Goal: Task Accomplishment & Management: Use online tool/utility

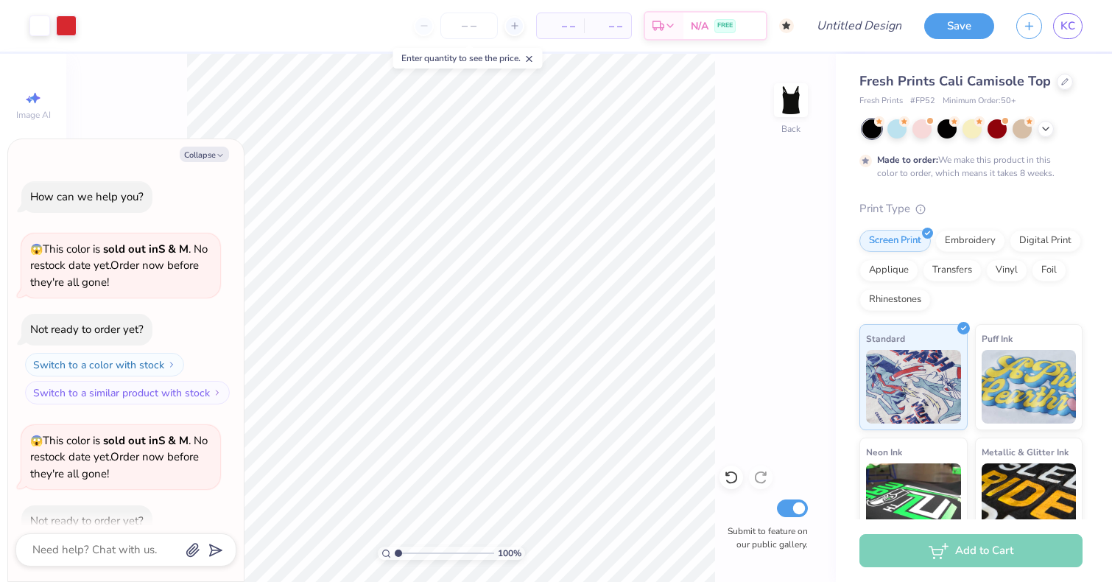
scroll to position [983, 0]
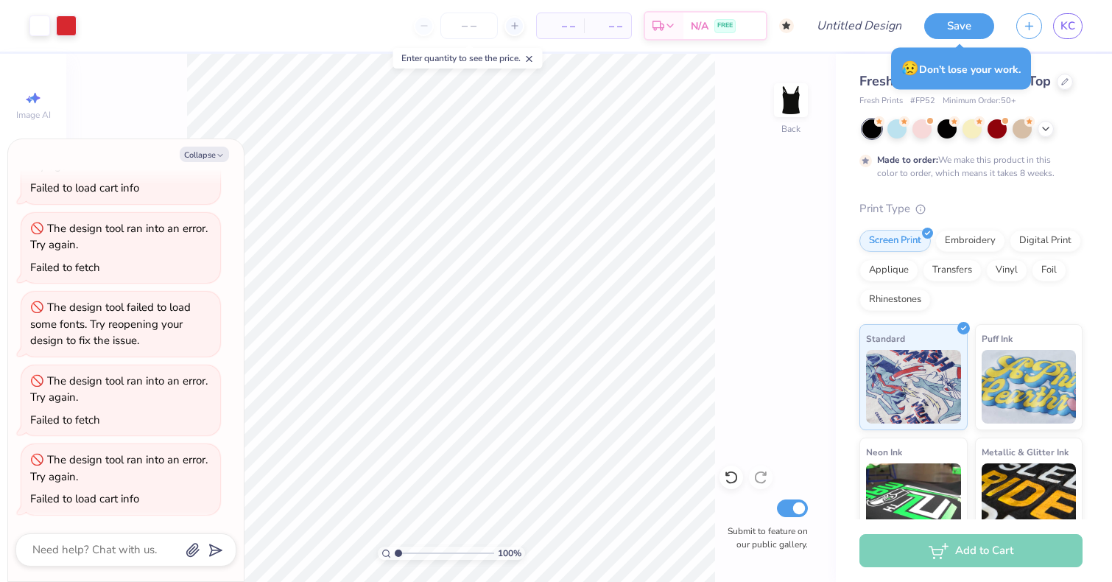
type textarea "x"
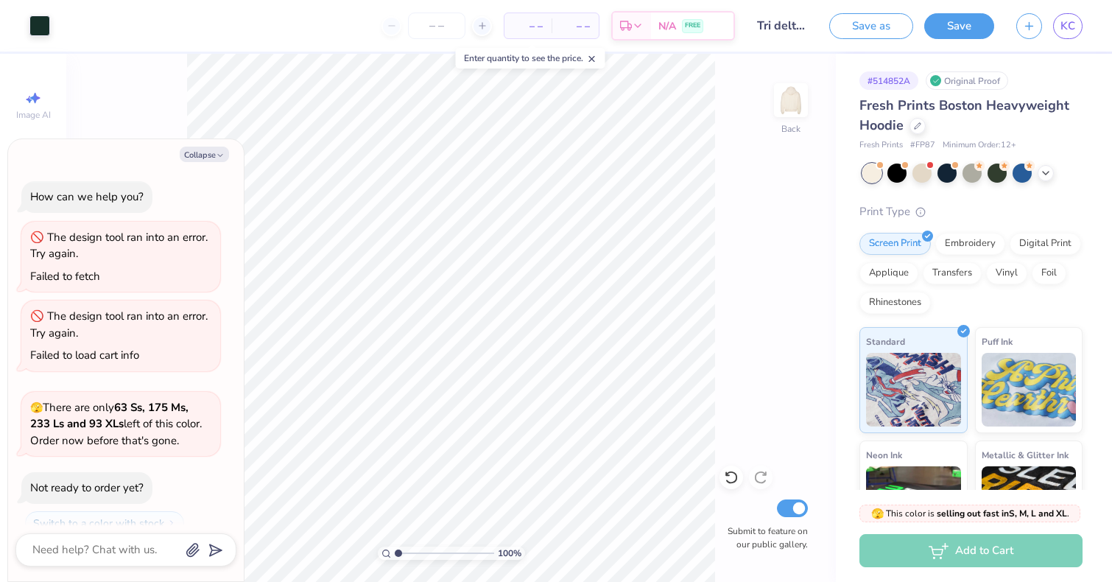
scroll to position [2022, 0]
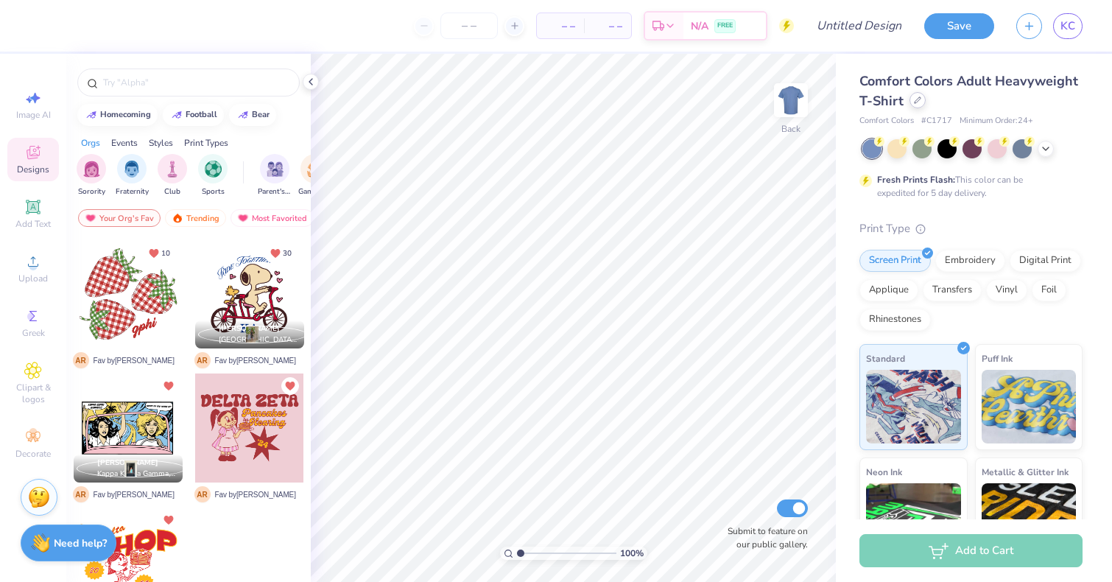
click at [910, 100] on div at bounding box center [918, 100] width 16 height 16
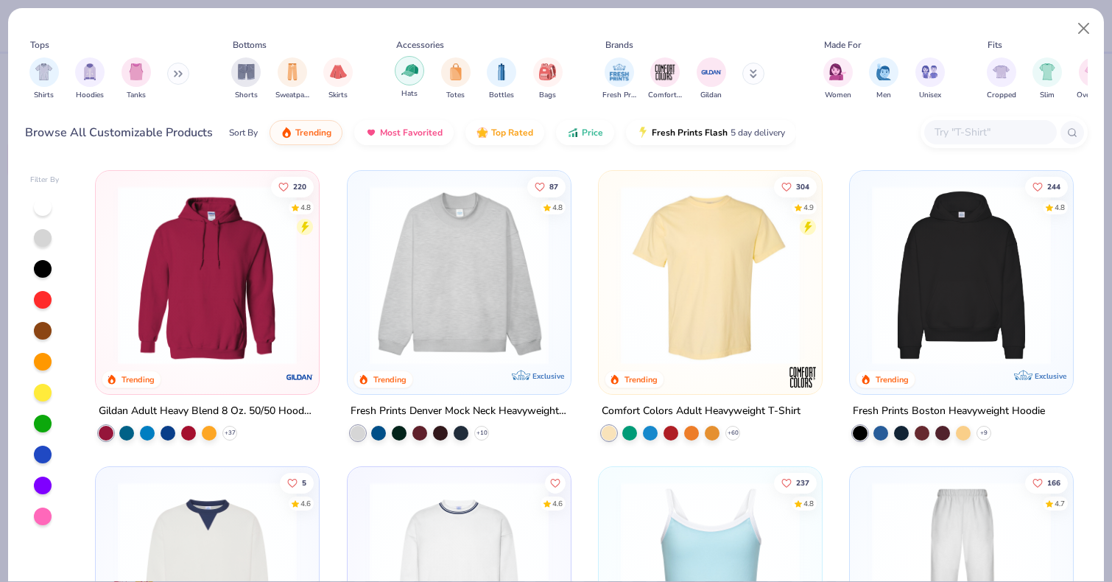
click at [407, 69] on img "filter for Hats" at bounding box center [409, 70] width 17 height 17
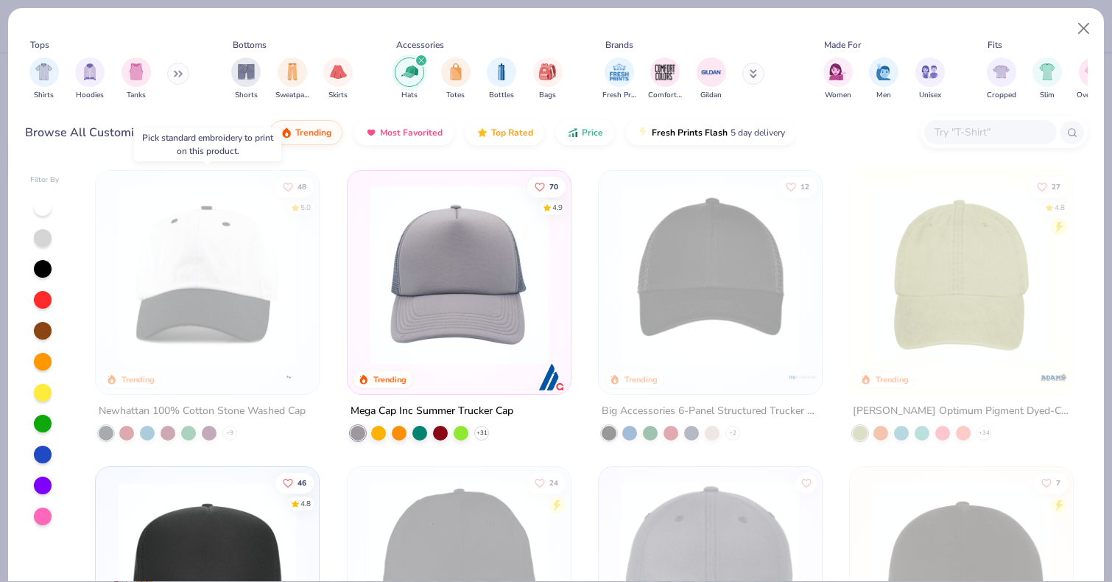
click at [261, 345] on img at bounding box center [207, 275] width 194 height 179
click at [483, 428] on icon at bounding box center [482, 433] width 12 height 12
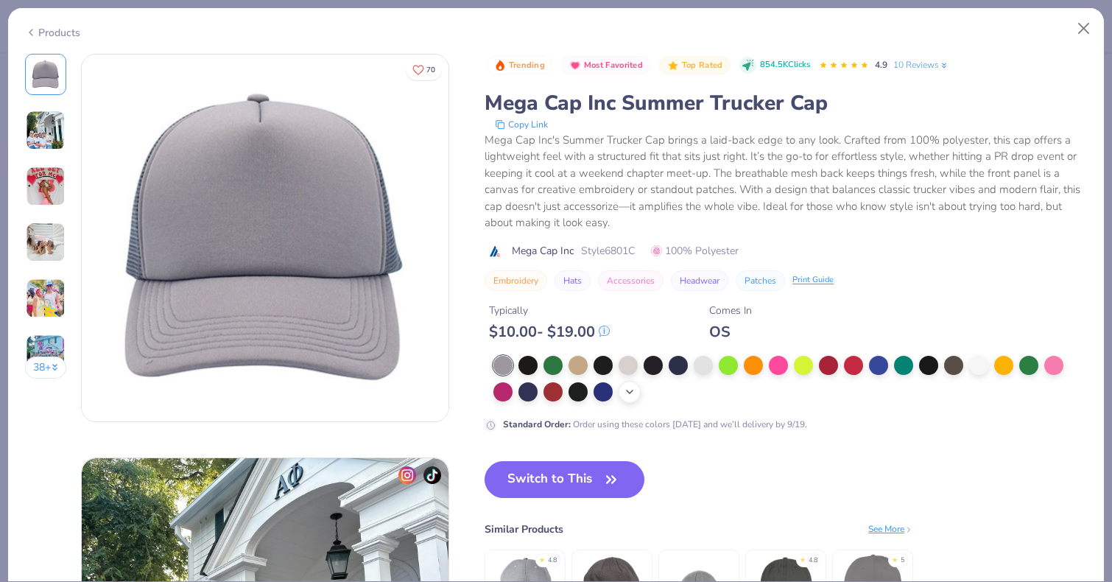
click at [629, 393] on icon at bounding box center [630, 392] width 12 height 12
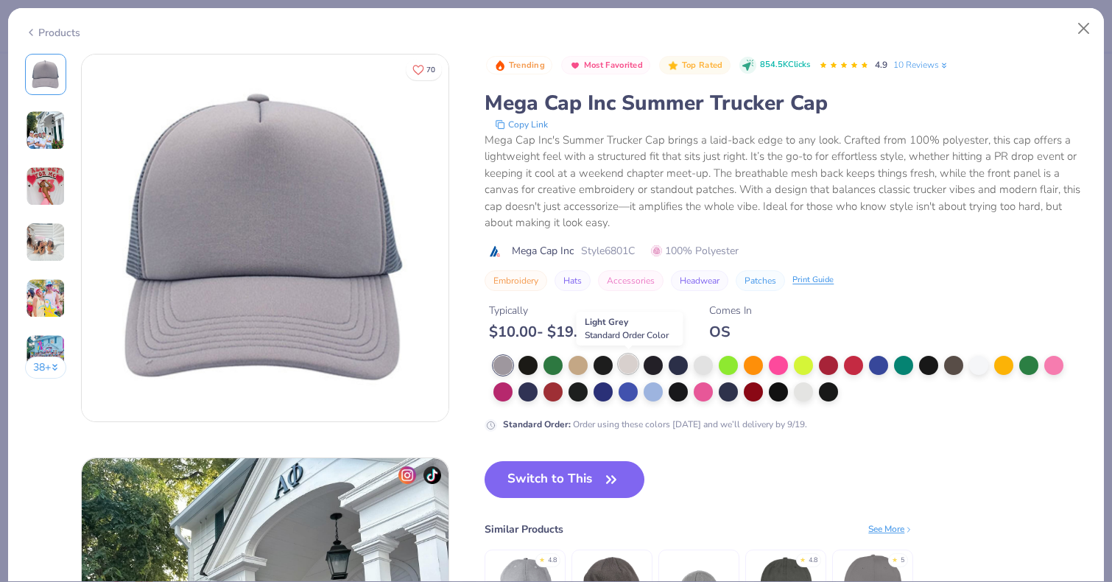
click at [633, 365] on div at bounding box center [628, 363] width 19 height 19
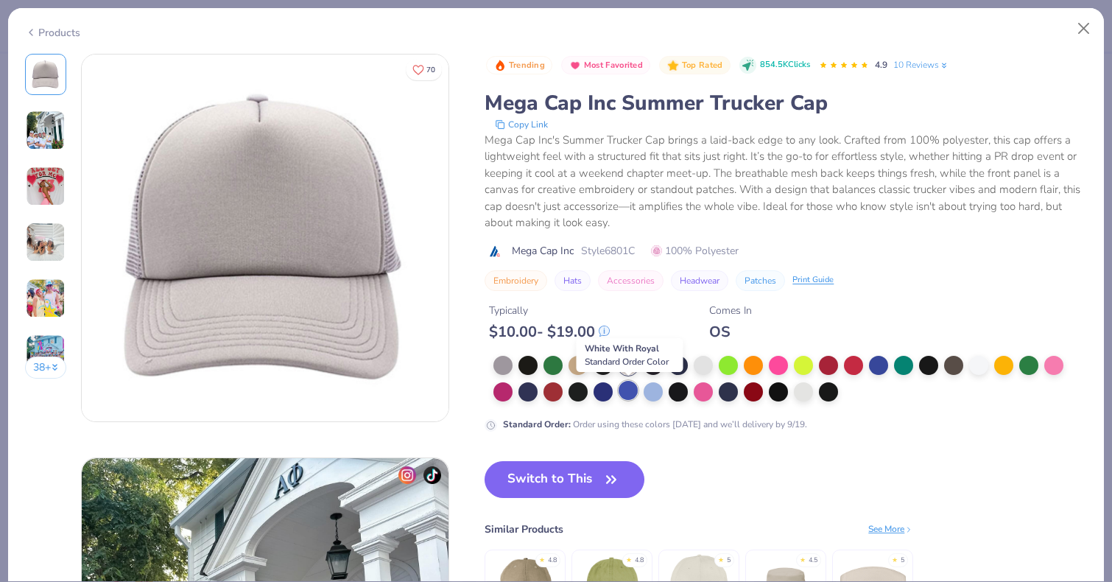
click at [627, 394] on div at bounding box center [628, 390] width 19 height 19
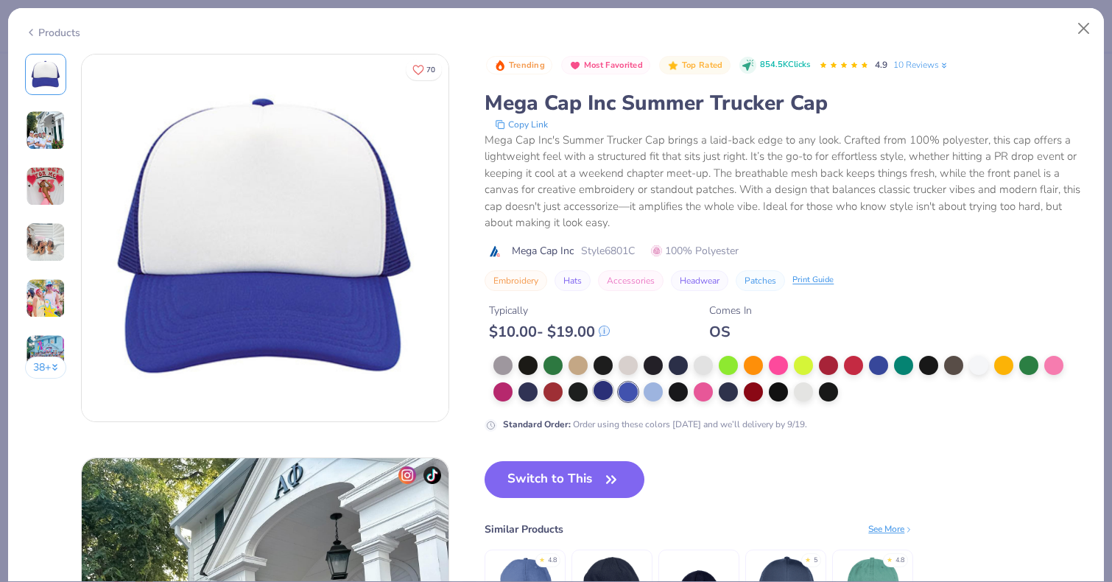
click at [598, 393] on div at bounding box center [603, 390] width 19 height 19
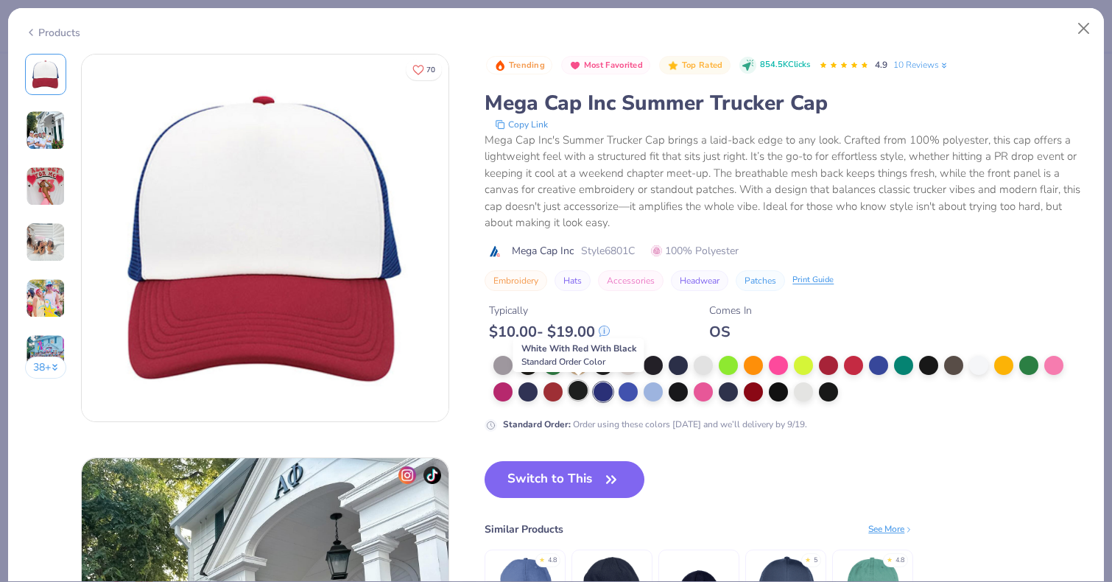
click at [580, 393] on div at bounding box center [578, 390] width 19 height 19
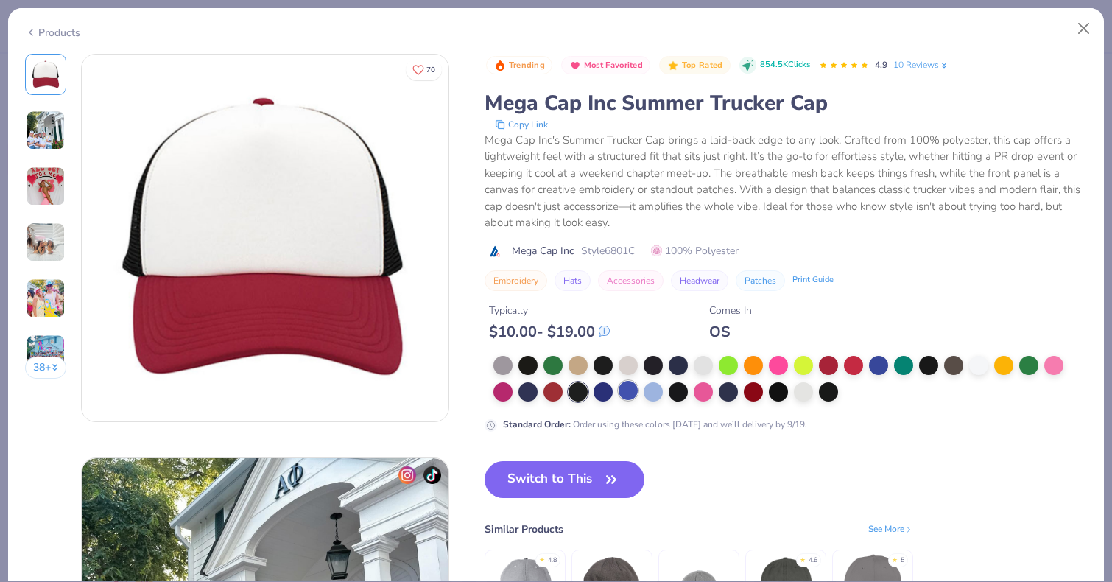
click at [631, 393] on div at bounding box center [628, 390] width 19 height 19
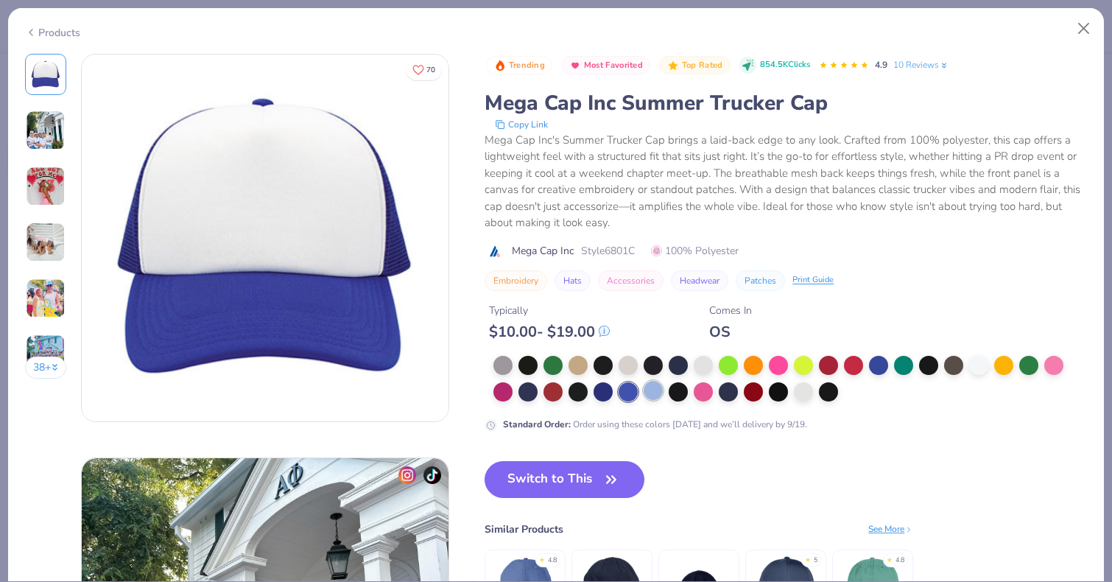
click at [651, 390] on div at bounding box center [653, 390] width 19 height 19
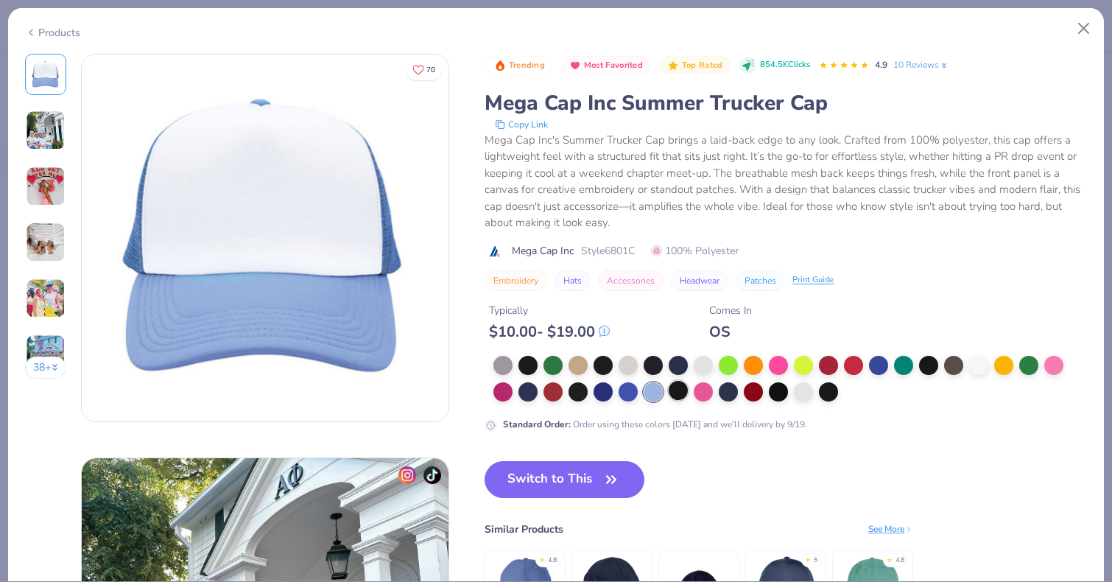
click at [681, 390] on div at bounding box center [678, 390] width 19 height 19
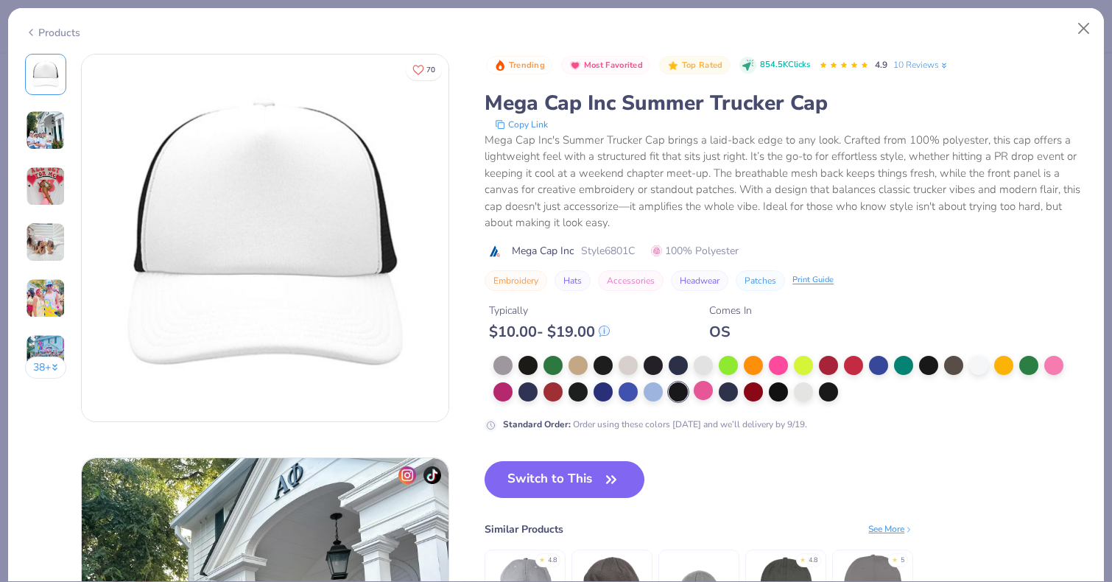
click at [713, 396] on div at bounding box center [703, 390] width 19 height 19
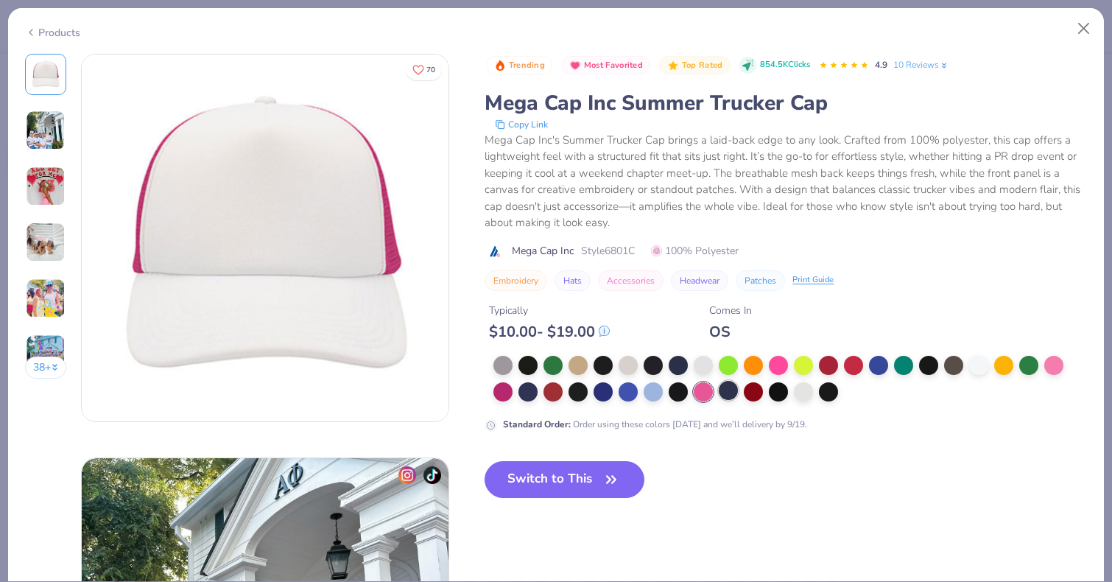
click at [723, 392] on div at bounding box center [728, 390] width 19 height 19
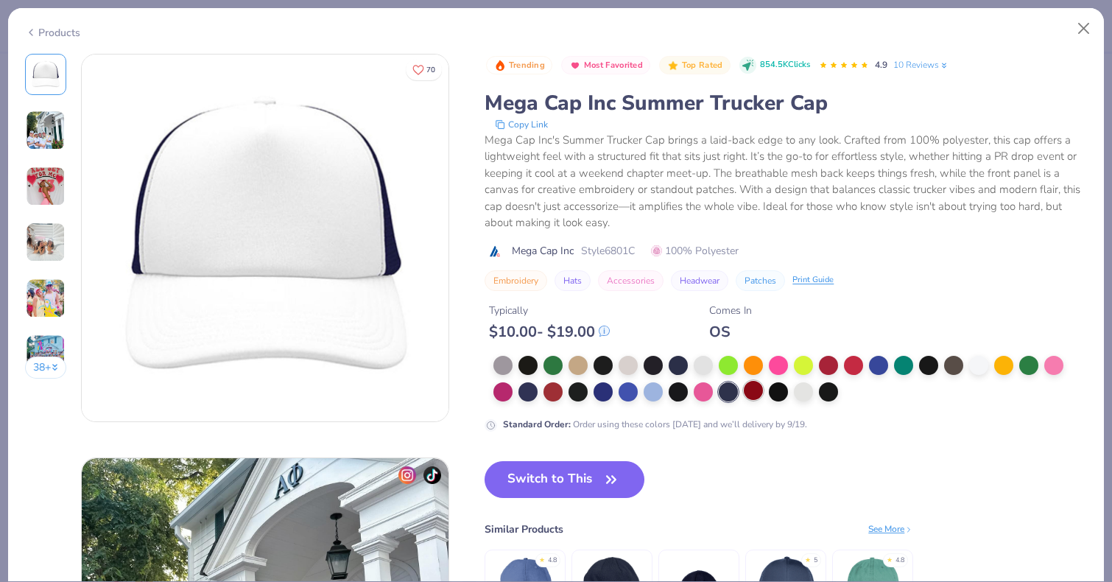
click at [747, 395] on div at bounding box center [753, 390] width 19 height 19
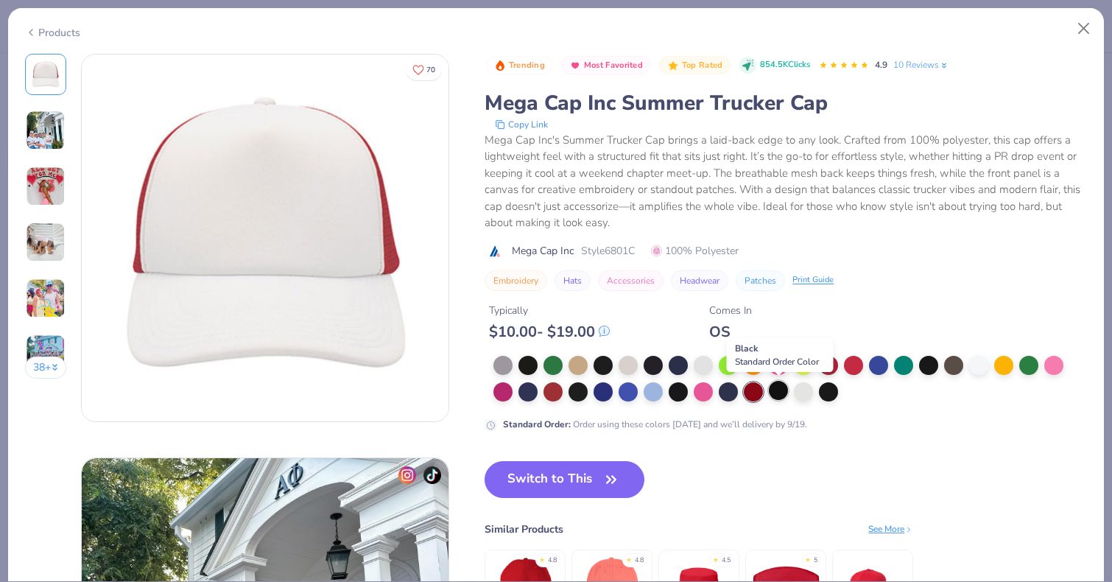
click at [772, 390] on div at bounding box center [778, 390] width 19 height 19
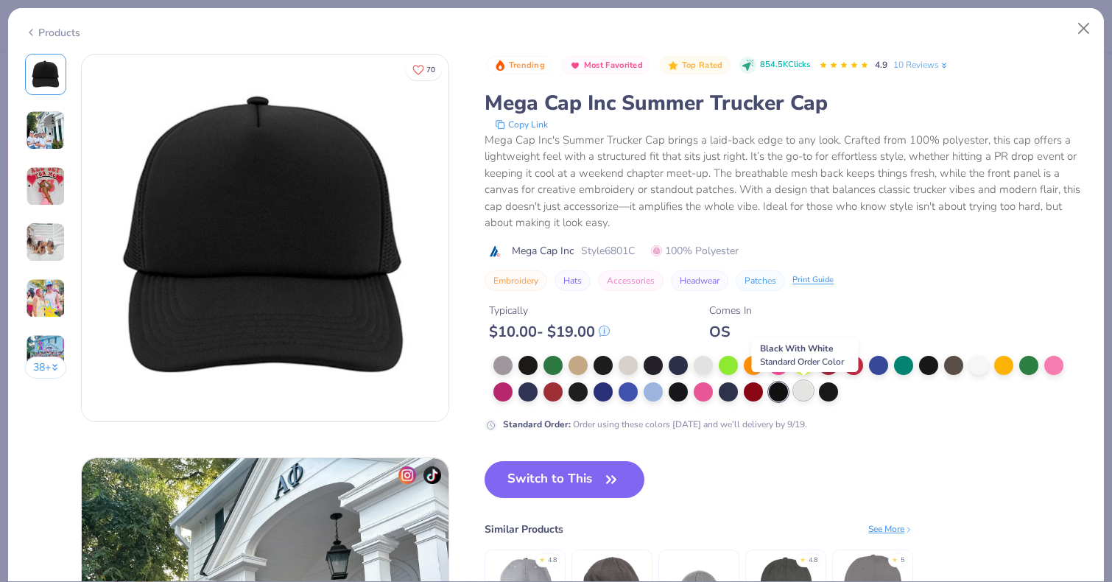
click at [799, 390] on div at bounding box center [803, 390] width 19 height 19
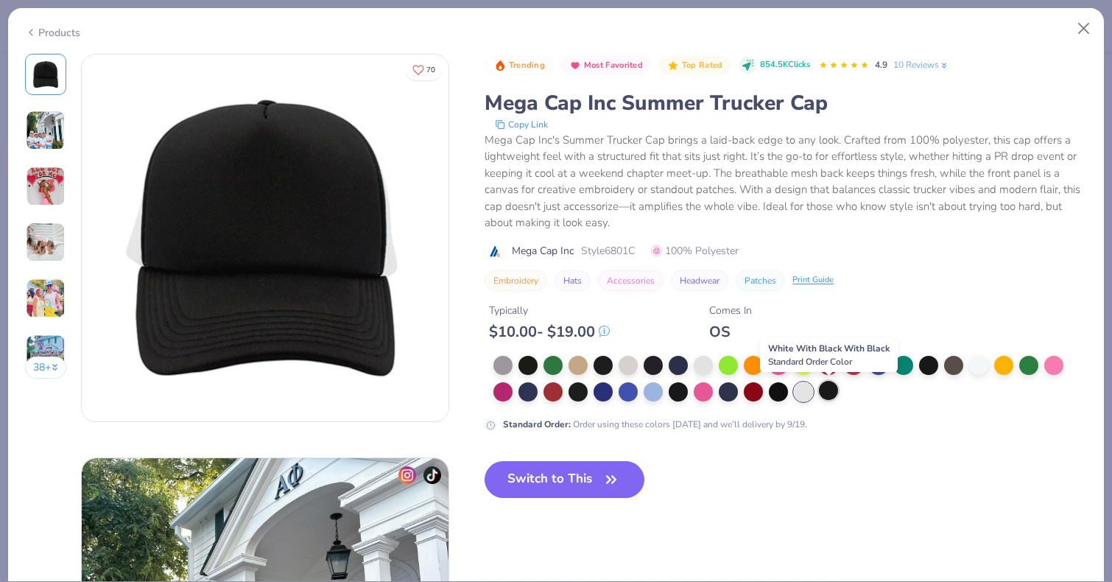
click at [826, 387] on div at bounding box center [828, 390] width 19 height 19
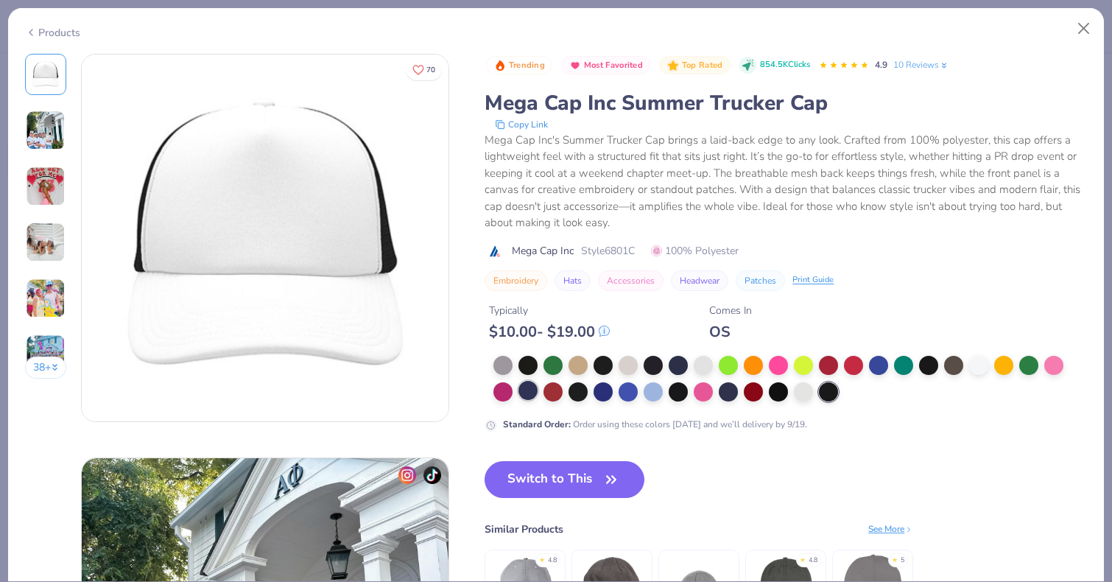
click at [519, 396] on div at bounding box center [528, 390] width 19 height 19
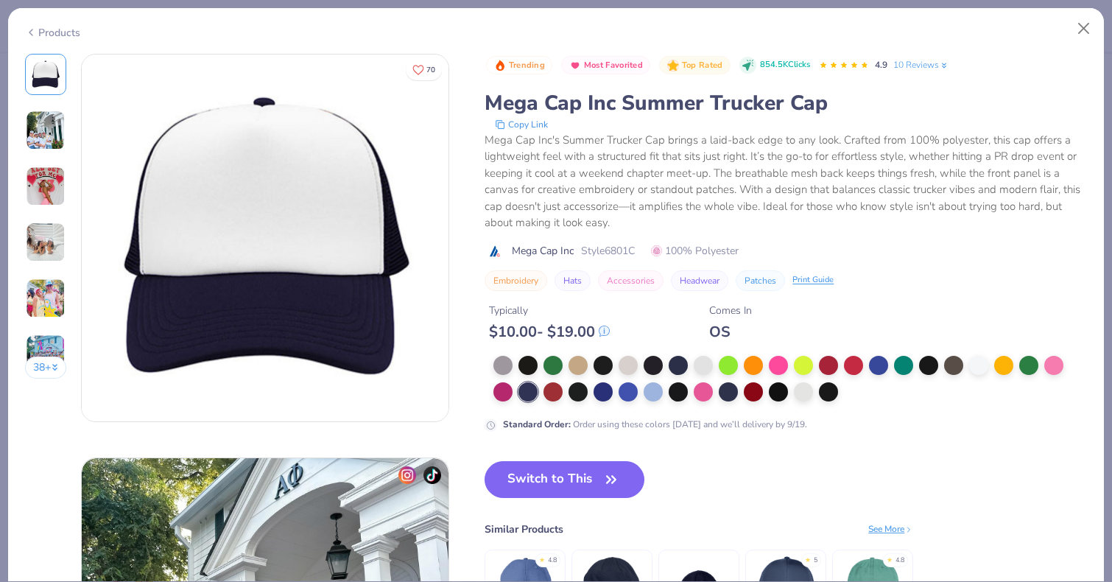
click at [49, 145] on img at bounding box center [46, 130] width 40 height 40
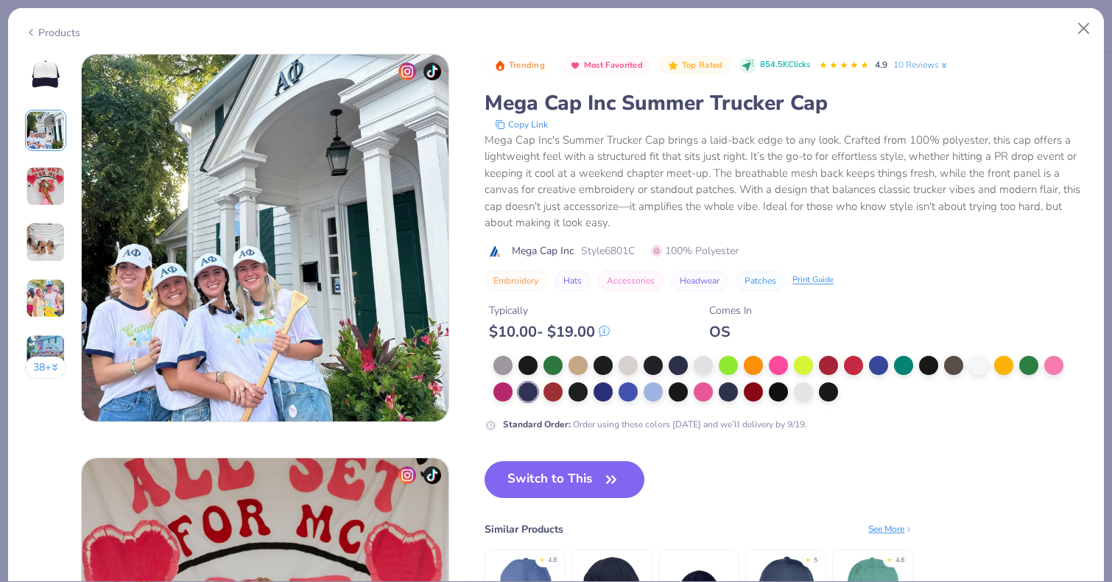
click at [51, 172] on img at bounding box center [46, 186] width 40 height 40
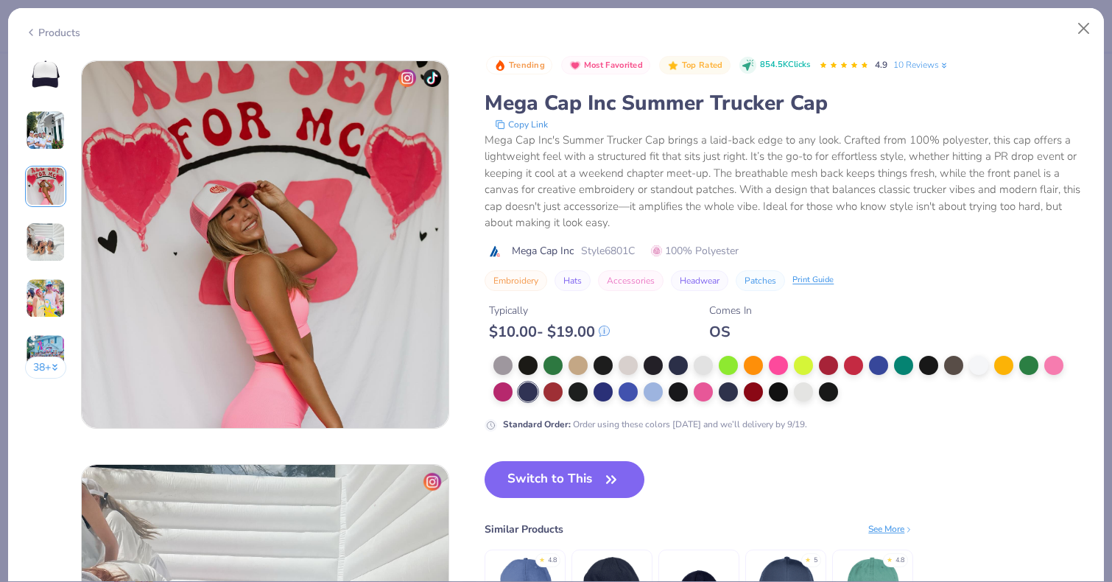
scroll to position [807, 0]
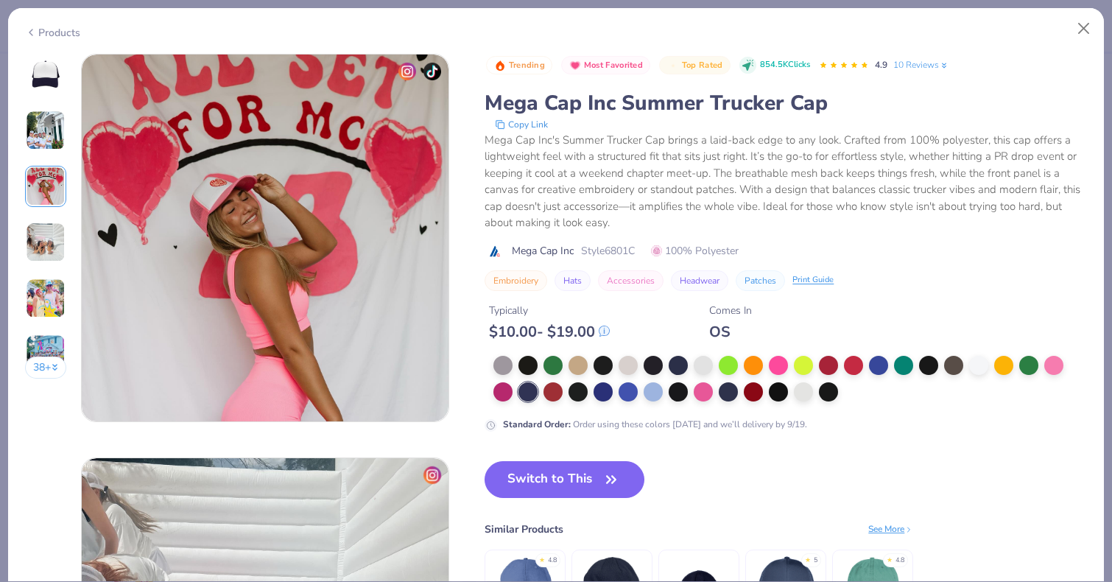
click at [50, 218] on div "38 +" at bounding box center [46, 222] width 42 height 336
click at [49, 253] on img at bounding box center [46, 242] width 40 height 40
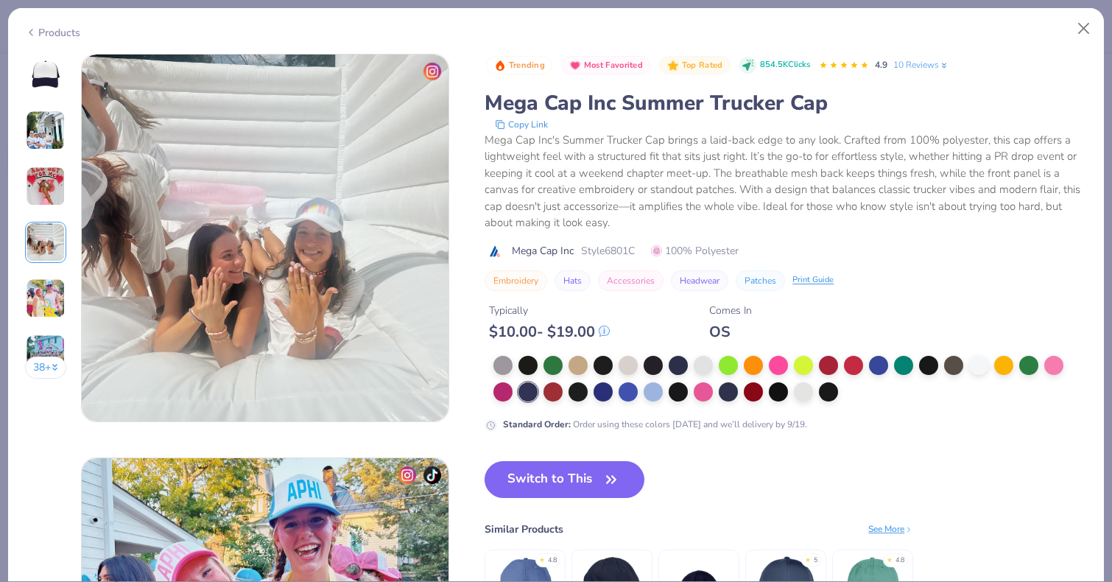
click at [43, 300] on img at bounding box center [46, 298] width 40 height 40
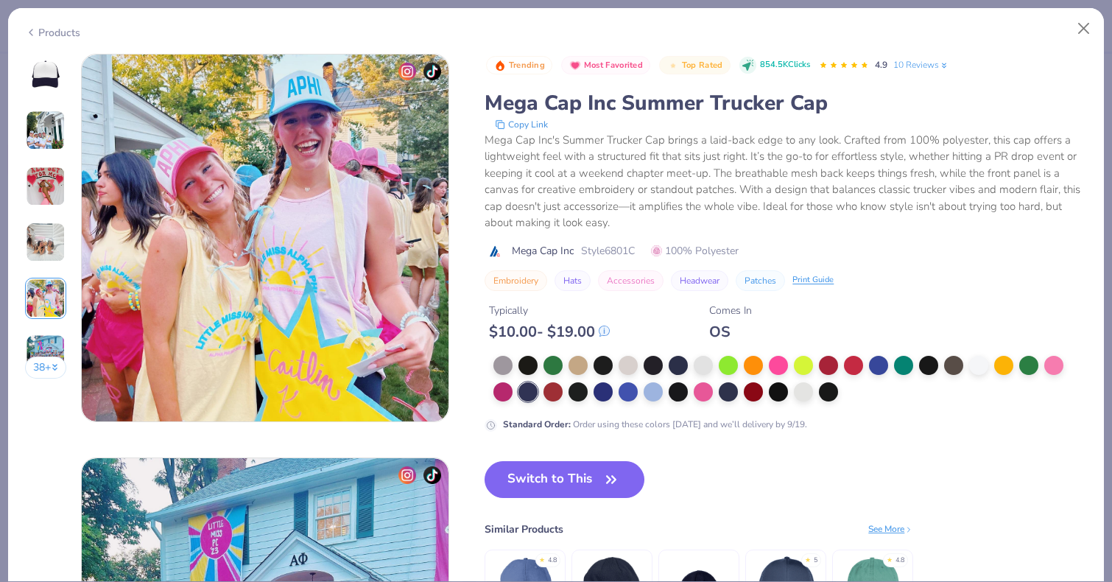
click at [42, 341] on img at bounding box center [46, 354] width 40 height 40
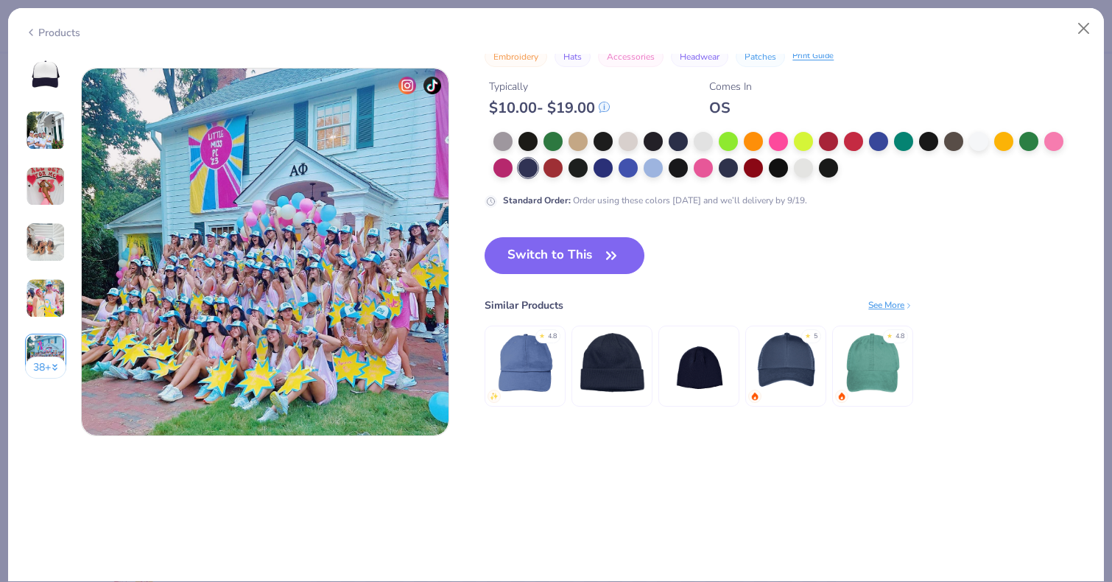
scroll to position [2018, 0]
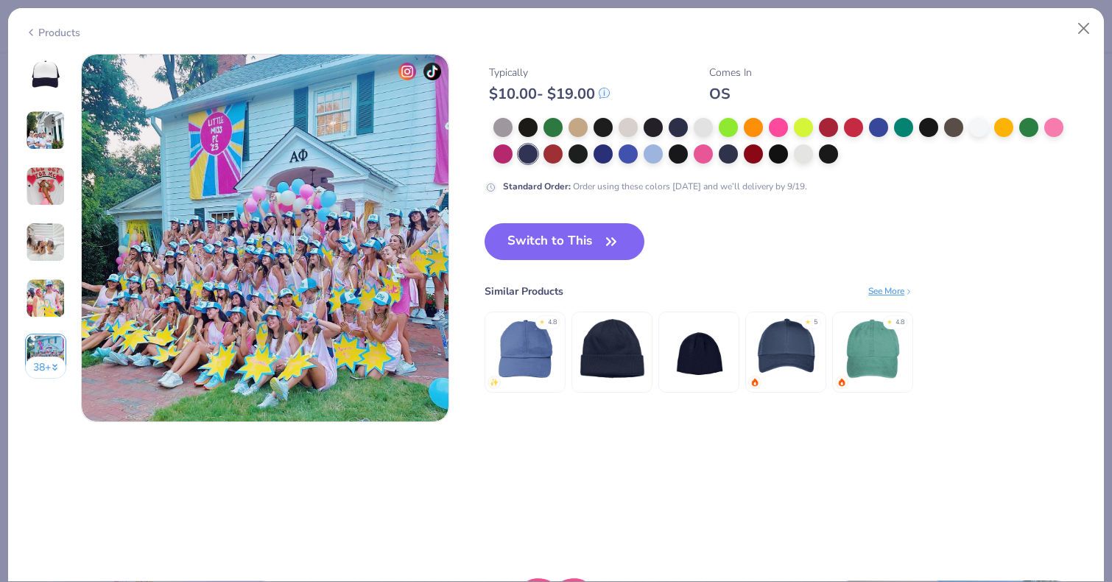
click at [43, 91] on img at bounding box center [45, 74] width 35 height 35
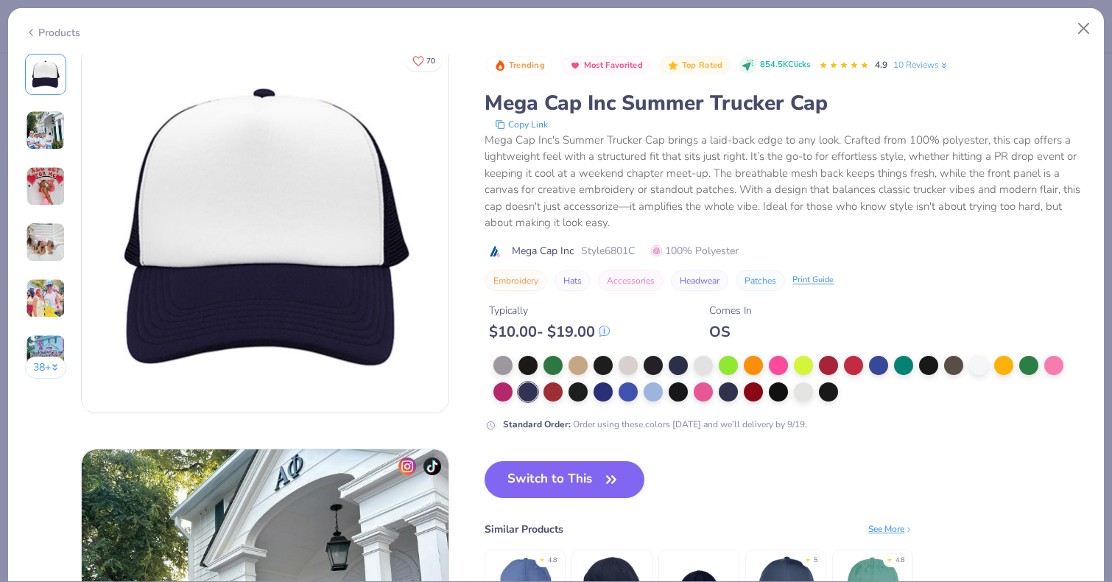
scroll to position [0, 0]
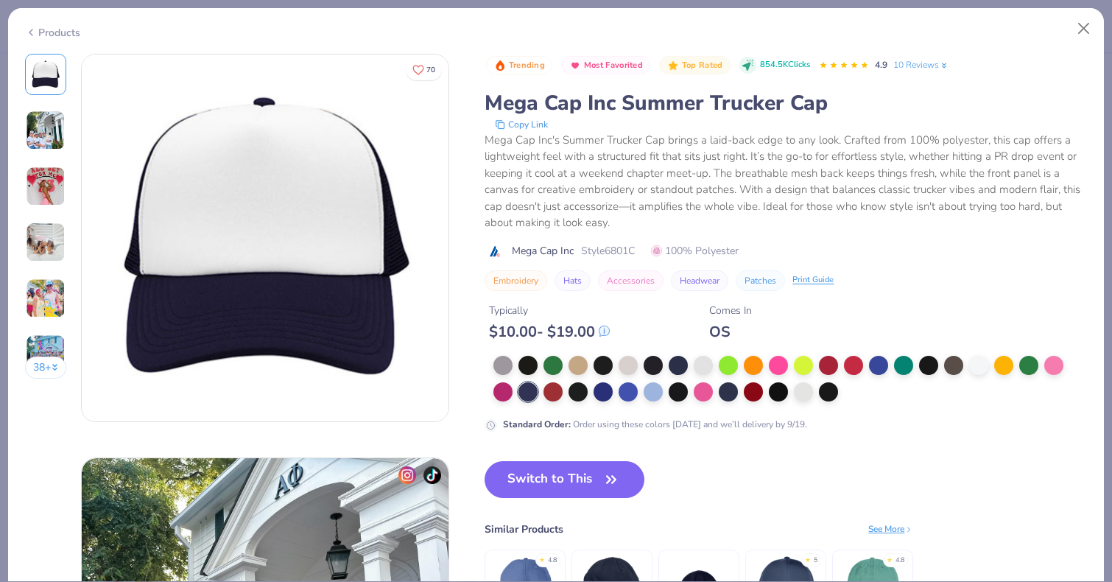
click at [47, 149] on img at bounding box center [46, 130] width 40 height 40
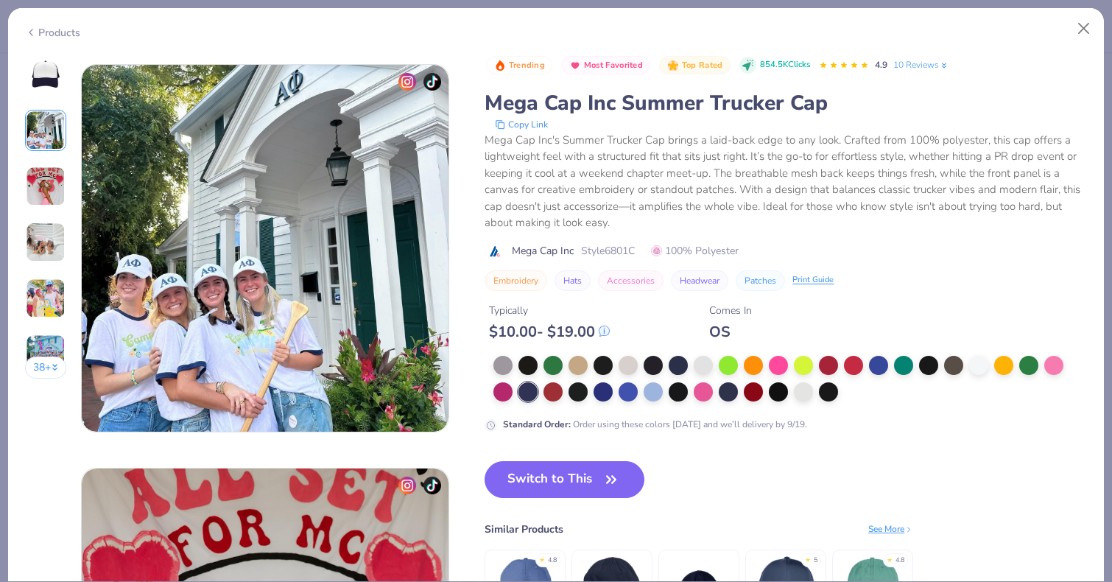
scroll to position [404, 0]
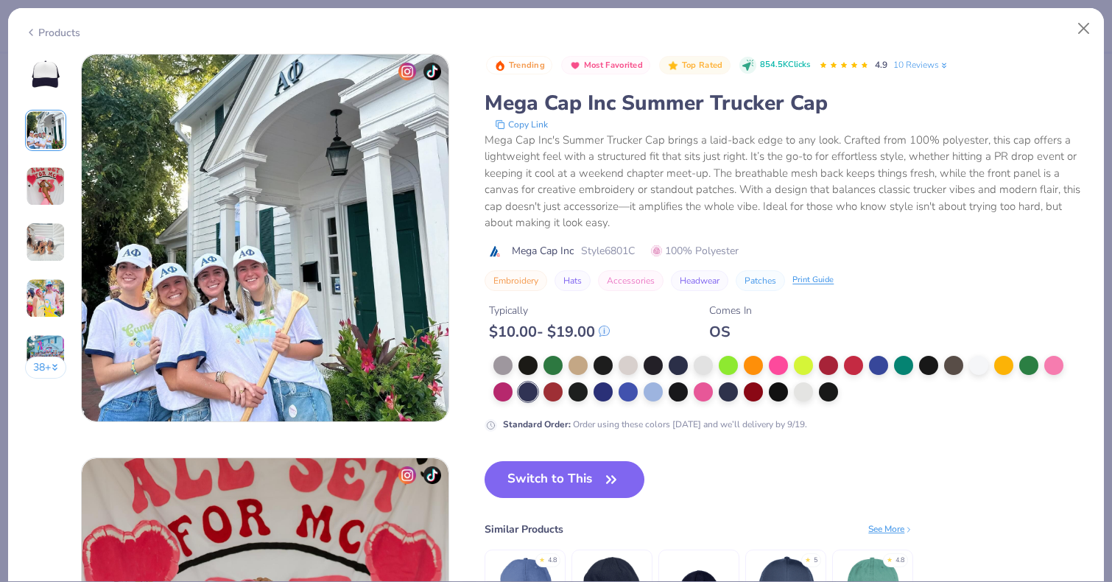
click at [52, 98] on div "38 +" at bounding box center [46, 222] width 42 height 336
click at [40, 96] on div "38 +" at bounding box center [46, 222] width 42 height 336
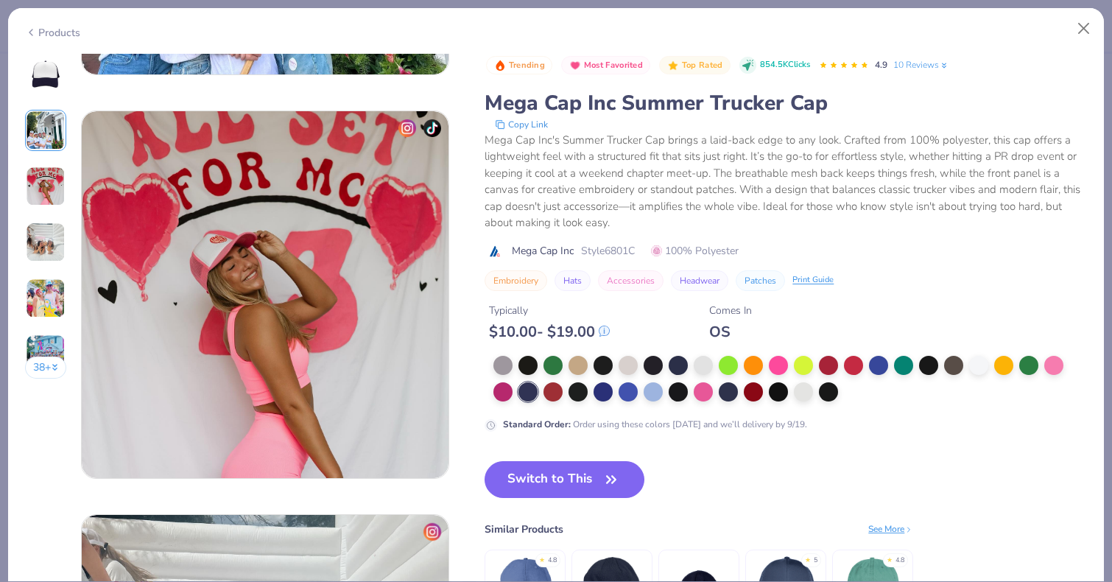
click at [662, 507] on div "Switch to This Similar Products See More ★ 4.8 ★ 5 ★ 4.8" at bounding box center [699, 560] width 429 height 199
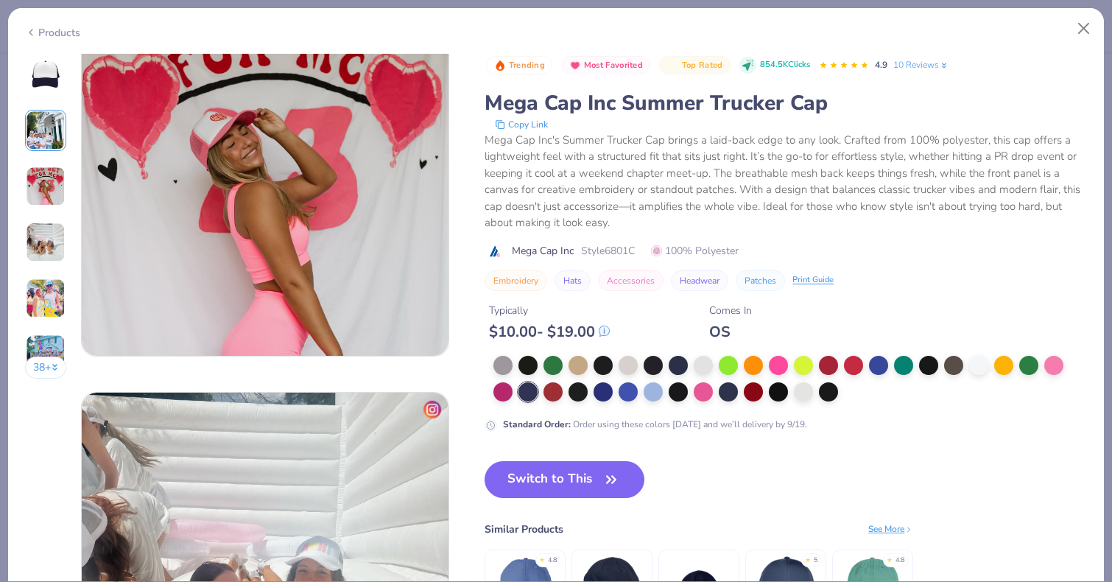
scroll to position [874, 0]
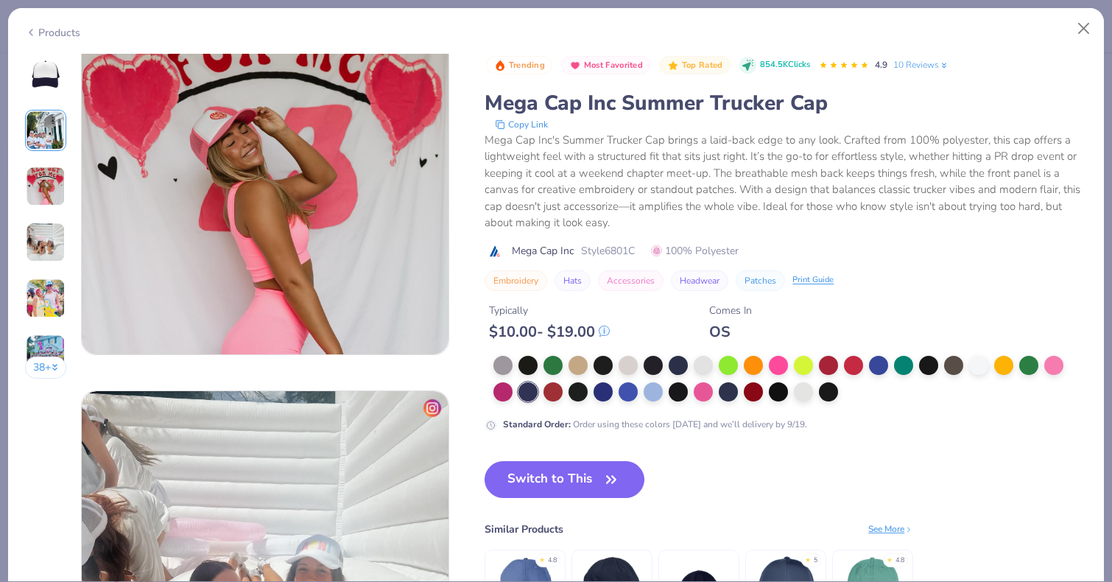
click at [896, 528] on div "See More" at bounding box center [890, 528] width 45 height 13
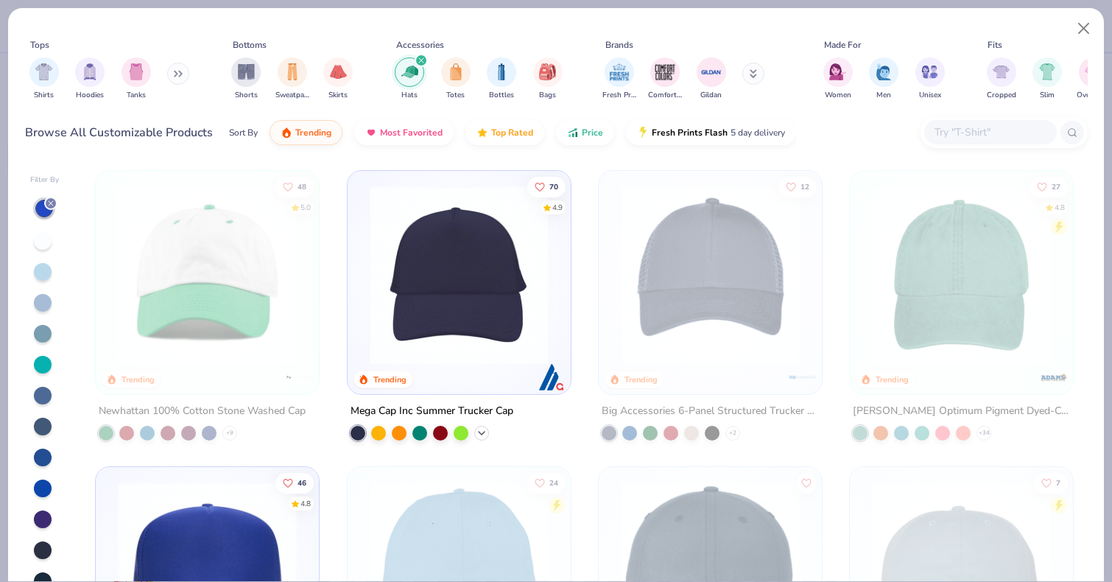
click at [478, 432] on icon at bounding box center [482, 433] width 12 height 12
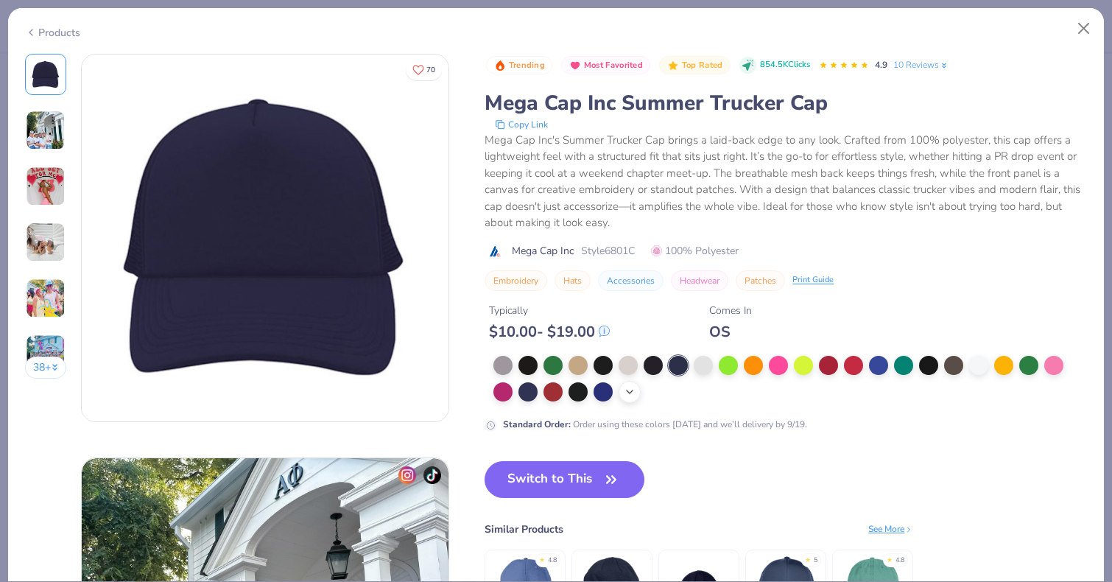
click at [630, 388] on icon at bounding box center [630, 392] width 12 height 12
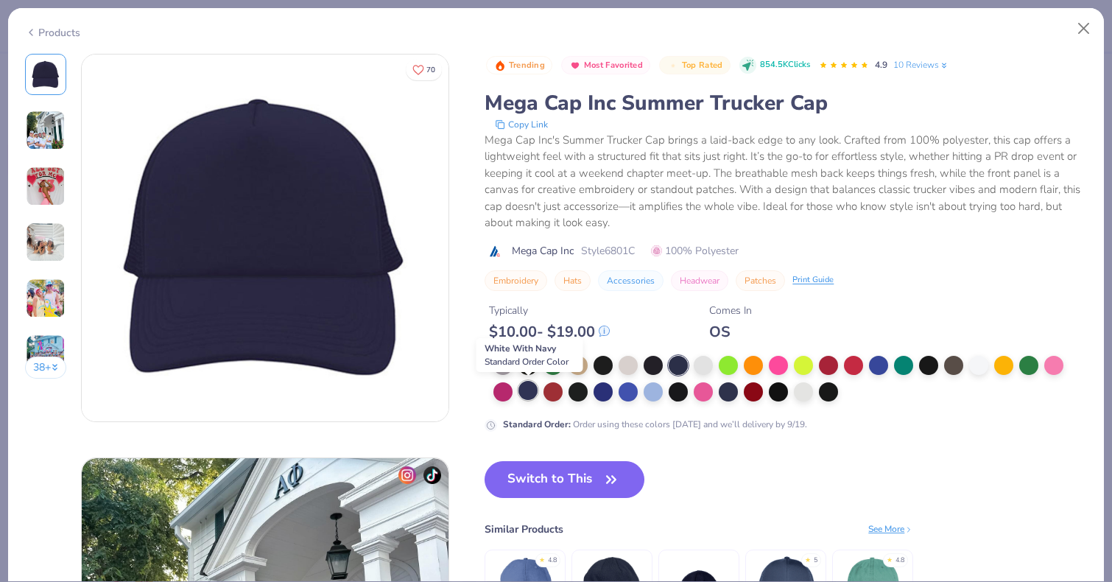
click at [521, 390] on div at bounding box center [528, 390] width 19 height 19
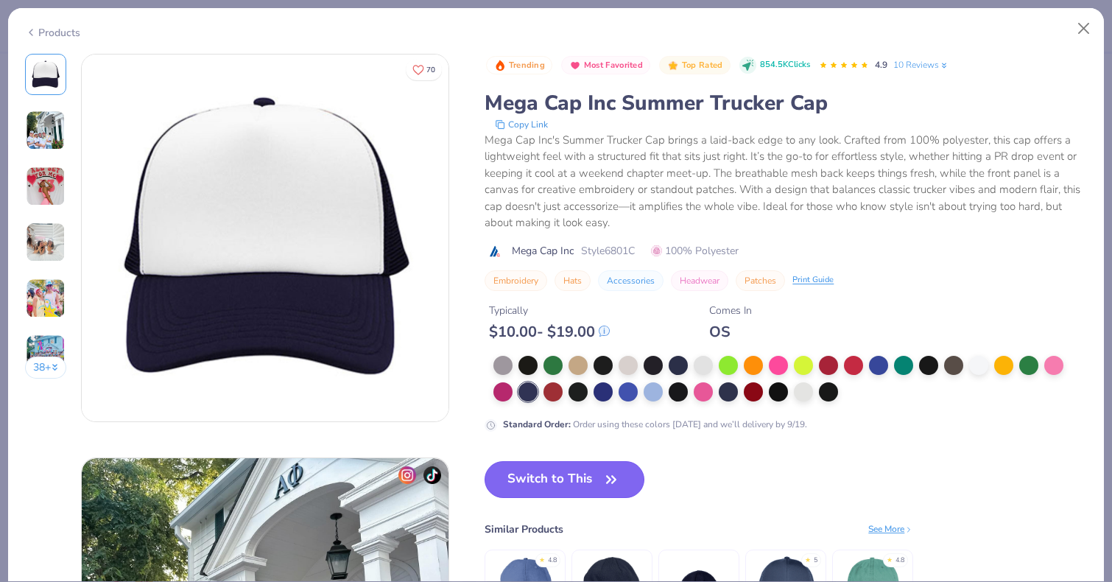
click at [563, 483] on button "Switch to This" at bounding box center [565, 479] width 160 height 37
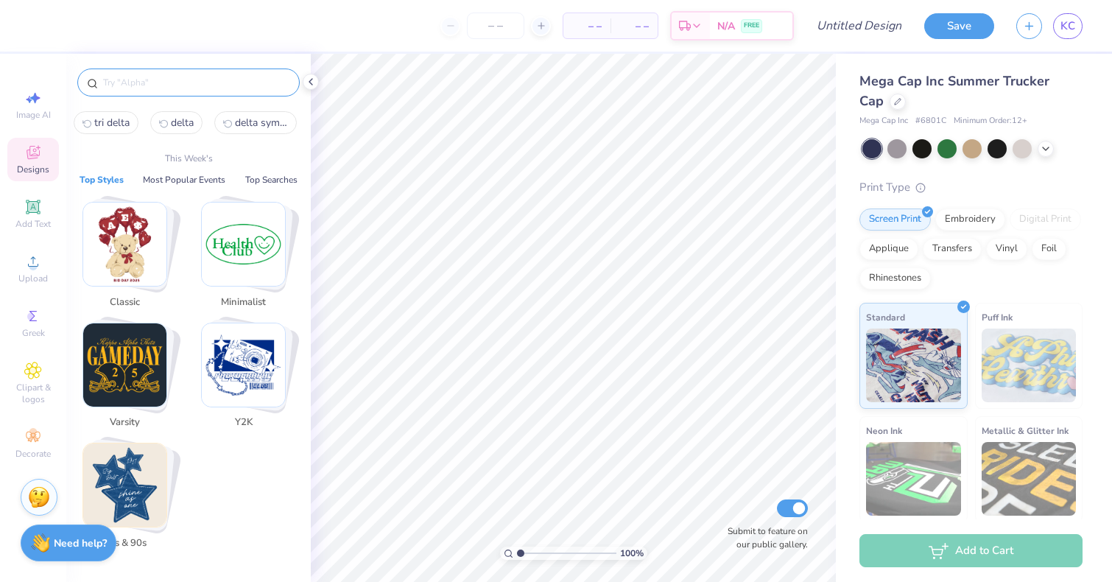
click at [180, 85] on input "text" at bounding box center [196, 82] width 189 height 15
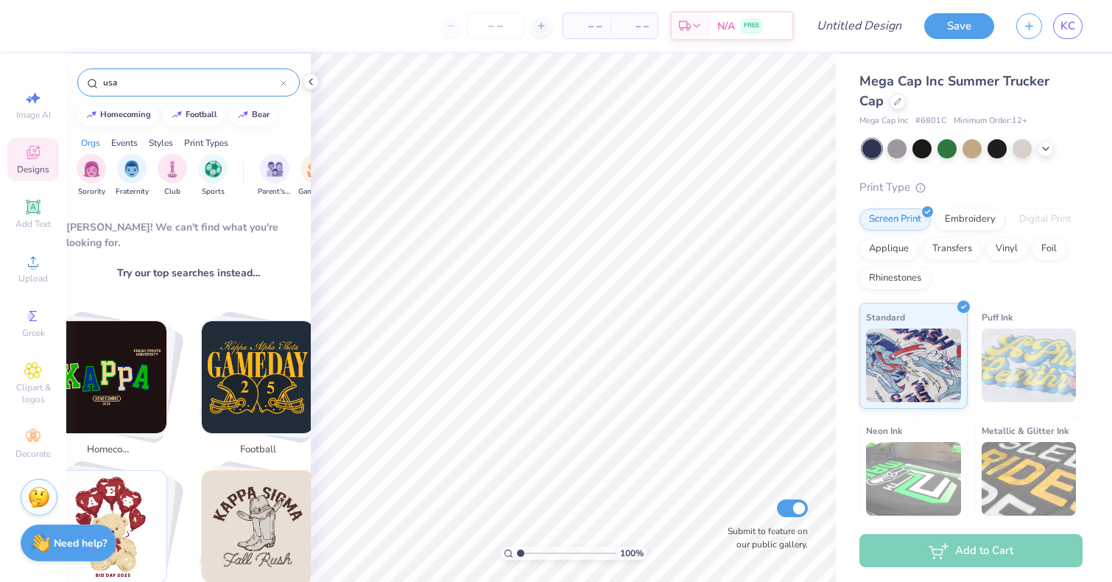
scroll to position [172, 0]
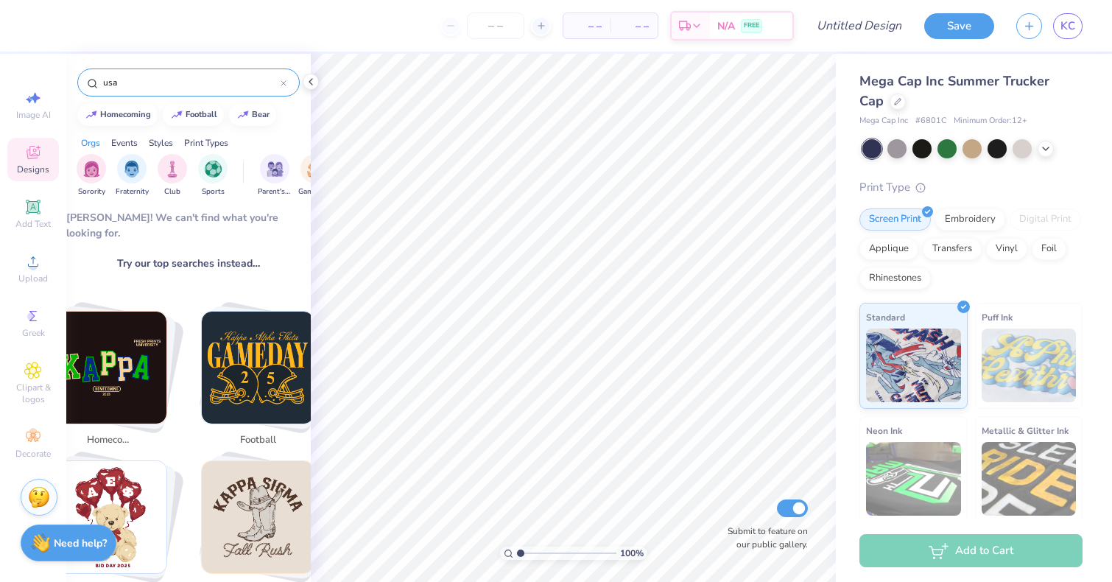
type input "usa"
click at [290, 84] on div "usa" at bounding box center [188, 83] width 222 height 28
click at [283, 83] on icon at bounding box center [283, 83] width 4 height 4
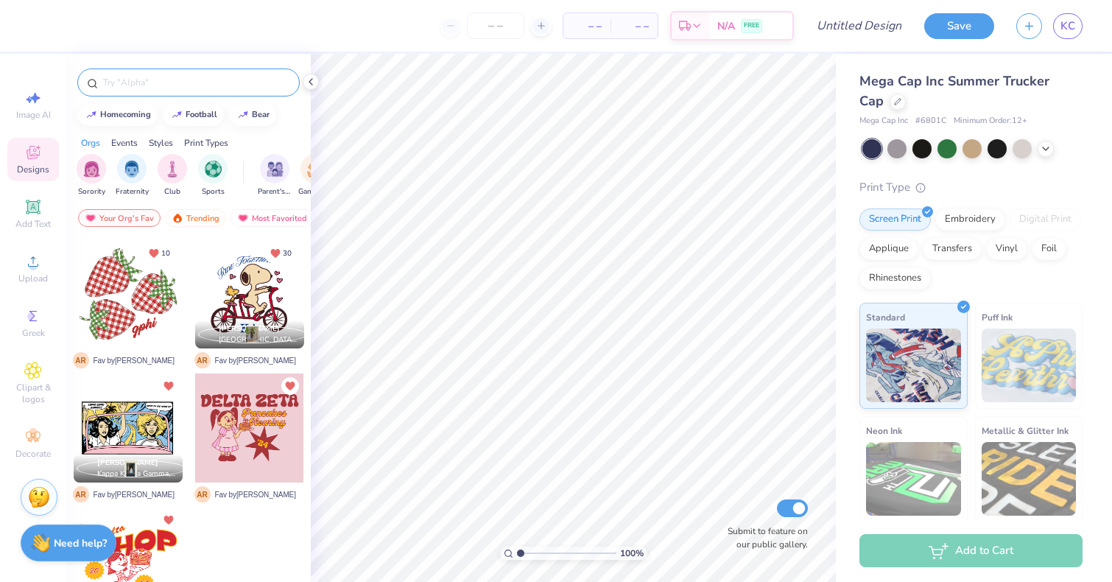
click at [259, 86] on input "text" at bounding box center [196, 82] width 189 height 15
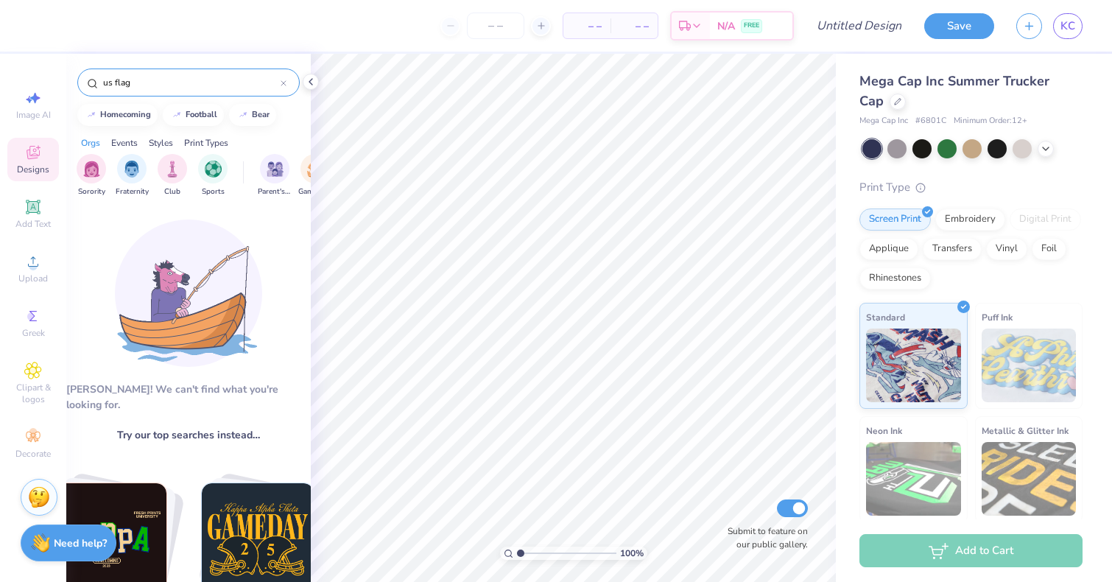
click at [258, 87] on input "us flag" at bounding box center [191, 82] width 179 height 15
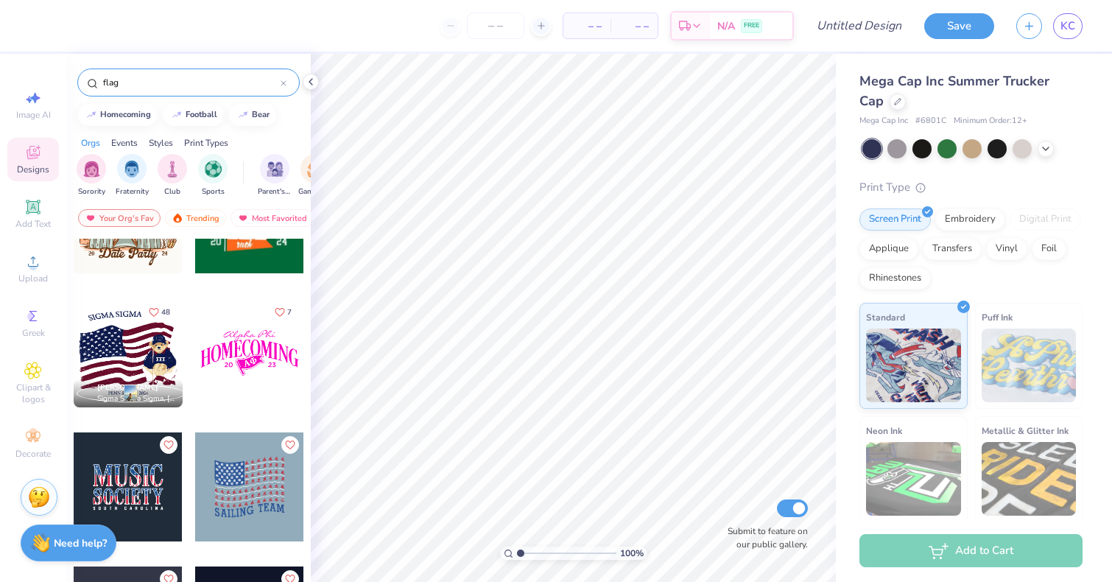
scroll to position [0, 0]
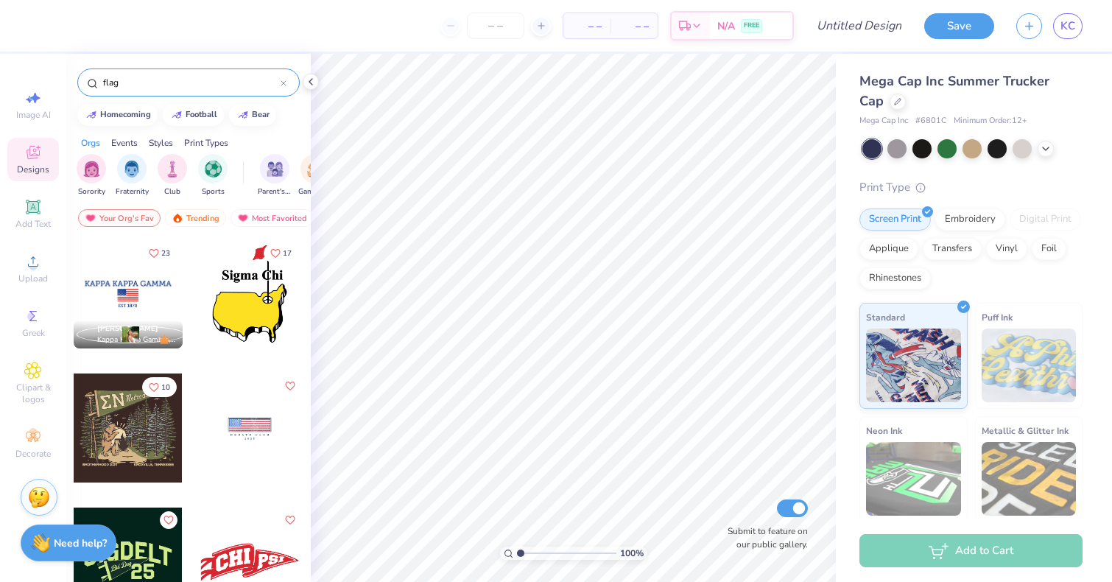
type input "flag"
click at [127, 299] on div at bounding box center [128, 293] width 109 height 109
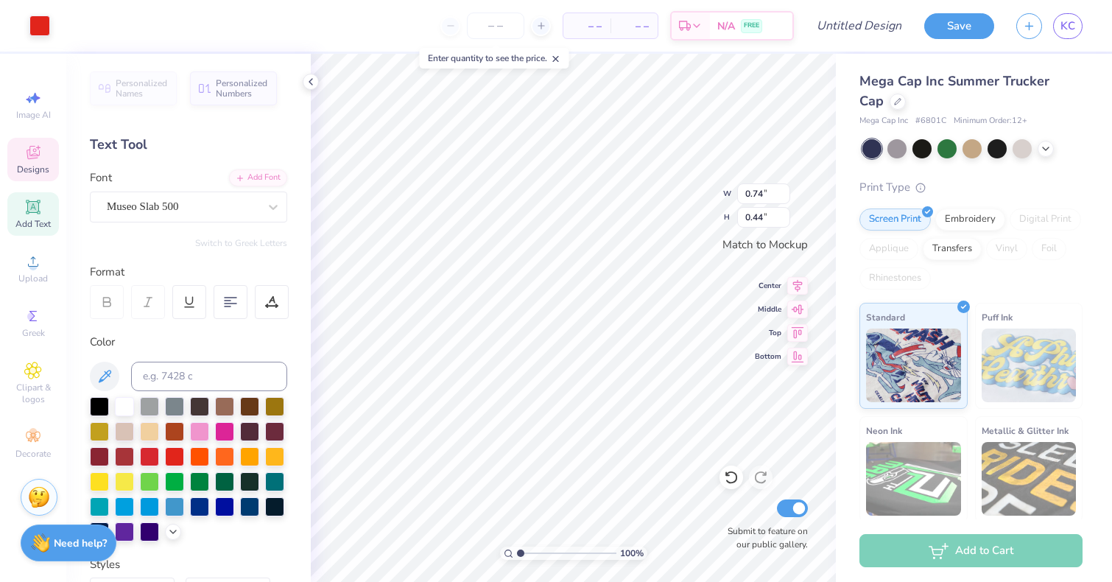
type input "0.74"
type input "0.44"
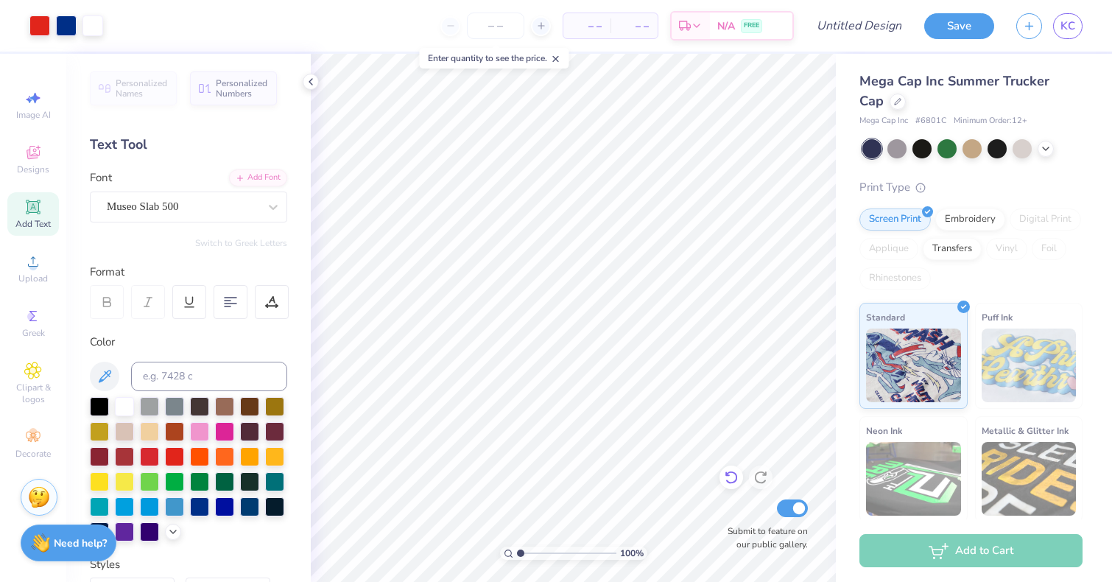
click at [731, 480] on icon at bounding box center [731, 477] width 15 height 15
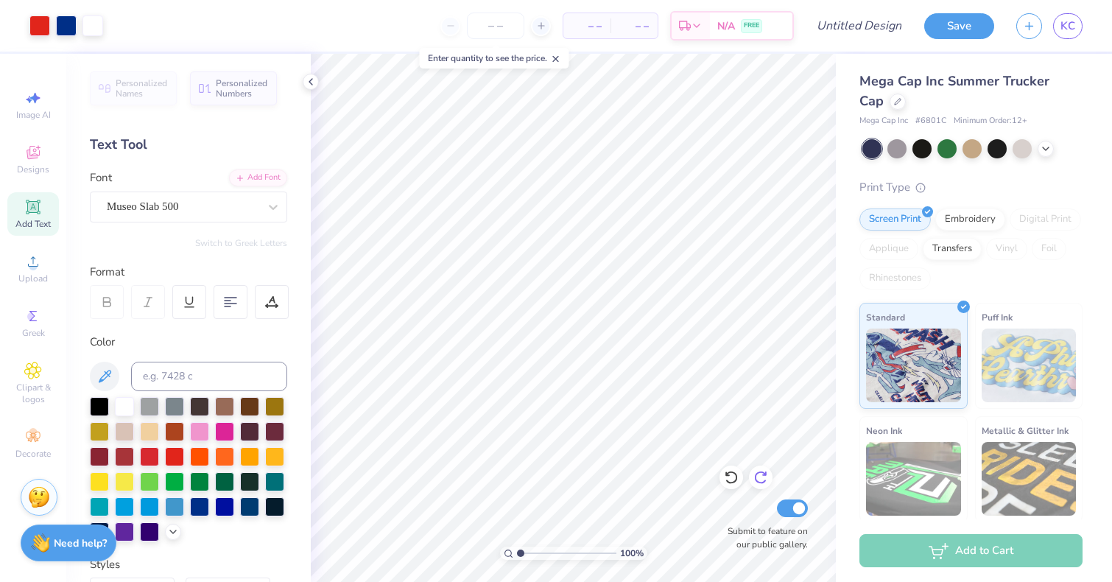
click at [759, 482] on icon at bounding box center [760, 477] width 13 height 13
type input "1.49"
type input "0.88"
click at [963, 215] on div "Embroidery" at bounding box center [970, 217] width 70 height 22
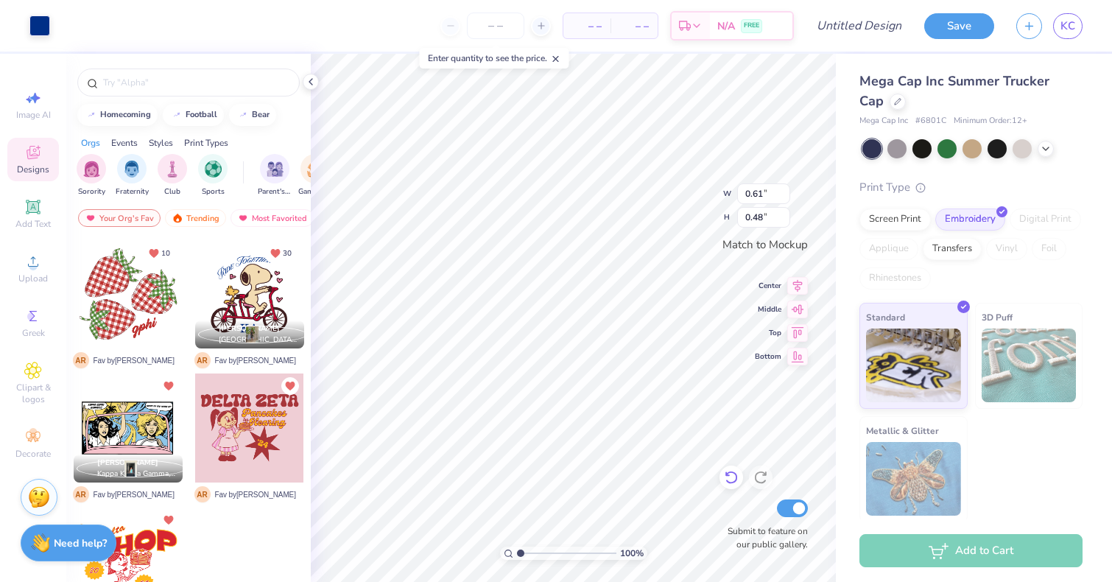
click at [729, 480] on icon at bounding box center [731, 477] width 15 height 15
click at [894, 102] on icon at bounding box center [897, 99] width 7 height 7
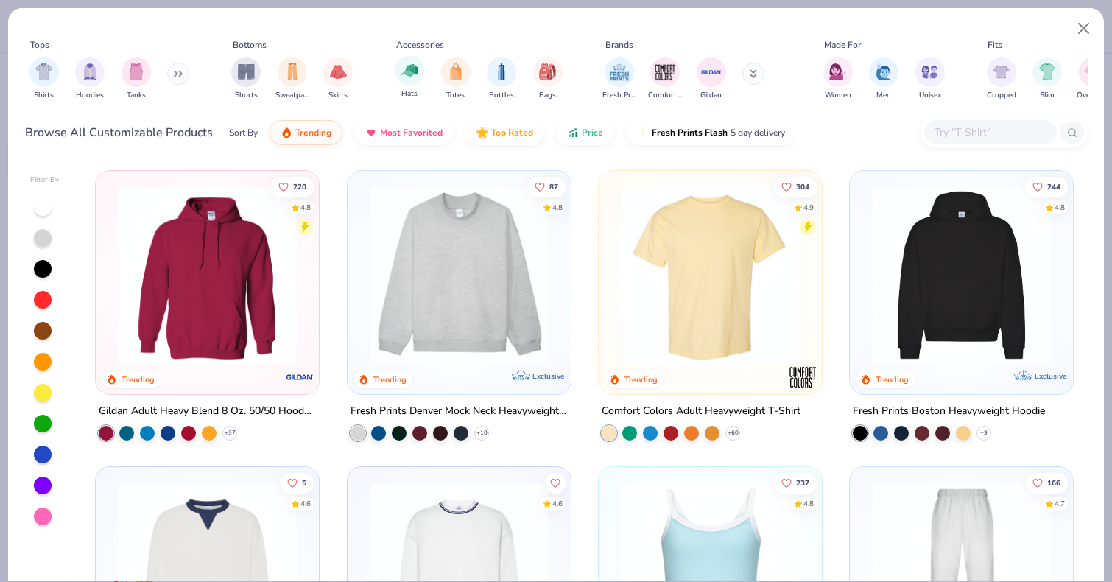
click at [404, 88] on span "Hats" at bounding box center [409, 93] width 16 height 11
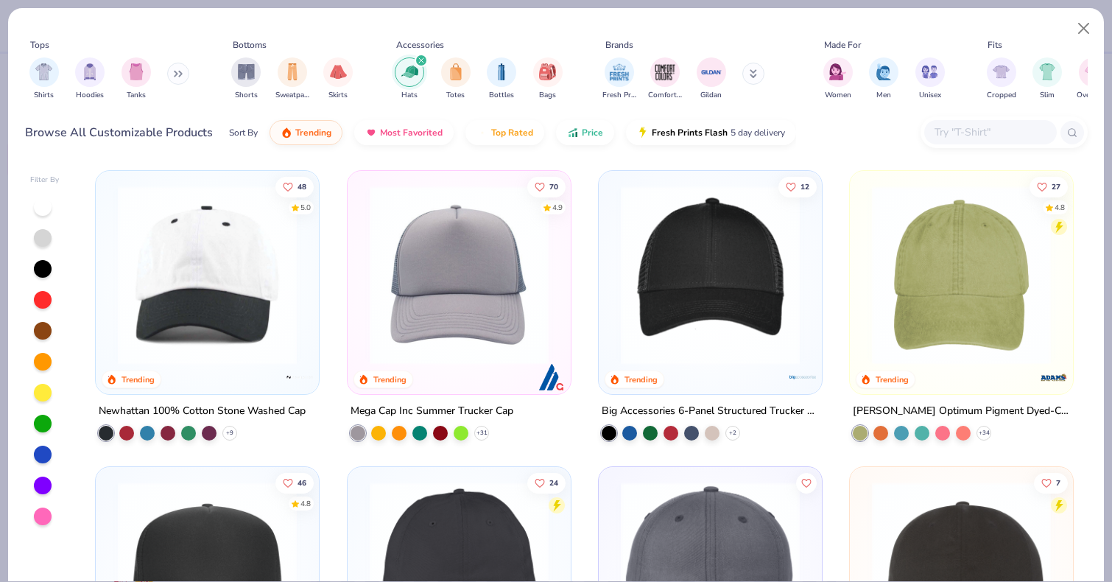
click at [232, 295] on img at bounding box center [207, 275] width 194 height 179
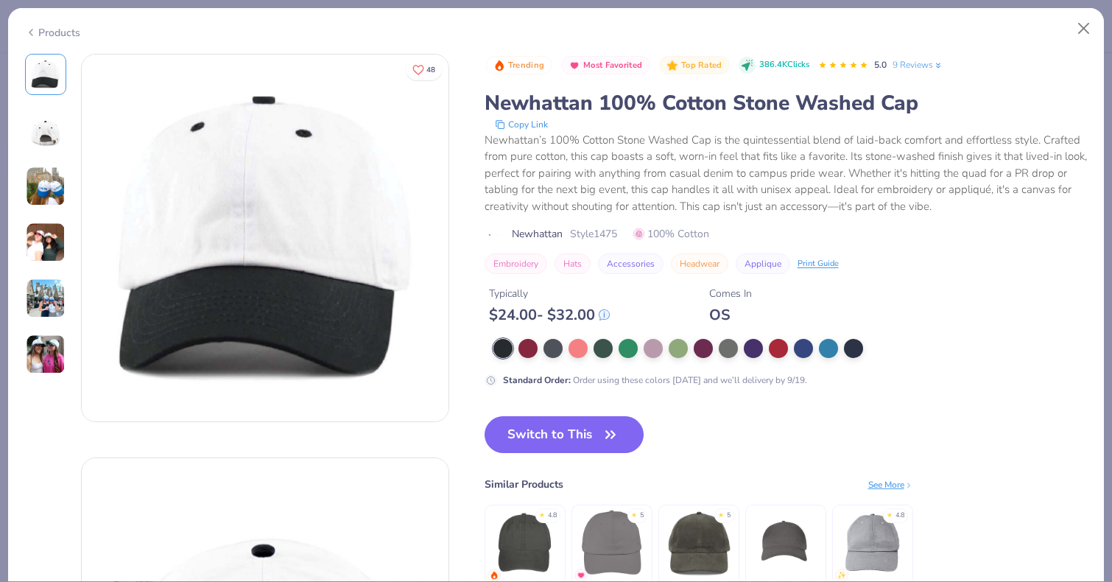
click at [55, 195] on img at bounding box center [46, 186] width 40 height 40
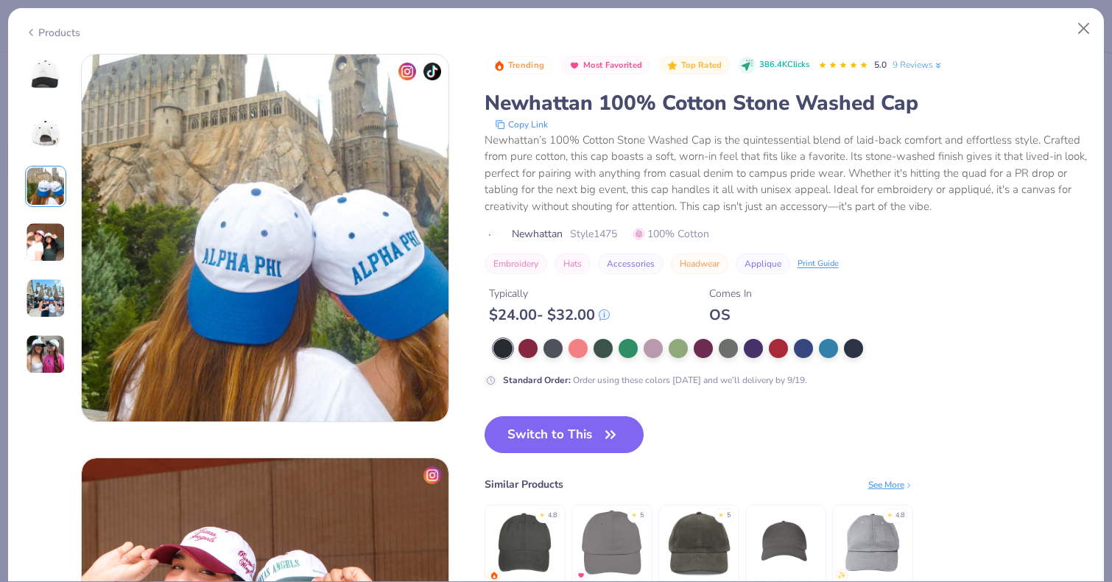
click at [49, 233] on img at bounding box center [46, 242] width 40 height 40
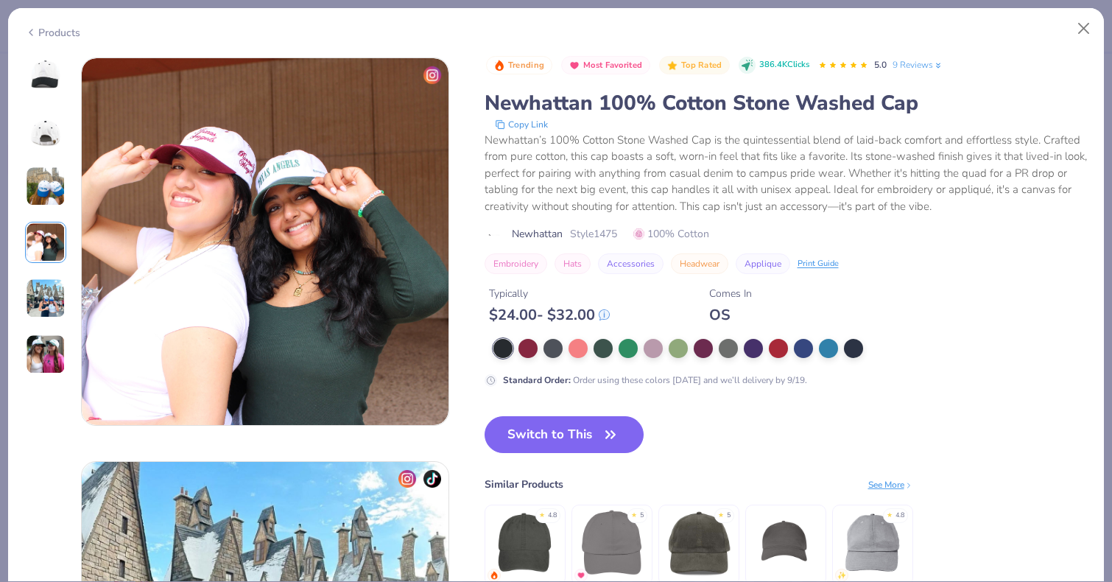
scroll to position [1211, 0]
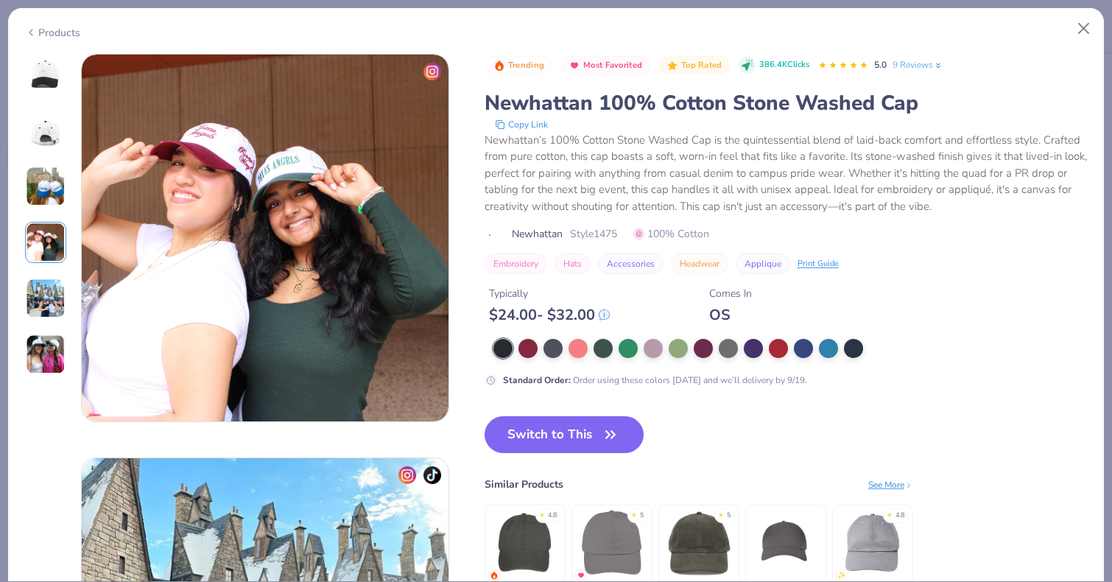
click at [41, 306] on img at bounding box center [46, 298] width 40 height 40
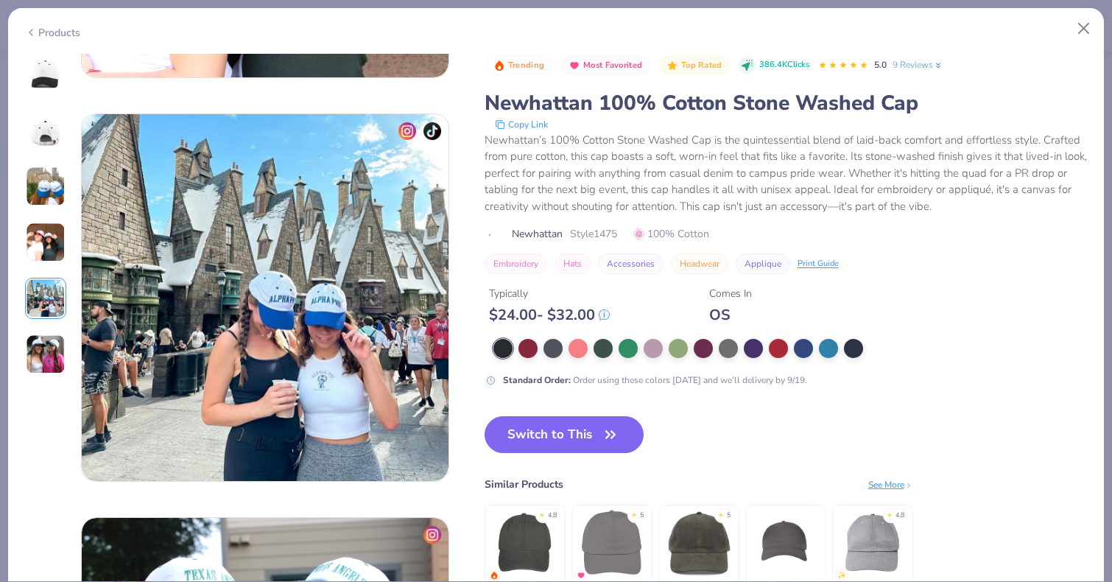
scroll to position [1615, 0]
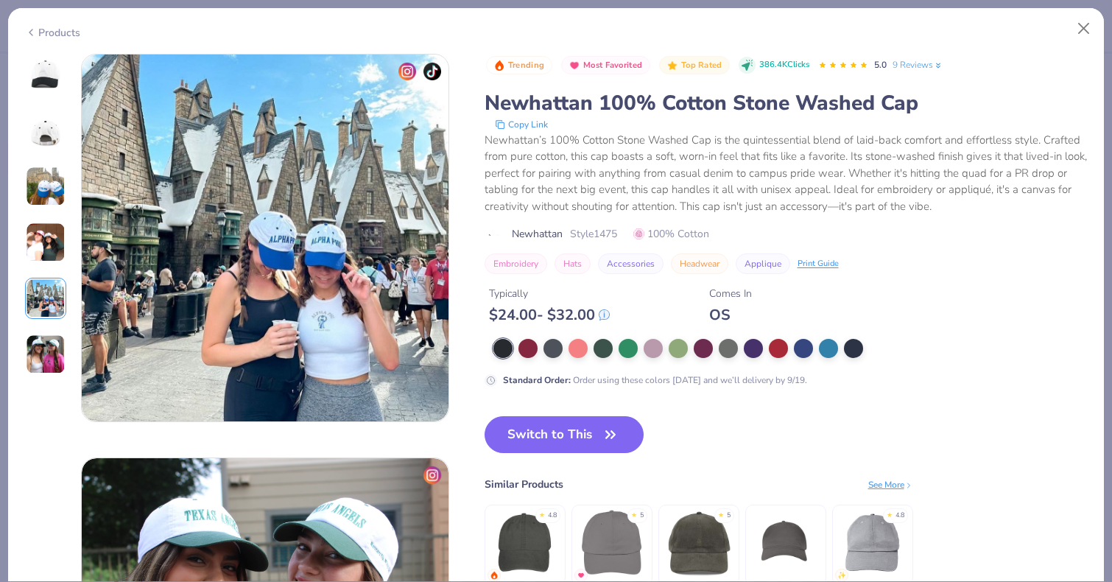
click at [46, 334] on img at bounding box center [46, 354] width 40 height 40
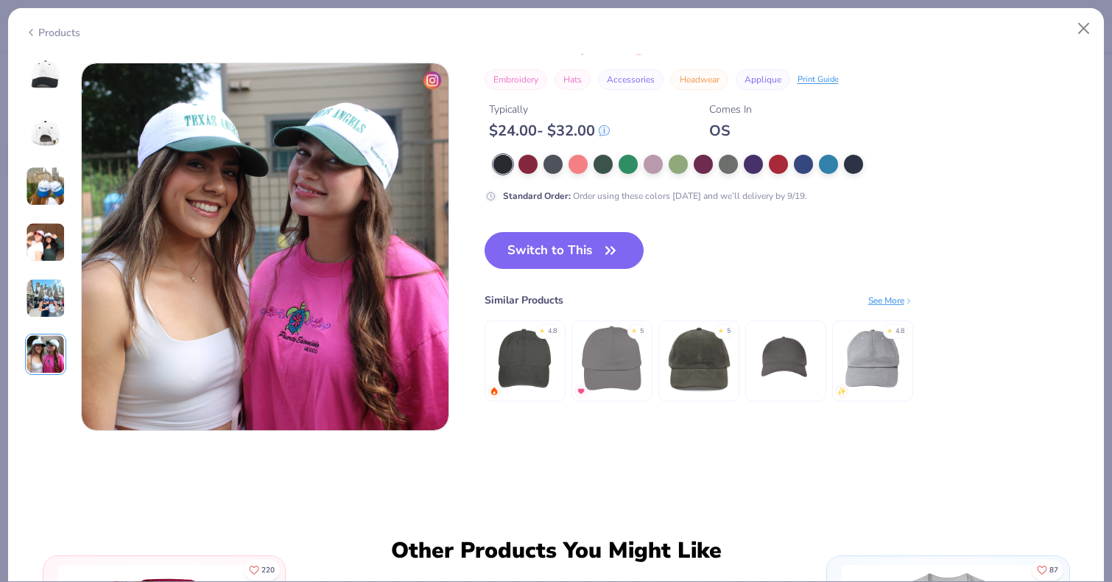
scroll to position [2018, 0]
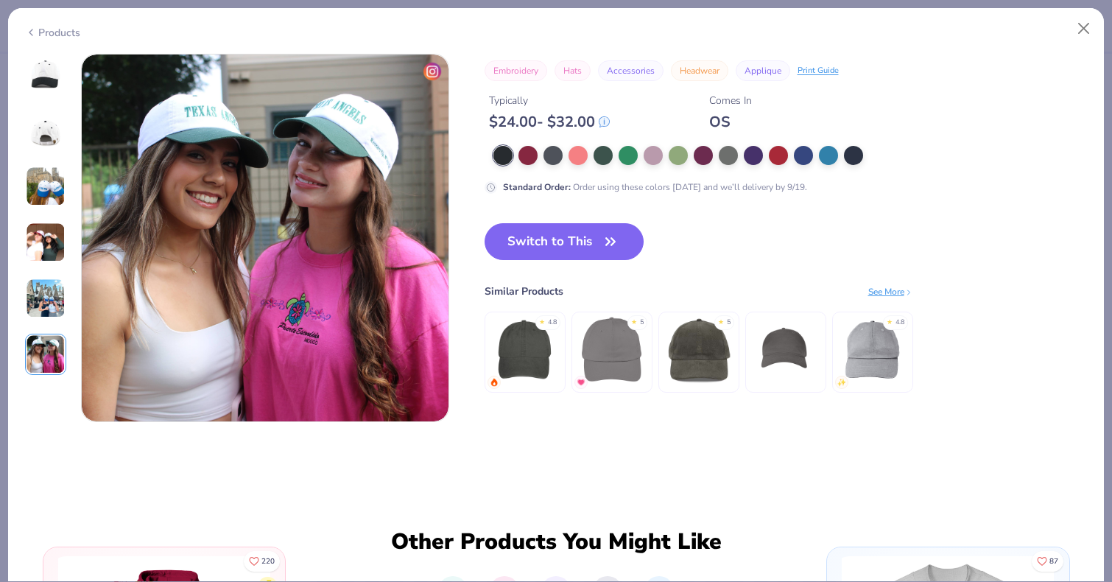
click at [43, 298] on img at bounding box center [46, 298] width 40 height 40
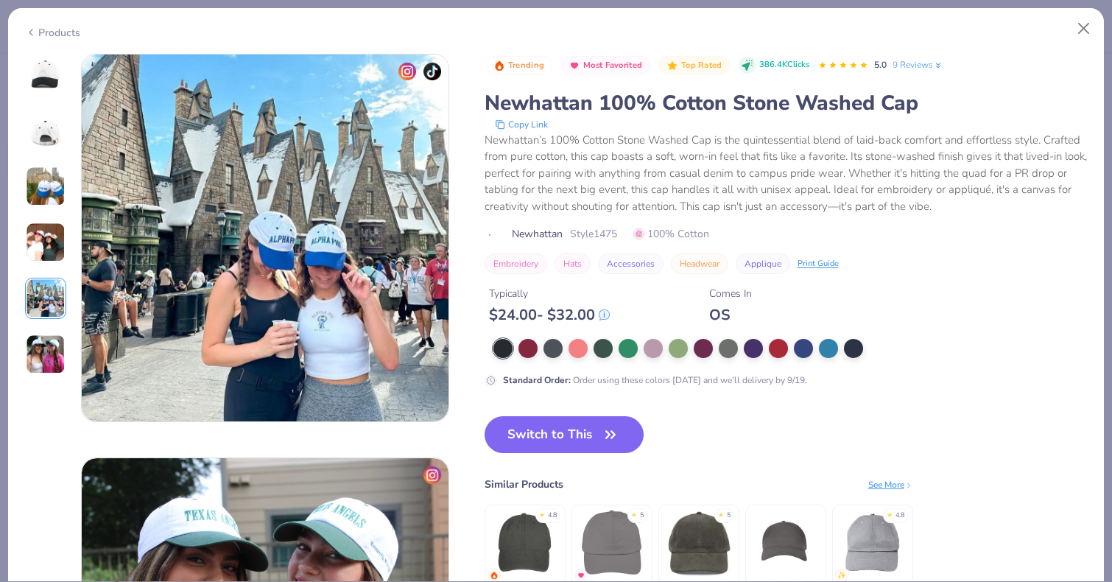
click at [47, 253] on img at bounding box center [46, 242] width 40 height 40
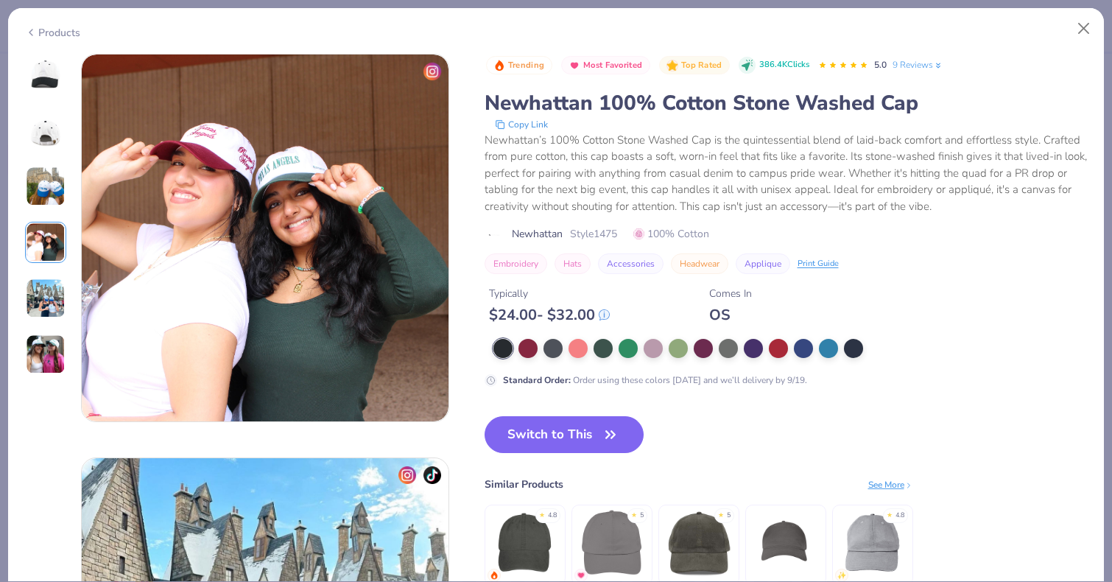
click at [56, 175] on img at bounding box center [46, 186] width 40 height 40
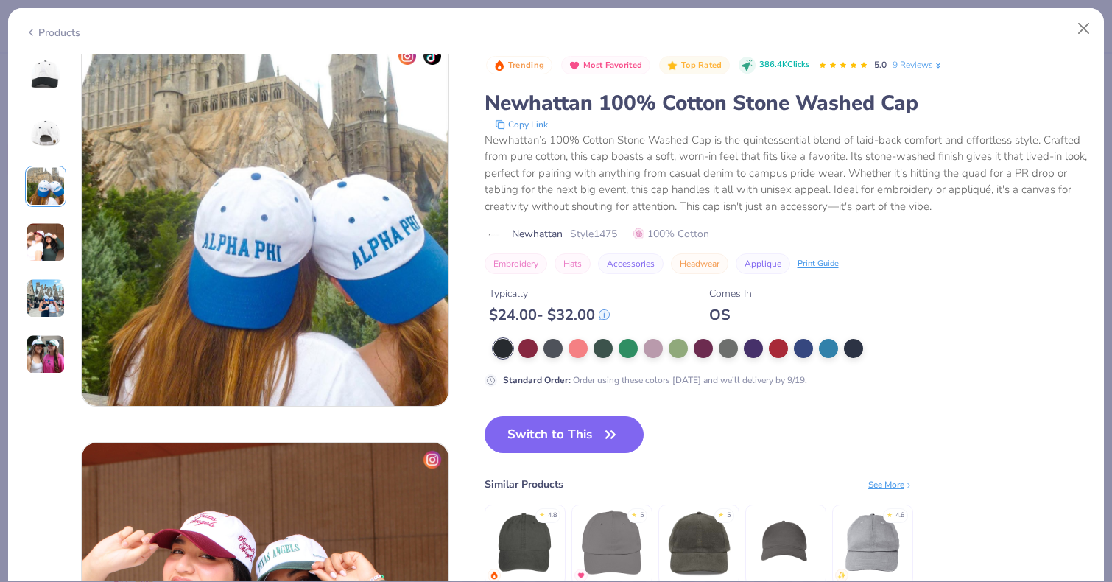
scroll to position [807, 0]
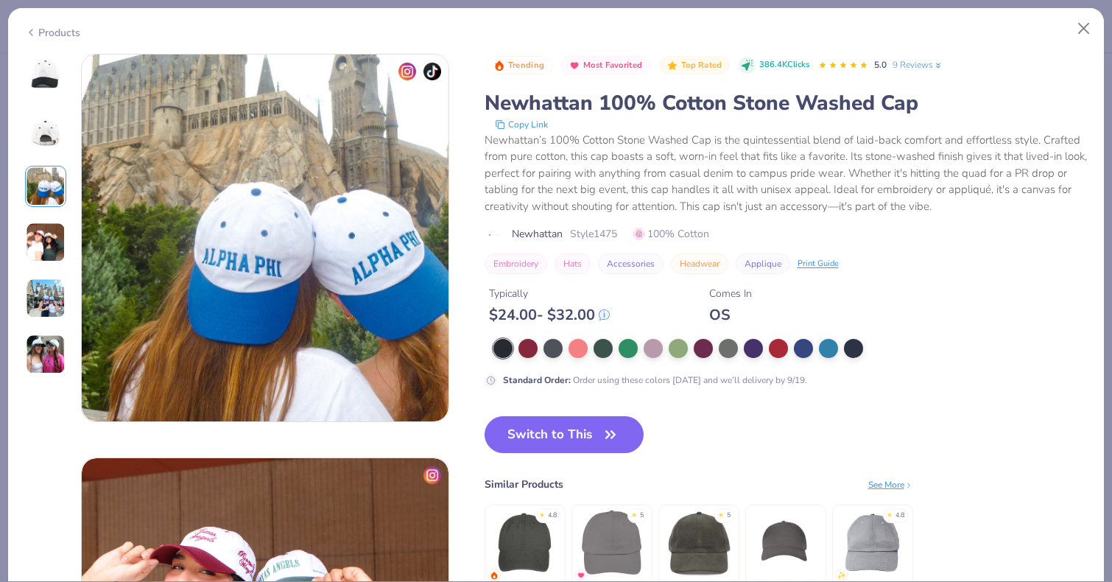
click at [55, 129] on img at bounding box center [45, 130] width 35 height 35
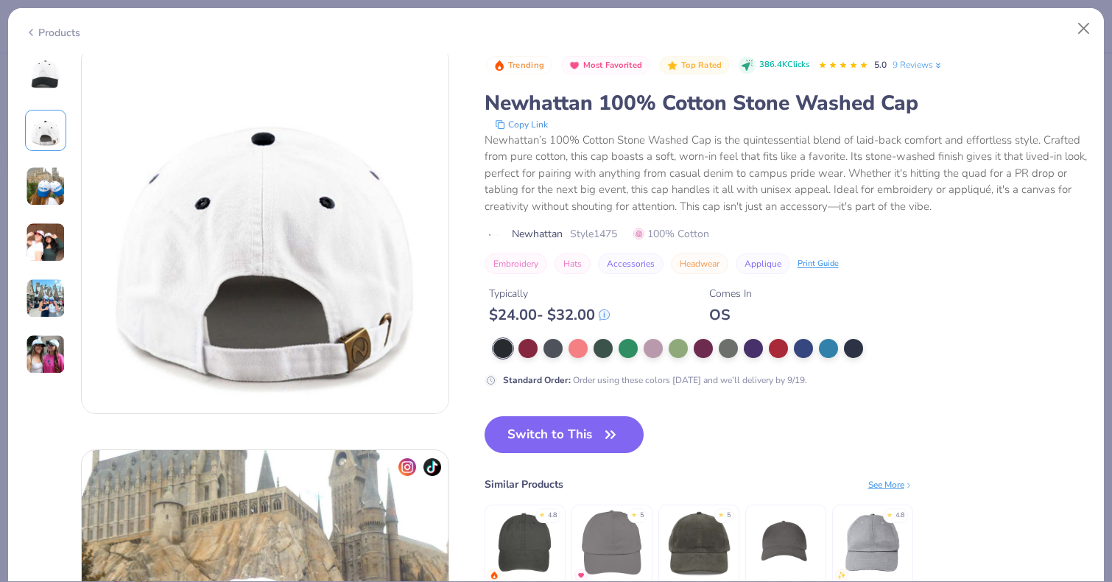
scroll to position [404, 0]
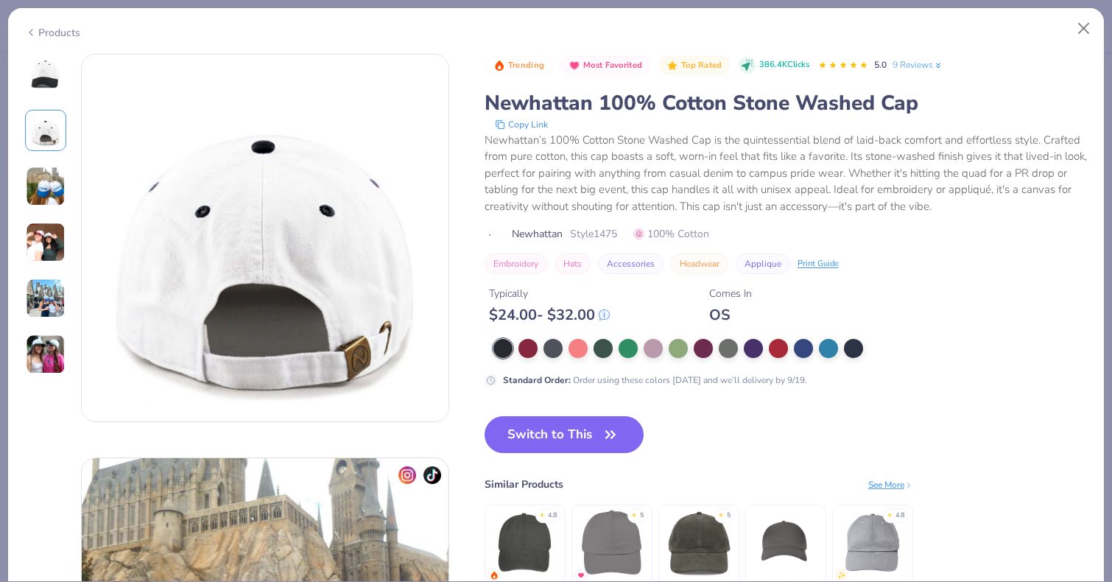
click at [56, 94] on div at bounding box center [45, 214] width 41 height 321
click at [55, 87] on img at bounding box center [45, 74] width 35 height 35
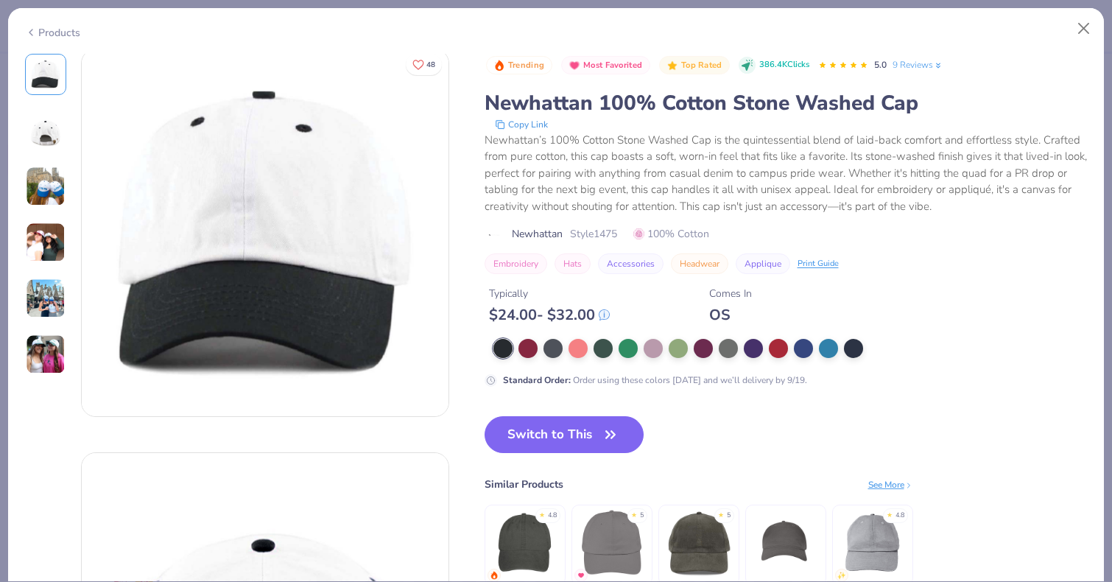
scroll to position [0, 0]
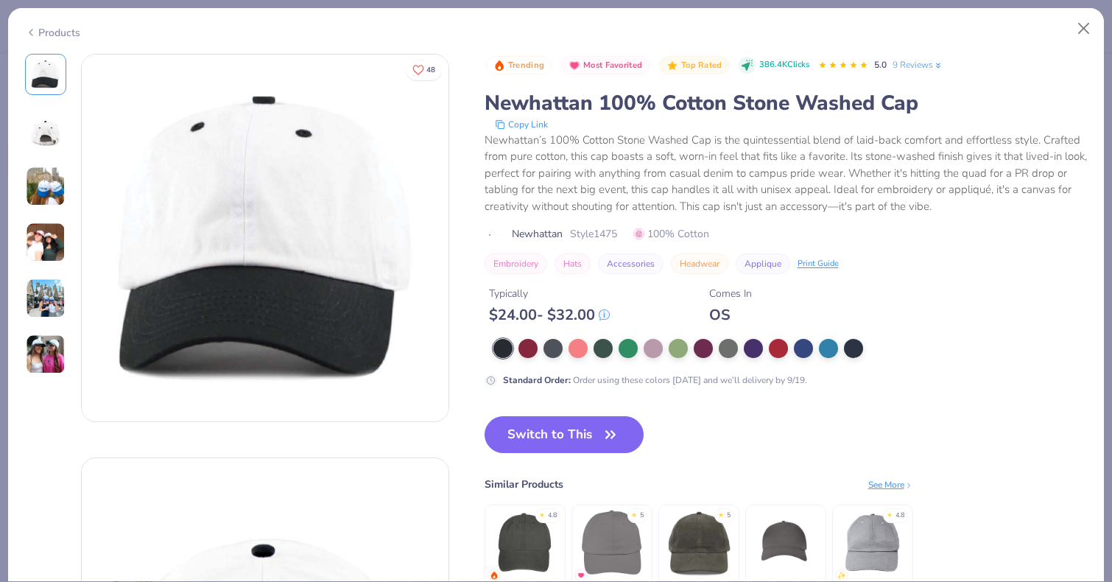
click at [50, 222] on img at bounding box center [46, 242] width 40 height 40
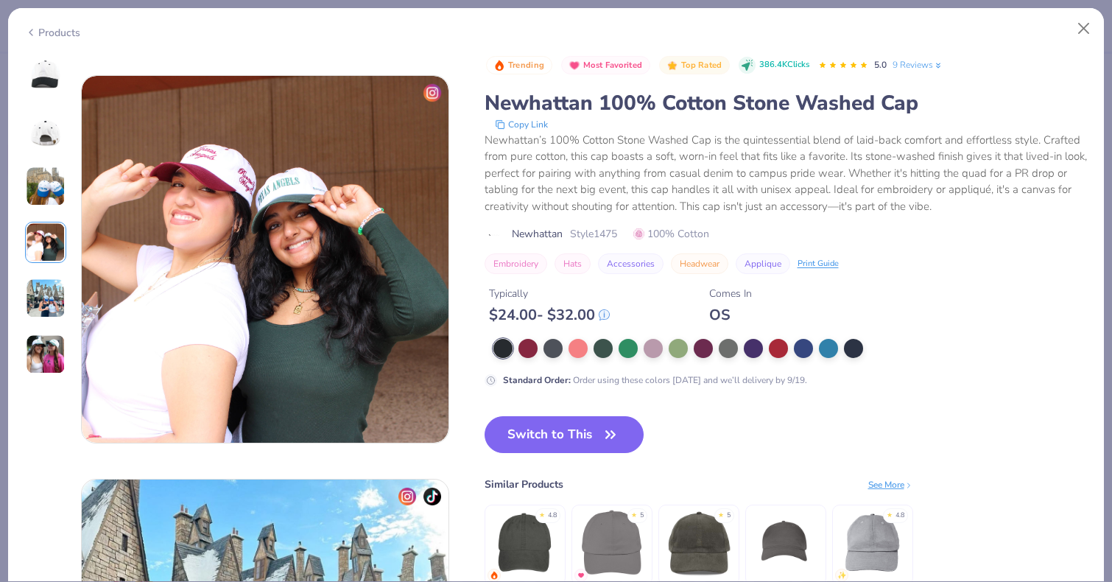
scroll to position [1211, 0]
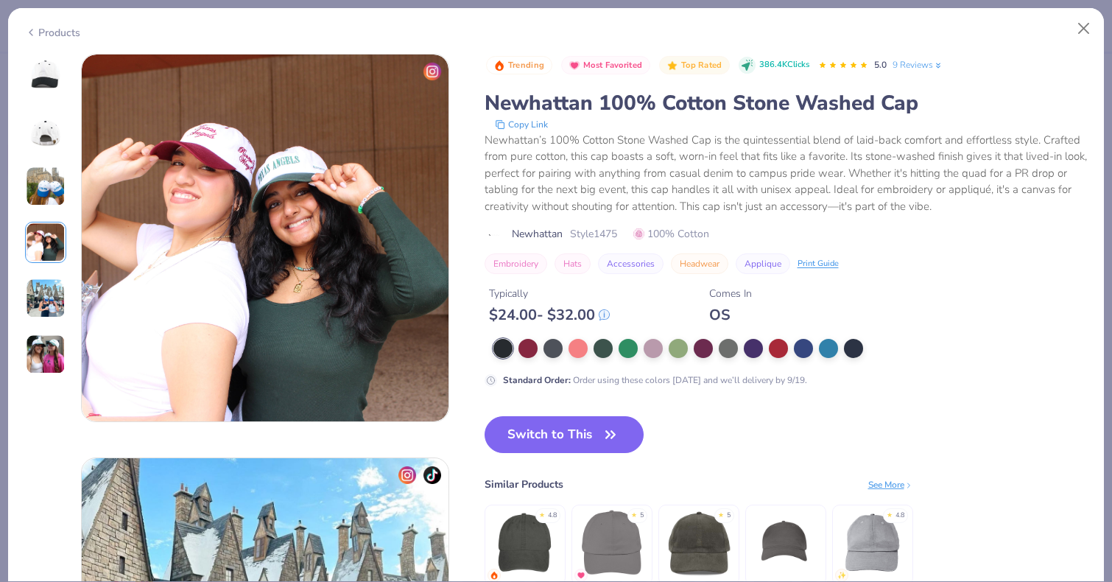
click at [67, 284] on div "48 AF Alpha Phi, University of Florida TA Texas Angels, University of Texas at …" at bounding box center [237, 36] width 424 height 2386
click at [59, 309] on img at bounding box center [46, 298] width 40 height 40
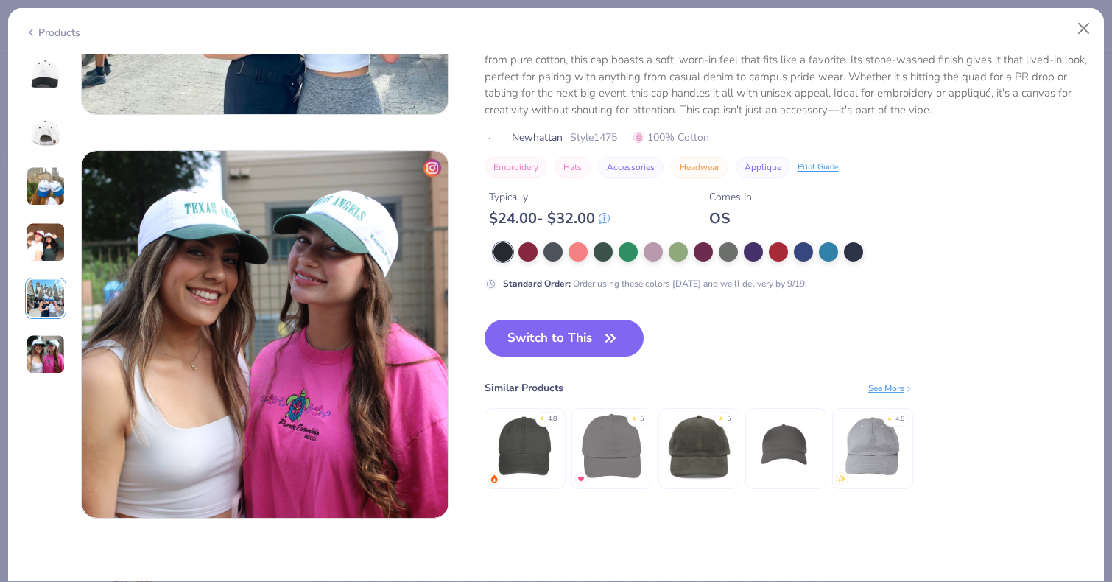
scroll to position [1894, 0]
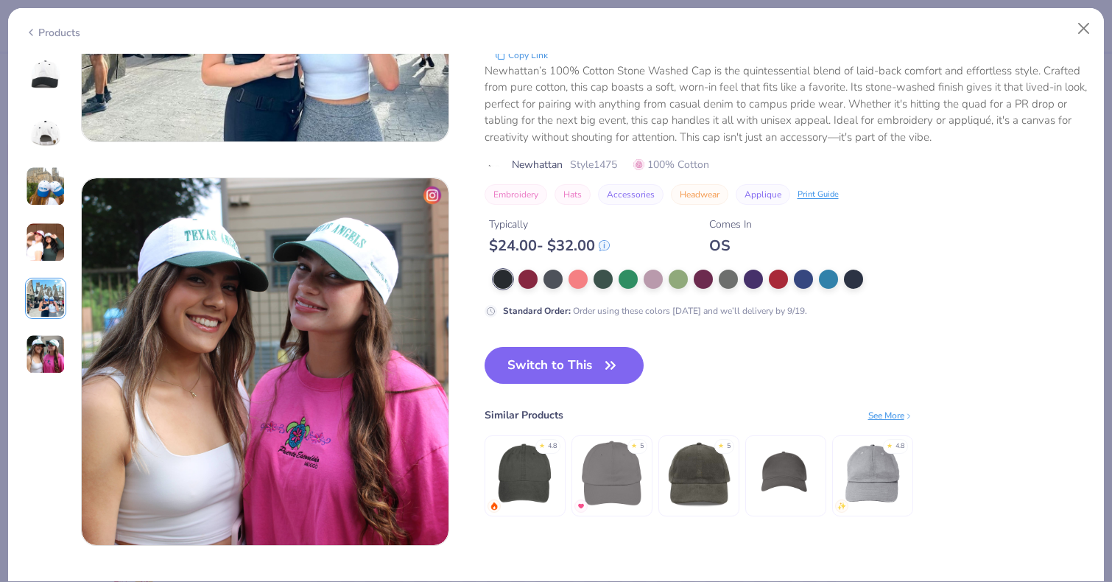
click at [55, 297] on img at bounding box center [46, 298] width 40 height 40
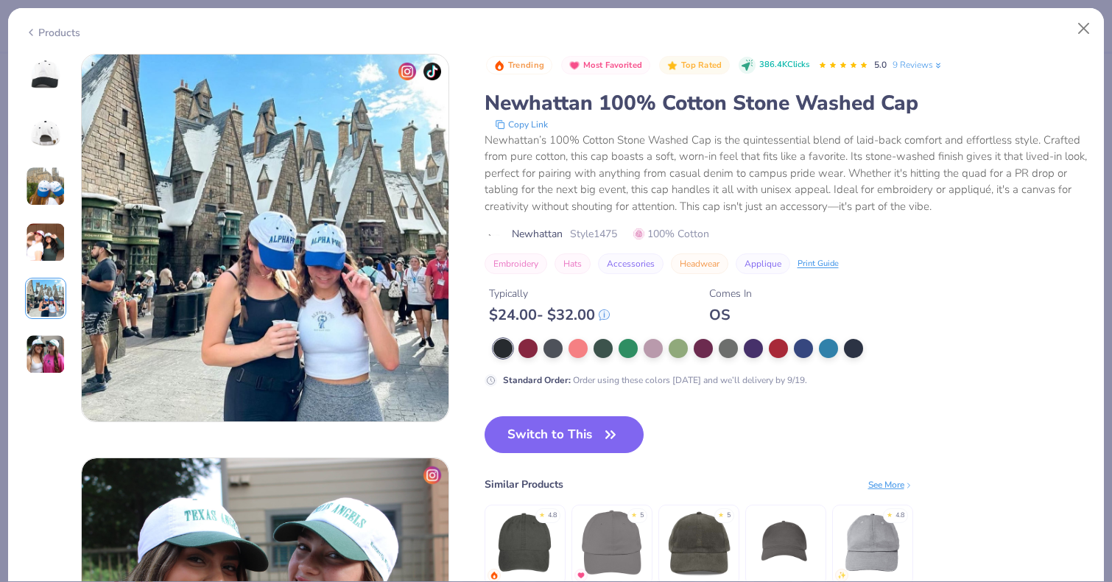
click at [48, 358] on img at bounding box center [46, 354] width 40 height 40
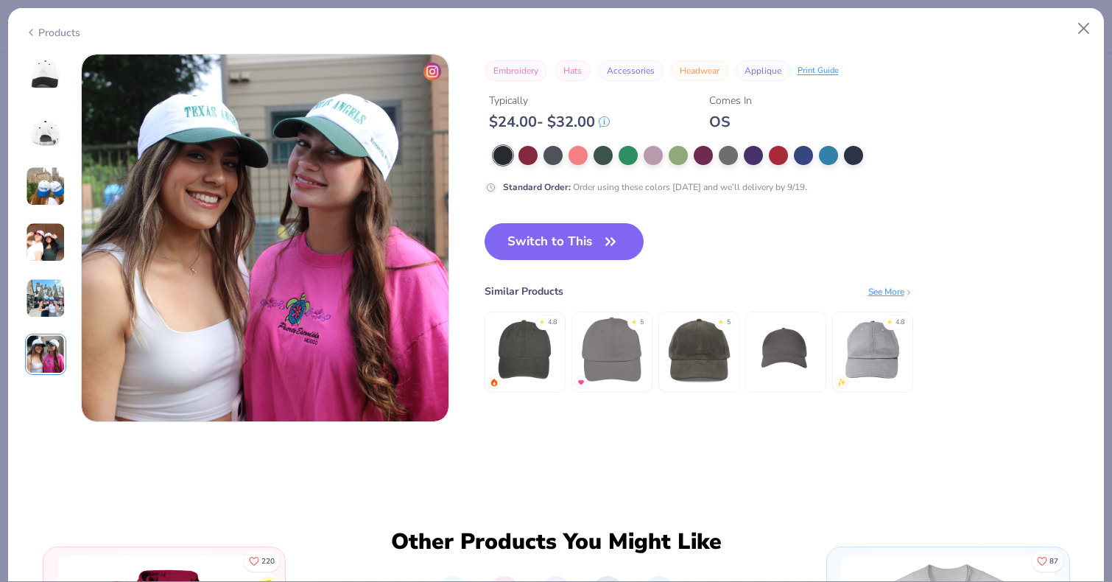
click at [54, 186] on img at bounding box center [46, 186] width 40 height 40
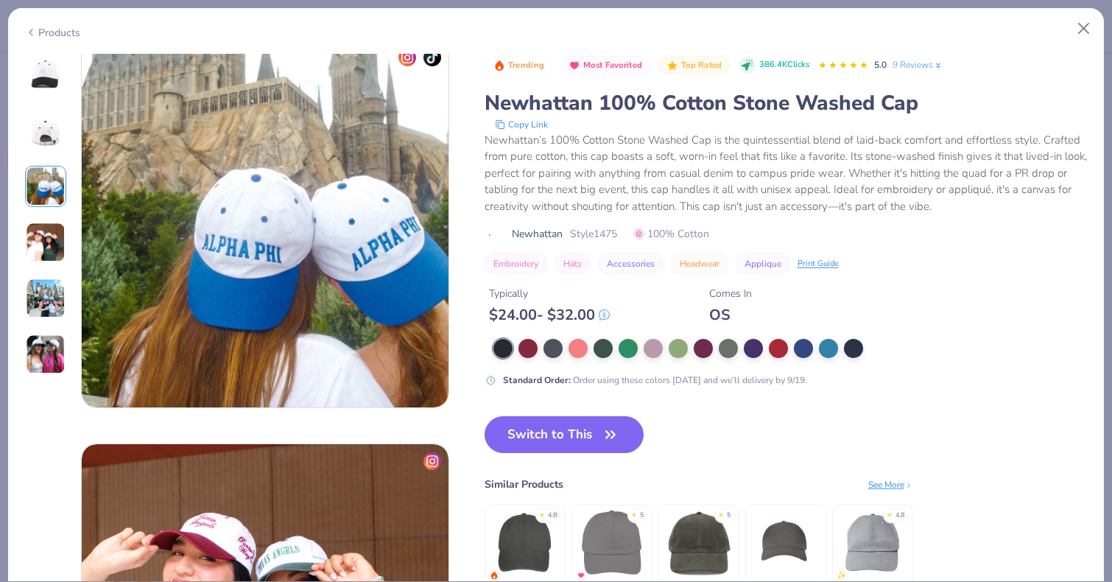
scroll to position [807, 0]
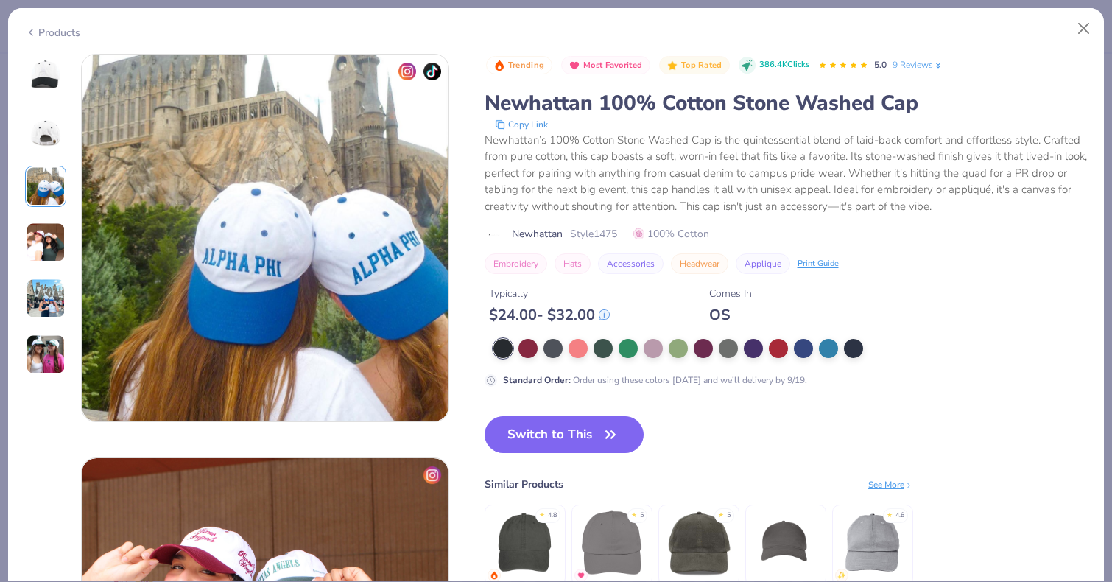
click at [51, 193] on img at bounding box center [46, 186] width 40 height 40
click at [51, 228] on img at bounding box center [46, 242] width 40 height 40
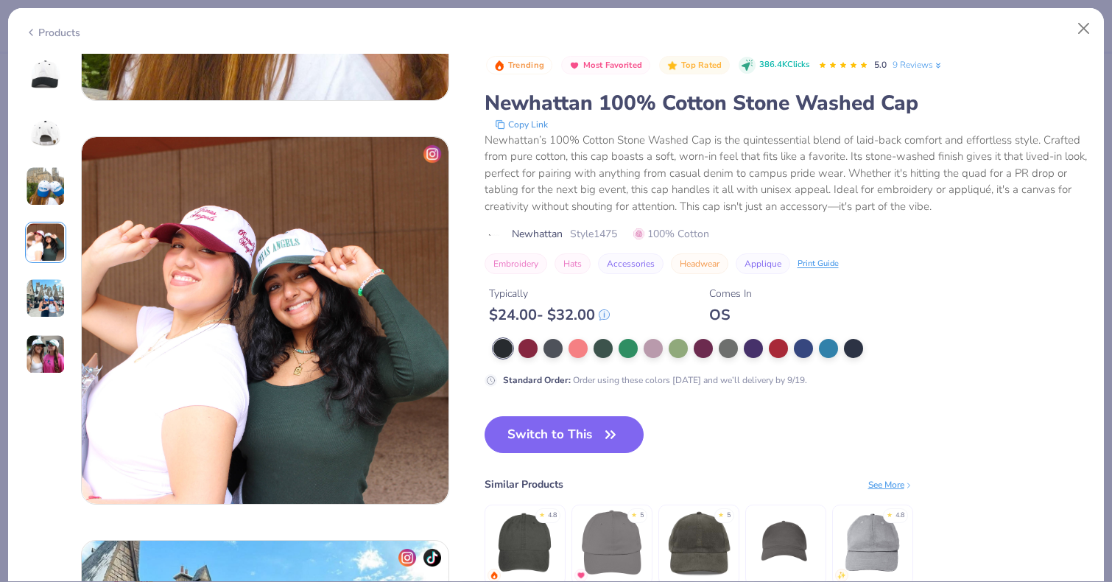
scroll to position [1211, 0]
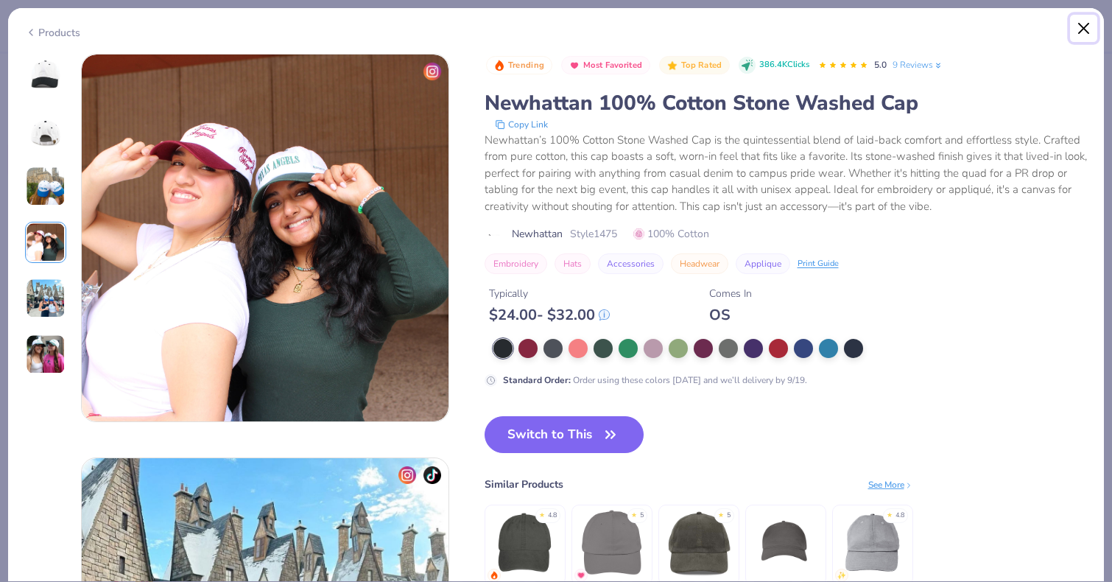
click at [1070, 29] on button "Close" at bounding box center [1084, 29] width 28 height 28
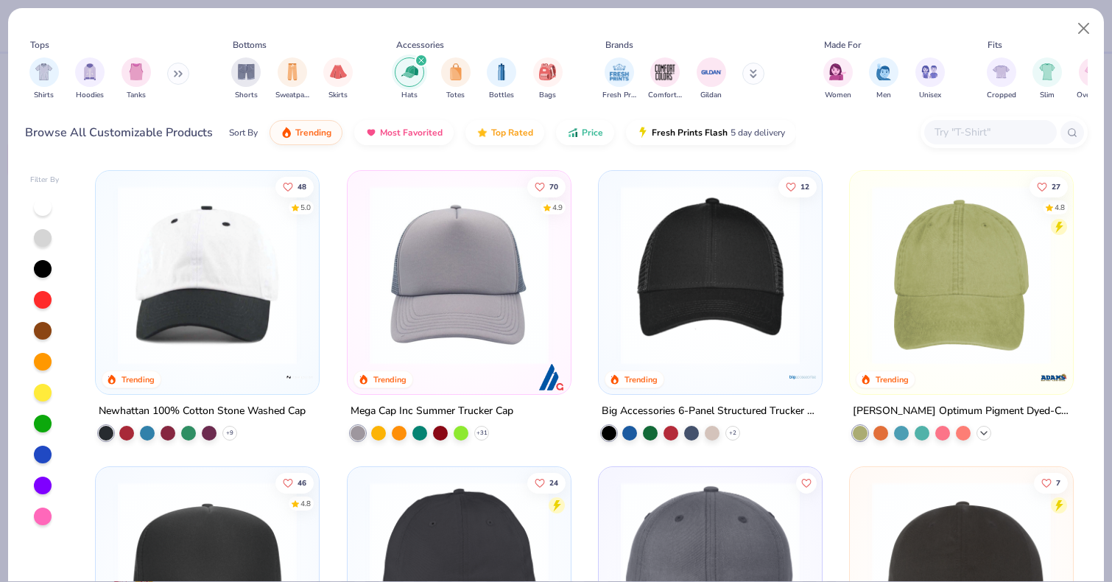
click at [977, 431] on div "+ 34" at bounding box center [984, 433] width 15 height 15
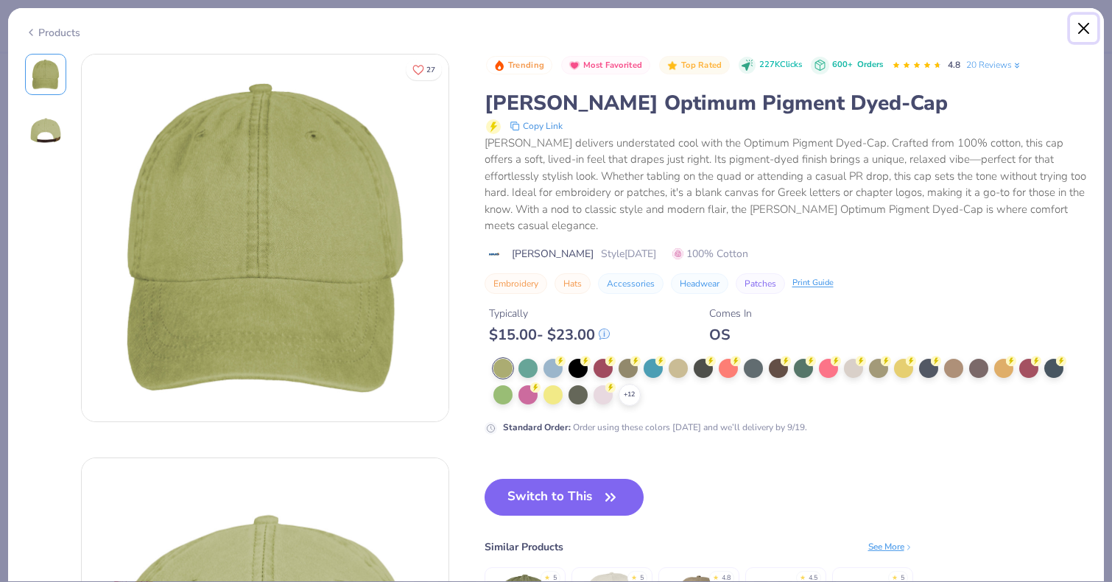
click at [1075, 18] on button "Close" at bounding box center [1084, 29] width 28 height 28
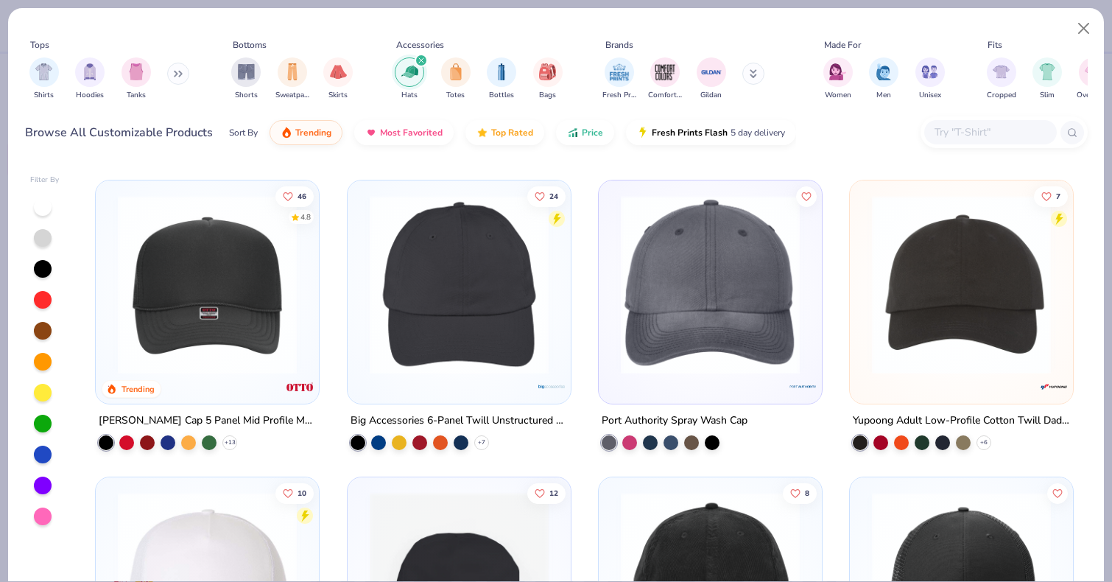
scroll to position [288, 0]
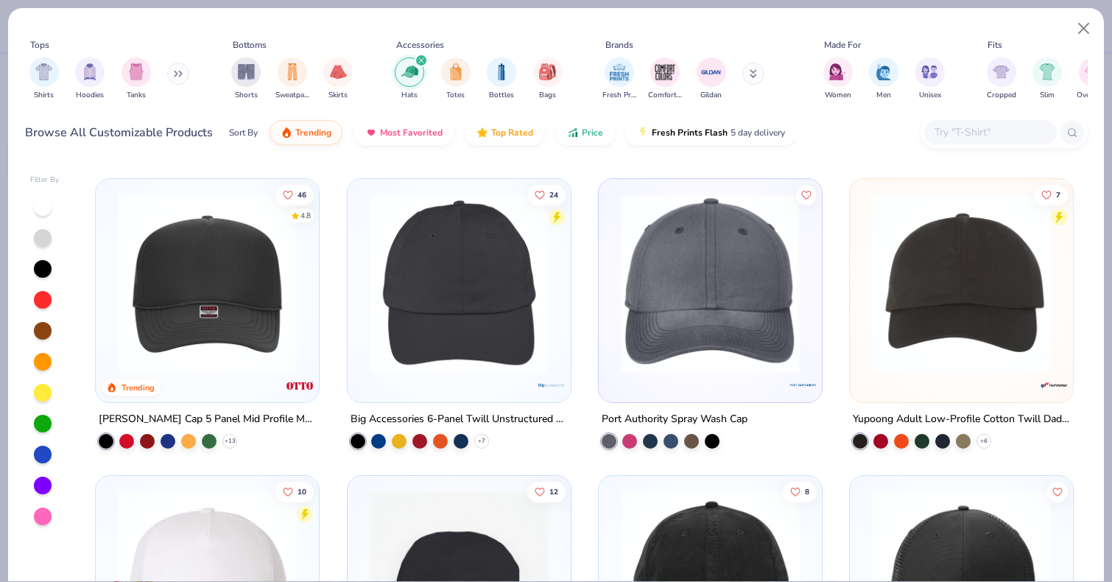
click at [300, 359] on img at bounding box center [207, 283] width 194 height 179
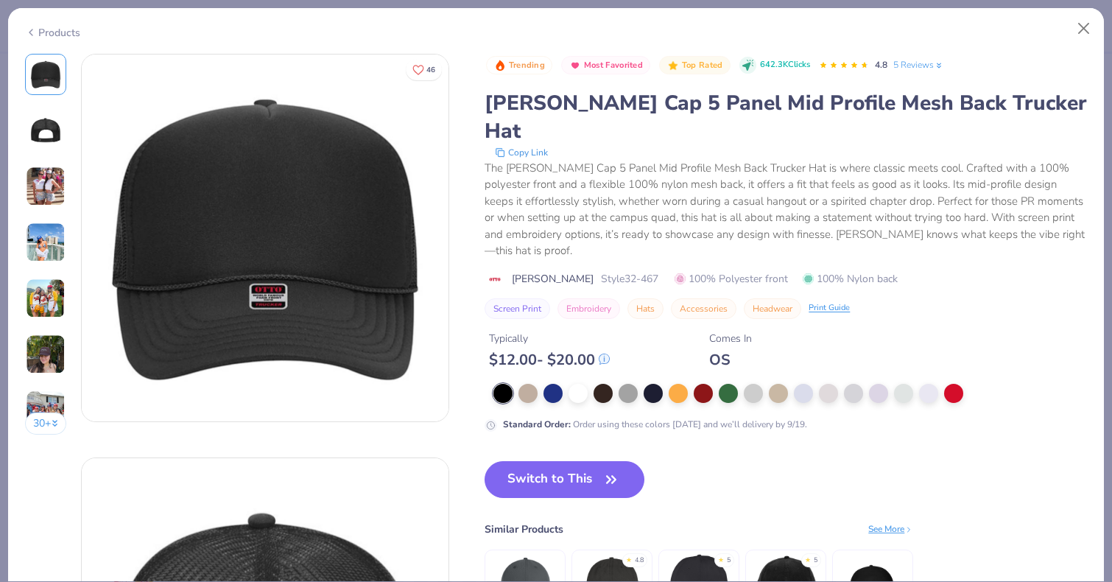
click at [33, 249] on img at bounding box center [46, 242] width 40 height 40
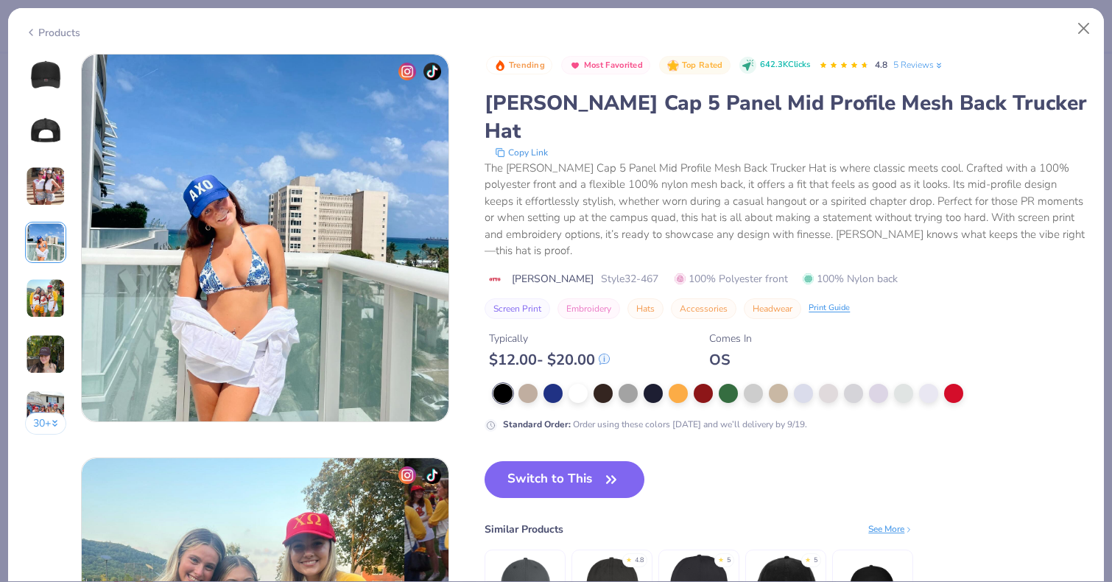
click at [46, 285] on img at bounding box center [46, 298] width 40 height 40
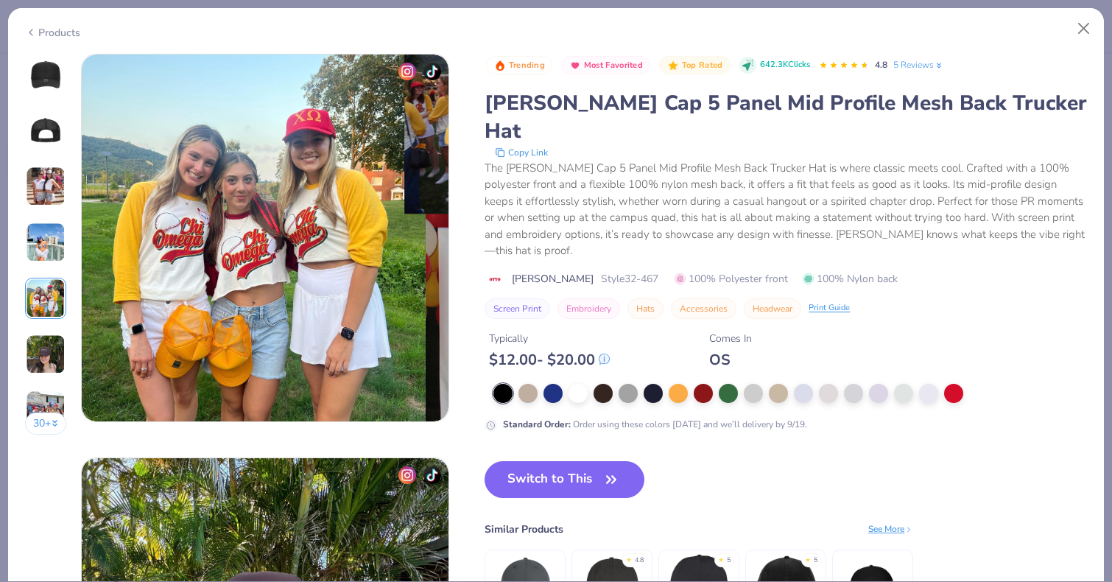
click at [45, 346] on img at bounding box center [46, 354] width 40 height 40
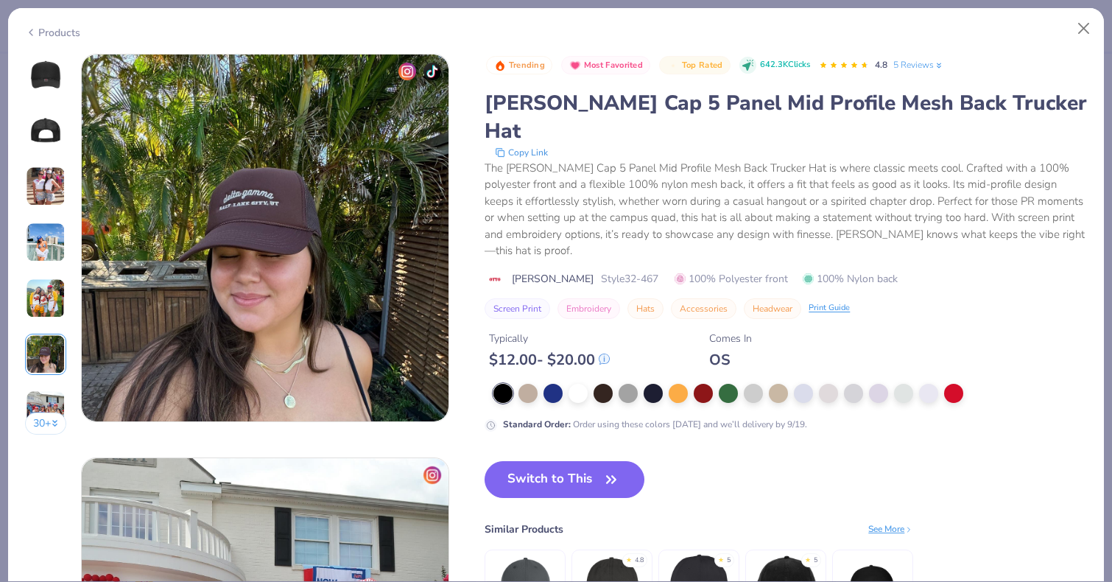
scroll to position [2037, 0]
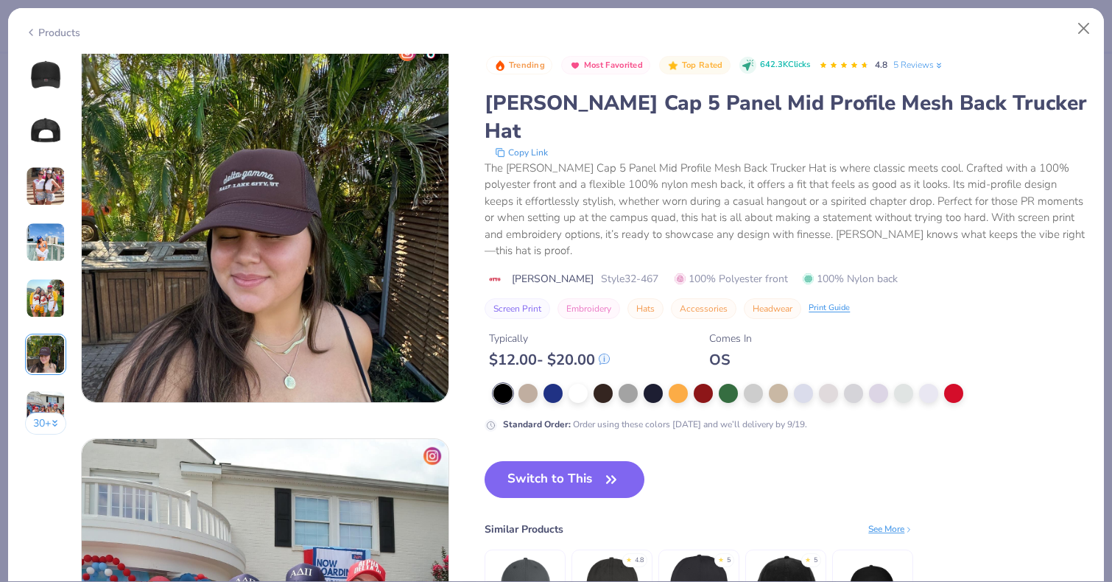
click at [45, 391] on img at bounding box center [46, 410] width 40 height 40
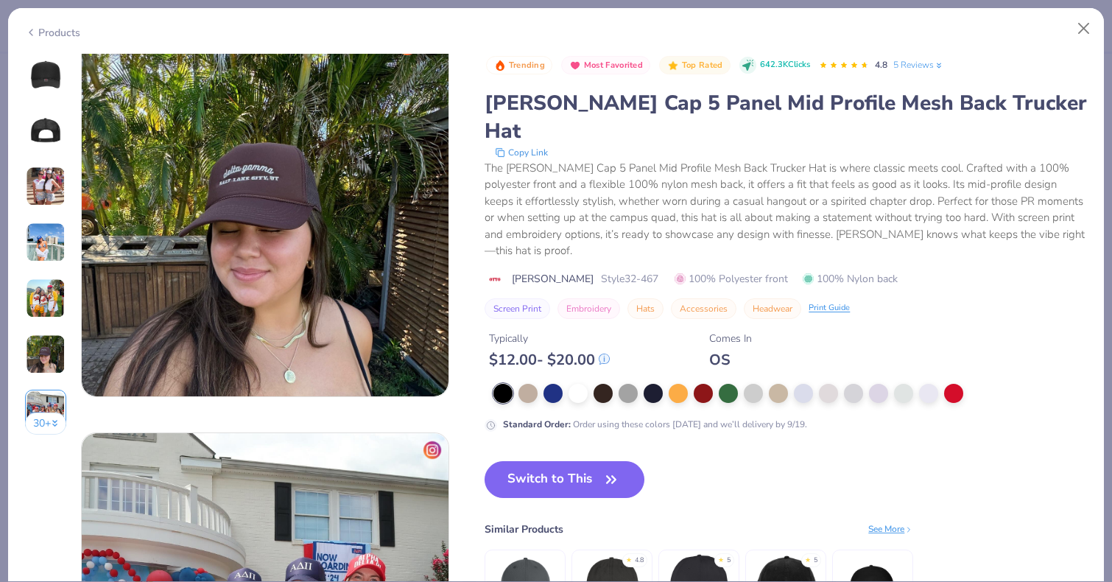
scroll to position [2036, 0]
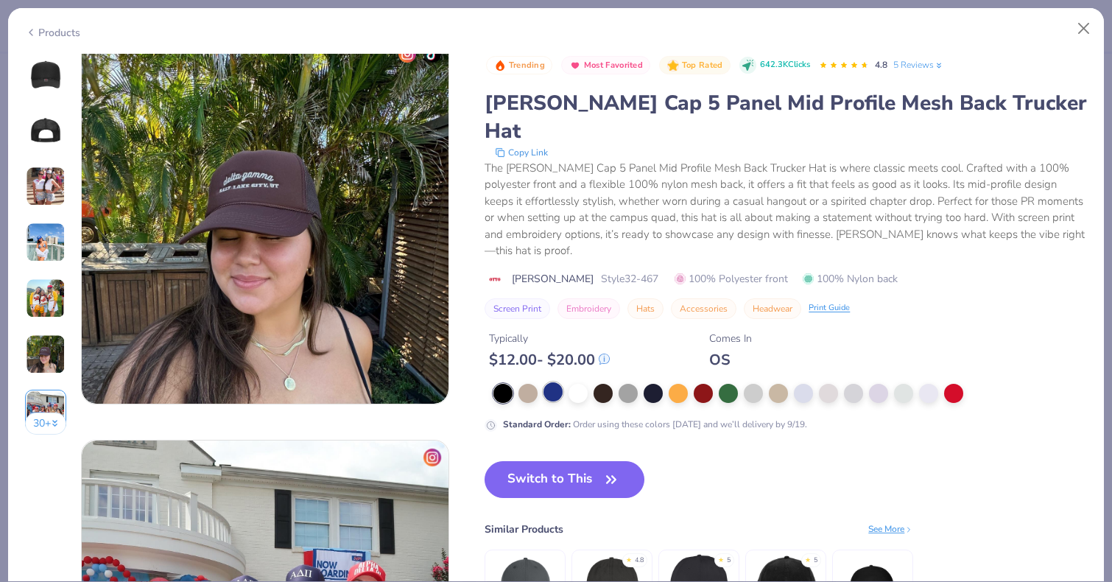
click at [549, 382] on div at bounding box center [553, 391] width 19 height 19
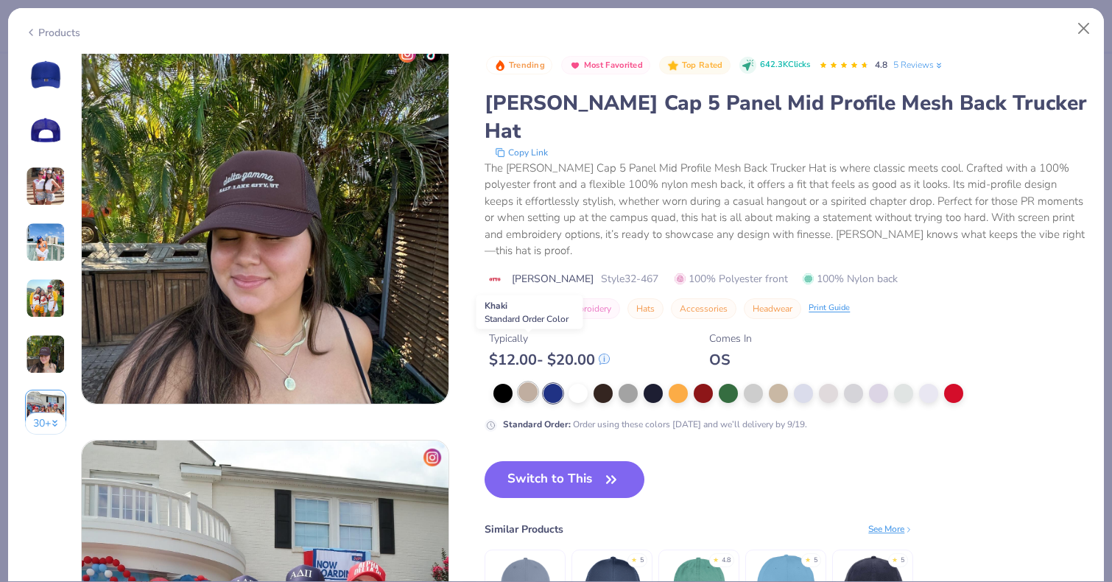
click at [527, 382] on div at bounding box center [528, 391] width 19 height 19
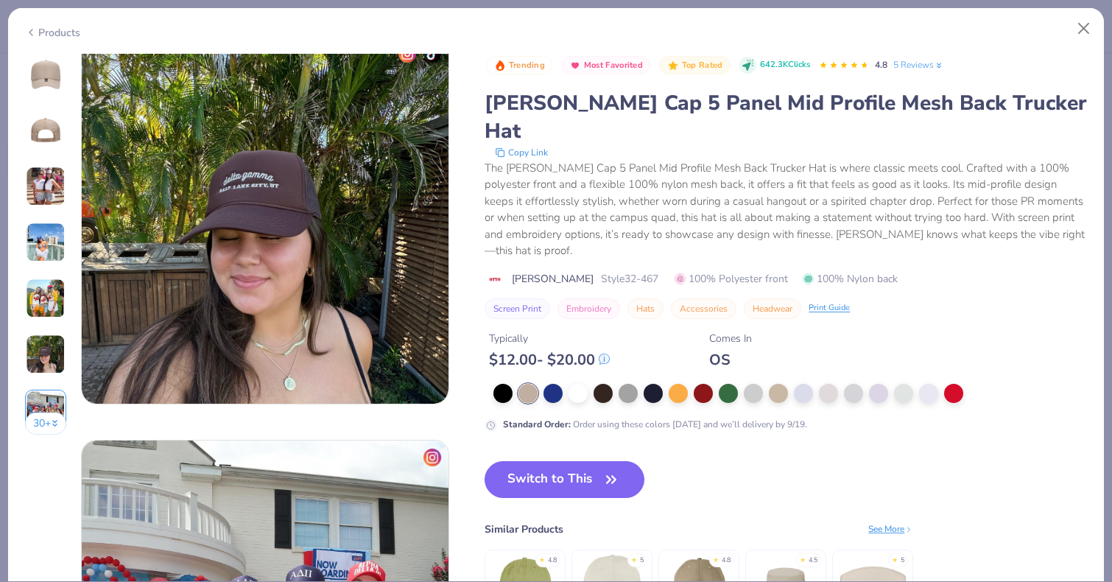
click at [59, 174] on img at bounding box center [46, 186] width 40 height 40
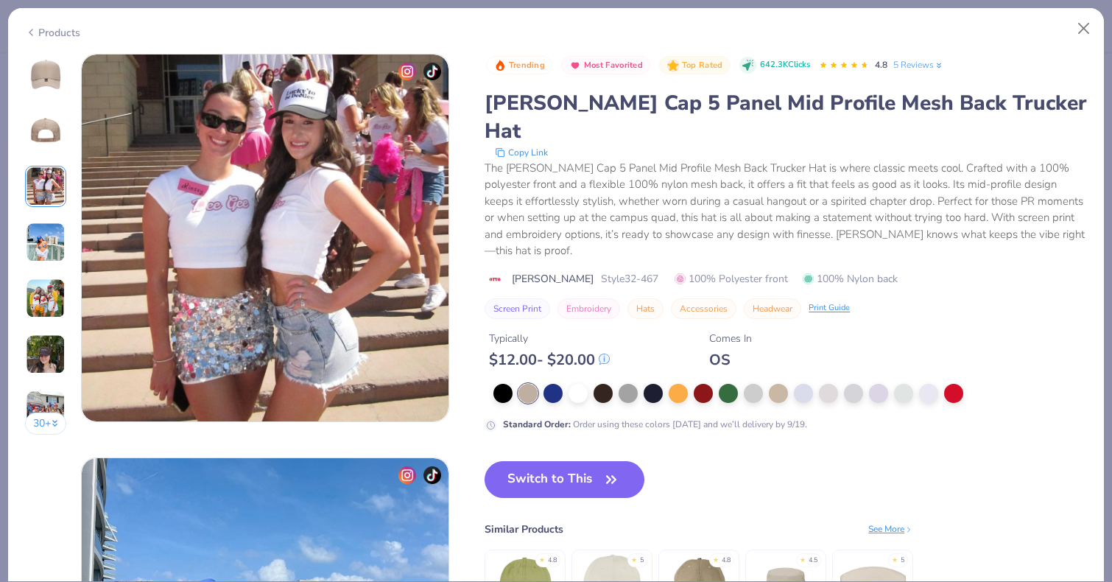
click at [43, 250] on img at bounding box center [46, 242] width 40 height 40
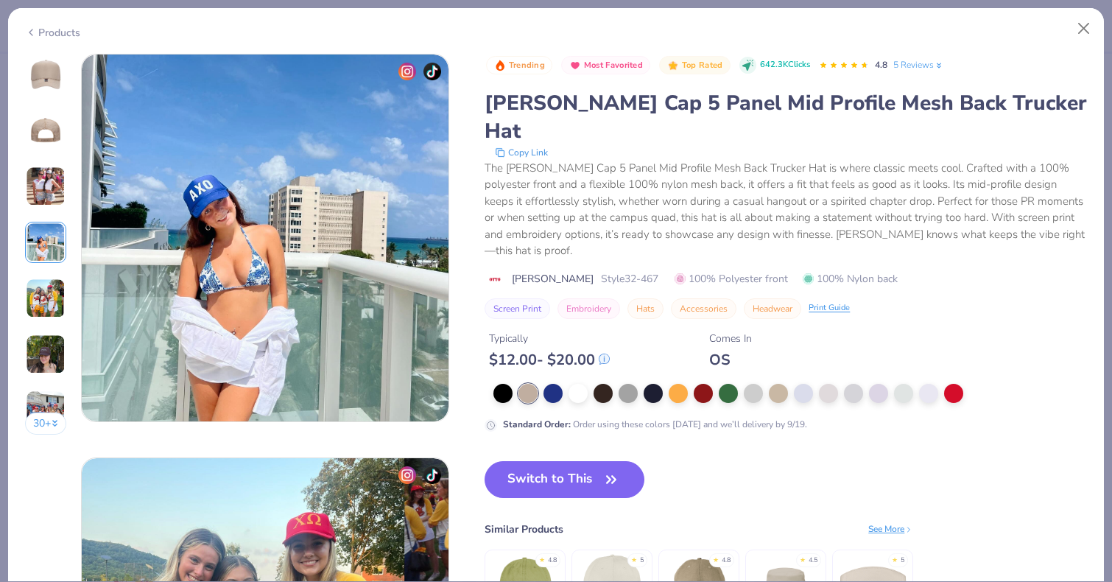
click at [41, 85] on img at bounding box center [45, 74] width 35 height 35
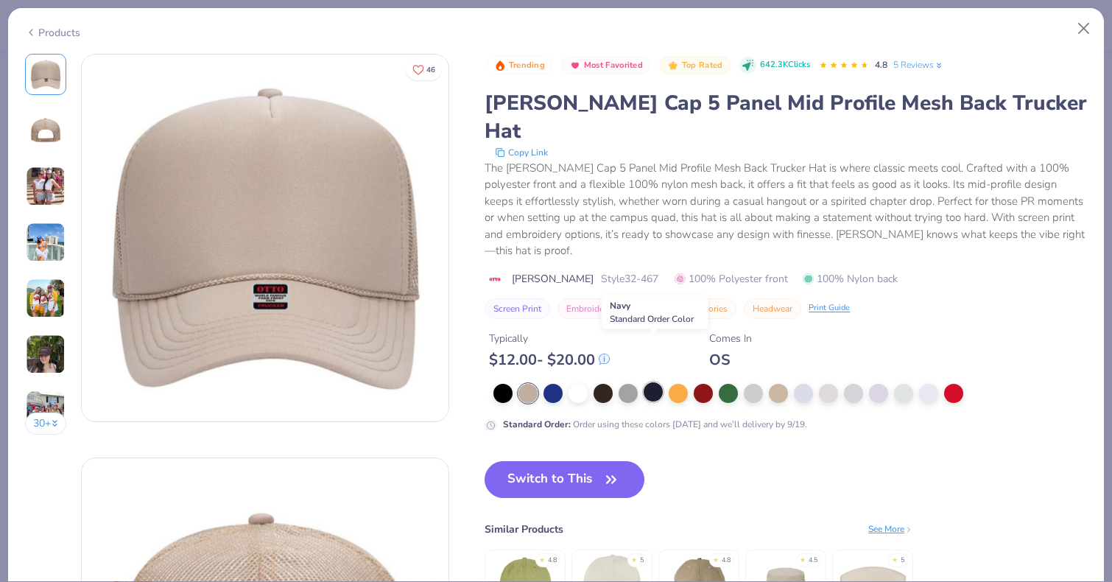
click at [658, 382] on div at bounding box center [653, 391] width 19 height 19
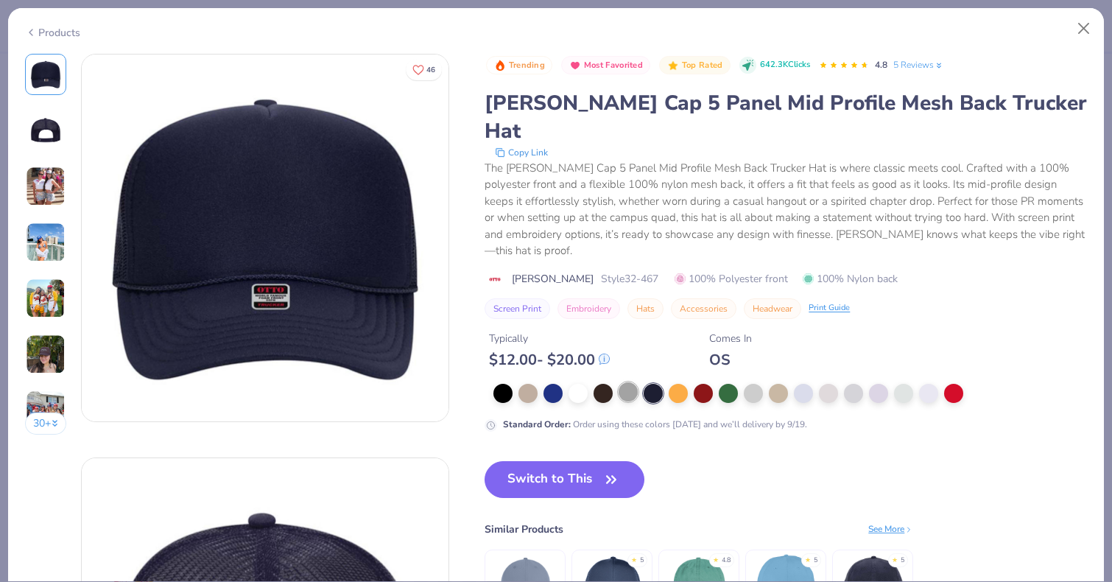
click at [628, 382] on div at bounding box center [628, 391] width 19 height 19
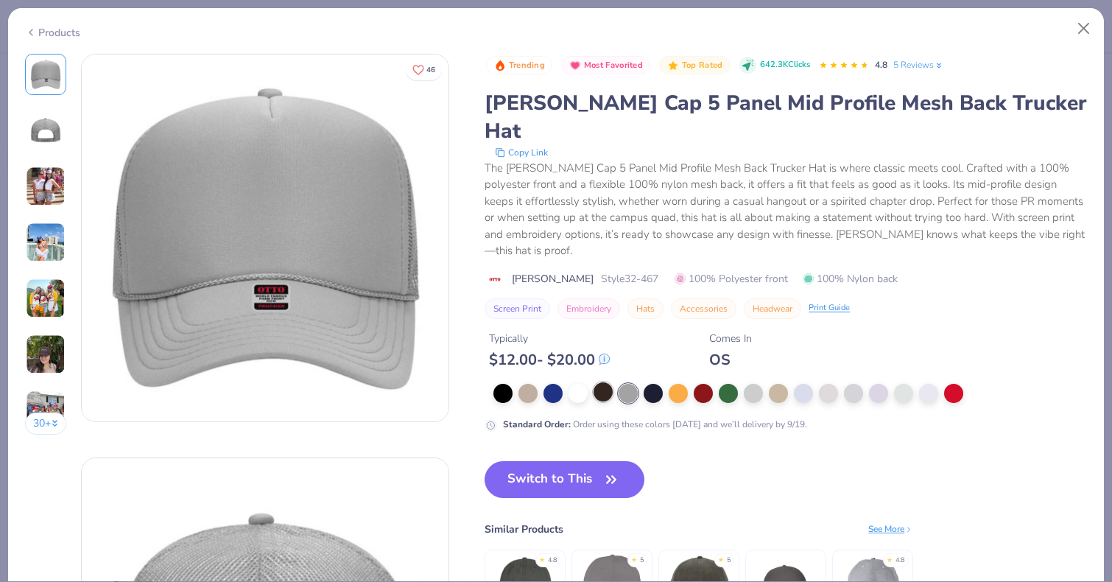
click at [606, 382] on div at bounding box center [603, 391] width 19 height 19
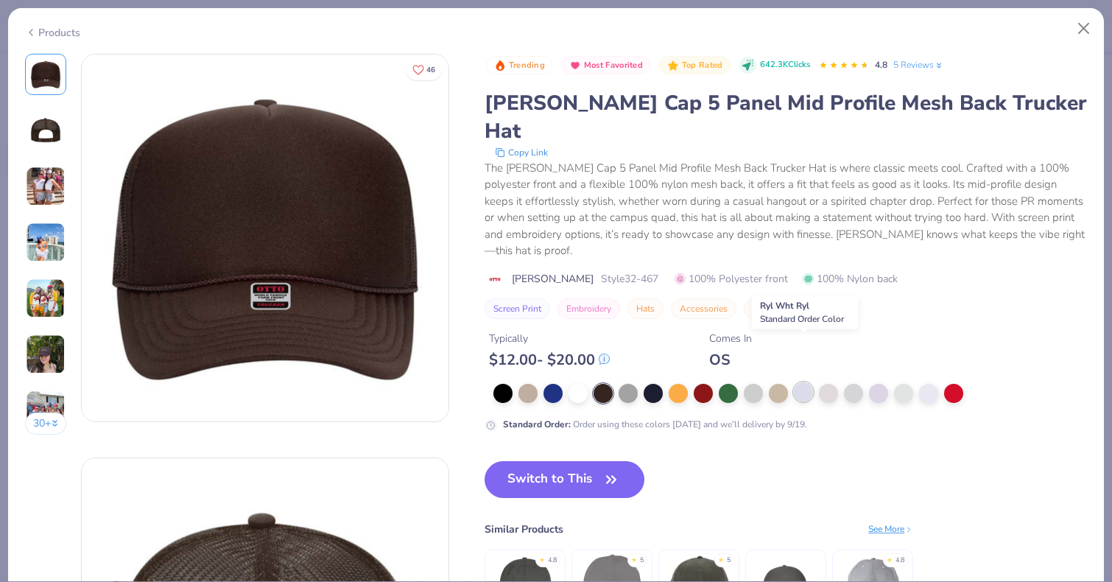
click at [804, 382] on div at bounding box center [803, 391] width 19 height 19
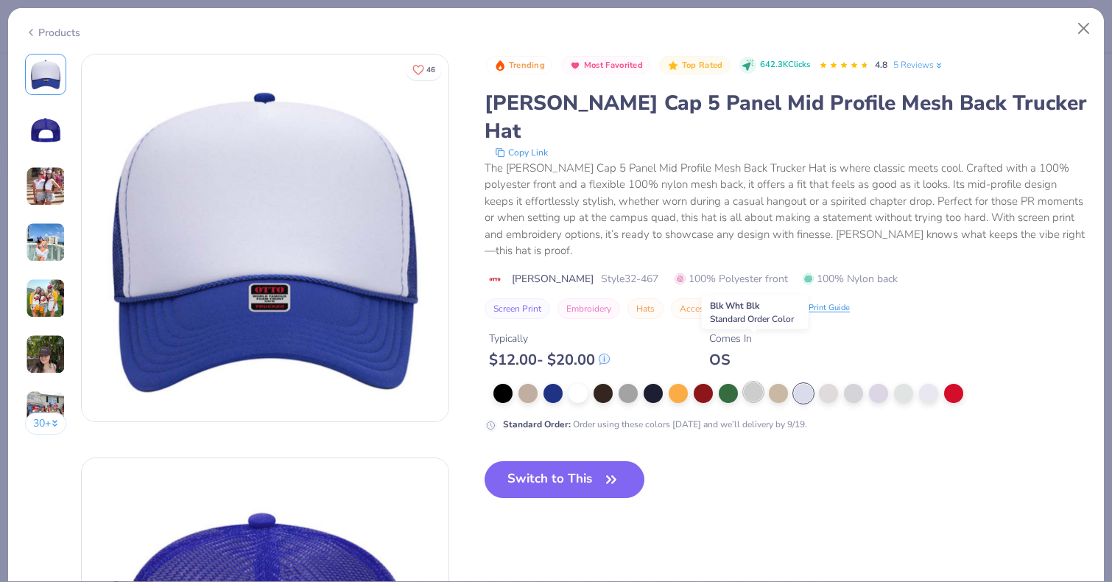
click at [756, 382] on div at bounding box center [753, 391] width 19 height 19
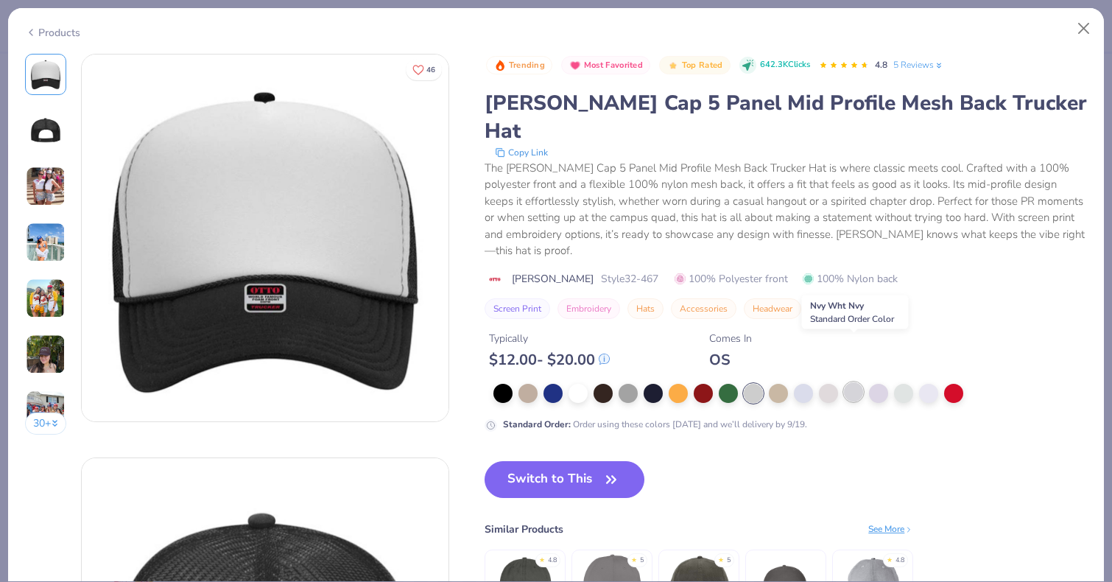
click at [857, 382] on div at bounding box center [853, 391] width 19 height 19
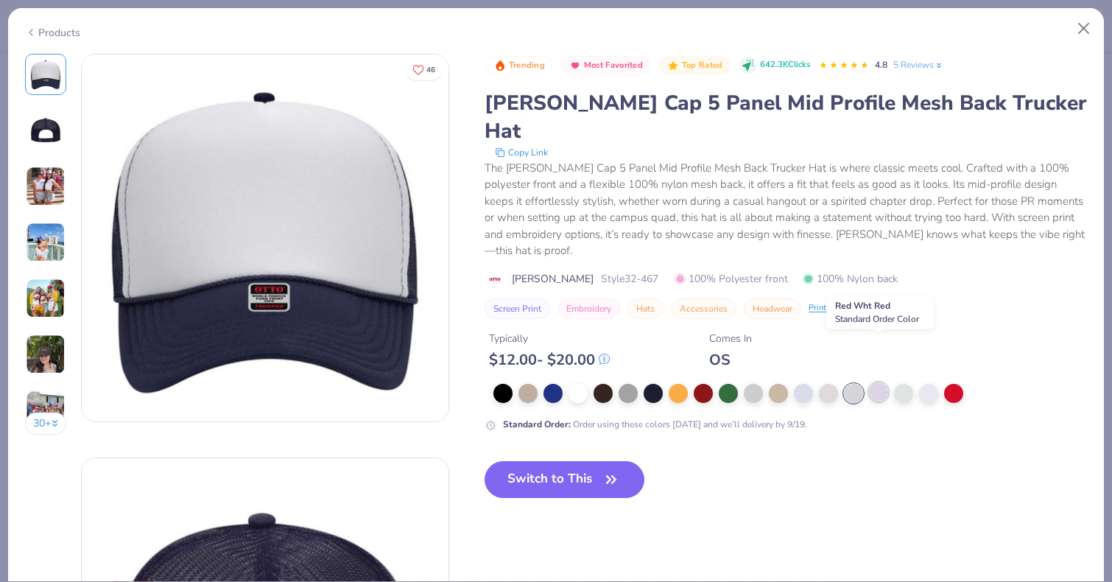
click at [877, 382] on div at bounding box center [878, 391] width 19 height 19
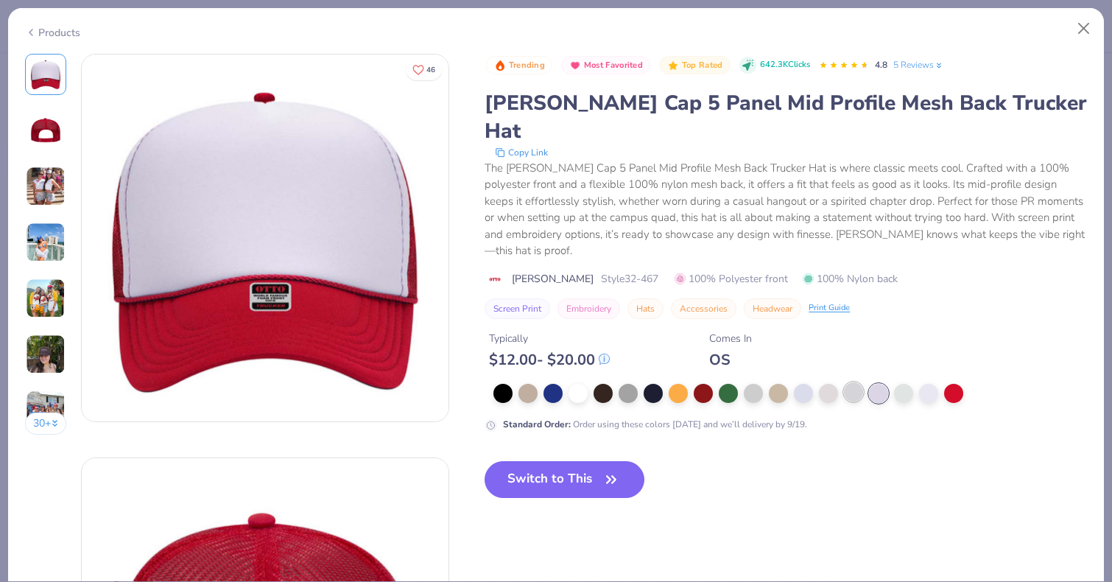
click at [857, 382] on div at bounding box center [853, 391] width 19 height 19
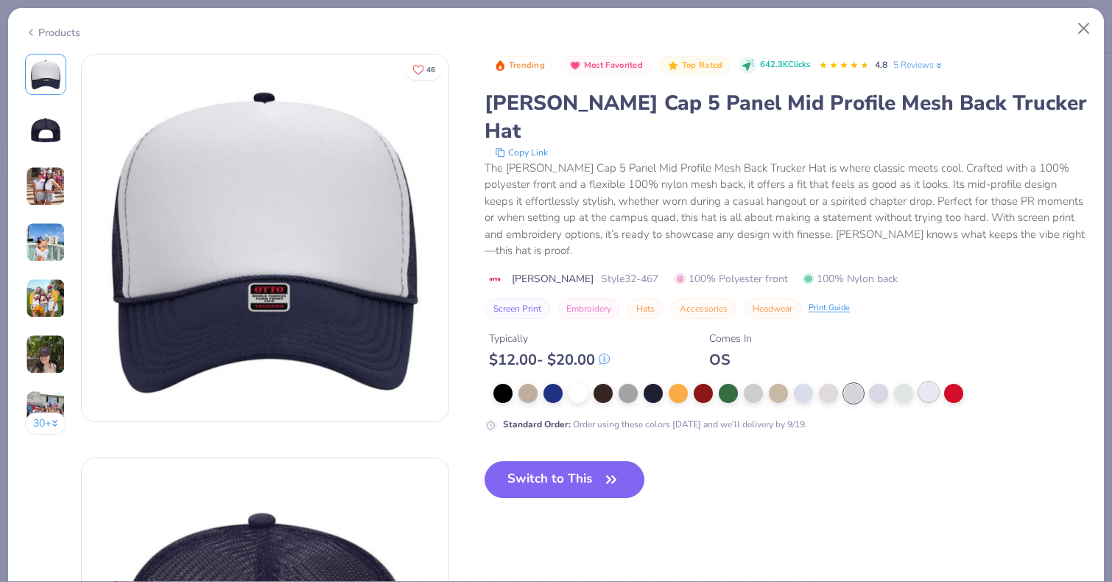
click at [923, 382] on div at bounding box center [928, 391] width 19 height 19
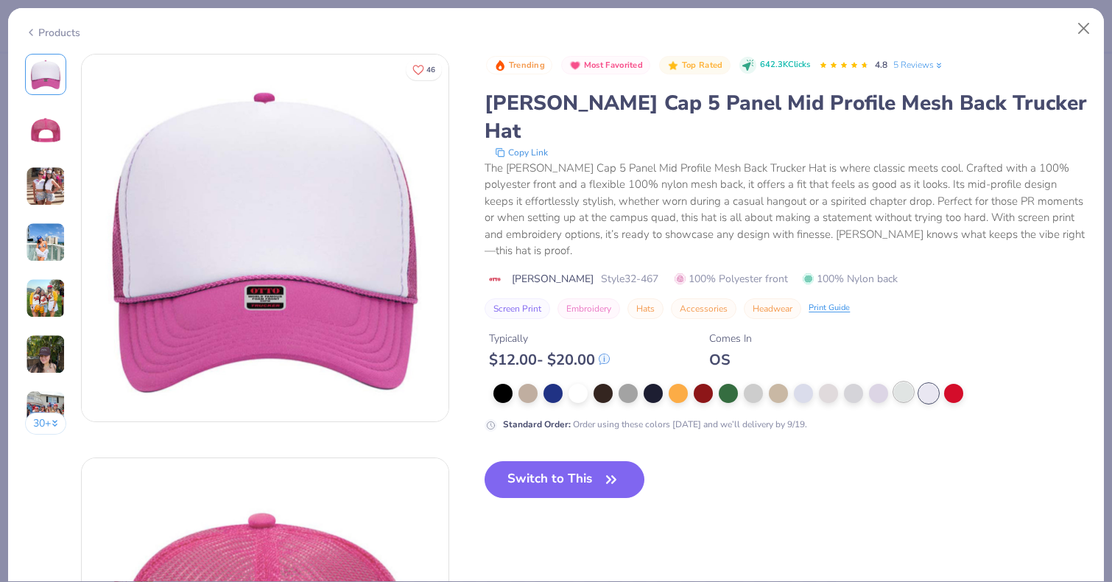
click at [913, 382] on div at bounding box center [903, 391] width 19 height 19
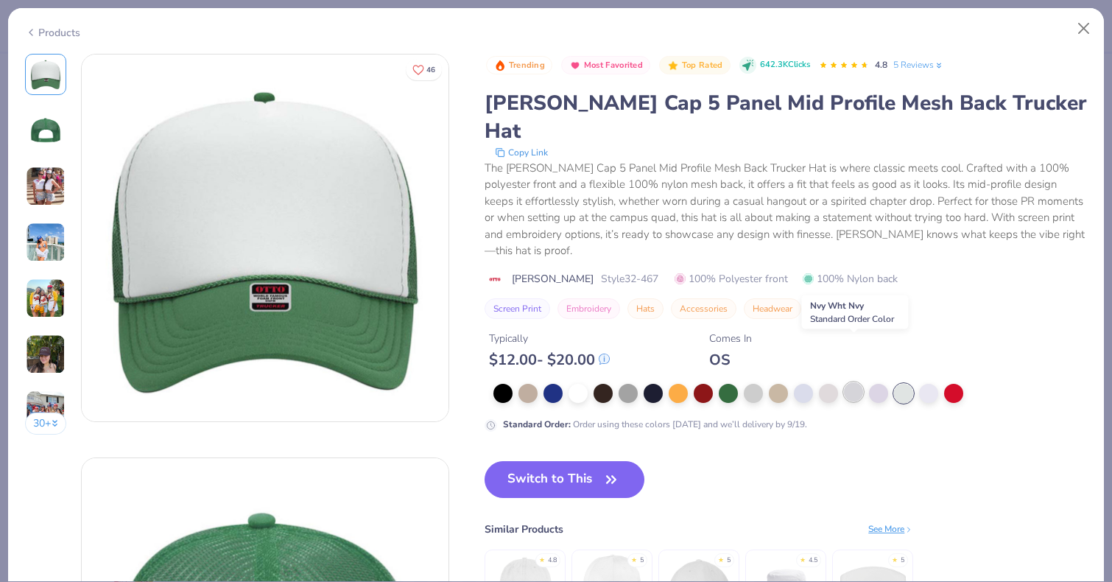
click at [859, 382] on div at bounding box center [853, 391] width 19 height 19
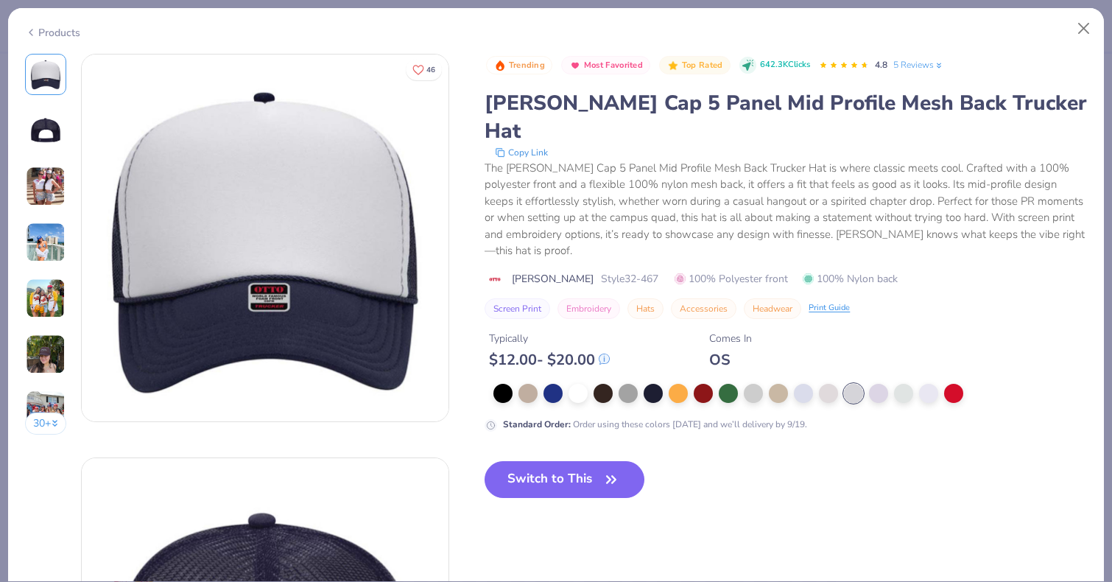
click at [26, 141] on div at bounding box center [45, 130] width 41 height 41
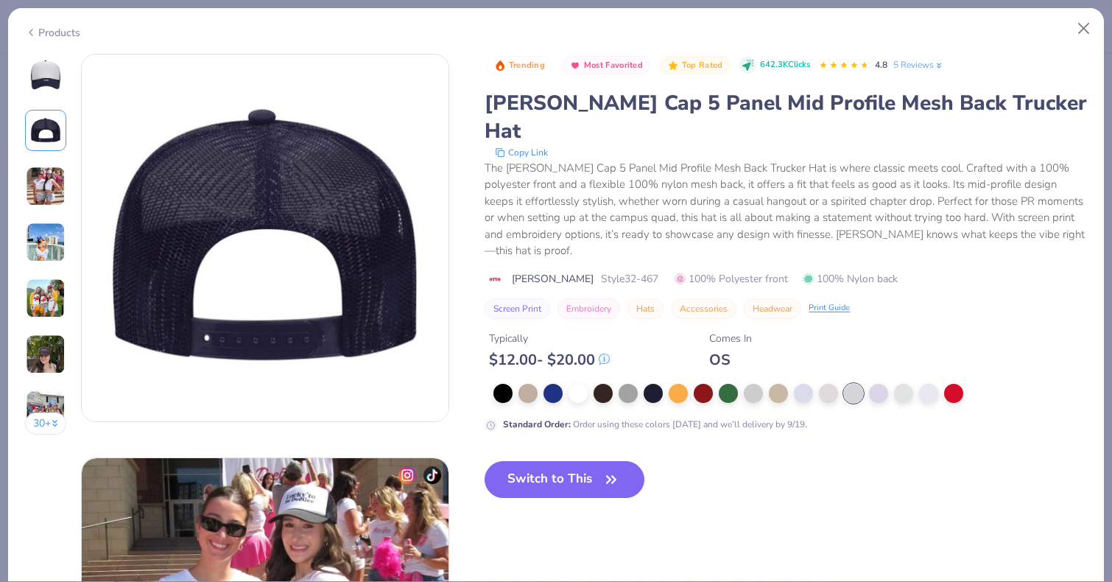
click at [35, 172] on img at bounding box center [46, 186] width 40 height 40
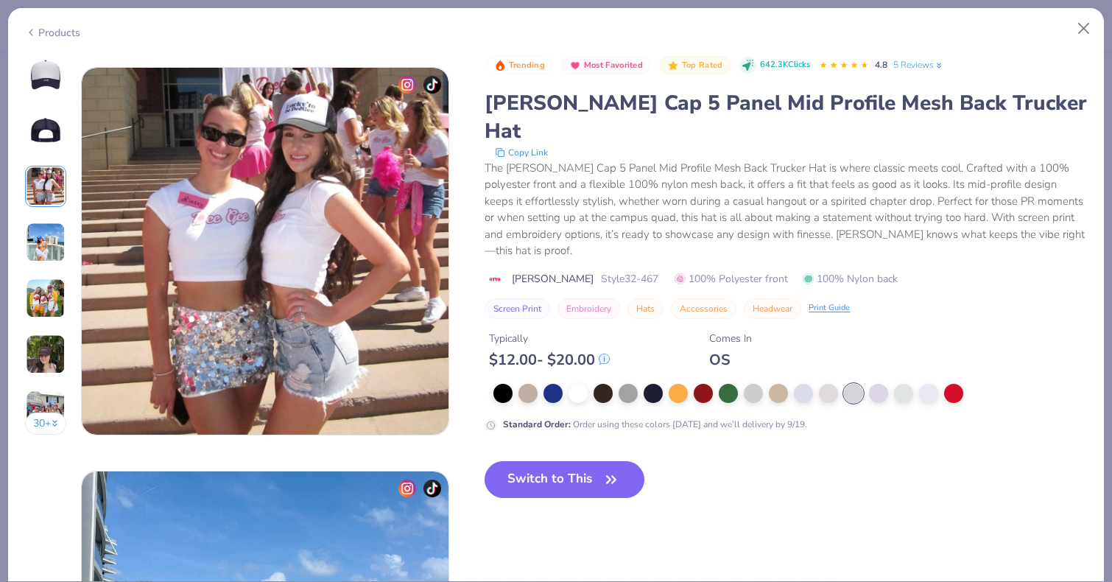
scroll to position [807, 0]
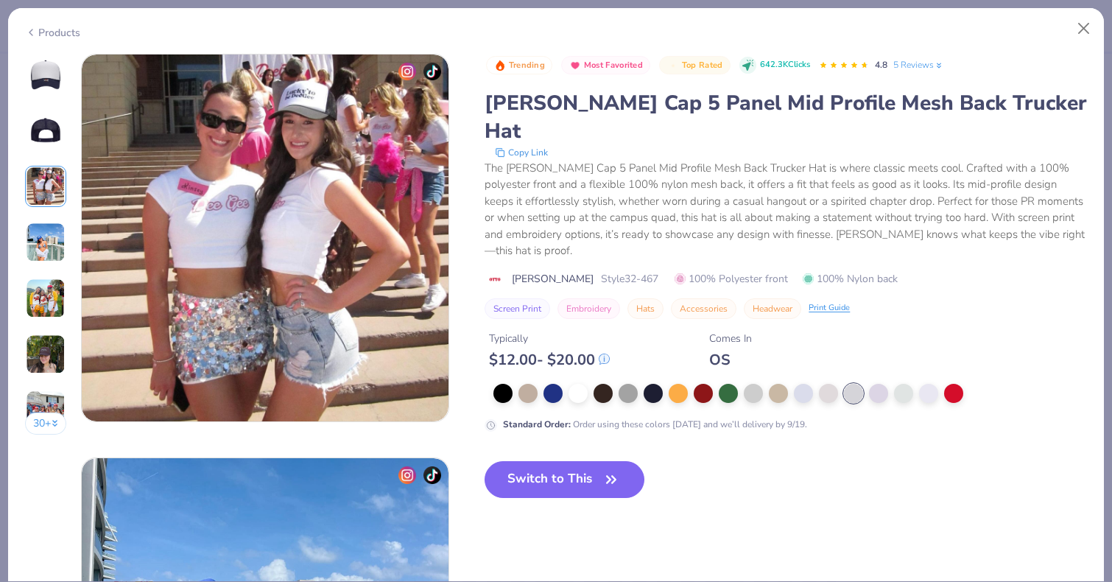
click at [36, 184] on img at bounding box center [46, 186] width 40 height 40
click at [44, 229] on img at bounding box center [46, 242] width 40 height 40
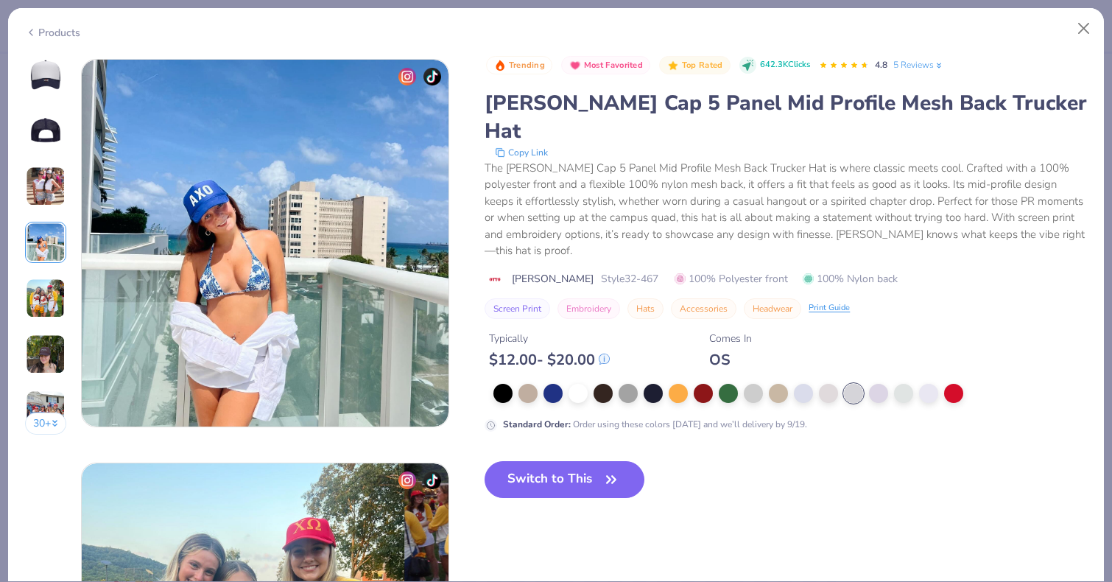
scroll to position [1211, 0]
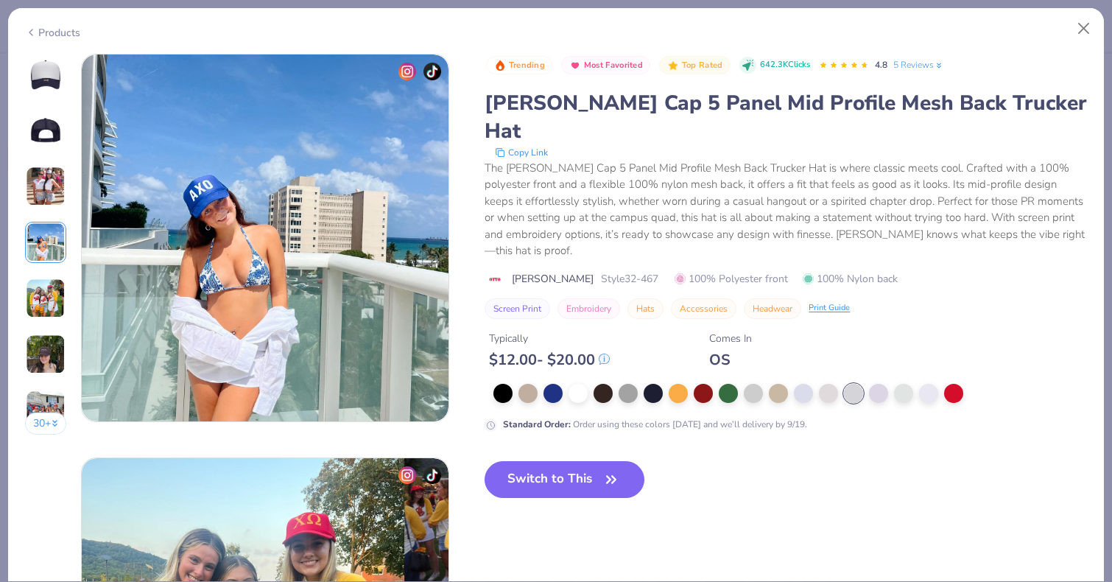
click at [37, 266] on div "30 +" at bounding box center [46, 250] width 42 height 392
click at [46, 298] on img at bounding box center [46, 298] width 40 height 40
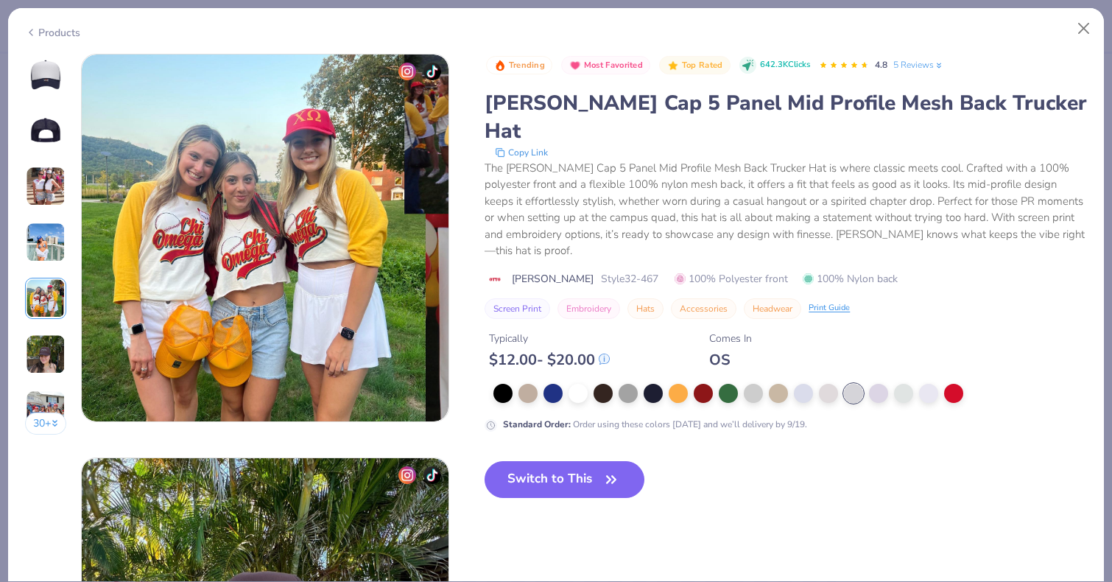
click at [57, 85] on img at bounding box center [45, 74] width 35 height 35
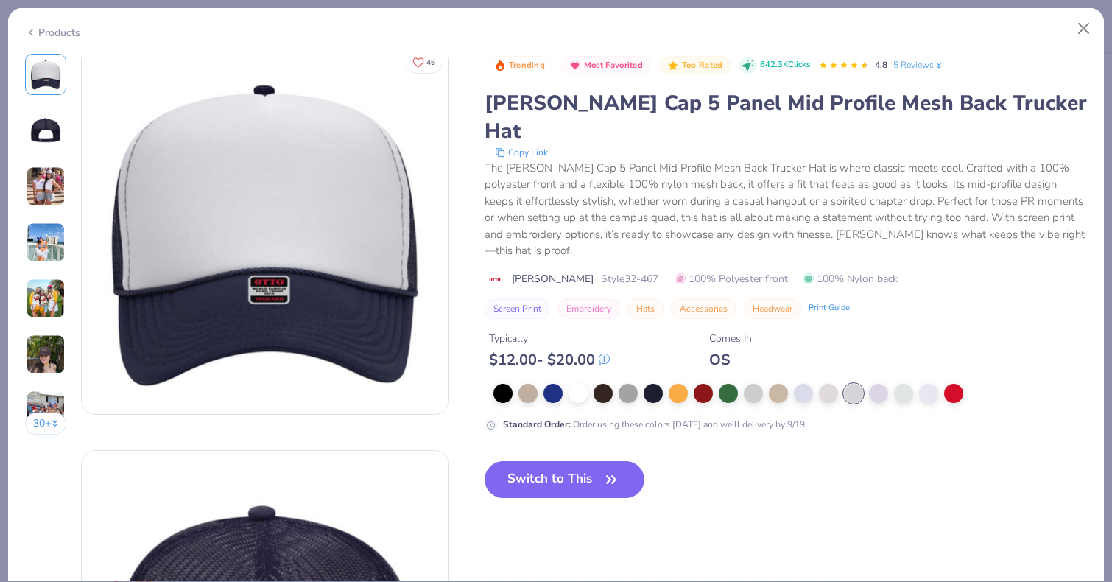
scroll to position [0, 0]
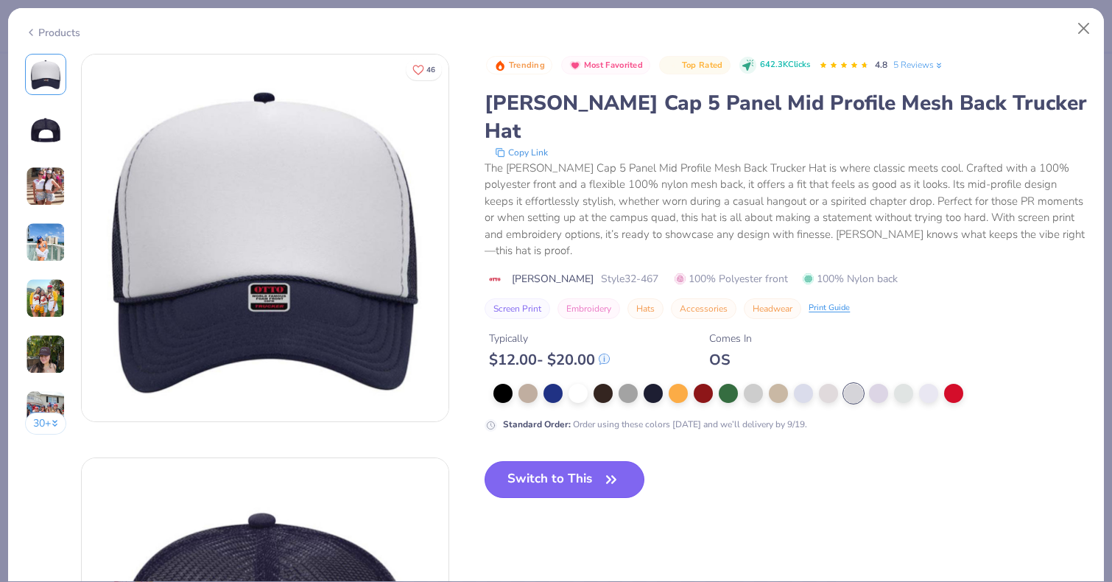
click at [522, 461] on button "Switch to This" at bounding box center [565, 479] width 160 height 37
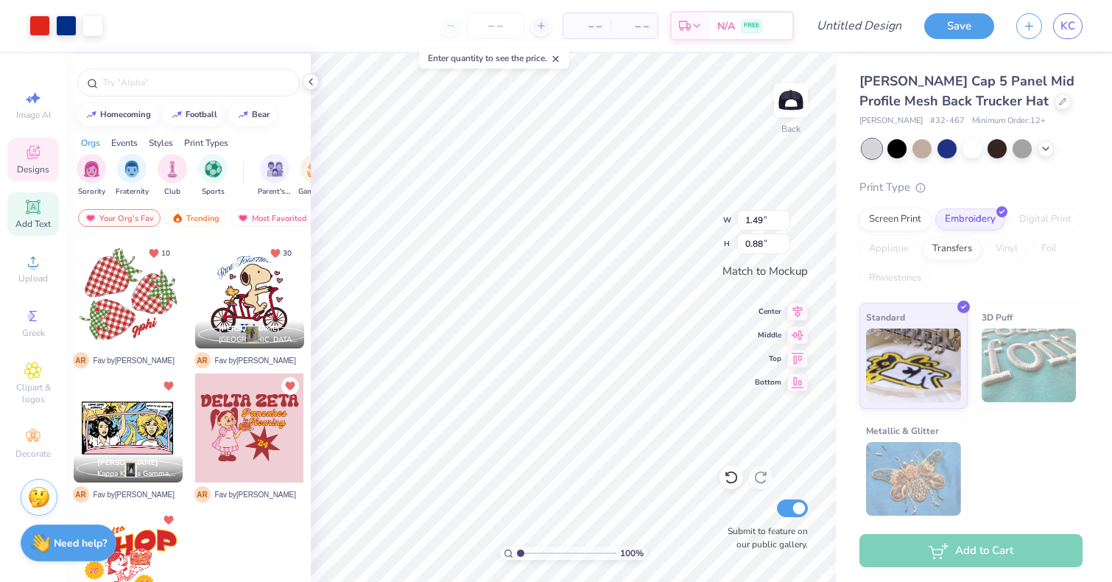
click at [38, 221] on span "Add Text" at bounding box center [32, 224] width 35 height 12
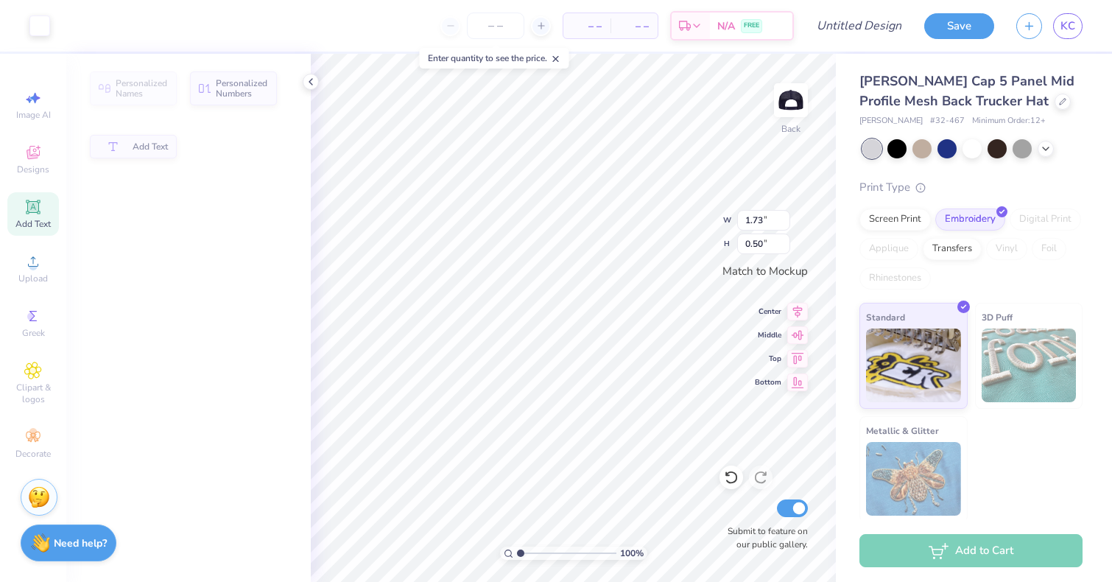
type input "1.73"
type input "0.50"
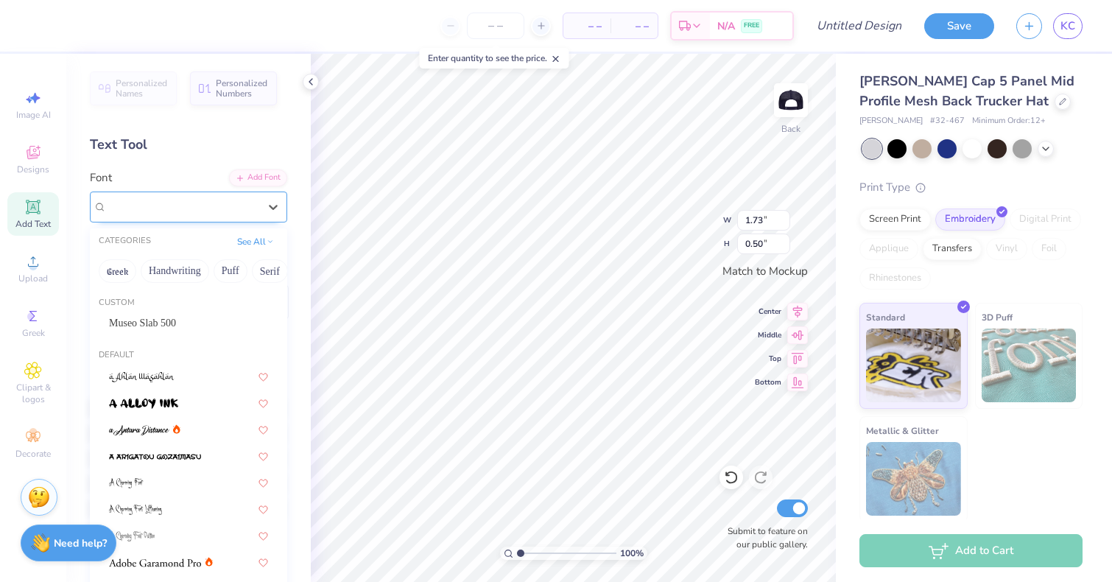
click at [186, 213] on div "Super Dream" at bounding box center [182, 206] width 155 height 23
click at [261, 267] on button "Serif" at bounding box center [270, 271] width 36 height 24
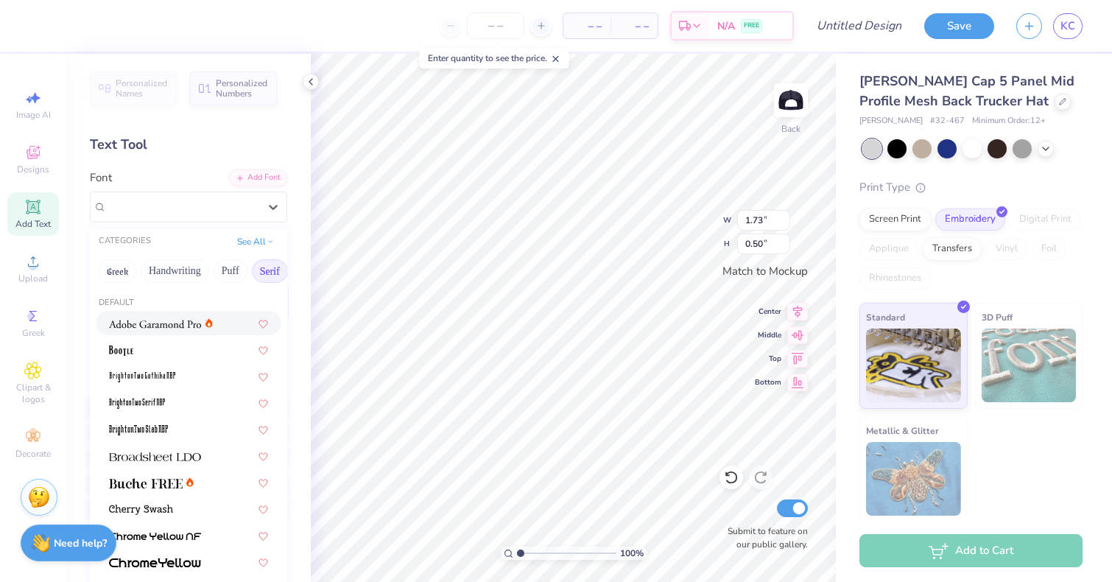
click at [158, 334] on div at bounding box center [189, 323] width 186 height 24
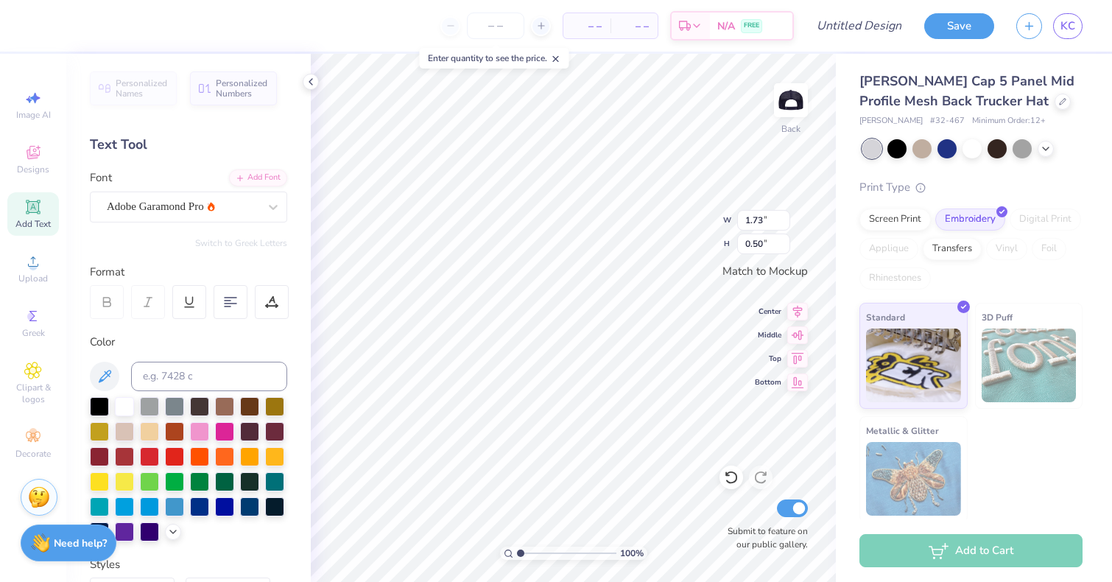
type input "1.81"
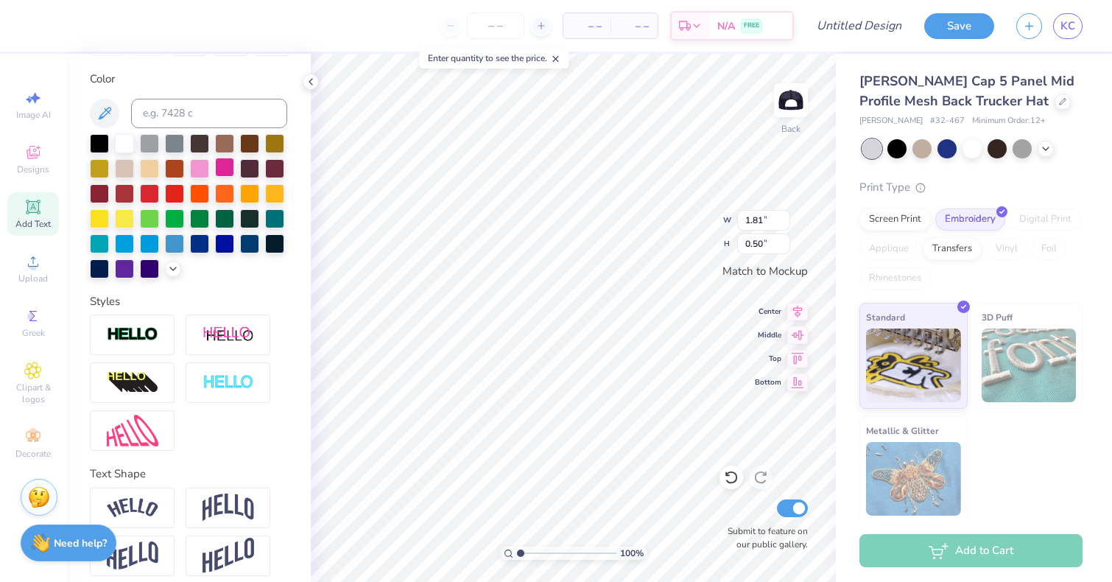
scroll to position [274, 0]
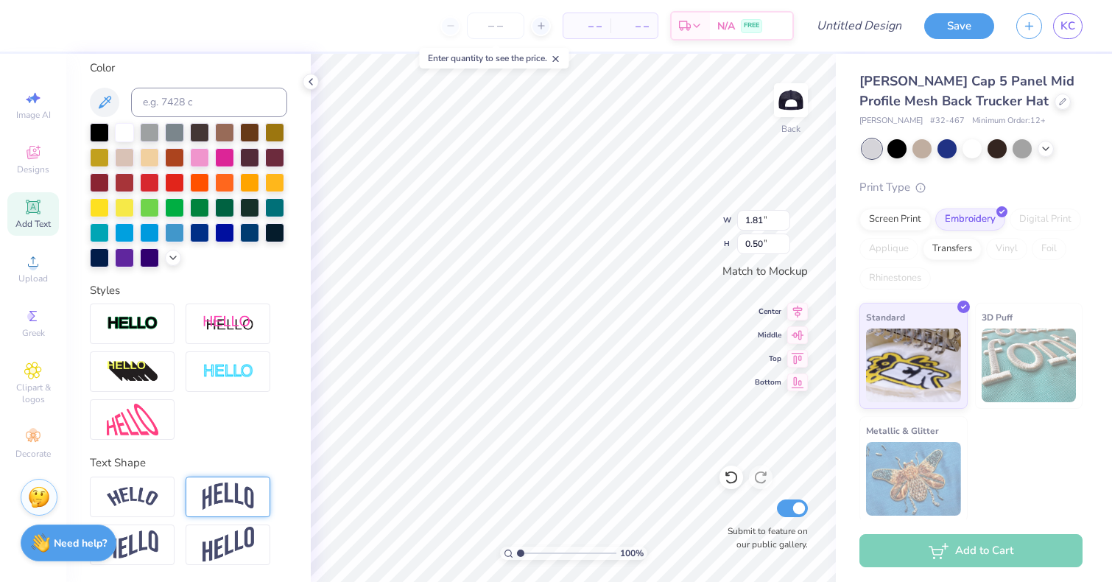
type textarea "TRI DELTA"
click at [219, 496] on img at bounding box center [229, 496] width 52 height 28
type input "4.09"
type input "1.39"
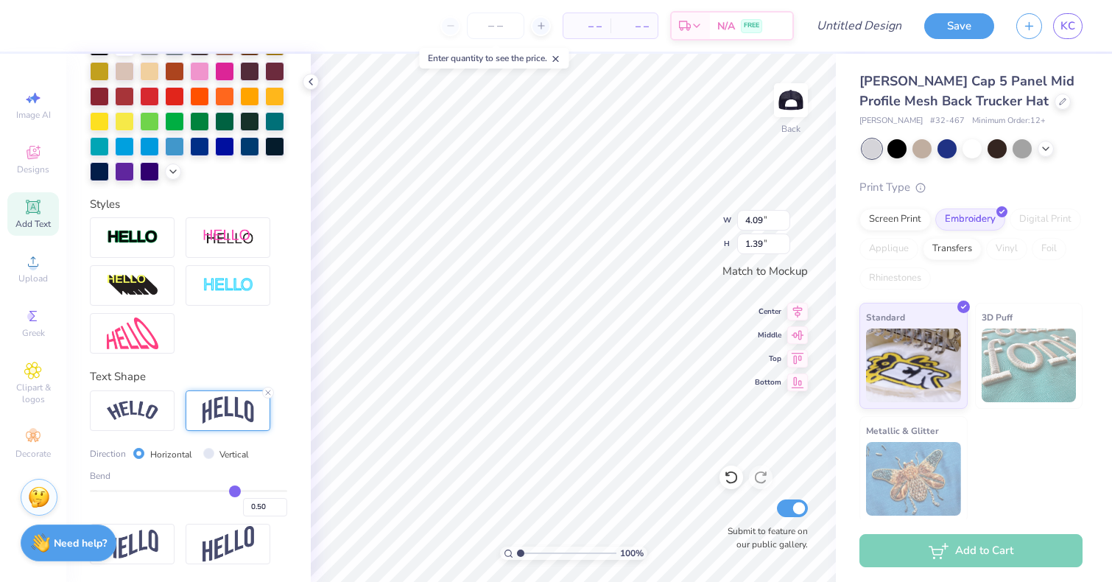
type input "0.49"
type input "0.48"
type input "0.47"
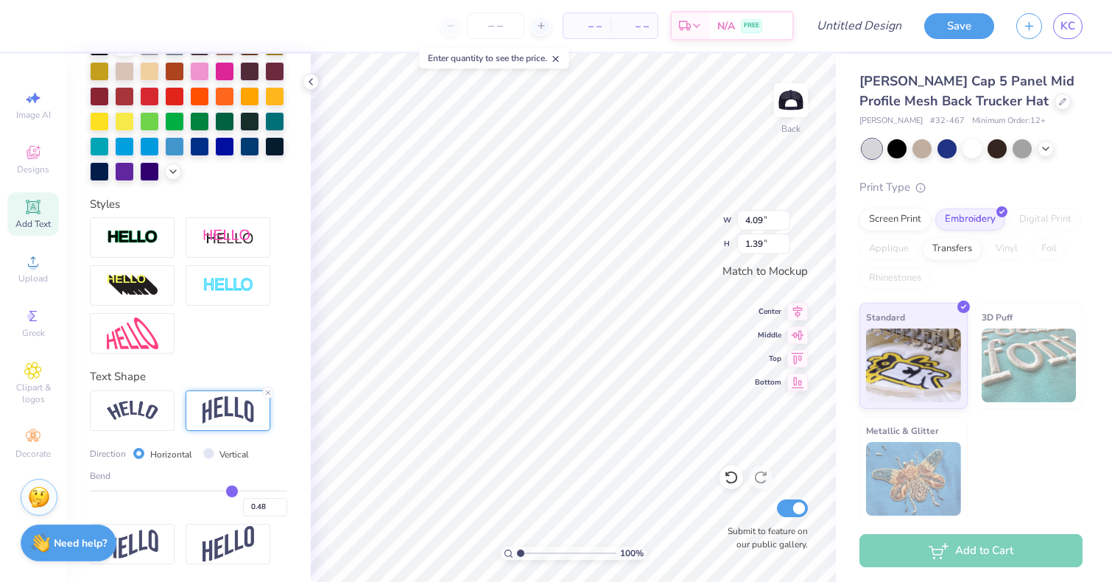
type input "0.47"
type input "0.46"
type input "0.45"
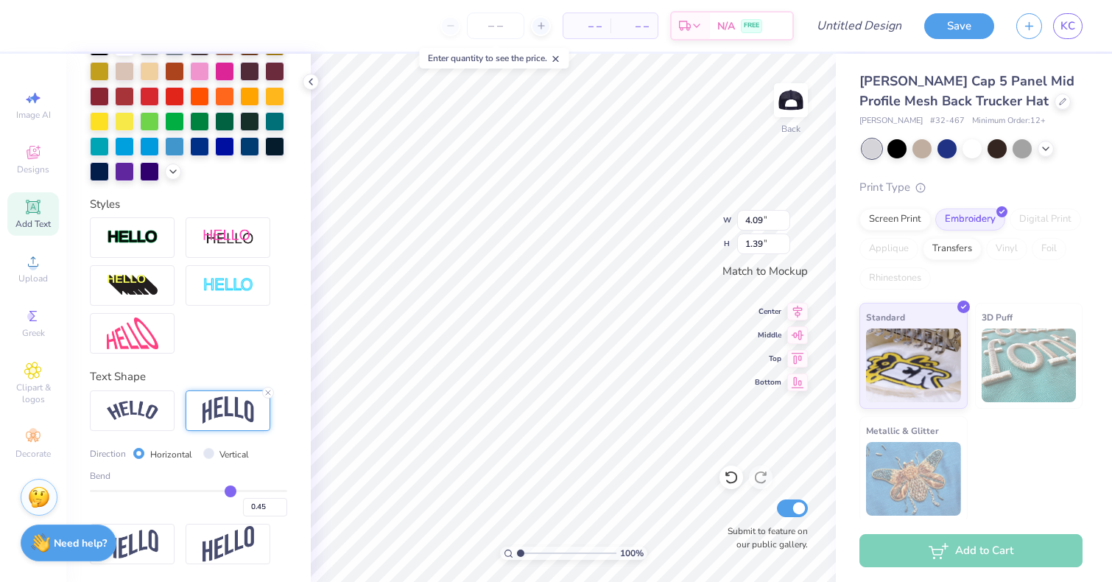
type input "0.43"
type input "0.42"
type input "0.41"
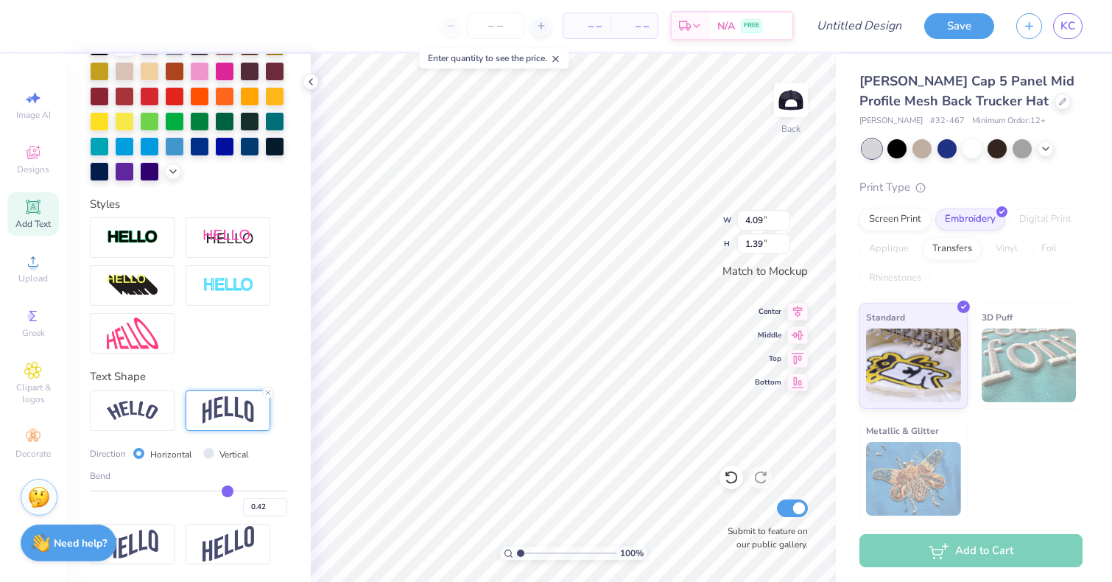
type input "0.41"
type input "0.4"
type input "0.40"
type input "0.39"
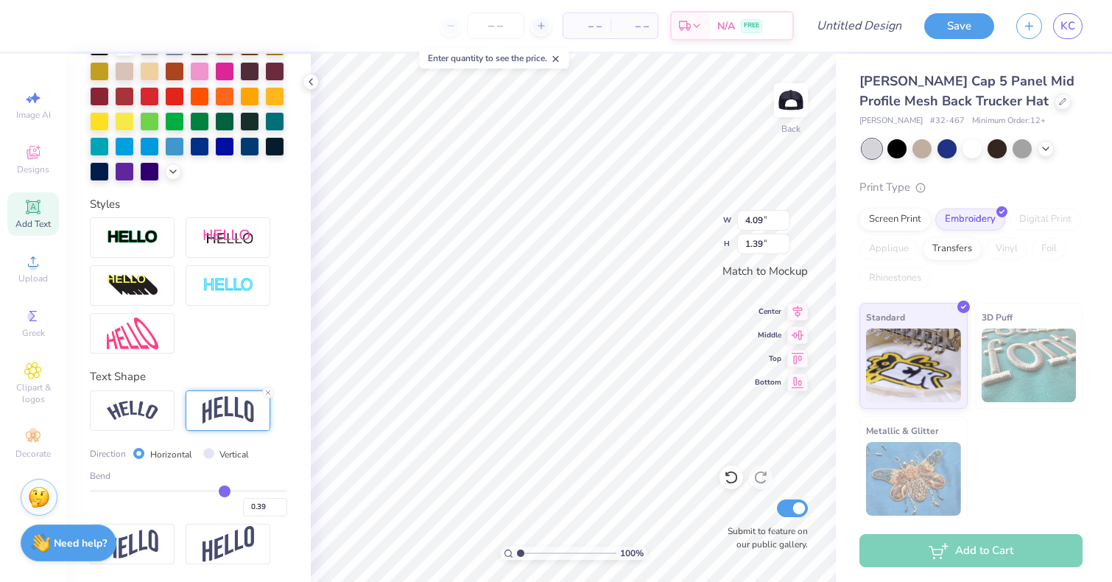
type input "0.38"
type input "0.37"
type input "0.36"
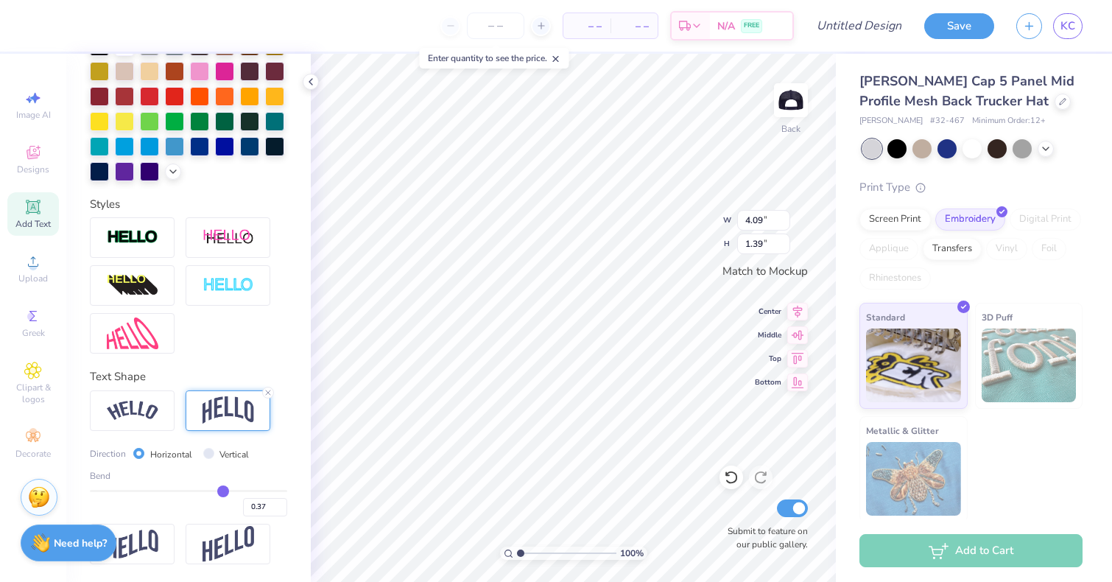
type input "0.36"
type input "0.35"
type input "0.34"
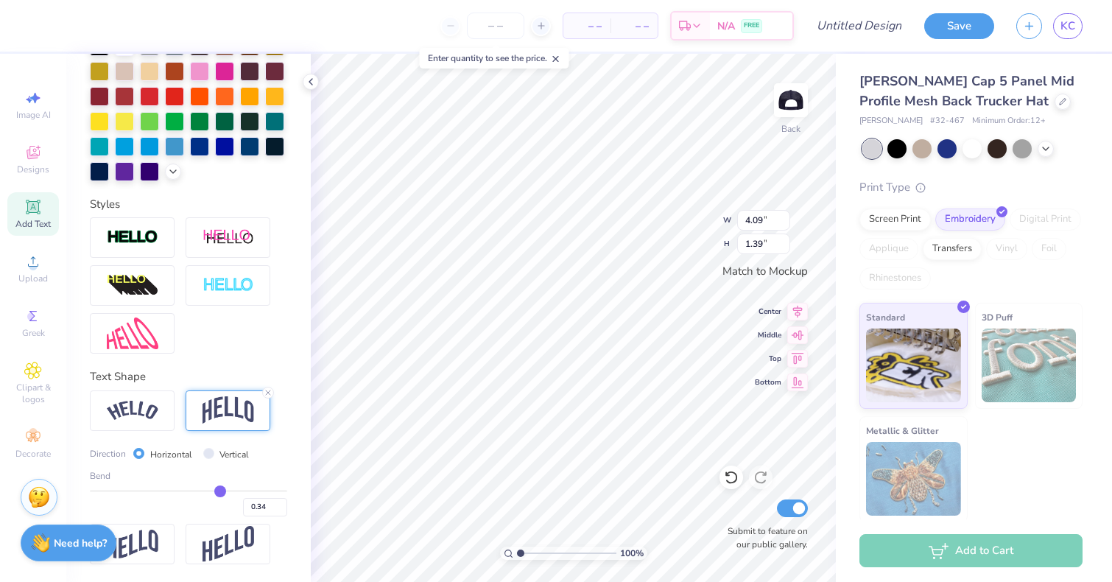
type input "0.33"
type input "0.32"
type input "0.31"
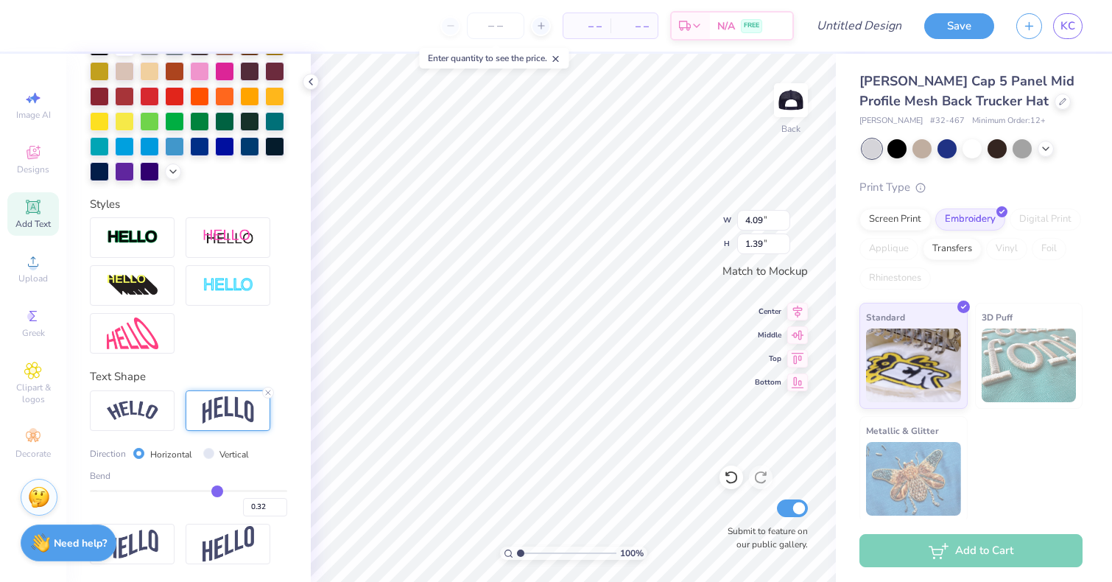
type input "0.31"
type input "0.3"
type input "0.30"
type input "0.29"
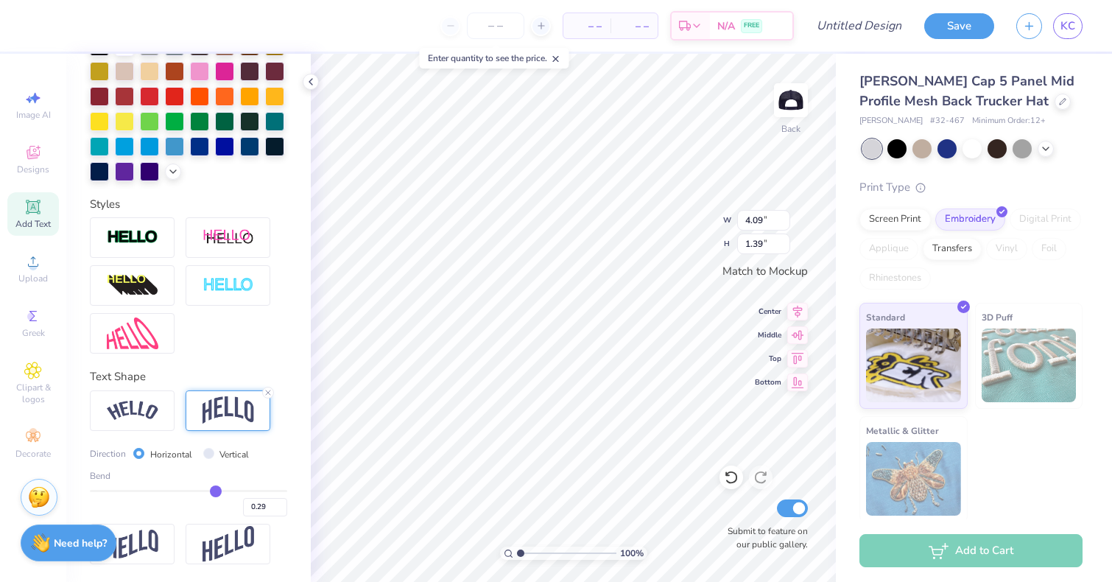
type input "0.28"
type input "0.27"
type input "0.26"
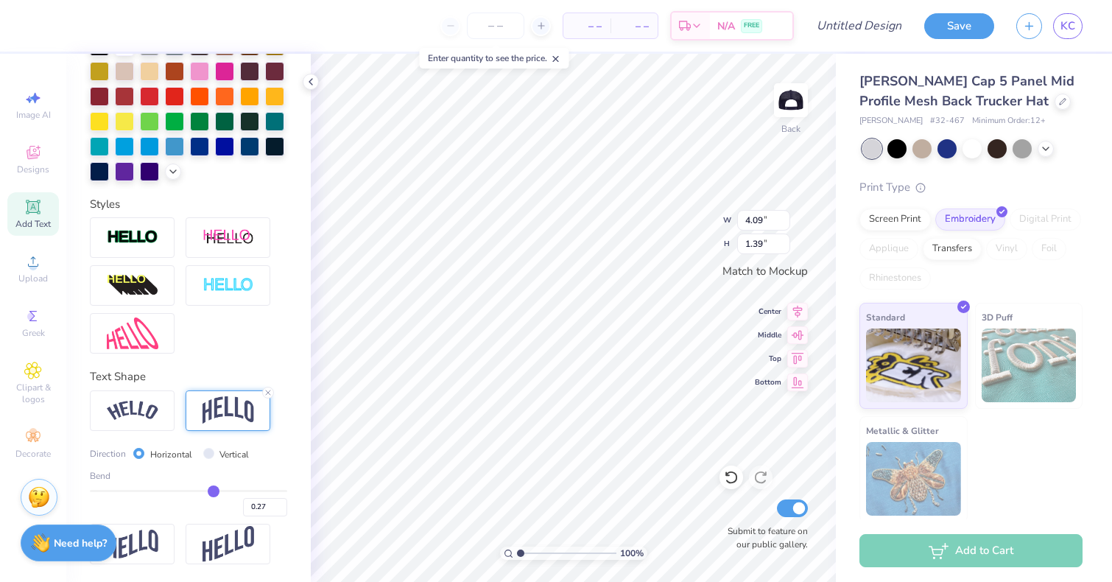
type input "0.26"
type input "0.25"
type input "0.24"
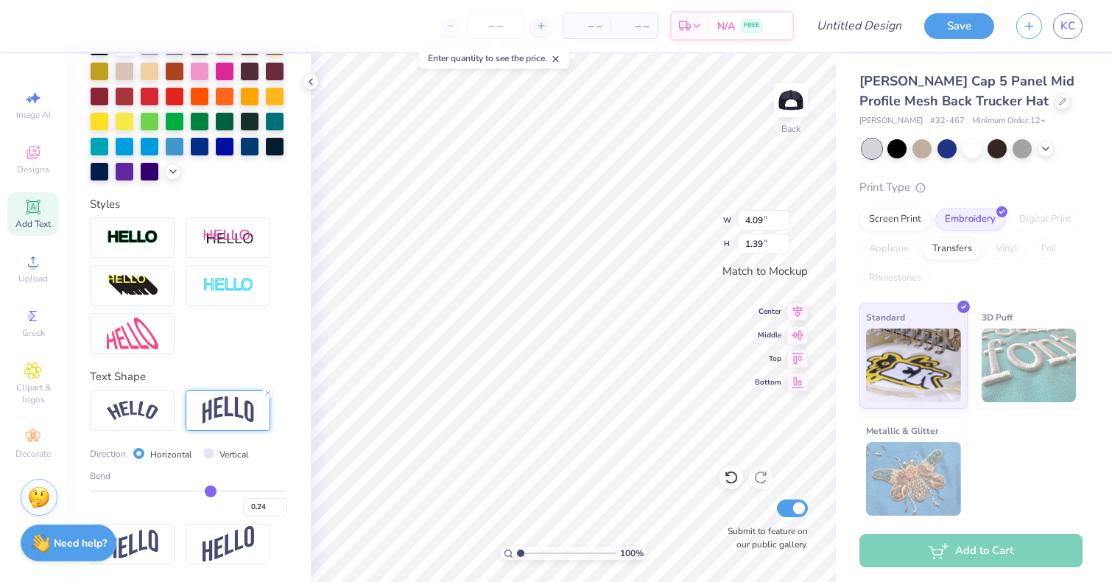
type input "0.23"
type input "0.22"
type input "0.21"
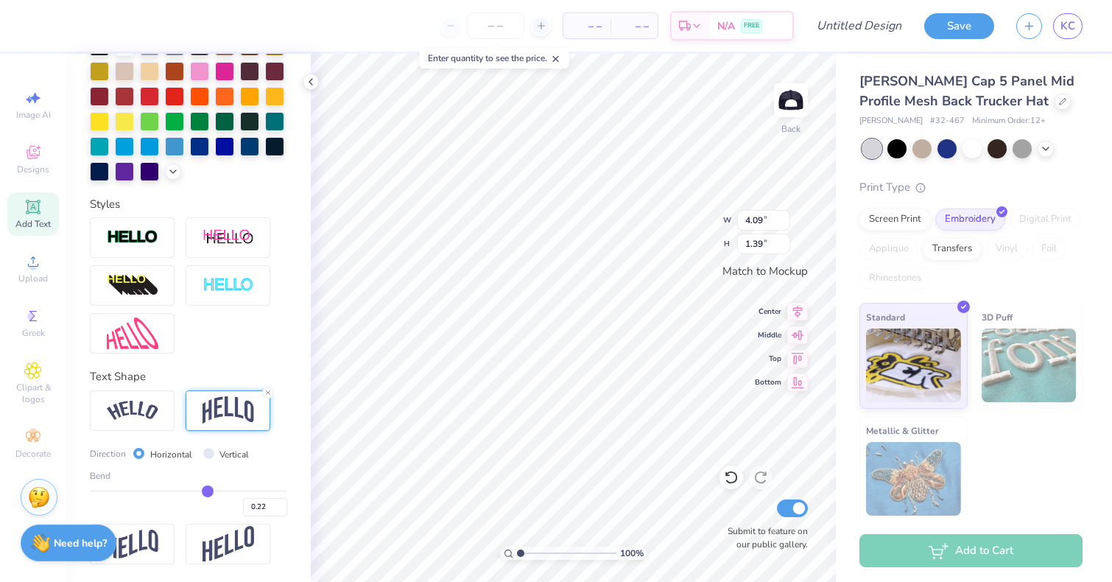
type input "0.21"
type input "0.2"
type input "0.20"
type input "0.19"
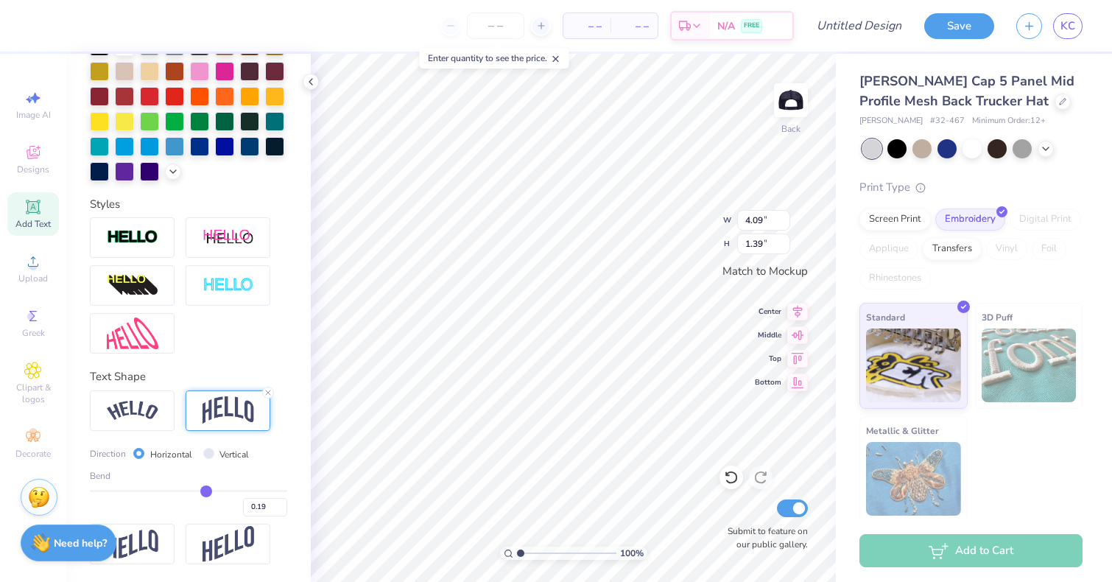
type input "0.18"
type input "0.84"
drag, startPoint x: 234, startPoint y: 491, endPoint x: 205, endPoint y: 488, distance: 29.6
click at [205, 490] on input "range" at bounding box center [188, 491] width 197 height 2
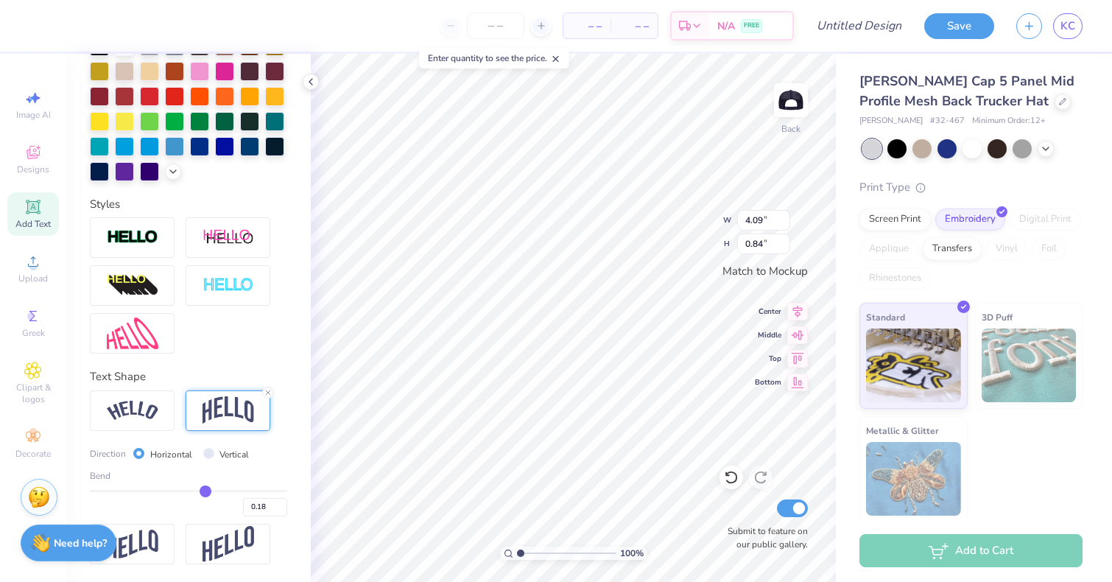
type input "0.19"
type input "0.2"
type input "0.20"
type input "0.21"
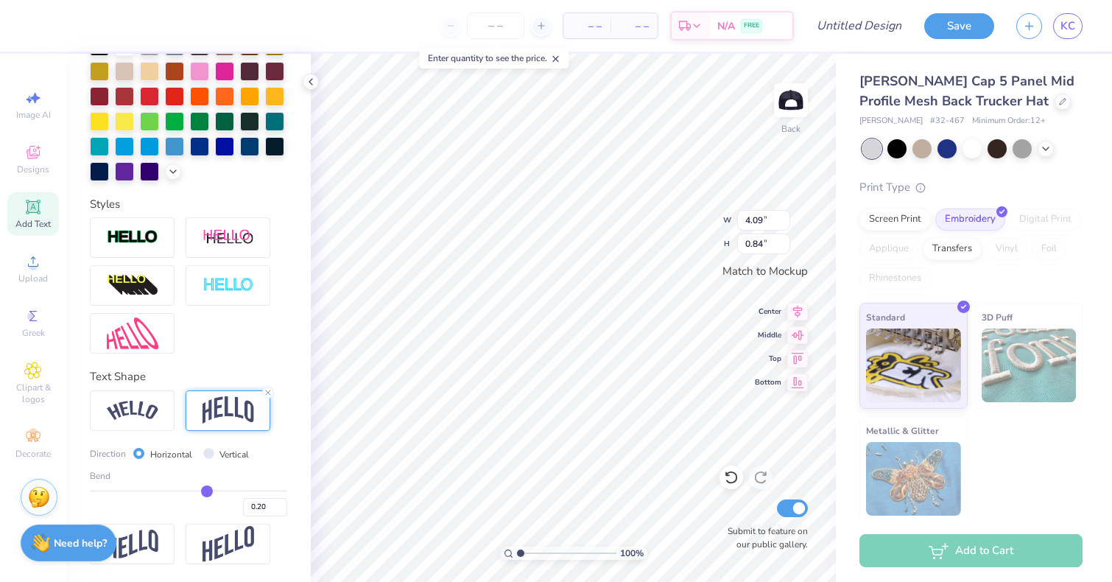
type input "0.21"
type input "0.22"
type input "0.23"
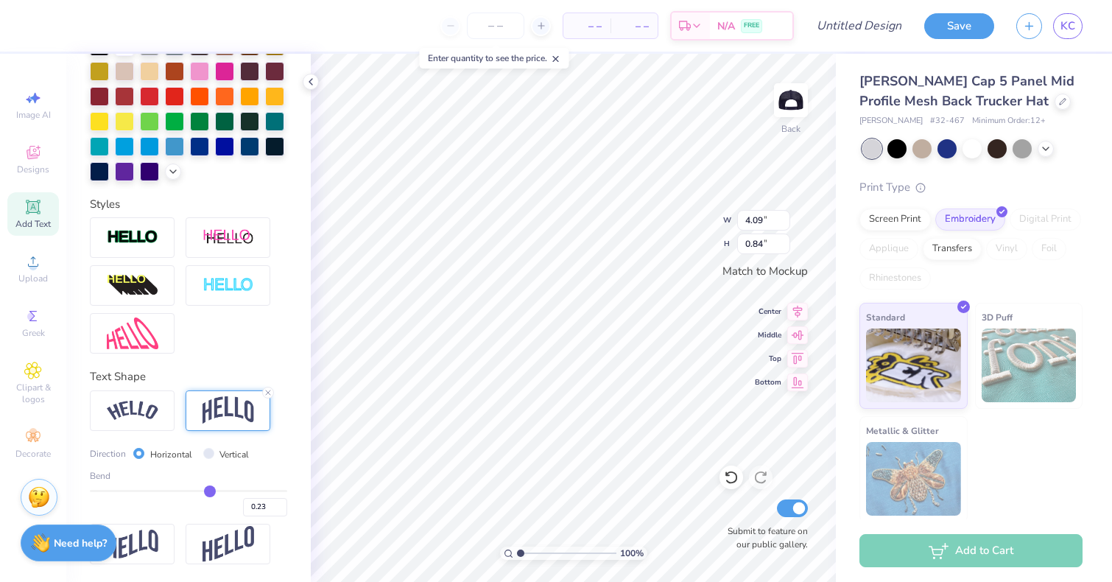
type input "0.24"
type input "0.27"
type input "0.28"
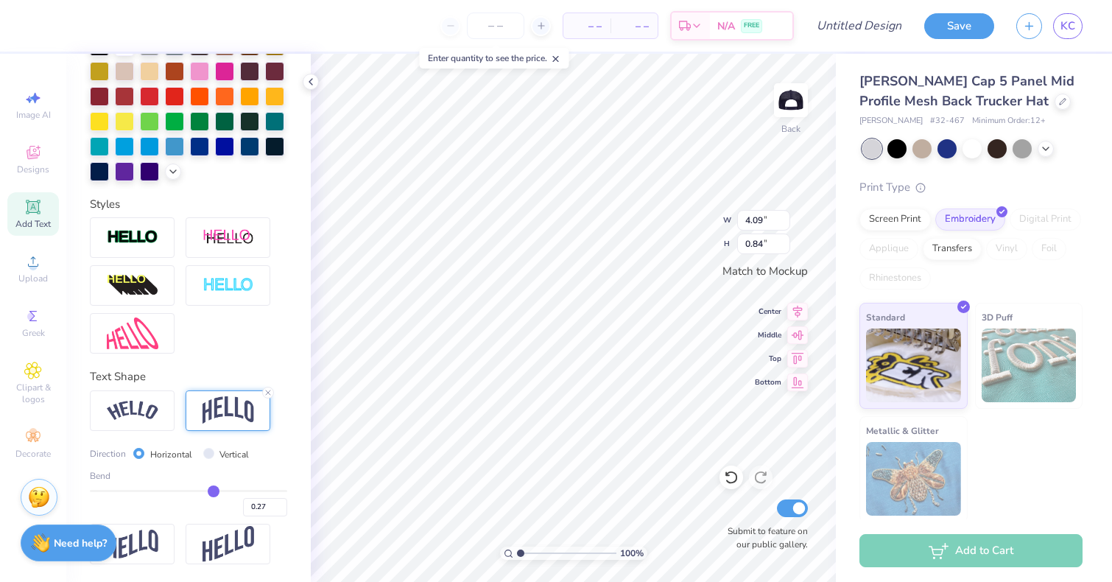
type input "0.28"
type input "0.29"
type input "0.3"
type input "0.30"
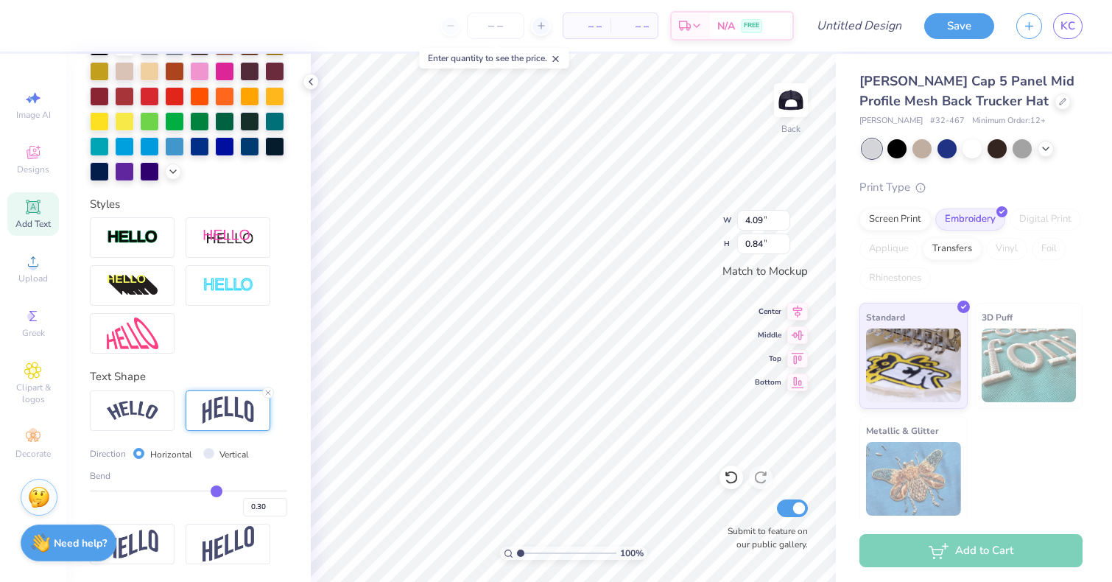
type input "0.31"
type input "0.32"
type input "0.33"
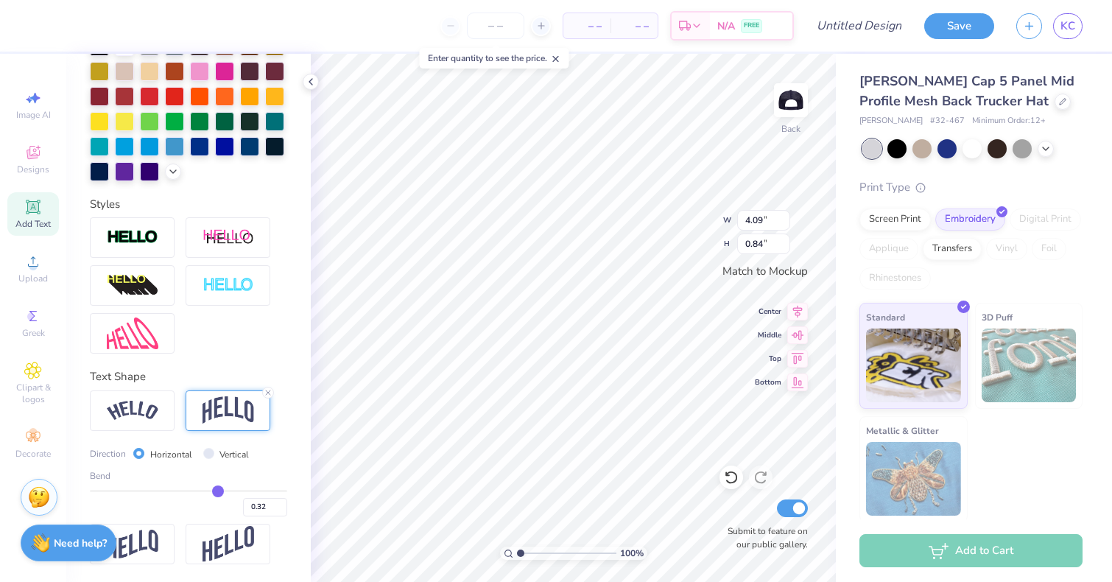
type input "0.33"
drag, startPoint x: 205, startPoint y: 488, endPoint x: 218, endPoint y: 489, distance: 13.3
type input "0.33"
click at [218, 490] on input "range" at bounding box center [188, 491] width 197 height 2
type input "1.09"
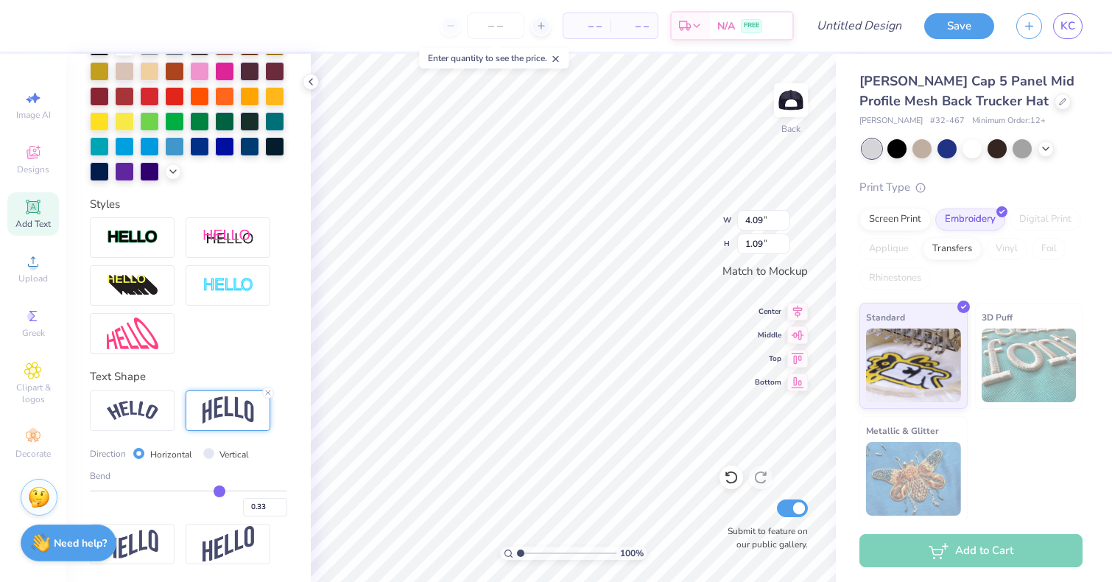
type input "0.32"
type input "0.31"
type input "0.3"
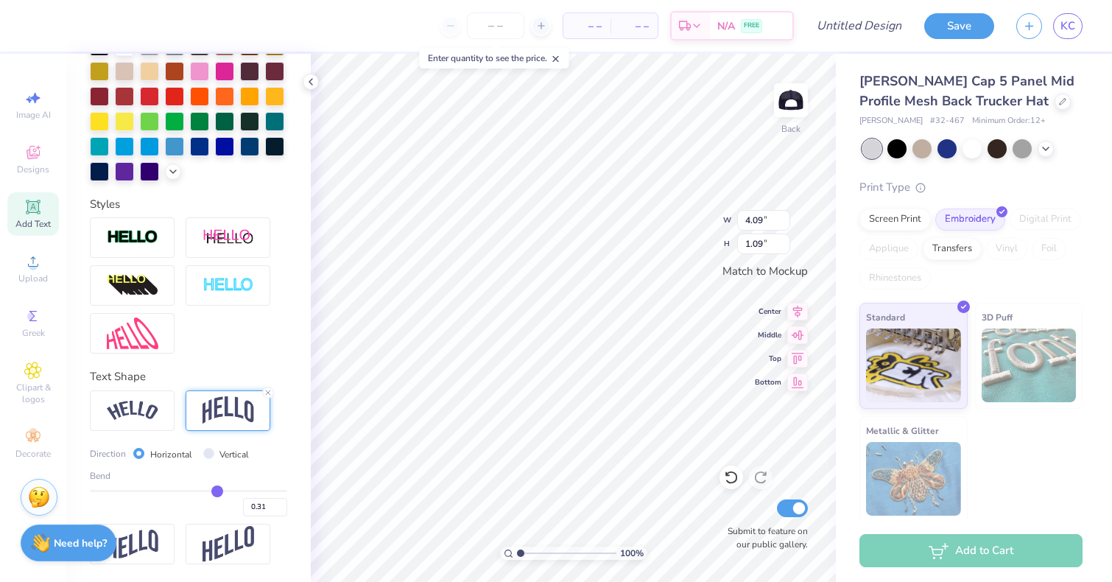
type input "0.30"
type input "0.29"
type input "0.28"
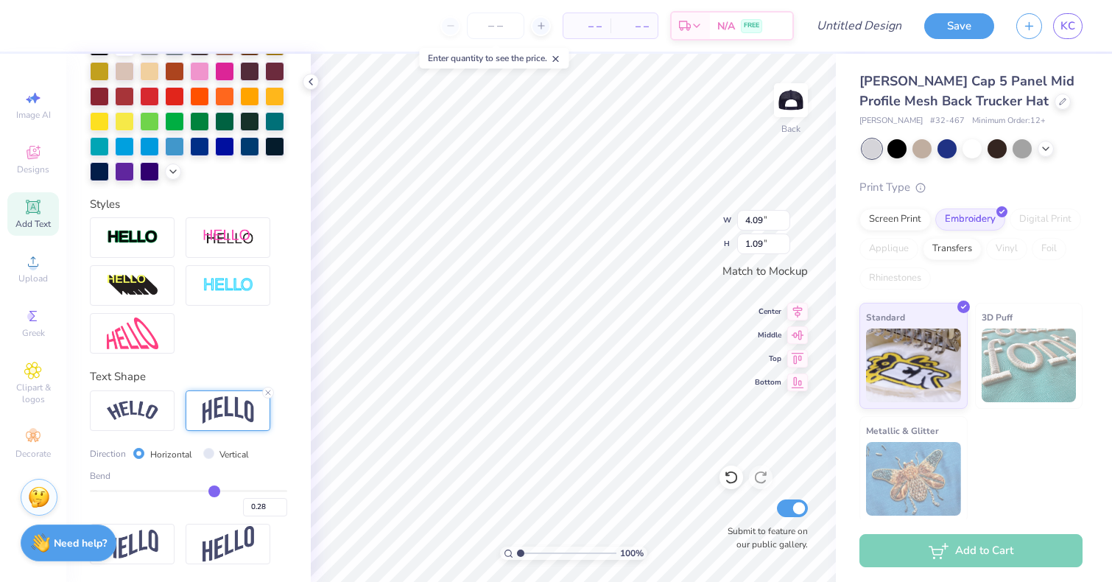
type input "0.27"
type input "0.26"
type input "0.25"
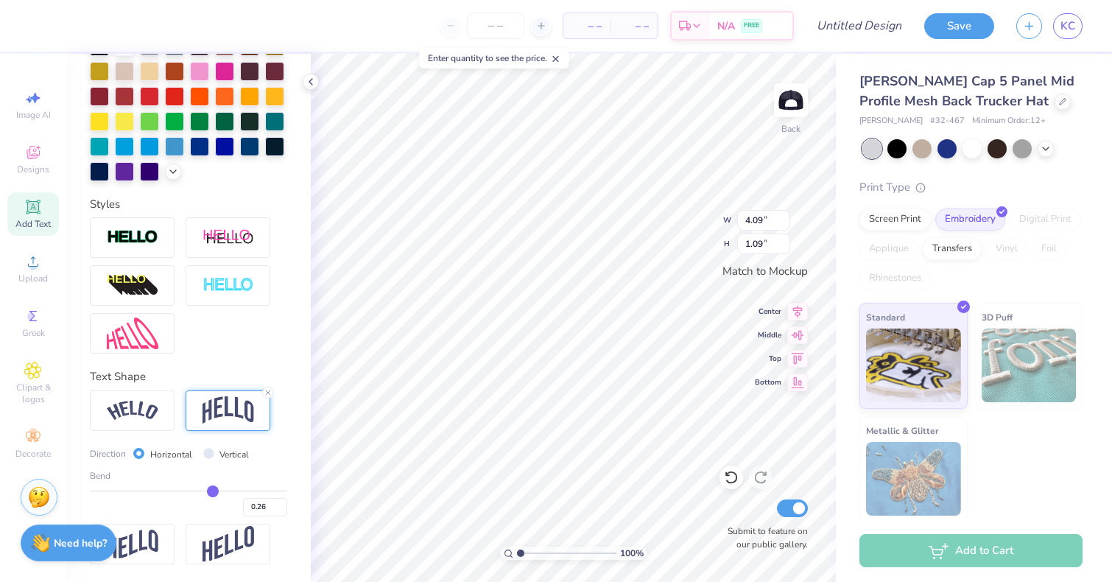
type input "0.25"
type input "0.24"
type input "0.23"
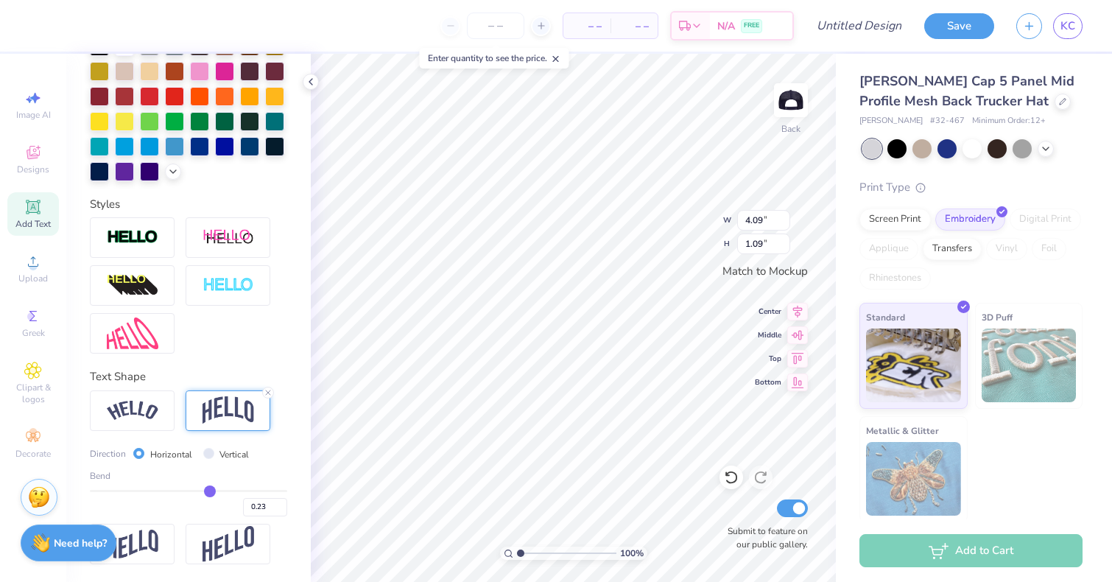
type input "0.22"
type input "0.21"
drag, startPoint x: 218, startPoint y: 489, endPoint x: 208, endPoint y: 487, distance: 10.5
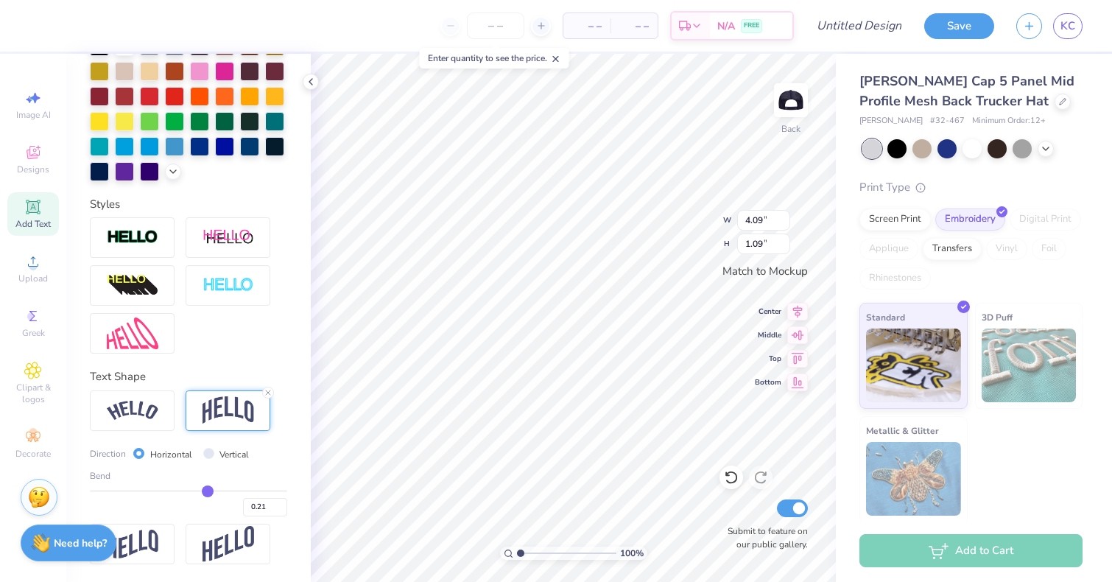
type input "0.21"
click at [208, 490] on input "range" at bounding box center [188, 491] width 197 height 2
type input "0.89"
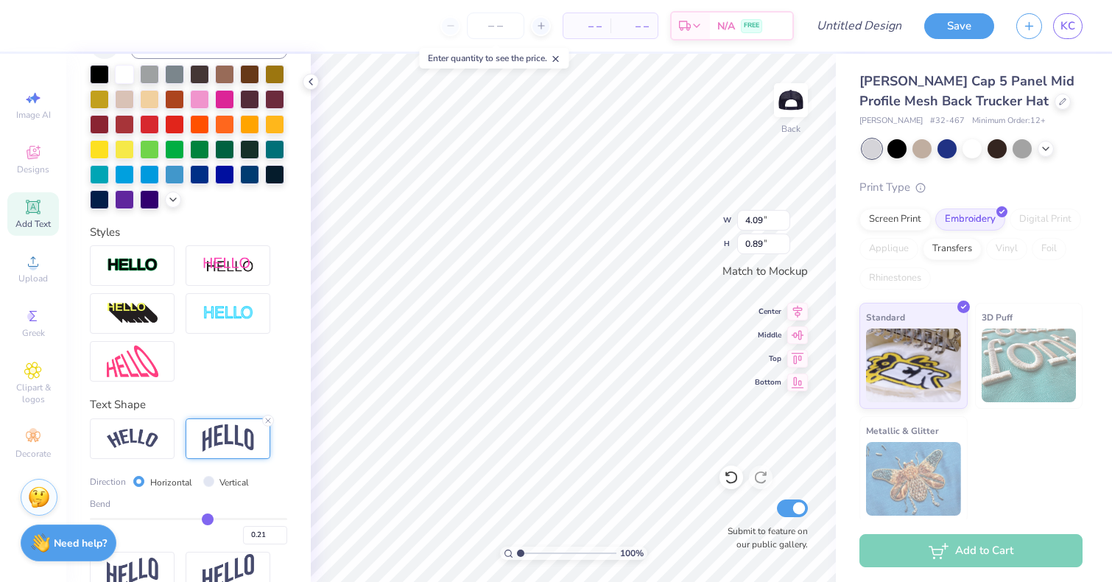
scroll to position [317, 0]
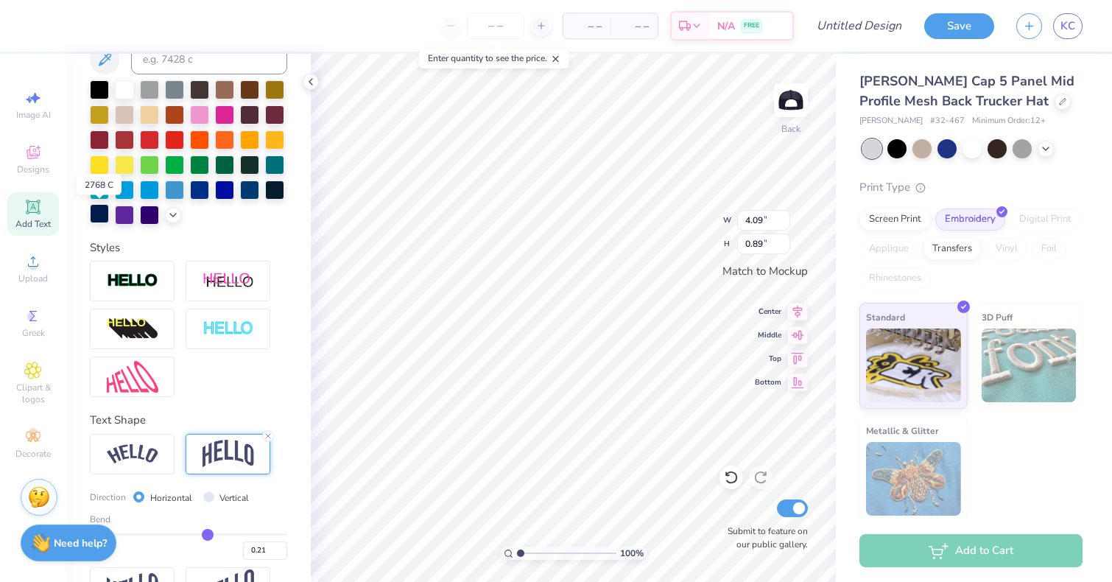
click at [102, 210] on div at bounding box center [99, 213] width 19 height 19
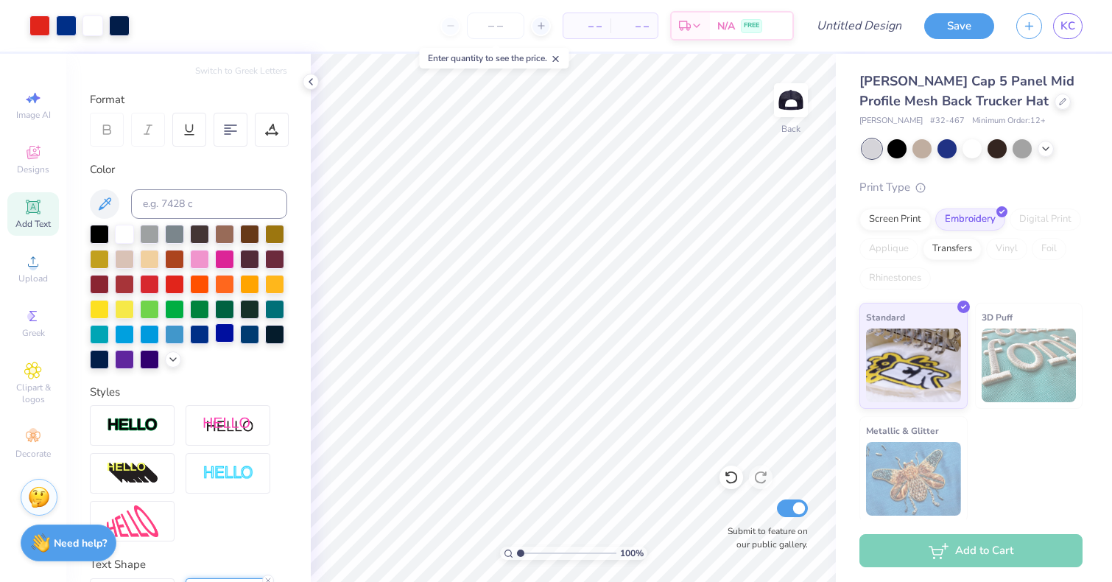
scroll to position [0, 0]
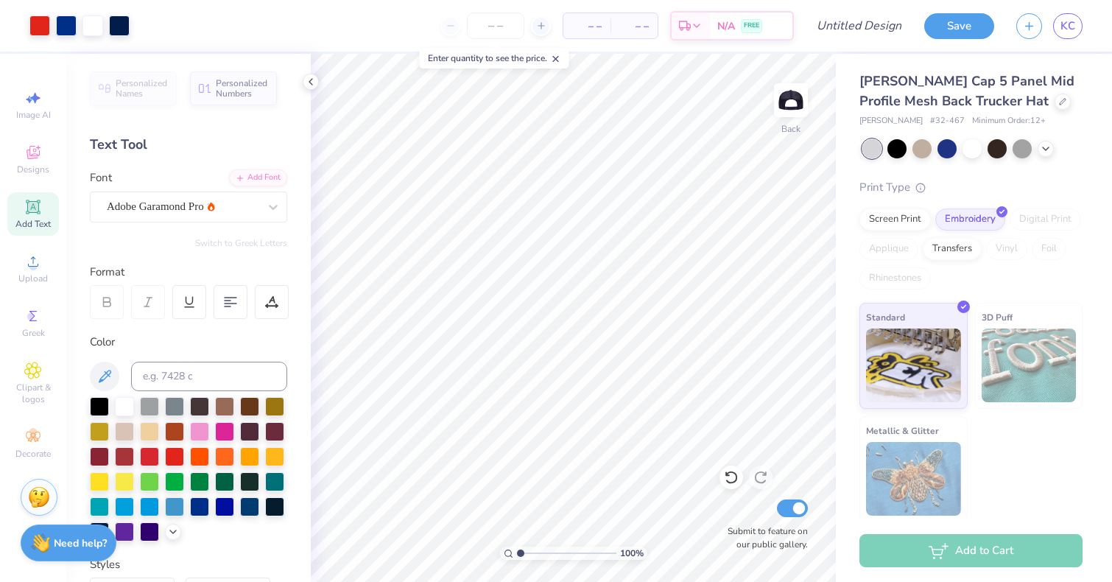
click at [41, 221] on span "Add Text" at bounding box center [32, 224] width 35 height 12
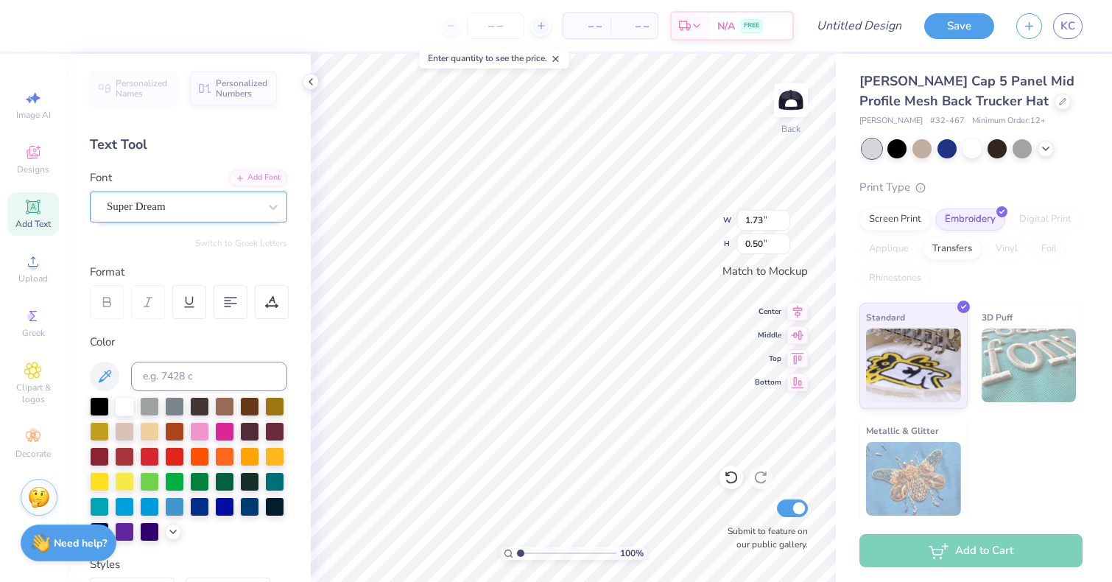
type input "1.49"
type input "0.88"
type input "1.73"
type input "0.50"
type textarea "1888"
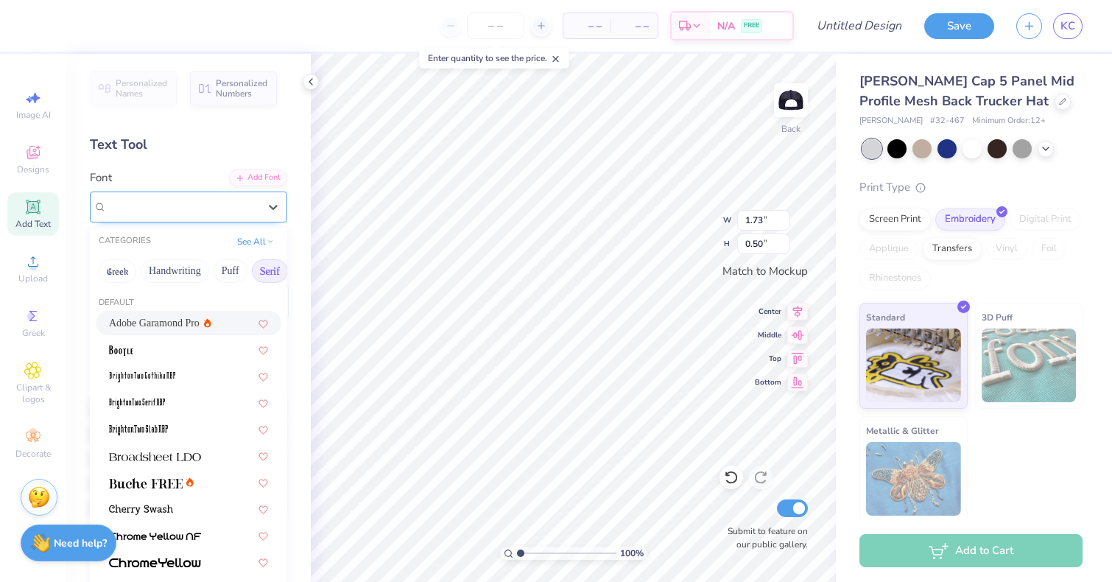
click at [254, 219] on div "Super Dream" at bounding box center [188, 207] width 197 height 31
click at [211, 264] on button "Sans Serif" at bounding box center [206, 271] width 64 height 24
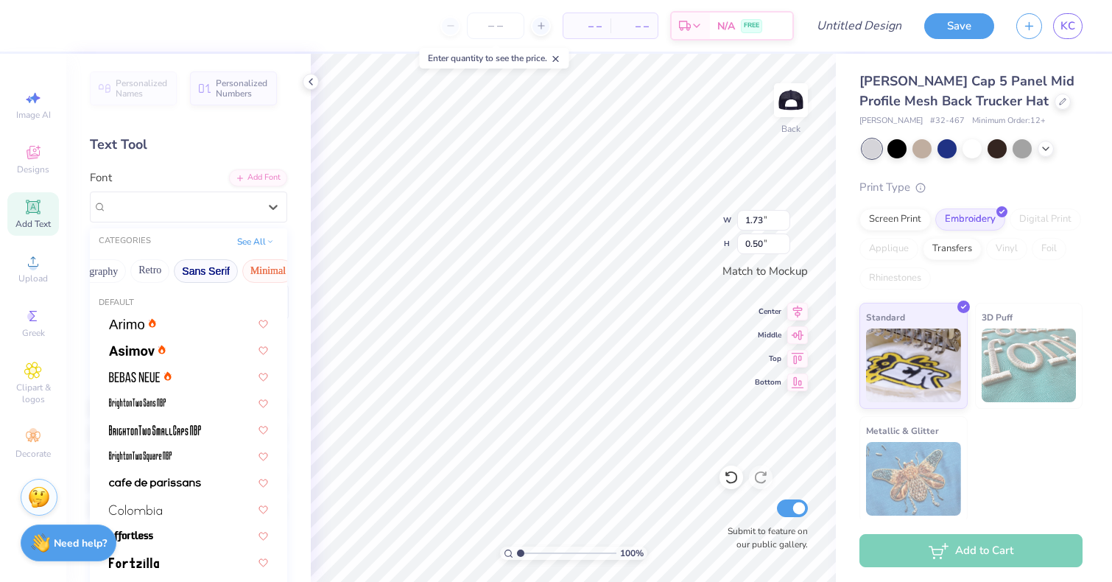
click at [257, 264] on button "Minimal" at bounding box center [268, 271] width 52 height 24
click at [189, 326] on div at bounding box center [188, 322] width 159 height 15
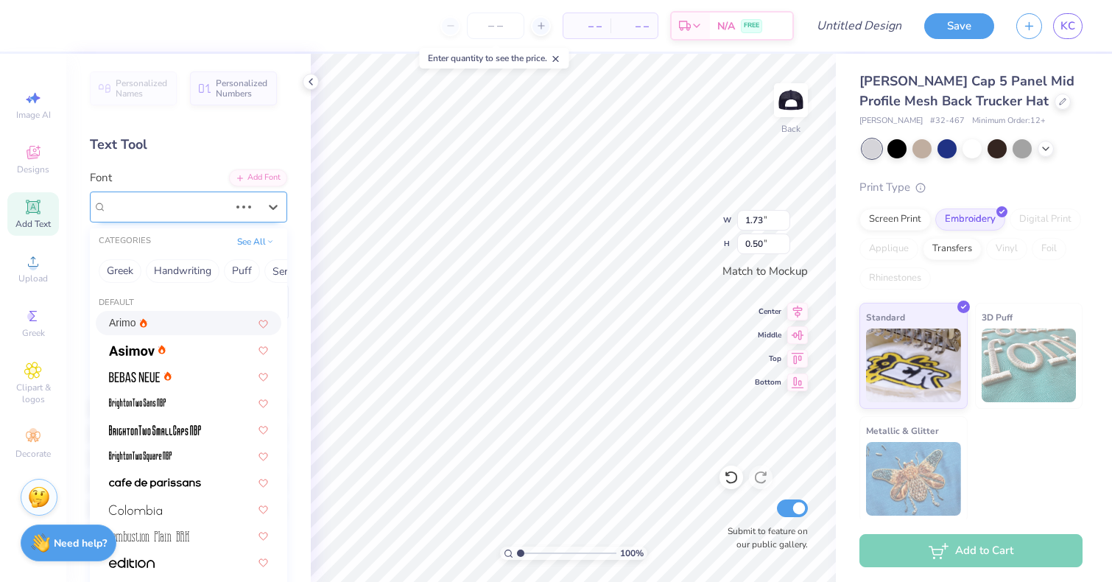
click at [235, 211] on div at bounding box center [244, 207] width 27 height 15
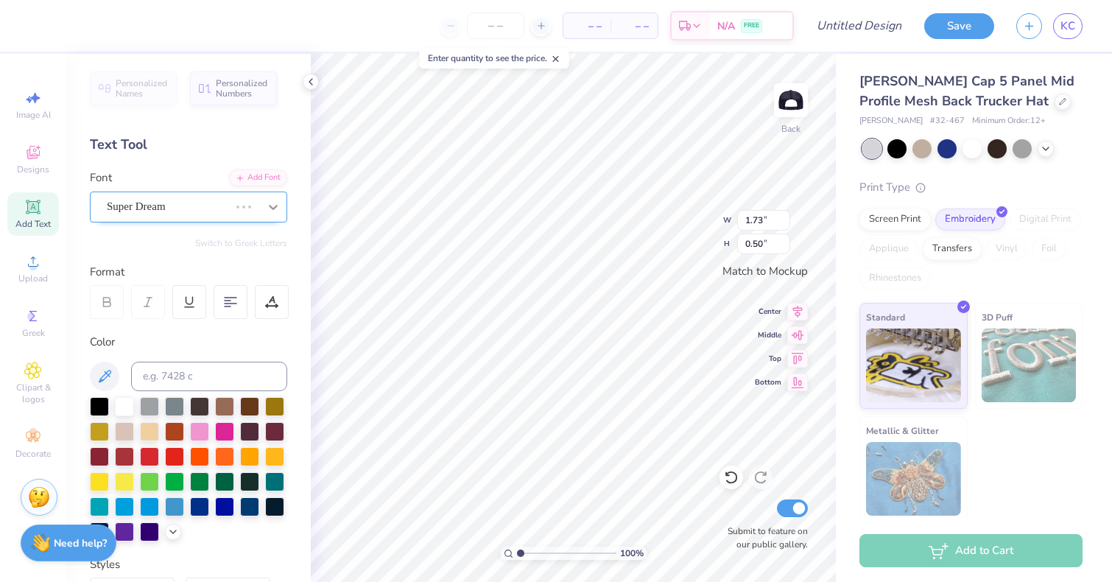
click at [262, 208] on div at bounding box center [273, 207] width 27 height 27
click at [233, 213] on div "Arimo" at bounding box center [182, 206] width 155 height 23
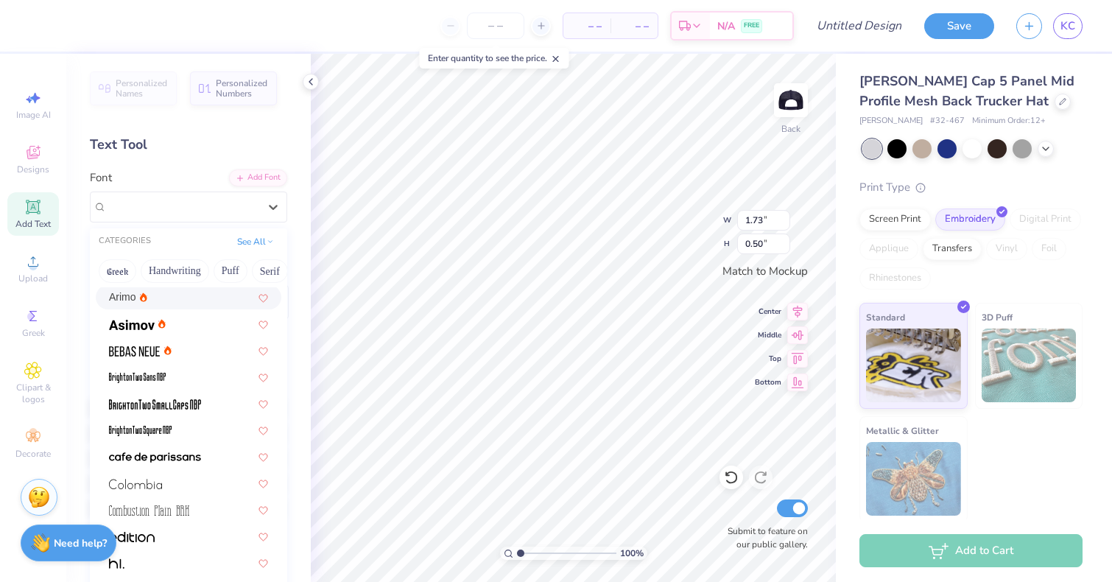
scroll to position [27, 0]
click at [187, 458] on img at bounding box center [155, 457] width 92 height 10
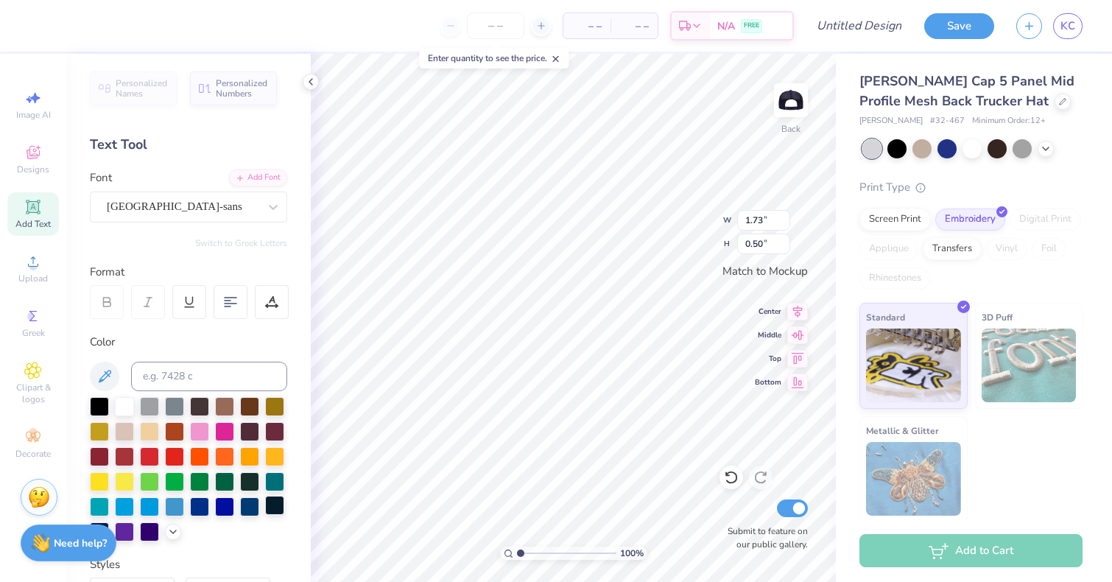
click at [274, 509] on div at bounding box center [274, 505] width 19 height 19
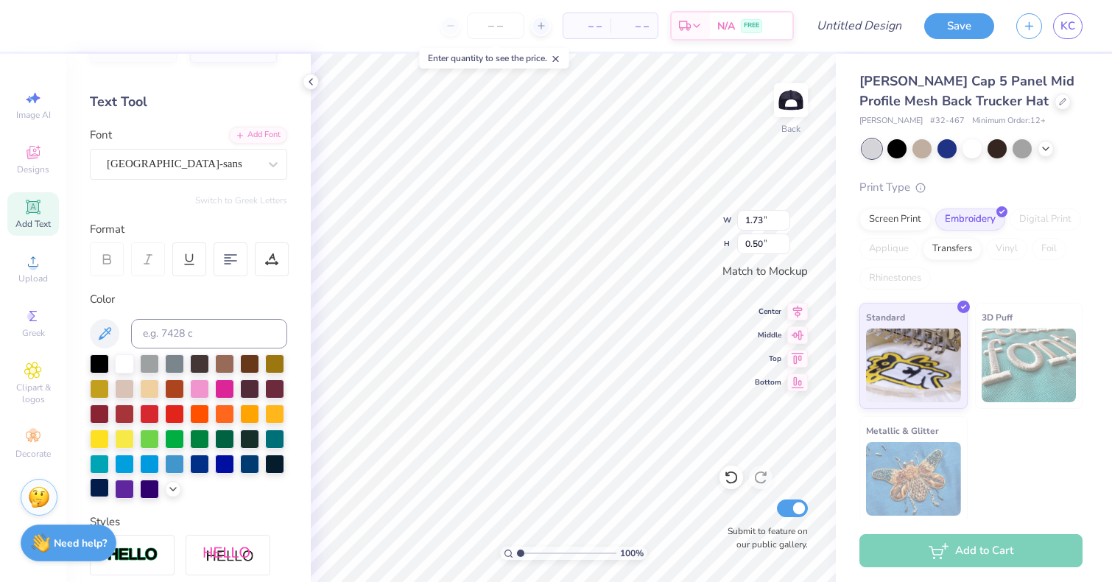
click at [105, 481] on div at bounding box center [99, 487] width 19 height 19
type input "0.53"
type input "0.18"
type textarea "PHL, PA"
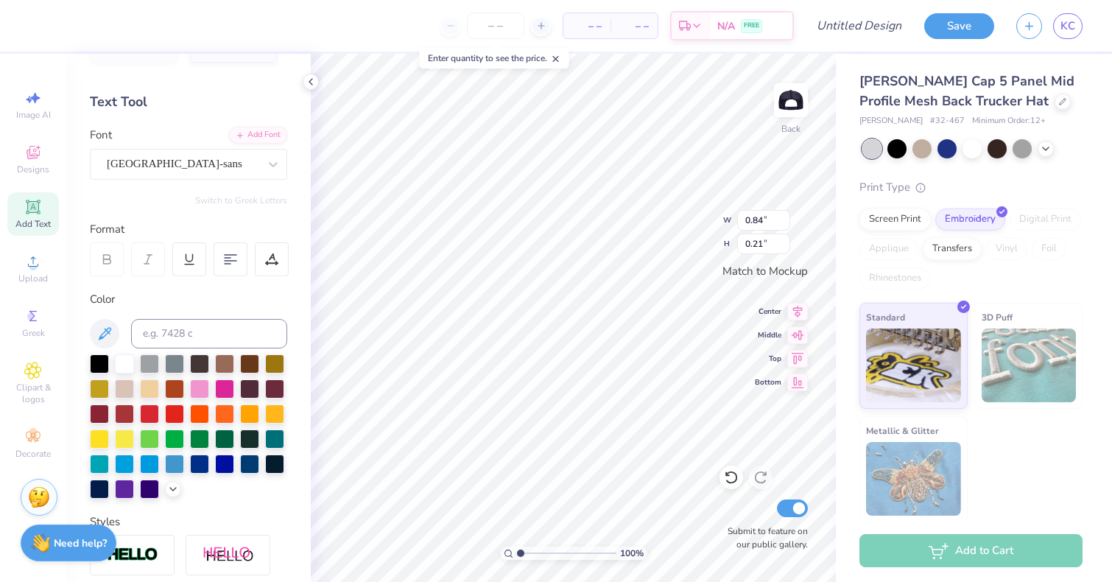
scroll to position [0, 1]
type textarea "PHL"
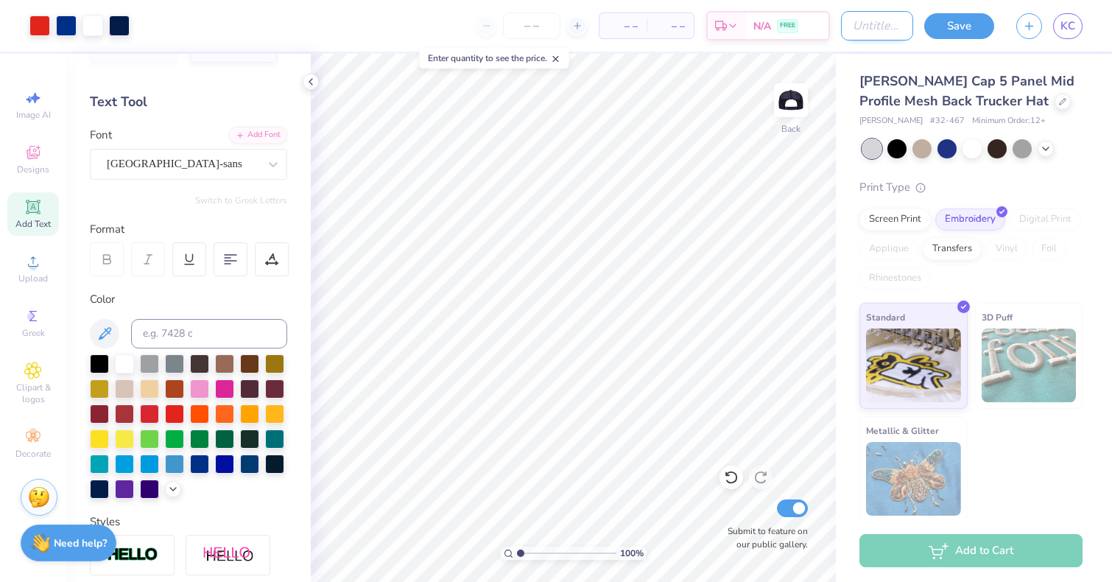
click at [841, 29] on input "Design Title" at bounding box center [877, 25] width 72 height 29
type input "Tri delta usa hat"
click at [524, 28] on input "number" at bounding box center [531, 26] width 57 height 27
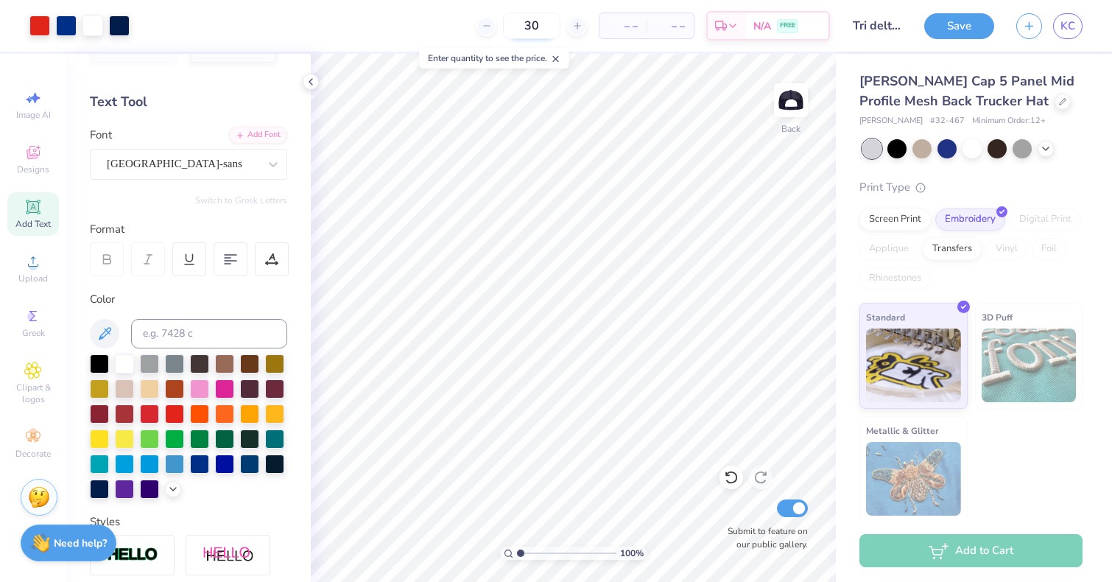
type input "30"
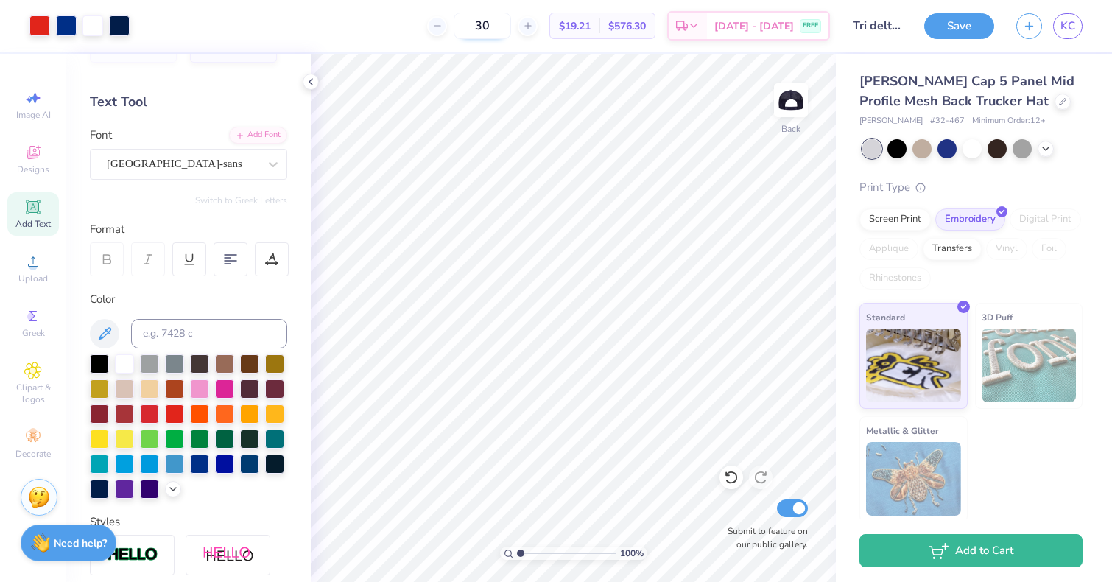
drag, startPoint x: 512, startPoint y: 24, endPoint x: 494, endPoint y: 24, distance: 17.7
click at [494, 24] on input "30" at bounding box center [482, 26] width 57 height 27
type input "2"
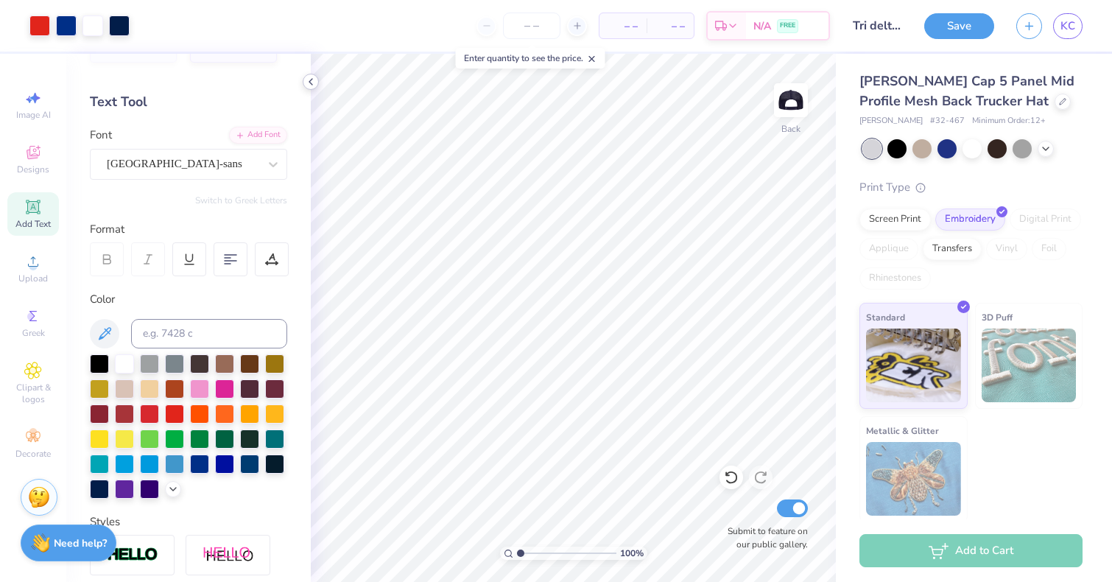
click at [309, 86] on icon at bounding box center [311, 82] width 12 height 12
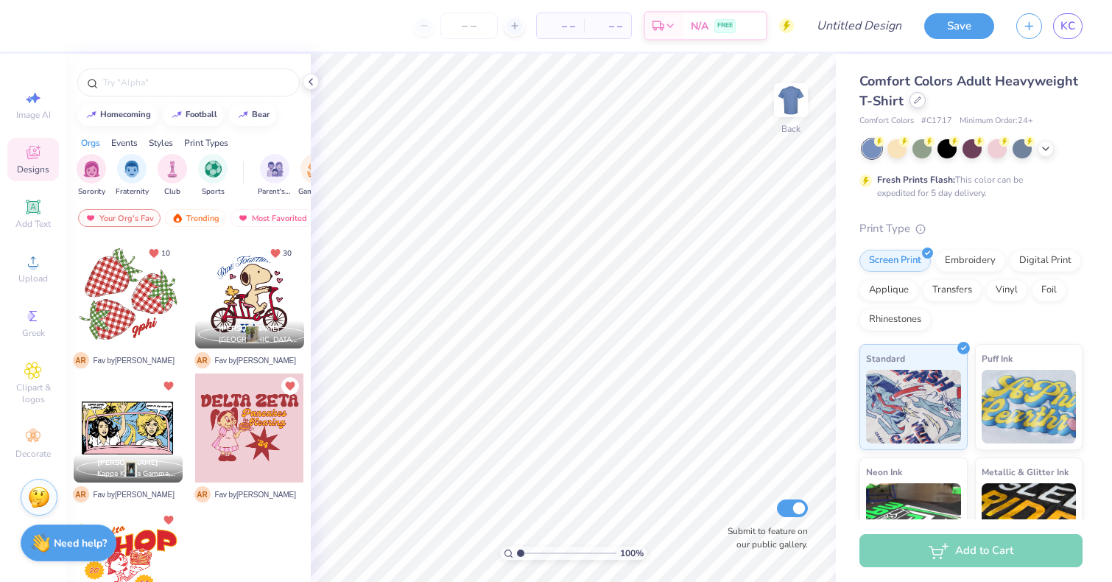
click at [915, 100] on icon at bounding box center [917, 99] width 7 height 7
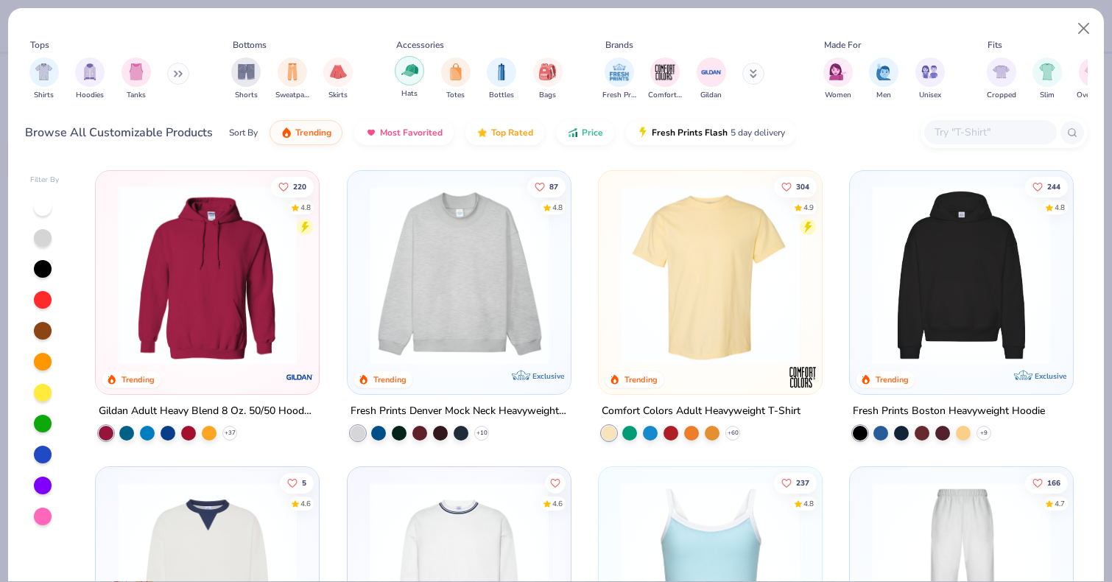
click at [418, 74] on img "filter for Hats" at bounding box center [409, 70] width 17 height 17
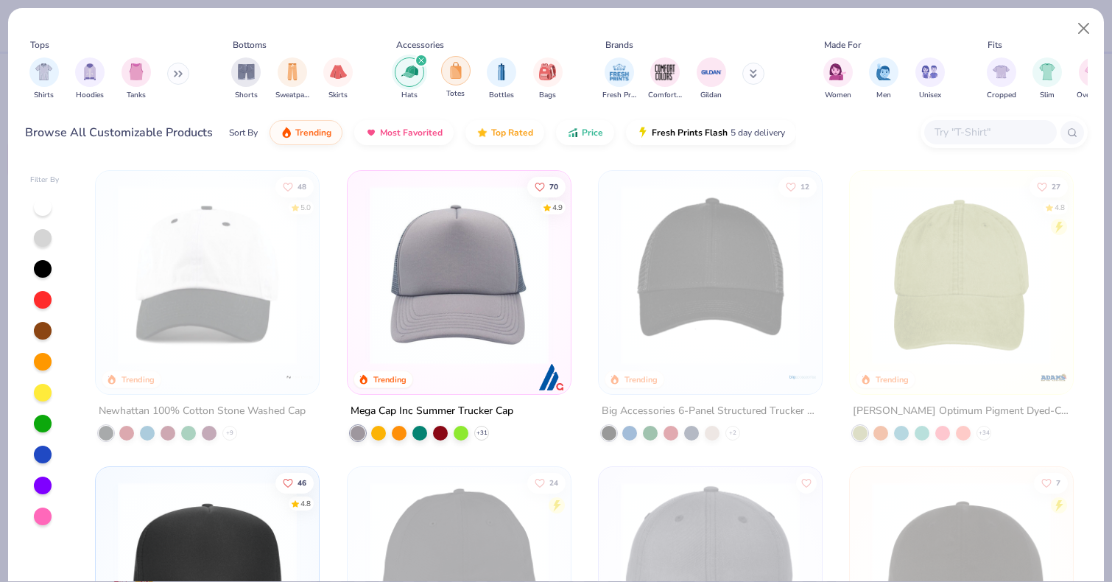
click at [451, 73] on img "filter for Totes" at bounding box center [456, 70] width 16 height 17
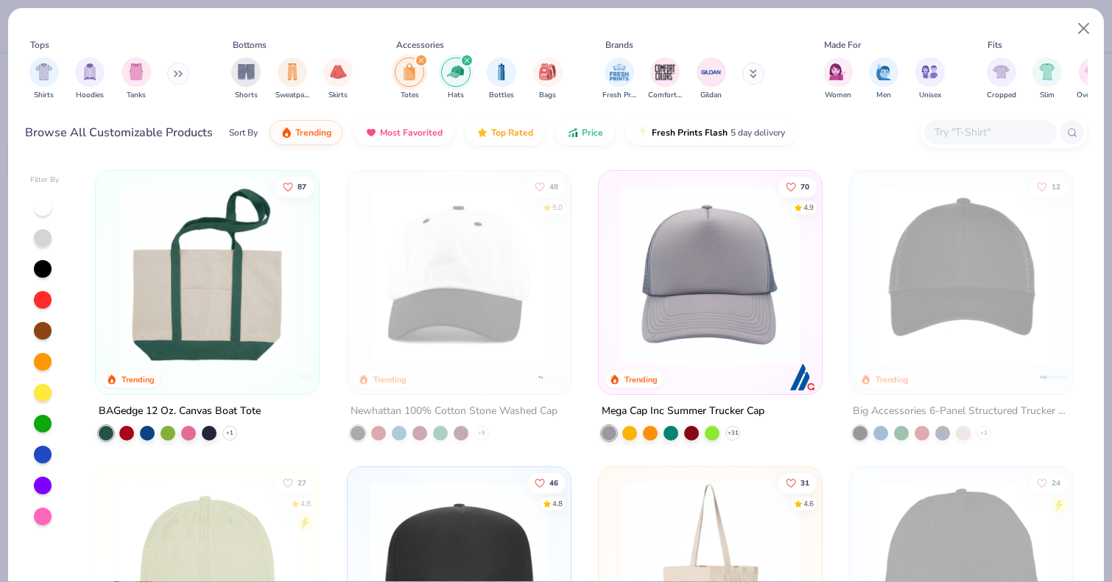
click at [421, 63] on icon "filter for Totes" at bounding box center [421, 60] width 6 height 6
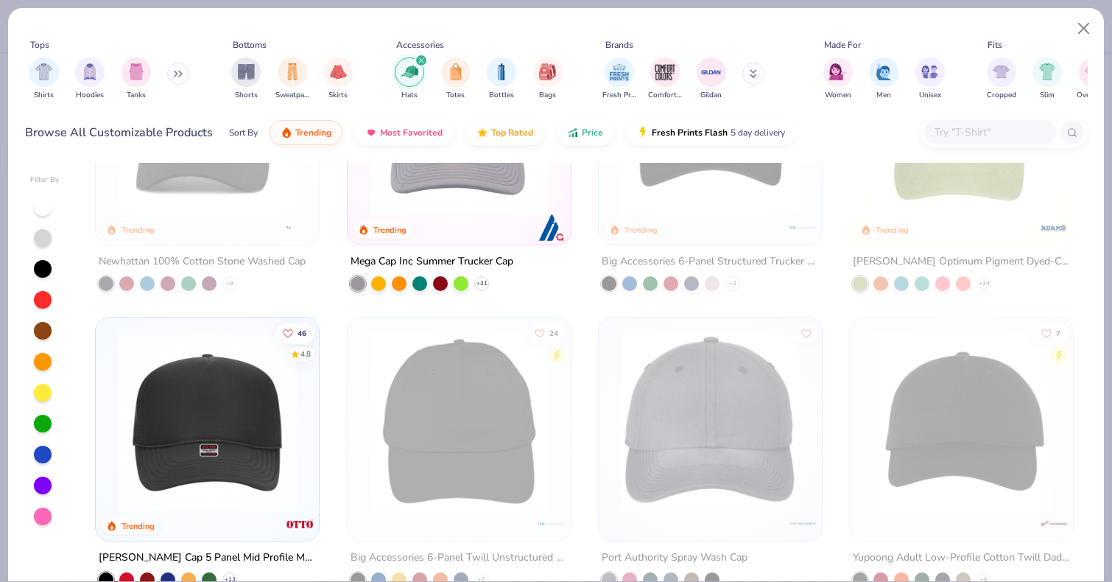
scroll to position [136, 0]
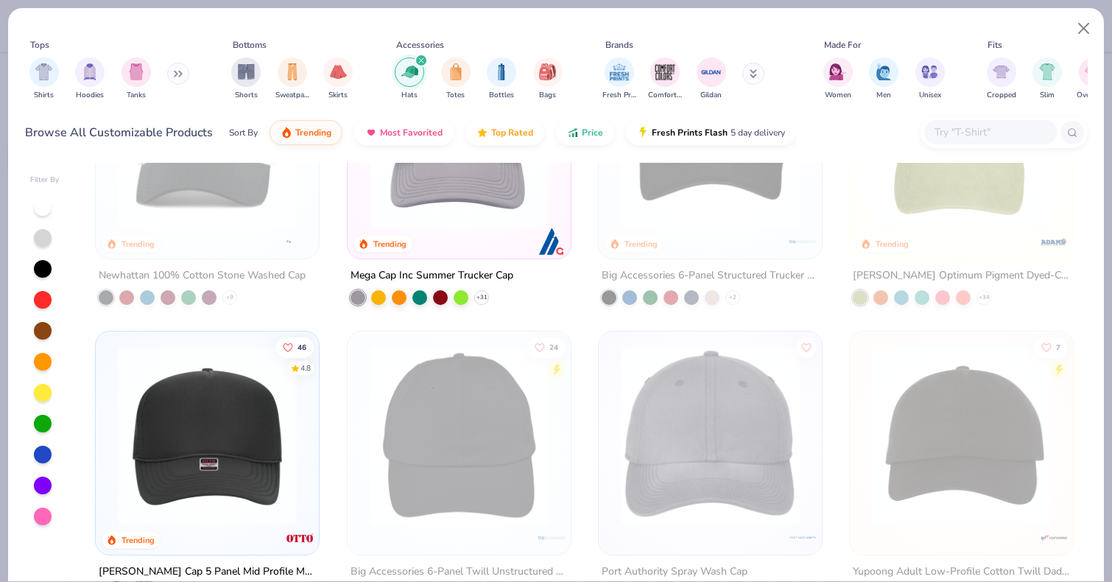
click at [415, 225] on img at bounding box center [459, 139] width 194 height 179
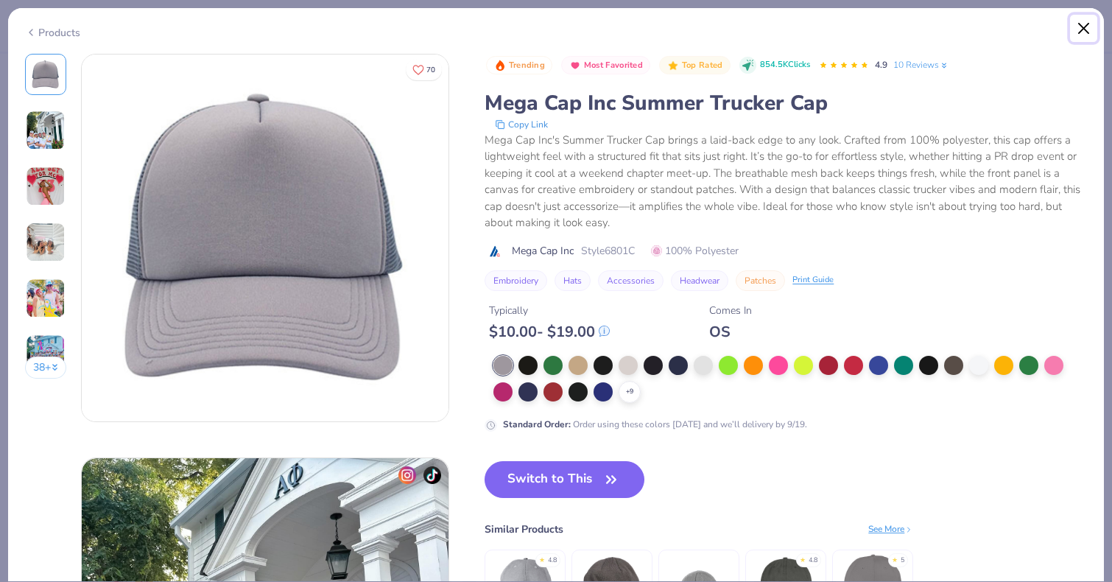
click at [1083, 29] on button "Close" at bounding box center [1084, 29] width 28 height 28
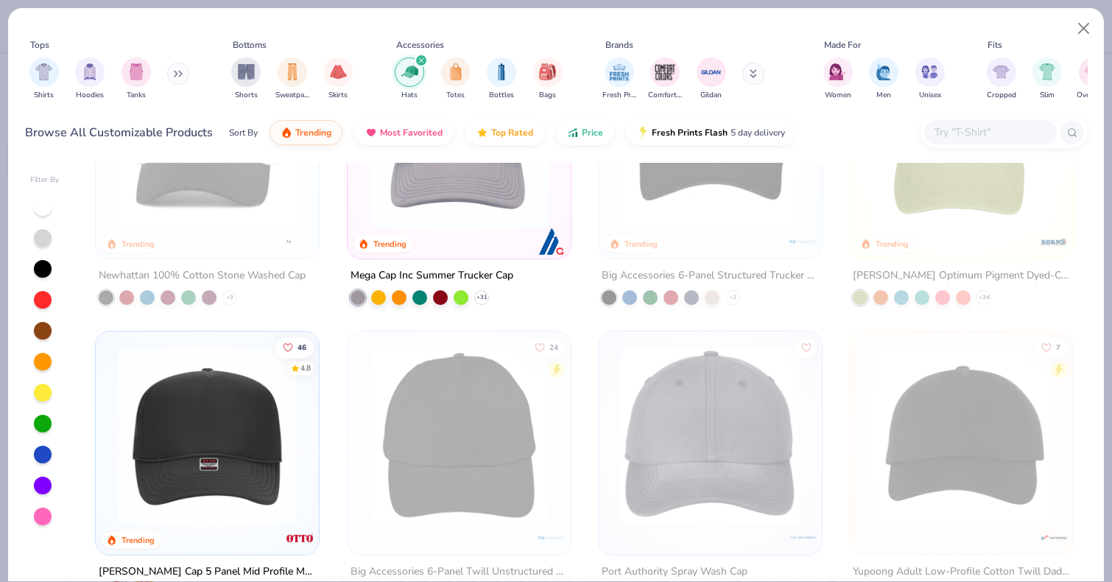
click at [266, 463] on img at bounding box center [207, 435] width 194 height 179
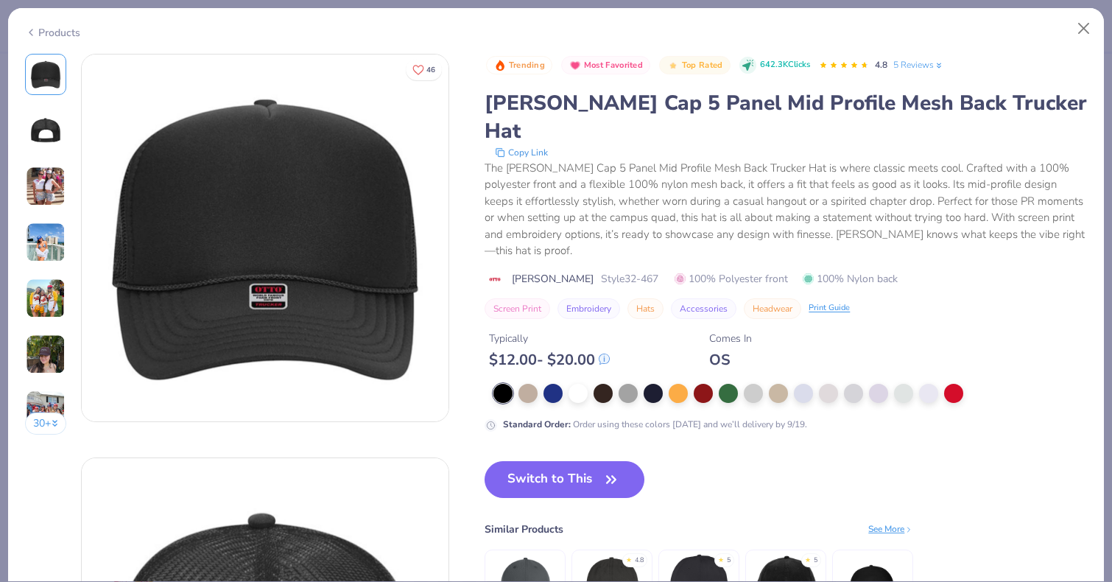
click at [52, 189] on img at bounding box center [46, 186] width 40 height 40
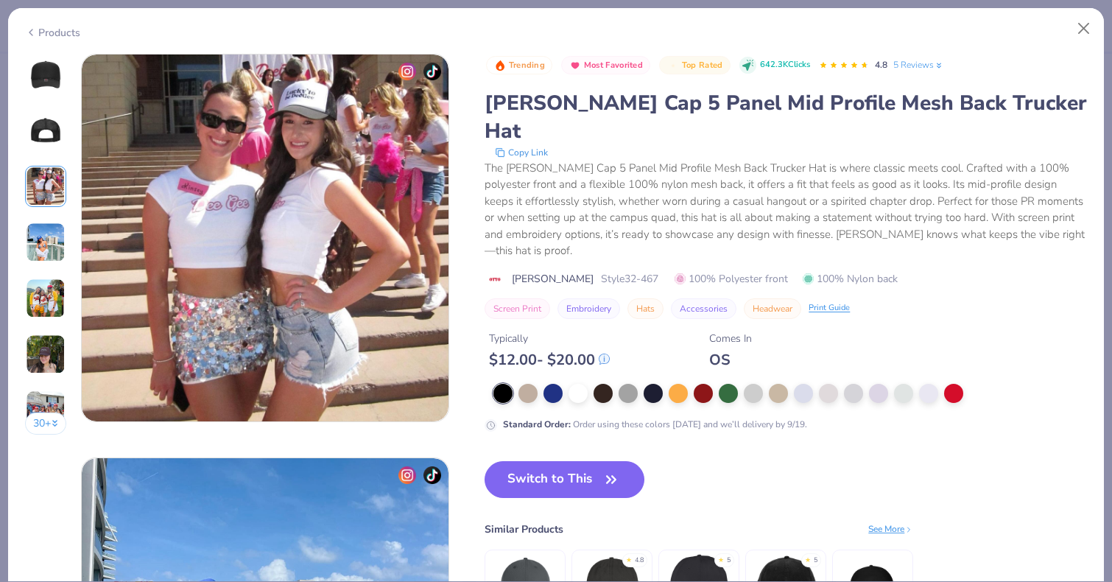
click at [51, 228] on img at bounding box center [46, 242] width 40 height 40
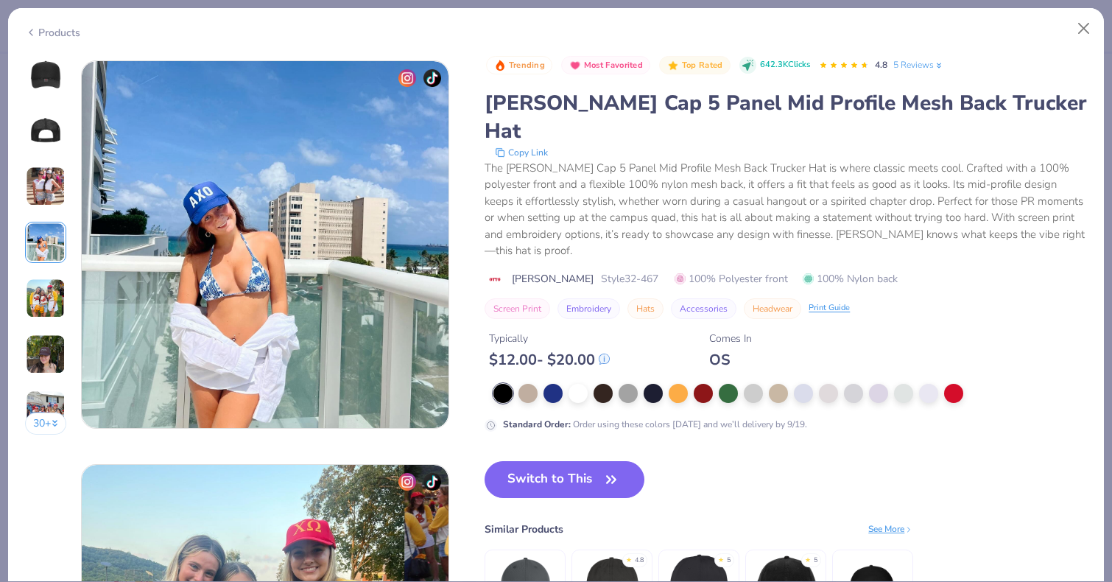
scroll to position [1211, 0]
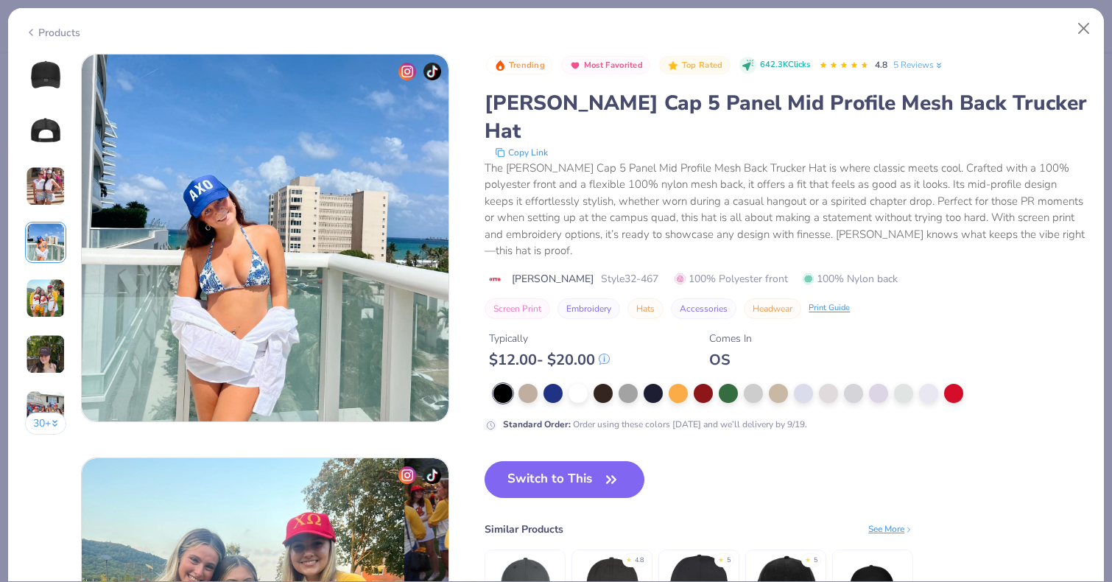
click at [47, 275] on div "30 +" at bounding box center [46, 250] width 42 height 392
click at [55, 84] on img at bounding box center [45, 74] width 35 height 35
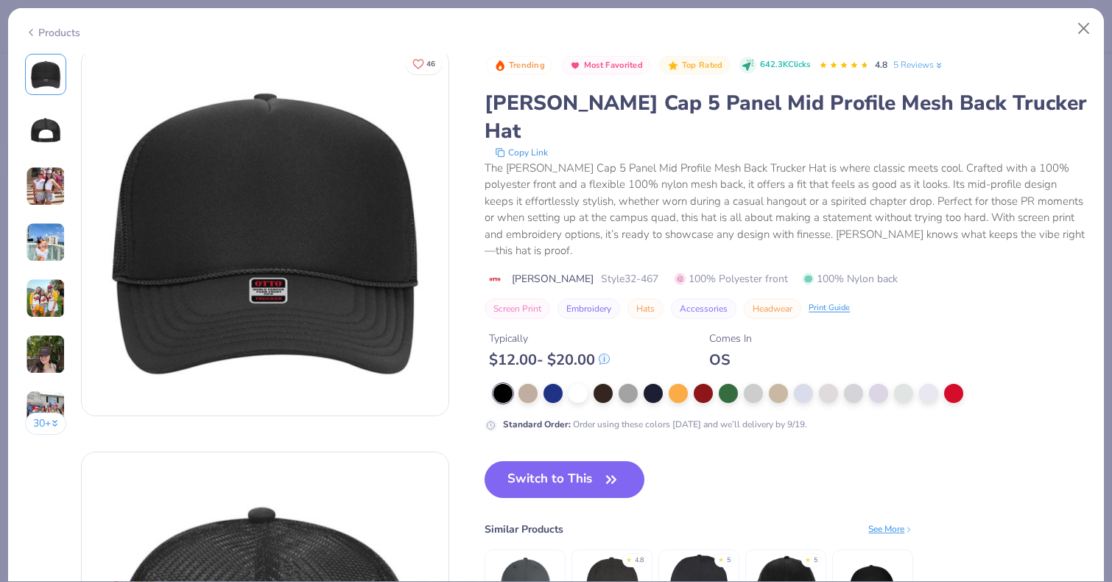
scroll to position [0, 0]
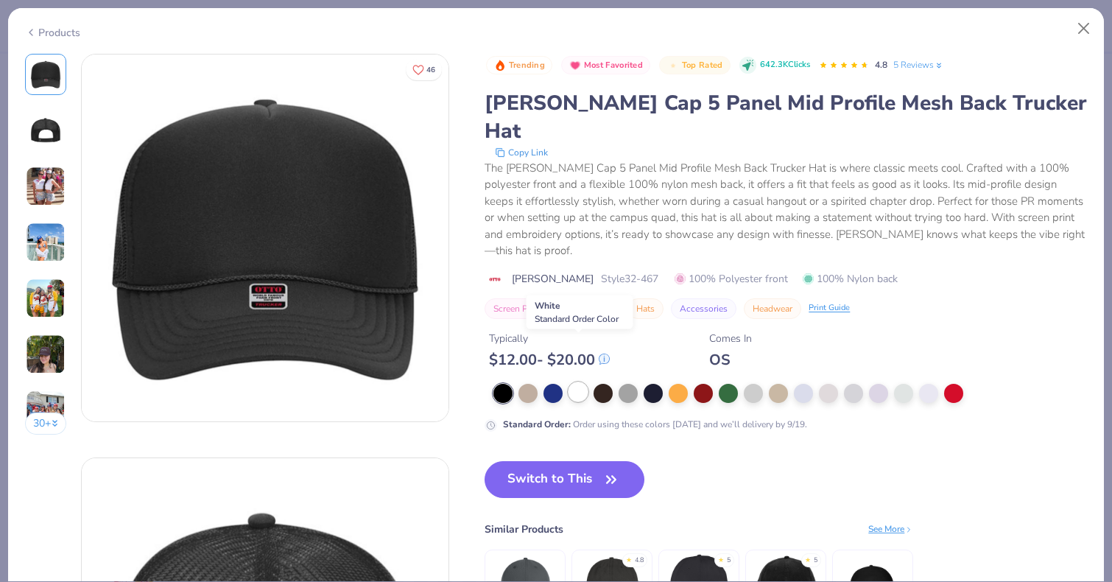
click at [580, 382] on div at bounding box center [578, 391] width 19 height 19
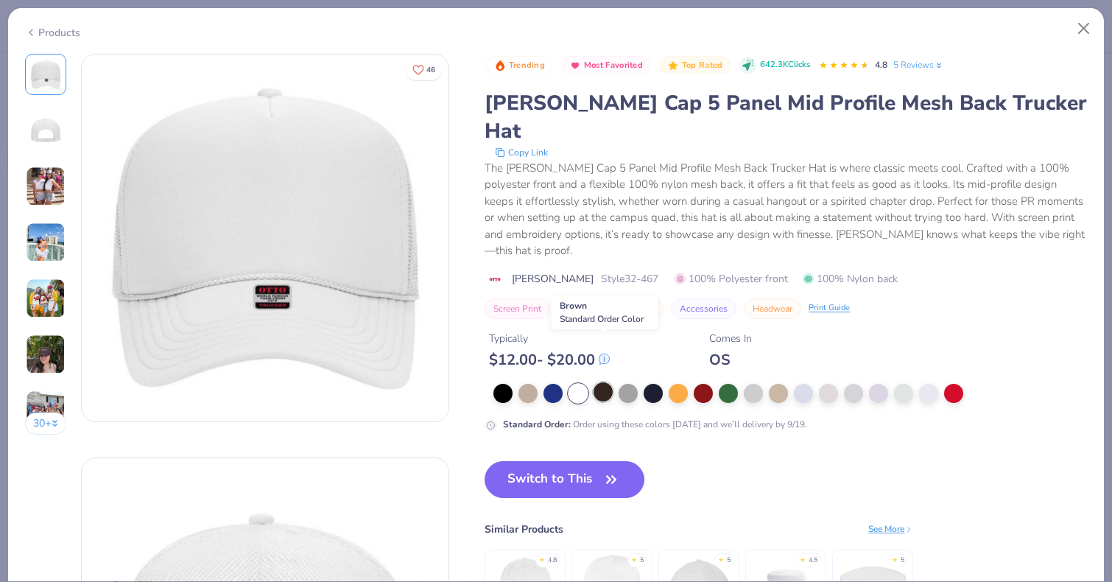
click at [606, 382] on div at bounding box center [603, 391] width 19 height 19
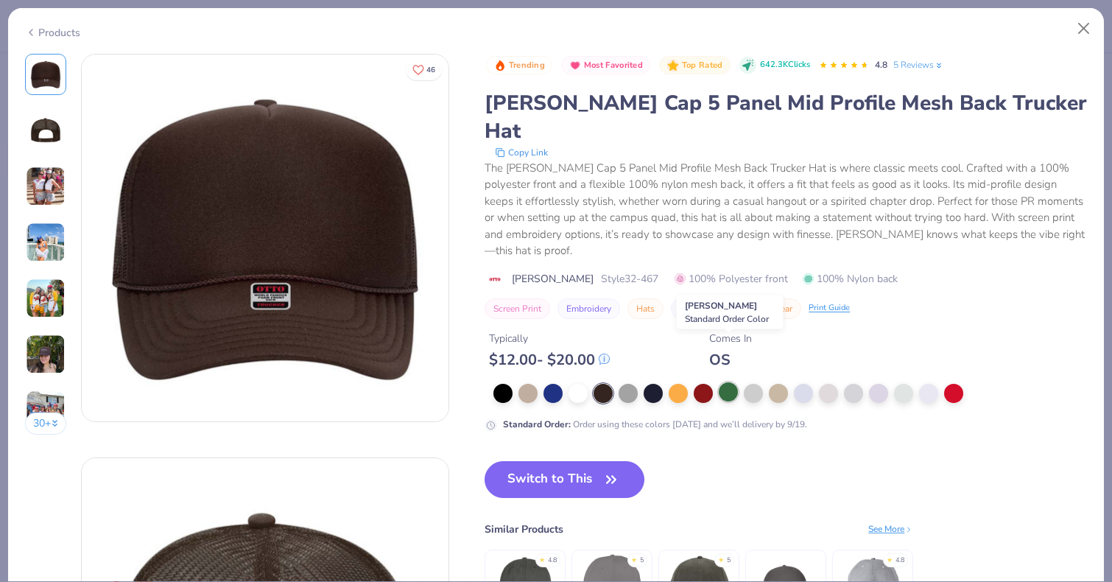
click at [727, 382] on div at bounding box center [728, 391] width 19 height 19
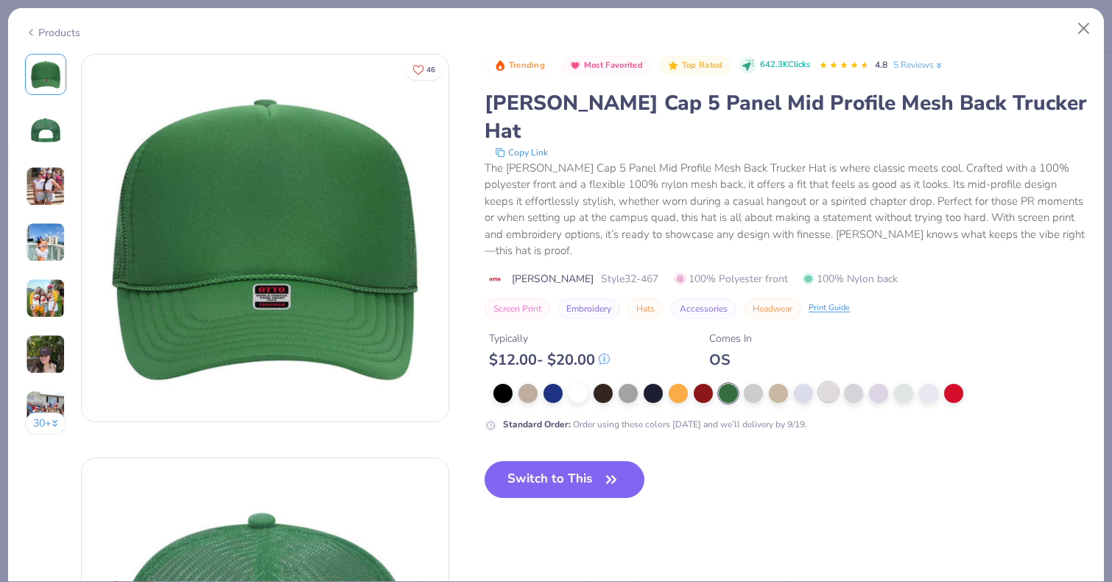
click at [827, 382] on div at bounding box center [828, 391] width 19 height 19
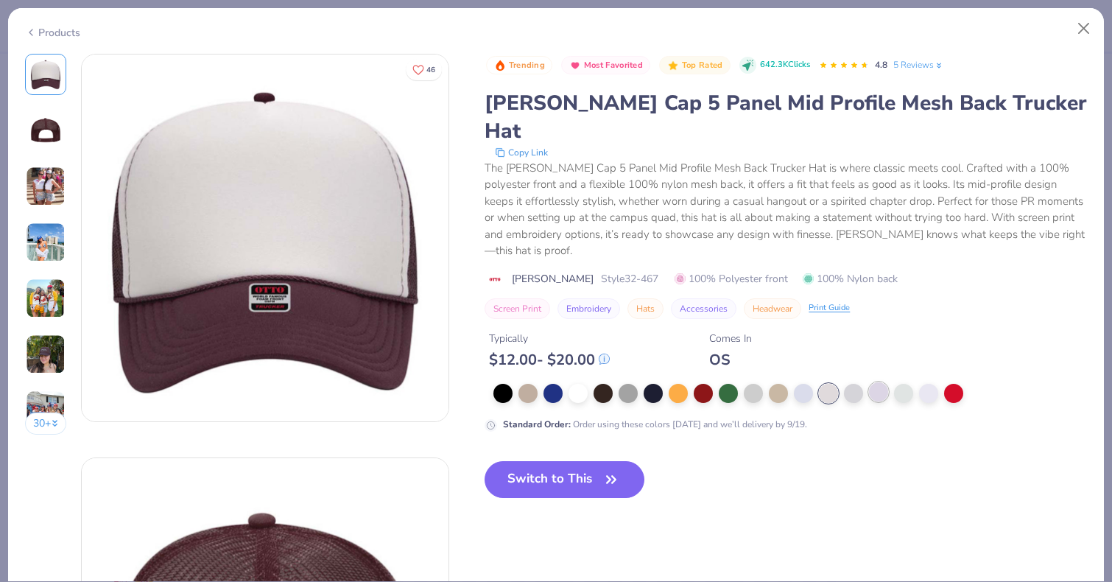
click at [882, 382] on div at bounding box center [878, 391] width 19 height 19
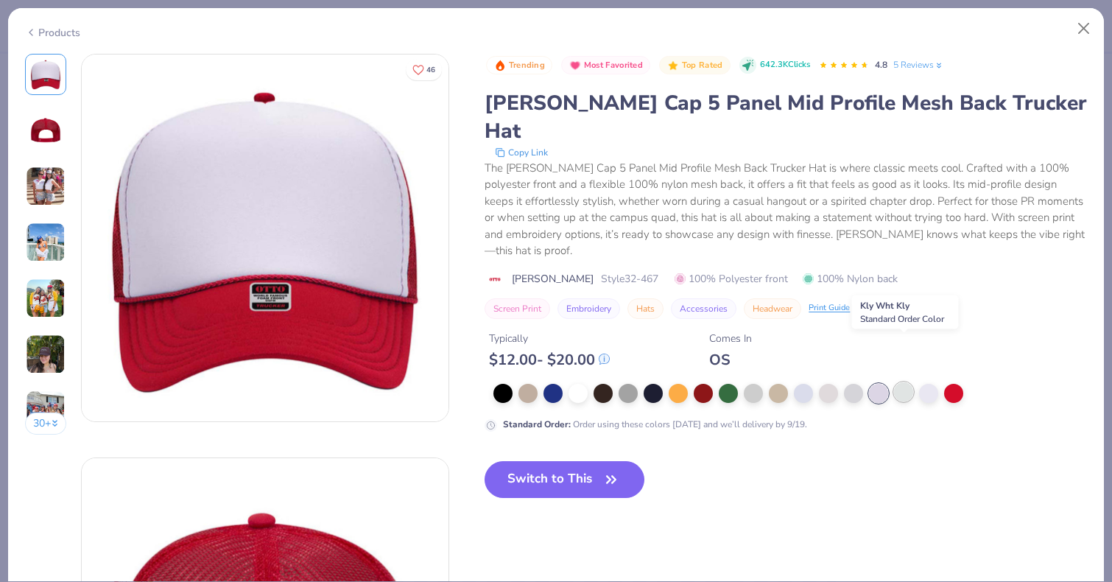
click at [905, 382] on div at bounding box center [903, 391] width 19 height 19
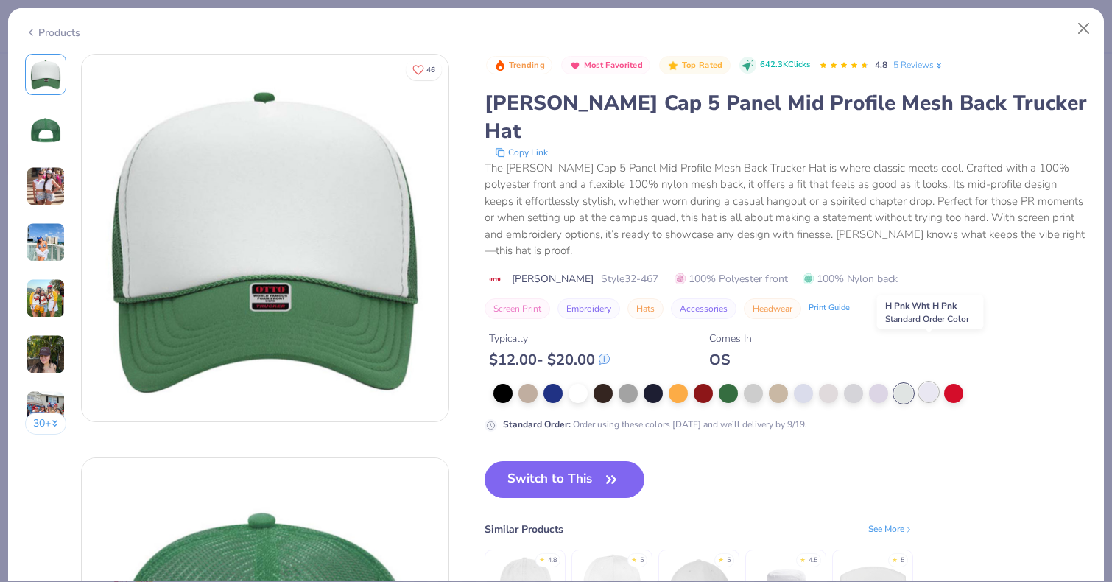
click at [930, 382] on div at bounding box center [928, 391] width 19 height 19
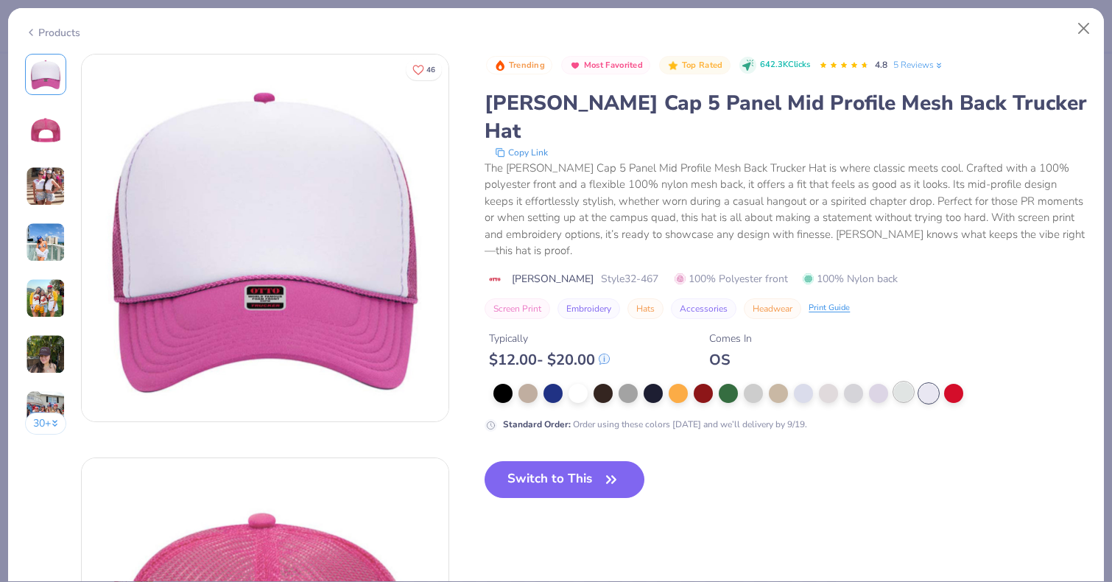
click at [913, 382] on div at bounding box center [903, 391] width 19 height 19
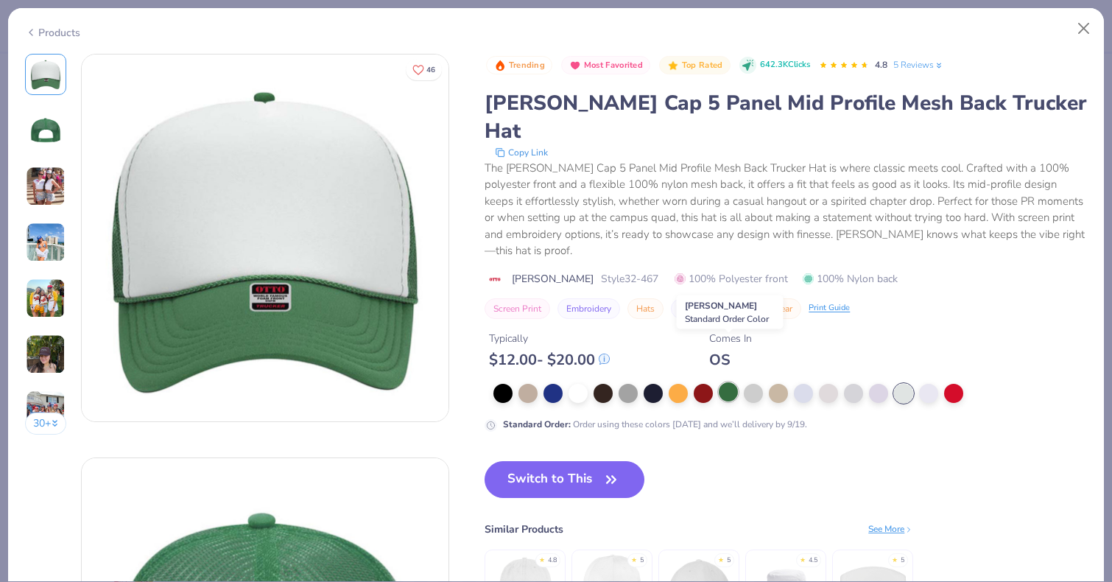
click at [719, 382] on div at bounding box center [728, 391] width 19 height 19
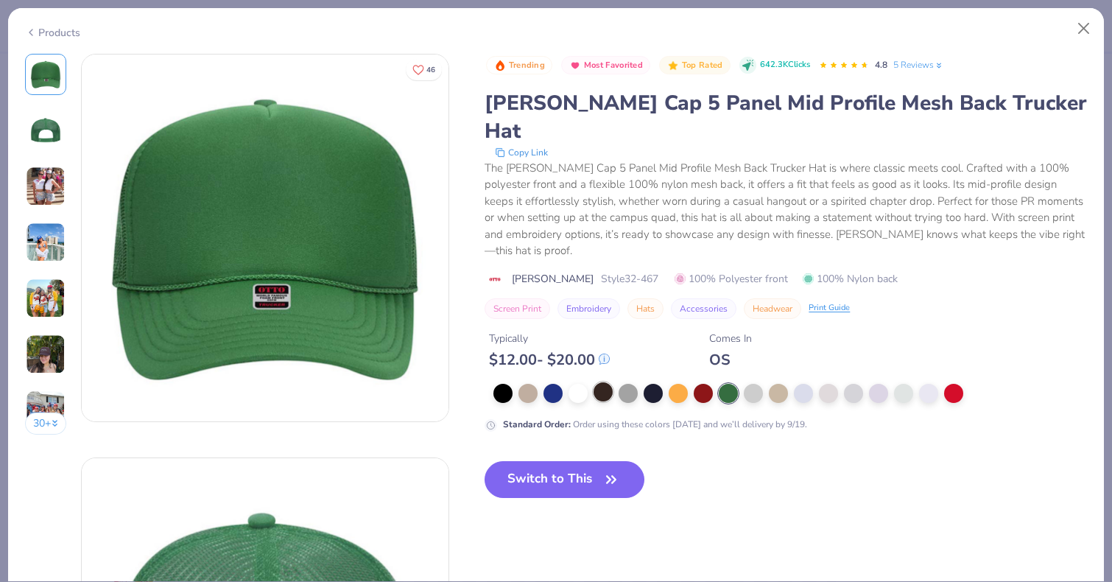
click at [600, 382] on div at bounding box center [603, 391] width 19 height 19
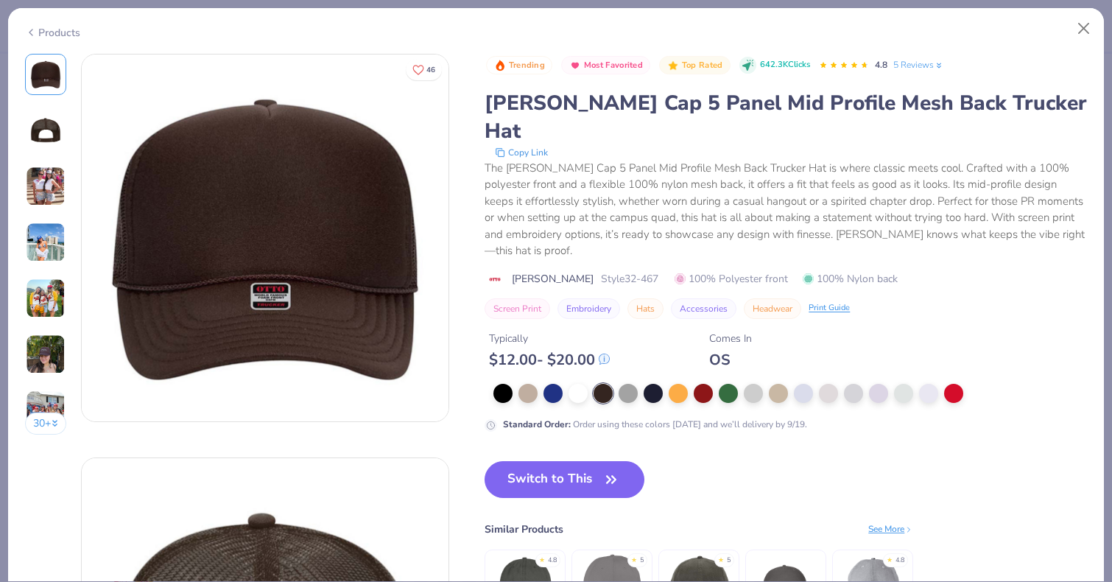
click at [57, 138] on img at bounding box center [45, 130] width 35 height 35
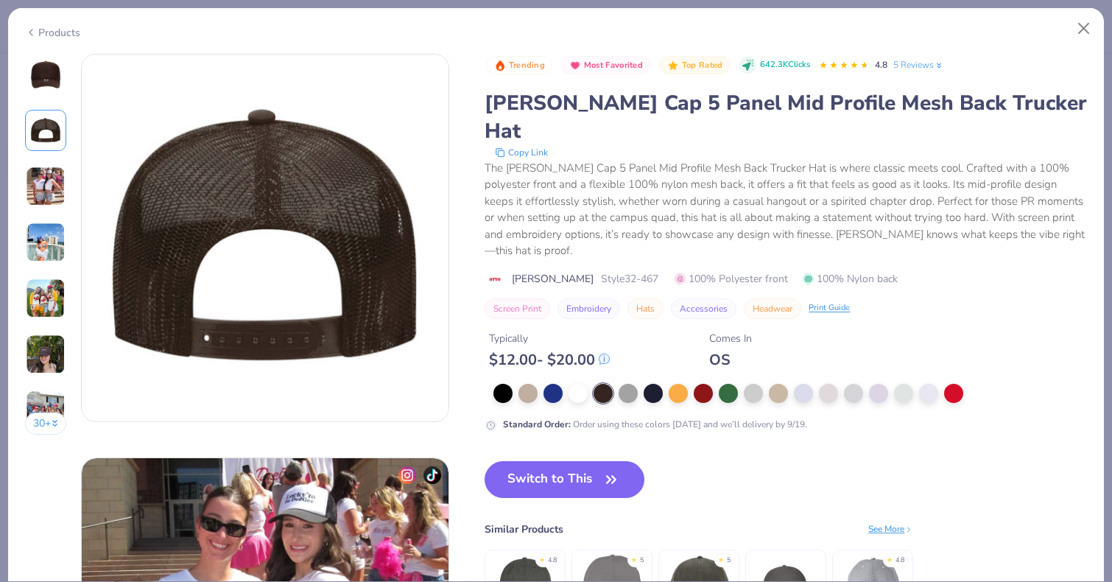
click at [43, 358] on img at bounding box center [46, 354] width 40 height 40
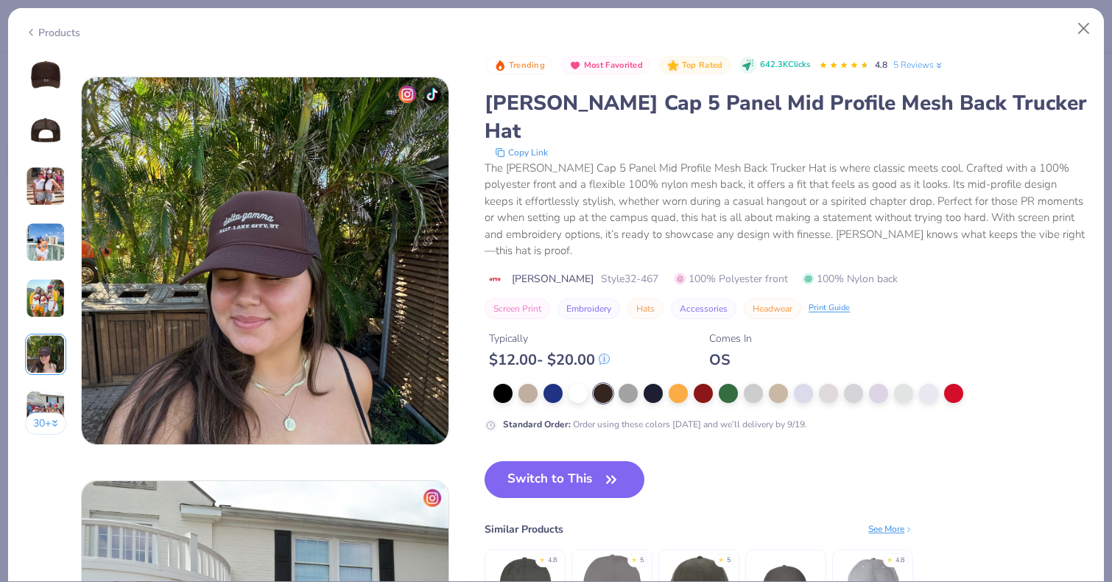
scroll to position [2018, 0]
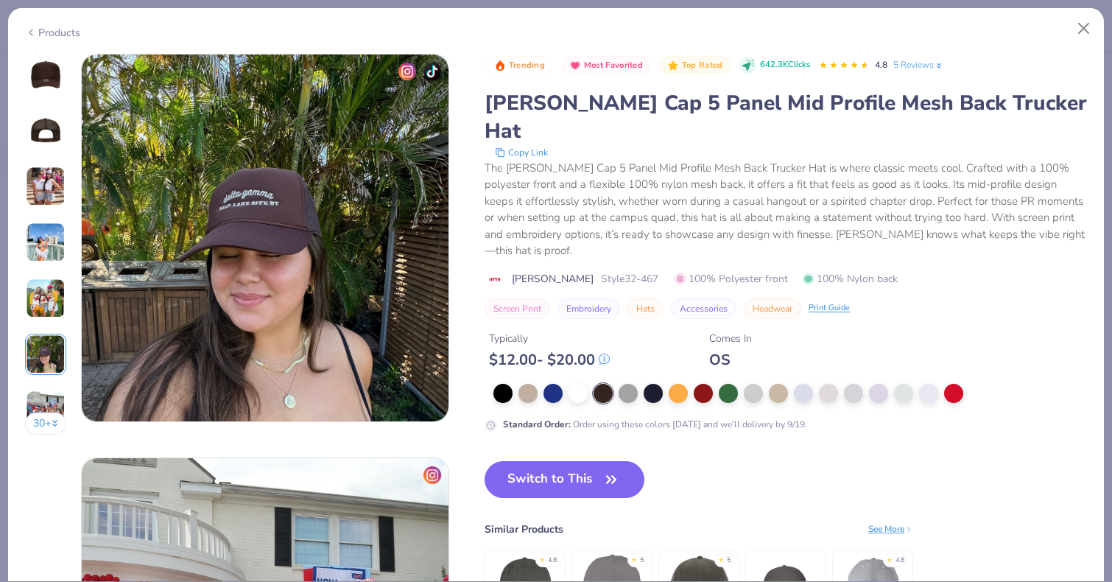
click at [60, 83] on img at bounding box center [45, 74] width 35 height 35
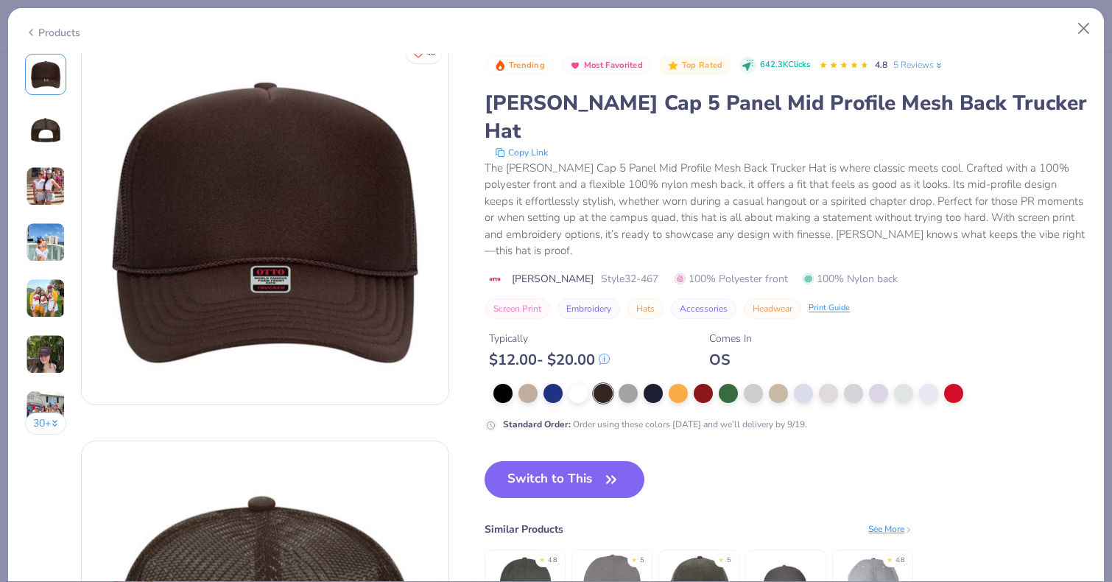
scroll to position [0, 0]
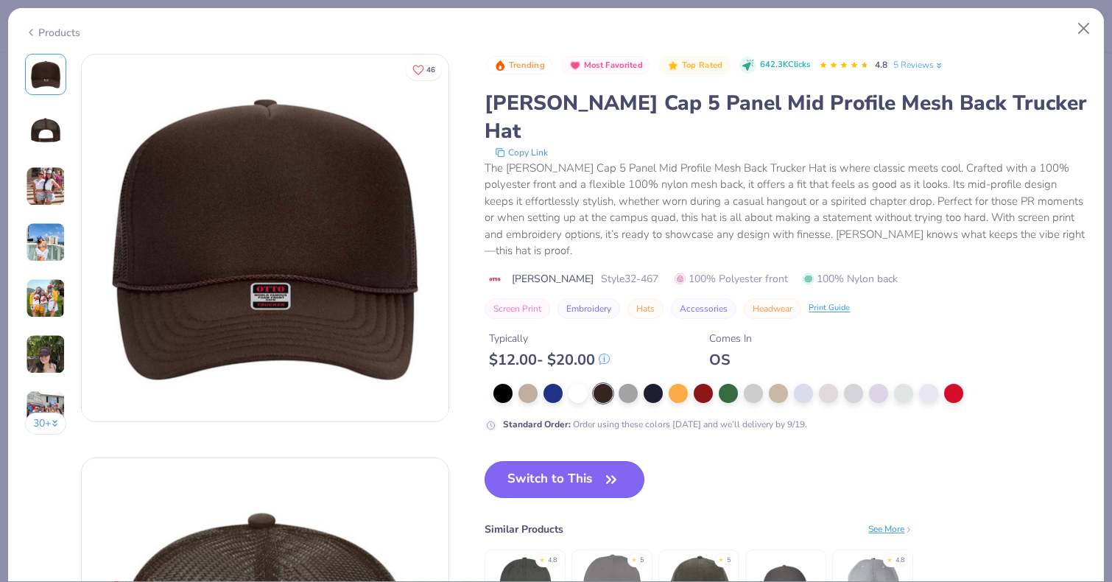
click at [519, 461] on button "Switch to This" at bounding box center [565, 479] width 160 height 37
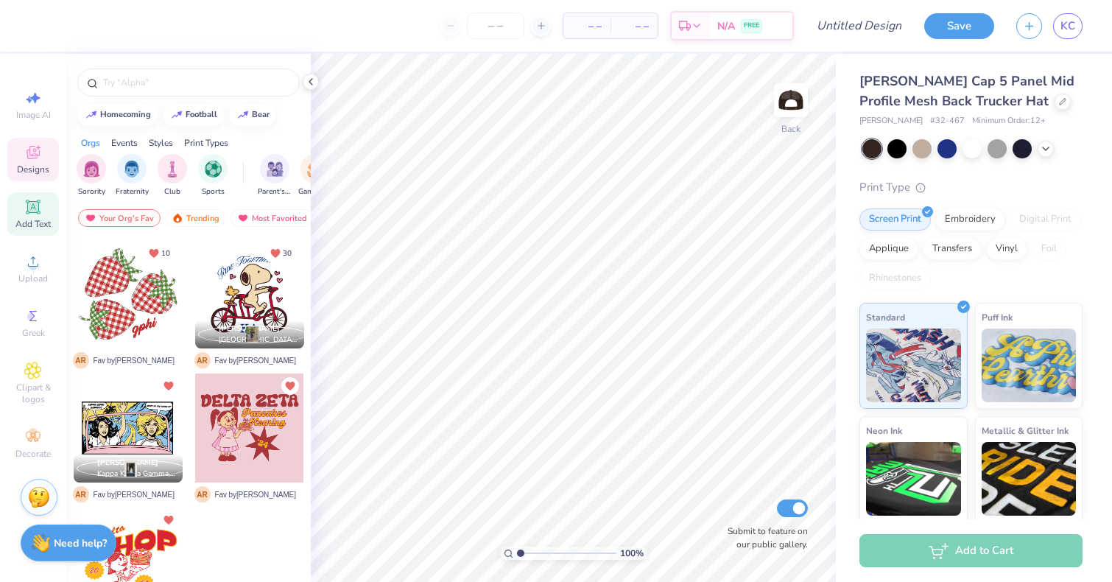
click at [41, 204] on icon at bounding box center [33, 207] width 18 height 18
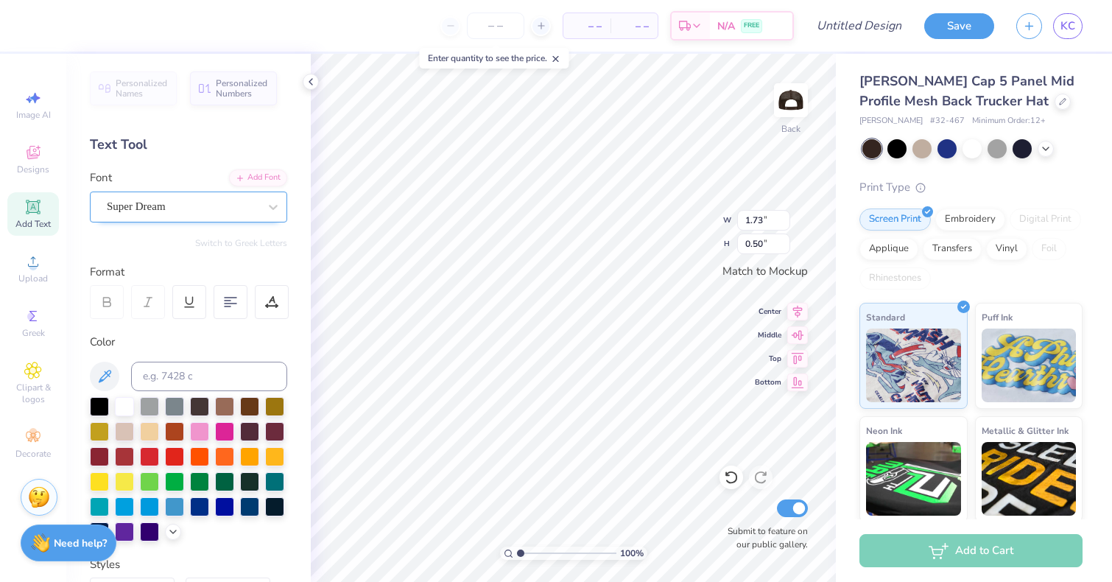
click at [218, 206] on div "Super Dream" at bounding box center [182, 206] width 155 height 23
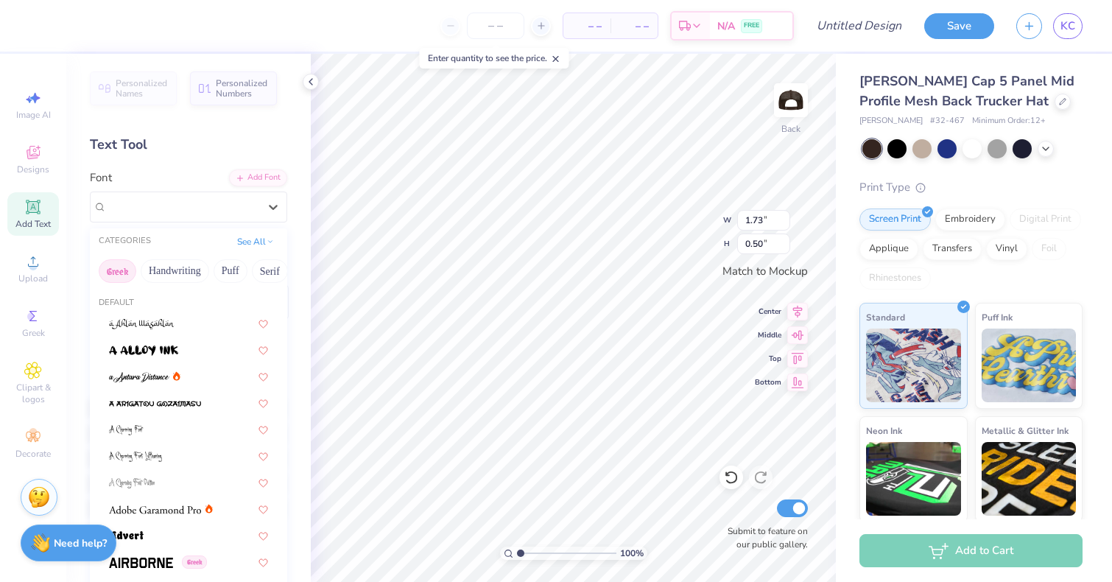
click at [116, 263] on button "Greek" at bounding box center [118, 271] width 38 height 24
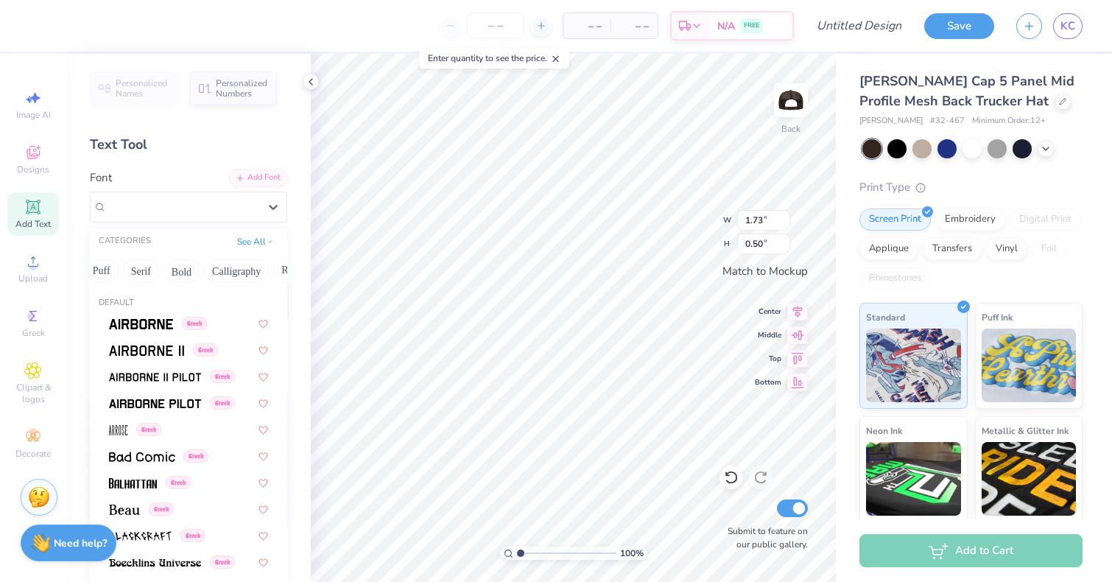
scroll to position [0, 139]
click at [157, 273] on button "Bold" at bounding box center [171, 271] width 36 height 24
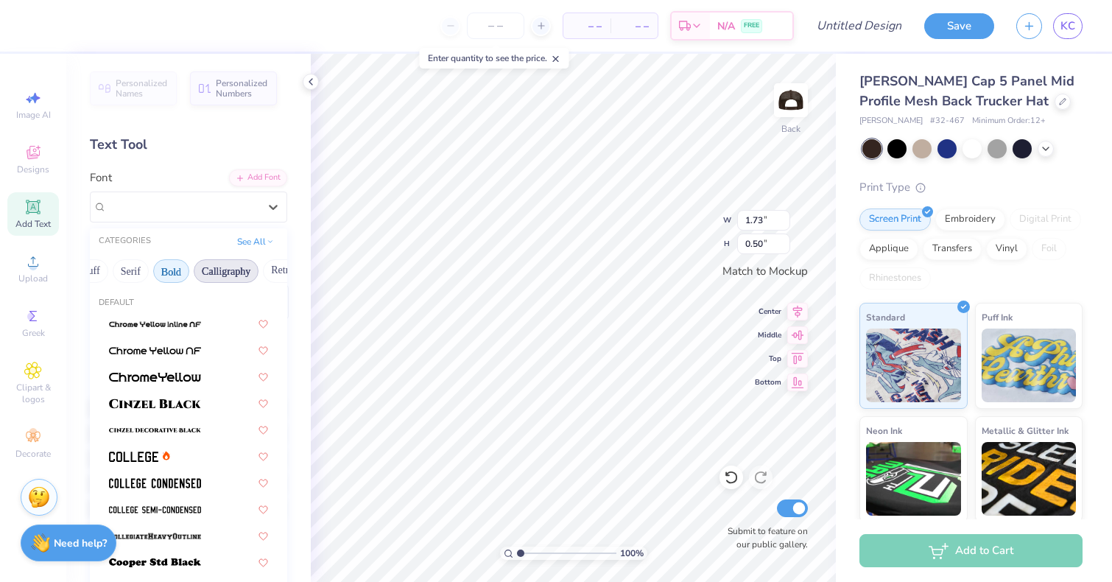
click at [210, 269] on button "Calligraphy" at bounding box center [226, 271] width 65 height 24
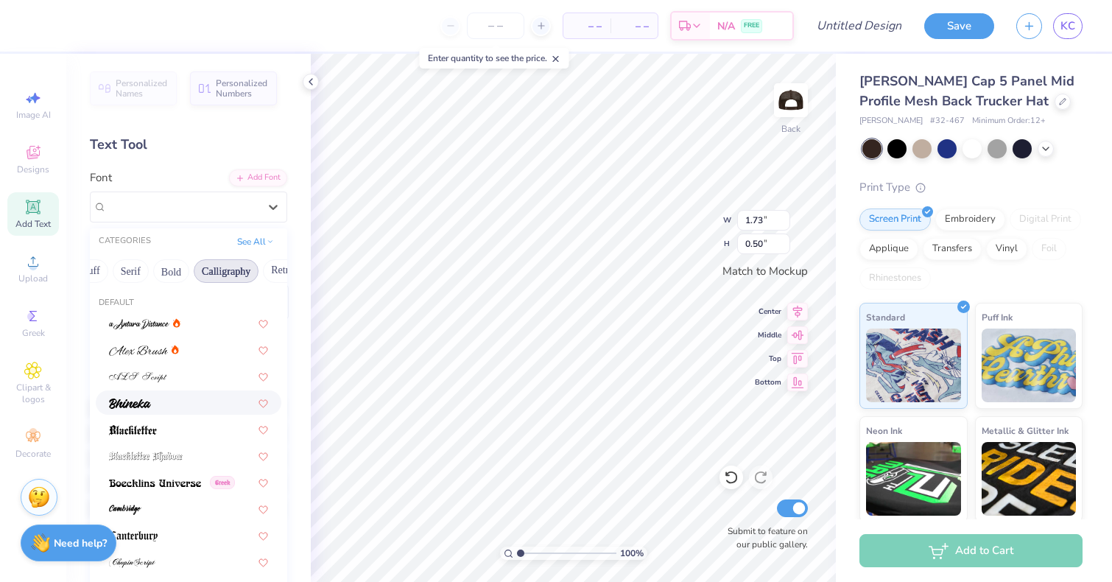
click at [164, 409] on div at bounding box center [188, 402] width 159 height 15
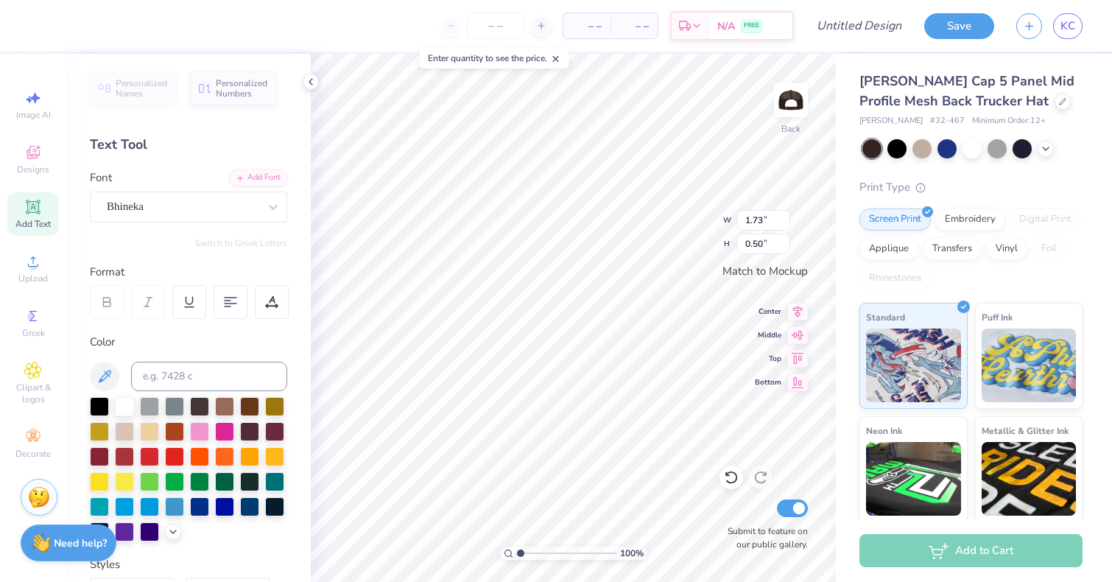
type input "1.20"
type input "0.55"
type textarea "tri delta"
click at [250, 203] on div "Bhineka" at bounding box center [182, 206] width 155 height 23
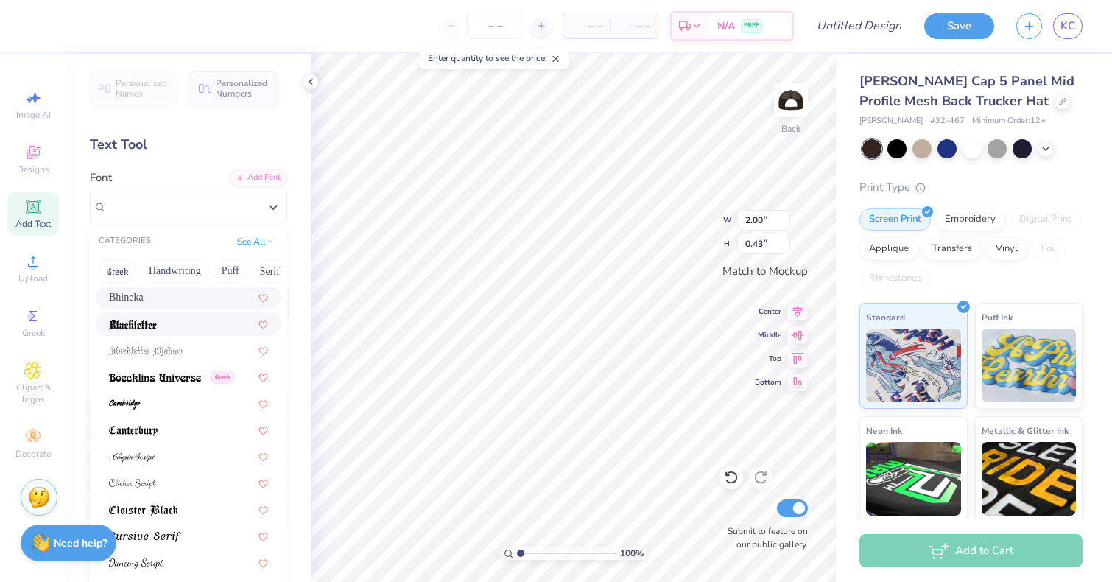
scroll to position [126, 0]
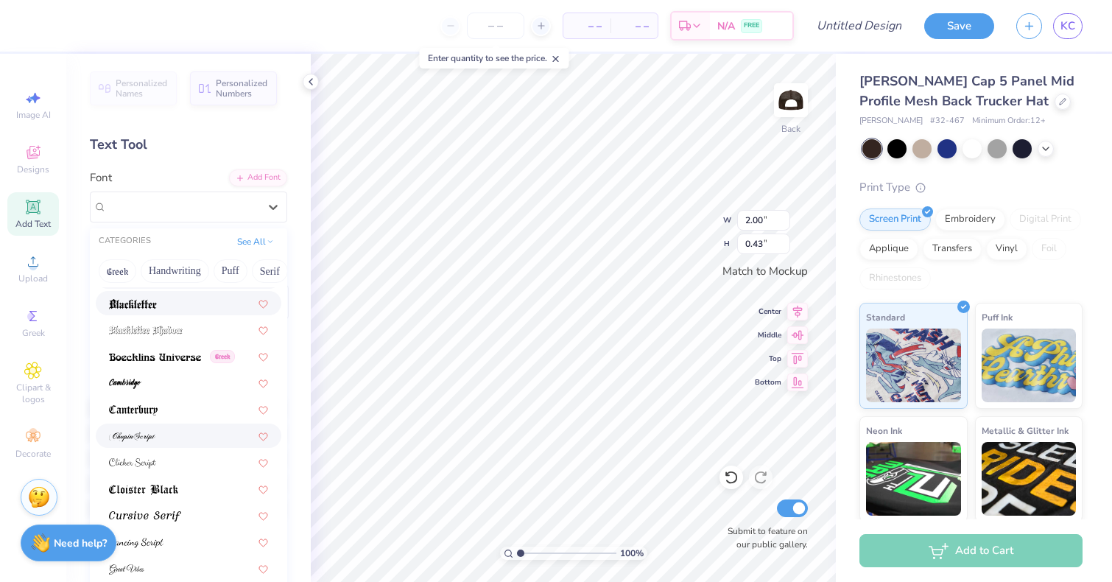
click at [200, 427] on div at bounding box center [189, 436] width 186 height 24
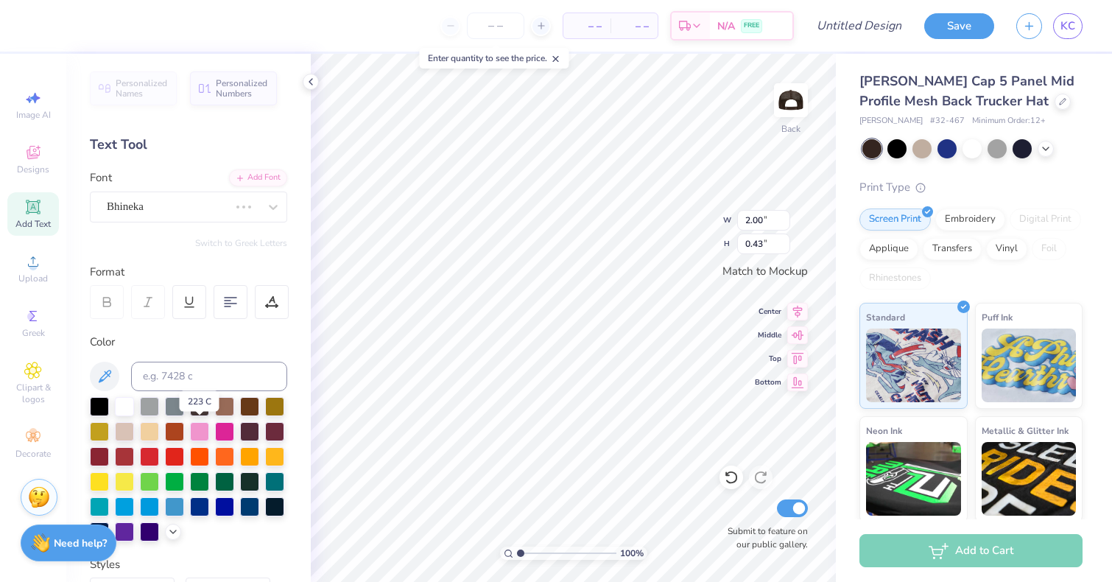
type input "1.97"
type input "0.48"
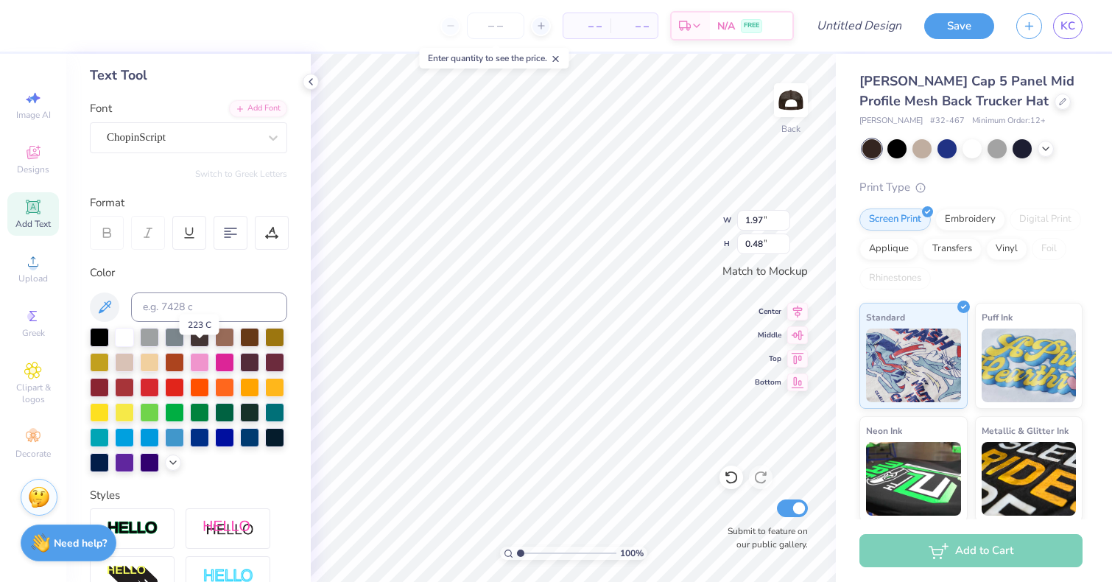
scroll to position [77, 0]
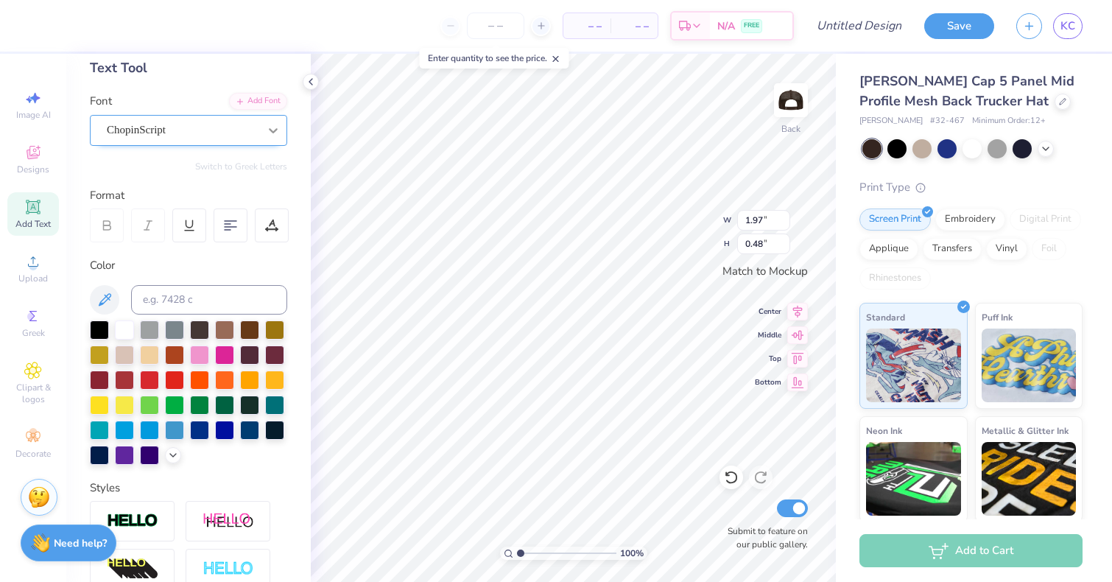
click at [260, 140] on div at bounding box center [273, 130] width 27 height 27
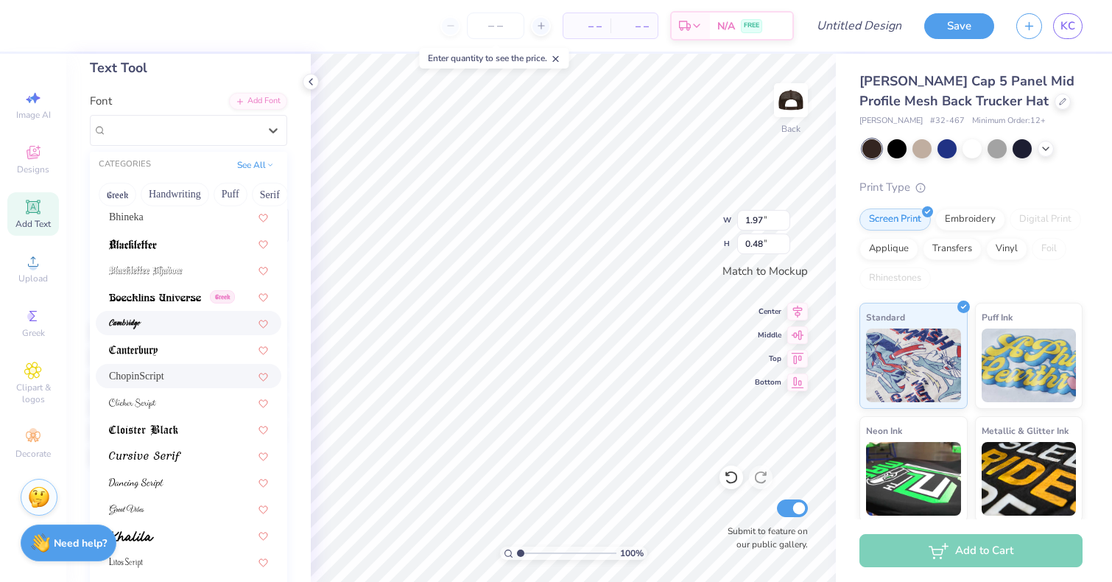
scroll to position [110, 0]
click at [189, 449] on div at bounding box center [188, 453] width 159 height 15
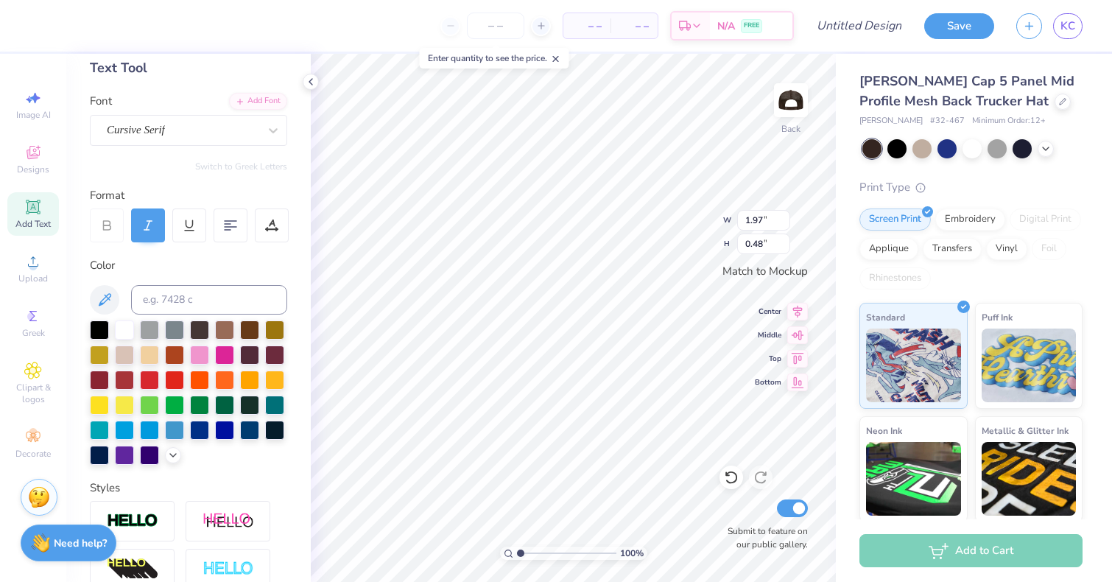
type input "2.88"
type input "0.54"
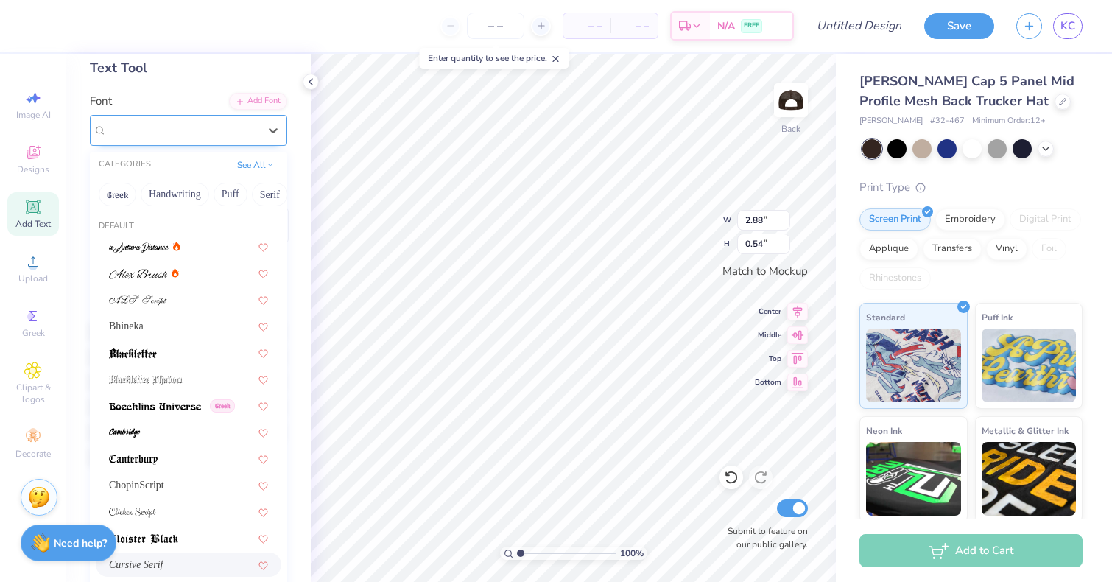
click at [231, 133] on div "Cursive Serif" at bounding box center [182, 130] width 155 height 23
click at [177, 435] on div at bounding box center [188, 431] width 159 height 15
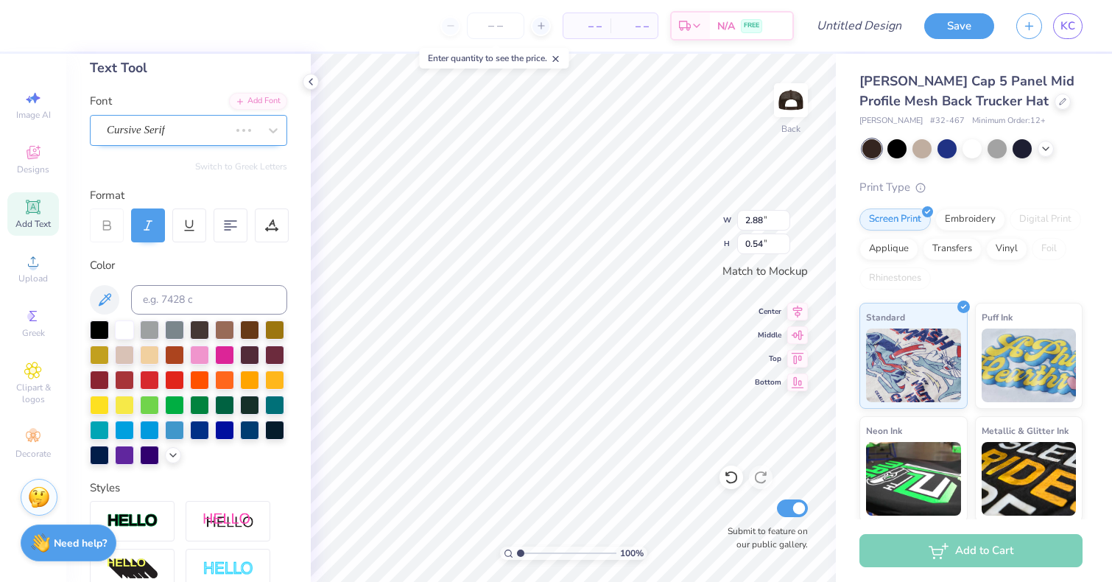
type input "1.96"
type input "0.52"
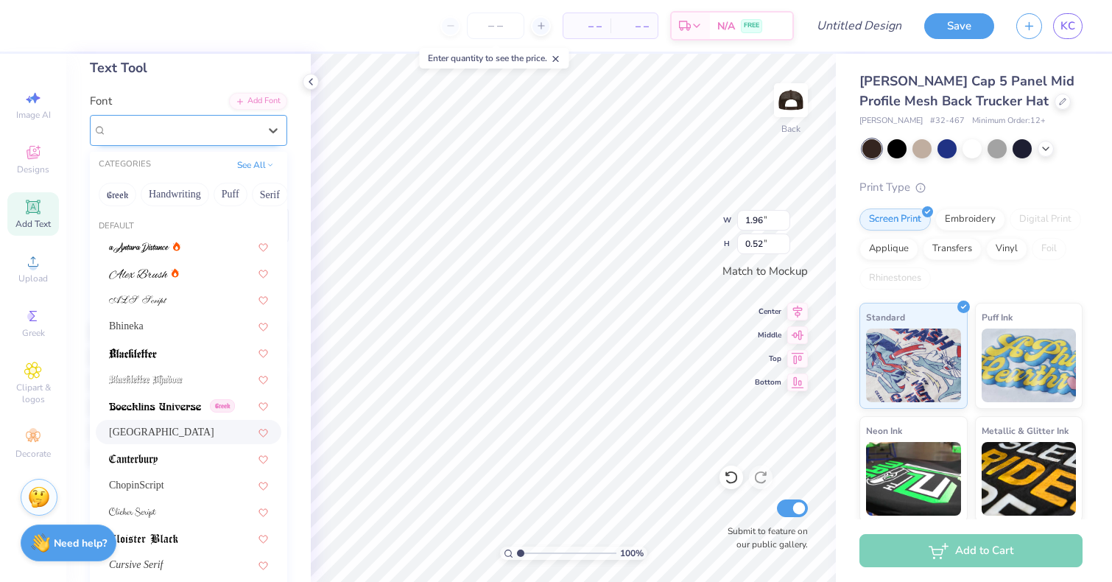
click at [230, 134] on div "Cambridge" at bounding box center [182, 130] width 155 height 23
click at [183, 320] on div "Bhineka" at bounding box center [188, 325] width 159 height 15
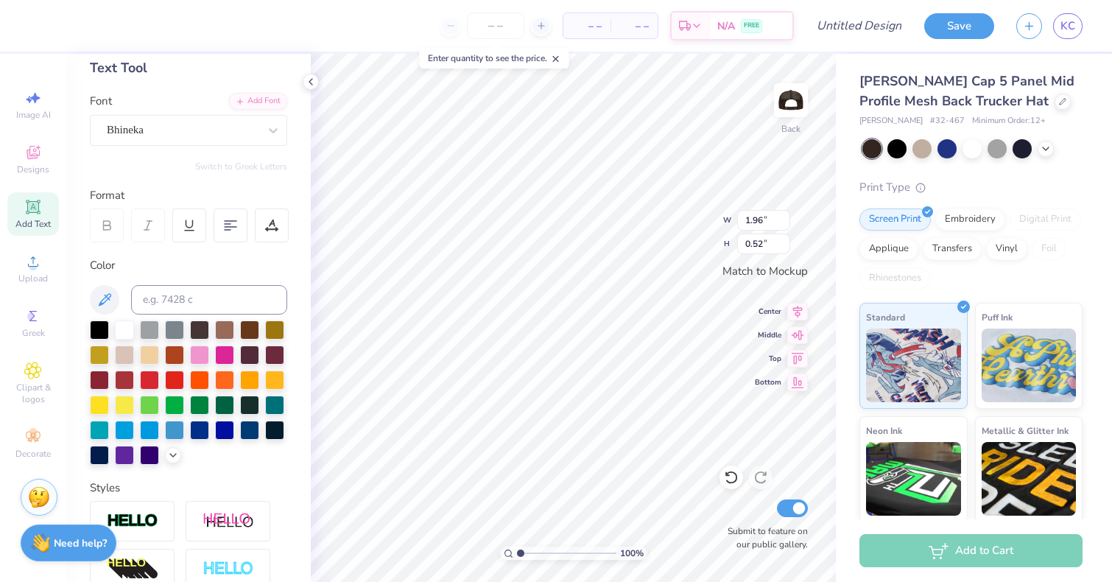
type input "2.00"
type input "0.43"
click at [209, 138] on div at bounding box center [183, 130] width 152 height 20
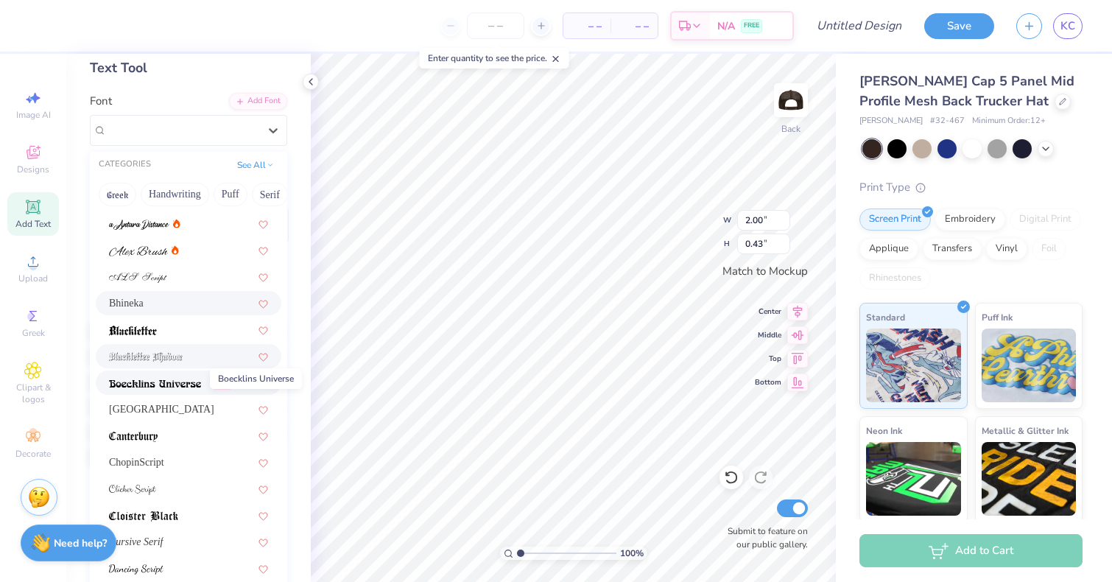
scroll to position [24, 0]
click at [162, 457] on div "ChopinScript" at bounding box center [188, 461] width 159 height 15
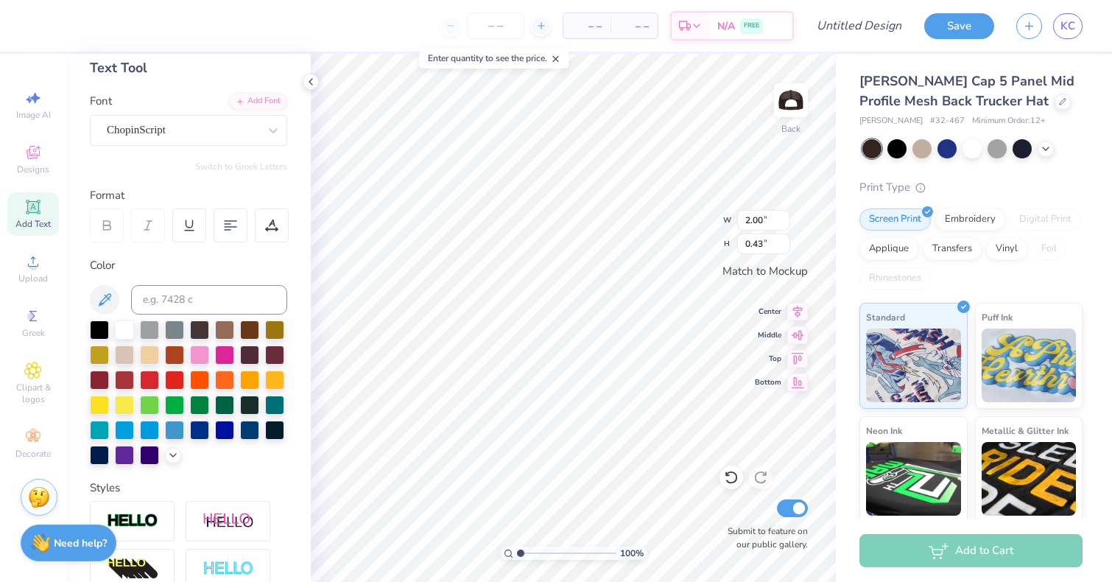
type input "1.97"
type input "0.48"
click at [242, 552] on div at bounding box center [228, 569] width 85 height 41
type input "1.98"
type input "0.49"
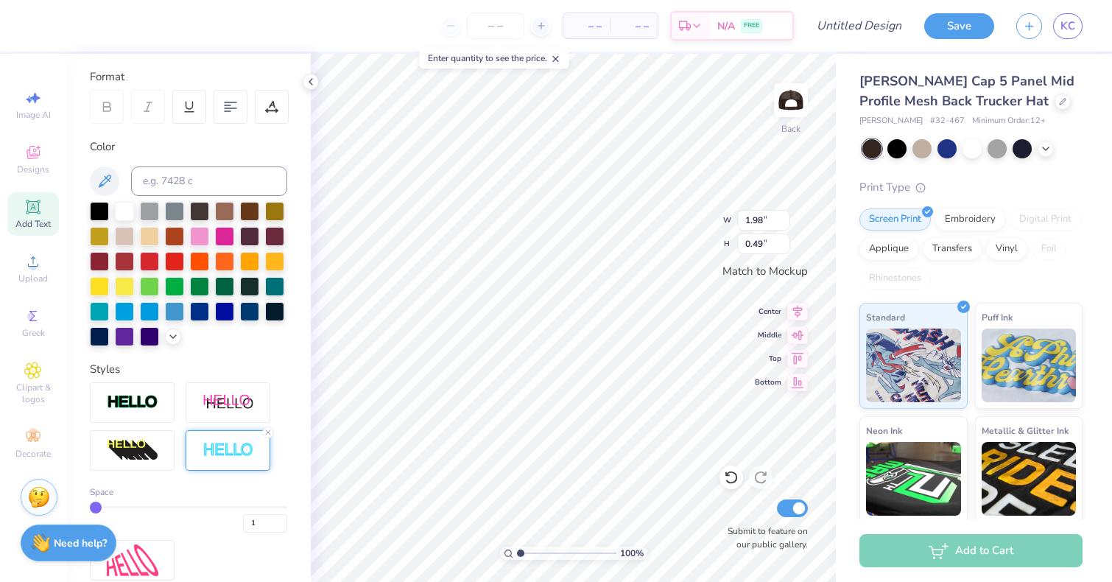
scroll to position [201, 0]
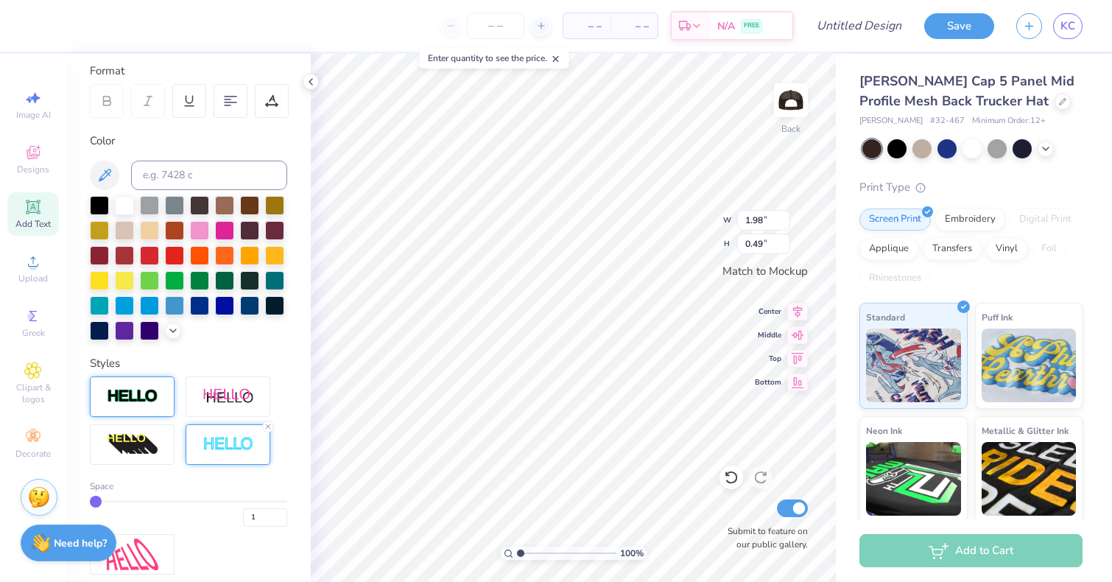
click at [147, 399] on img at bounding box center [133, 396] width 52 height 17
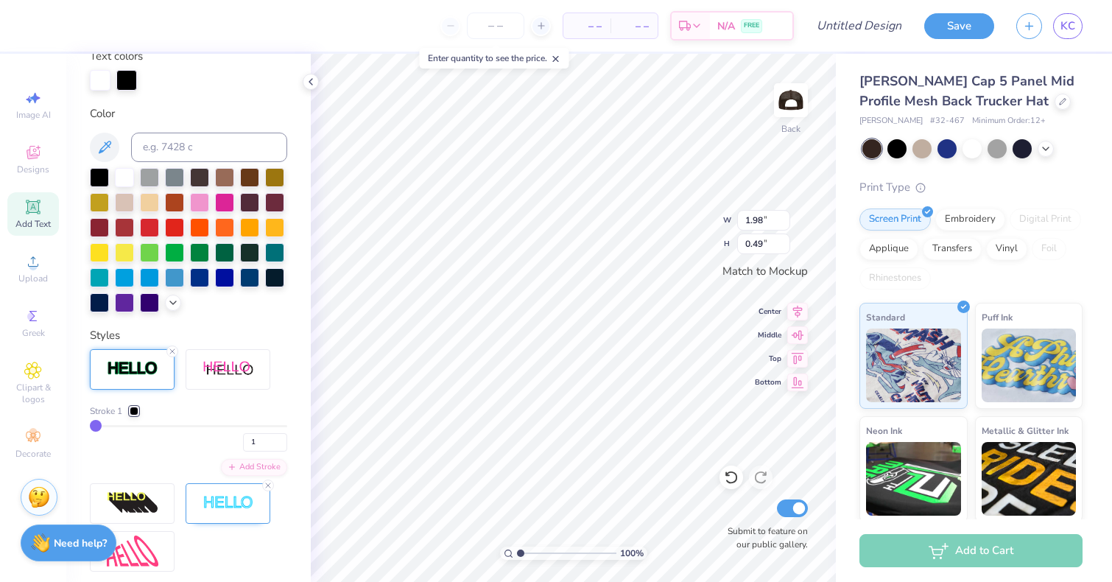
scroll to position [295, 0]
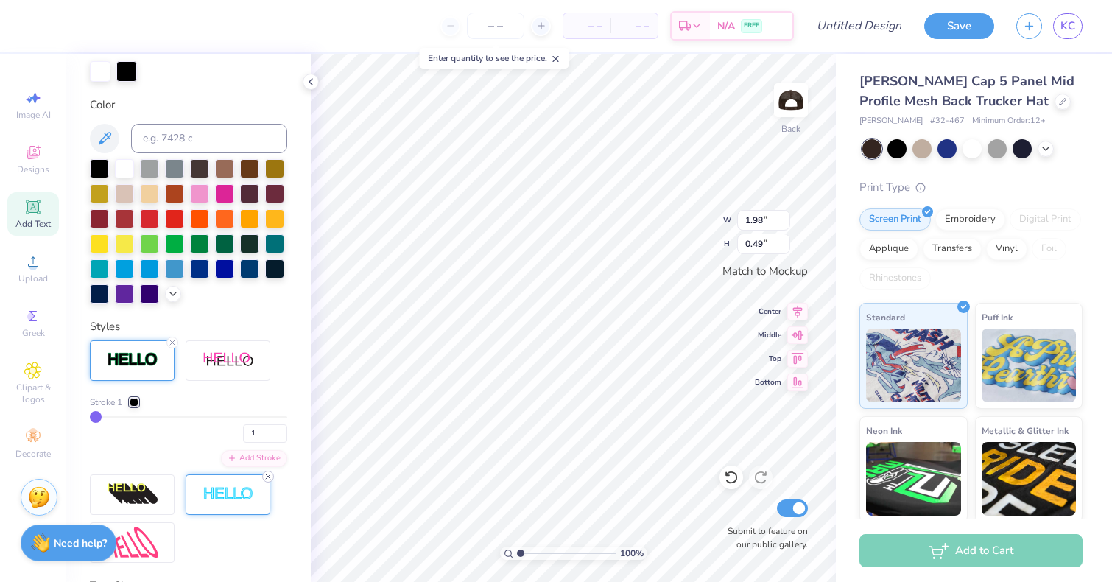
click at [267, 479] on icon at bounding box center [268, 476] width 9 height 9
click at [170, 344] on line at bounding box center [172, 342] width 4 height 4
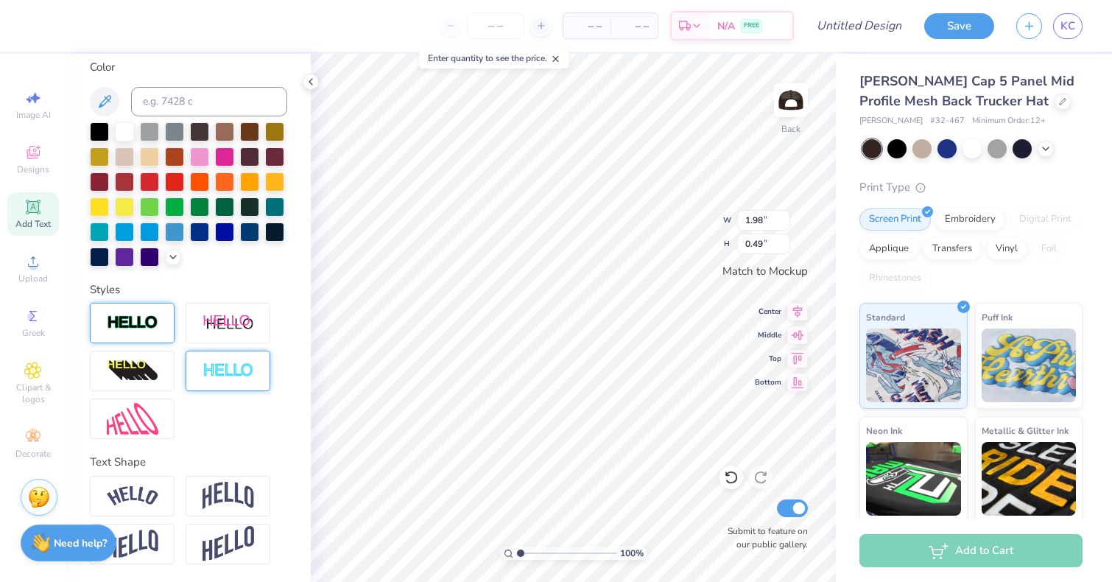
type input "1.97"
type input "0.48"
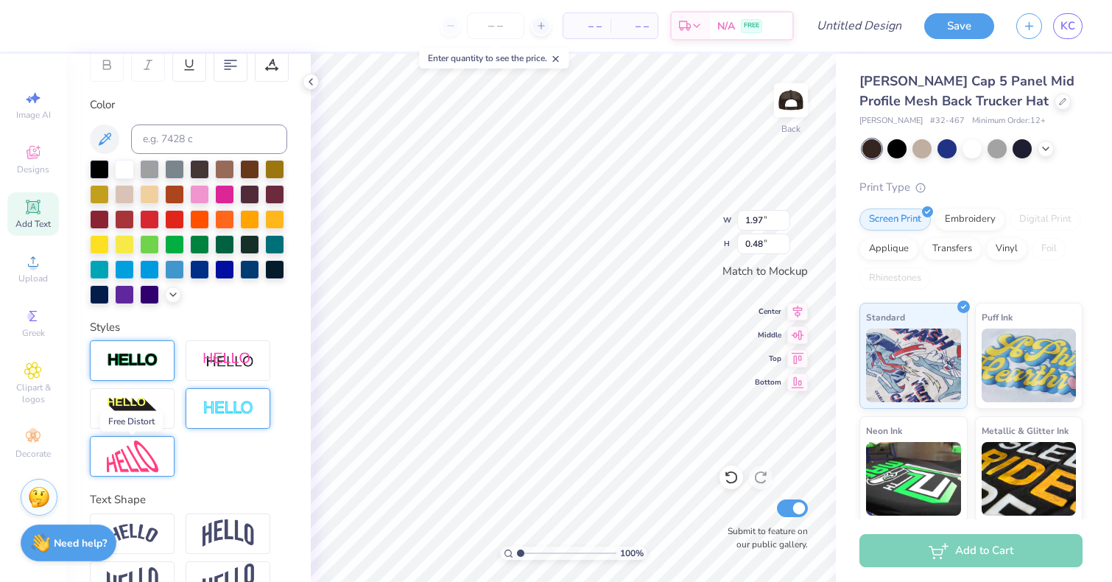
click at [154, 446] on img at bounding box center [133, 456] width 52 height 32
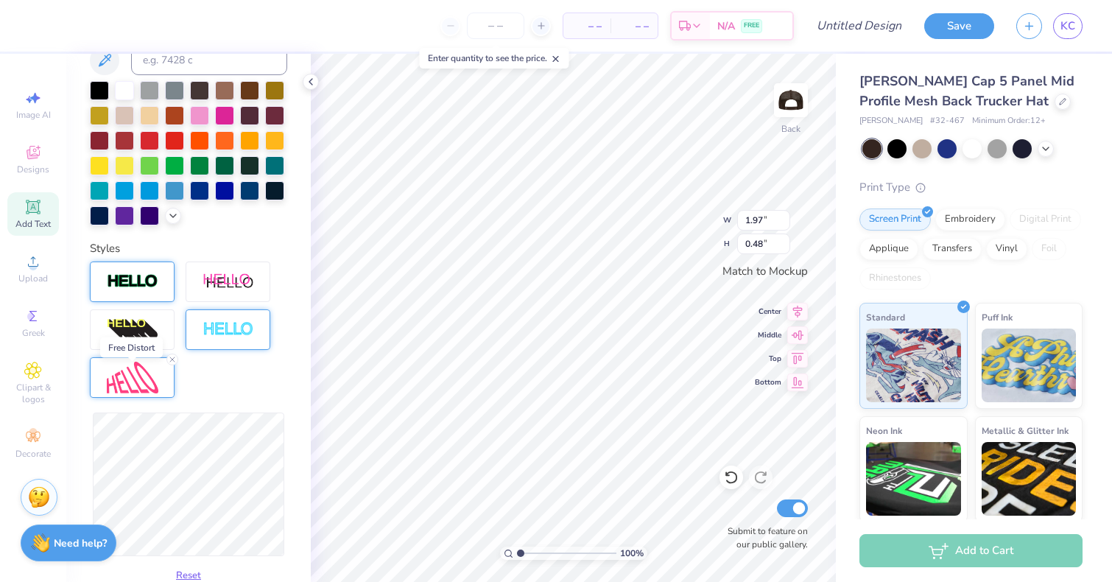
scroll to position [340, 0]
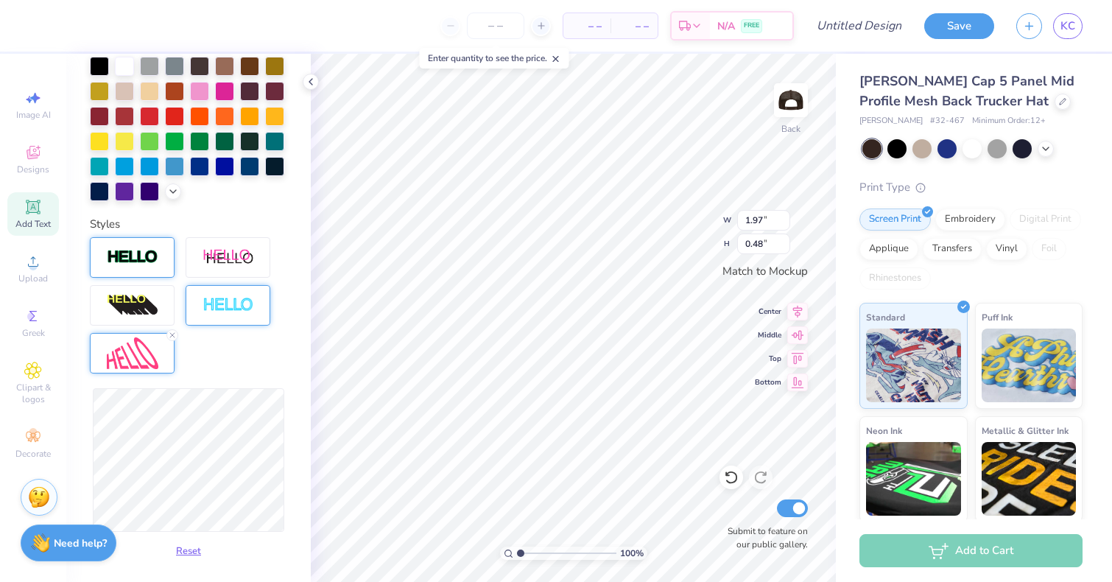
type input "2.05"
type input "0.75"
type input "2.09"
type input "0.73"
type input "2.47"
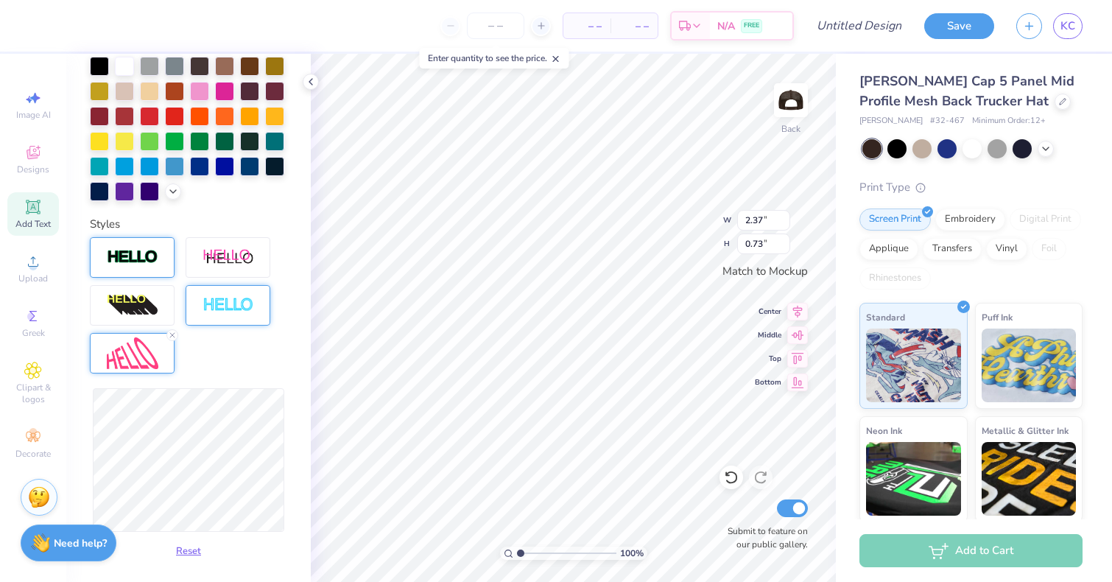
type input "0.91"
type input "2.72"
type input "0.77"
type input "2.73"
type input "0.62"
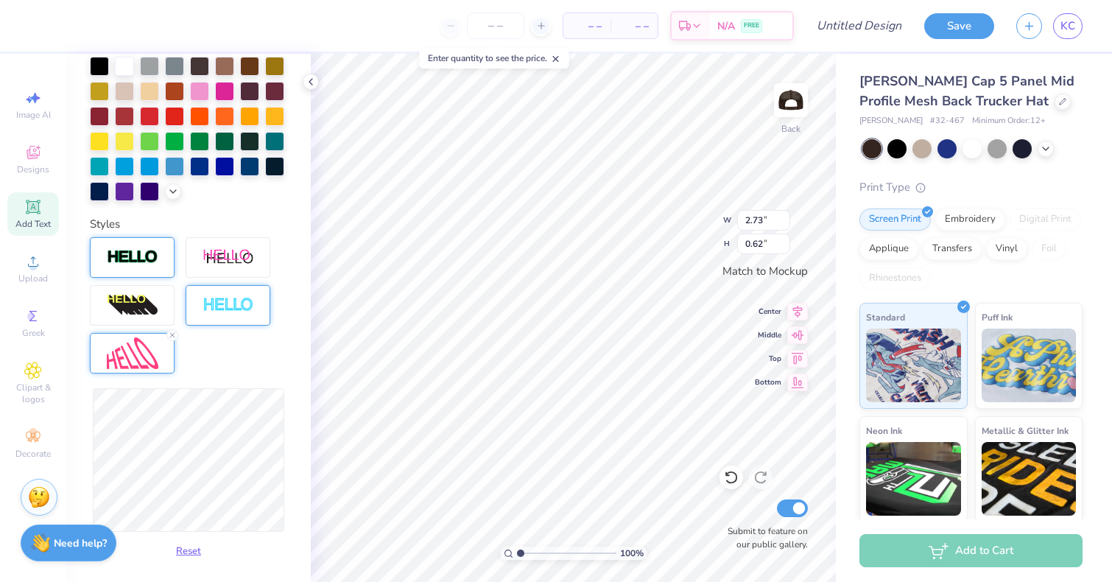
type input "2.72"
type input "0.71"
click at [274, 370] on div "Reset" at bounding box center [188, 400] width 197 height 326
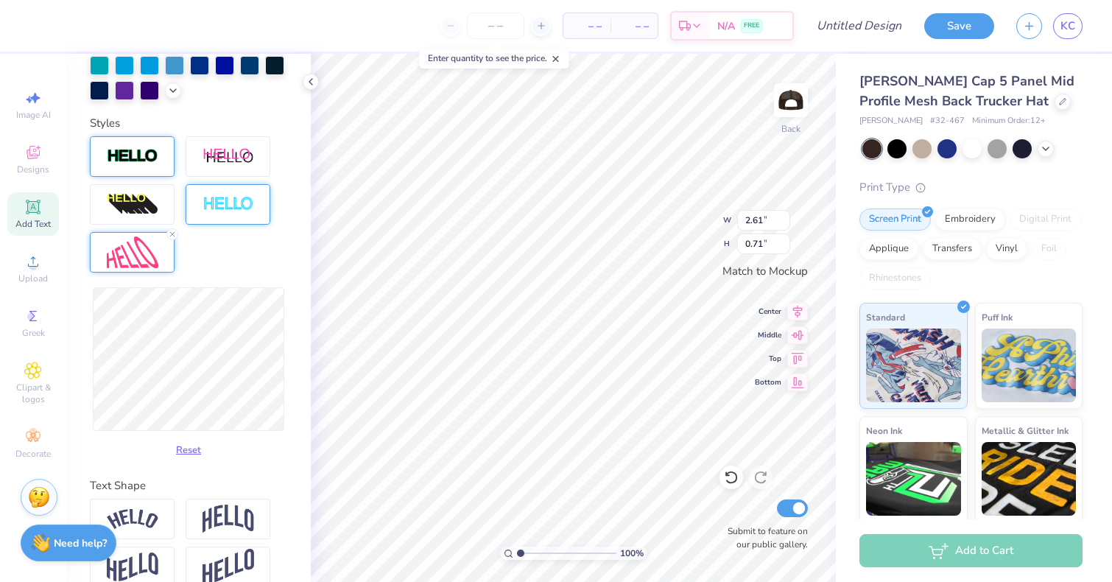
scroll to position [464, 0]
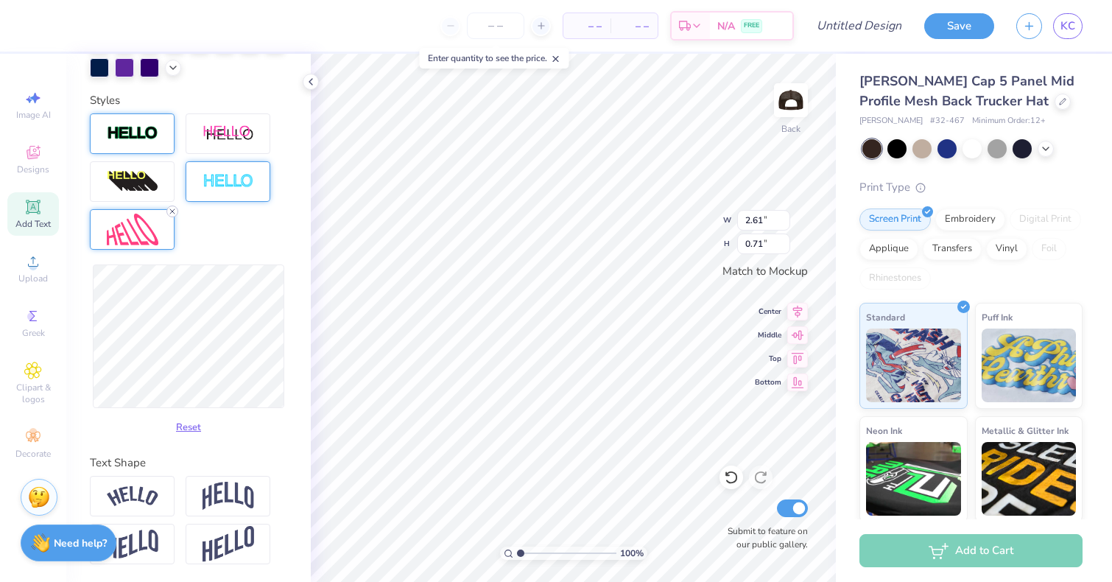
click at [169, 214] on icon at bounding box center [172, 211] width 9 height 9
type input "1.97"
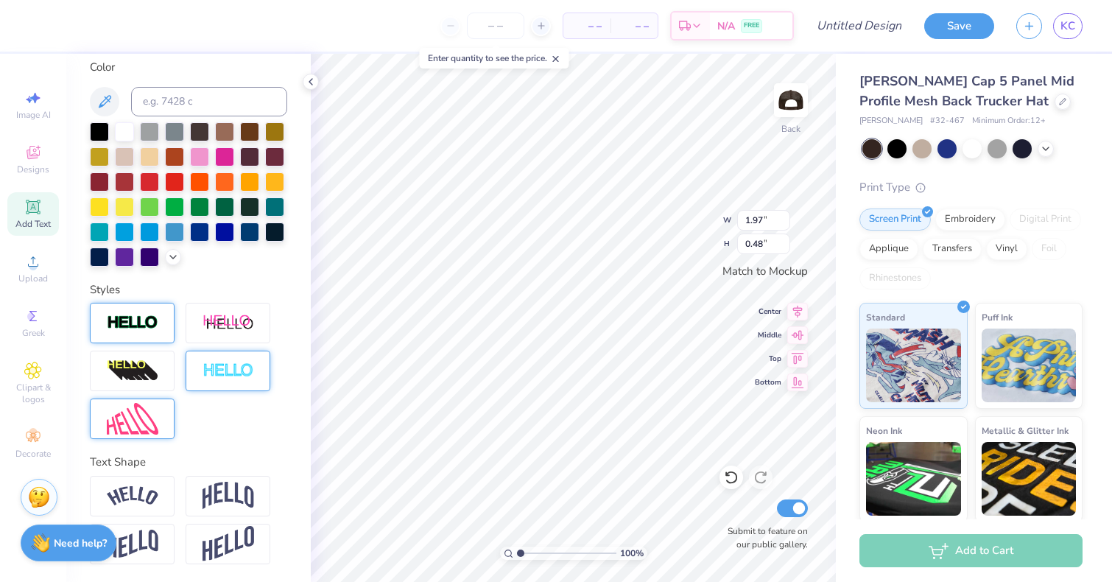
scroll to position [274, 0]
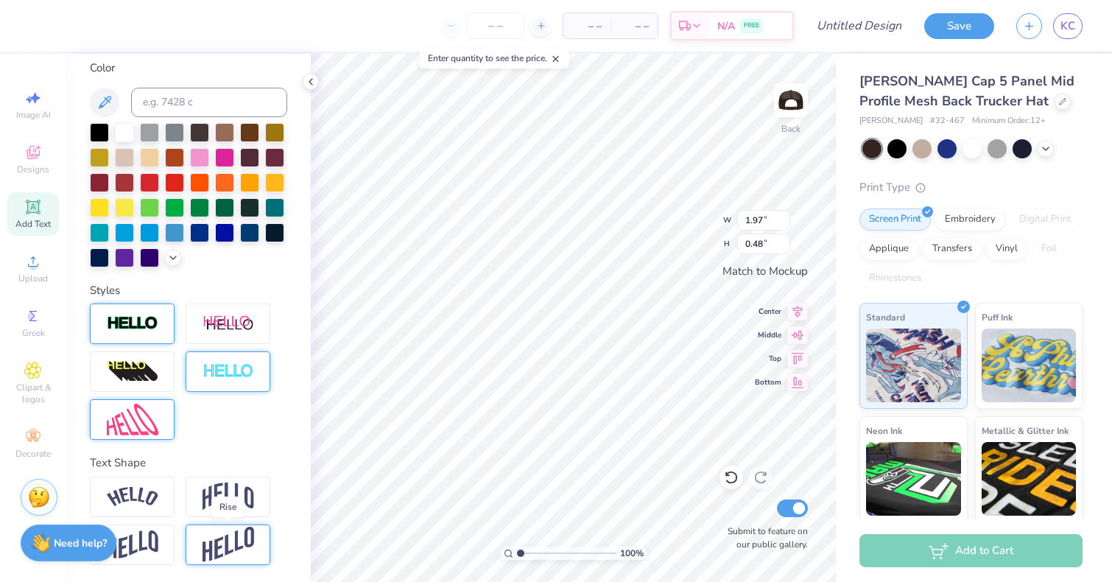
click at [219, 537] on img at bounding box center [229, 545] width 52 height 36
type input "0.92"
type input "2.94"
type input "1.37"
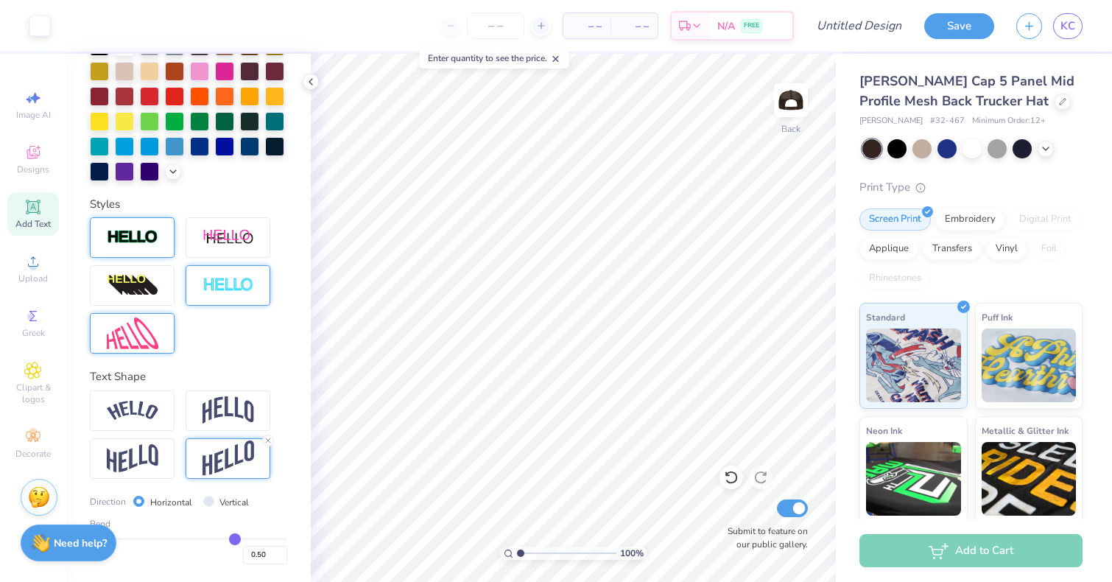
type input "0.48"
type input "0.47"
type input "0.46"
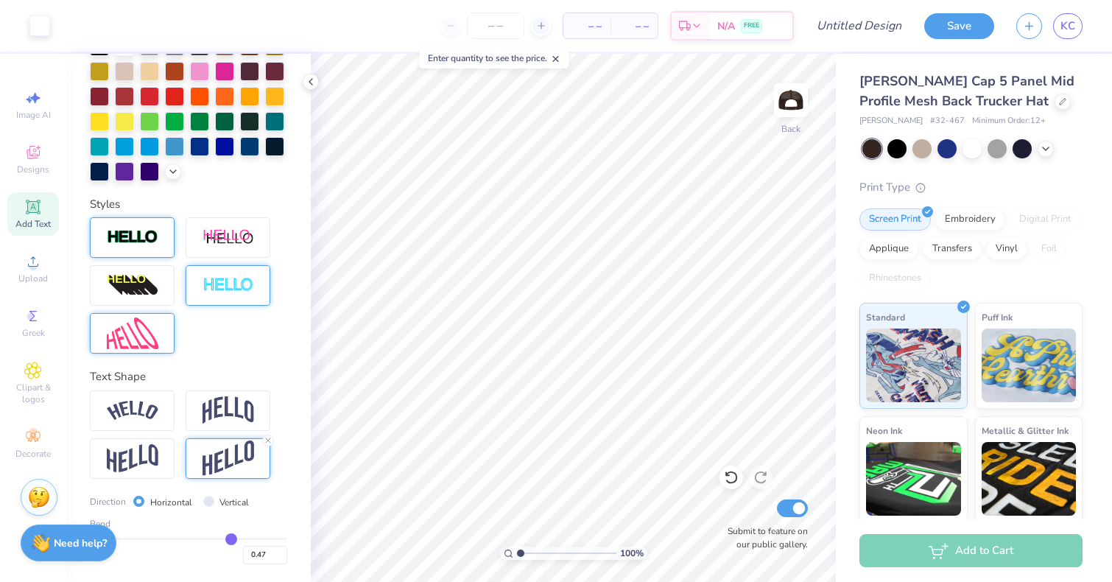
type input "0.46"
type input "0.45"
type input "0.44"
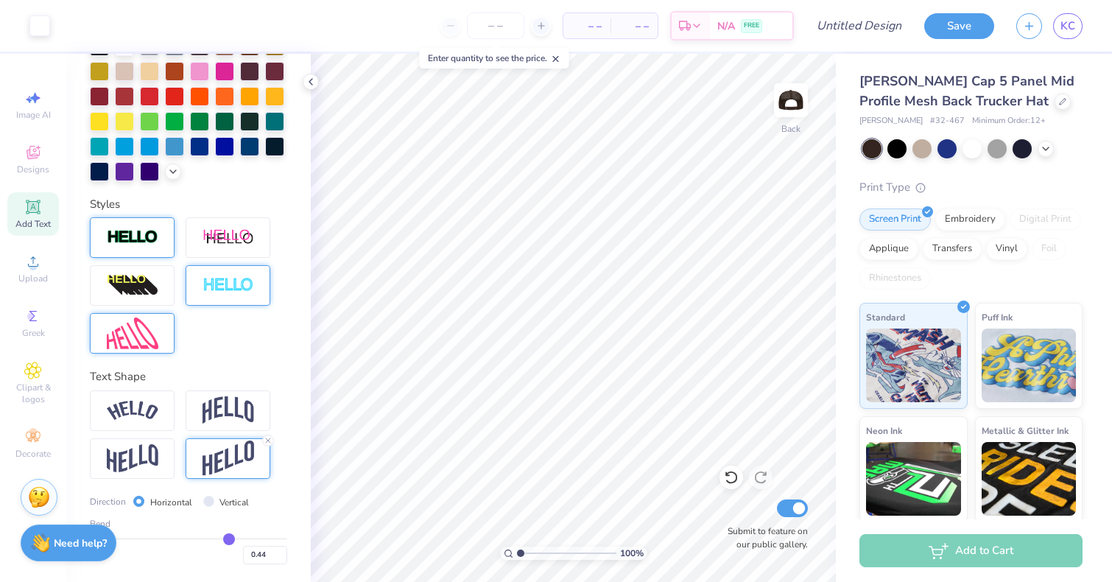
type input "0.43"
type input "0.42"
type input "0.41"
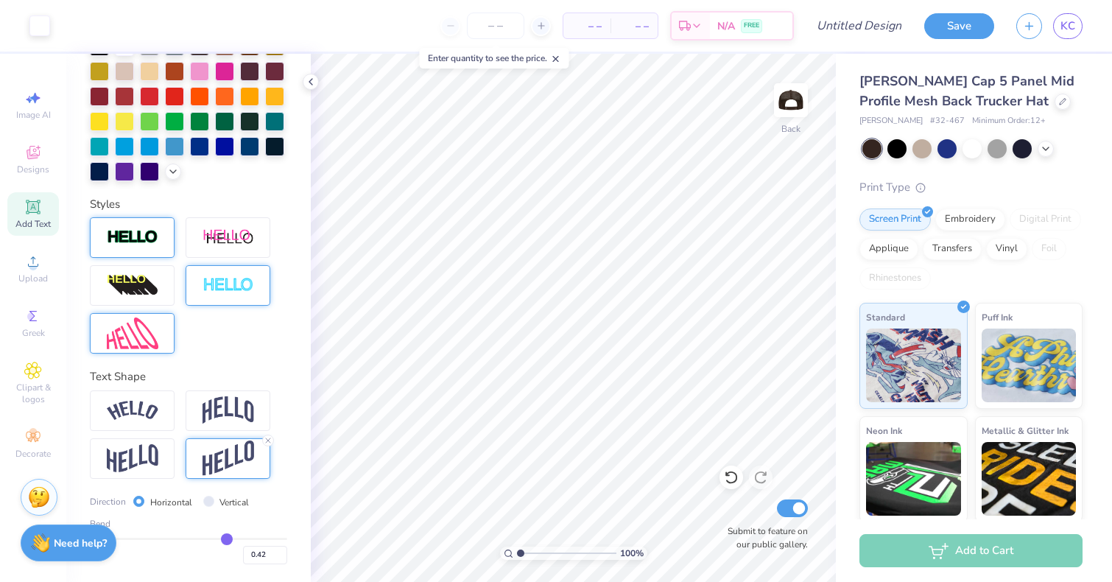
type input "0.41"
type input "0.4"
type input "0.40"
type input "0.39"
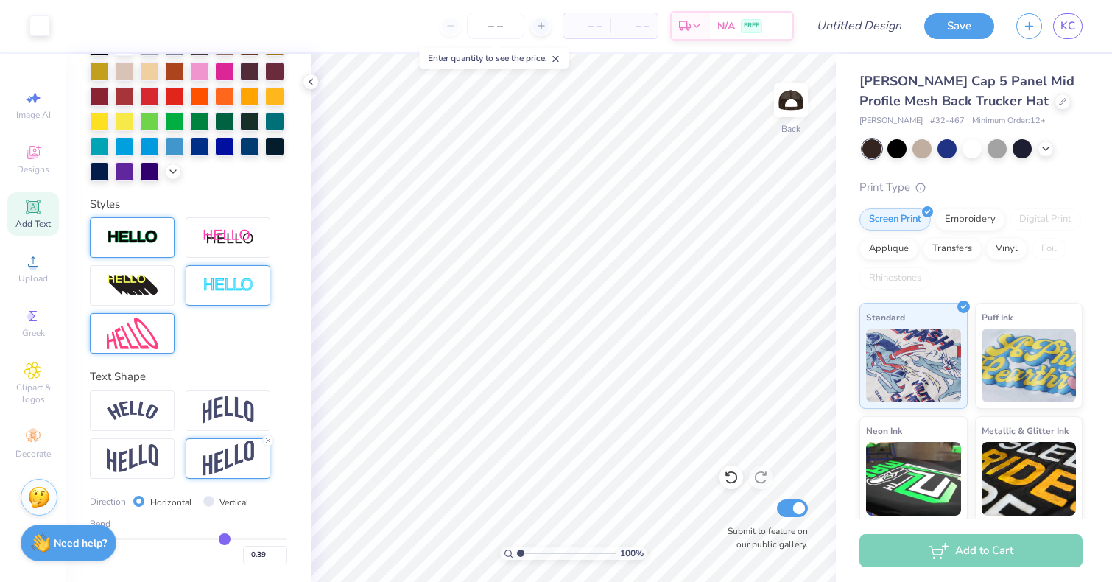
type input "0.38"
type input "0.37"
type input "0.36"
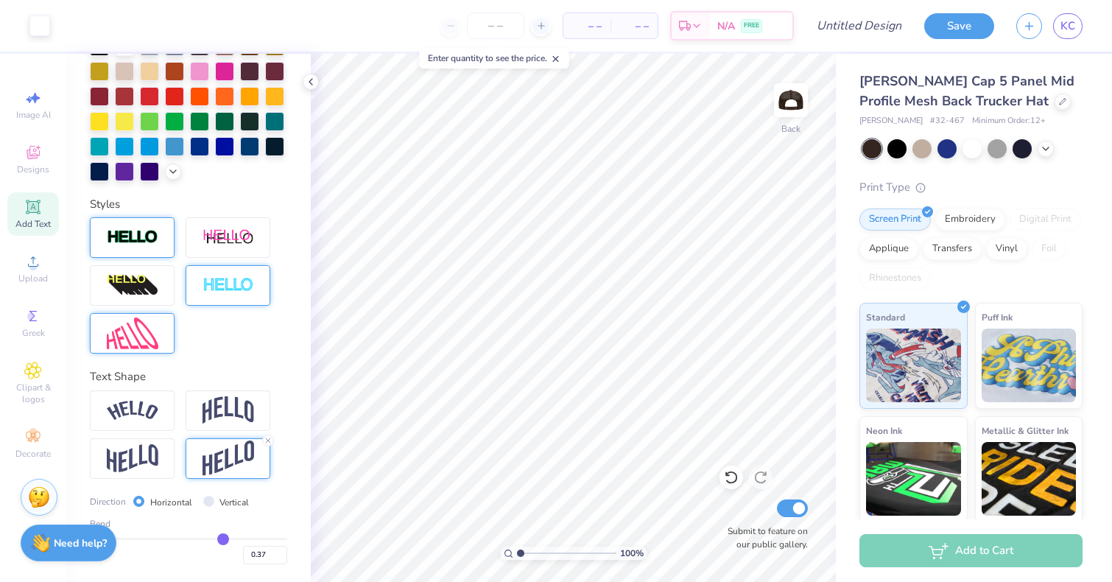
type input "0.36"
type input "0.35"
type input "0.34"
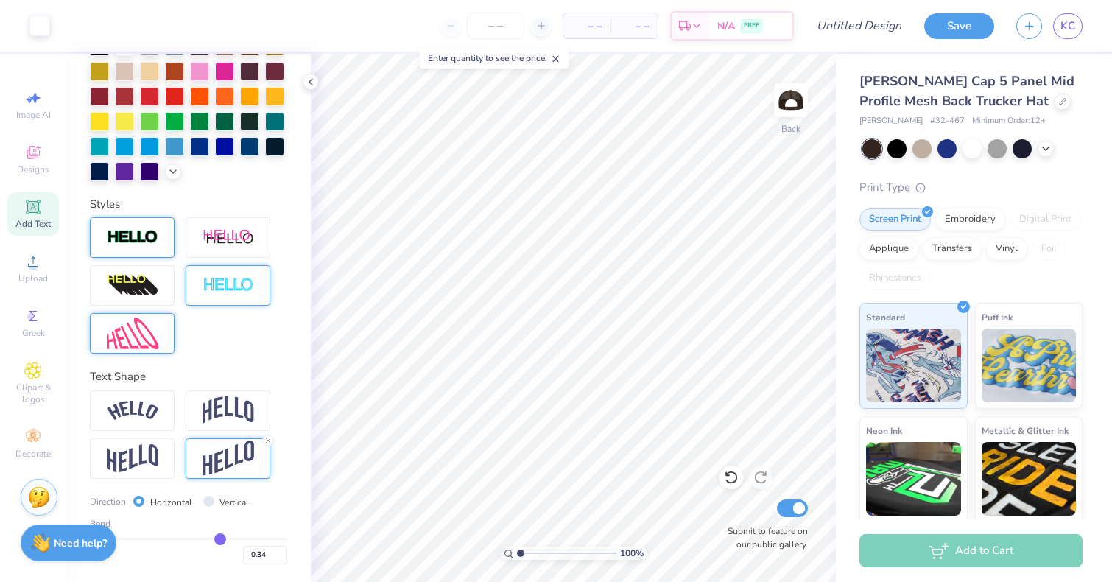
type input "0.33"
type input "0.32"
type input "0.31"
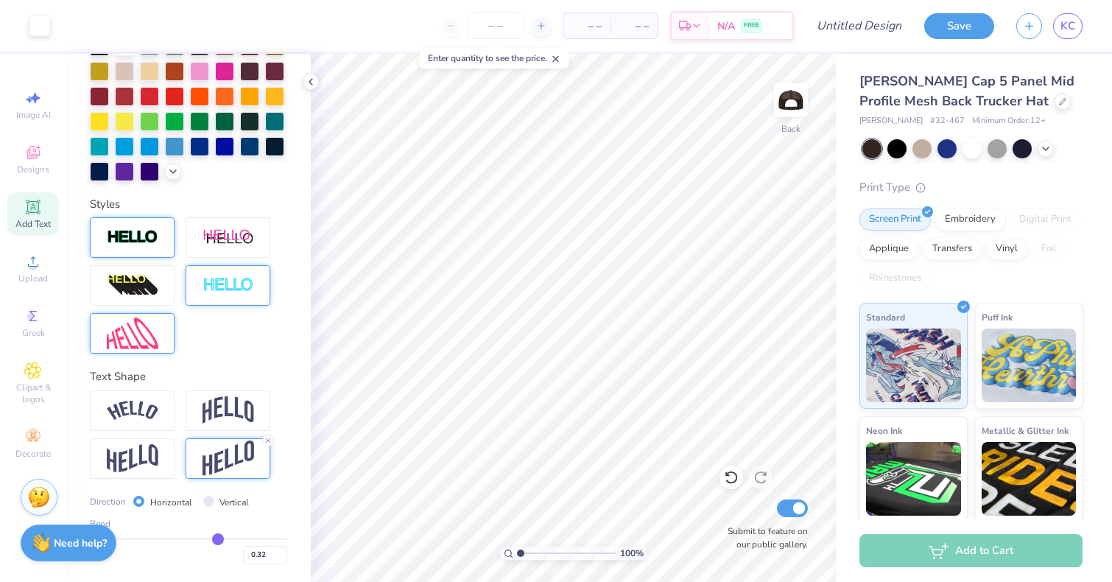
type input "0.31"
type input "0.3"
type input "0.30"
type input "0.29"
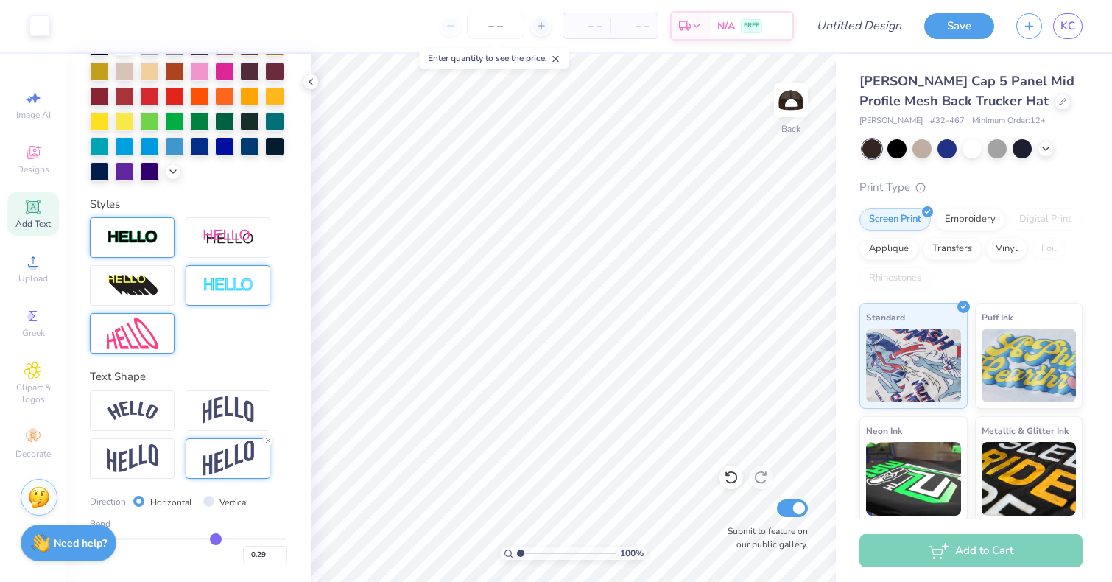
type input "0.28"
type input "0.27"
type input "0.26"
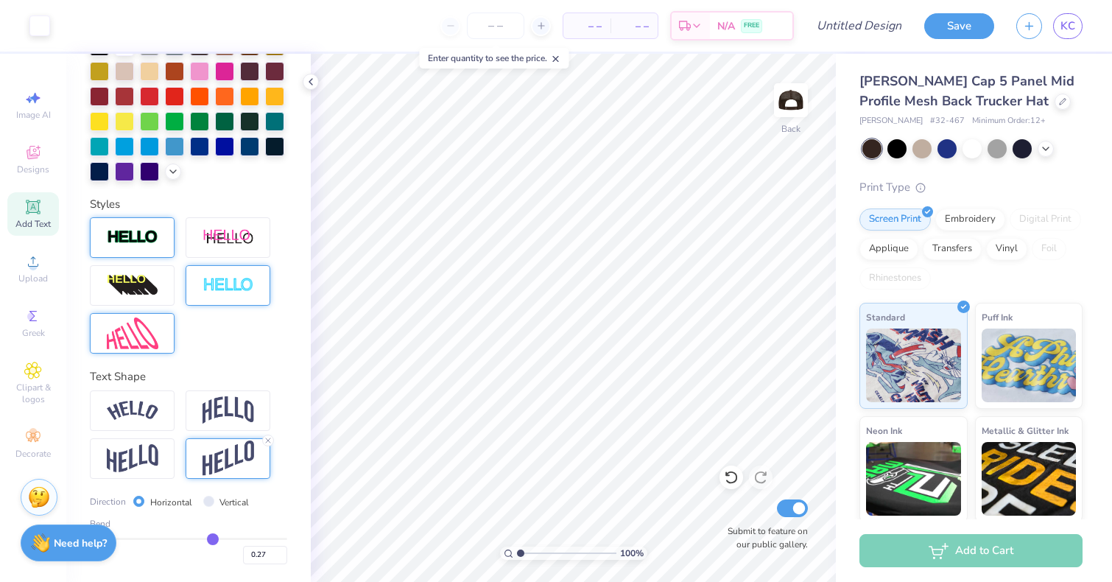
type input "0.26"
type input "0.25"
drag, startPoint x: 233, startPoint y: 538, endPoint x: 211, endPoint y: 537, distance: 22.1
click at [211, 538] on input "range" at bounding box center [188, 539] width 197 height 2
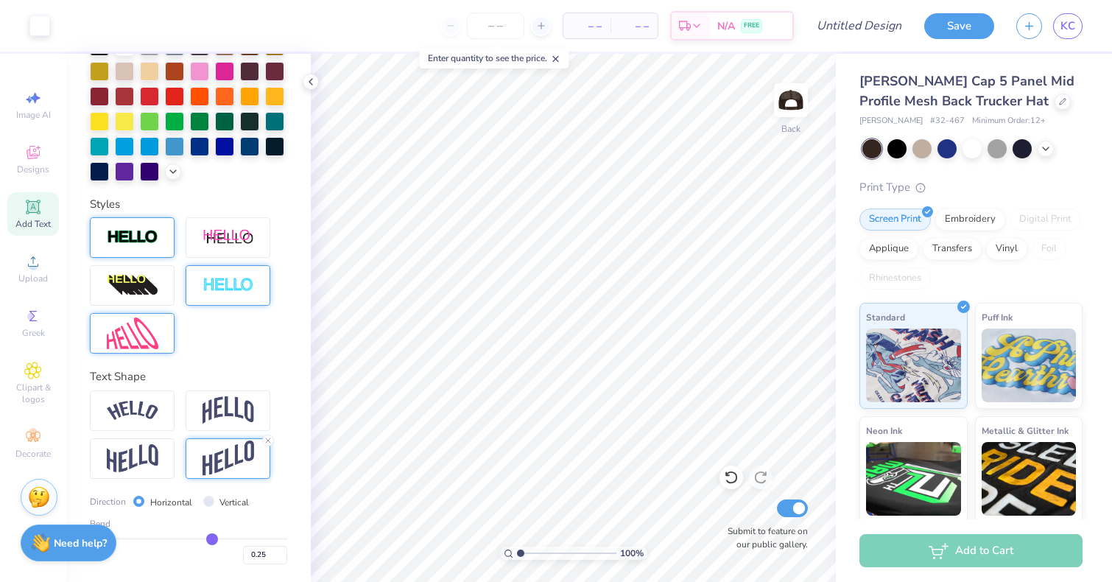
type input "0.24"
type input "0.23"
type input "0.22"
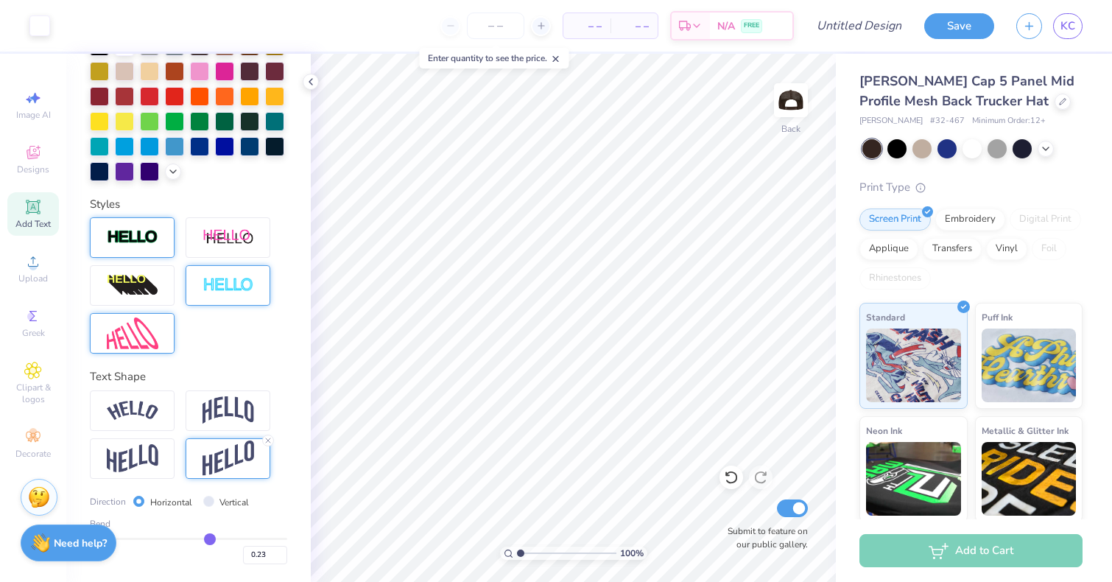
type input "0.22"
type input "0.21"
type input "0.2"
type input "0.20"
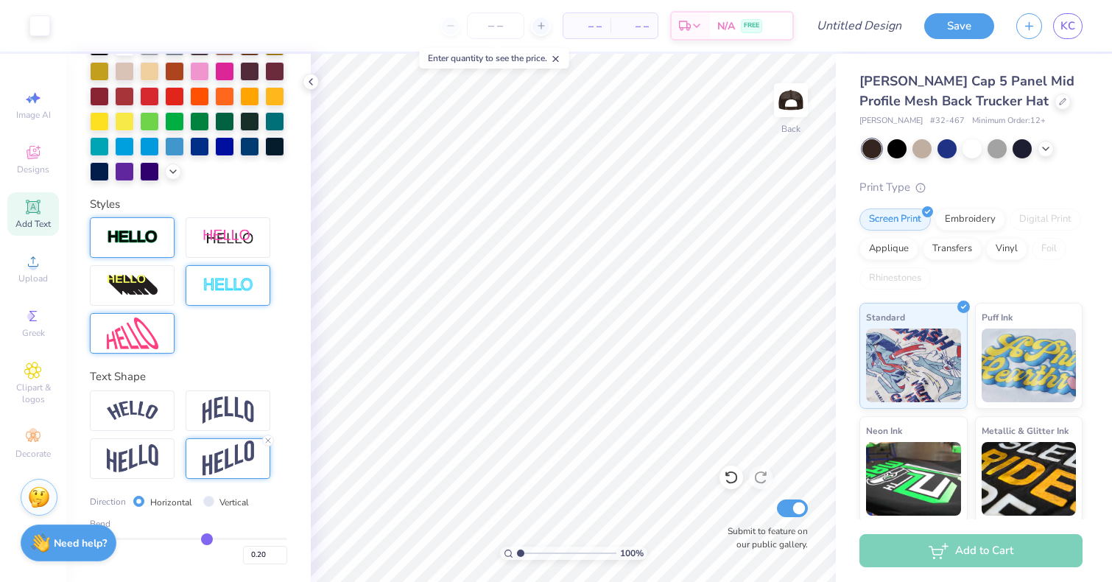
type input "0.19"
type input "0.18"
type input "0.17"
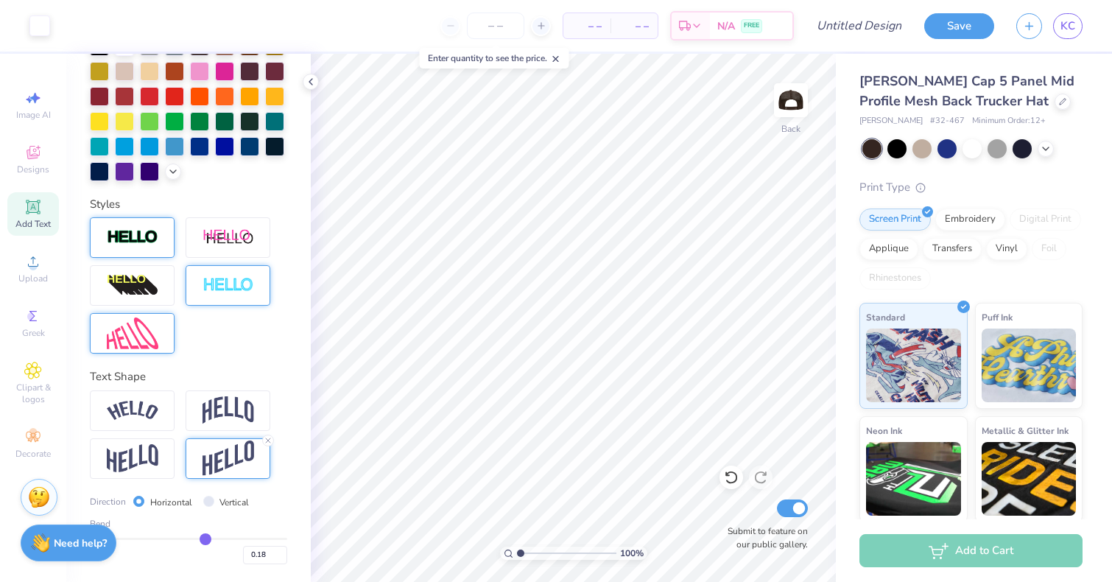
type input "0.17"
type input "0.16"
type input "0.15"
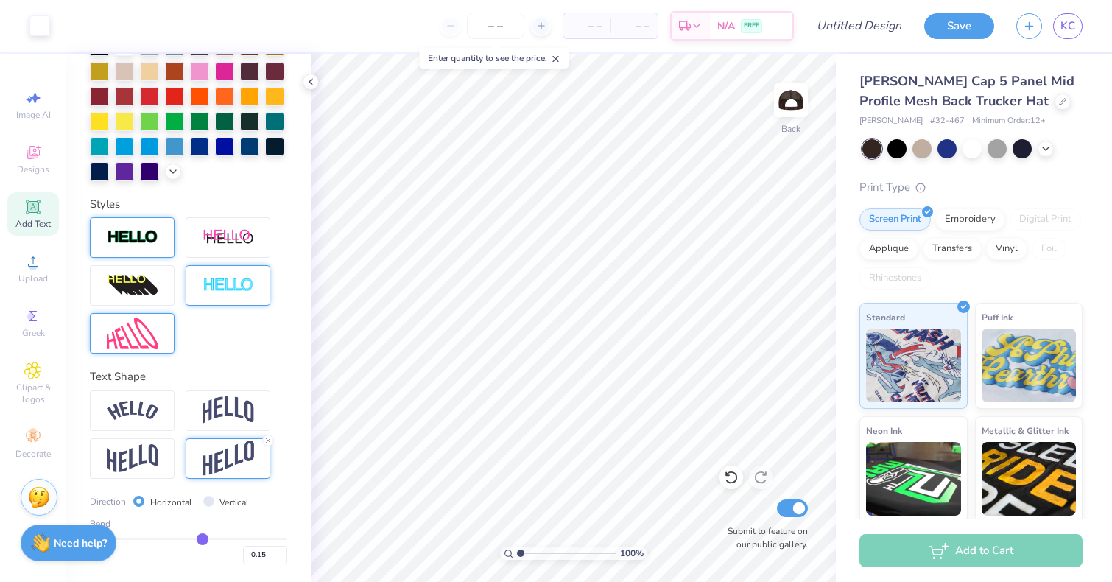
type input "0.14"
type input "0.13"
type input "0.12"
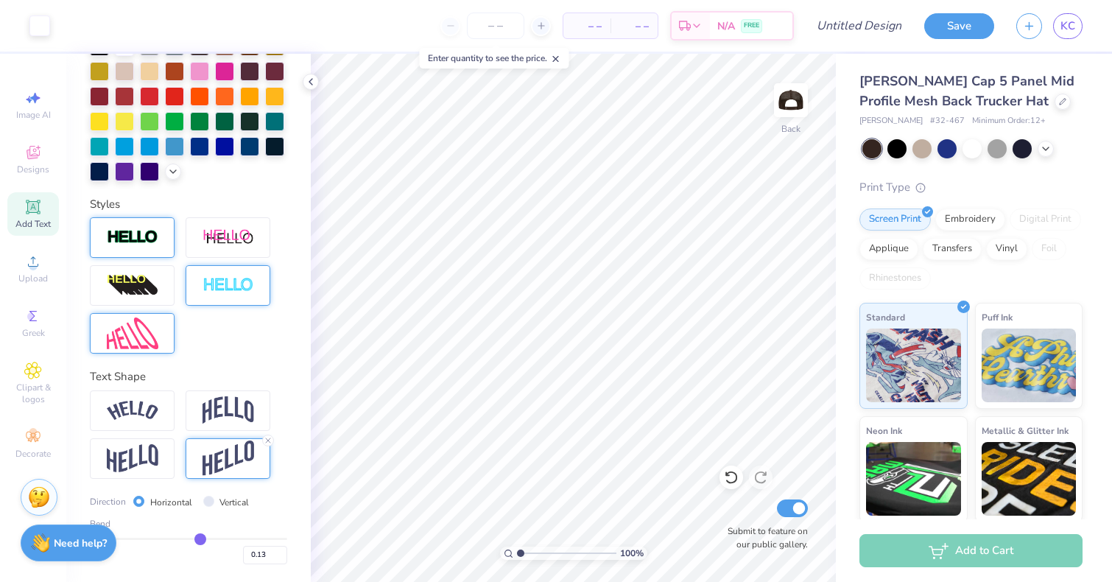
type input "0.12"
type input "0.11"
type input "0.1"
type input "0.10"
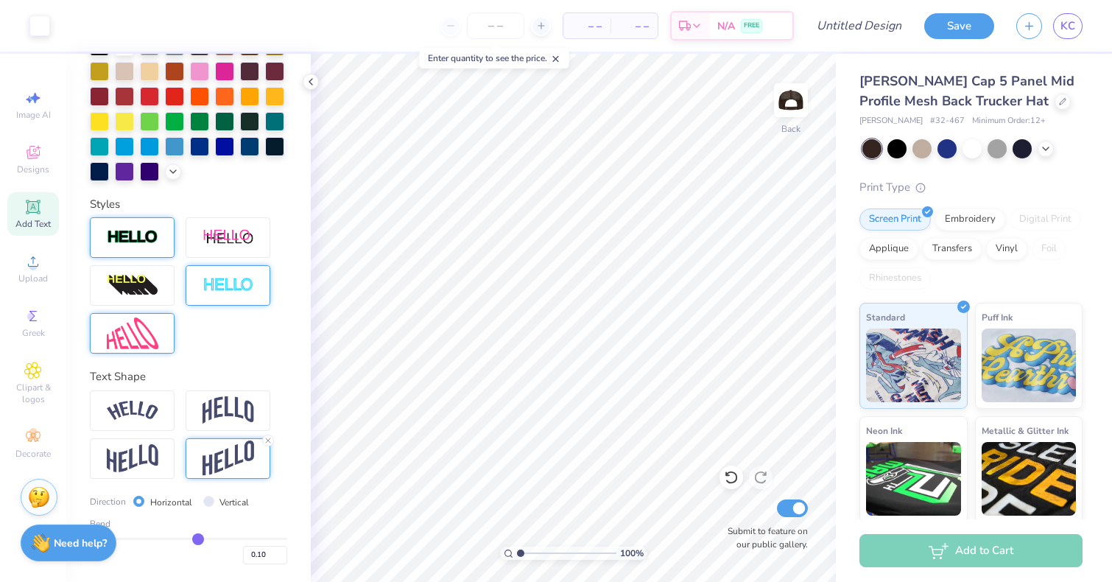
type input "0.09"
type input "0.08"
drag, startPoint x: 211, startPoint y: 537, endPoint x: 195, endPoint y: 536, distance: 15.5
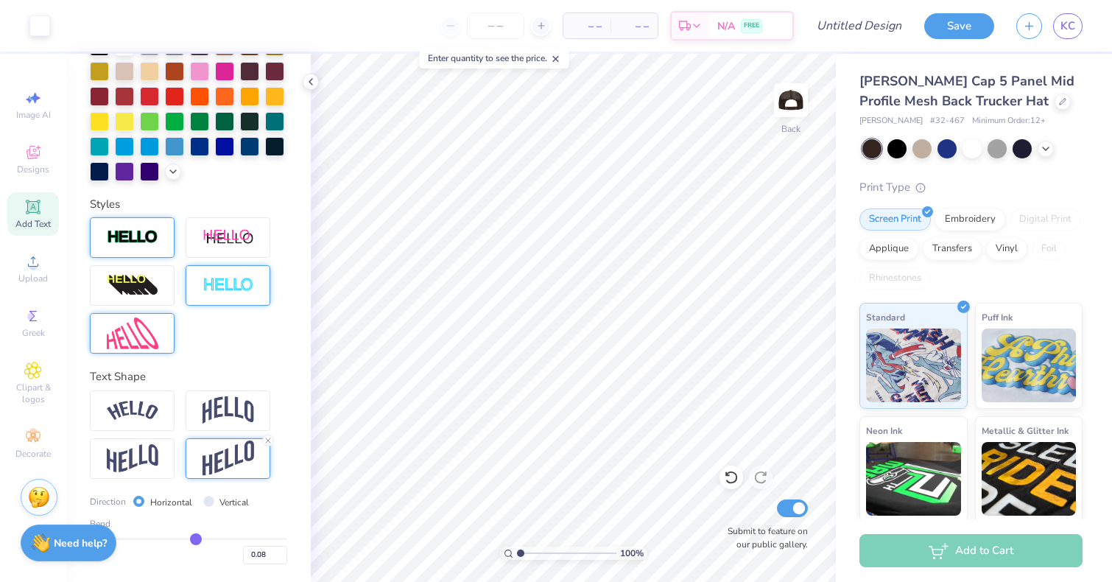
type input "0.08"
click at [195, 538] on input "range" at bounding box center [188, 539] width 197 height 2
click at [265, 440] on icon at bounding box center [268, 440] width 9 height 9
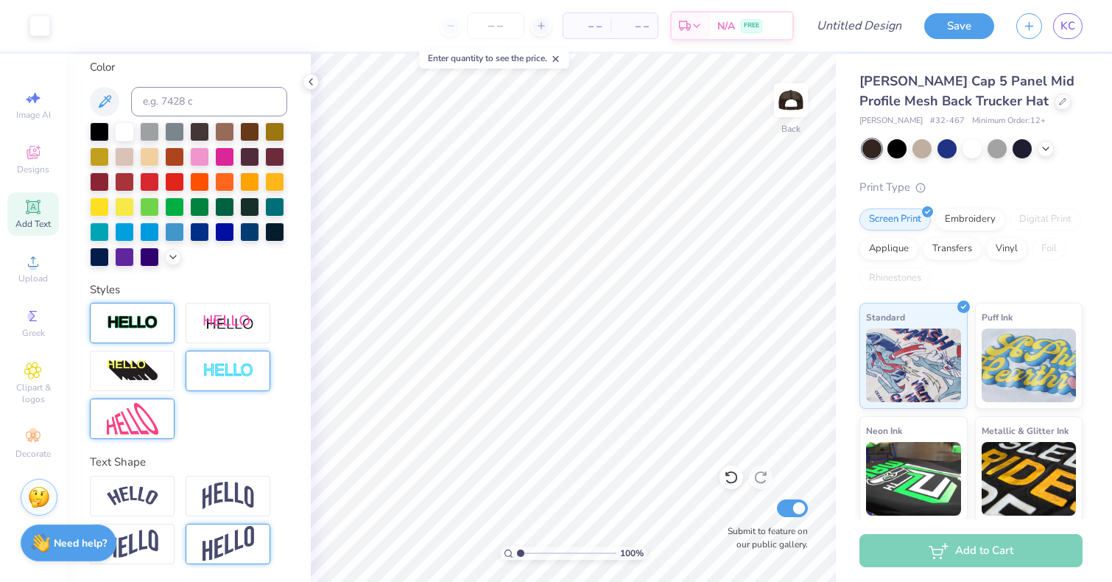
scroll to position [274, 0]
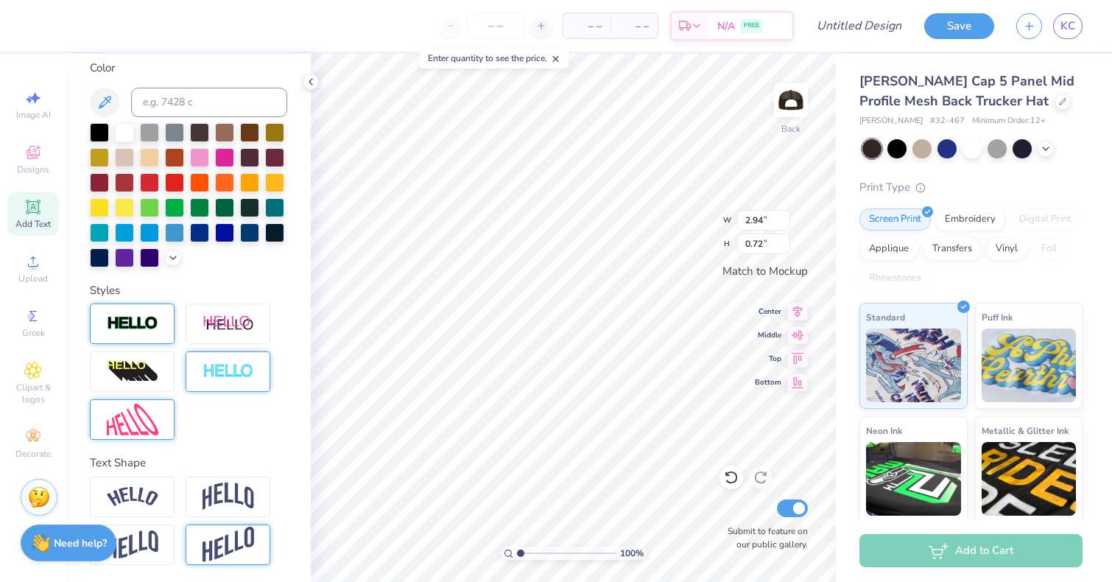
type input "3.24"
type input "0.80"
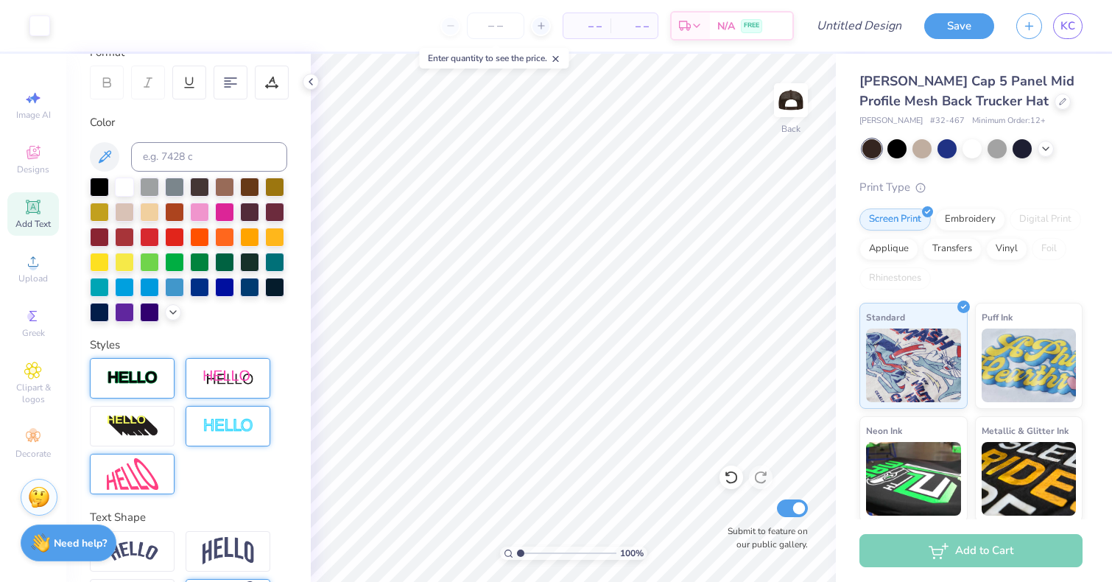
scroll to position [187, 0]
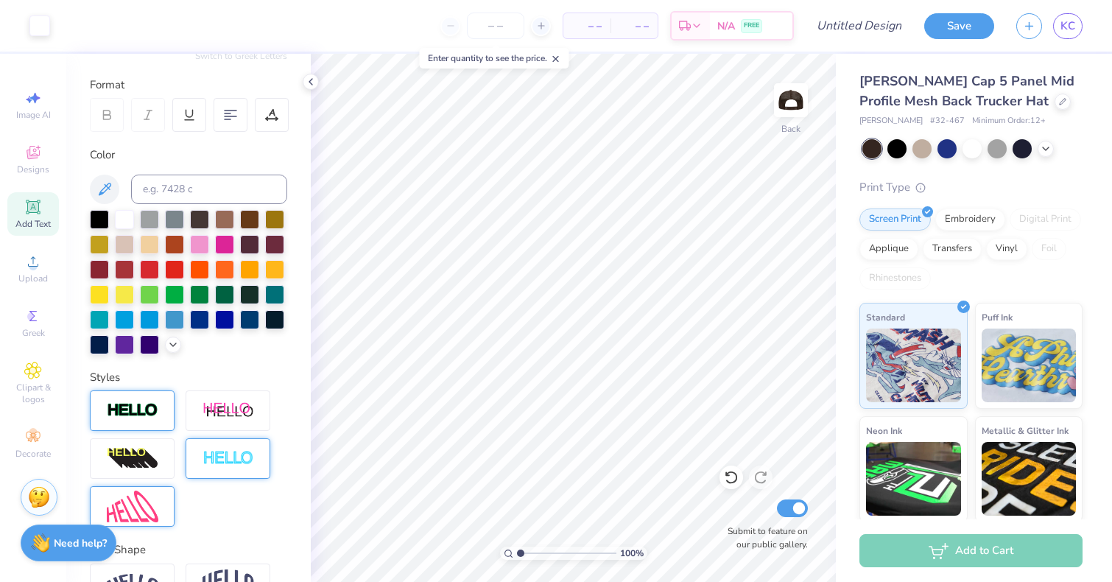
click at [38, 203] on icon at bounding box center [32, 206] width 11 height 11
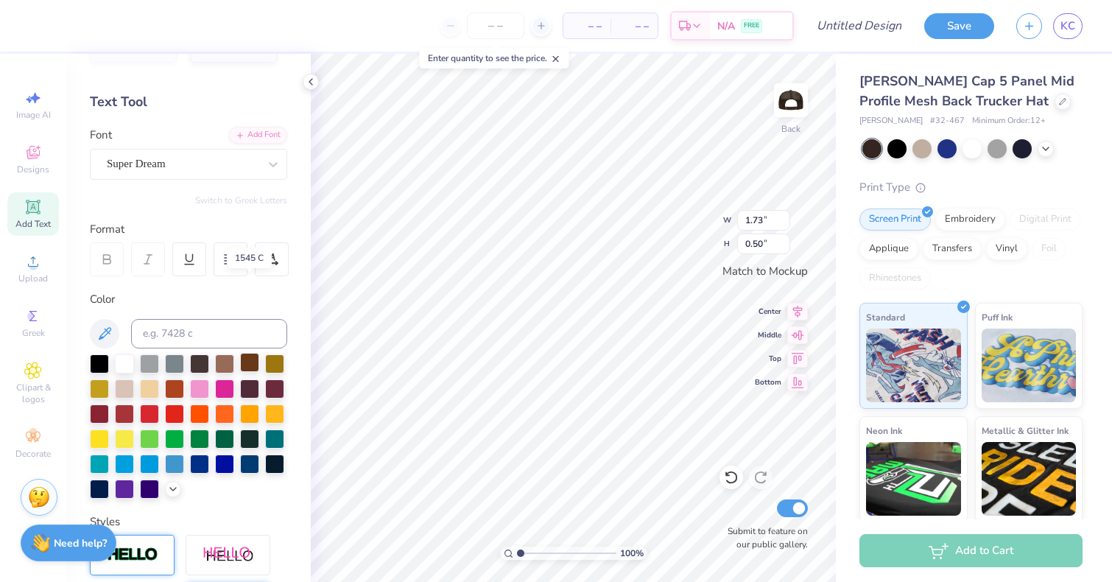
scroll to position [18, 0]
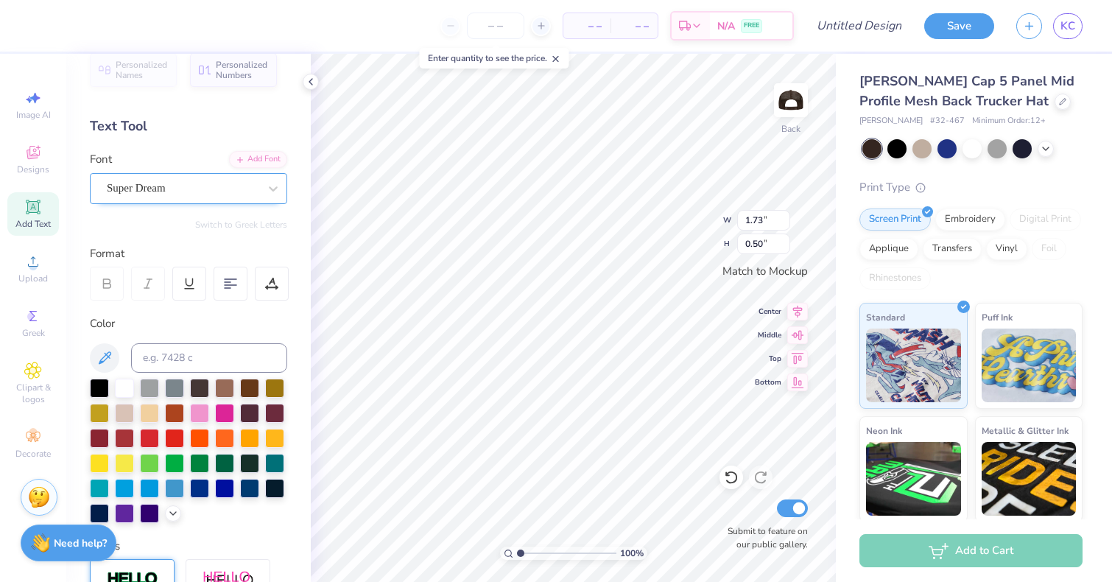
type textarea "1888"
click at [213, 186] on div "Super Dream" at bounding box center [182, 188] width 155 height 23
click at [249, 186] on div "Super Dream" at bounding box center [182, 188] width 155 height 23
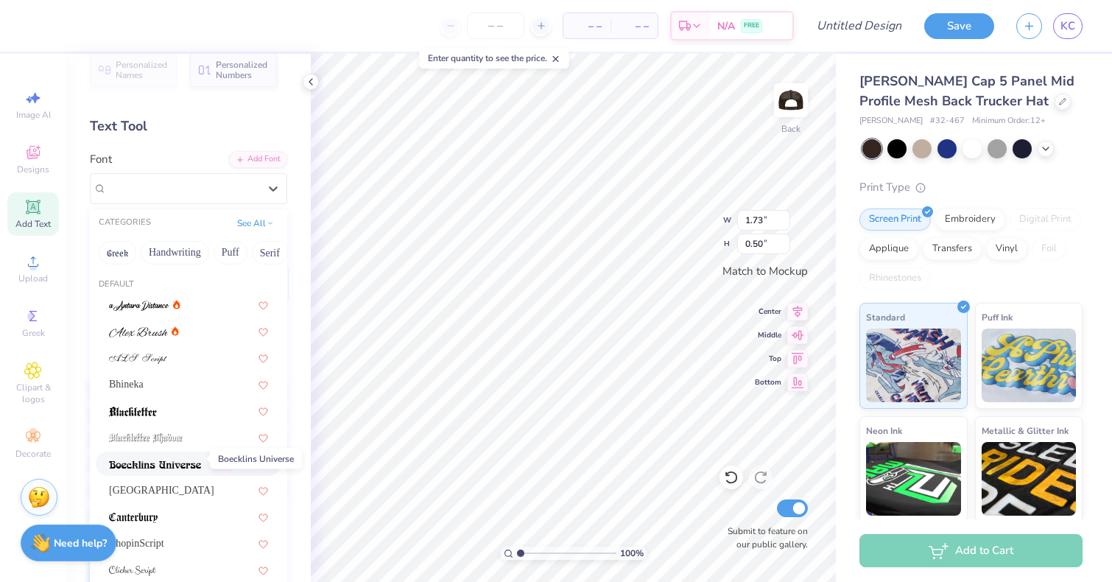
scroll to position [15, 0]
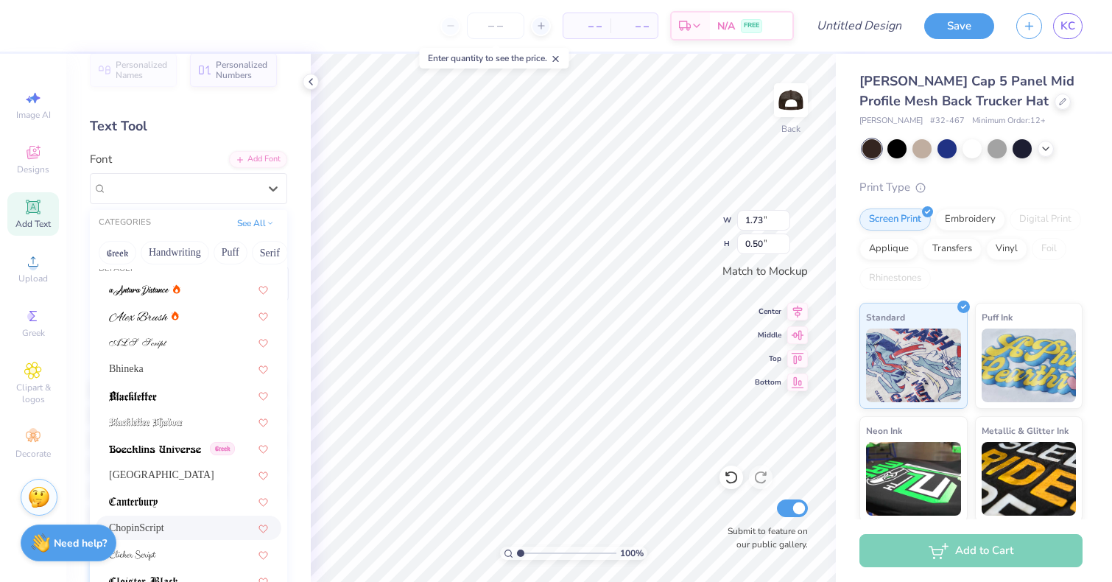
click at [156, 519] on div "ChopinScript" at bounding box center [189, 528] width 186 height 24
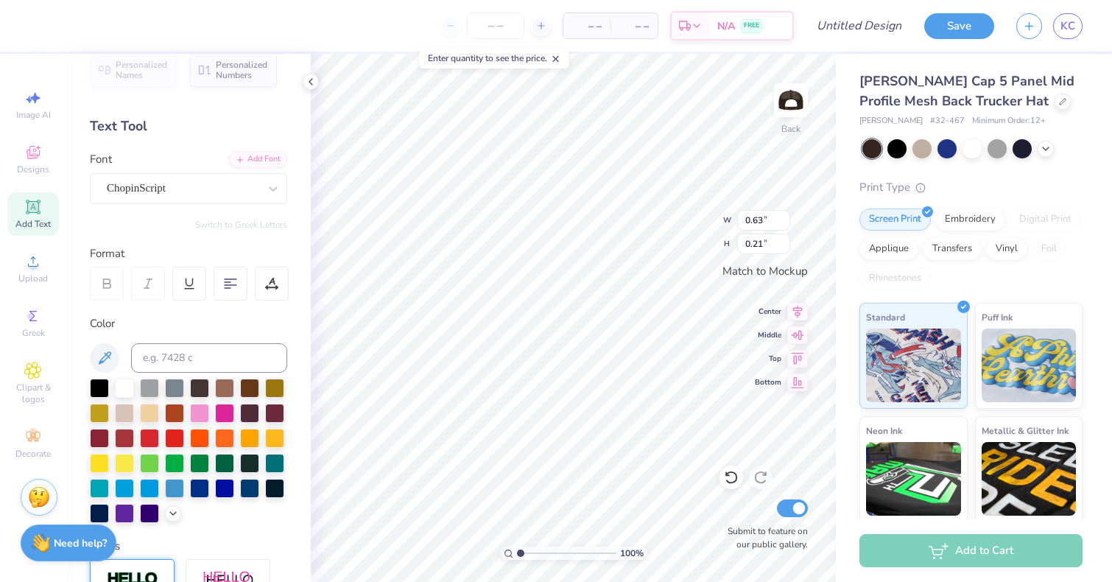
type input "0.63"
type input "0.21"
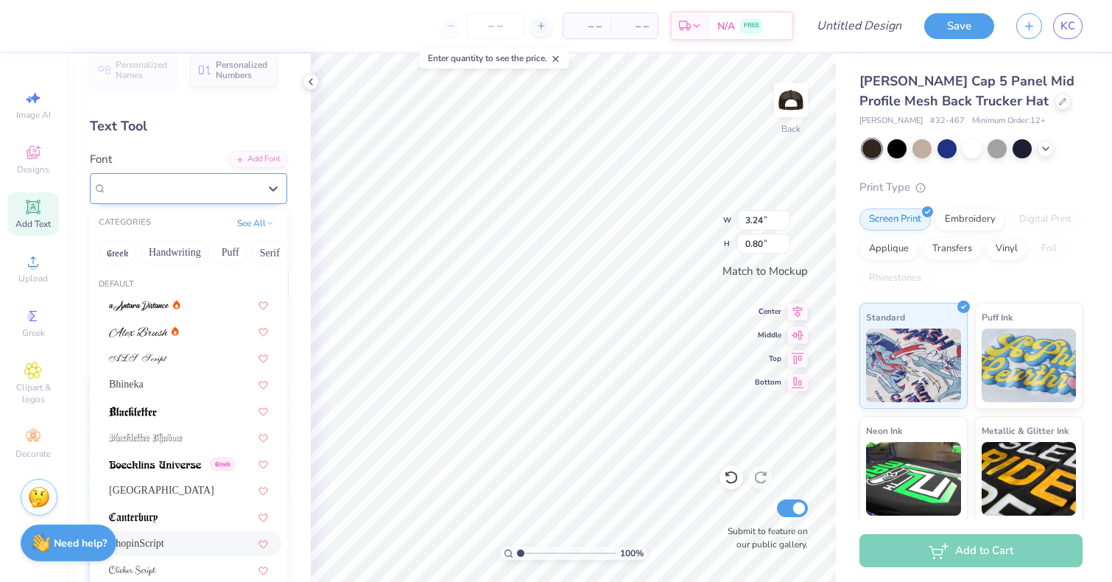
click at [248, 200] on div "ChopinScript" at bounding box center [188, 188] width 197 height 31
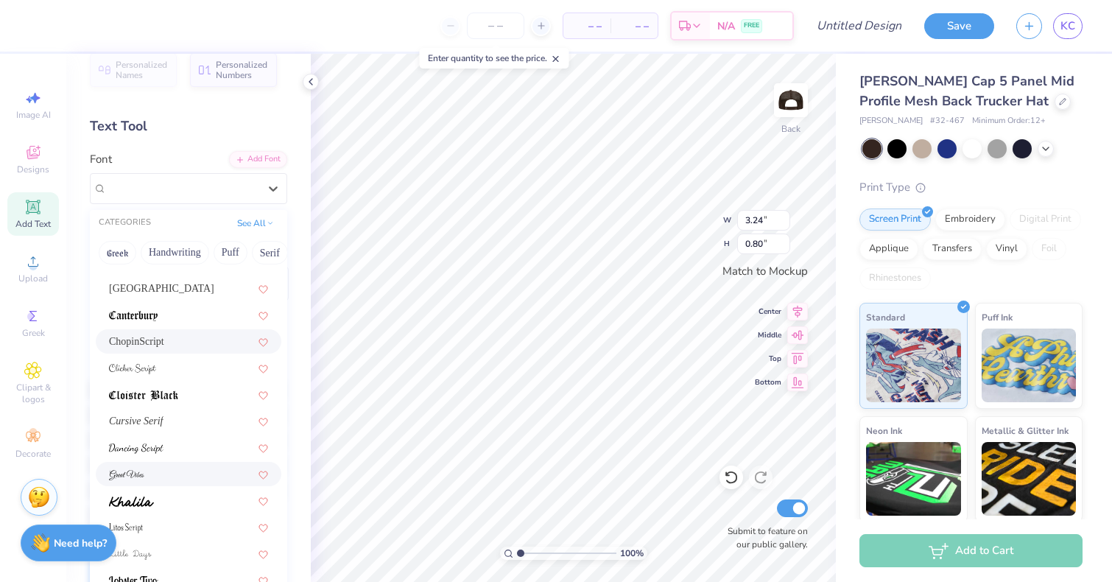
scroll to position [203, 0]
click at [155, 452] on img at bounding box center [136, 447] width 55 height 10
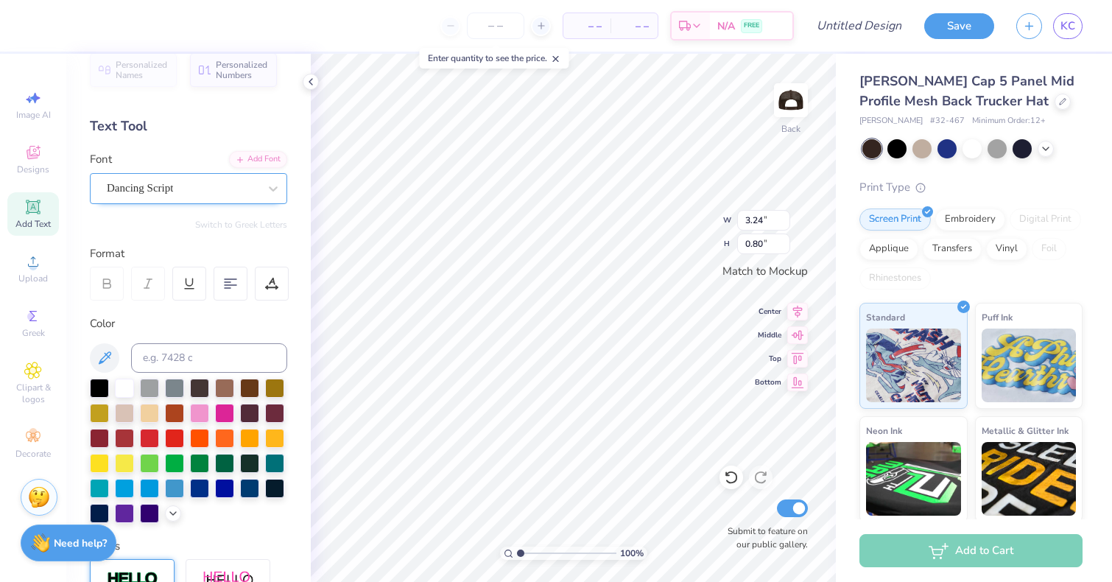
click at [211, 191] on div "Dancing Script" at bounding box center [182, 188] width 155 height 23
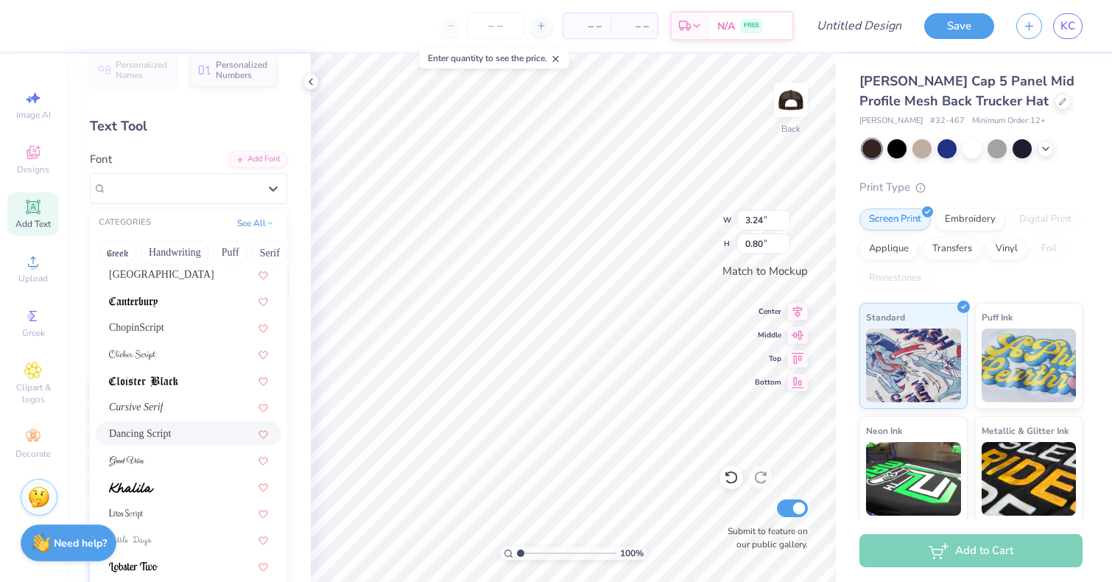
scroll to position [233, 0]
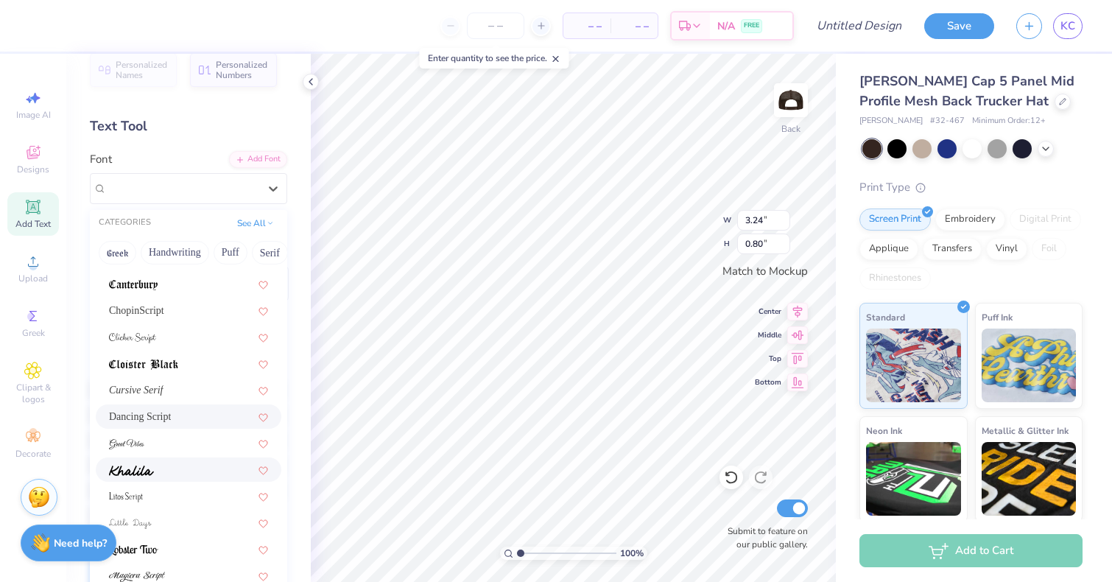
click at [176, 467] on div at bounding box center [188, 469] width 159 height 15
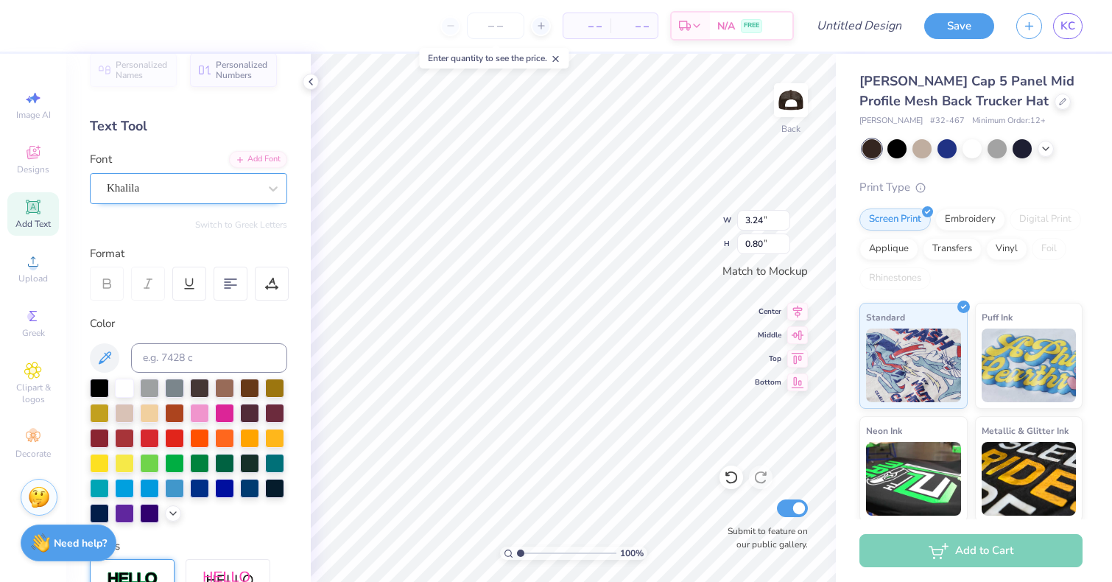
click at [245, 190] on div "Khalila" at bounding box center [182, 188] width 155 height 23
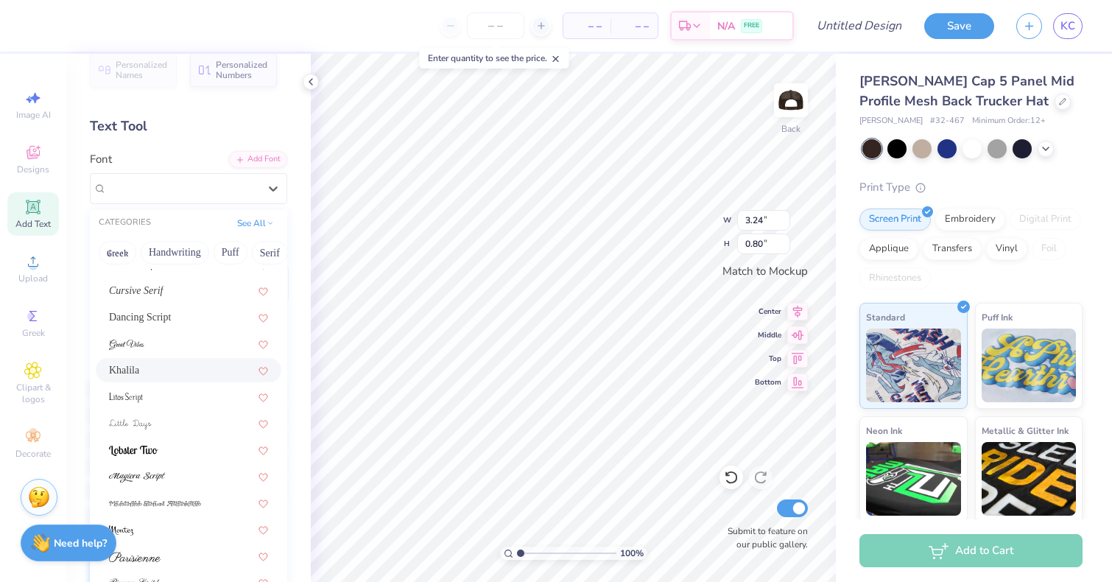
scroll to position [361, 0]
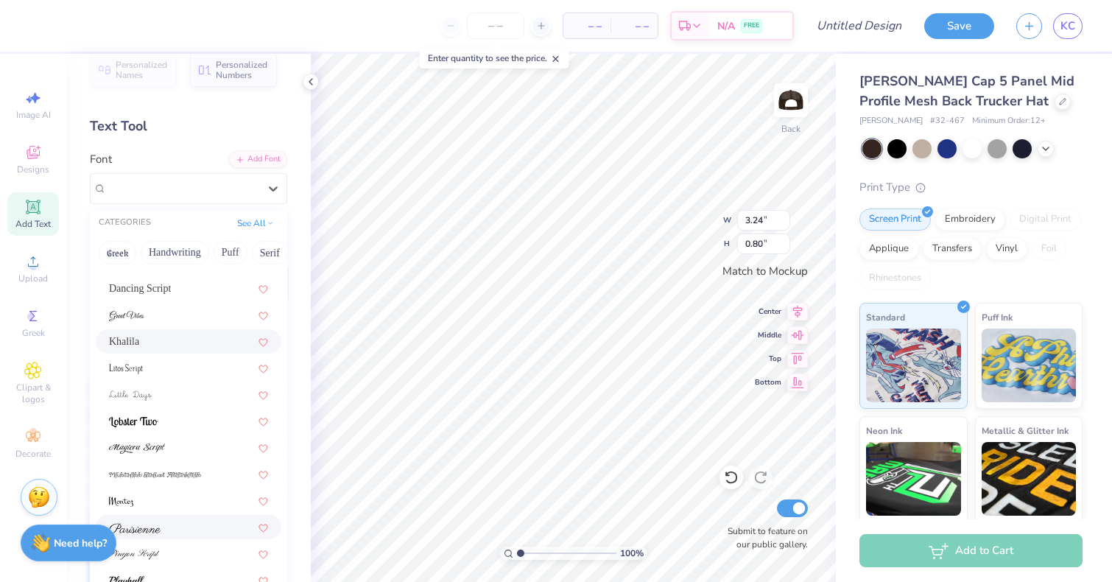
click at [172, 526] on div at bounding box center [188, 526] width 159 height 15
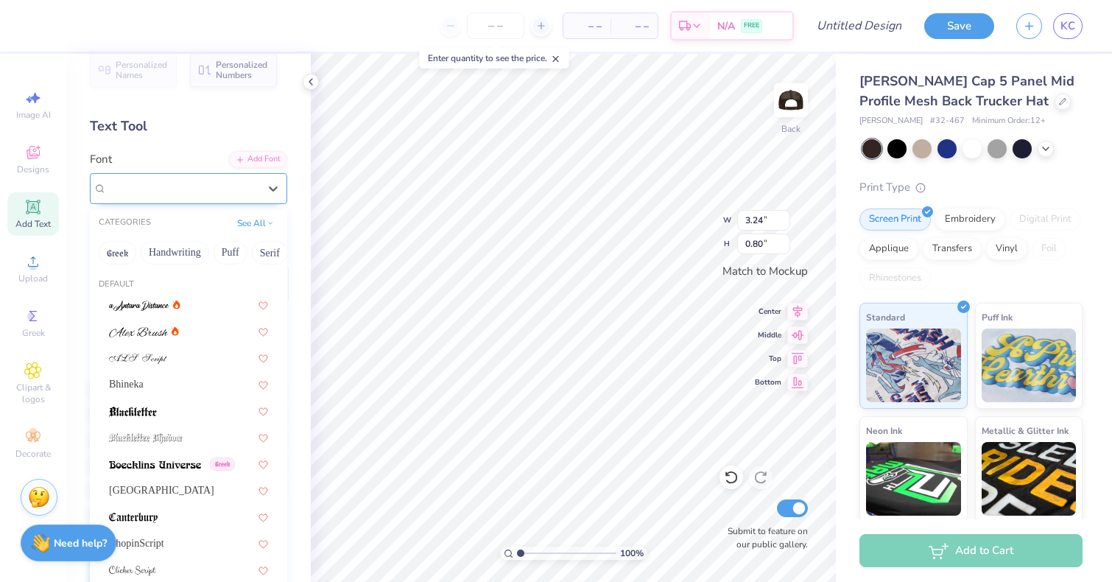
click at [246, 184] on div "Parisienne" at bounding box center [182, 188] width 155 height 23
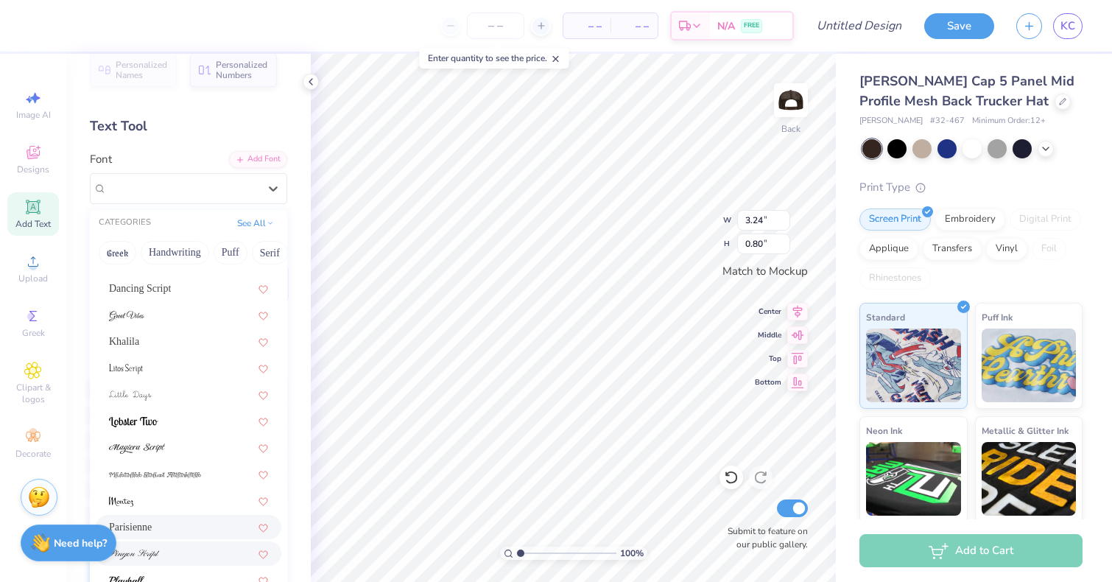
click at [168, 543] on div at bounding box center [189, 553] width 186 height 24
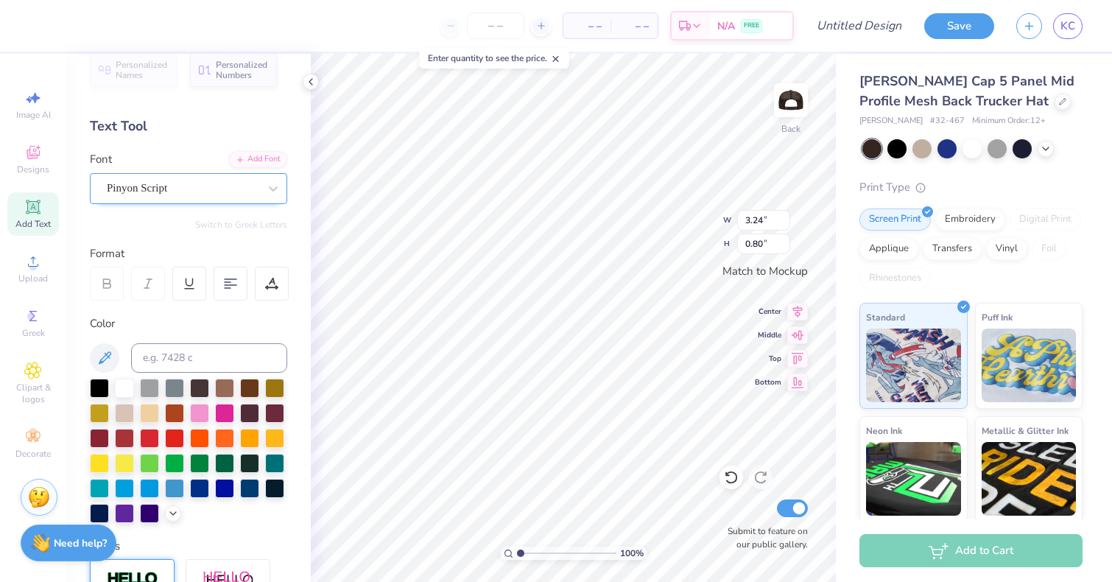
click at [246, 184] on div "Pinyon Script" at bounding box center [182, 188] width 155 height 23
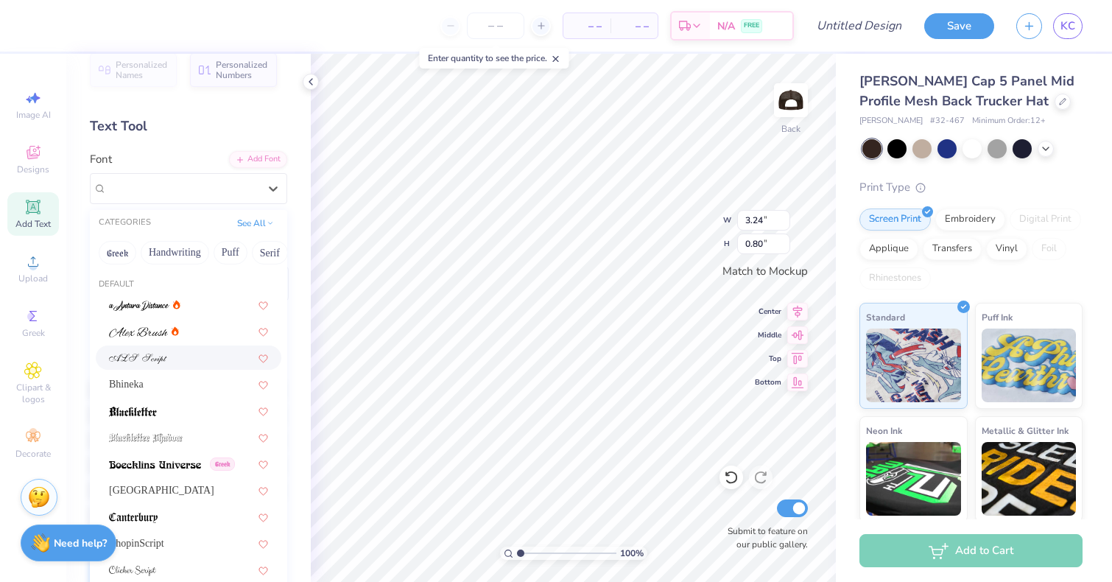
scroll to position [0, 0]
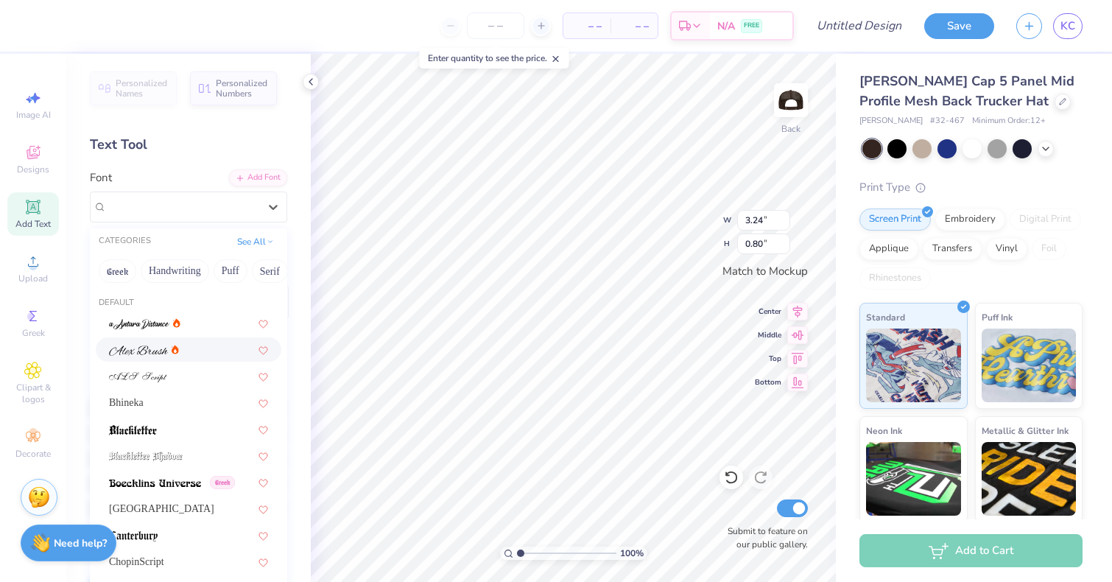
click at [230, 342] on div at bounding box center [188, 349] width 159 height 15
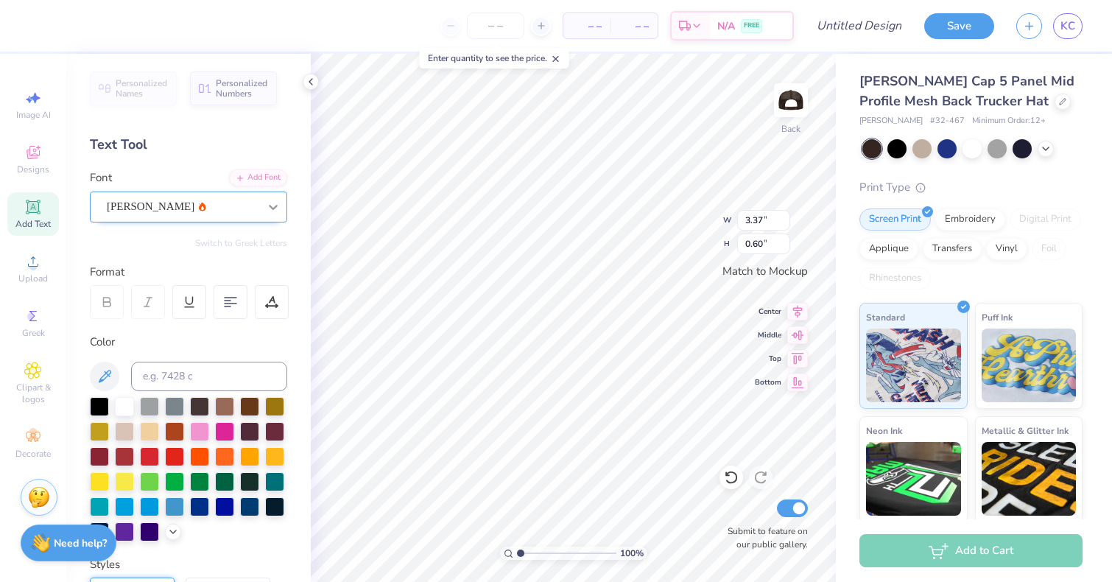
click at [271, 202] on icon at bounding box center [273, 207] width 15 height 15
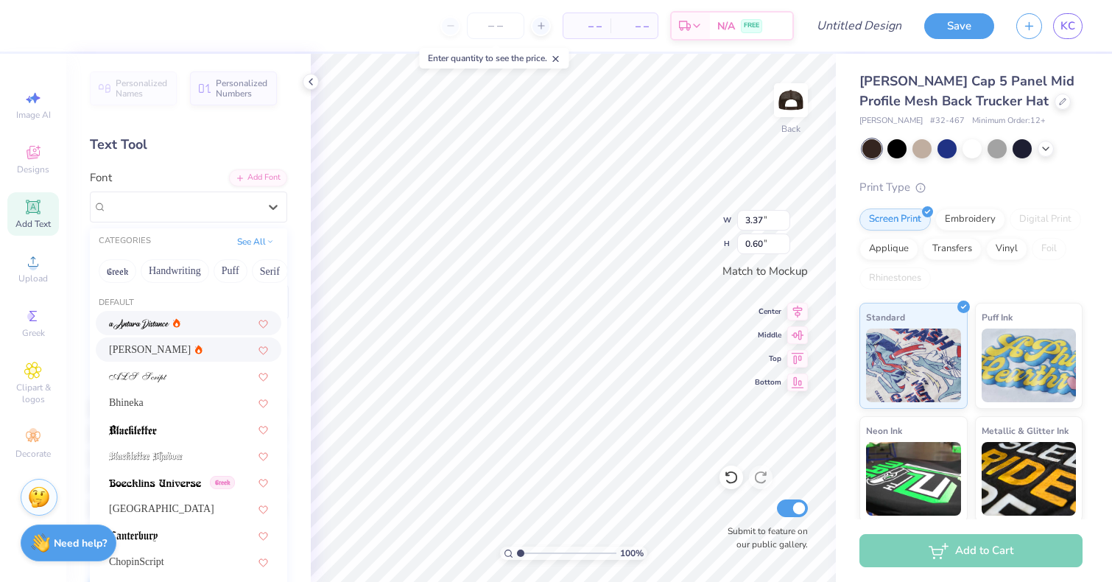
click at [217, 333] on div at bounding box center [189, 323] width 186 height 24
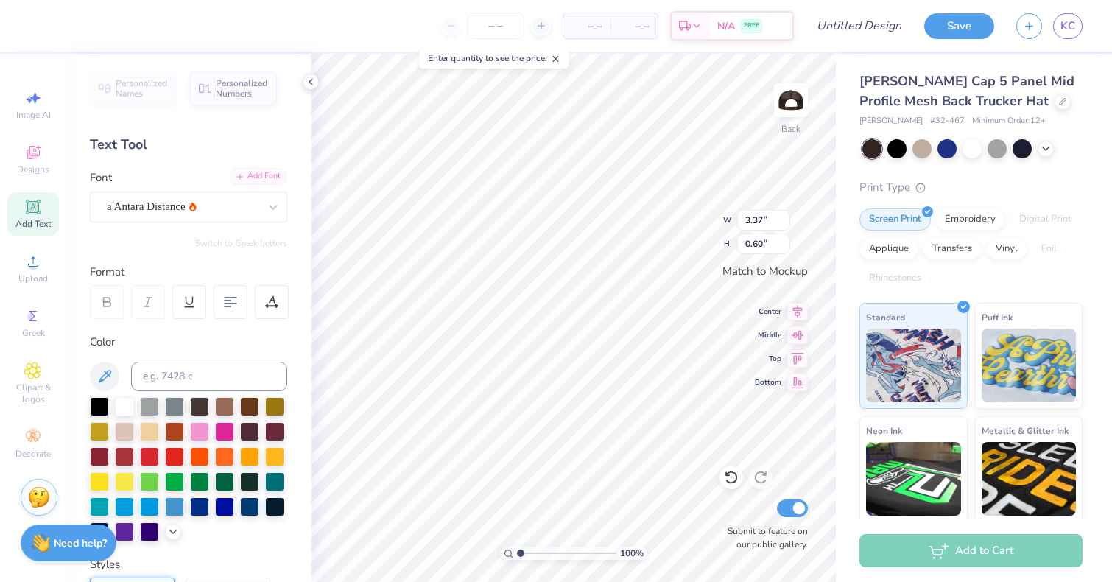
type input "2.63"
type input "0.83"
click at [242, 215] on div at bounding box center [183, 207] width 152 height 20
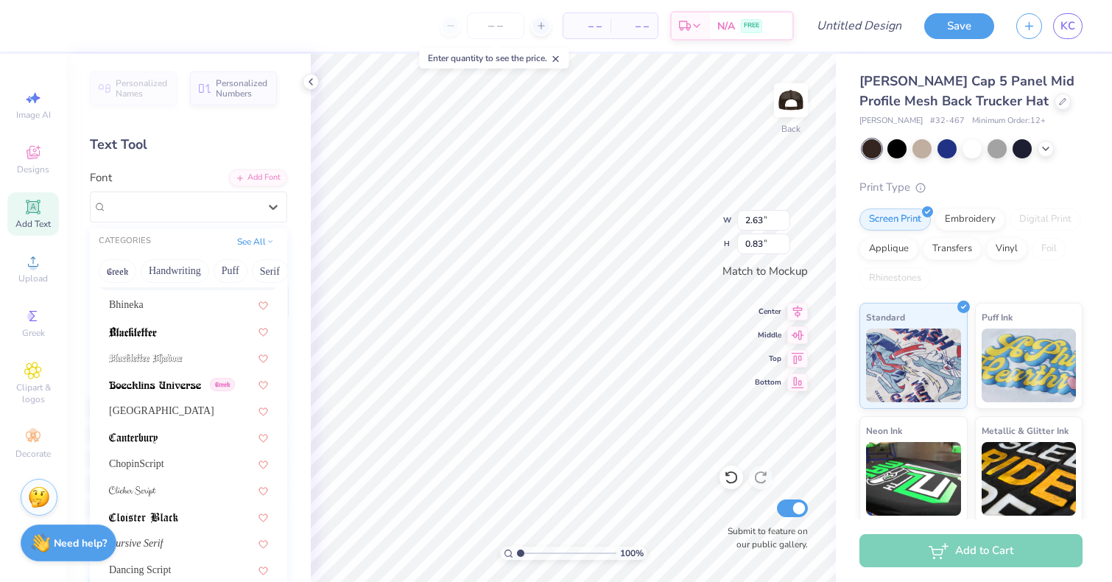
scroll to position [99, 0]
click at [167, 468] on div "ChopinScript" at bounding box center [188, 462] width 159 height 15
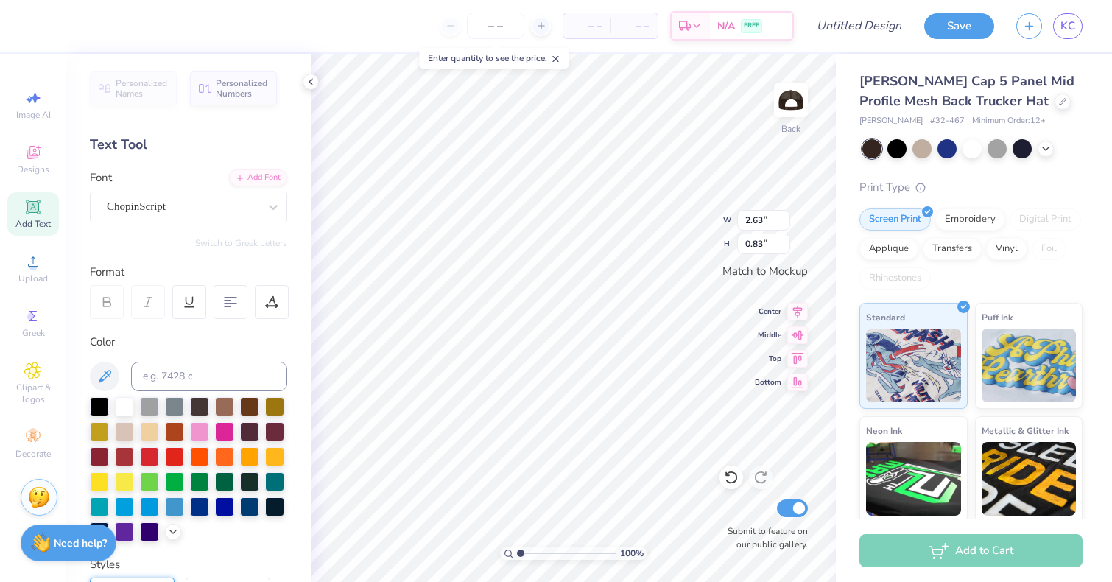
type input "3.24"
type input "0.80"
click at [1059, 101] on icon at bounding box center [1062, 99] width 7 height 7
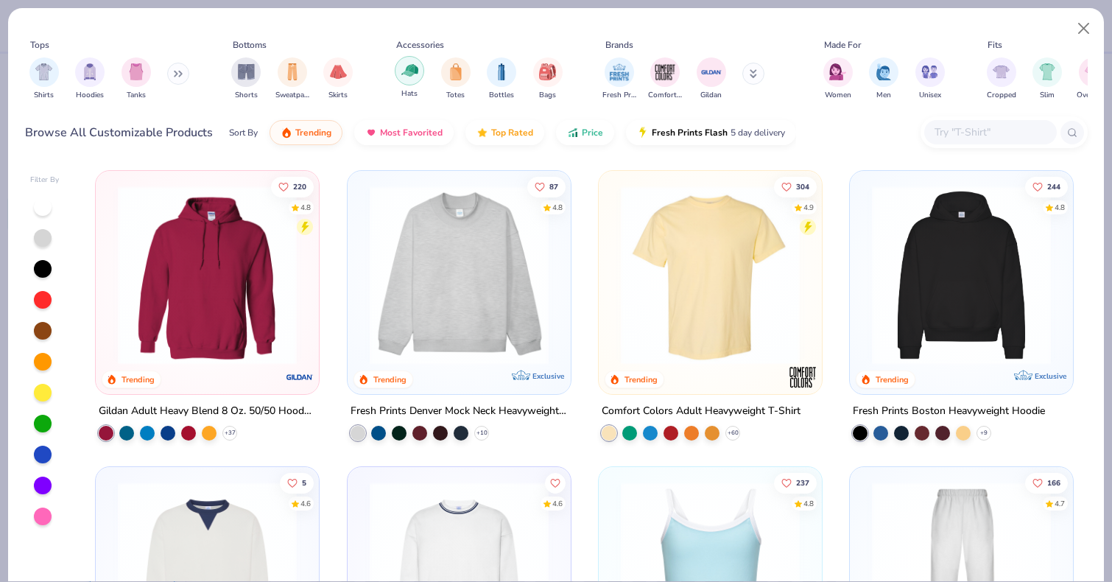
click at [412, 82] on div "filter for Hats" at bounding box center [409, 70] width 29 height 29
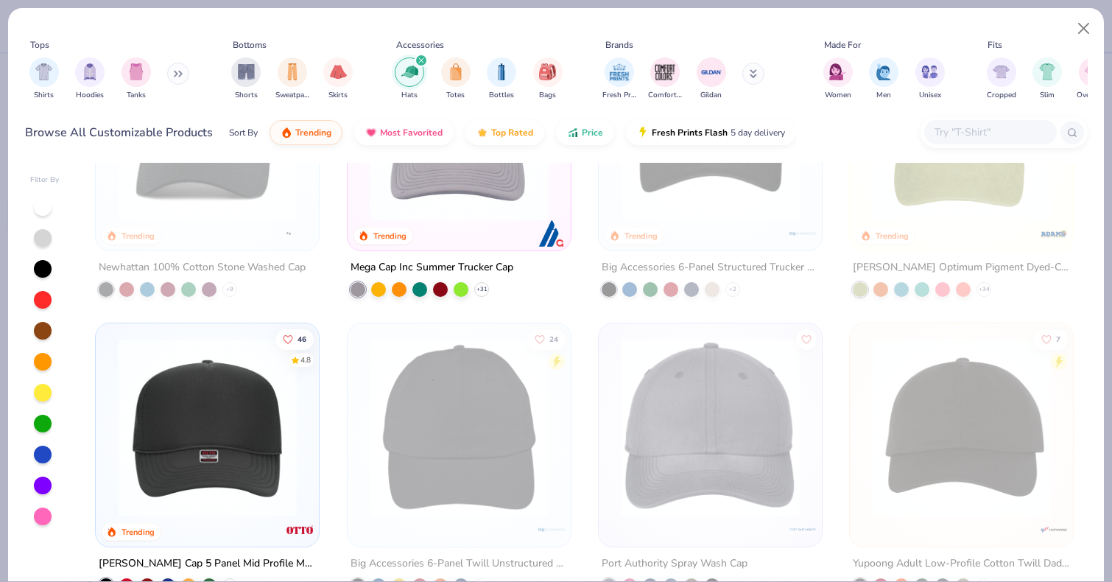
scroll to position [148, 0]
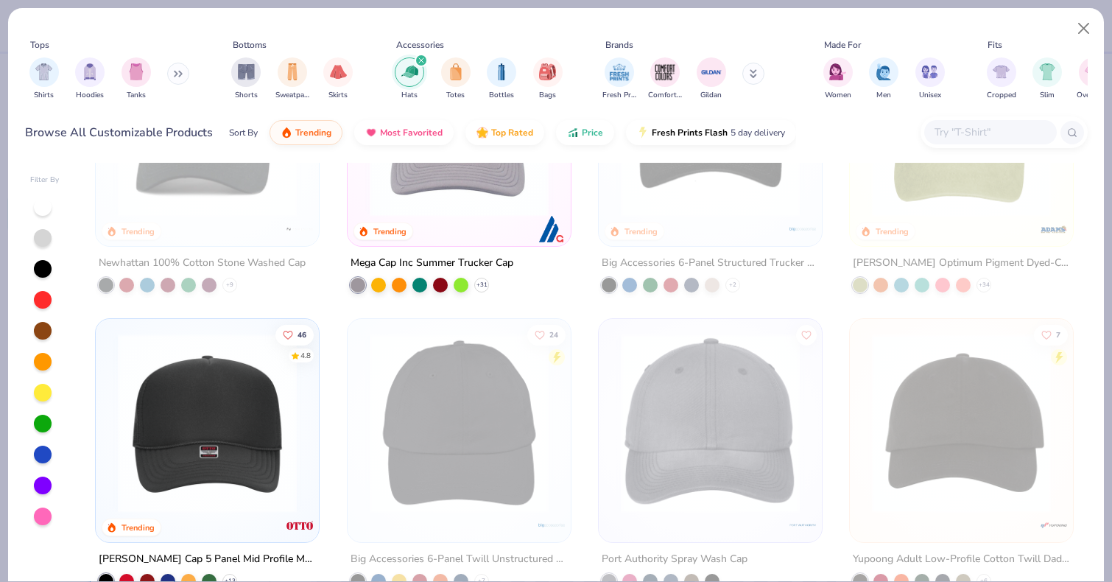
click at [214, 426] on img at bounding box center [207, 423] width 194 height 179
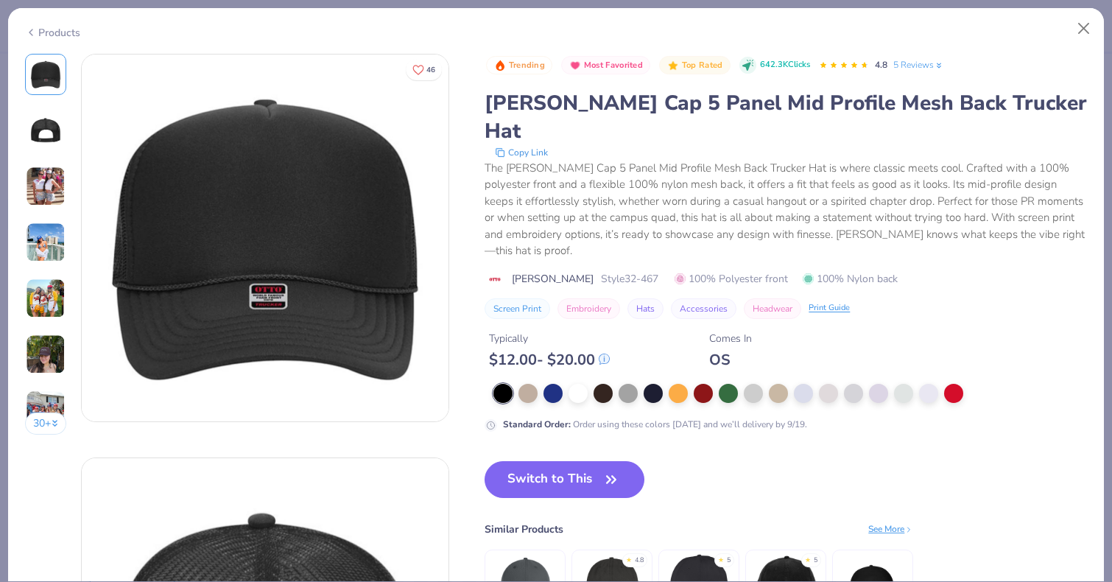
click at [57, 354] on img at bounding box center [46, 354] width 40 height 40
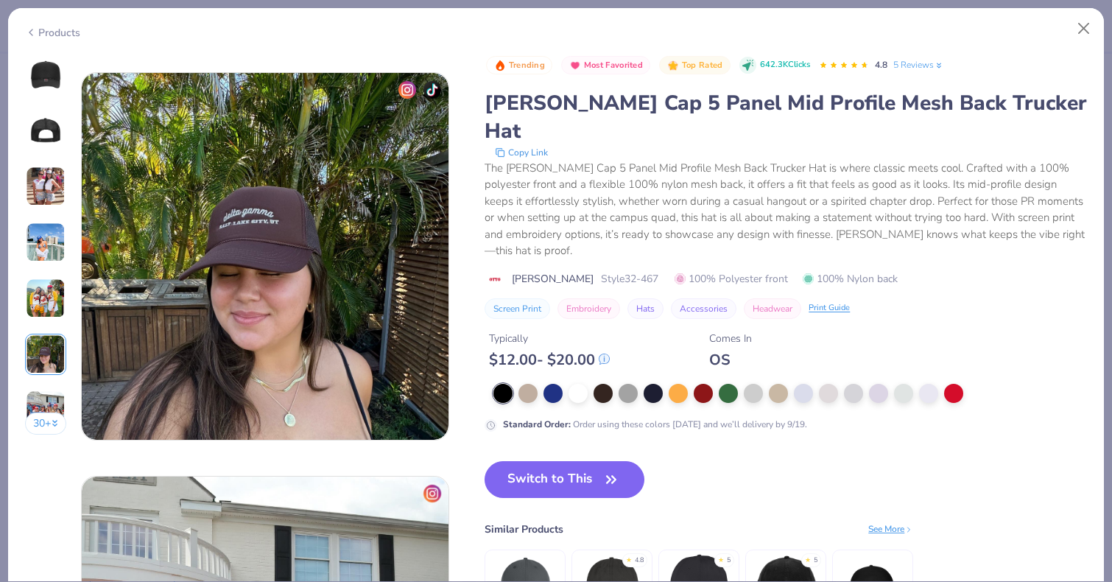
scroll to position [2018, 0]
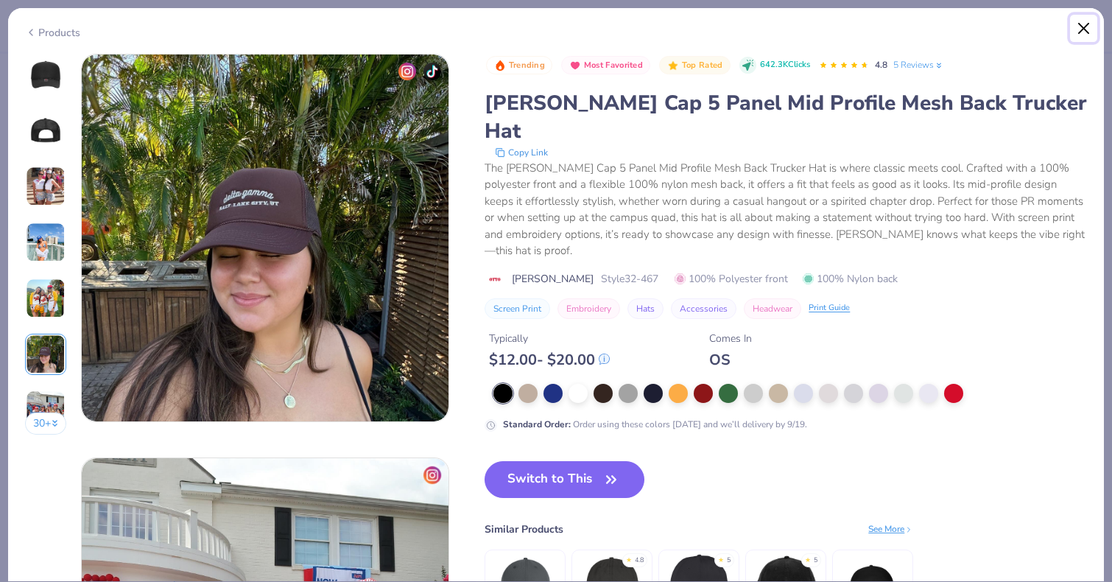
click at [1083, 27] on button "Close" at bounding box center [1084, 29] width 28 height 28
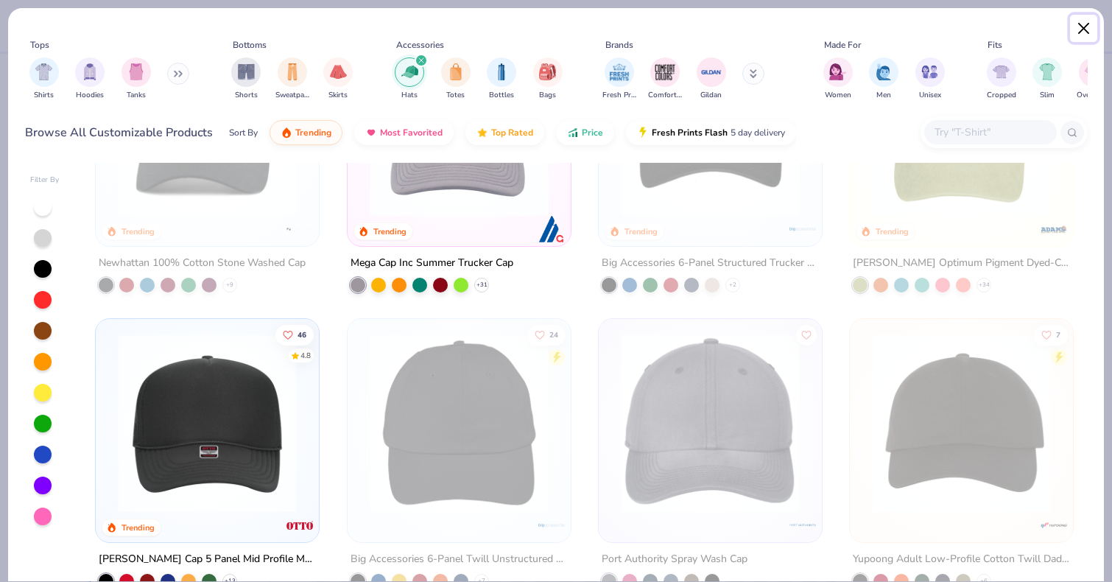
click at [1078, 25] on button "Close" at bounding box center [1084, 29] width 28 height 28
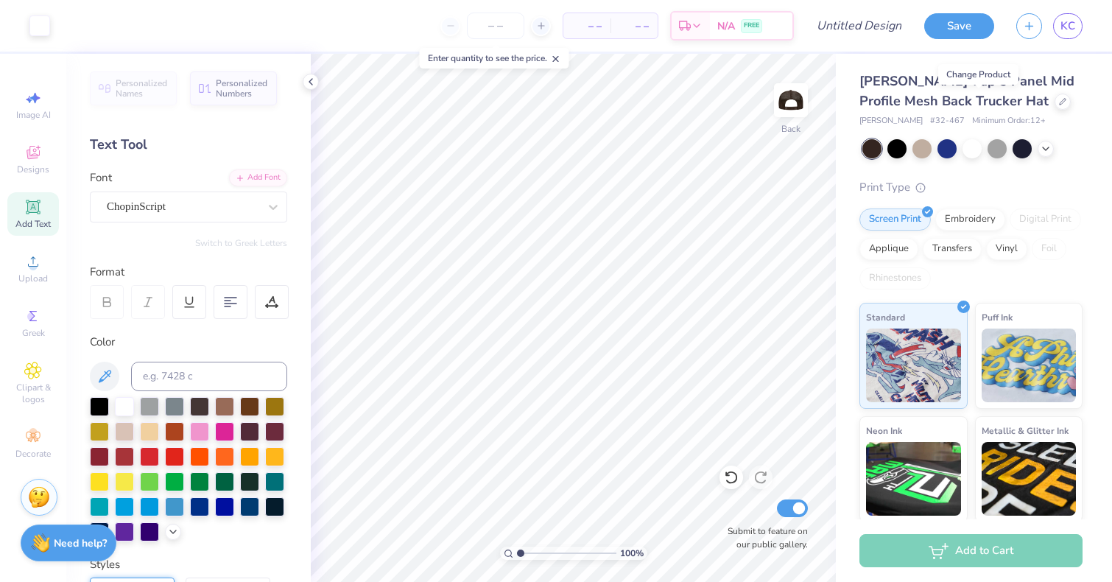
click at [46, 211] on div "Add Text" at bounding box center [33, 213] width 52 height 43
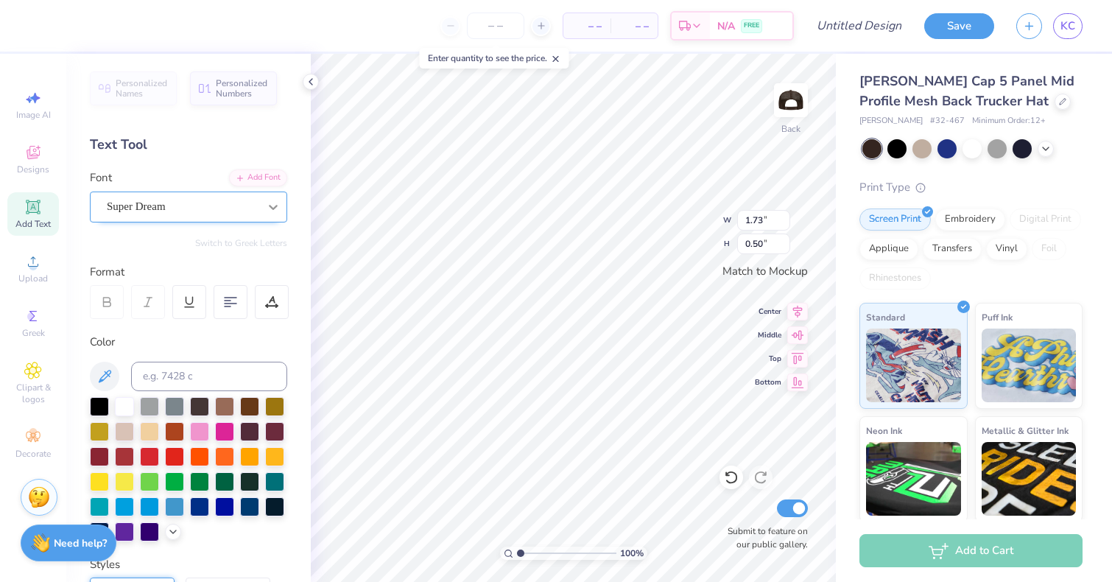
click at [260, 217] on div at bounding box center [273, 207] width 27 height 27
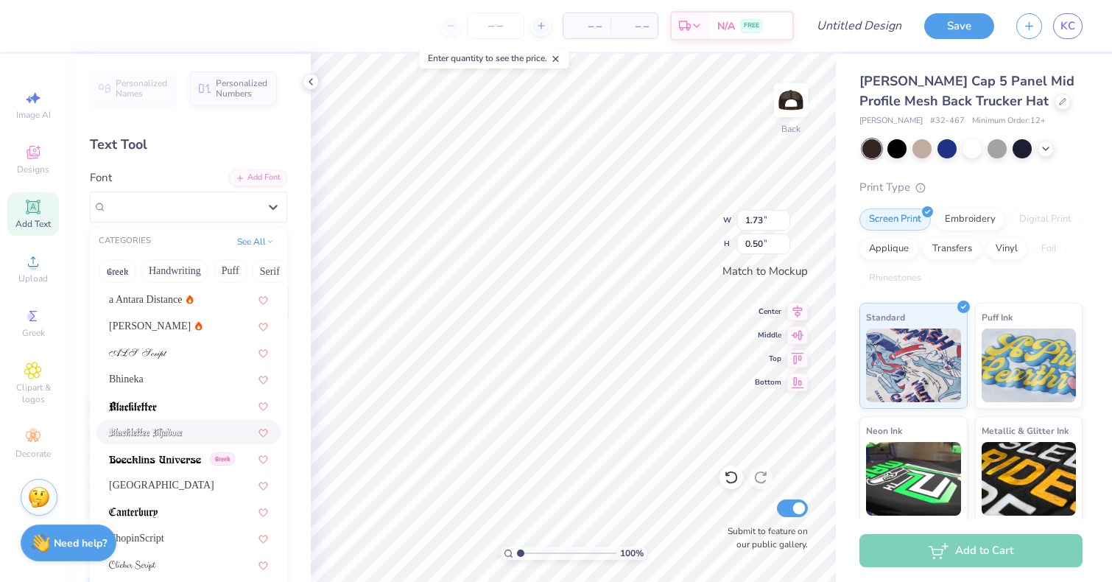
scroll to position [35, 0]
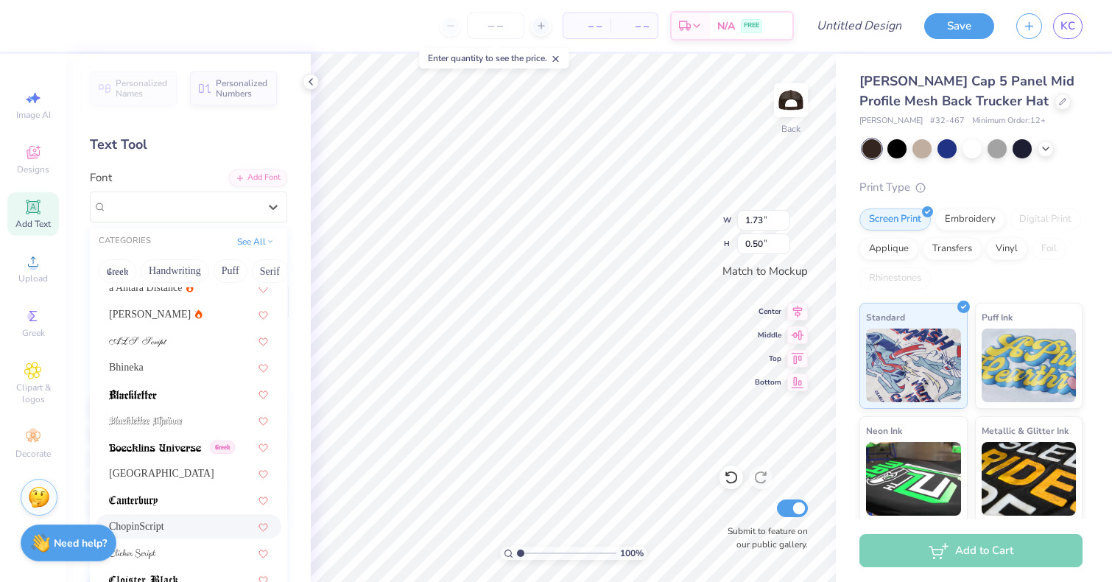
click at [166, 521] on div "ChopinScript" at bounding box center [188, 526] width 159 height 15
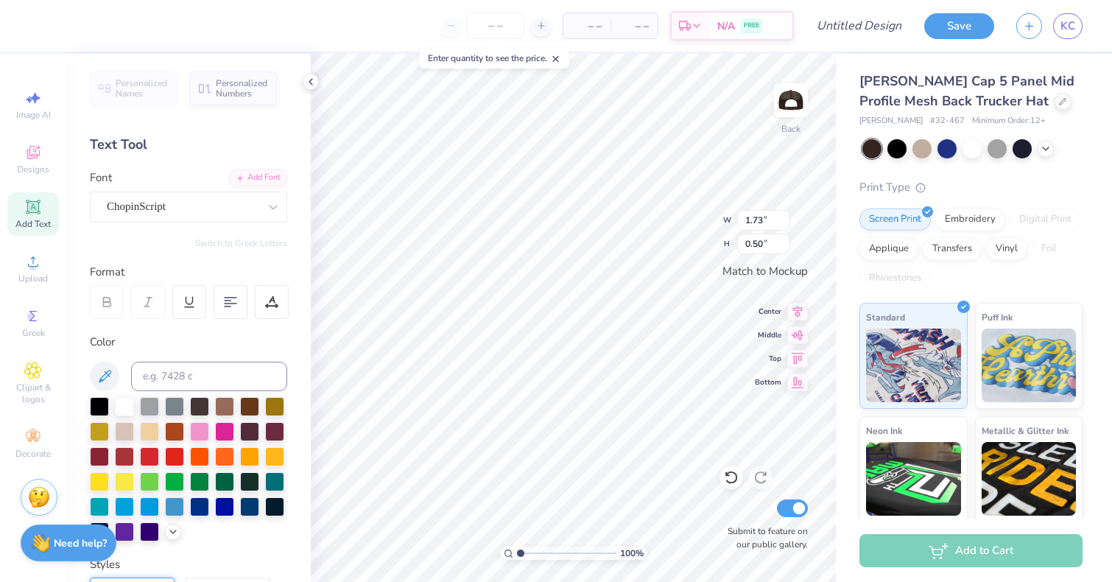
scroll to position [0, 0]
type textarea "philadelphia, pa"
type input "1.81"
type input "0.33"
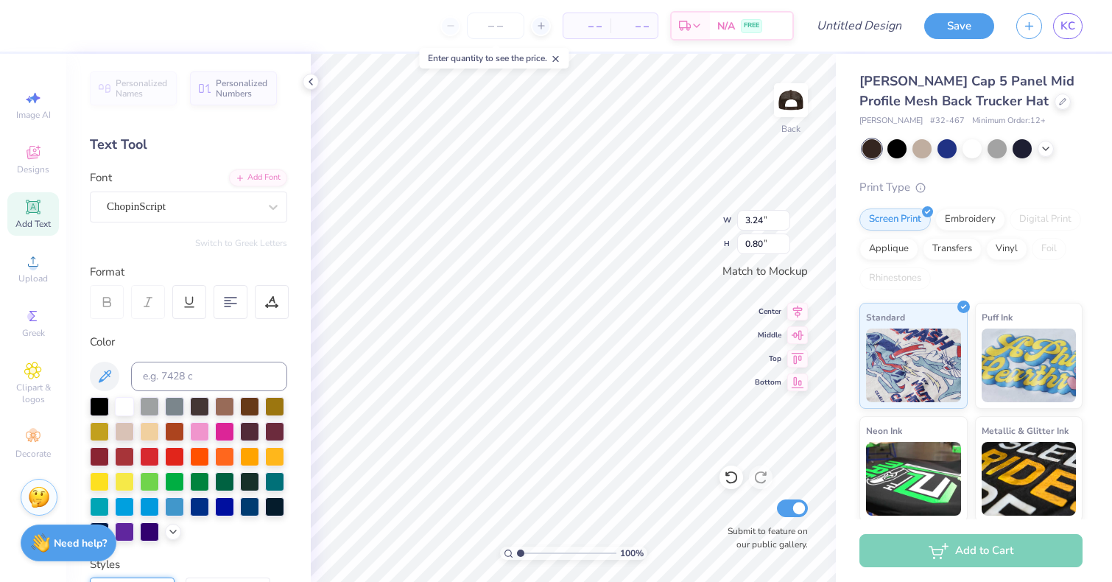
type input "1.81"
type input "0.33"
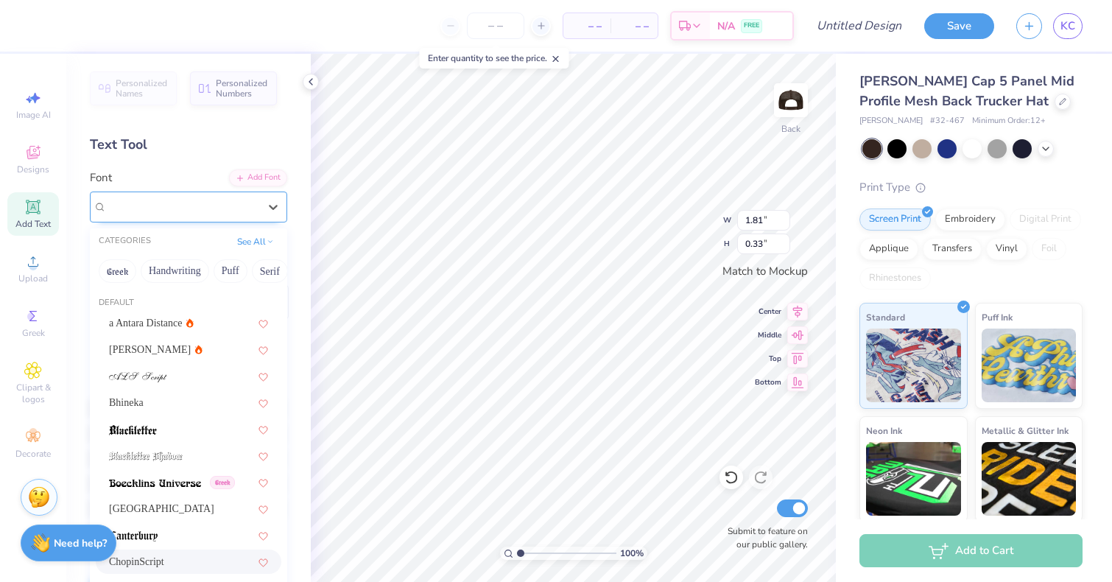
click at [225, 214] on div "ChopinScript" at bounding box center [182, 206] width 155 height 23
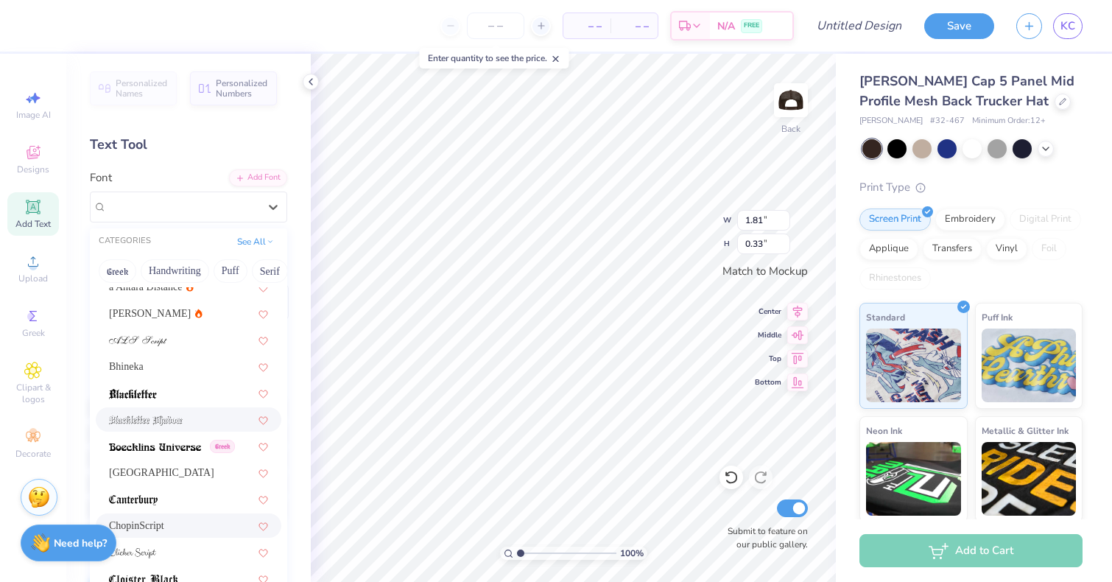
scroll to position [39, 0]
click at [247, 267] on div "Greek Handwriting Puff Serif Bold Calligraphy Retro Sans Serif Minimal Fantasy …" at bounding box center [188, 271] width 197 height 32
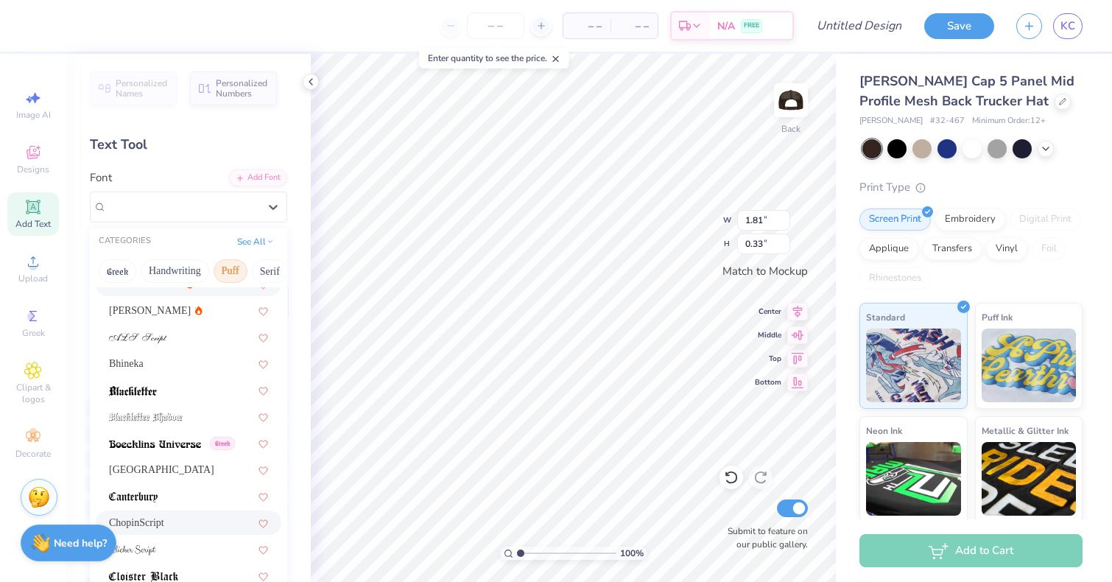
click at [231, 274] on button "Puff" at bounding box center [231, 271] width 34 height 24
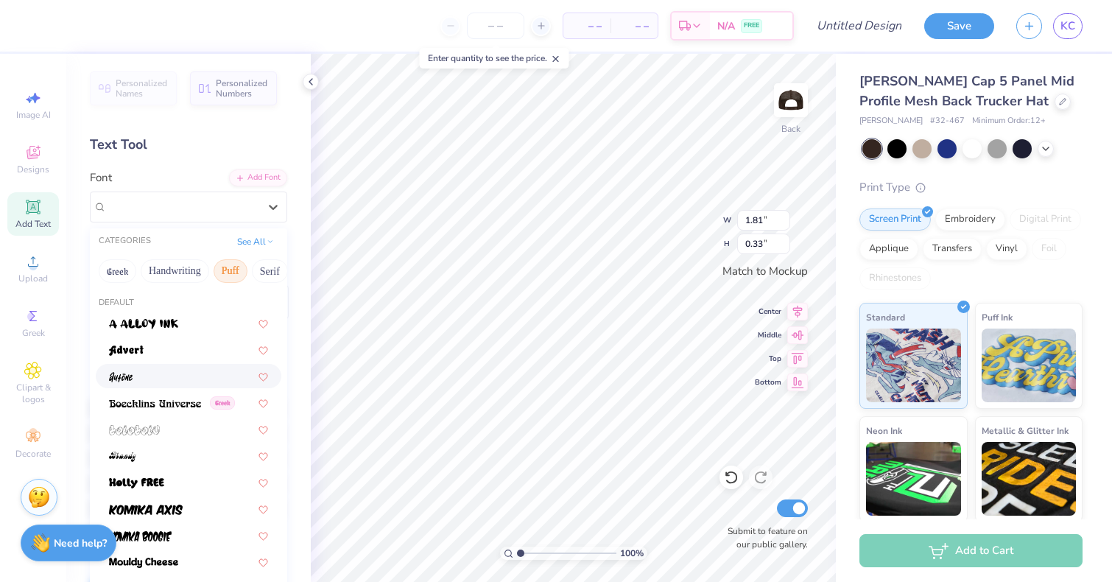
click at [168, 388] on div "Greek" at bounding box center [188, 509] width 197 height 396
click at [169, 380] on div at bounding box center [188, 375] width 159 height 15
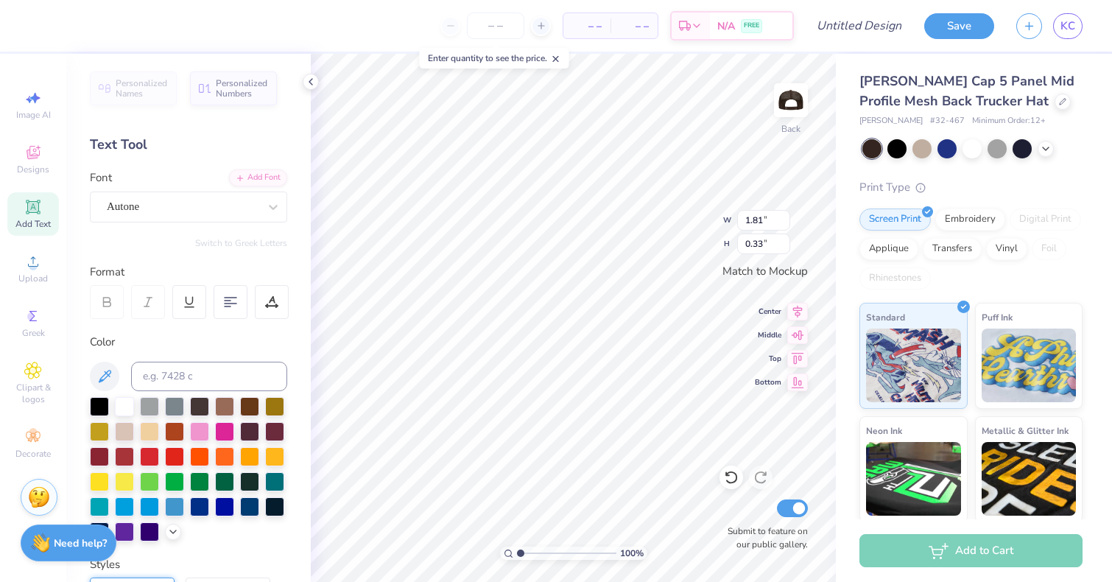
type input "1.39"
type input "0.28"
click at [198, 222] on div "Personalized Names Personalized Numbers Text Tool Add Font Font Autone Switch t…" at bounding box center [188, 318] width 245 height 528
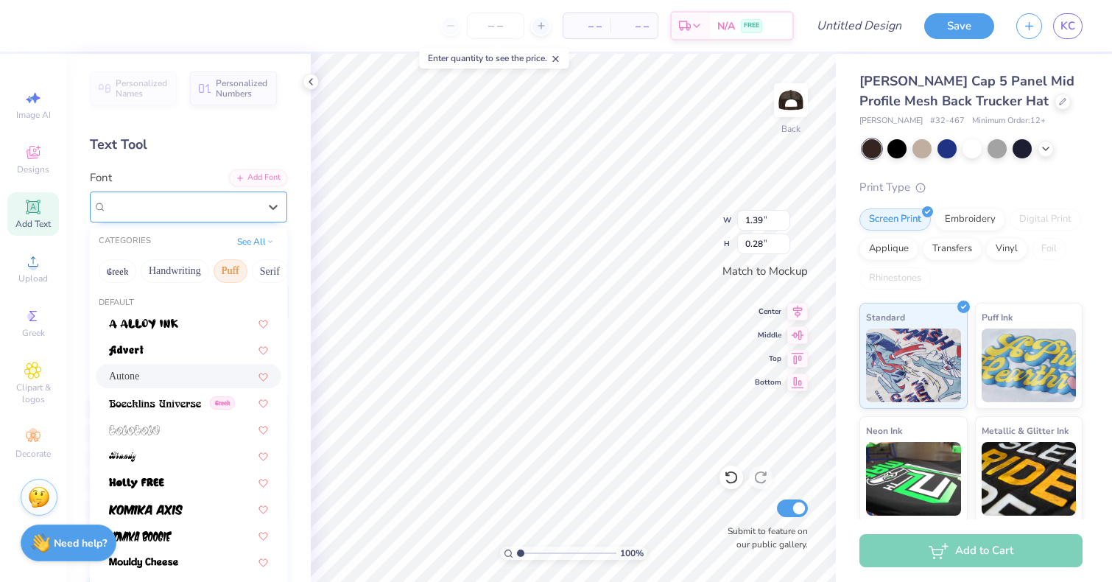
click at [202, 215] on div at bounding box center [183, 207] width 152 height 20
type input "3.24"
type input "0.80"
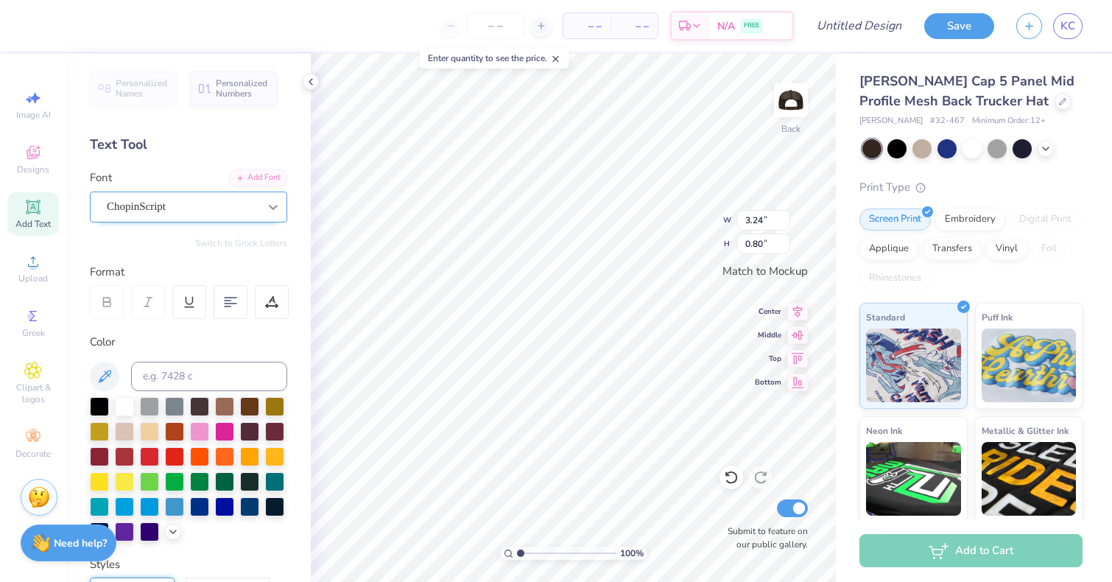
click at [282, 212] on div at bounding box center [273, 207] width 27 height 27
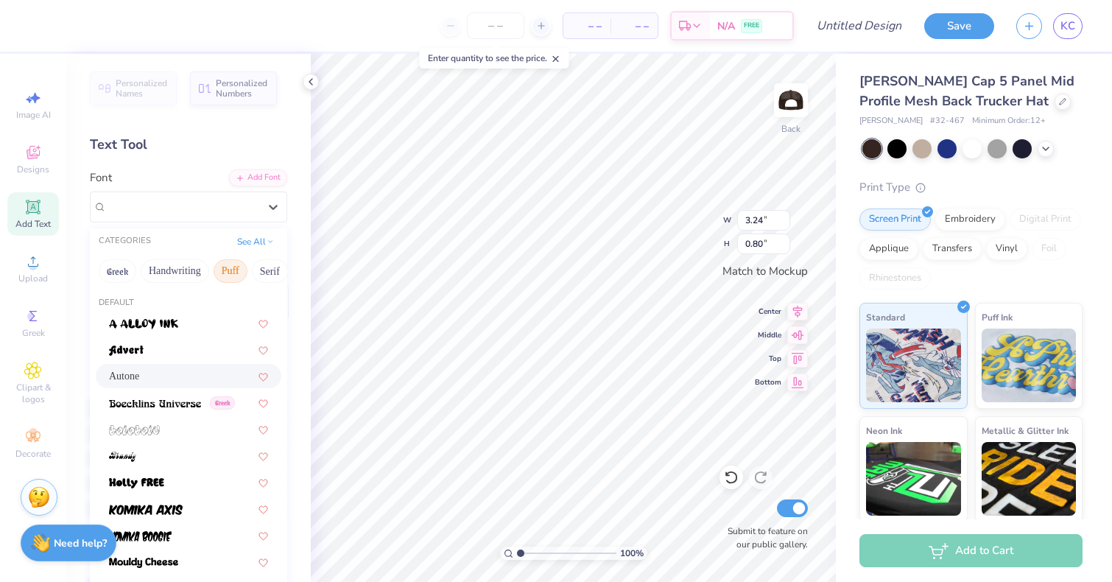
click at [203, 370] on div "Autone" at bounding box center [188, 375] width 159 height 15
type input "2.85"
type input "0.93"
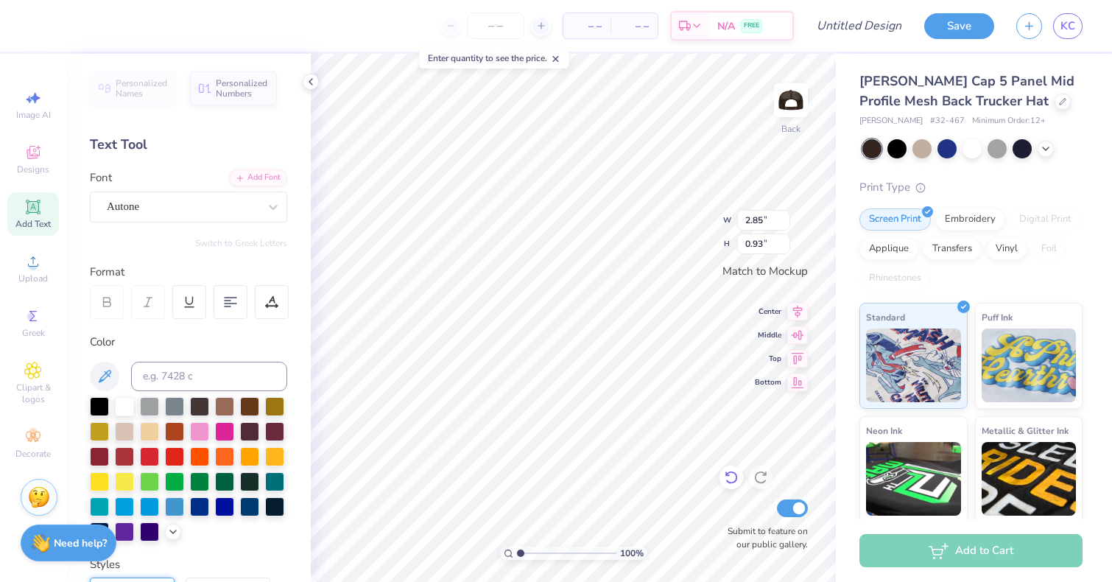
click at [730, 481] on icon at bounding box center [731, 477] width 15 height 15
type input "3.24"
type input "0.80"
type input "1.39"
type input "0.28"
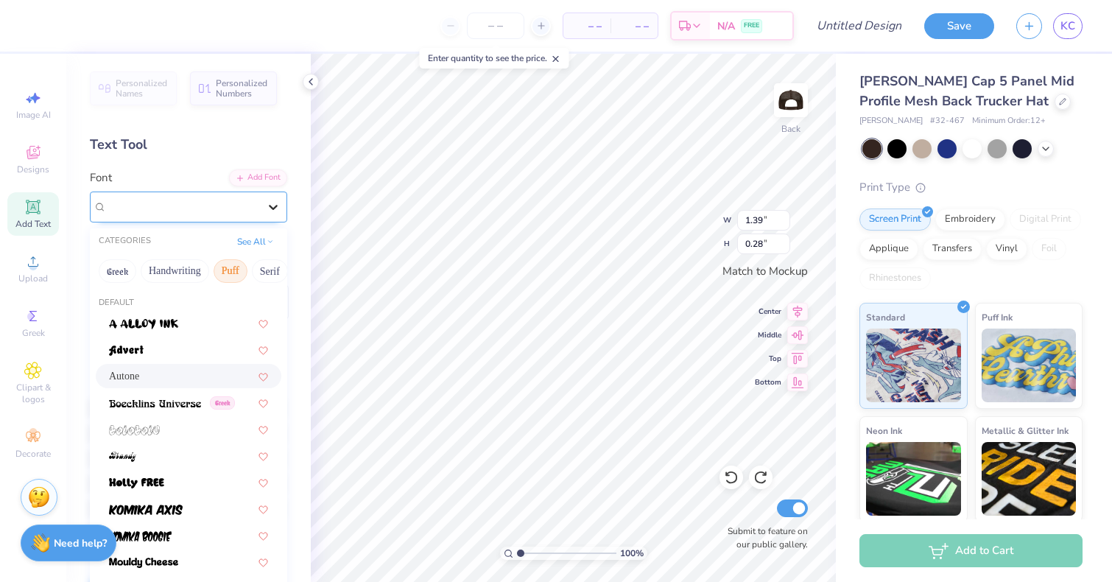
click at [264, 208] on div at bounding box center [273, 207] width 27 height 27
click at [208, 418] on div at bounding box center [189, 429] width 186 height 24
click at [253, 195] on div "bolobolu" at bounding box center [182, 206] width 155 height 23
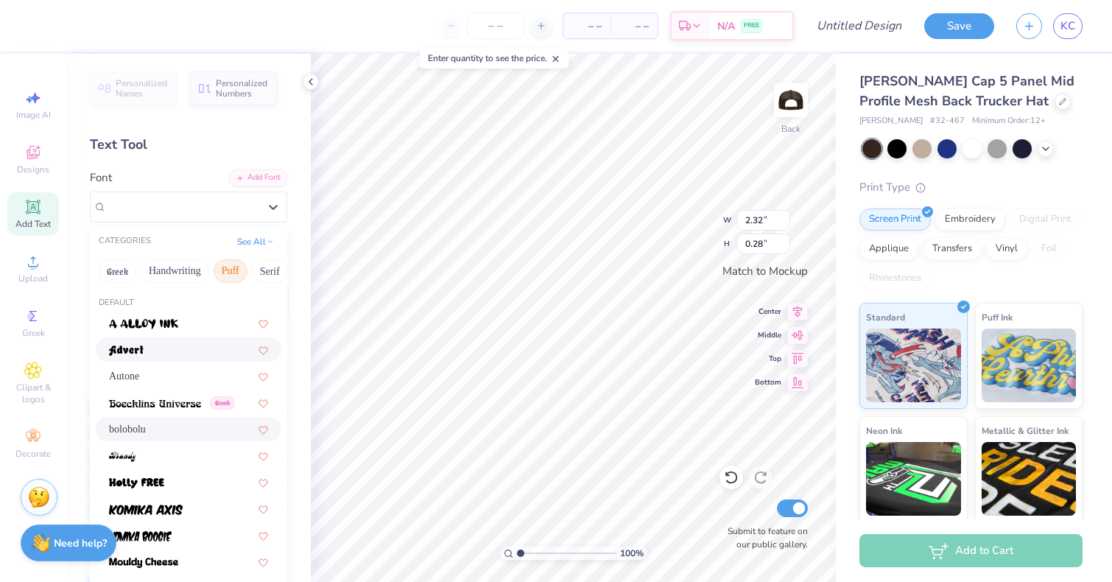
click at [199, 352] on div at bounding box center [188, 349] width 159 height 15
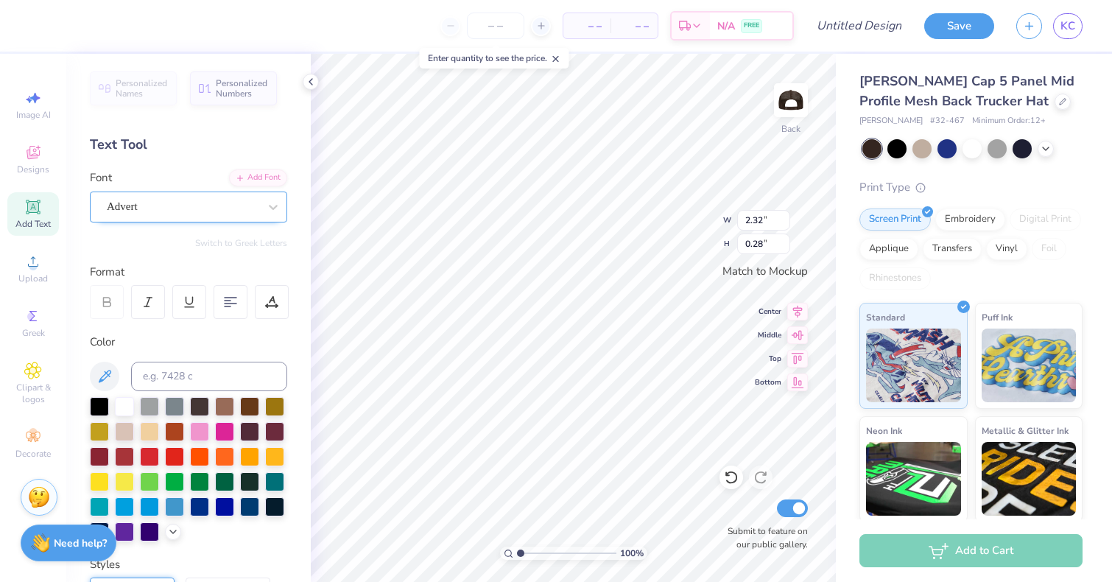
type input "2.45"
type input "0.31"
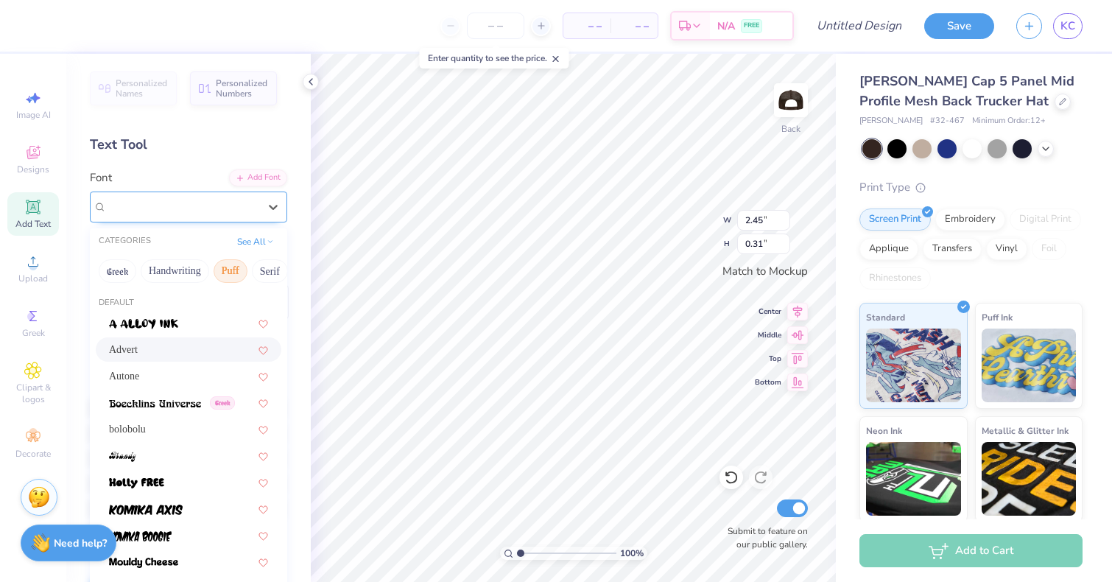
click at [201, 206] on div "Advert" at bounding box center [182, 206] width 155 height 23
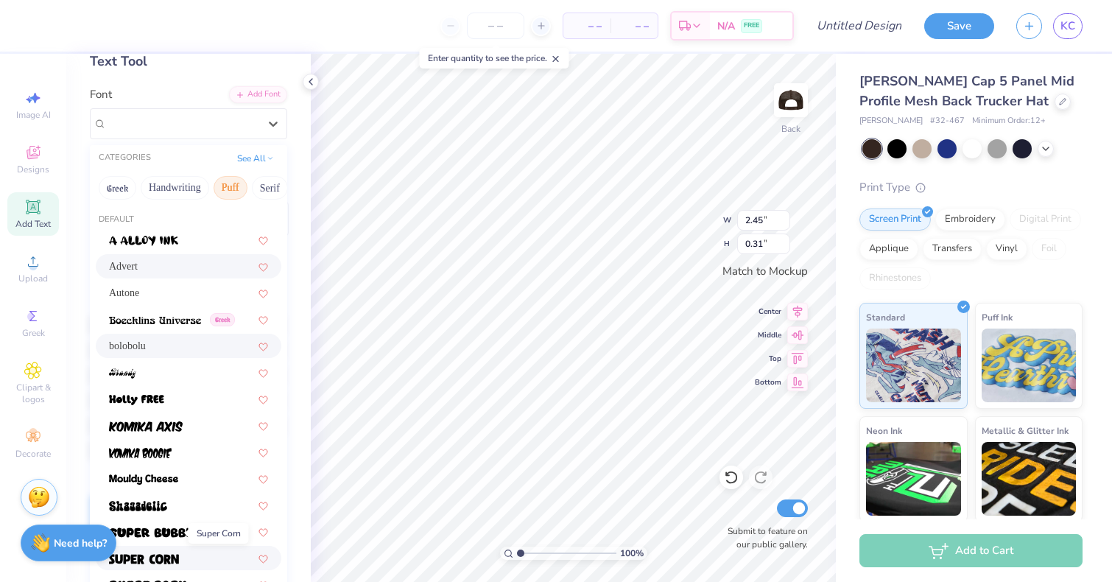
scroll to position [0, 0]
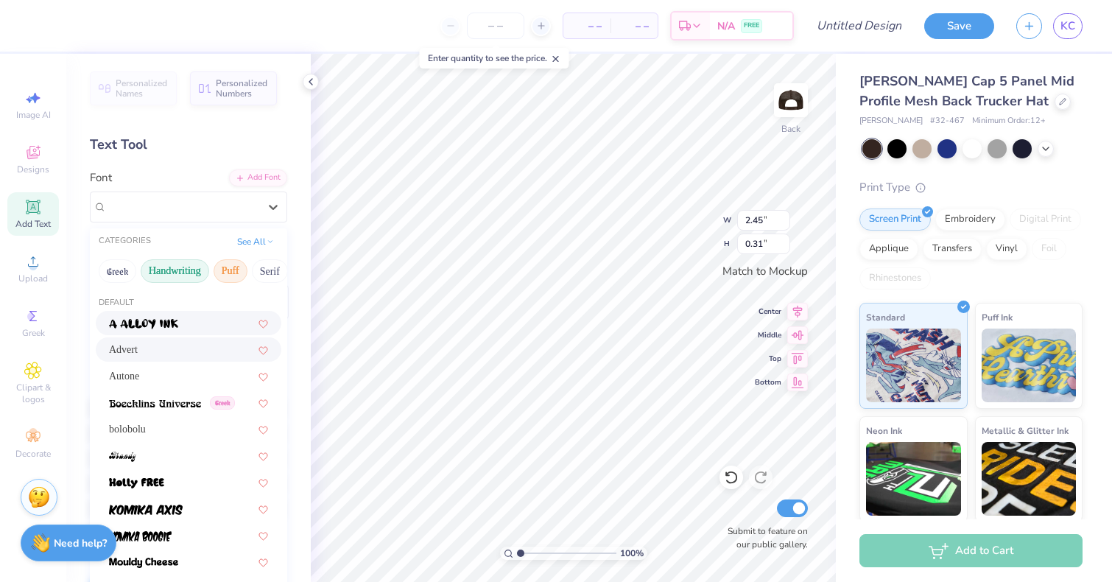
click at [171, 270] on button "Handwriting" at bounding box center [175, 271] width 69 height 24
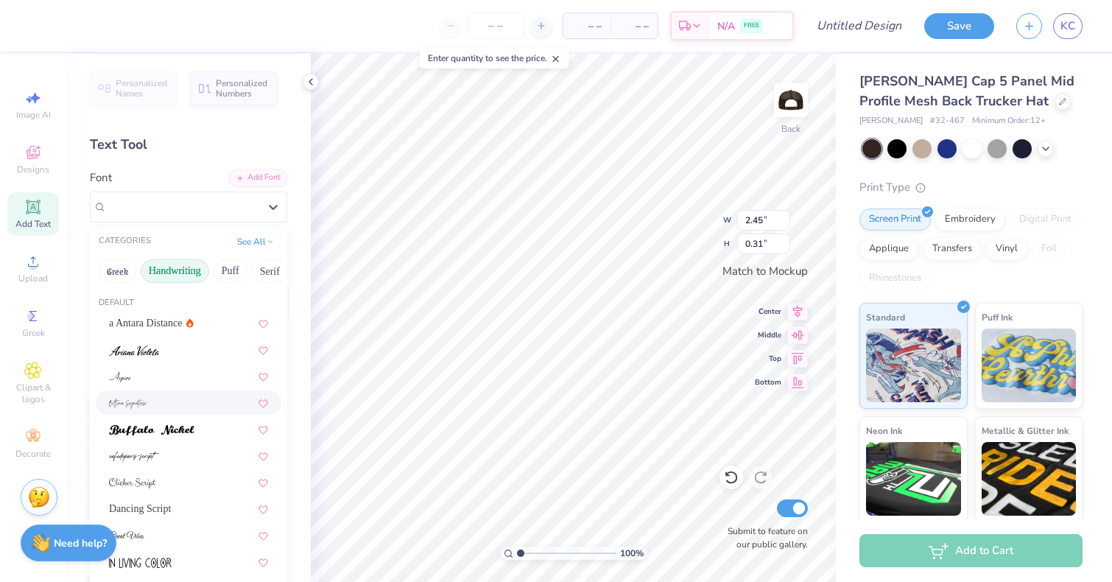
click at [169, 396] on div at bounding box center [188, 402] width 159 height 15
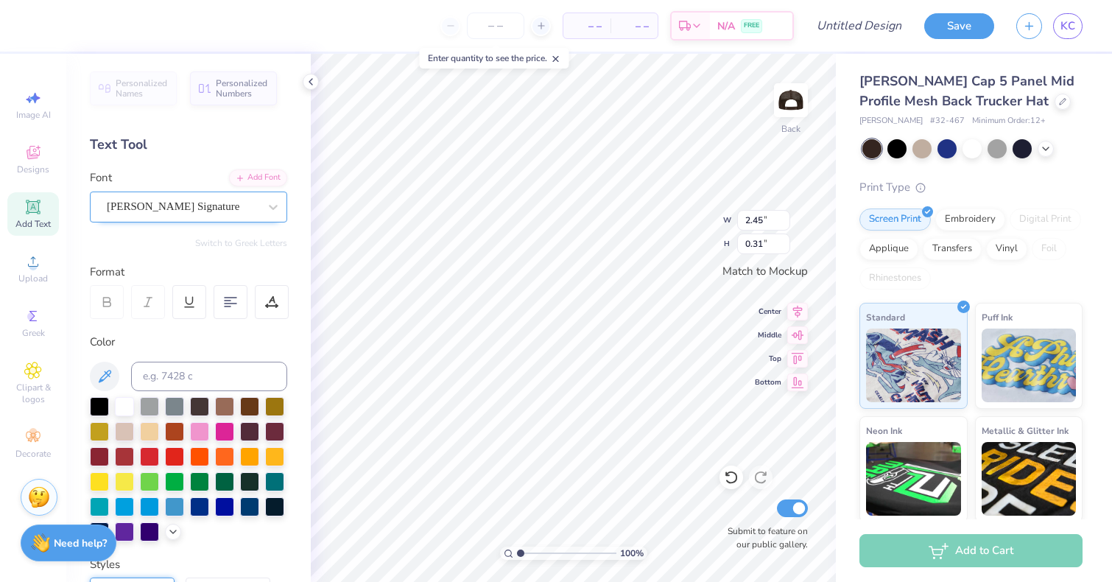
type input "3.17"
type input "0.75"
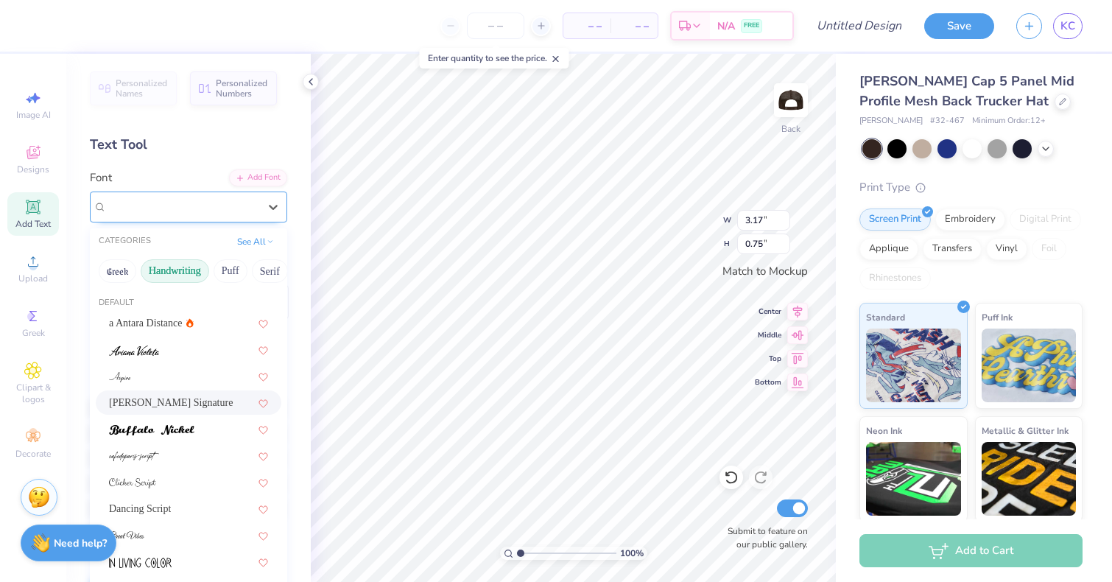
click at [183, 210] on div "Bettina Signature" at bounding box center [182, 206] width 155 height 23
click at [163, 446] on div at bounding box center [189, 455] width 186 height 24
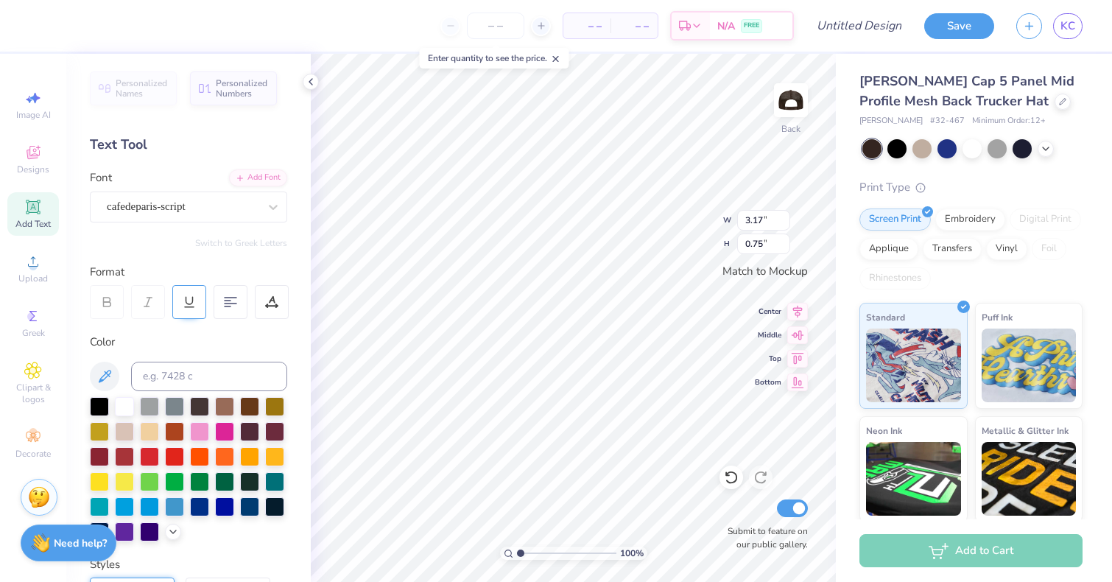
type input "0.98"
type input "0.26"
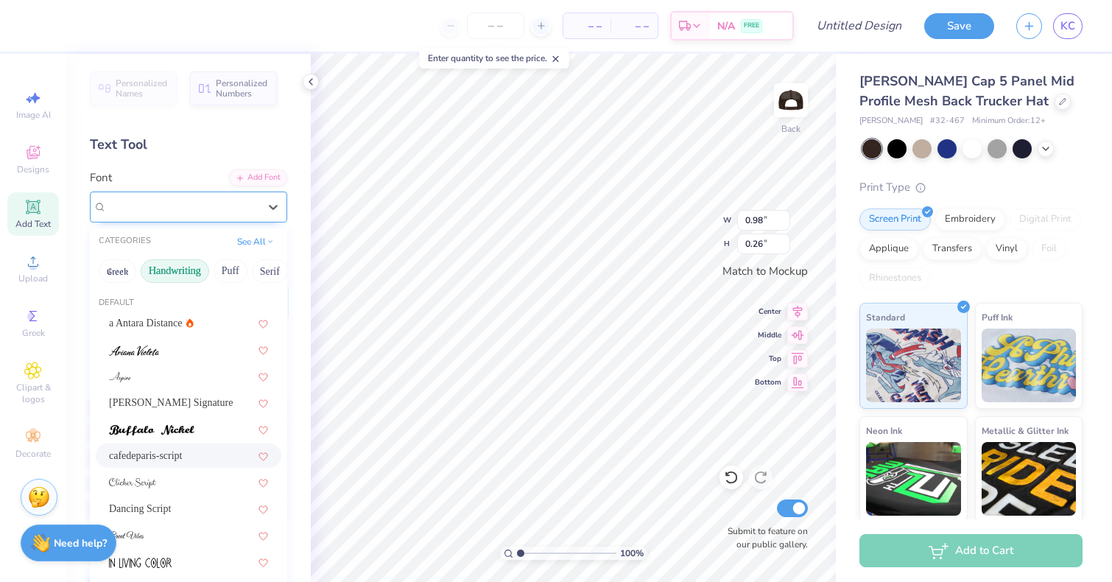
click at [215, 216] on div at bounding box center [183, 207] width 152 height 20
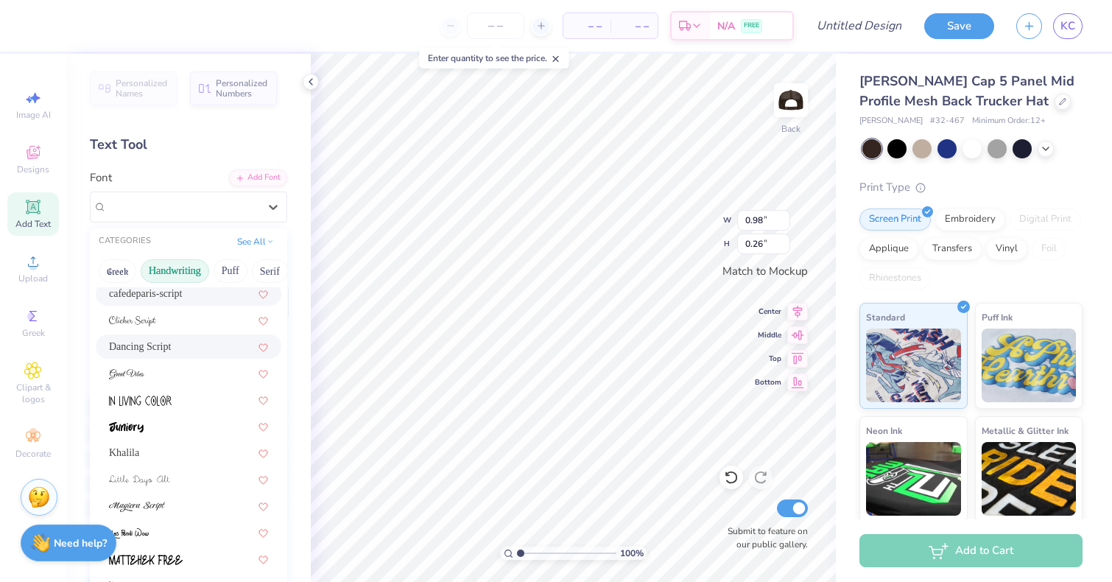
scroll to position [164, 0]
click at [177, 390] on div at bounding box center [189, 398] width 186 height 24
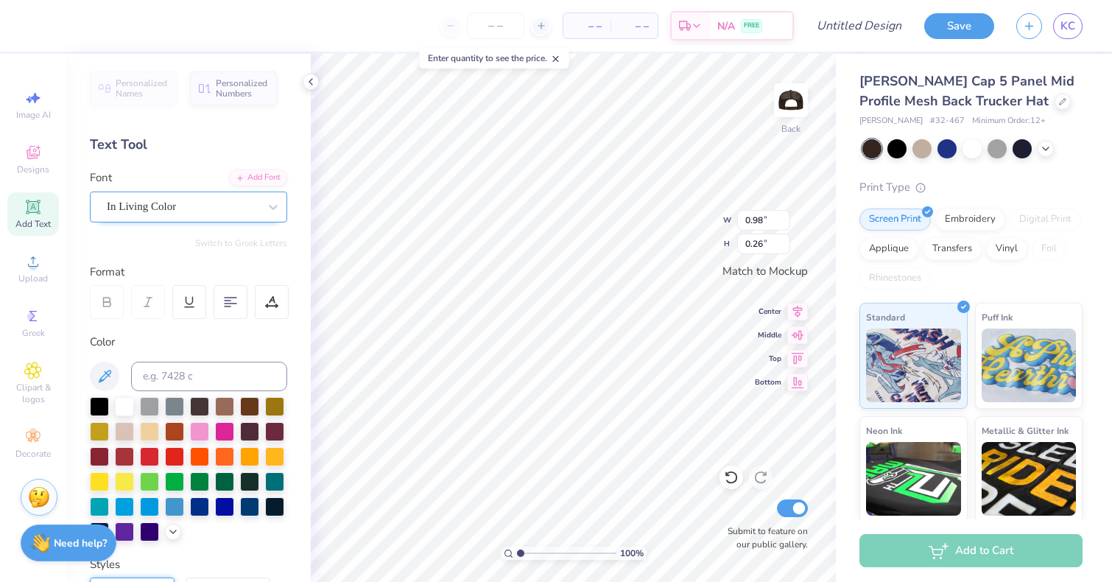
type input "1.45"
type input "0.23"
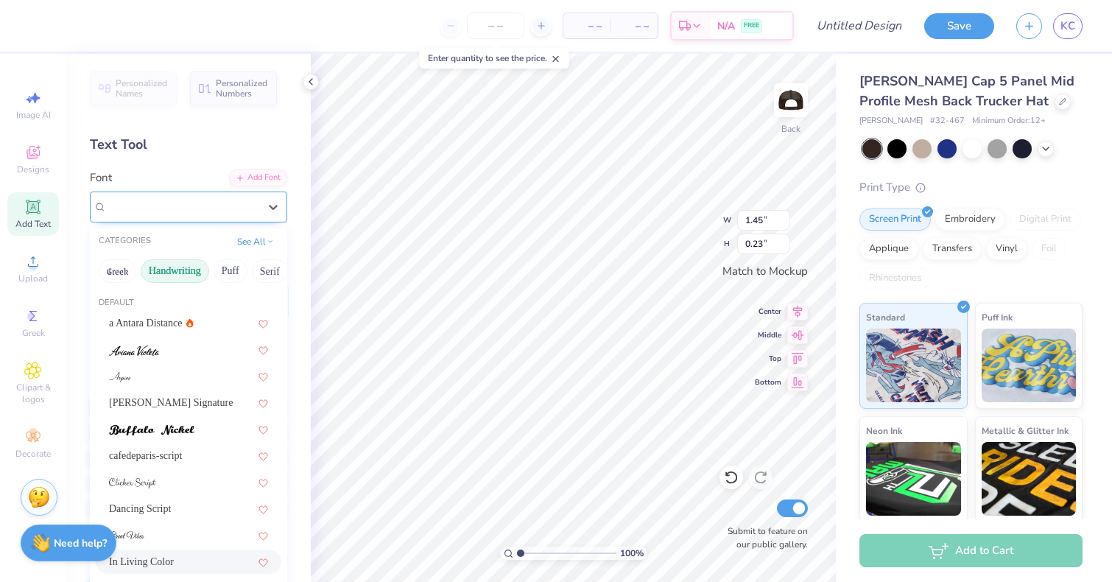
click at [203, 206] on div "In Living Color" at bounding box center [182, 206] width 155 height 23
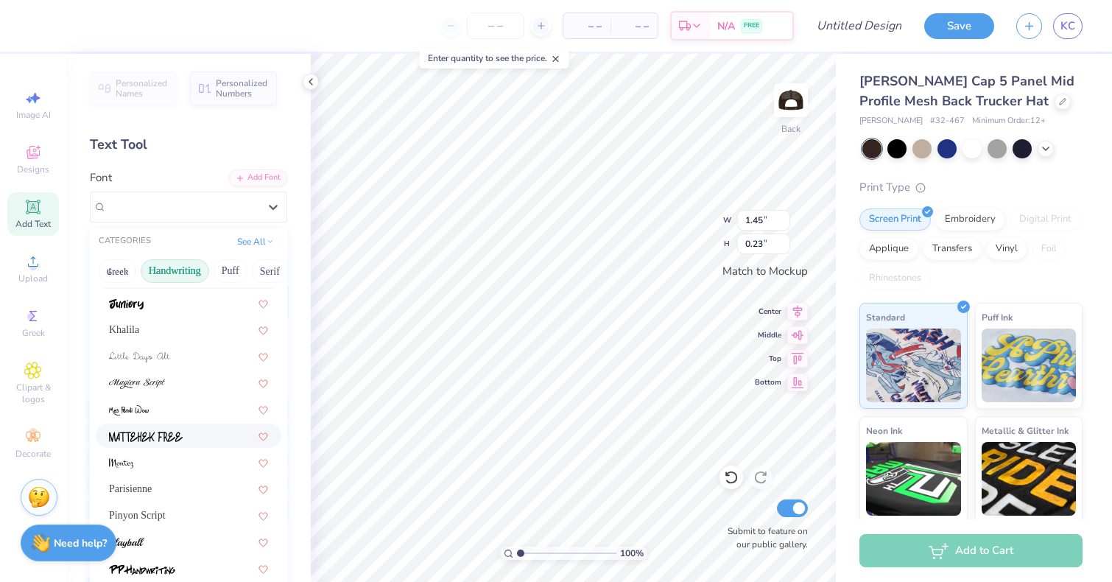
scroll to position [334, 0]
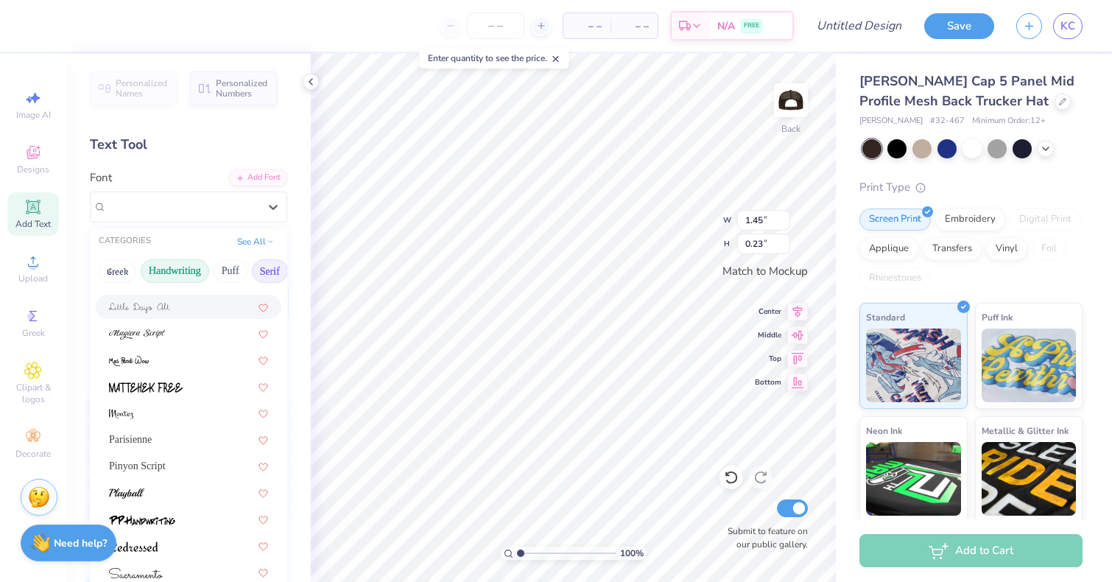
click at [260, 270] on button "Serif" at bounding box center [270, 271] width 36 height 24
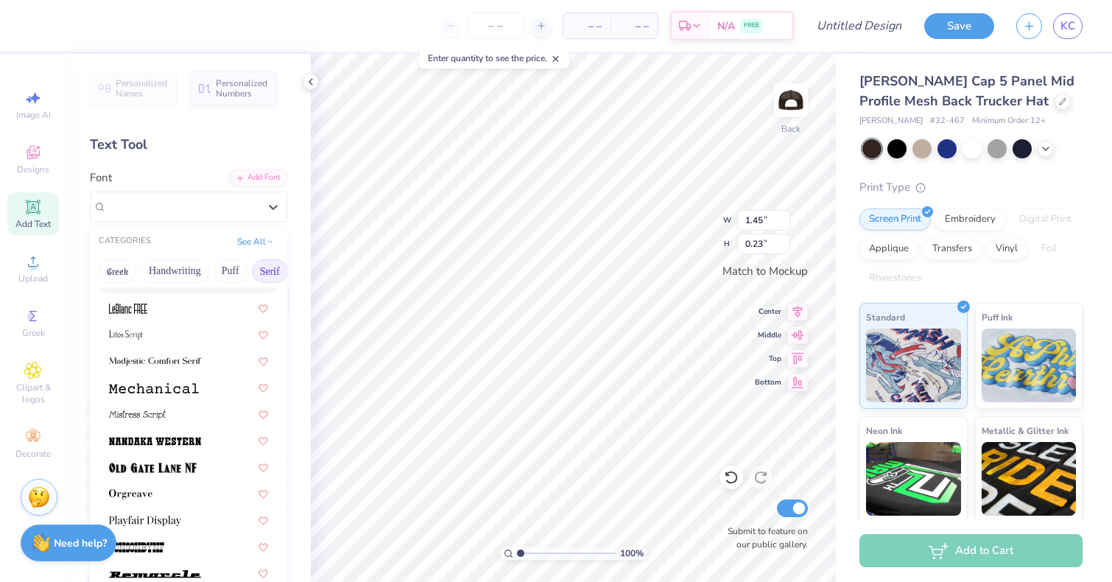
scroll to position [1455, 0]
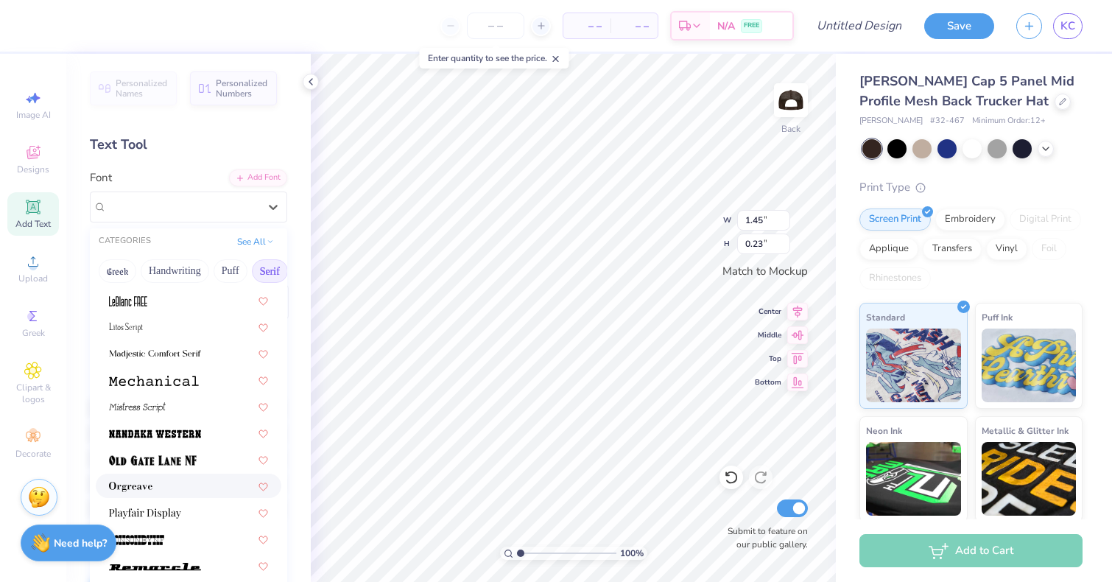
click at [178, 489] on div at bounding box center [188, 485] width 159 height 15
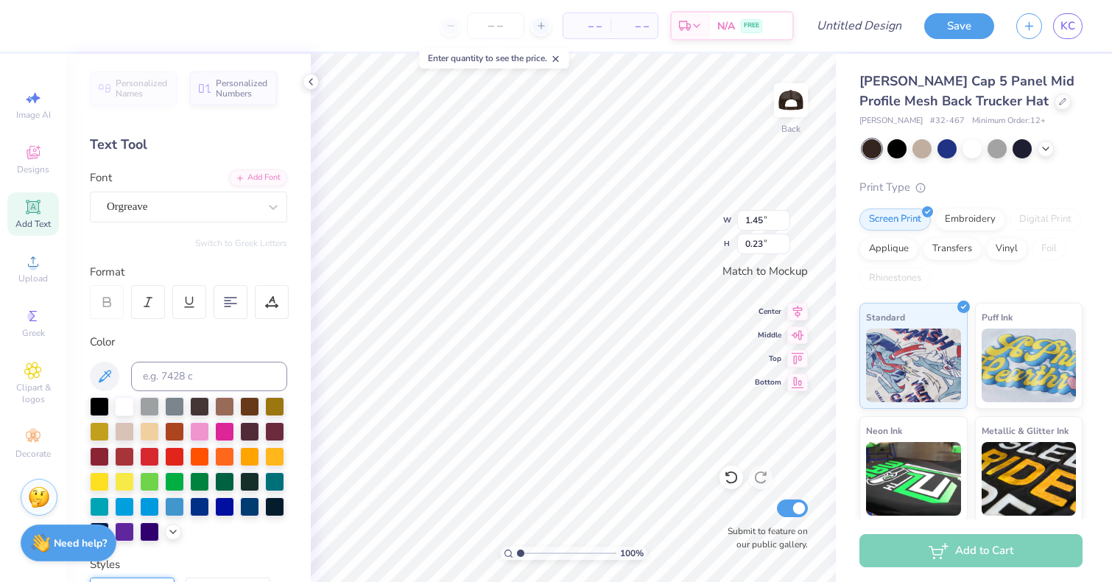
type input "2.14"
type input "0.29"
click at [254, 206] on div "Orgreave" at bounding box center [182, 206] width 155 height 23
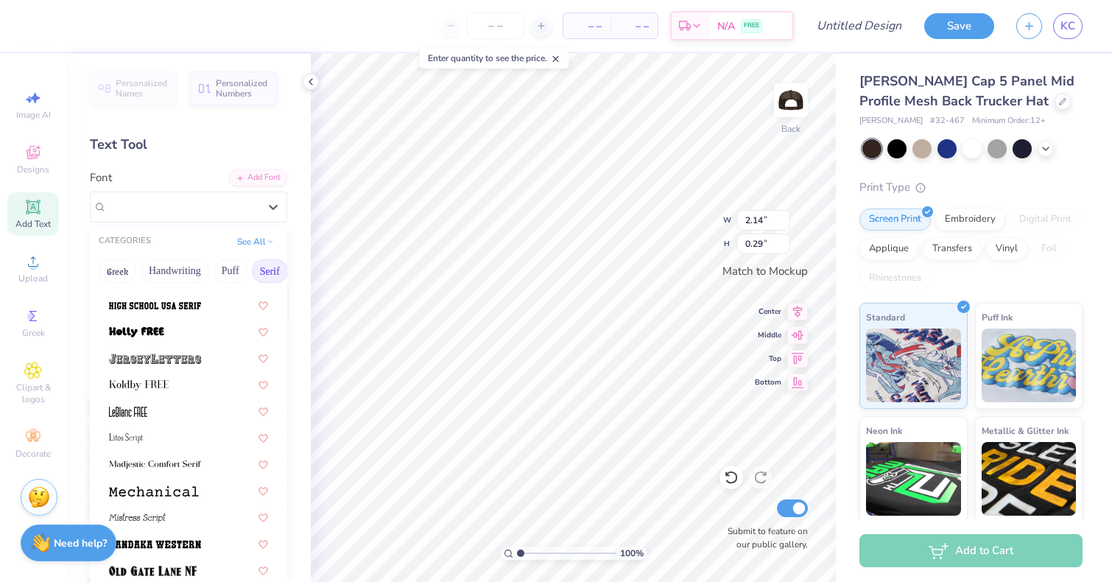
scroll to position [1355, 0]
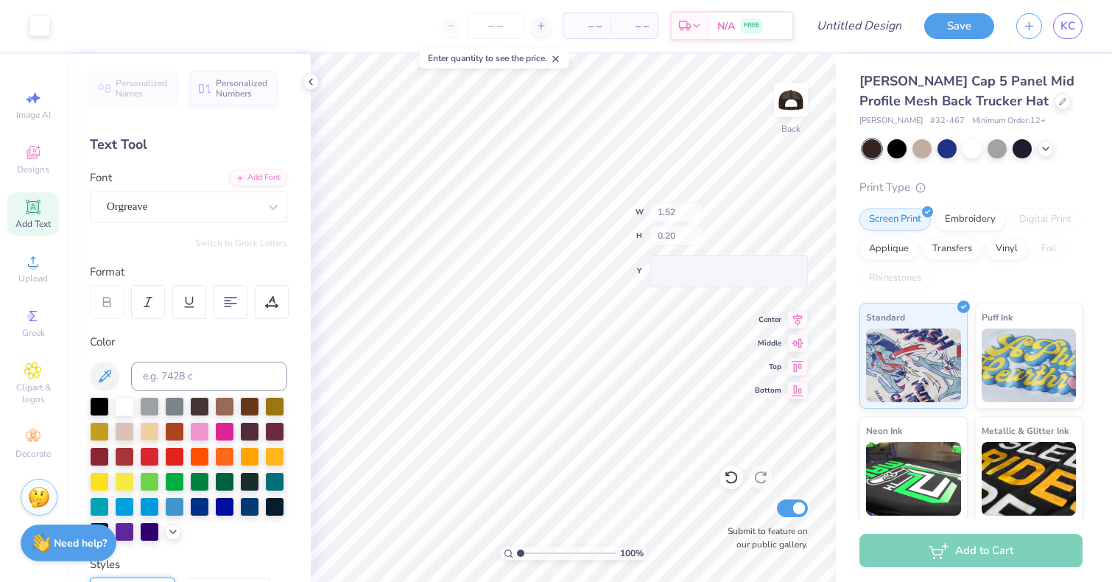
type input "1.52"
type input "0.20"
click at [1059, 100] on icon at bounding box center [1062, 99] width 7 height 7
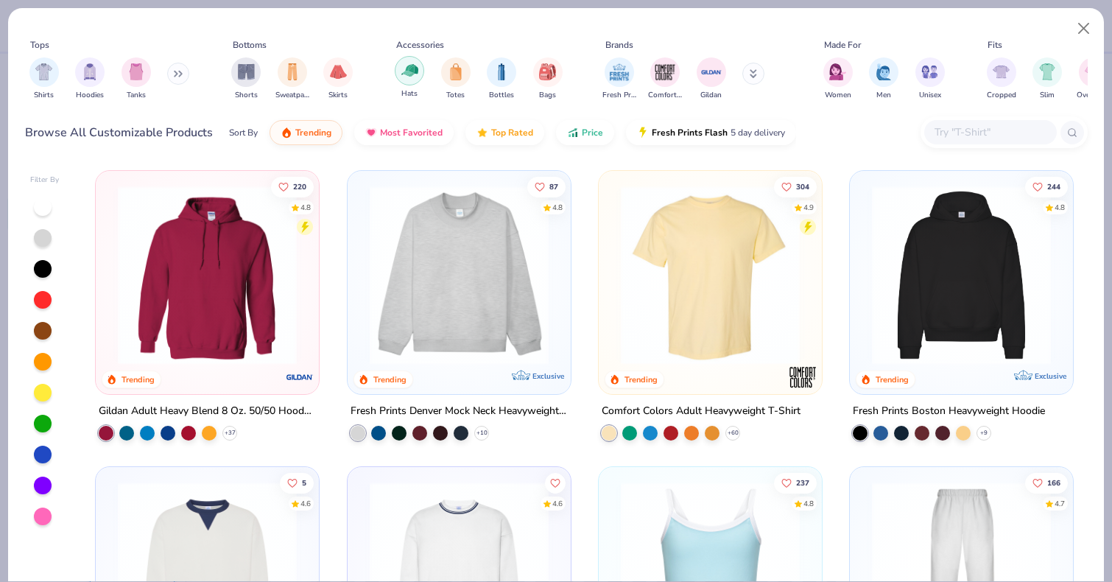
click at [414, 74] on img "filter for Hats" at bounding box center [409, 70] width 17 height 17
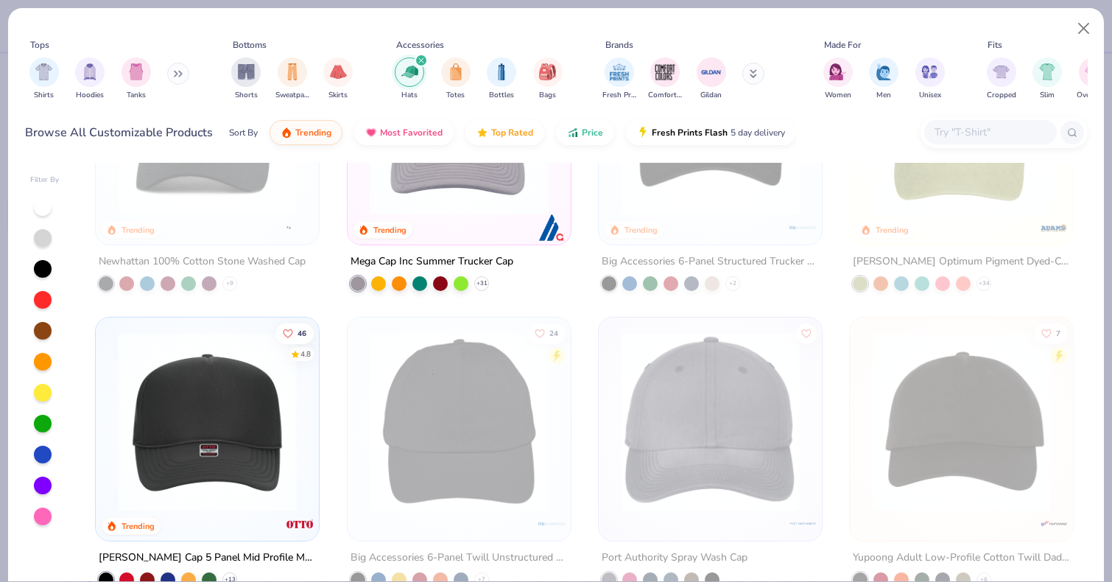
scroll to position [175, 0]
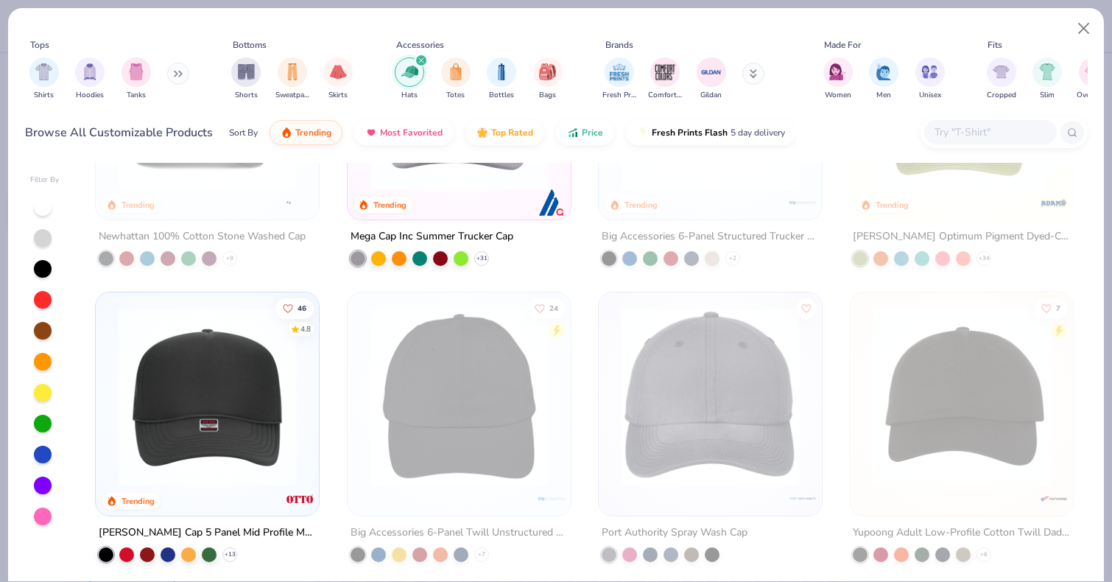
click at [176, 448] on img at bounding box center [207, 396] width 194 height 179
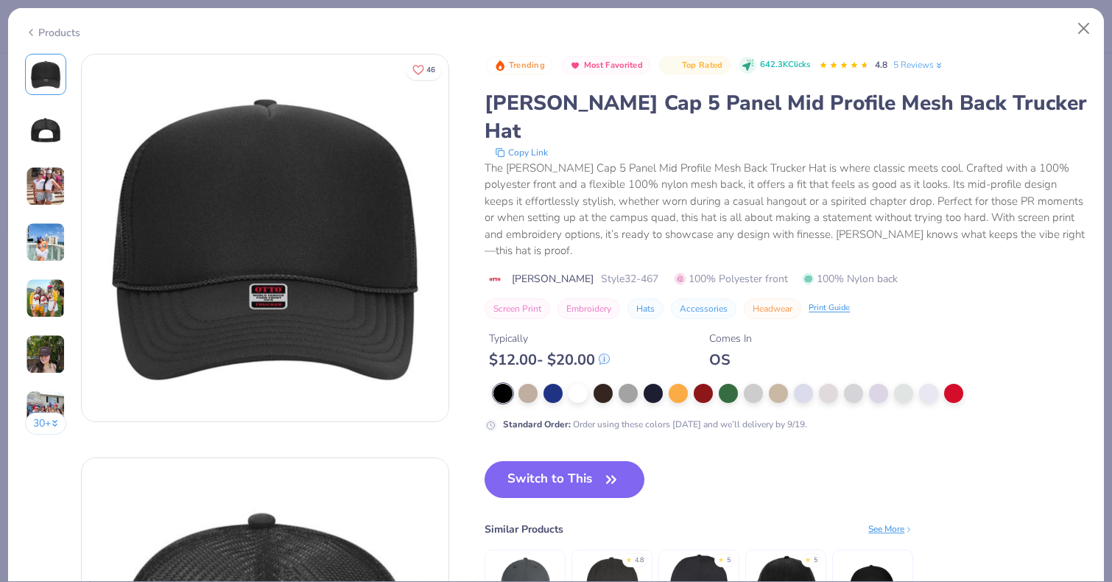
click at [61, 352] on img at bounding box center [46, 354] width 40 height 40
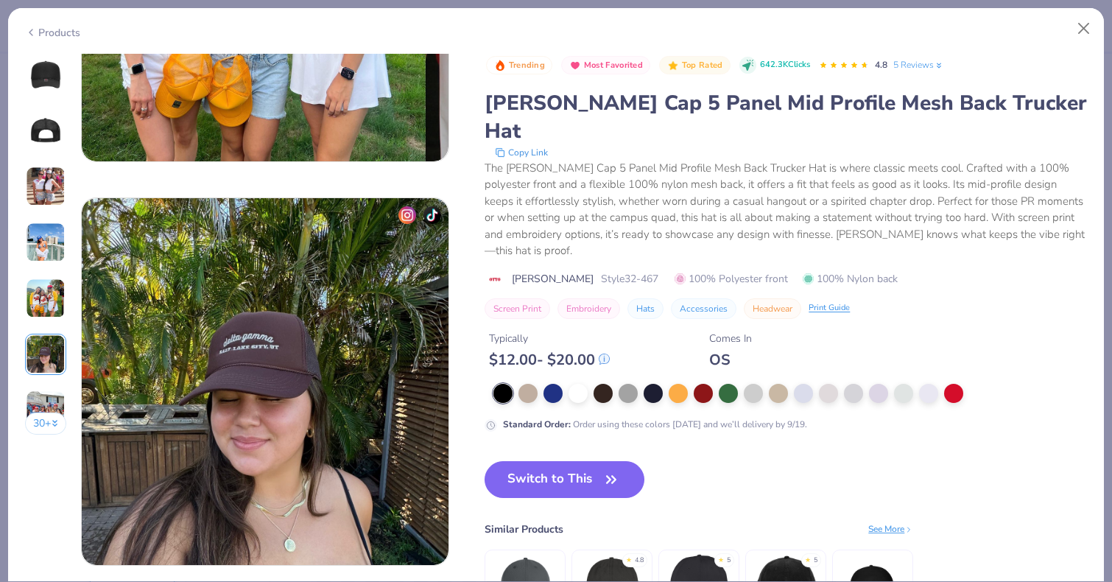
click at [49, 299] on img at bounding box center [46, 298] width 40 height 40
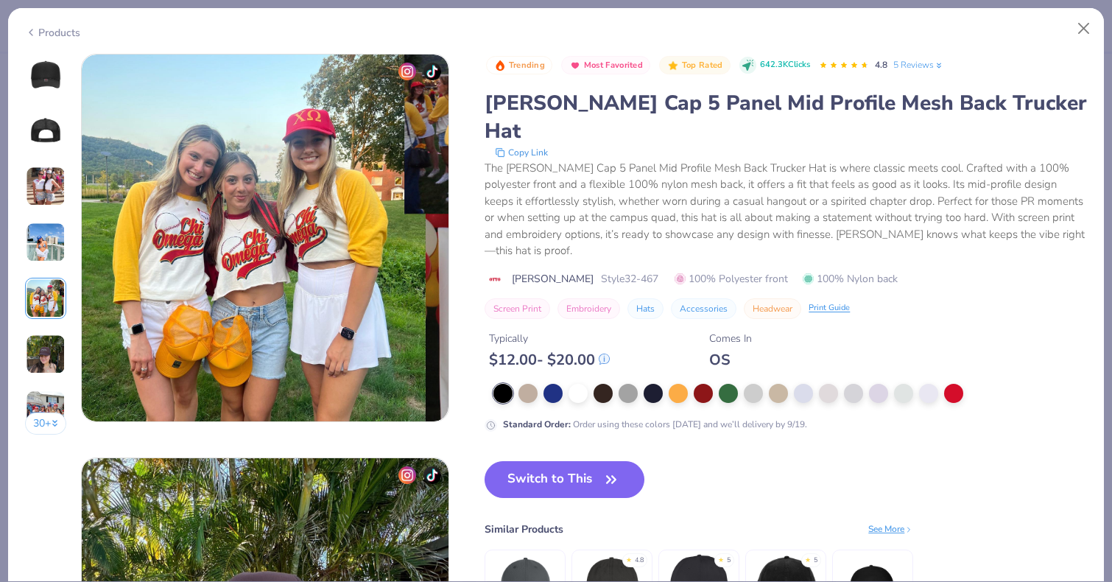
click at [46, 391] on img at bounding box center [46, 410] width 40 height 40
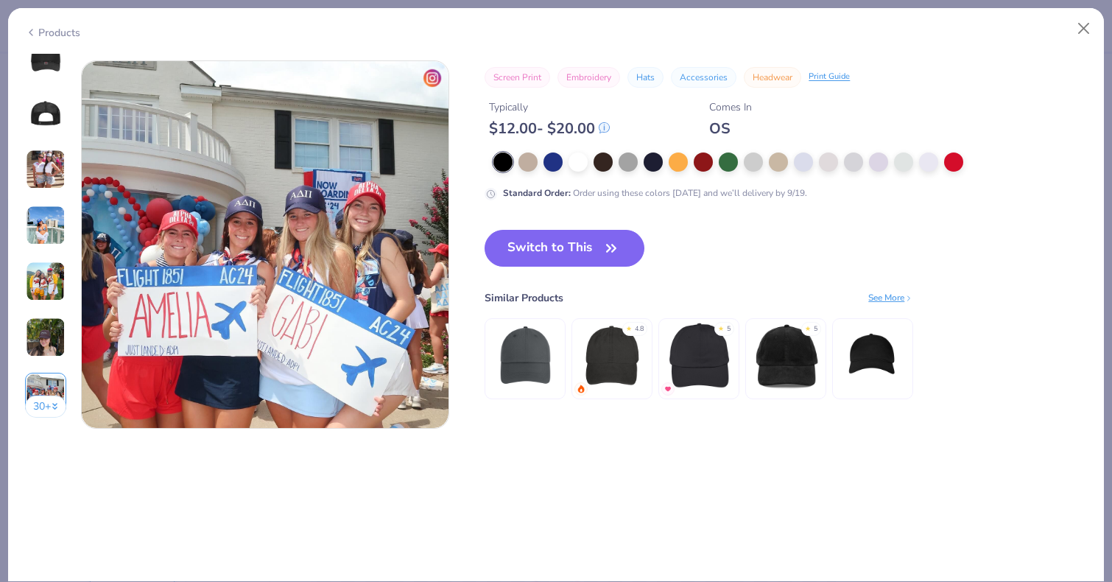
scroll to position [2422, 0]
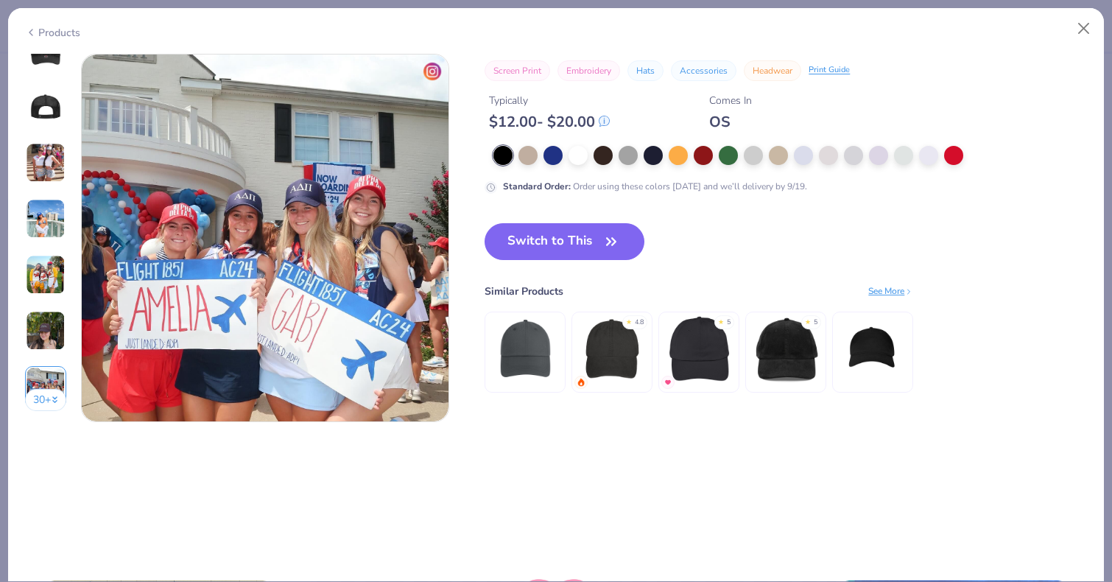
click at [47, 299] on div "30 +" at bounding box center [46, 226] width 42 height 392
click at [50, 276] on img at bounding box center [46, 275] width 40 height 40
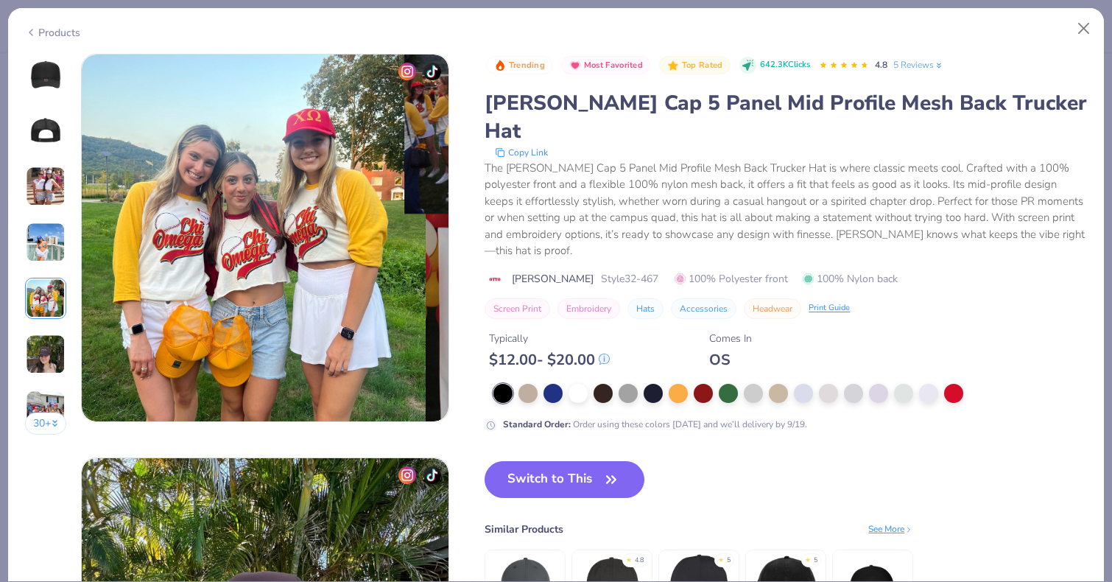
click at [58, 349] on img at bounding box center [46, 354] width 40 height 40
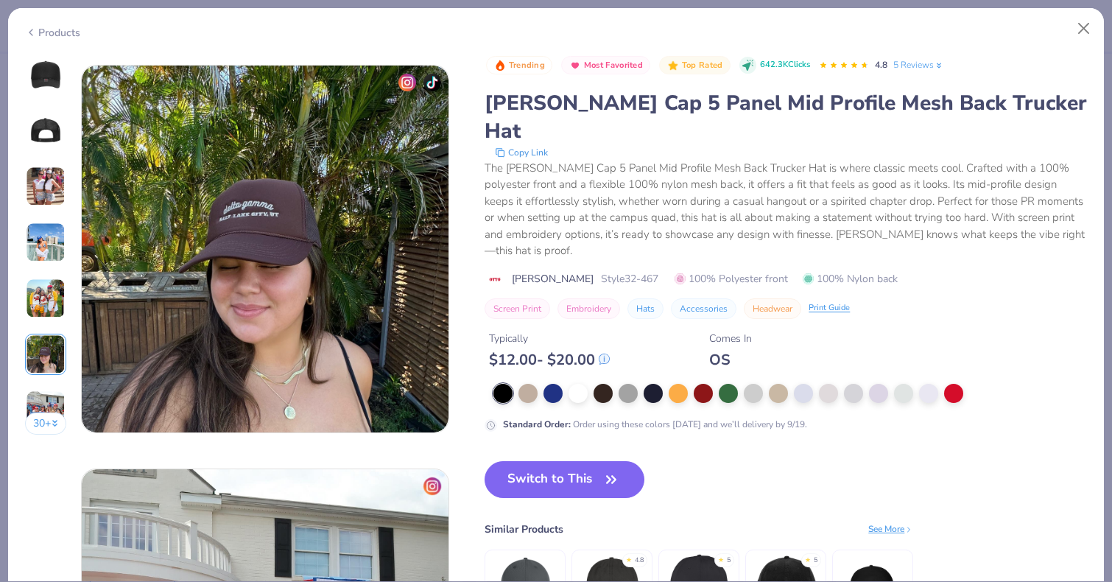
scroll to position [2018, 0]
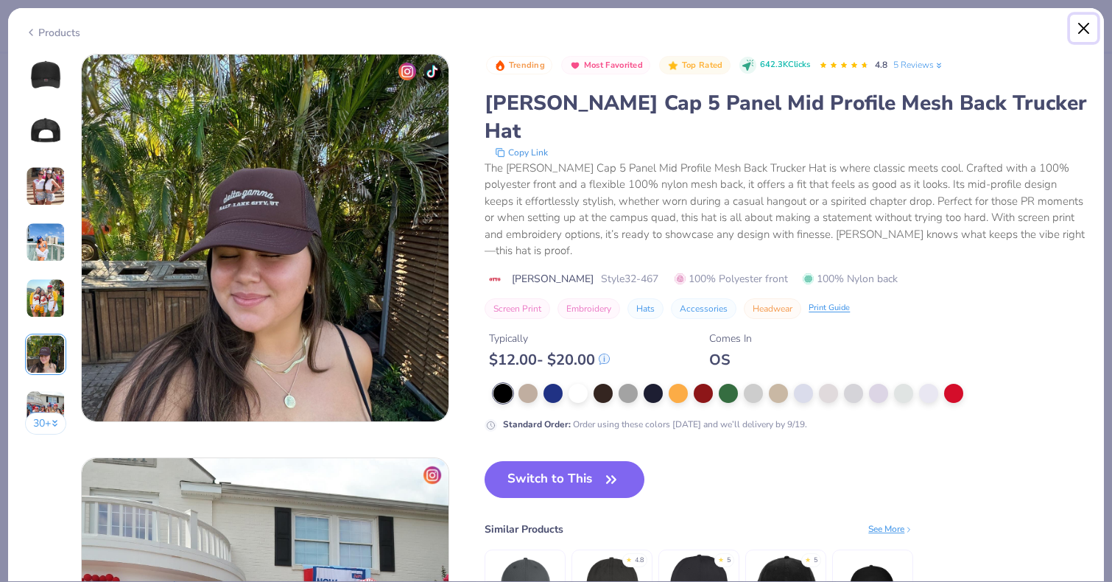
click at [1082, 28] on button "Close" at bounding box center [1084, 29] width 28 height 28
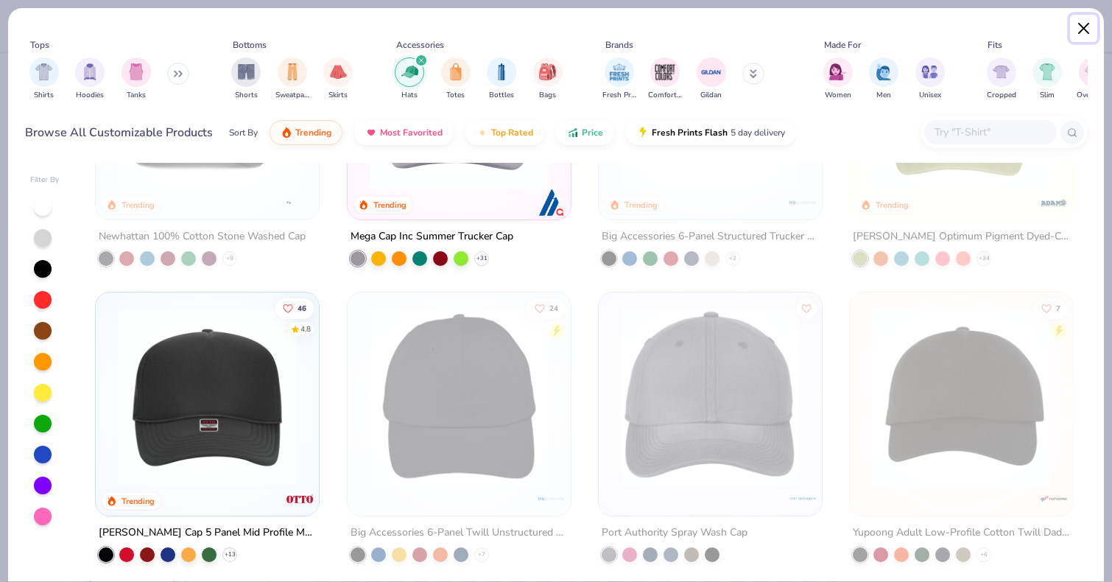
click at [1072, 32] on button "Close" at bounding box center [1084, 29] width 28 height 28
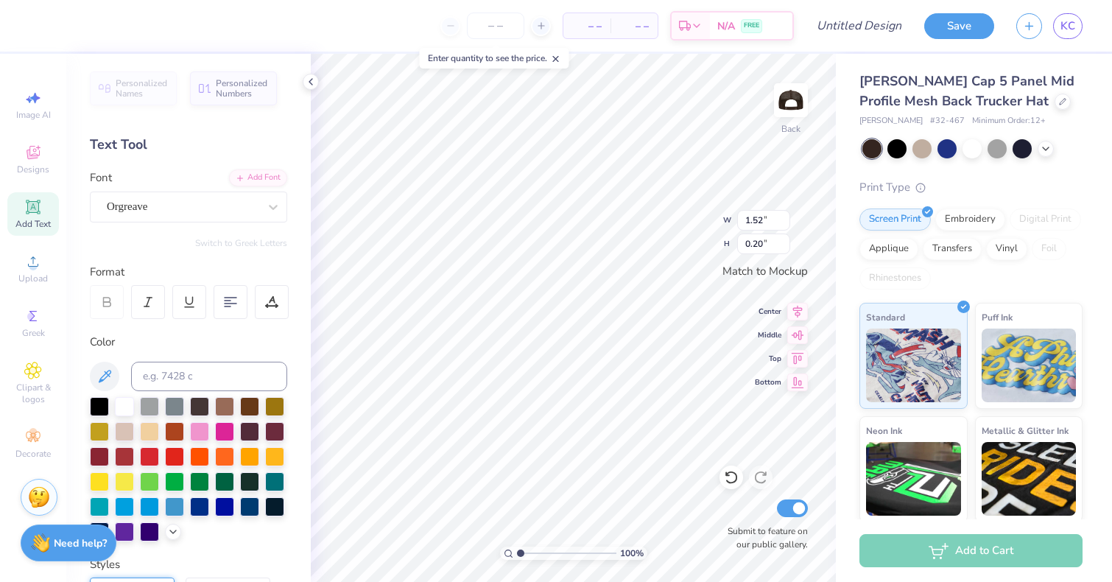
type input "3.24"
type input "0.80"
type input "3.50"
type input "0.86"
click at [1042, 150] on icon at bounding box center [1046, 147] width 12 height 12
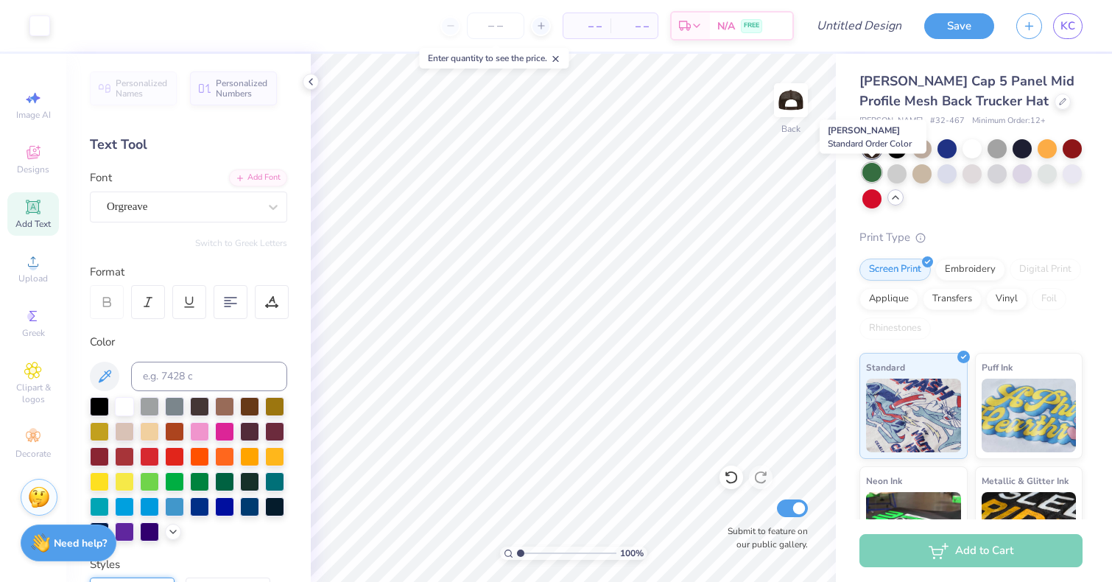
click at [873, 177] on div at bounding box center [872, 172] width 19 height 19
click at [924, 183] on div at bounding box center [973, 173] width 220 height 69
click at [949, 170] on div at bounding box center [947, 172] width 19 height 19
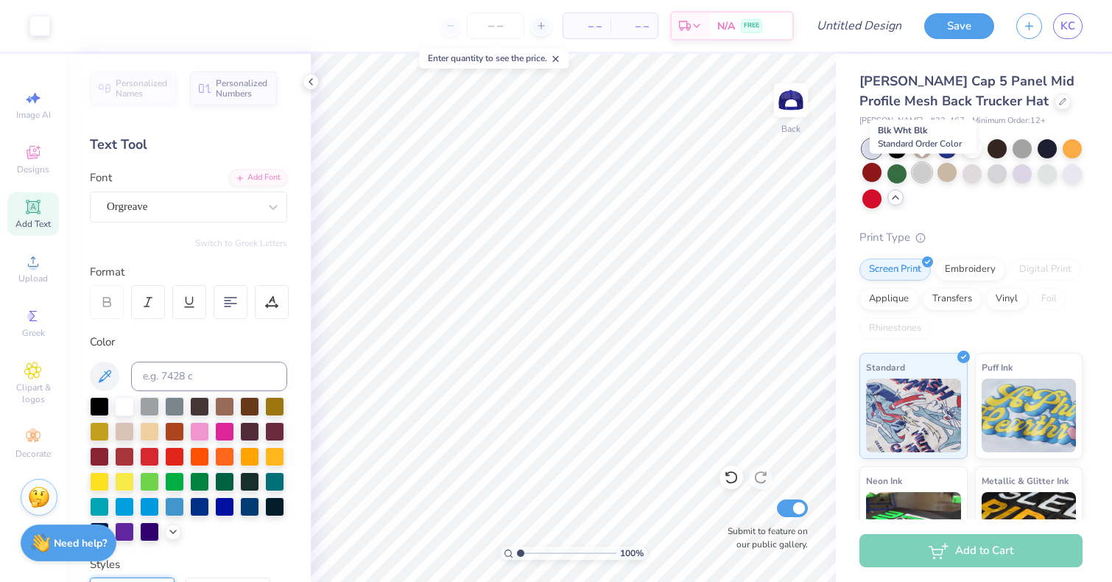
click at [922, 174] on div at bounding box center [922, 172] width 19 height 19
click at [896, 174] on div at bounding box center [897, 172] width 19 height 19
click at [872, 173] on div at bounding box center [872, 172] width 19 height 19
click at [874, 200] on div at bounding box center [872, 197] width 19 height 19
click at [997, 148] on div at bounding box center [997, 147] width 19 height 19
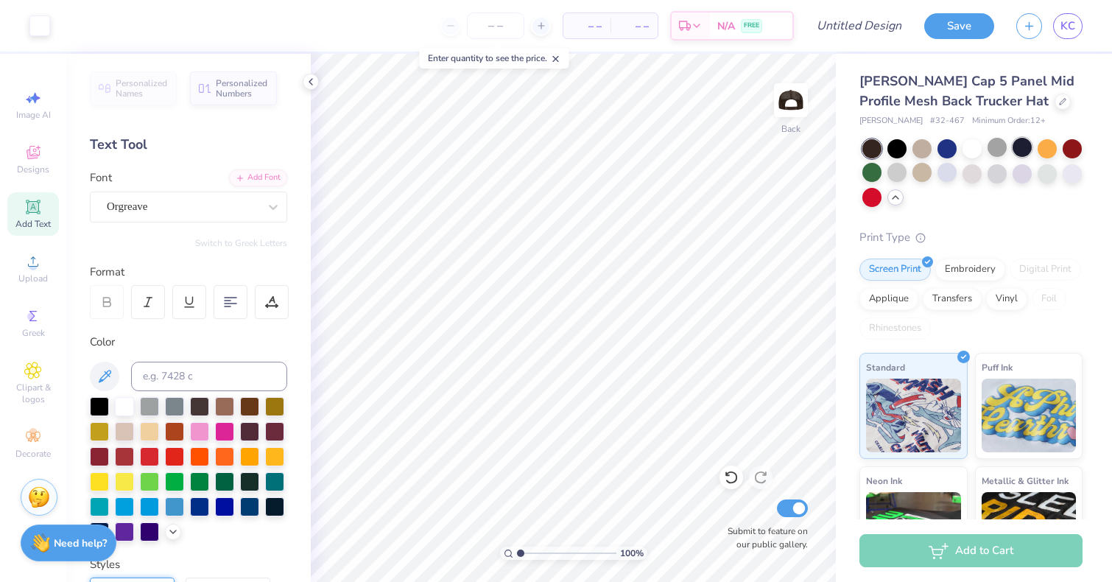
click at [1026, 145] on div at bounding box center [1022, 147] width 19 height 19
click at [993, 150] on div at bounding box center [997, 147] width 19 height 19
click at [315, 78] on icon at bounding box center [311, 82] width 12 height 12
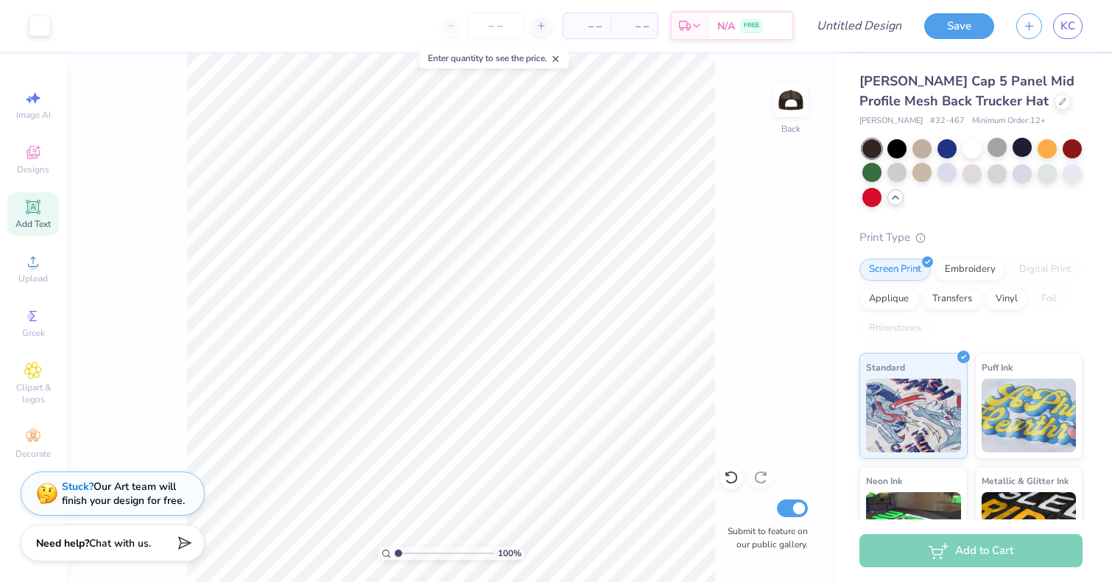
click at [961, 269] on div "Embroidery" at bounding box center [970, 270] width 70 height 22
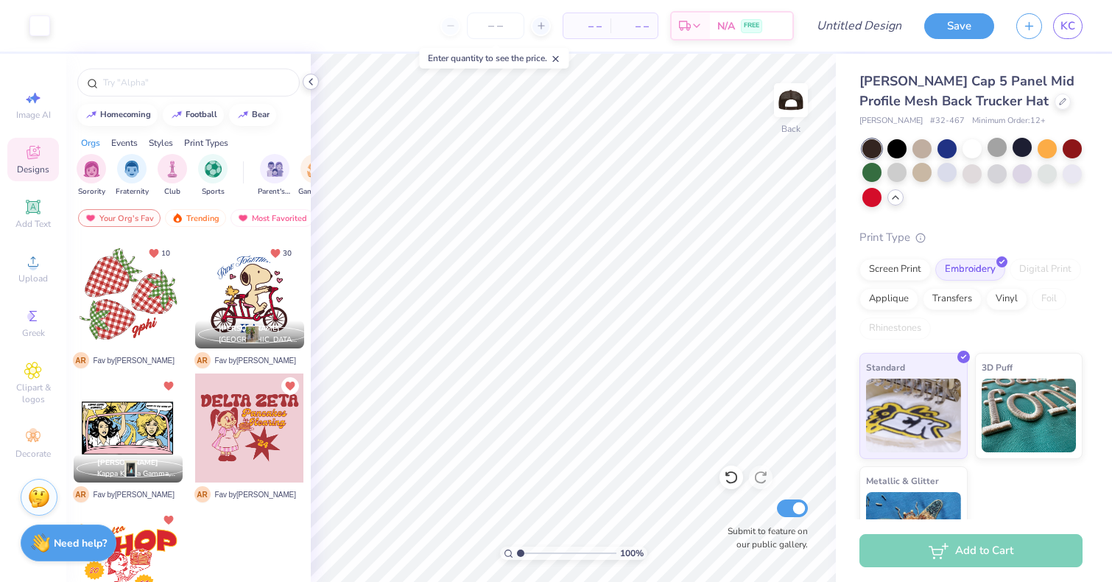
click at [309, 87] on icon at bounding box center [311, 82] width 12 height 12
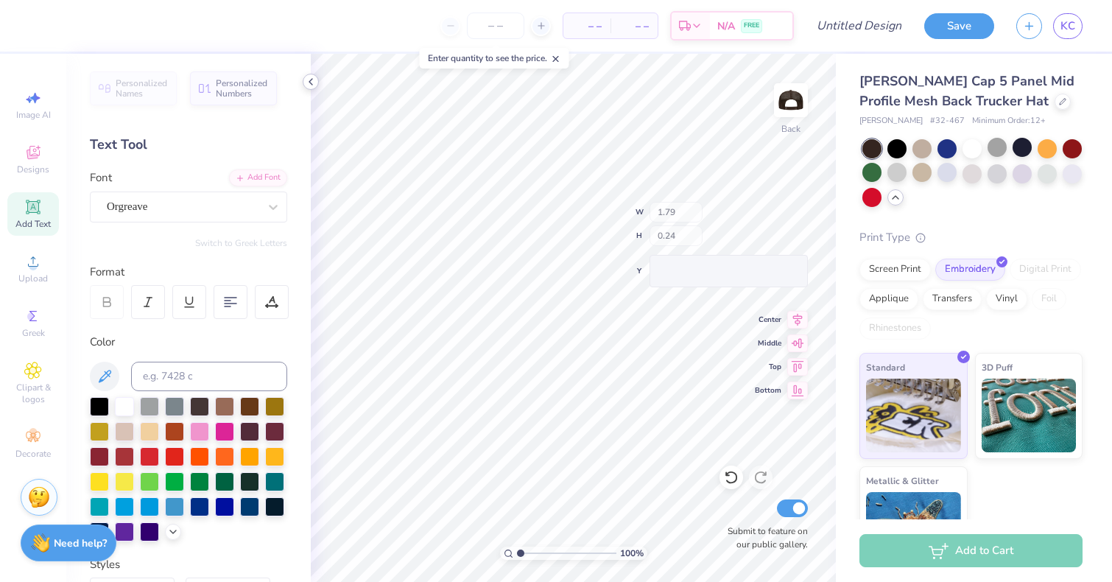
type input "1.79"
type input "0.24"
click at [310, 85] on icon at bounding box center [311, 82] width 12 height 12
type textarea "tri delta"
click at [312, 86] on icon at bounding box center [311, 82] width 12 height 12
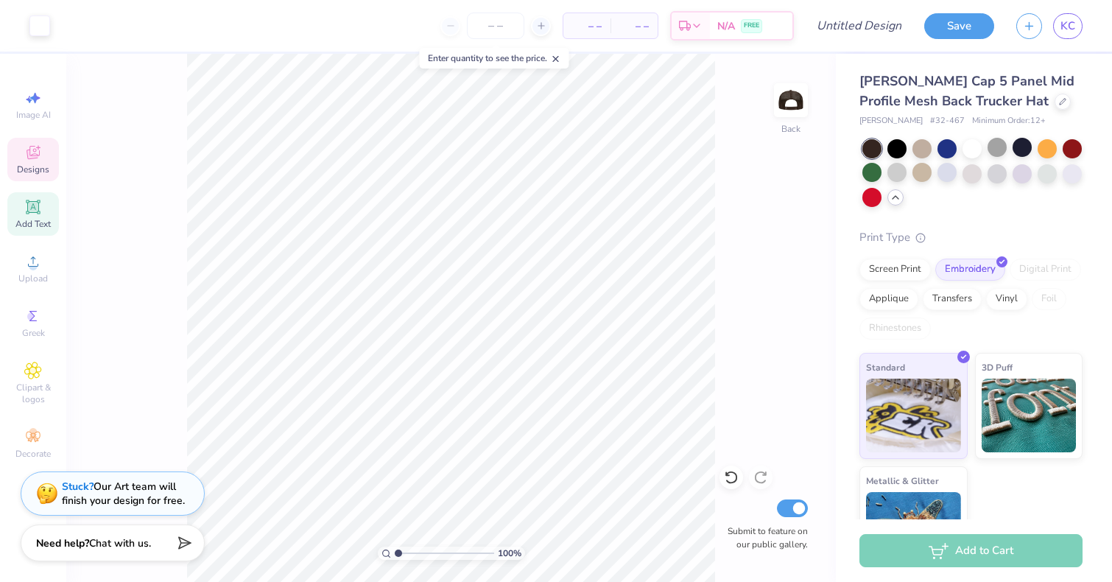
click at [28, 163] on div "Designs" at bounding box center [33, 159] width 52 height 43
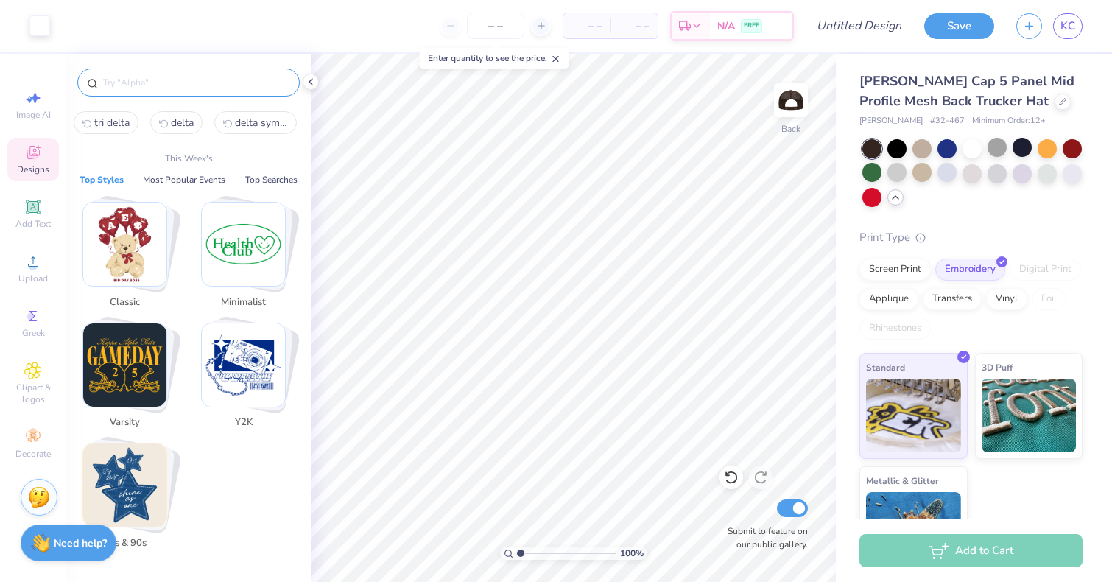
click at [157, 85] on input "text" at bounding box center [196, 82] width 189 height 15
click at [245, 365] on img "Stack Card Button Y2K" at bounding box center [243, 364] width 83 height 83
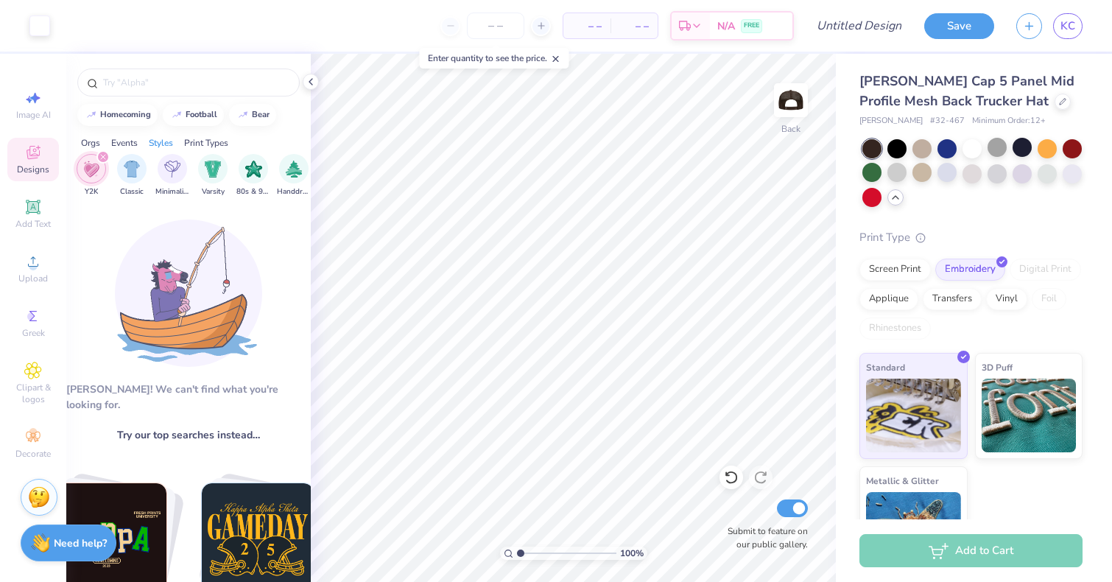
click at [101, 159] on icon "filter for Y2K" at bounding box center [103, 157] width 6 height 6
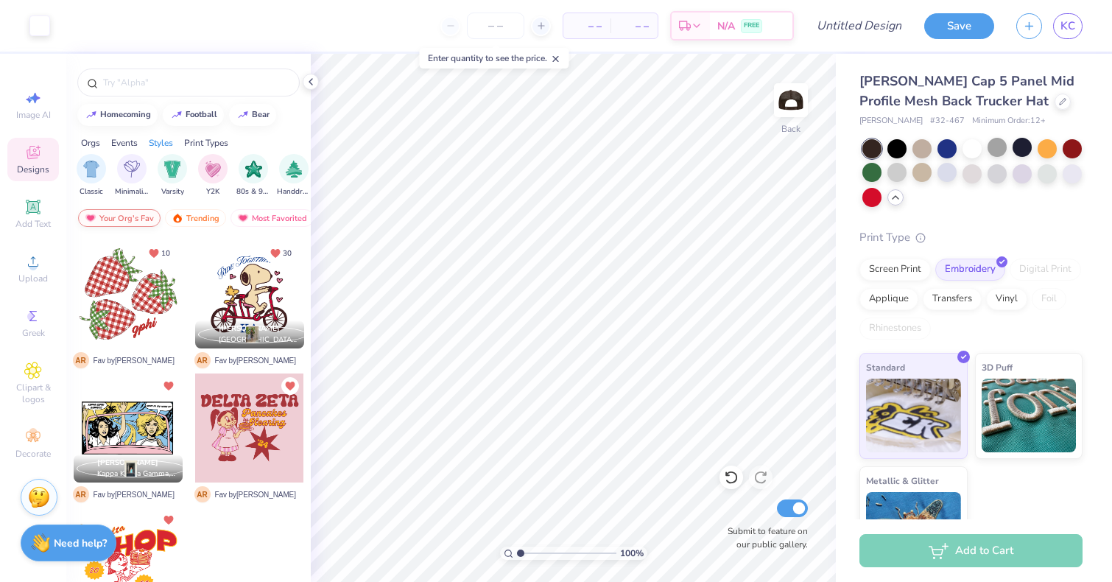
click at [144, 219] on div "Your Org's Fav" at bounding box center [119, 218] width 82 height 18
click at [177, 213] on img at bounding box center [178, 218] width 12 height 10
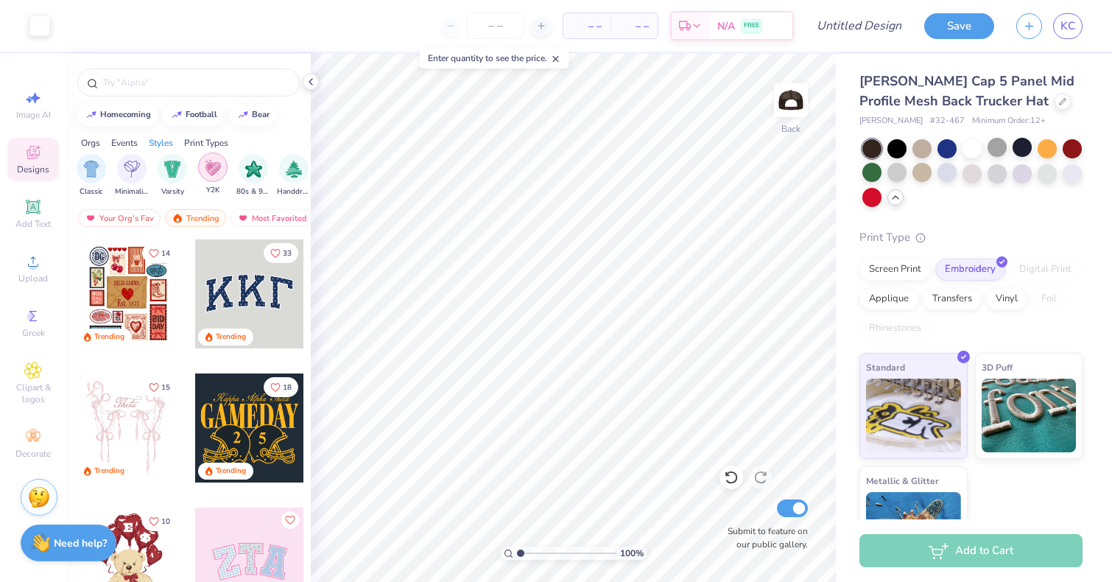
click at [214, 177] on div "filter for Y2K" at bounding box center [212, 166] width 29 height 29
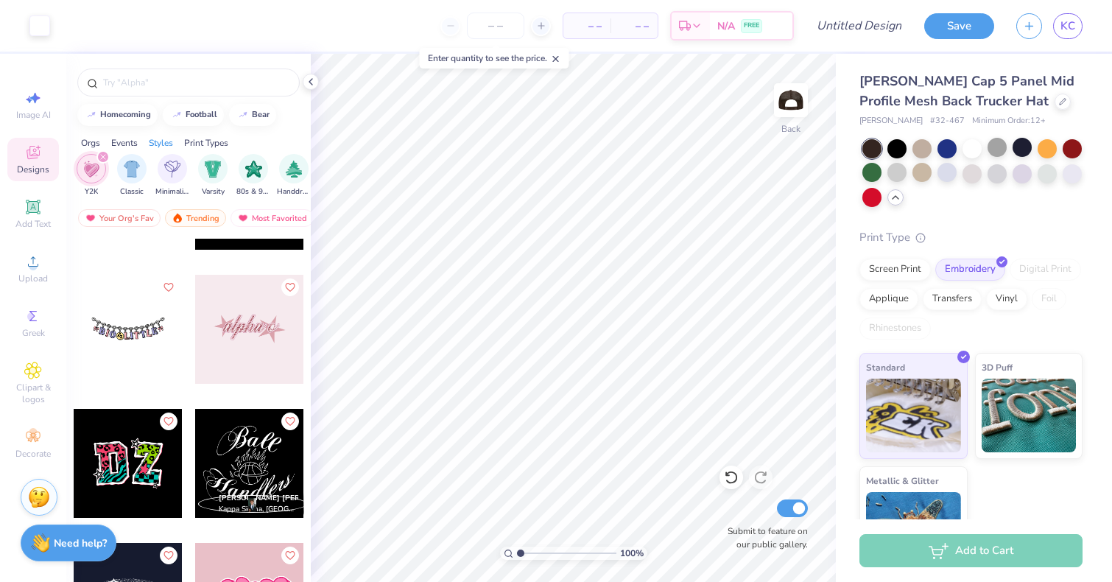
scroll to position [3564, 0]
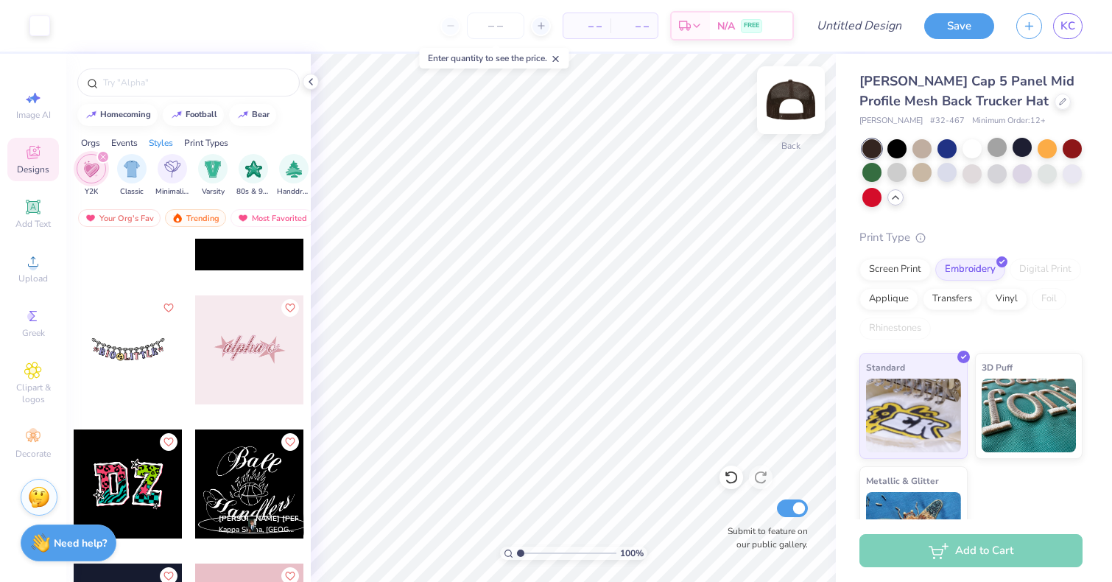
click at [804, 95] on img at bounding box center [791, 100] width 59 height 59
click at [793, 104] on img at bounding box center [791, 100] width 59 height 59
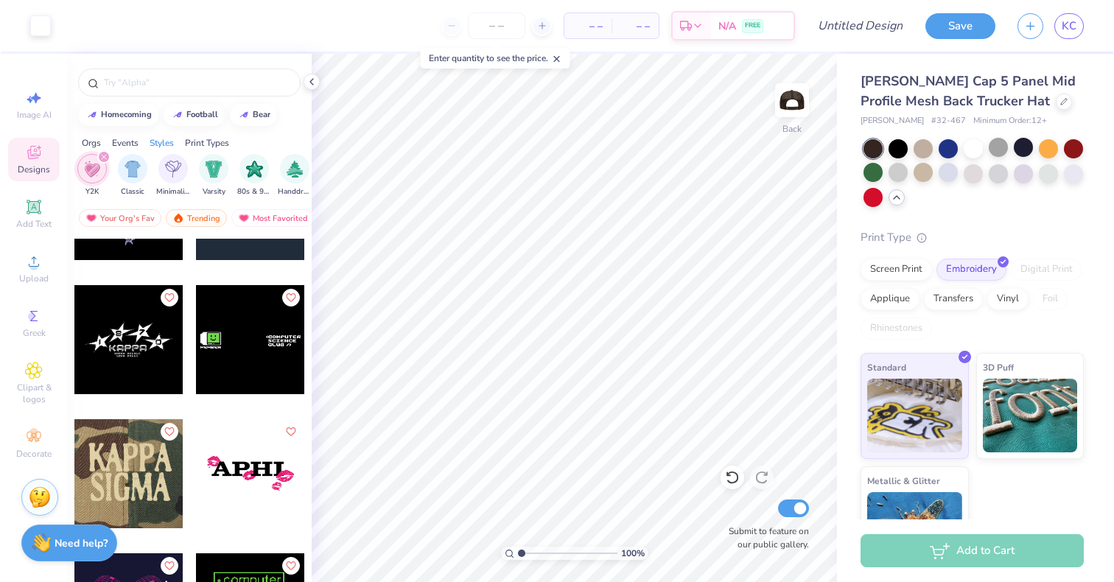
scroll to position [5856, 0]
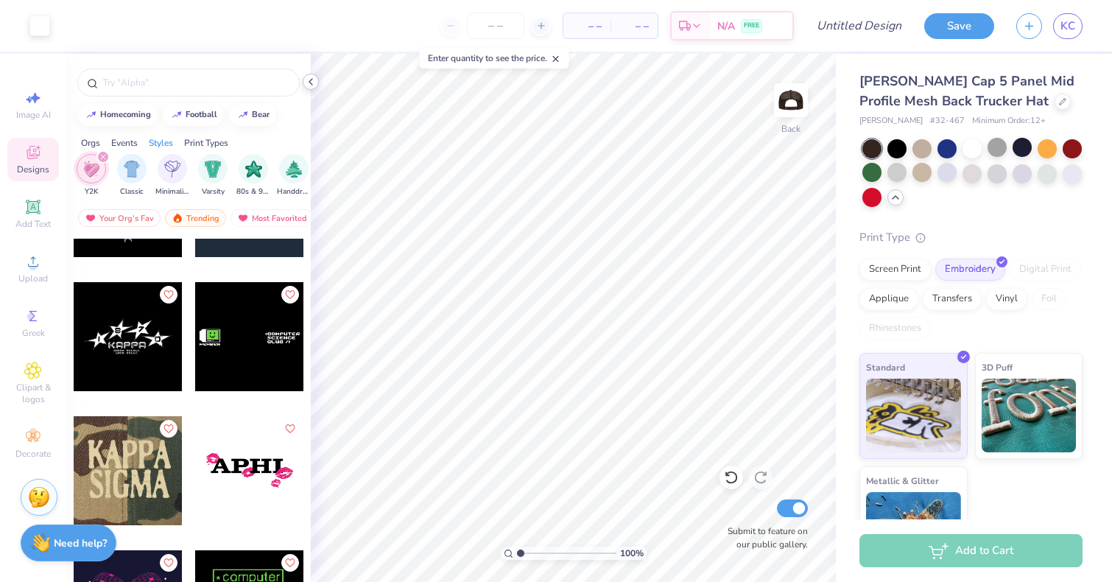
click at [311, 82] on icon at bounding box center [311, 82] width 12 height 12
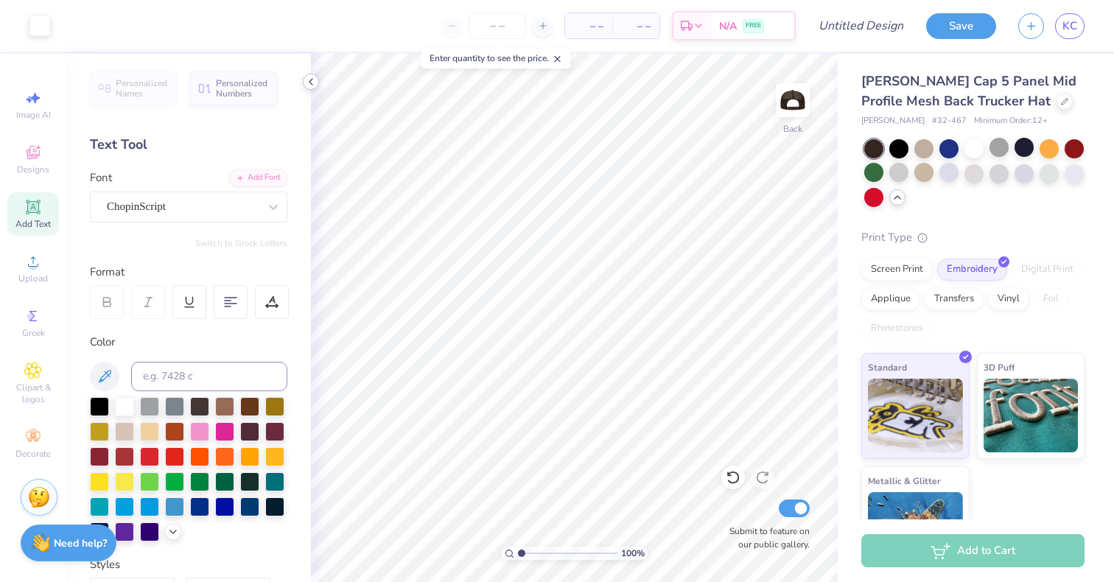
click at [314, 83] on icon at bounding box center [311, 82] width 12 height 12
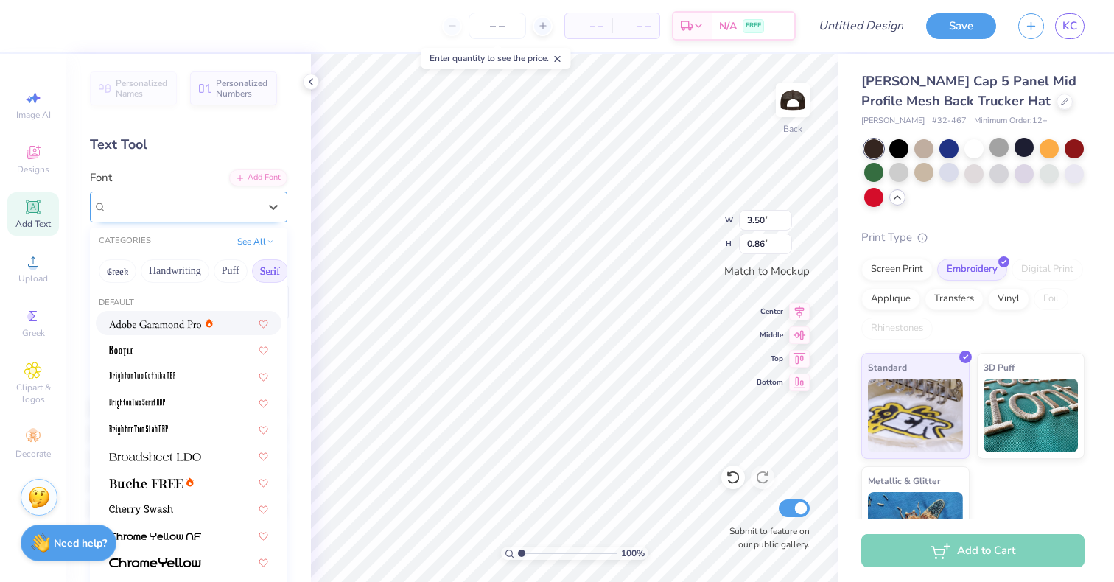
click at [238, 219] on div "ChopinScript" at bounding box center [188, 207] width 197 height 31
click at [164, 478] on img at bounding box center [146, 483] width 74 height 10
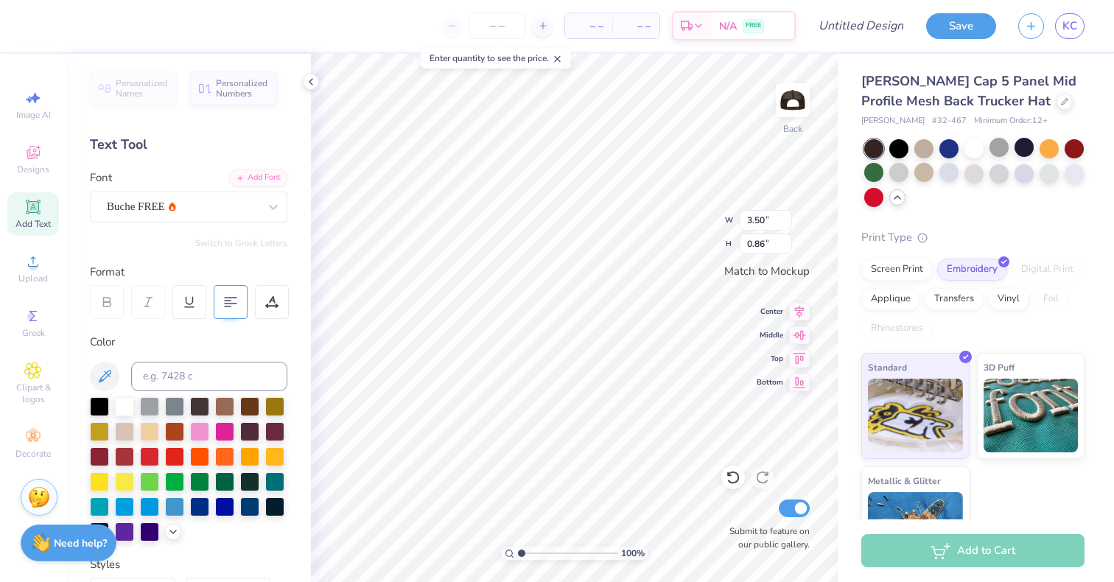
type input "4.71"
type input "0.94"
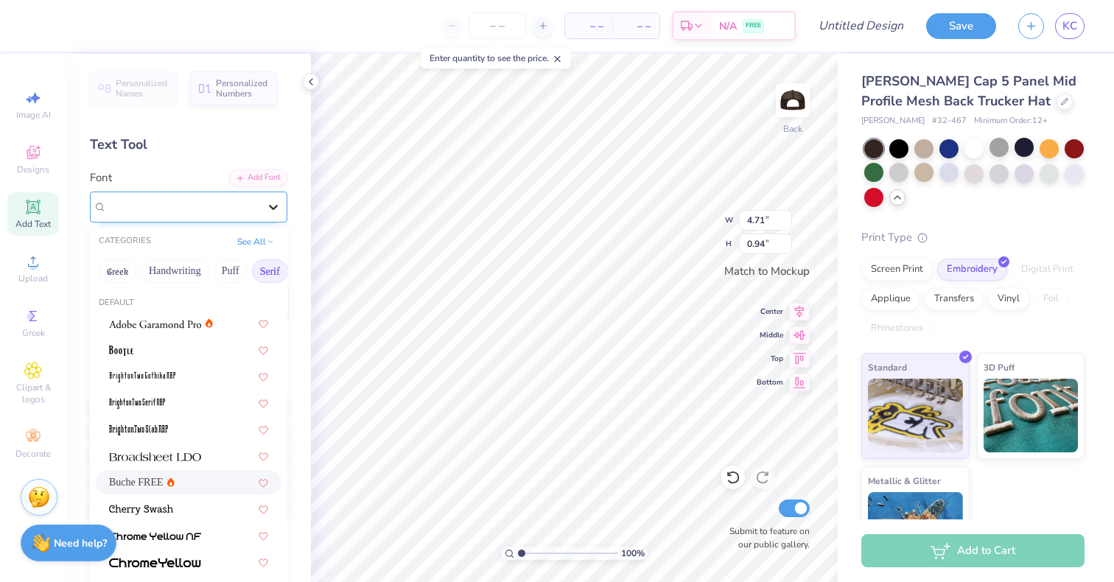
click at [265, 214] on div at bounding box center [273, 207] width 27 height 27
click at [195, 275] on button "Calligraphy" at bounding box center [187, 271] width 65 height 24
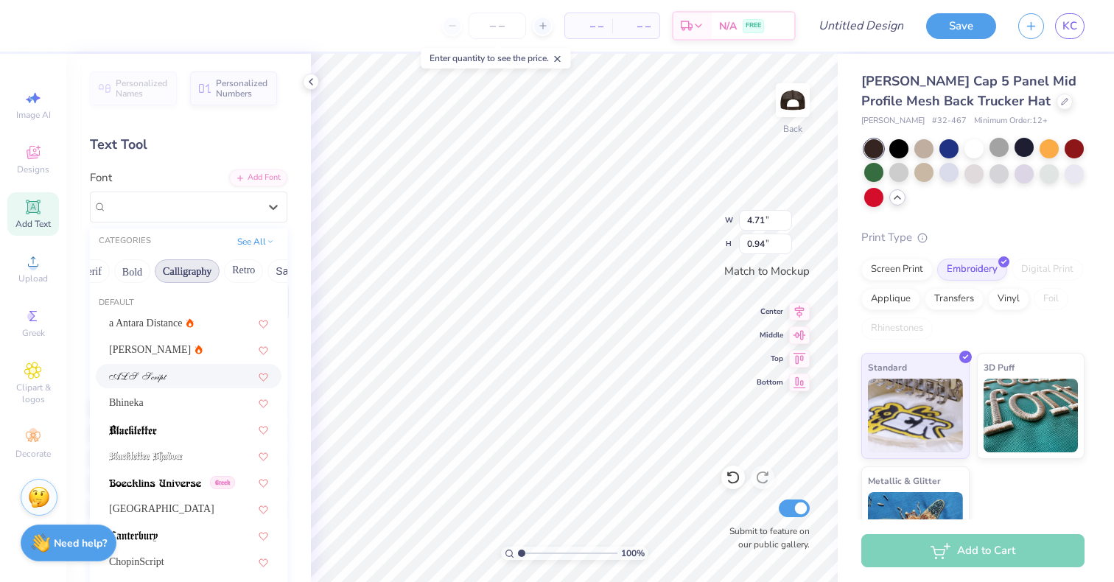
click at [166, 383] on span at bounding box center [138, 375] width 58 height 15
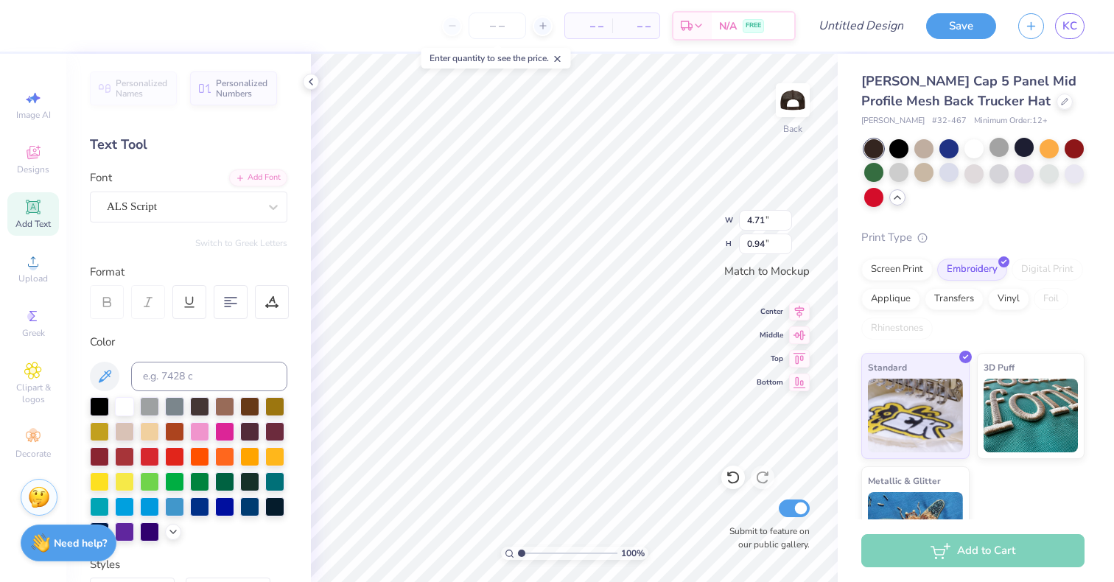
type input "3.43"
type input "0.78"
click at [1061, 103] on icon at bounding box center [1064, 99] width 7 height 7
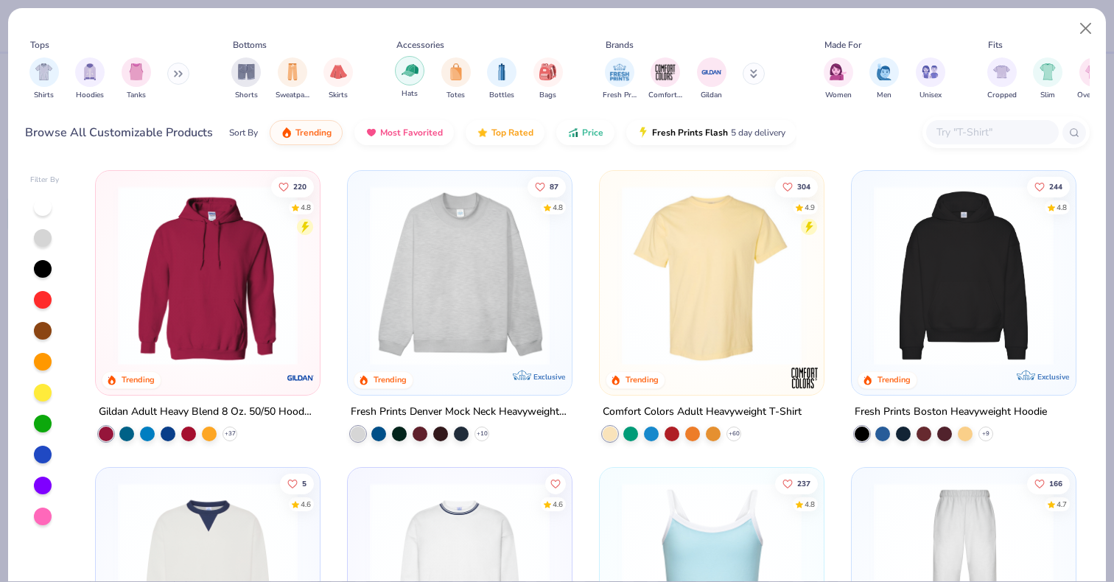
click at [420, 74] on div "filter for Hats" at bounding box center [409, 70] width 29 height 29
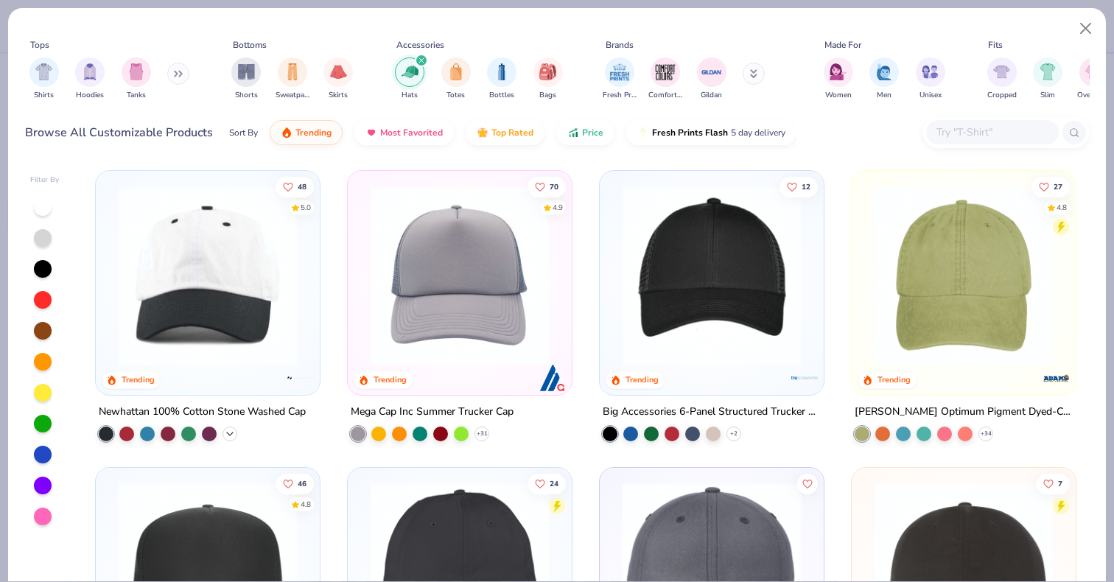
click at [230, 428] on icon at bounding box center [230, 434] width 12 height 12
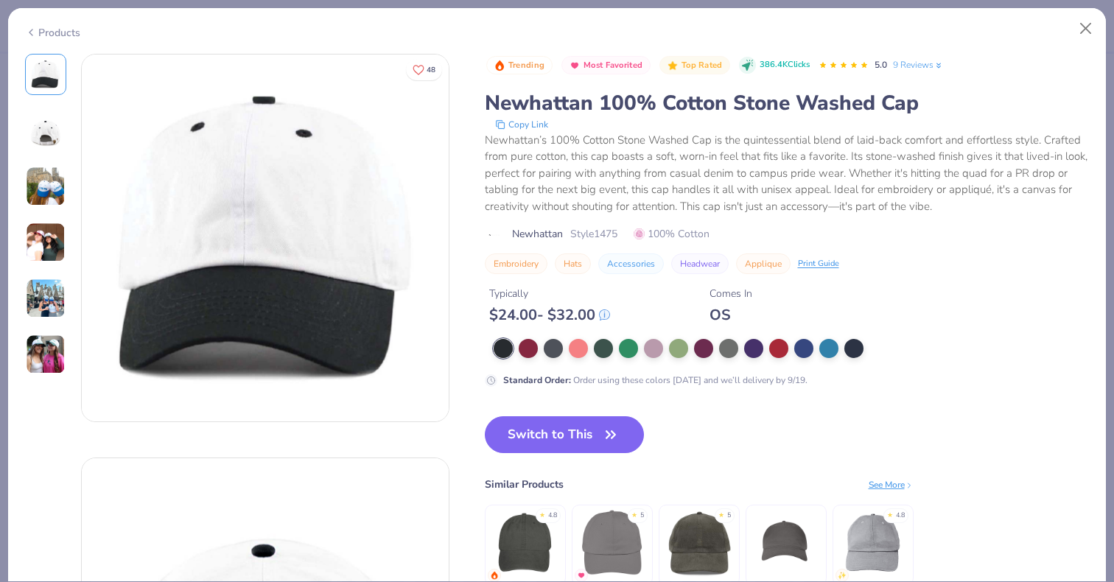
click at [40, 192] on img at bounding box center [46, 186] width 40 height 40
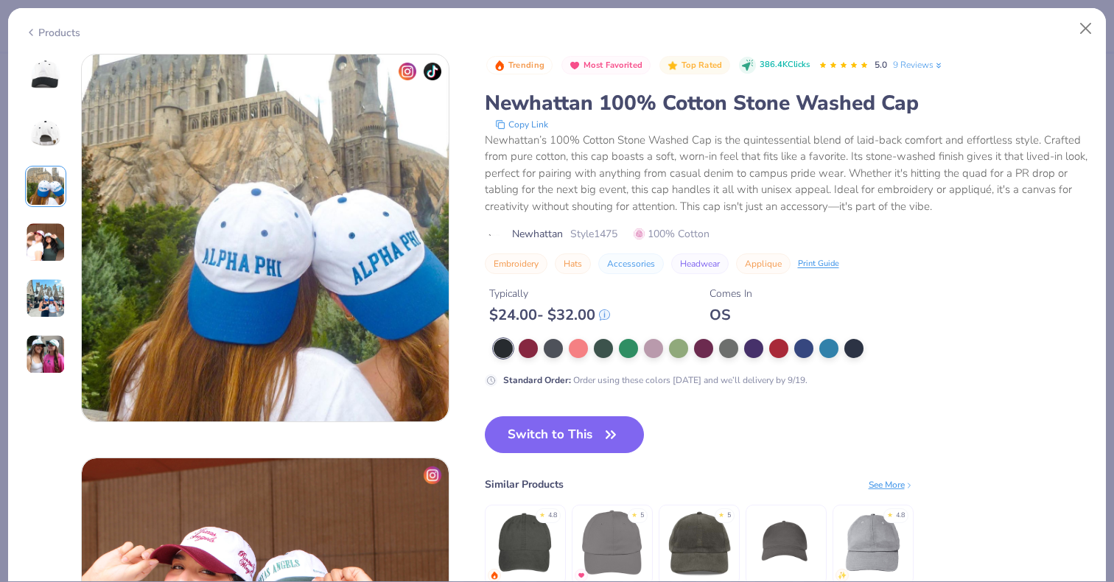
click at [50, 246] on img at bounding box center [46, 242] width 40 height 40
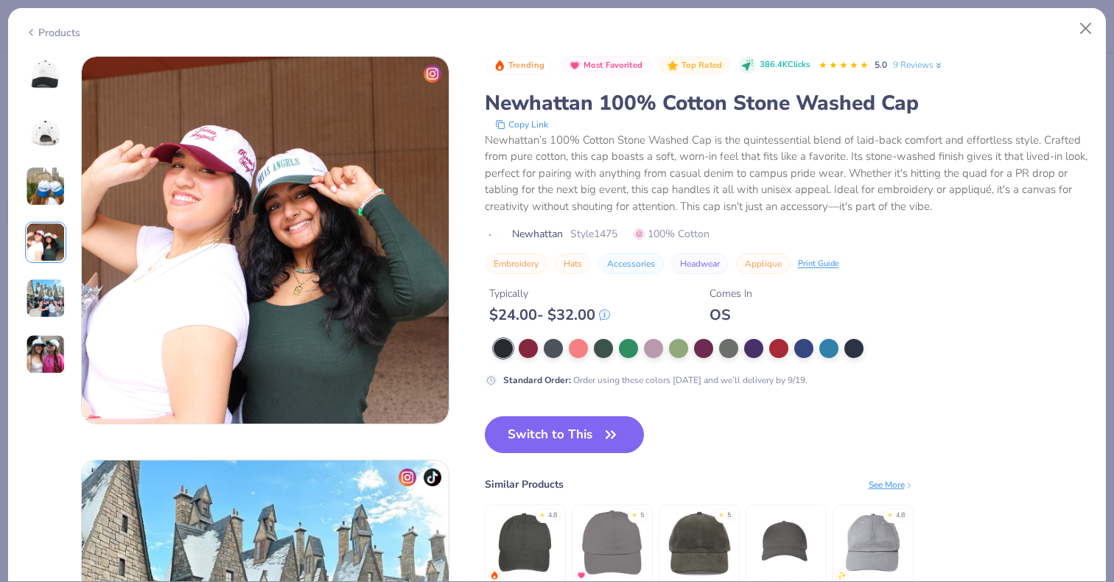
scroll to position [1211, 0]
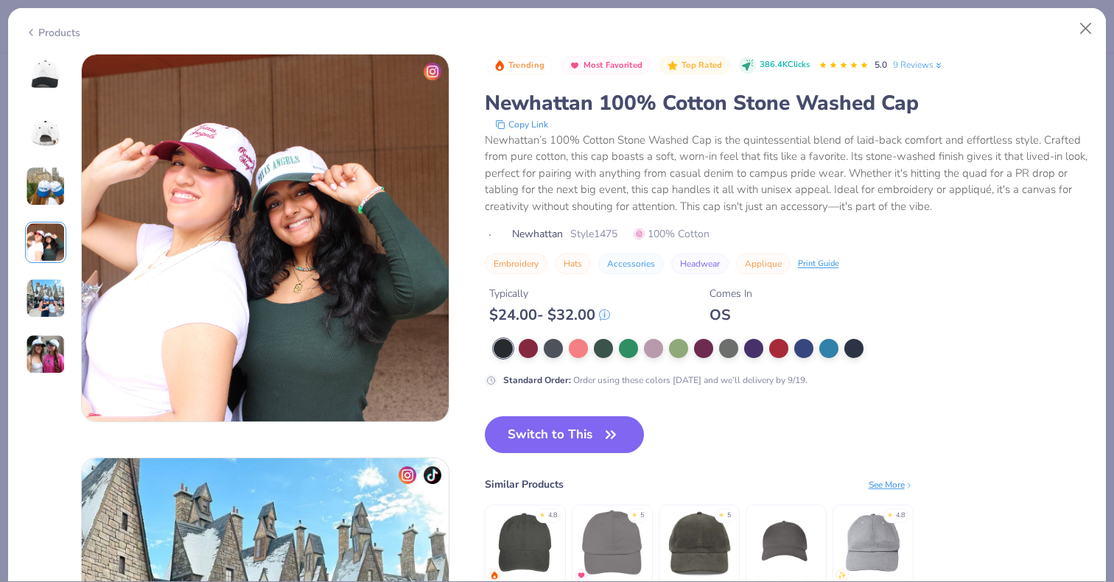
click at [42, 347] on img at bounding box center [46, 354] width 40 height 40
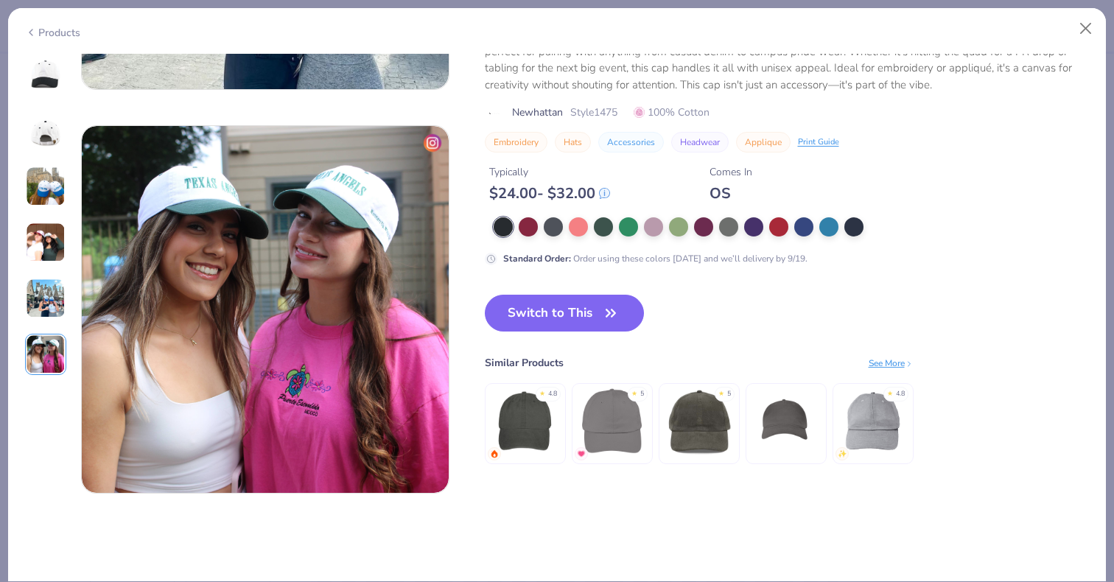
scroll to position [2018, 0]
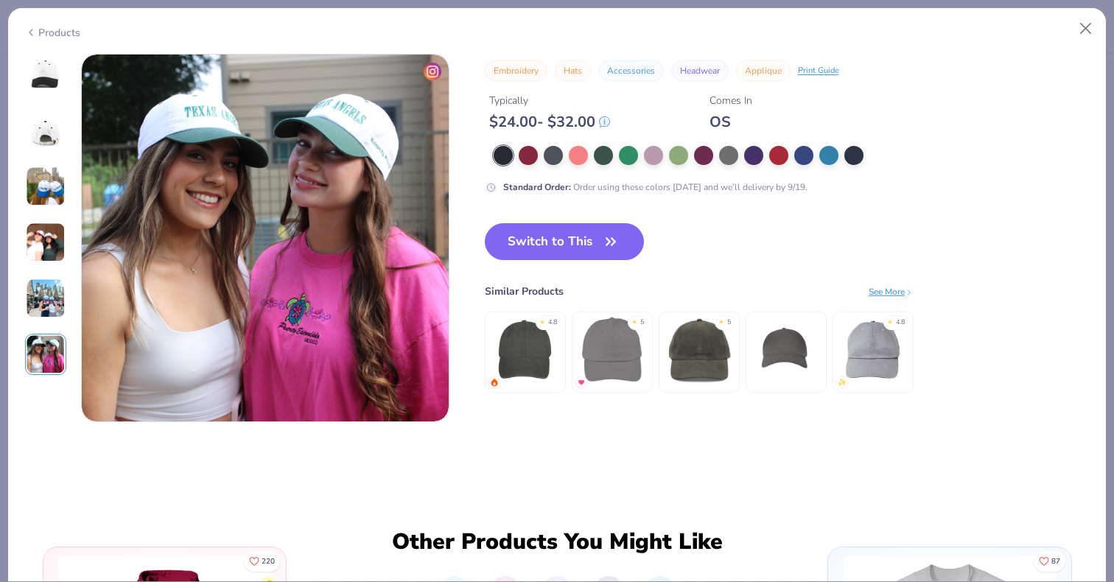
click at [43, 294] on img at bounding box center [46, 298] width 40 height 40
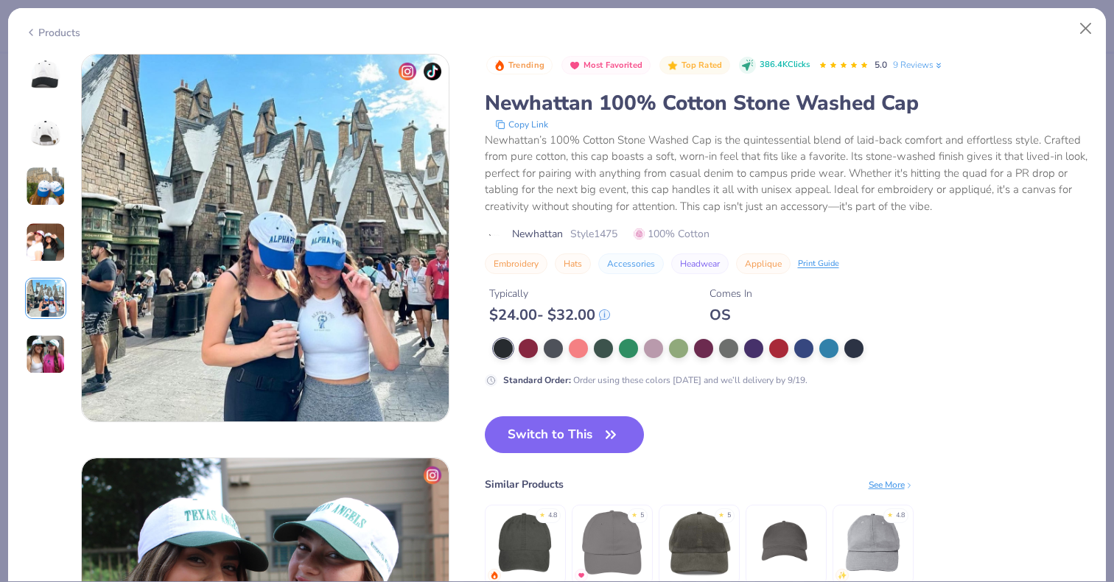
click at [43, 242] on img at bounding box center [46, 242] width 40 height 40
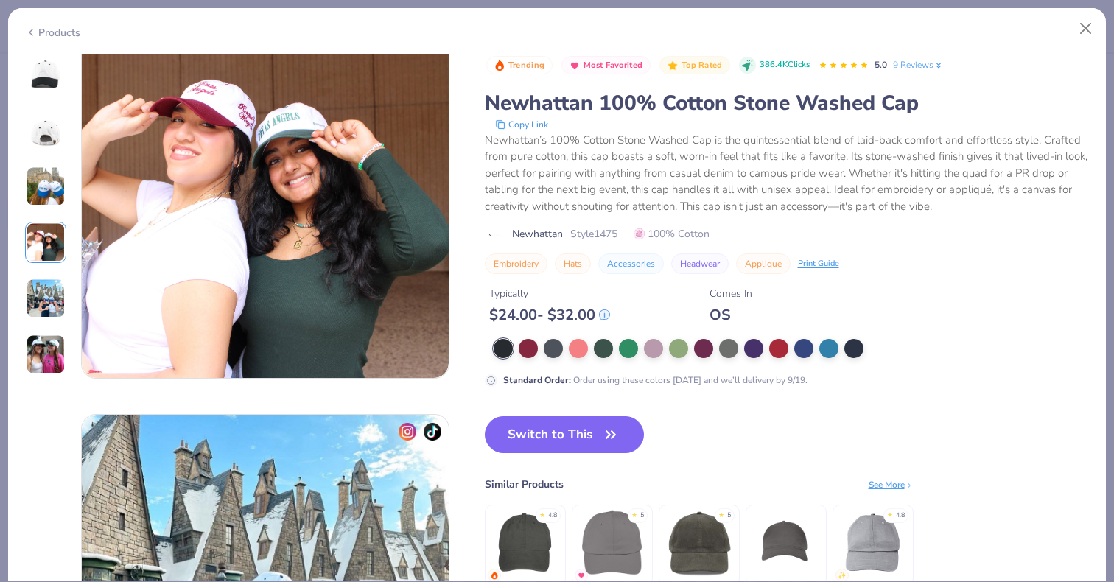
scroll to position [1211, 0]
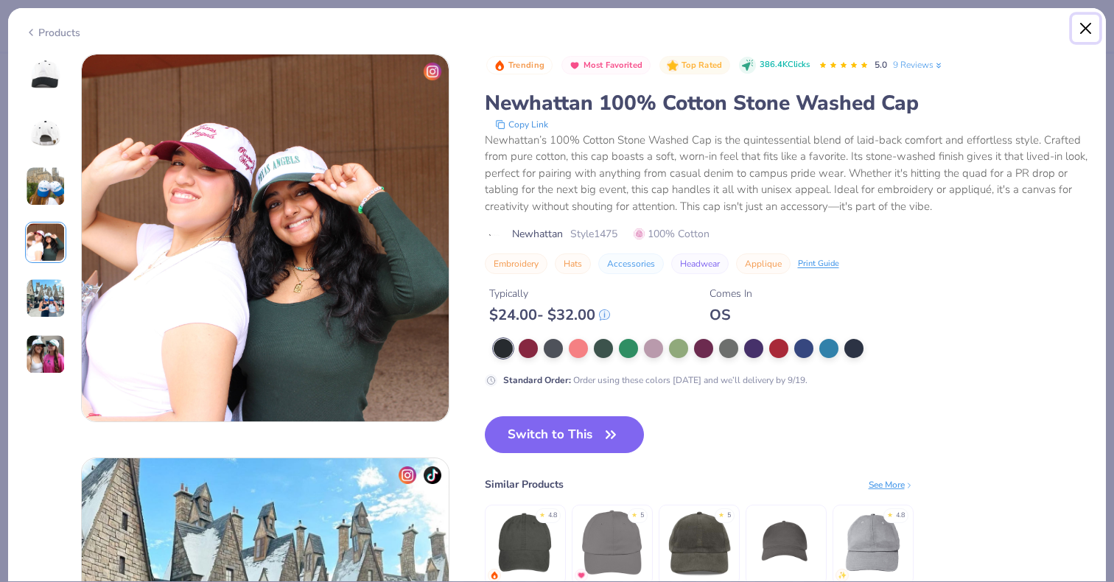
click at [1081, 26] on button "Close" at bounding box center [1086, 29] width 28 height 28
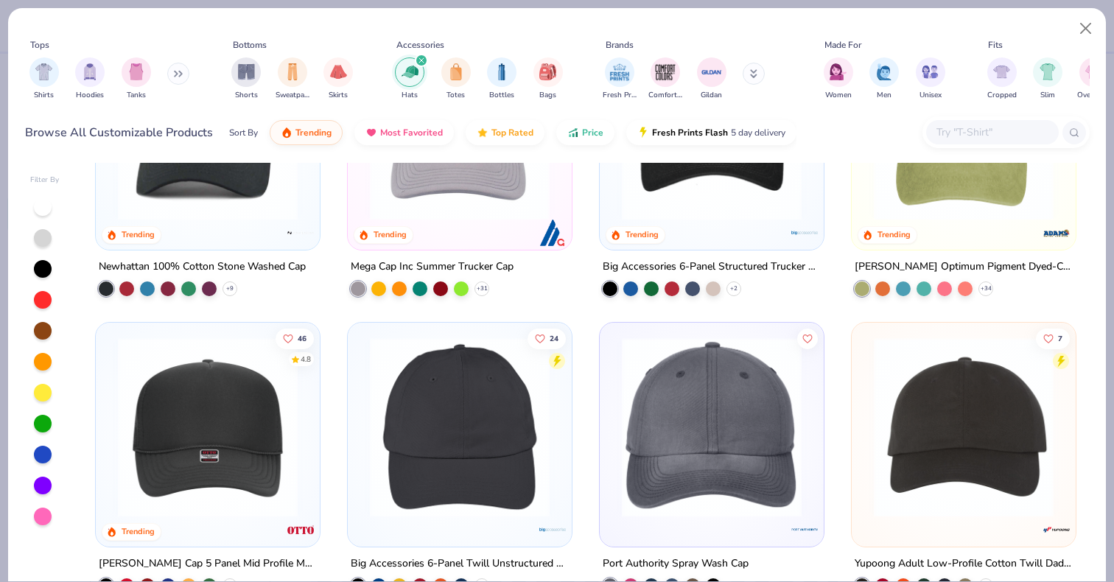
scroll to position [161, 0]
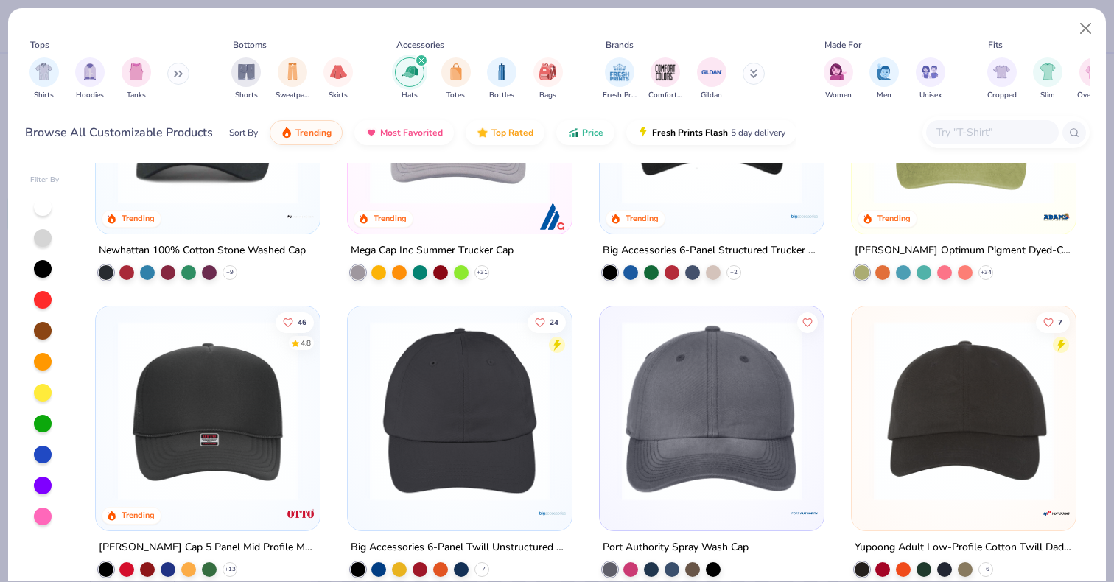
click at [239, 496] on img at bounding box center [207, 411] width 194 height 180
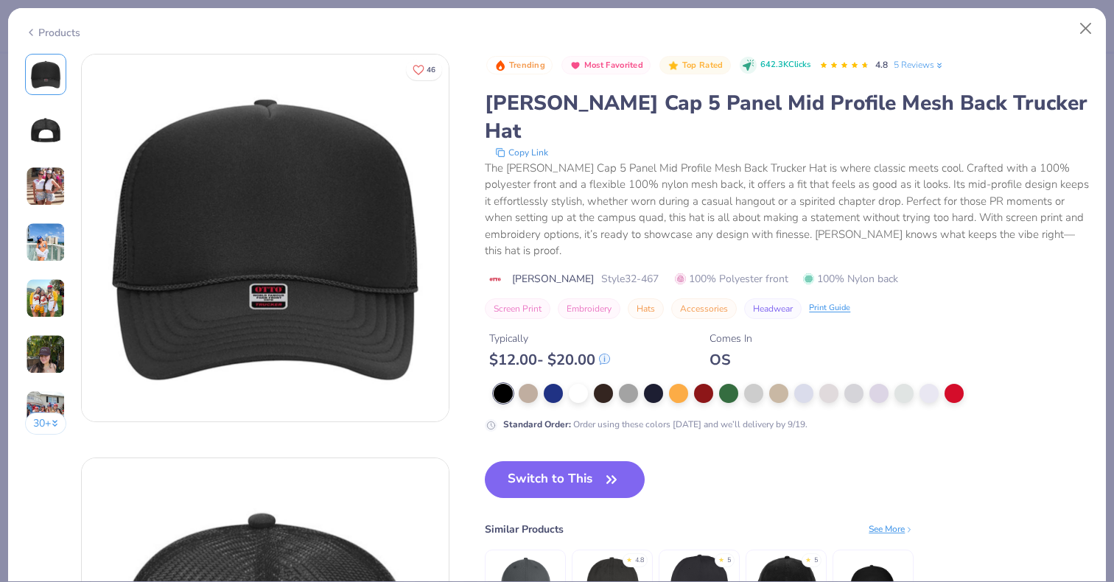
click at [46, 351] on img at bounding box center [46, 354] width 40 height 40
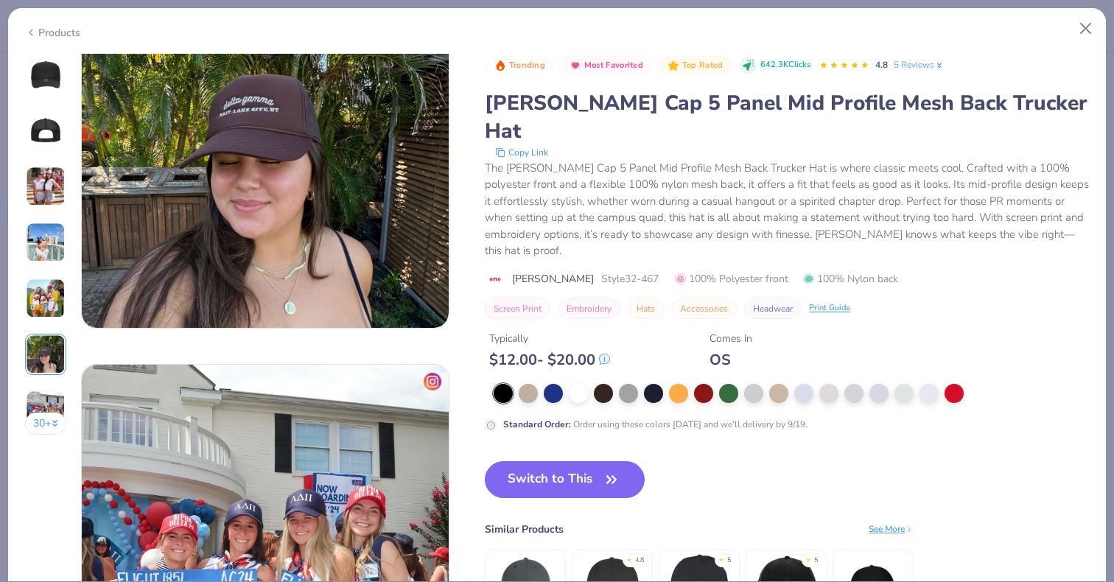
scroll to position [2117, 0]
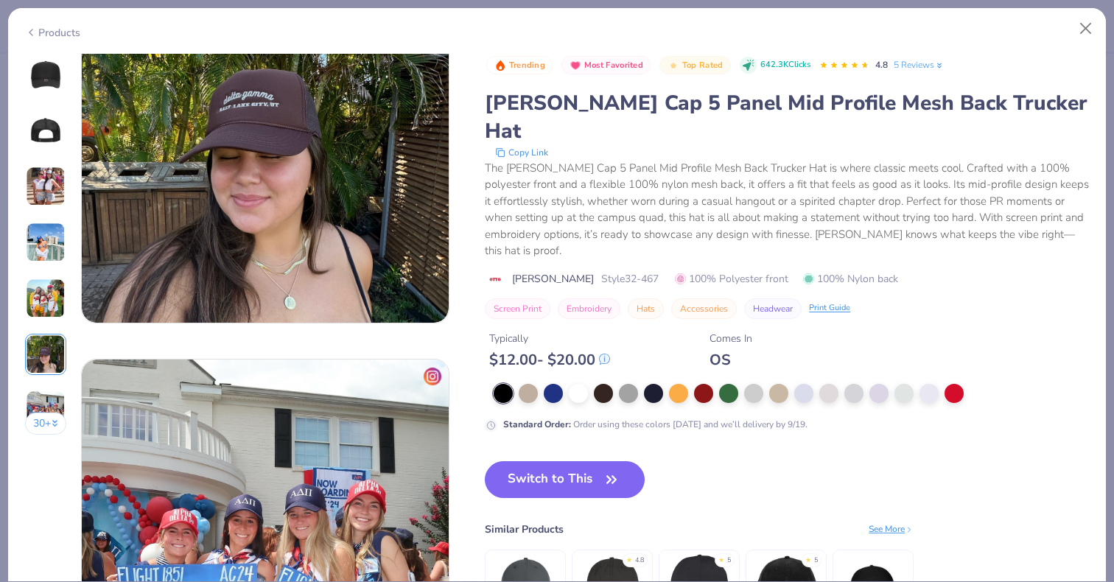
click at [44, 396] on img at bounding box center [46, 410] width 40 height 40
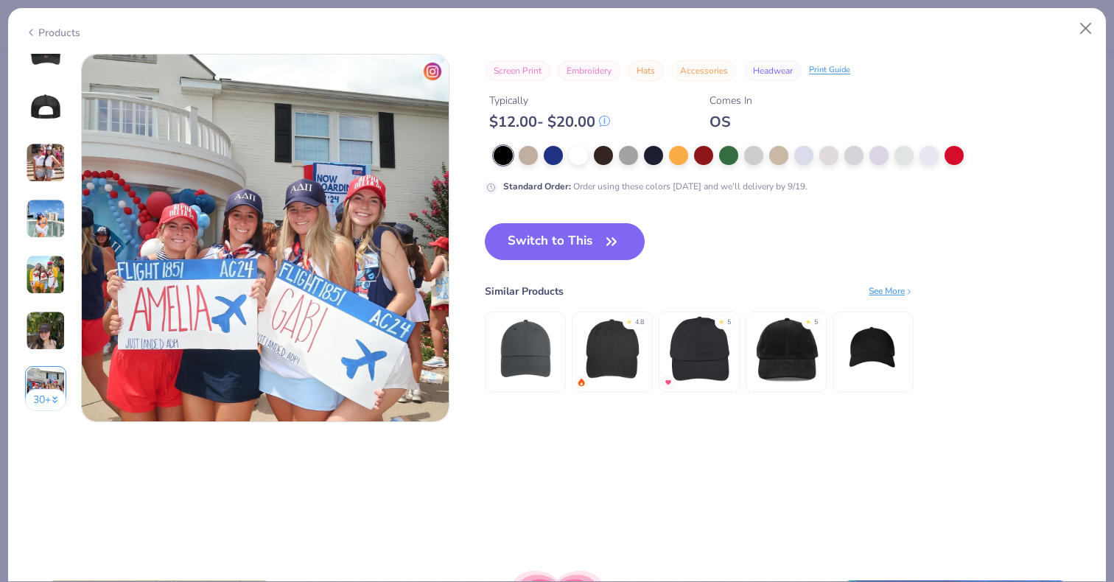
click at [49, 277] on img at bounding box center [46, 275] width 40 height 40
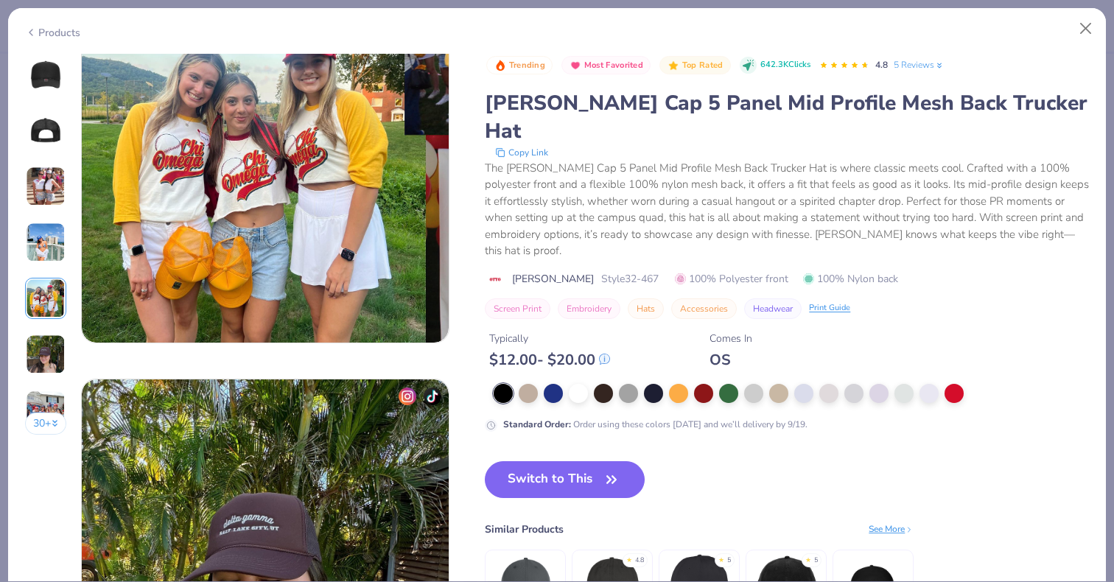
scroll to position [1615, 0]
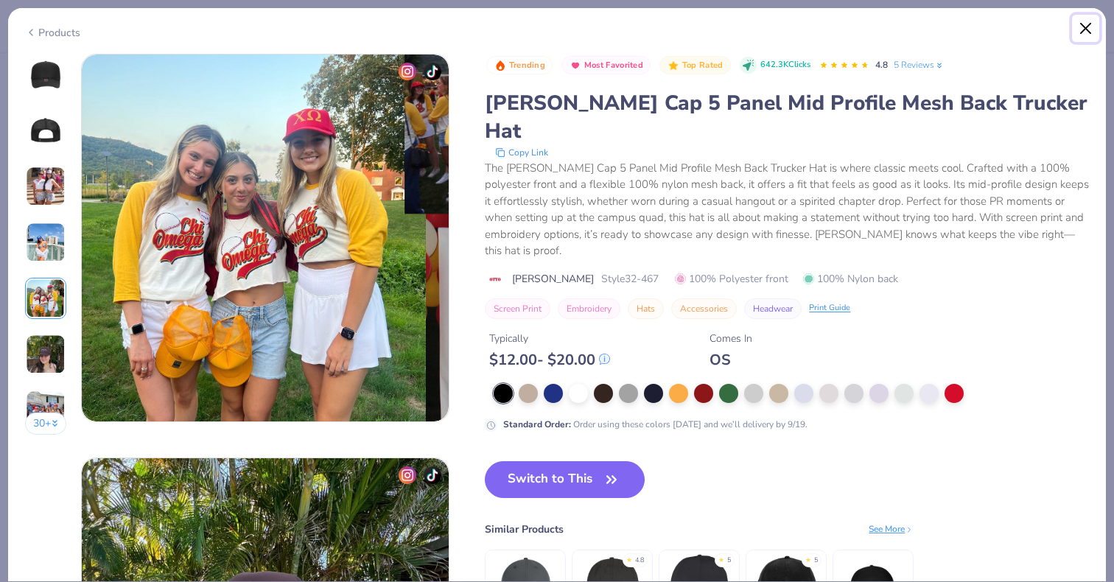
click at [1075, 29] on button "Close" at bounding box center [1086, 29] width 28 height 28
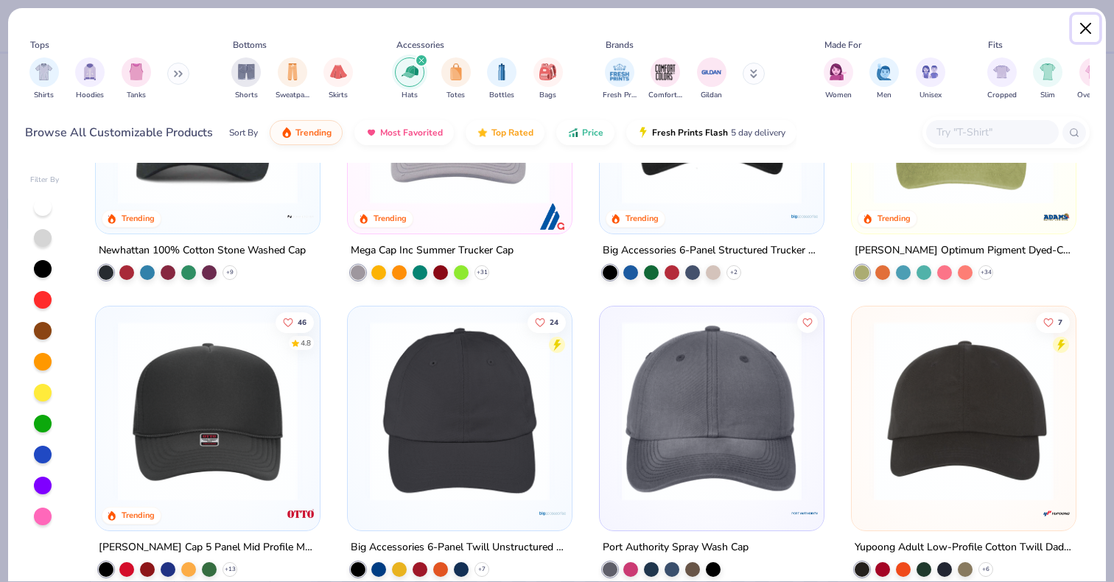
click at [1081, 23] on button "Close" at bounding box center [1086, 29] width 28 height 28
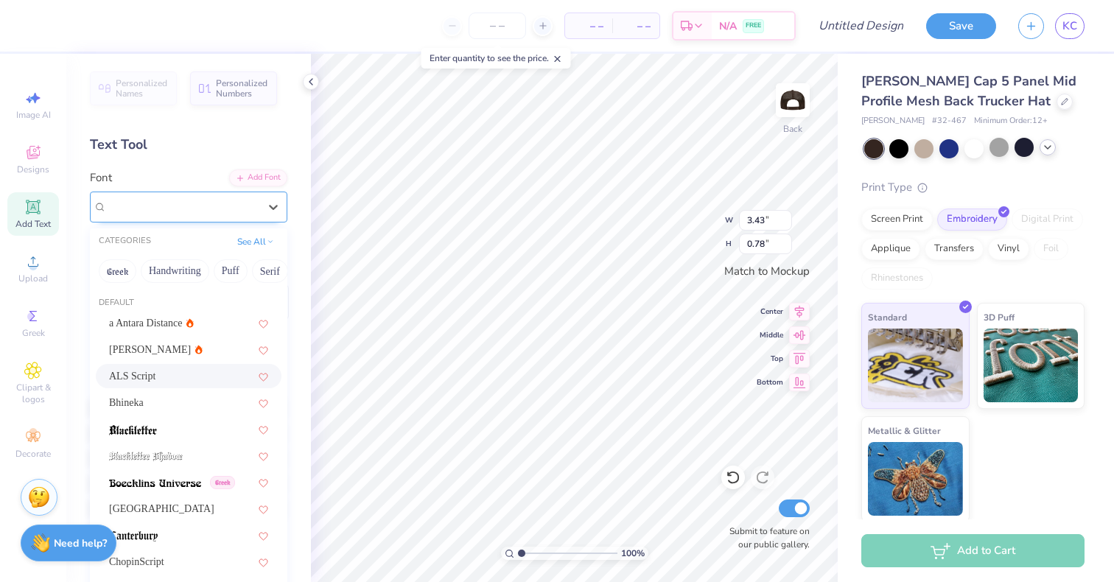
click at [136, 201] on div "ALS Script" at bounding box center [182, 206] width 155 height 23
click at [202, 331] on div "a Antara Distance" at bounding box center [189, 323] width 186 height 24
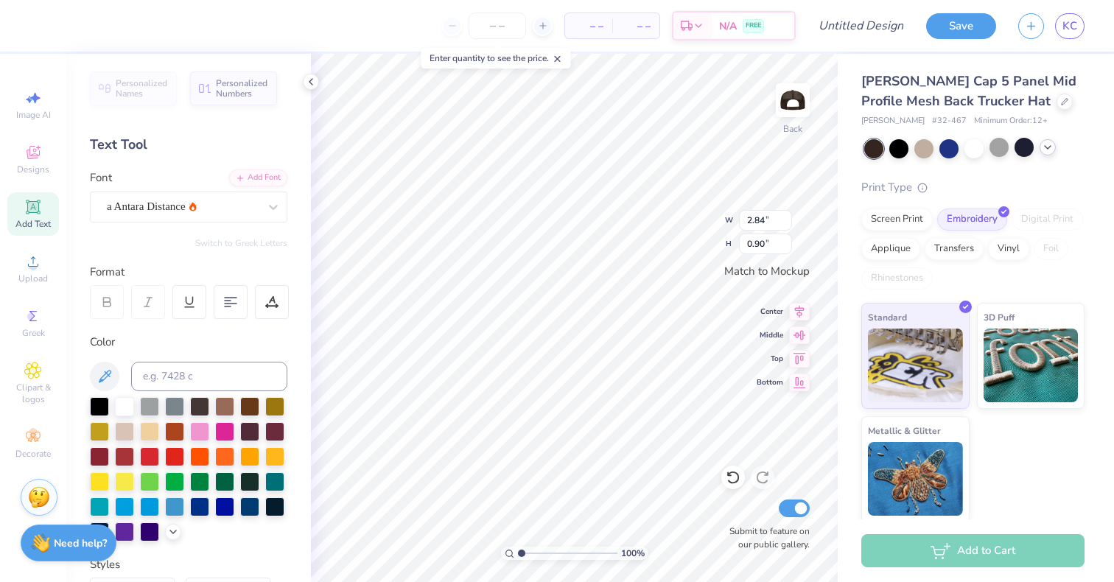
type input "2.84"
type input "0.90"
click at [225, 203] on div "a Antara Distance" at bounding box center [182, 206] width 155 height 23
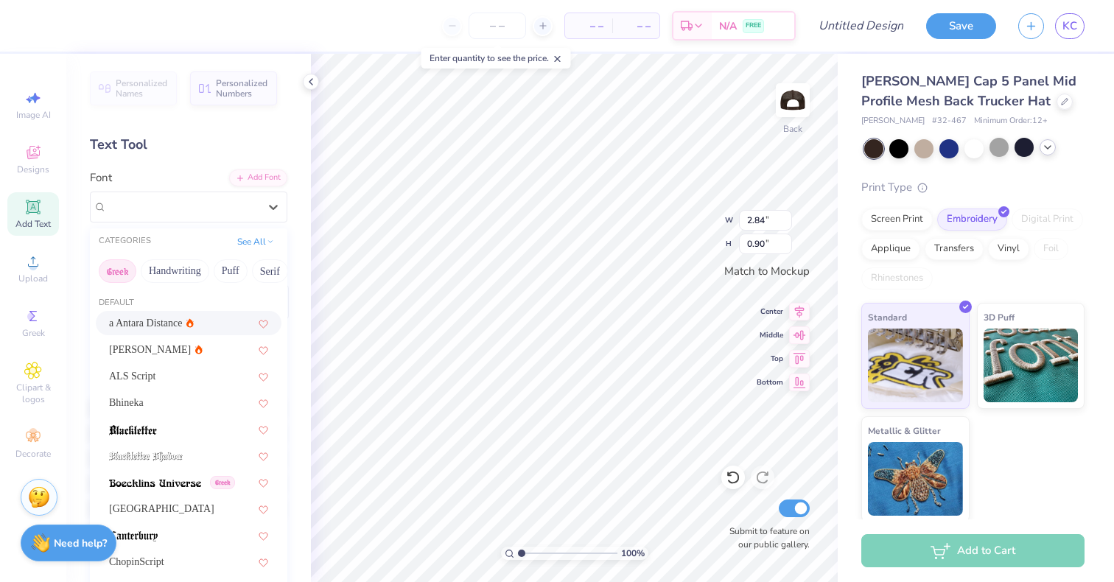
click at [120, 276] on button "Greek" at bounding box center [118, 271] width 38 height 24
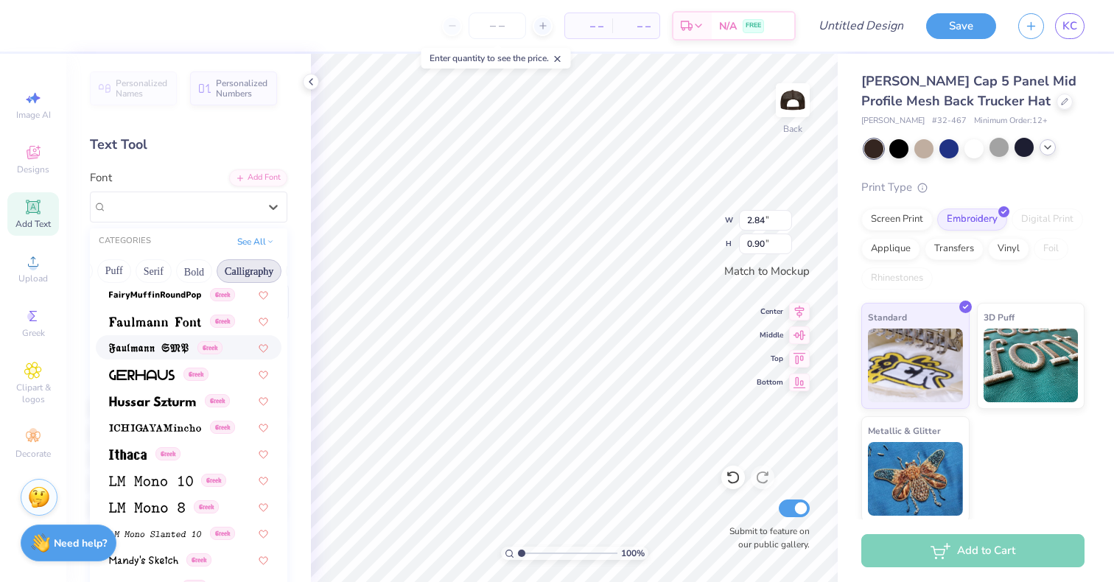
scroll to position [0, 137]
click at [186, 270] on button "Bold" at bounding box center [173, 271] width 36 height 24
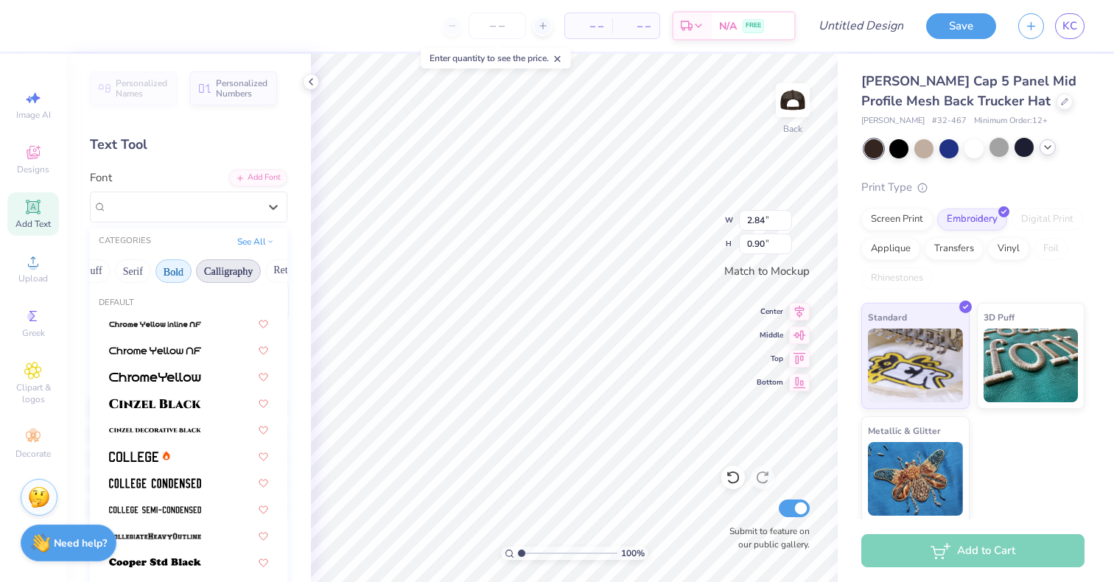
scroll to position [0, 148]
click at [262, 270] on button "Retro" at bounding box center [273, 271] width 39 height 24
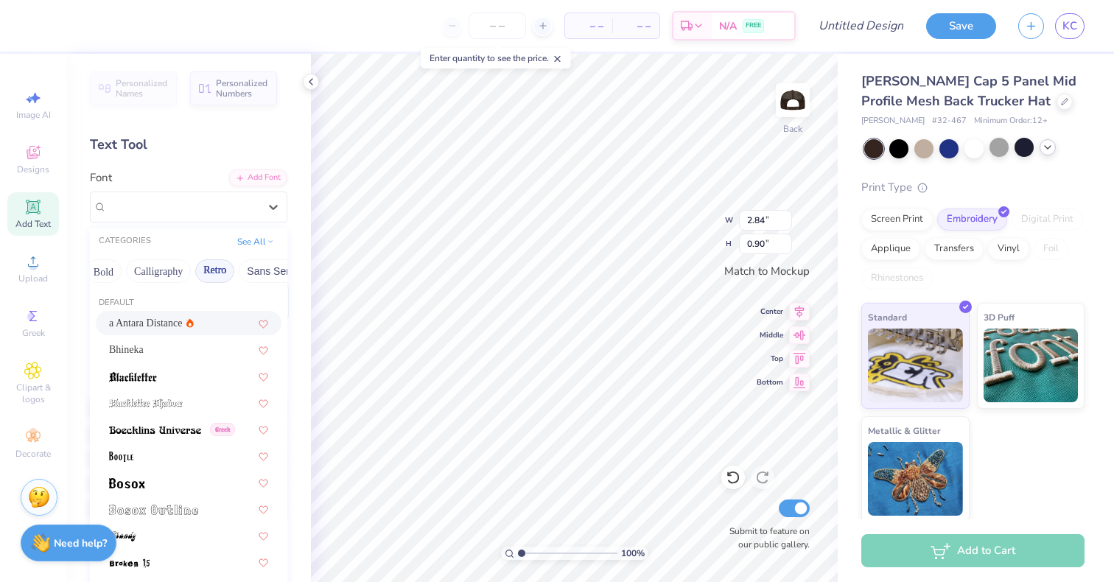
scroll to position [0, 210]
click at [256, 275] on button "Sans Serif" at bounding box center [268, 271] width 64 height 24
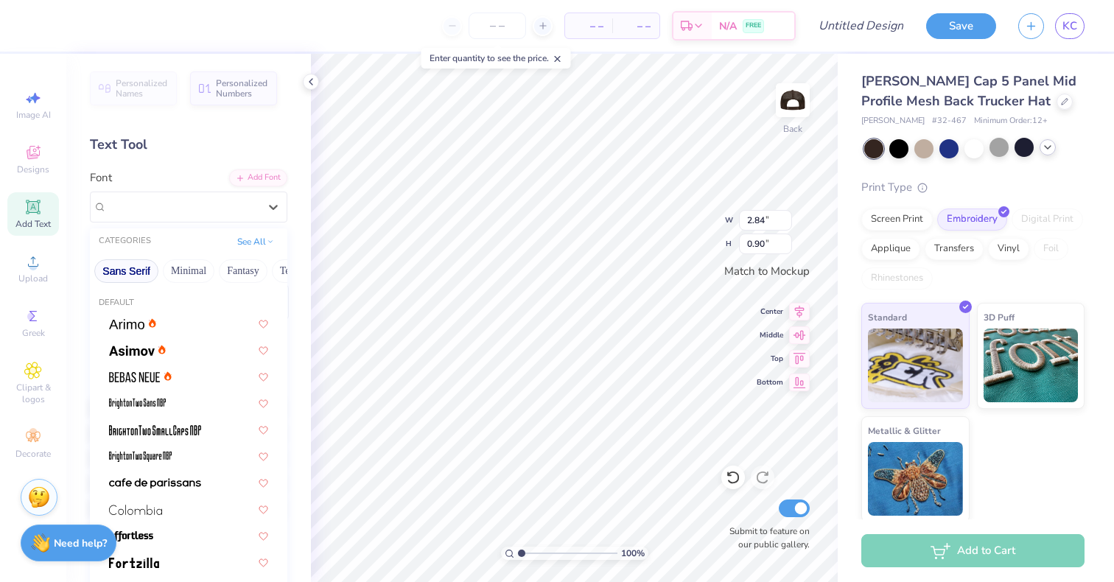
scroll to position [0, 365]
click at [222, 273] on button "Fantasy" at bounding box center [229, 271] width 49 height 24
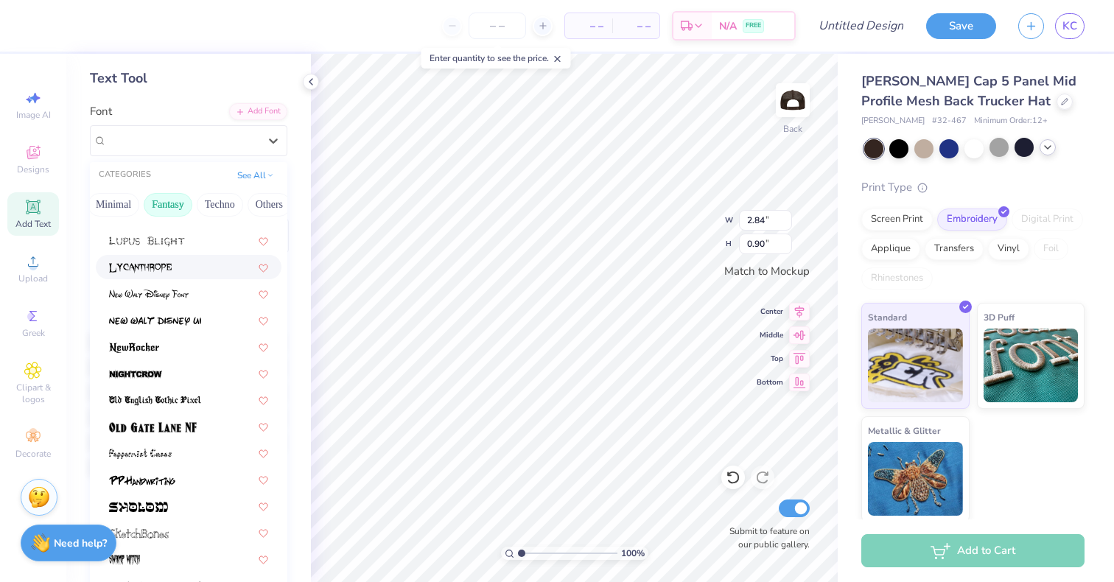
scroll to position [68, 0]
click at [215, 206] on button "Techno" at bounding box center [220, 204] width 46 height 24
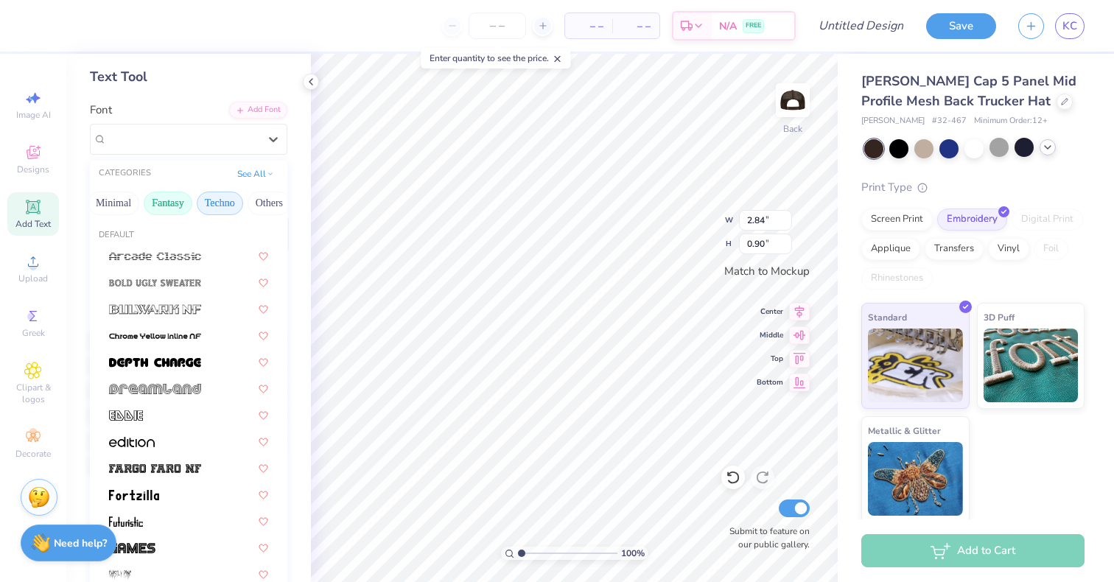
click at [162, 205] on button "Fantasy" at bounding box center [168, 204] width 49 height 24
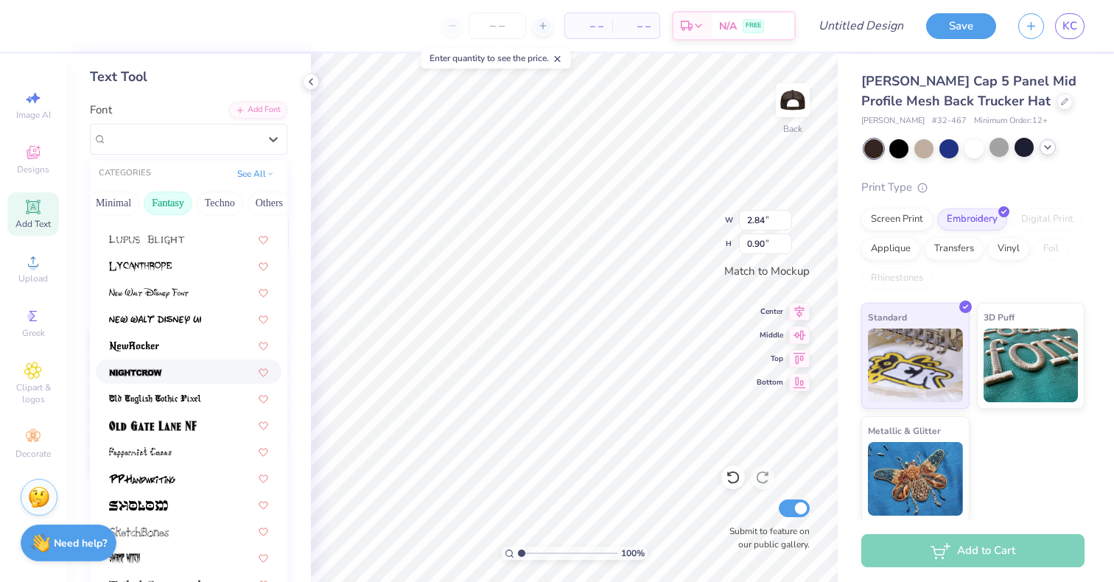
scroll to position [0, 0]
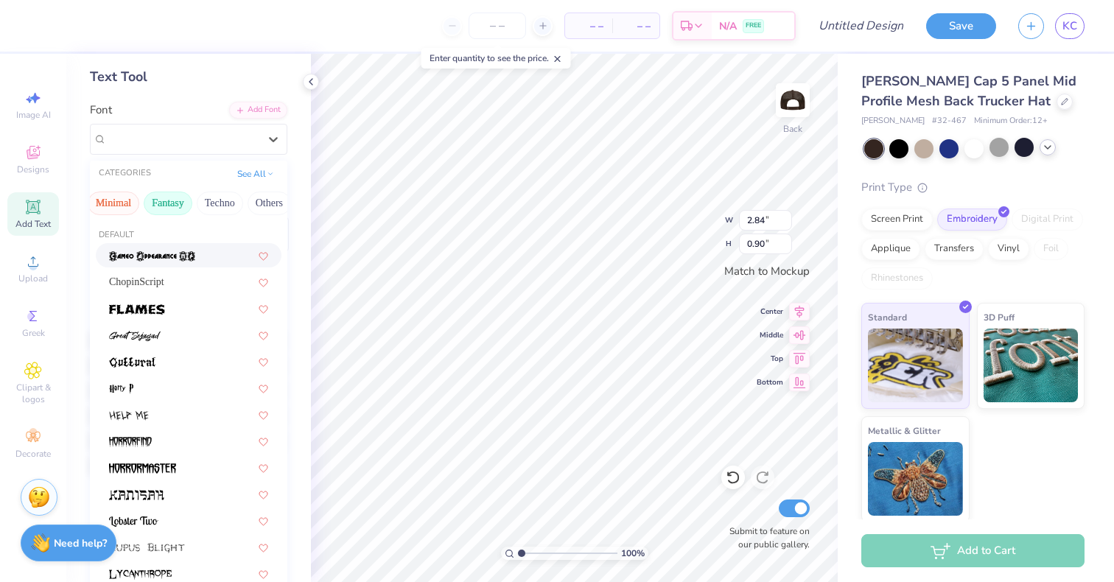
click at [110, 200] on button "Minimal" at bounding box center [114, 204] width 52 height 24
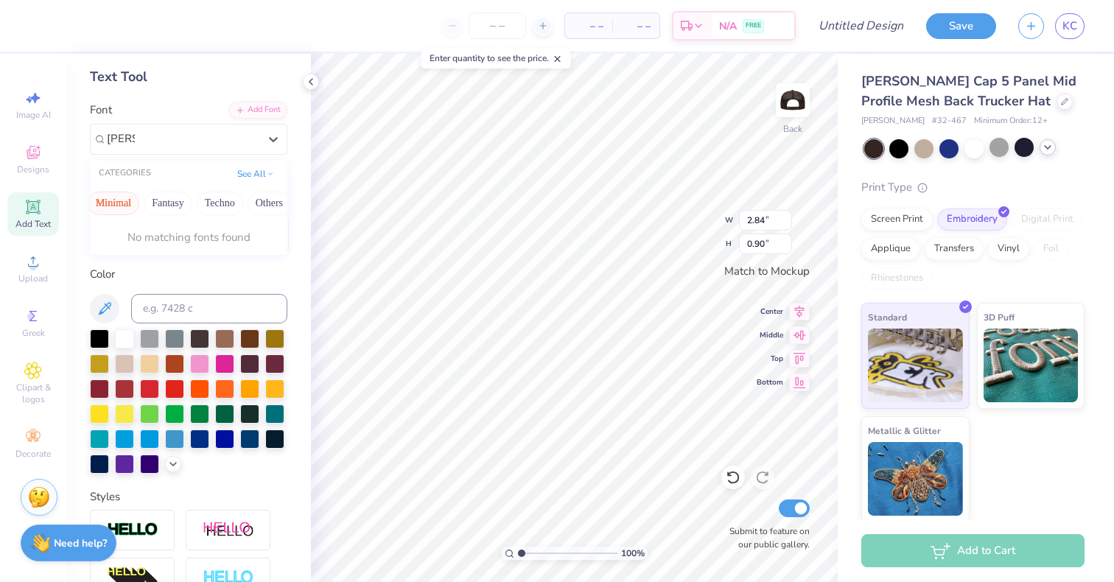
type input "gothic"
click at [144, 206] on button "Fantasy" at bounding box center [168, 204] width 49 height 24
click at [105, 206] on button "Minimal" at bounding box center [114, 204] width 52 height 24
click at [144, 205] on button "Fantasy" at bounding box center [168, 204] width 49 height 24
click at [267, 136] on icon at bounding box center [273, 139] width 15 height 15
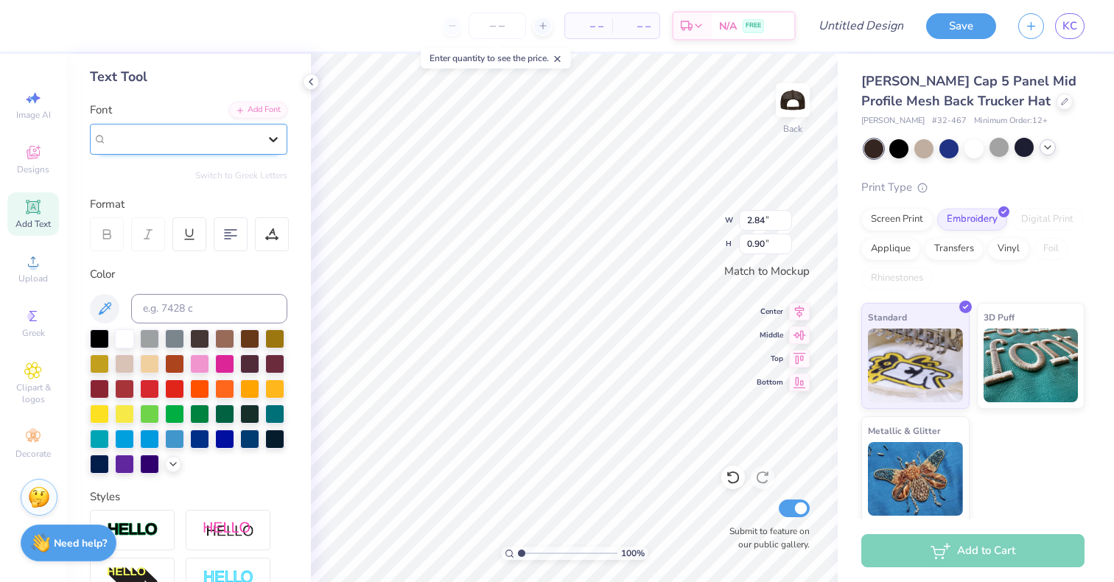
click at [267, 136] on icon at bounding box center [273, 139] width 15 height 15
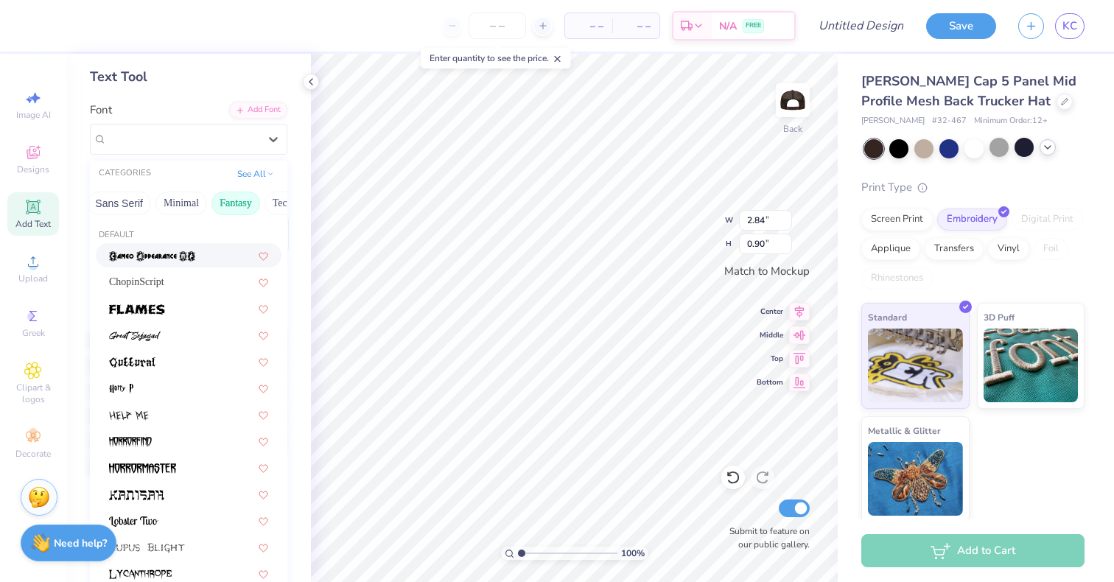
scroll to position [0, 426]
click at [186, 344] on div at bounding box center [189, 335] width 186 height 24
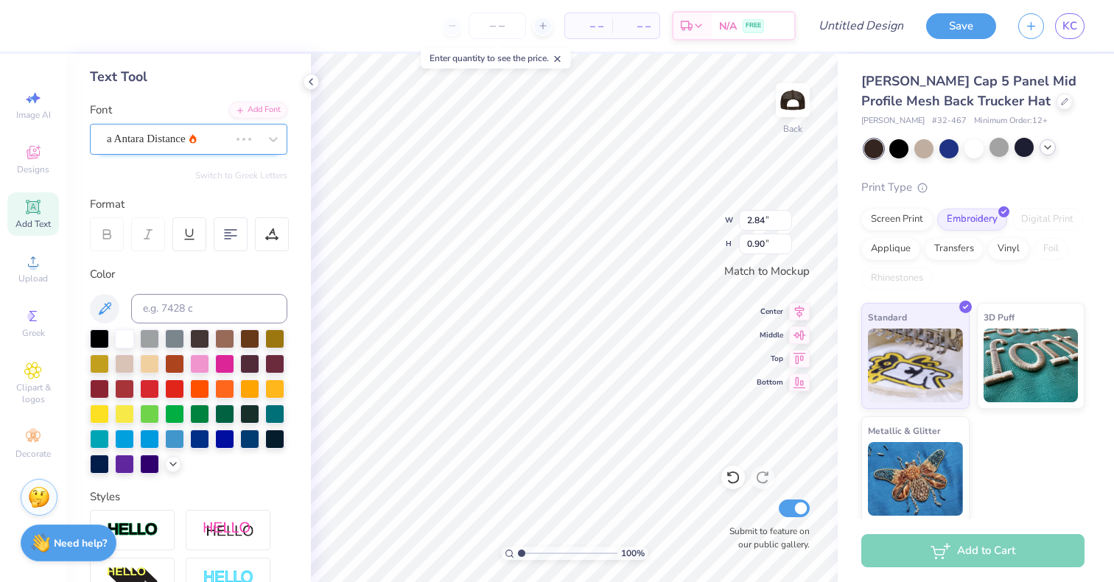
click at [215, 143] on div "a Antara Distance" at bounding box center [167, 138] width 125 height 23
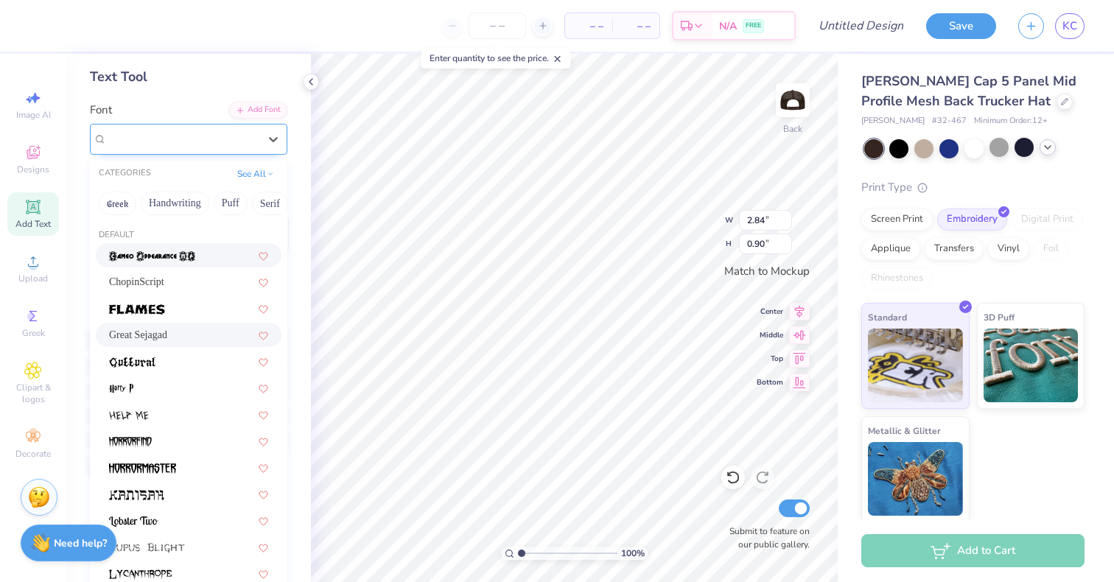
type input "3.45"
type input "1.08"
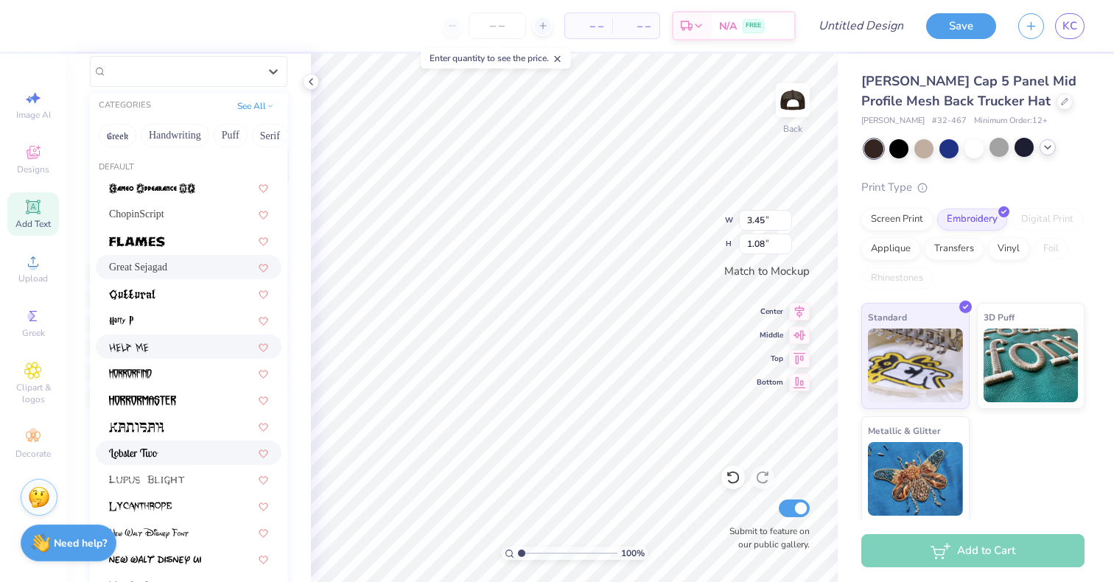
scroll to position [129, 0]
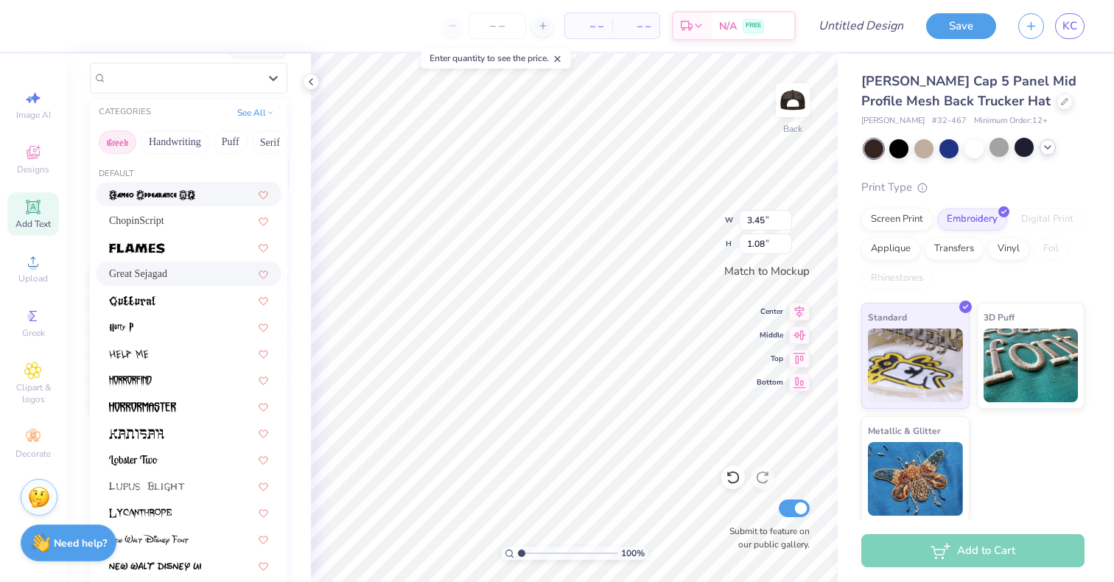
click at [125, 144] on button "Greek" at bounding box center [118, 142] width 38 height 24
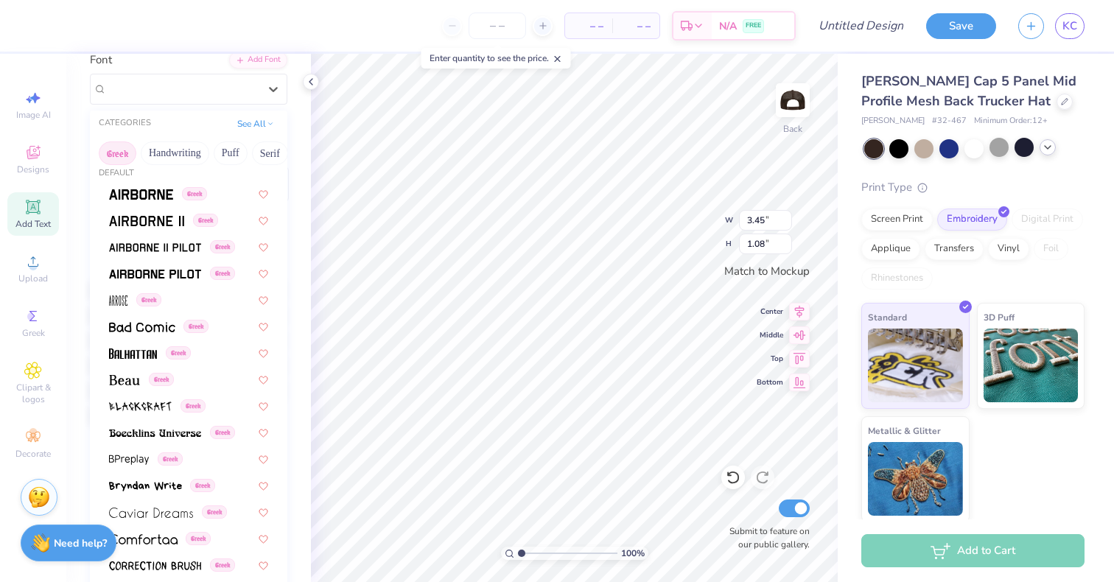
scroll to position [0, 0]
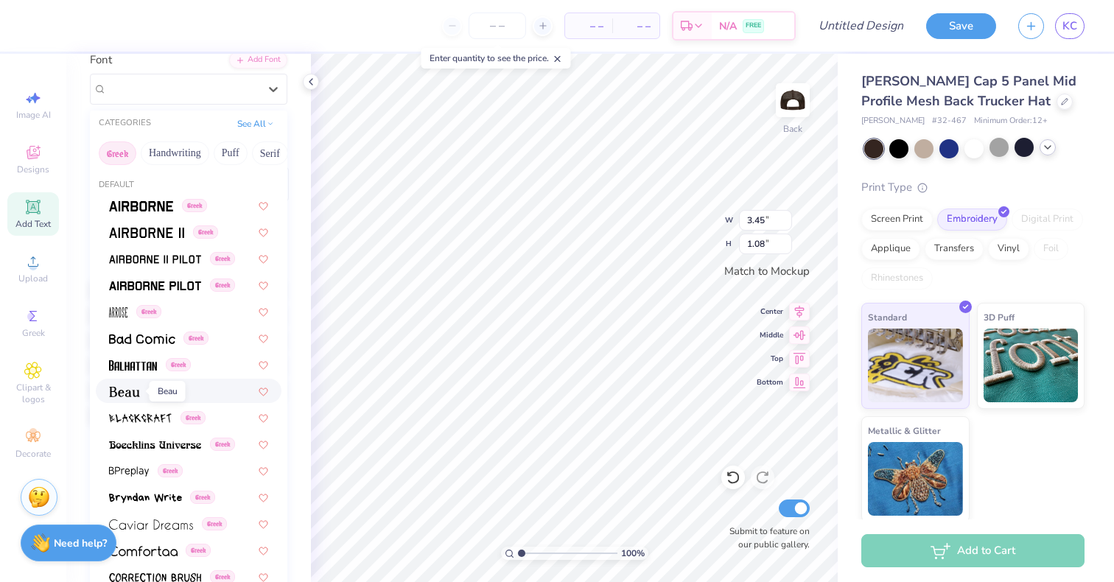
click at [135, 387] on img at bounding box center [124, 392] width 31 height 10
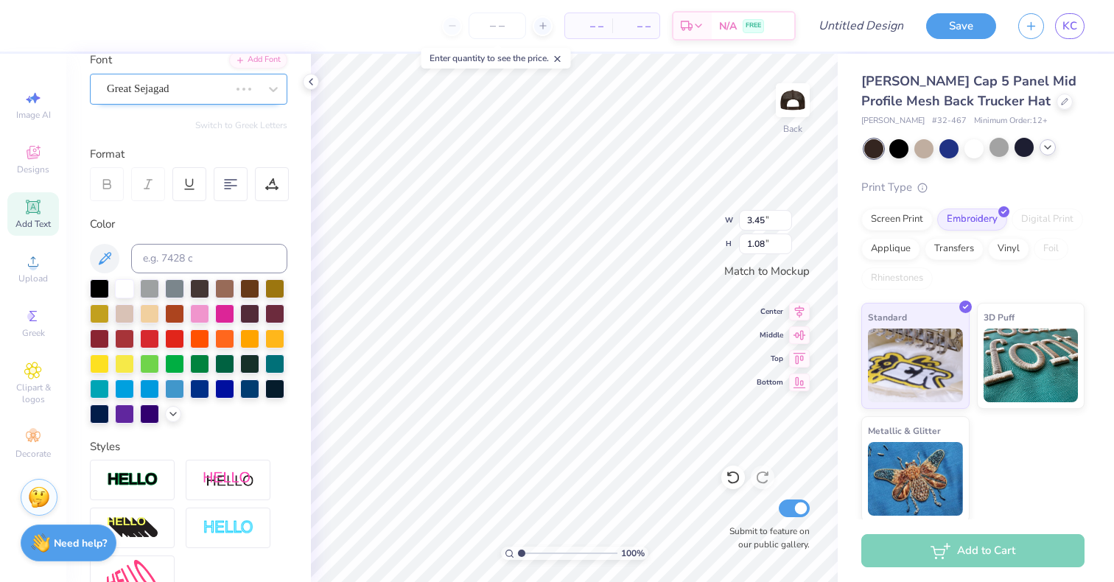
click at [228, 94] on div "Great Sejagad" at bounding box center [167, 88] width 125 height 23
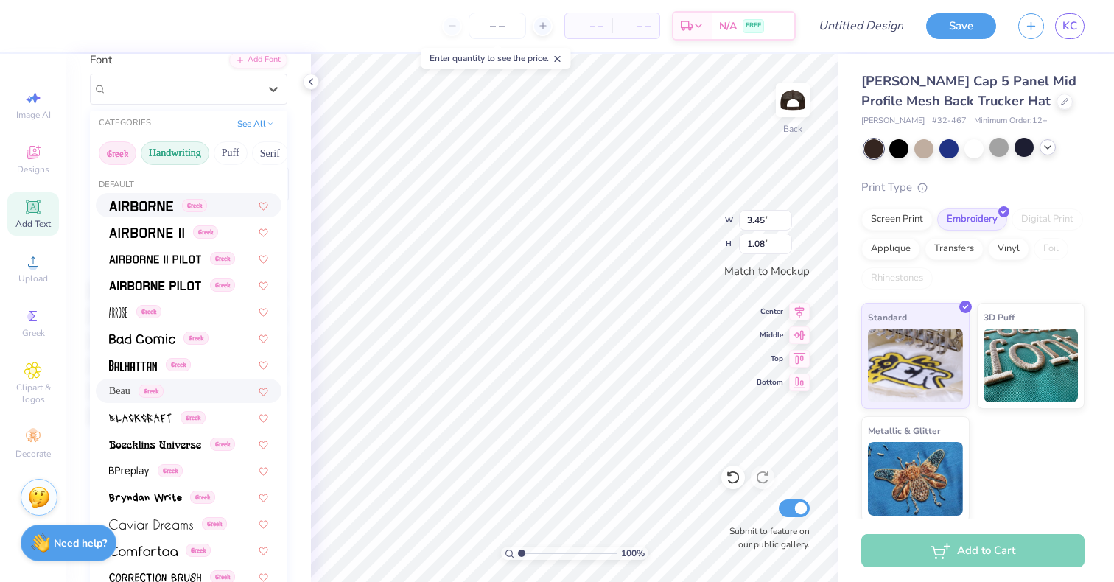
type input "4.20"
type input "0.93"
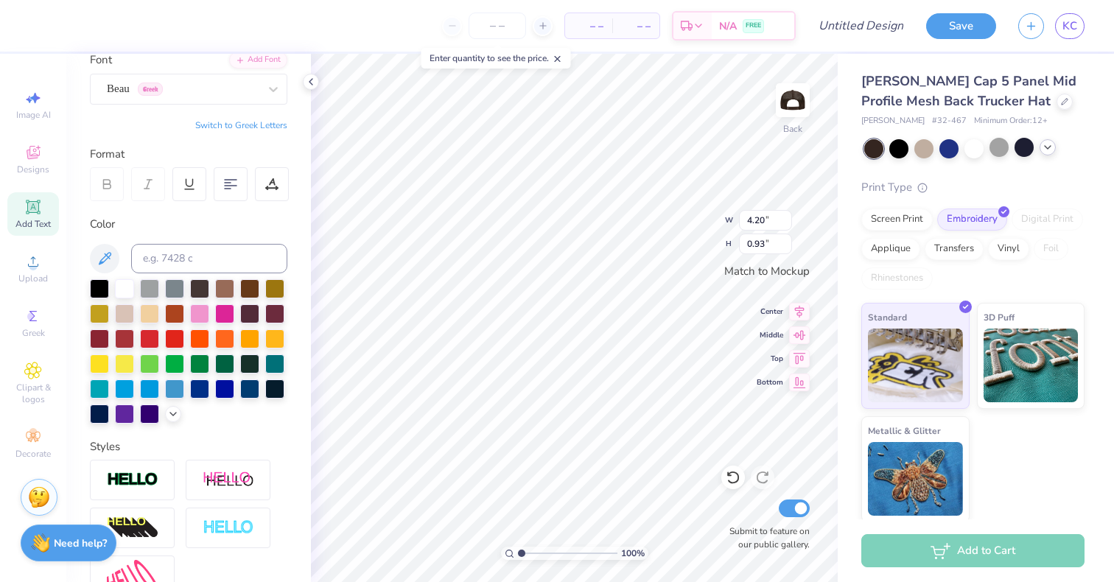
type input "3.51"
type input "0.78"
type textarea "delta delta delta"
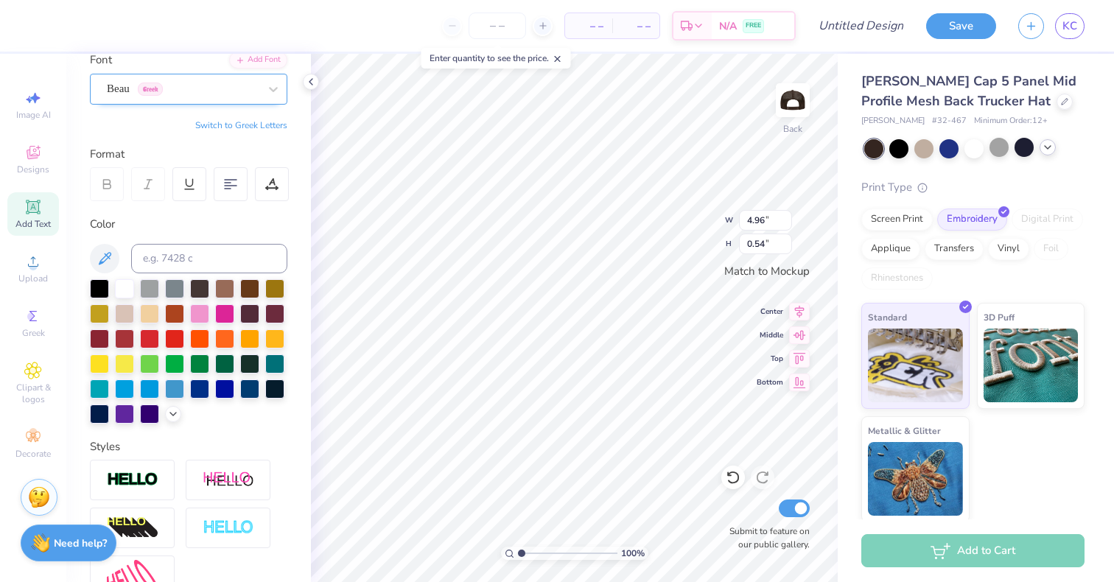
click at [259, 94] on div "Beau Greek" at bounding box center [182, 88] width 155 height 23
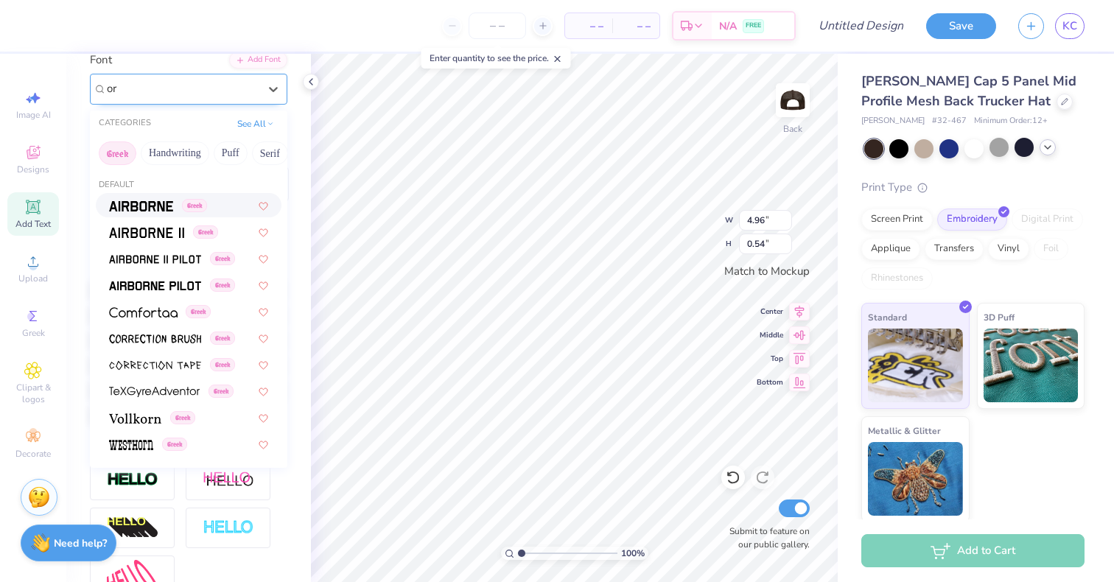
type input "o"
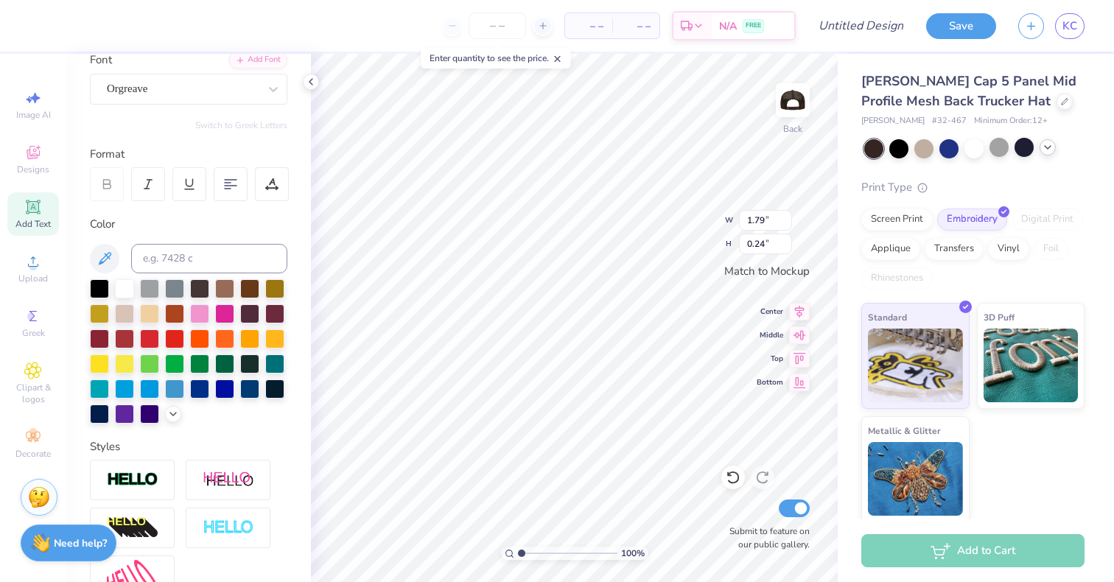
type input "4.96"
type input "0.54"
click at [189, 87] on div "Beau Greek" at bounding box center [182, 88] width 155 height 23
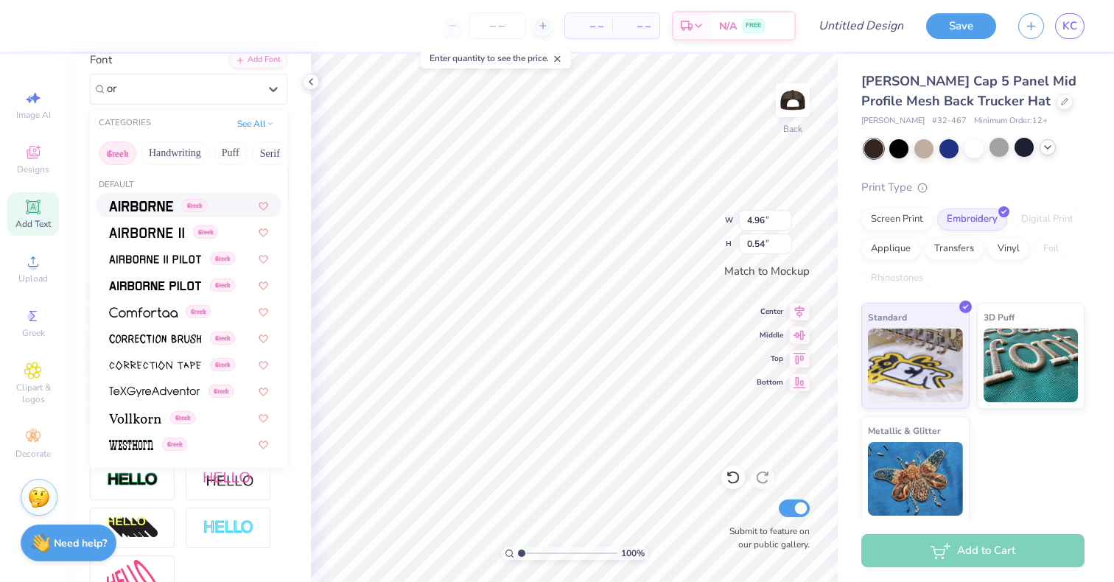
click at [125, 153] on button "Greek" at bounding box center [118, 153] width 38 height 24
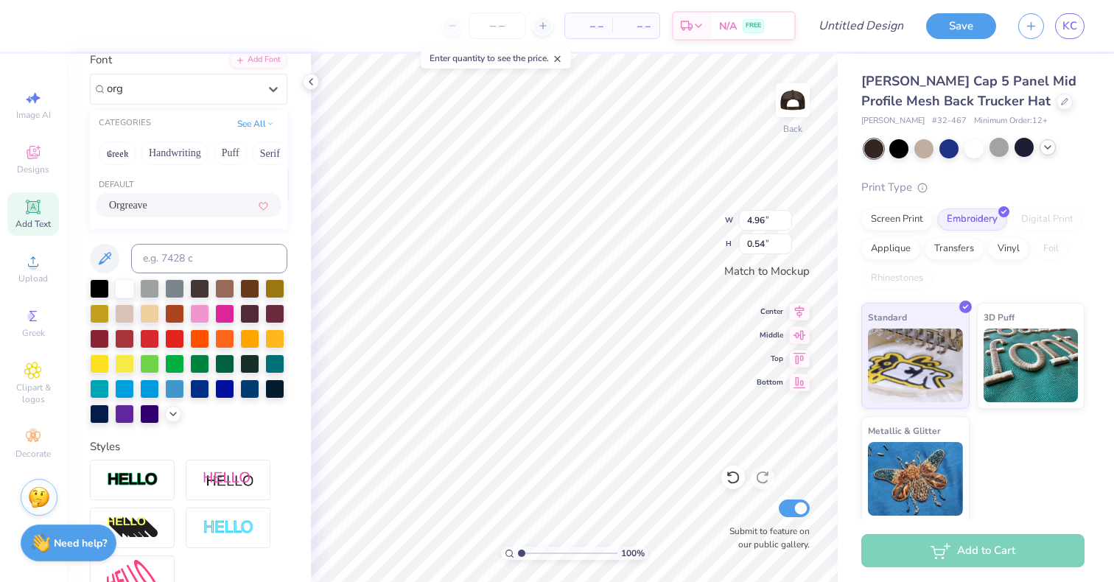
click at [136, 200] on span "Orgreave" at bounding box center [128, 204] width 38 height 15
type input "org"
type input "0.48"
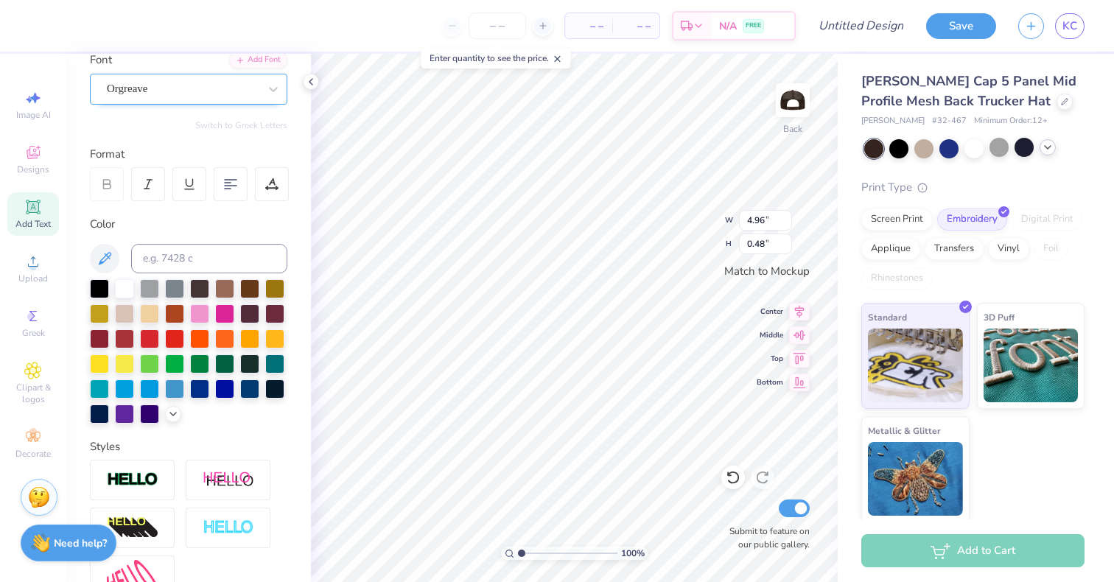
click at [217, 92] on div "Orgreave" at bounding box center [182, 88] width 155 height 23
click at [183, 208] on div "Beau Greek" at bounding box center [188, 204] width 159 height 15
type input "bea"
type input "4.73"
type input "0.51"
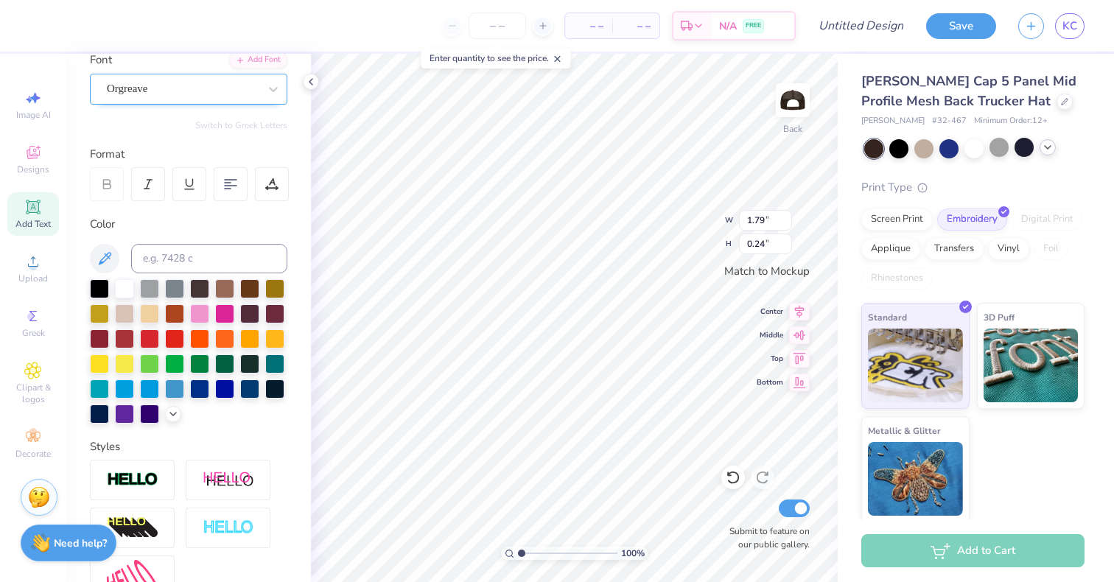
click at [231, 94] on div "Orgreave" at bounding box center [182, 88] width 155 height 23
click at [214, 203] on div "Beau Greek" at bounding box center [188, 204] width 159 height 15
type input "bea"
type input "1.80"
type input "0.25"
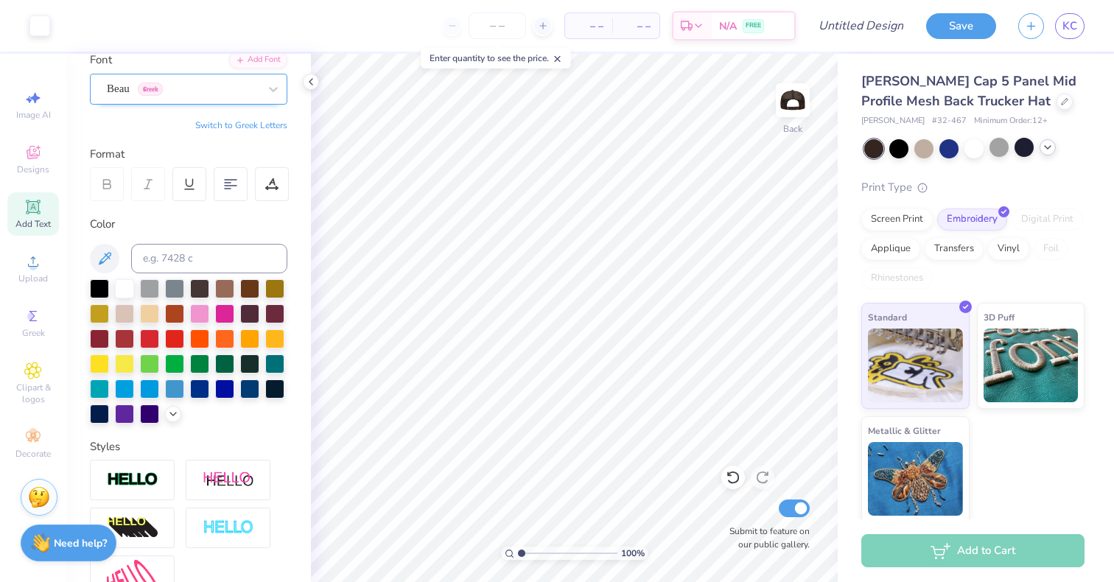
click at [192, 91] on div "Beau Greek" at bounding box center [182, 88] width 155 height 23
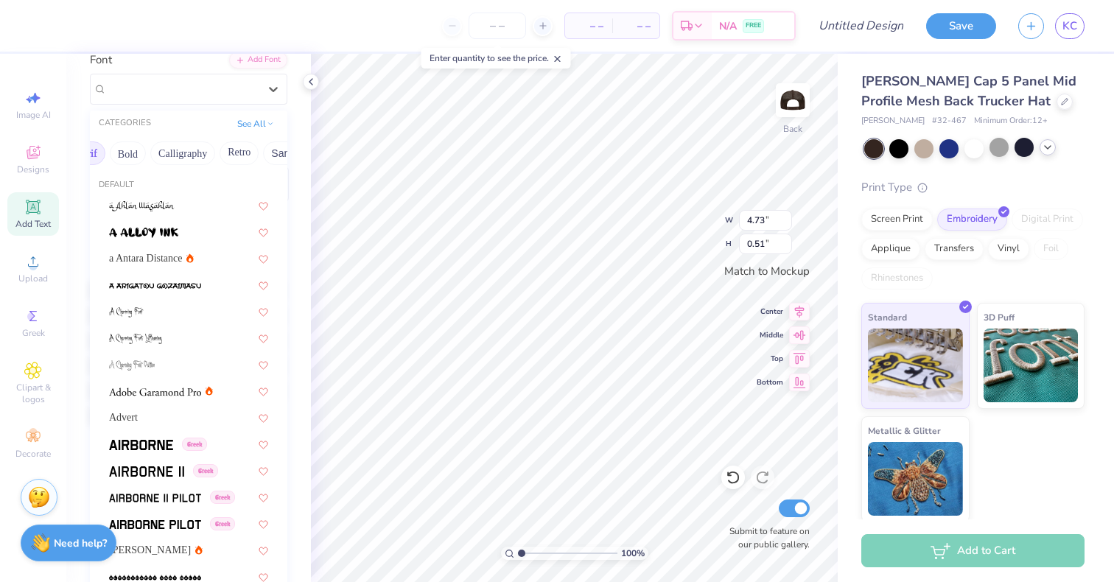
scroll to position [0, 218]
click at [143, 147] on button "Calligraphy" at bounding box center [147, 153] width 65 height 24
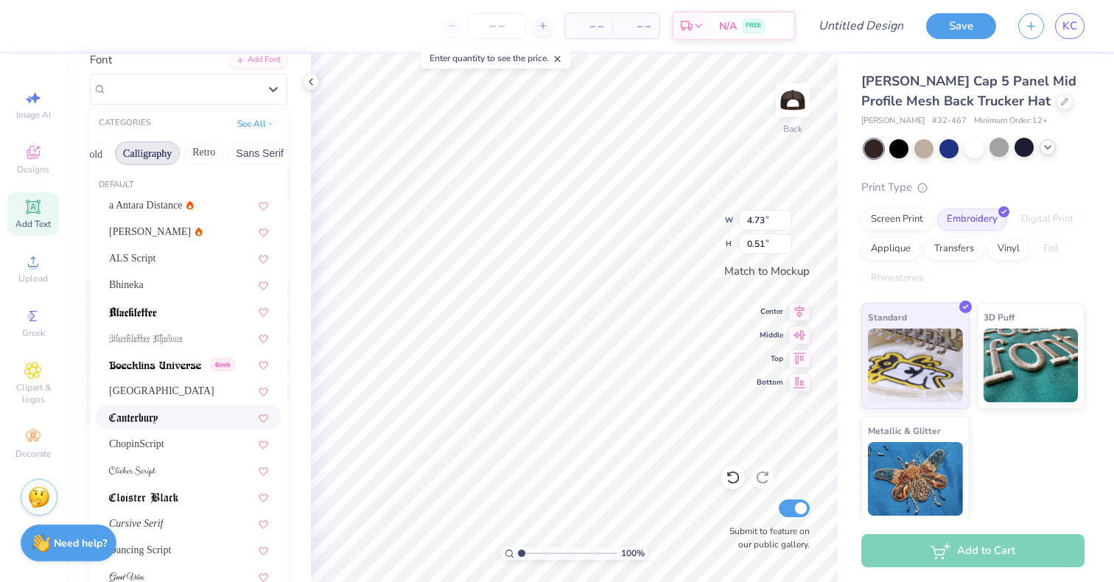
drag, startPoint x: 144, startPoint y: 390, endPoint x: 144, endPoint y: 413, distance: 23.6
click at [144, 413] on div "a Antara Distance Alex Brush ALS Script Bhineka Greek Cambridge ChopinScript Cu…" at bounding box center [188, 576] width 197 height 767
click at [144, 413] on img at bounding box center [133, 418] width 49 height 10
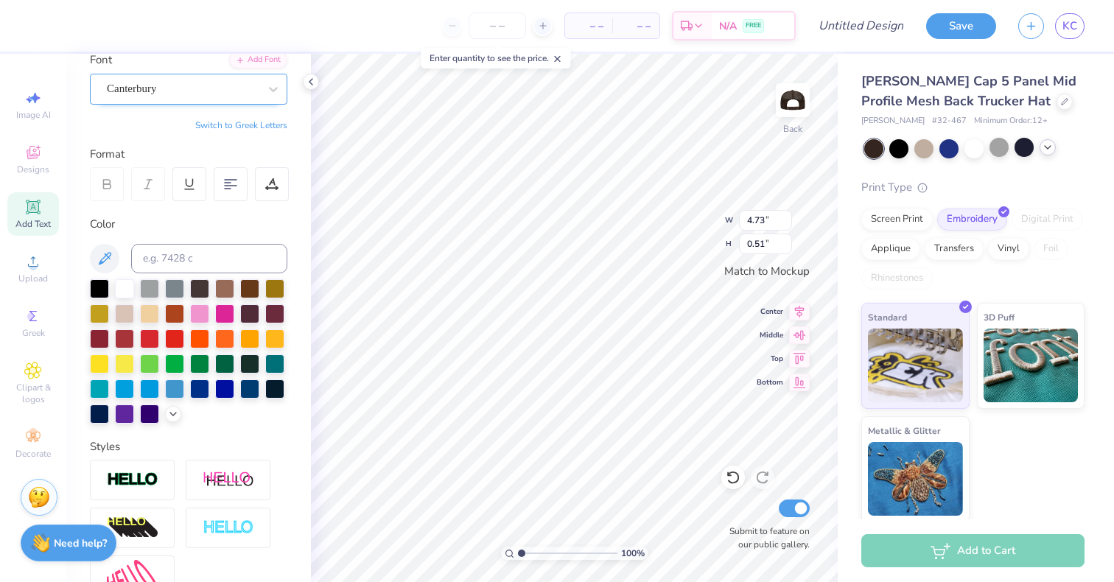
type input "4.00"
type input "0.49"
click at [231, 92] on div "Canterbury" at bounding box center [182, 88] width 155 height 23
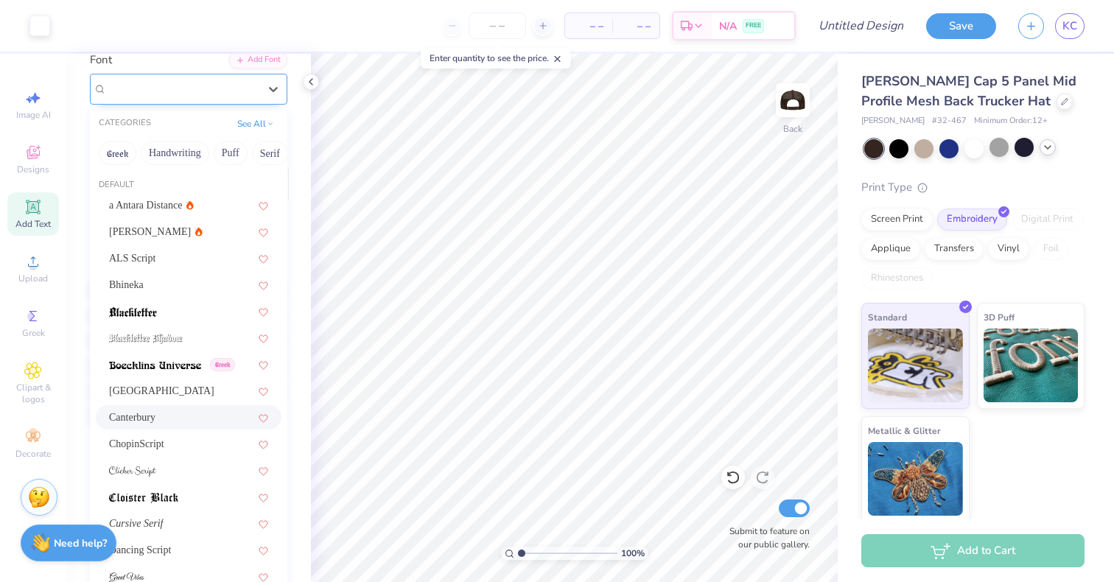
click at [182, 94] on div "Canterbury" at bounding box center [182, 88] width 155 height 23
click at [158, 453] on div "ChopinScript" at bounding box center [189, 444] width 186 height 24
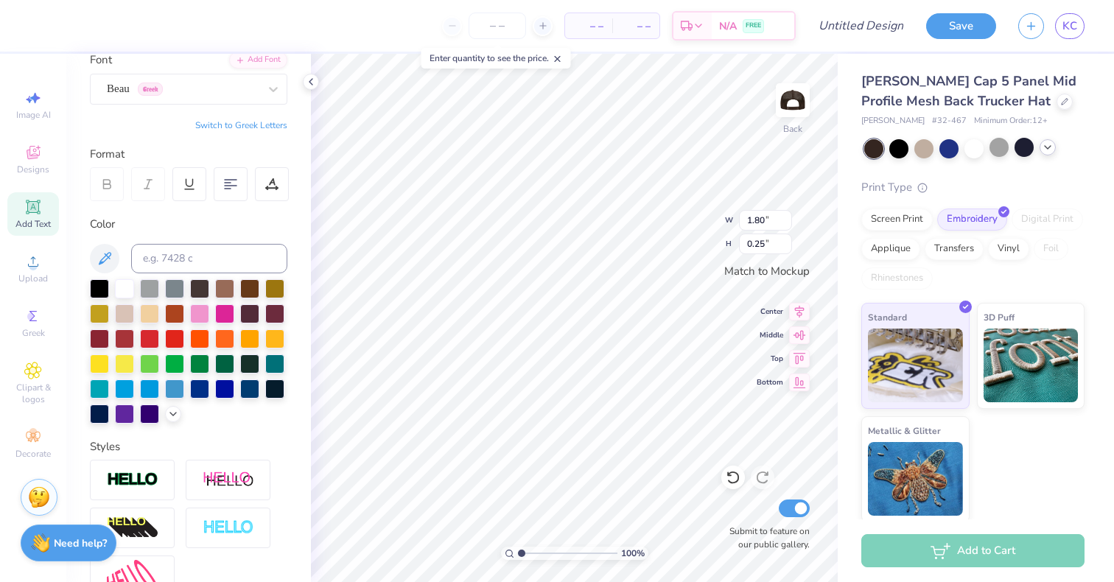
type input "3.91"
type input "0.48"
type input "1.80"
type input "0.25"
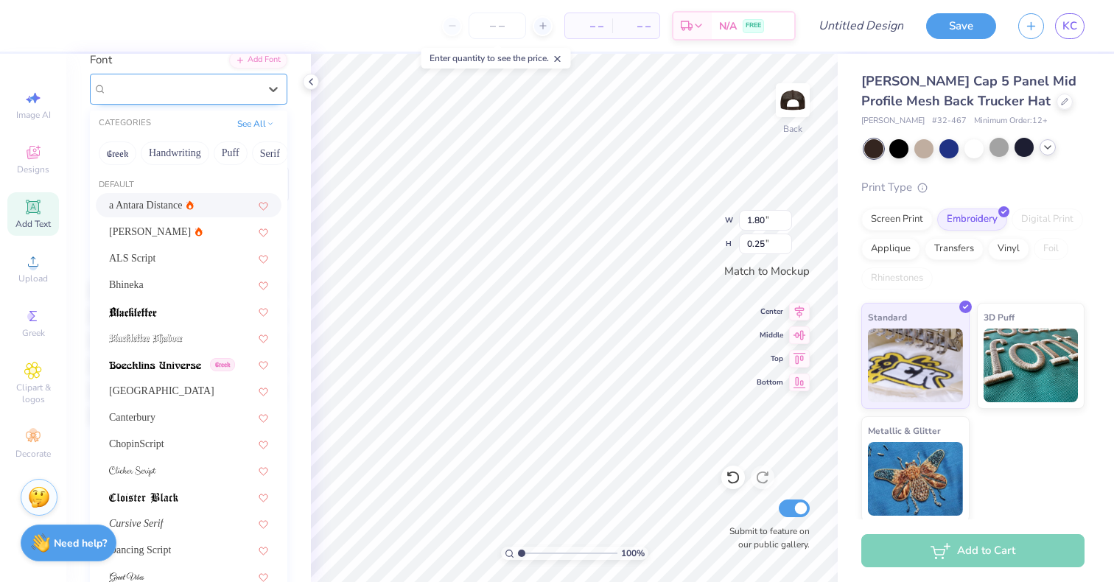
click at [204, 94] on div "Beau Greek" at bounding box center [182, 88] width 155 height 23
type input "\"
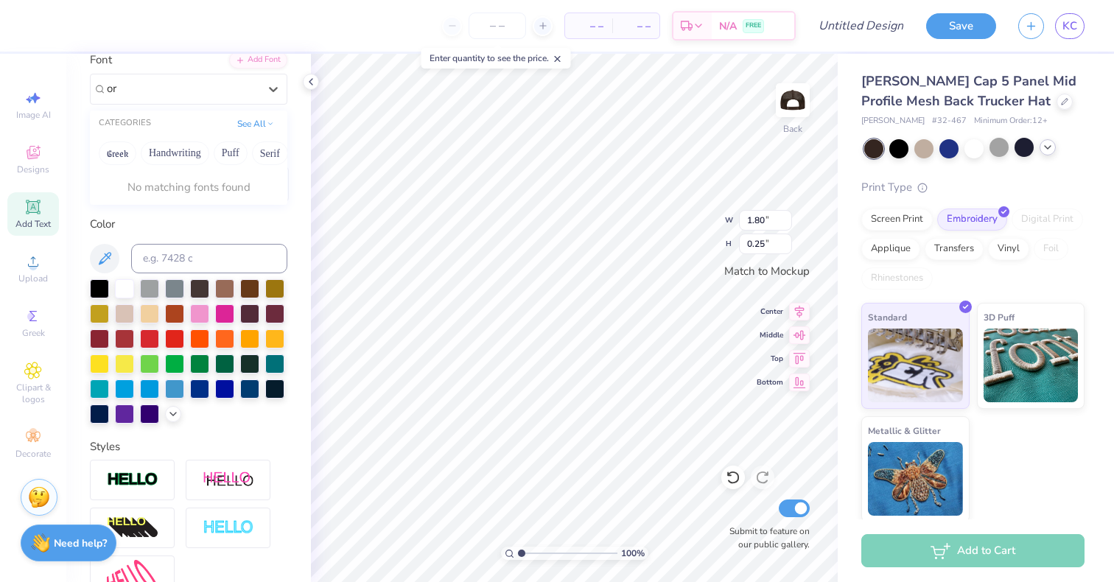
type input "o"
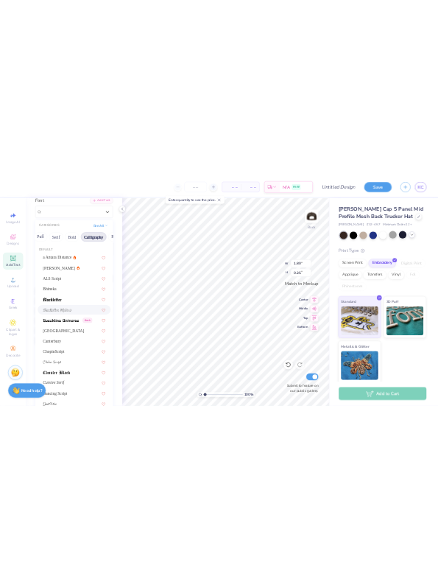
scroll to position [0, 136]
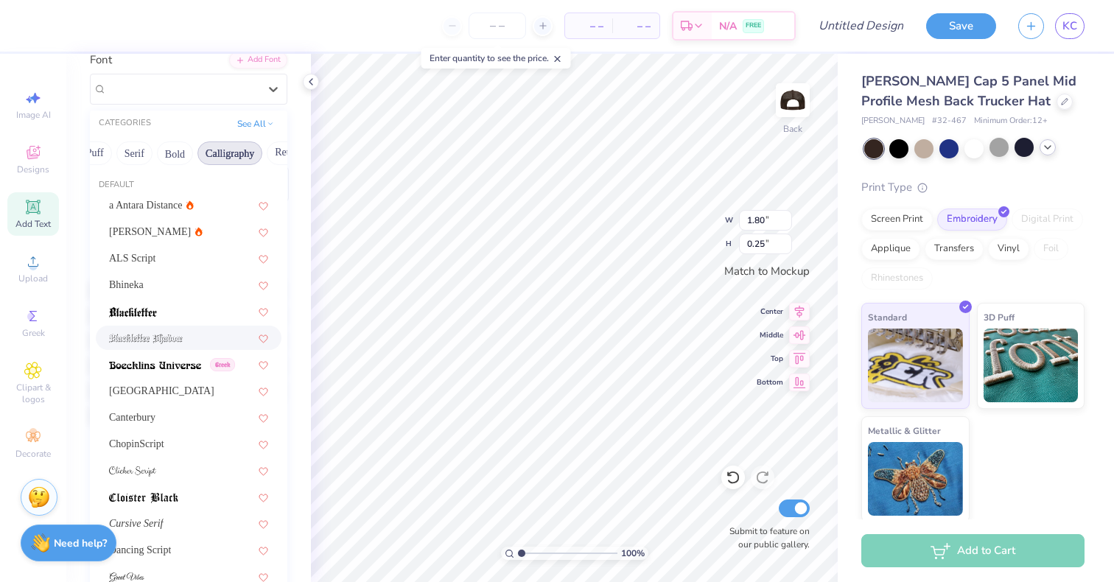
click at [223, 157] on button "Calligraphy" at bounding box center [229, 153] width 65 height 24
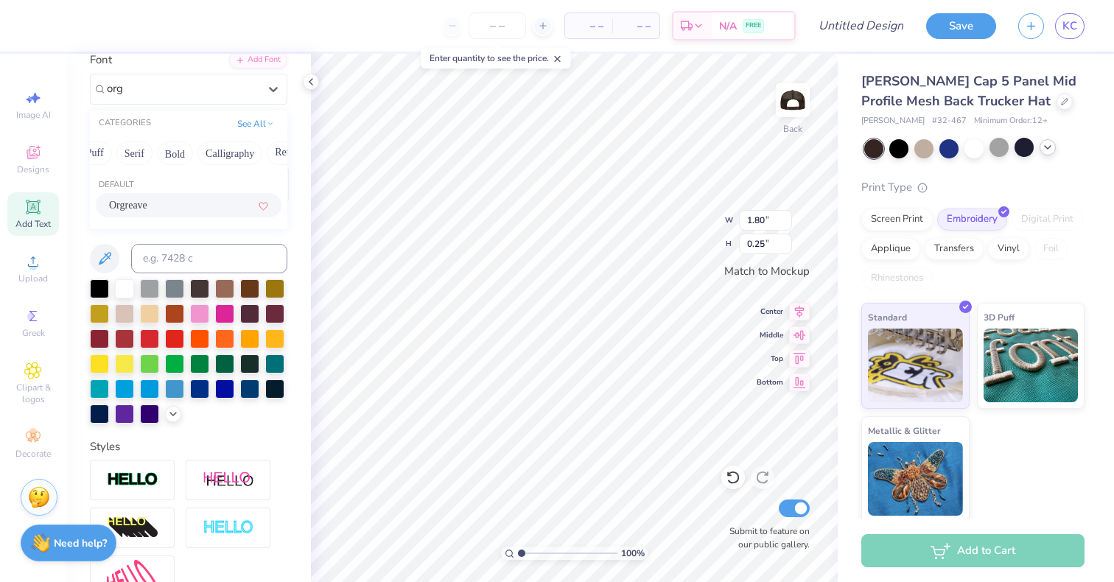
click at [193, 206] on div "Orgreave" at bounding box center [188, 204] width 159 height 15
type input "org"
type input "1.79"
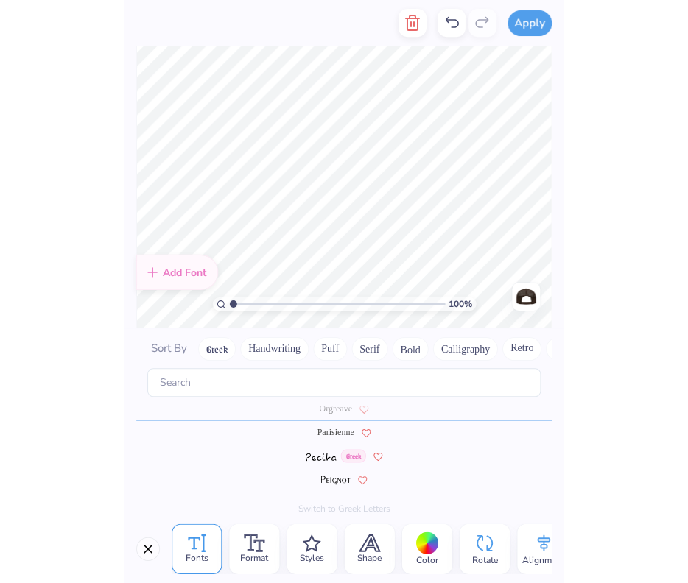
scroll to position [0, 4]
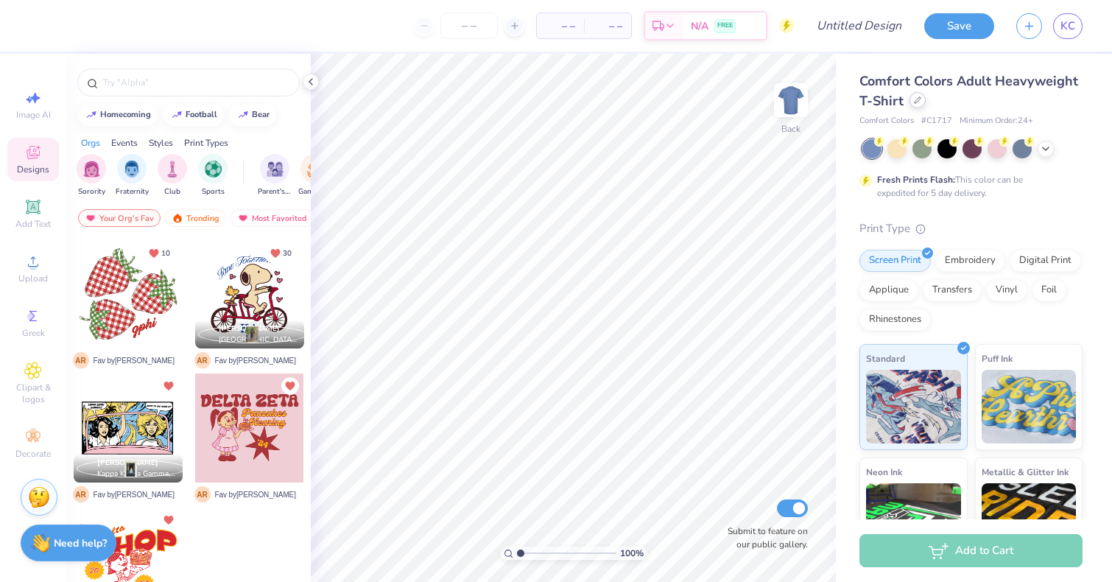
click at [922, 105] on div at bounding box center [918, 100] width 16 height 16
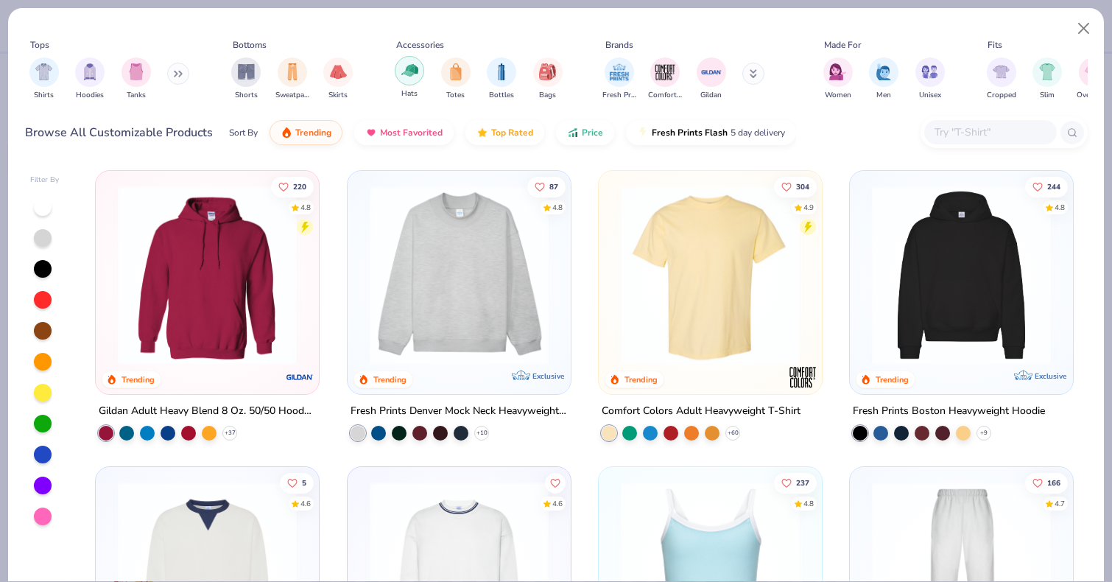
click at [413, 82] on div "filter for Hats" at bounding box center [409, 70] width 29 height 29
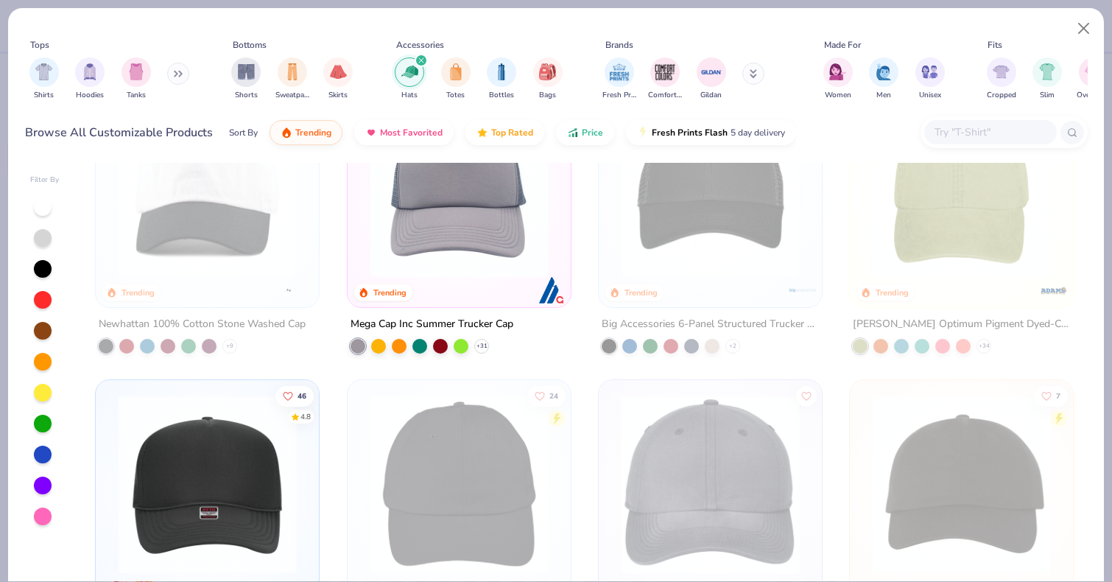
scroll to position [82, 0]
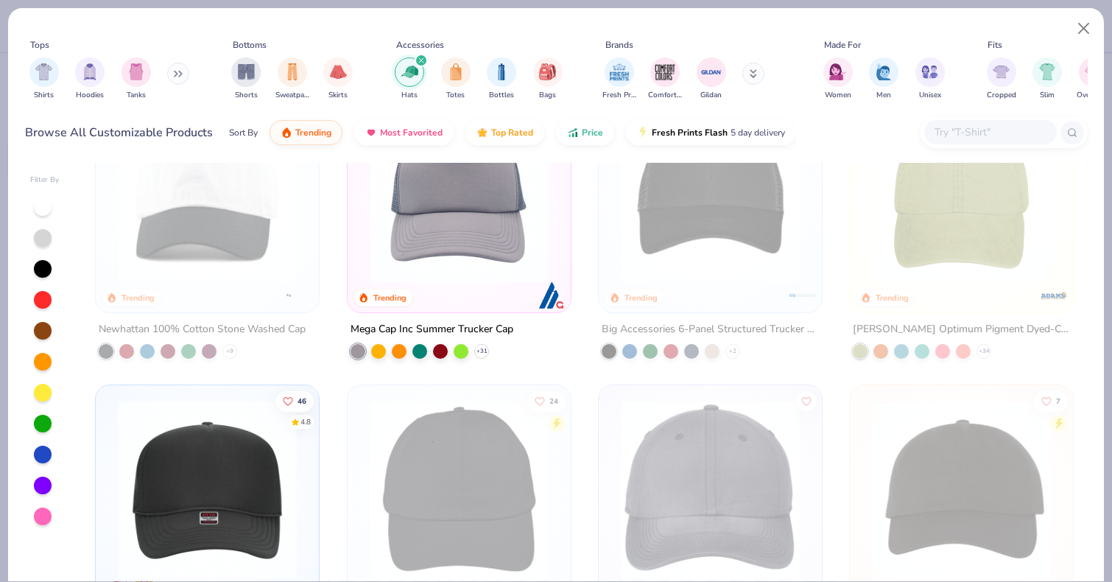
click at [429, 256] on img at bounding box center [459, 193] width 194 height 179
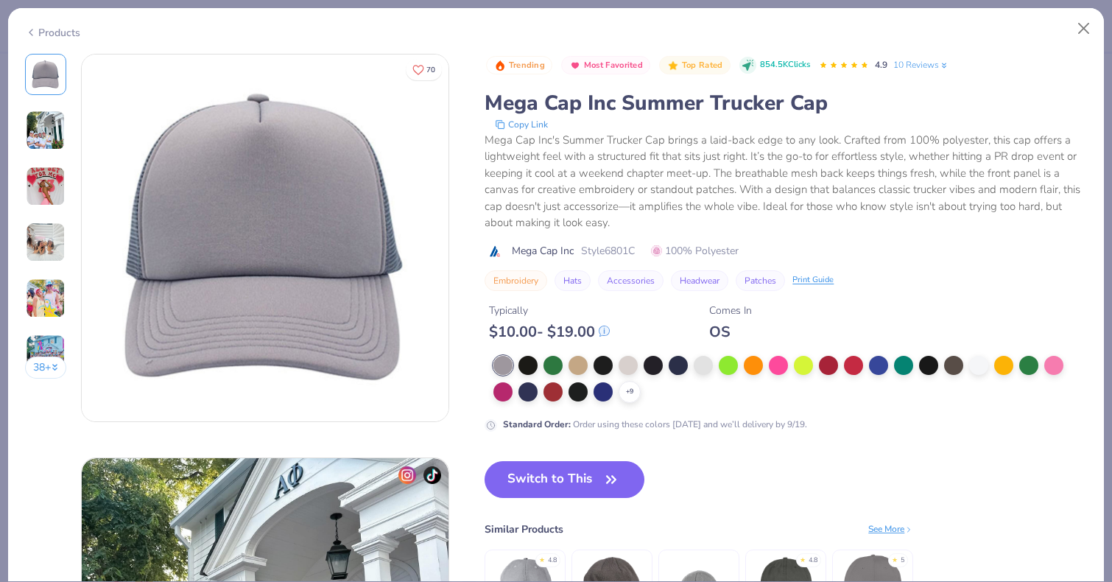
click at [526, 369] on div at bounding box center [528, 365] width 19 height 19
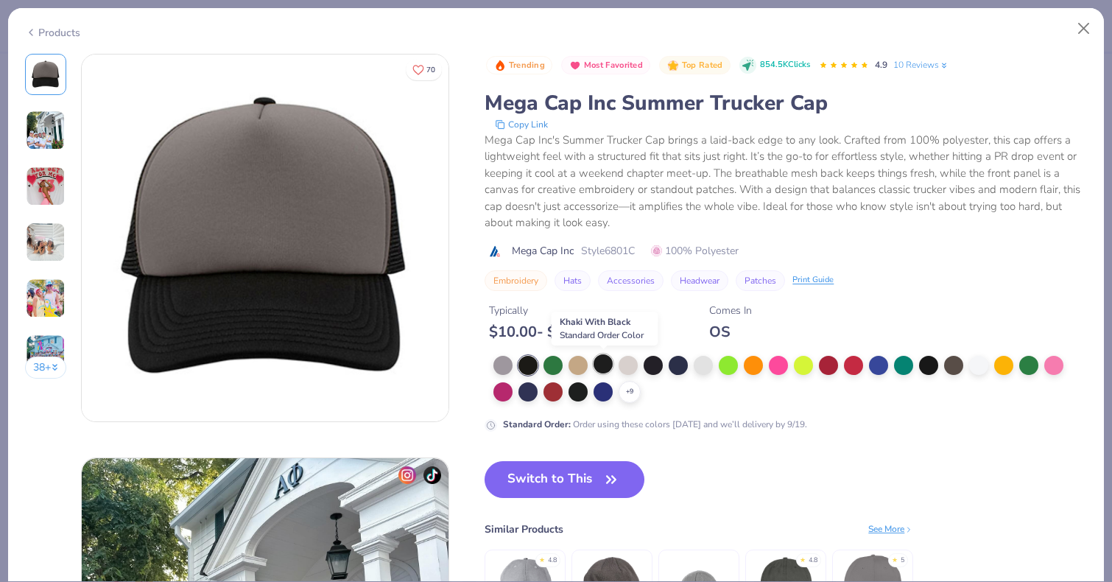
click at [602, 370] on div at bounding box center [603, 363] width 19 height 19
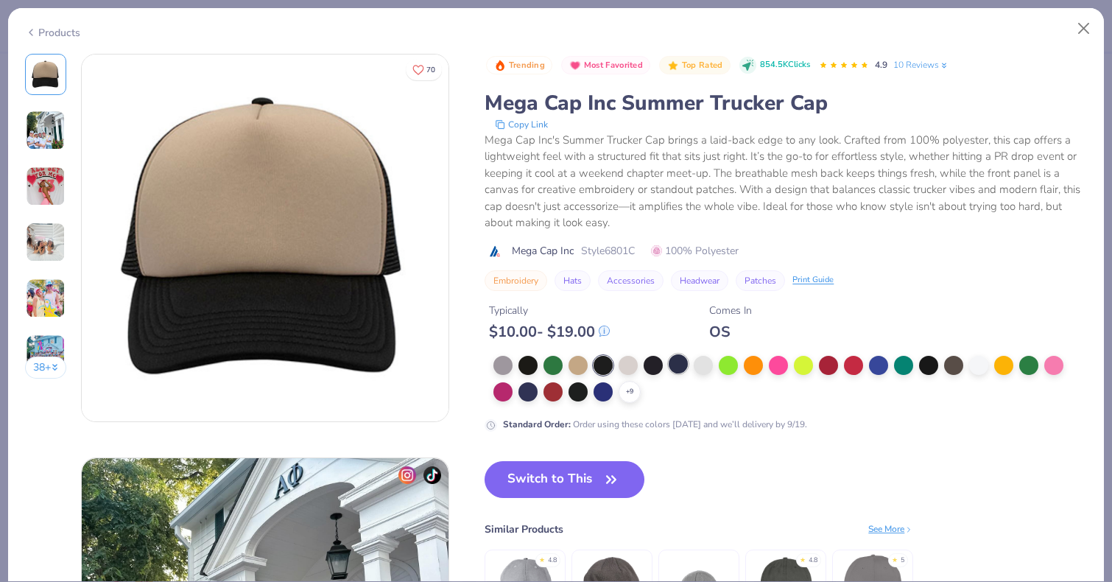
click at [669, 366] on div at bounding box center [678, 363] width 19 height 19
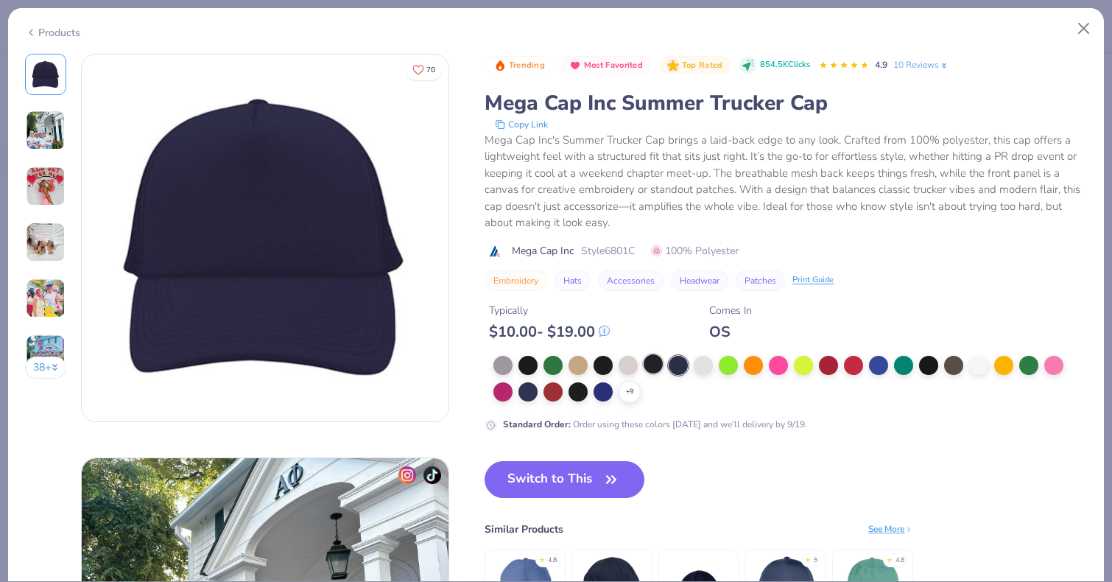
click at [653, 369] on div at bounding box center [653, 363] width 19 height 19
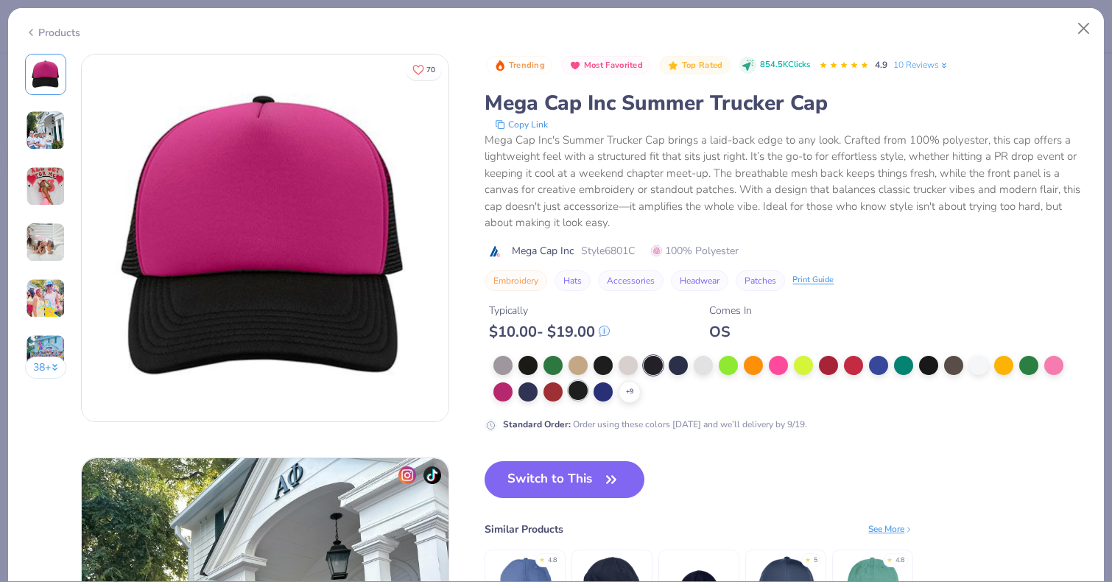
click at [583, 396] on div at bounding box center [578, 390] width 19 height 19
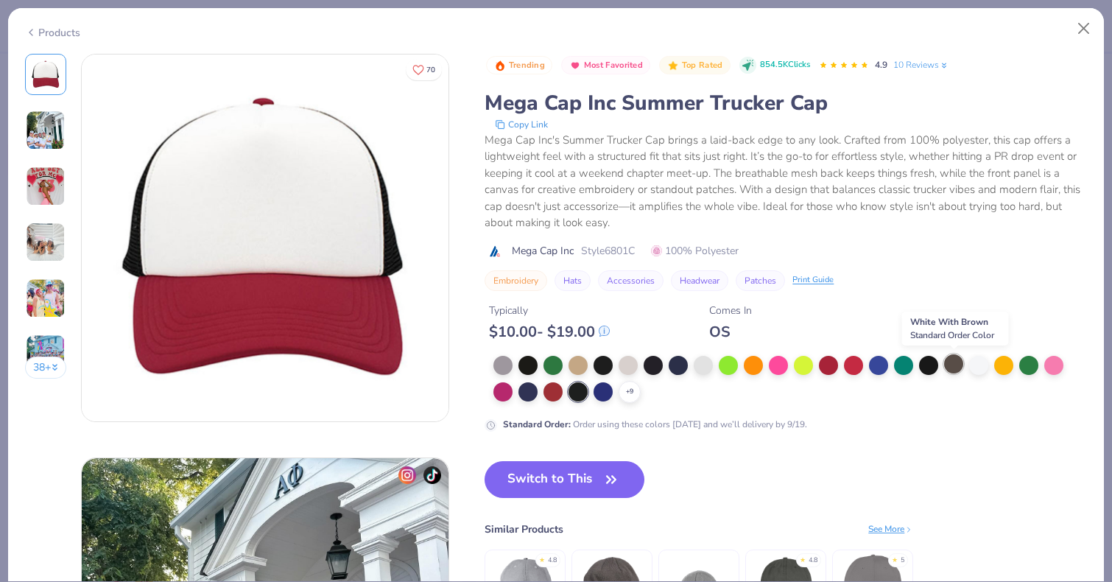
click at [955, 366] on div at bounding box center [953, 363] width 19 height 19
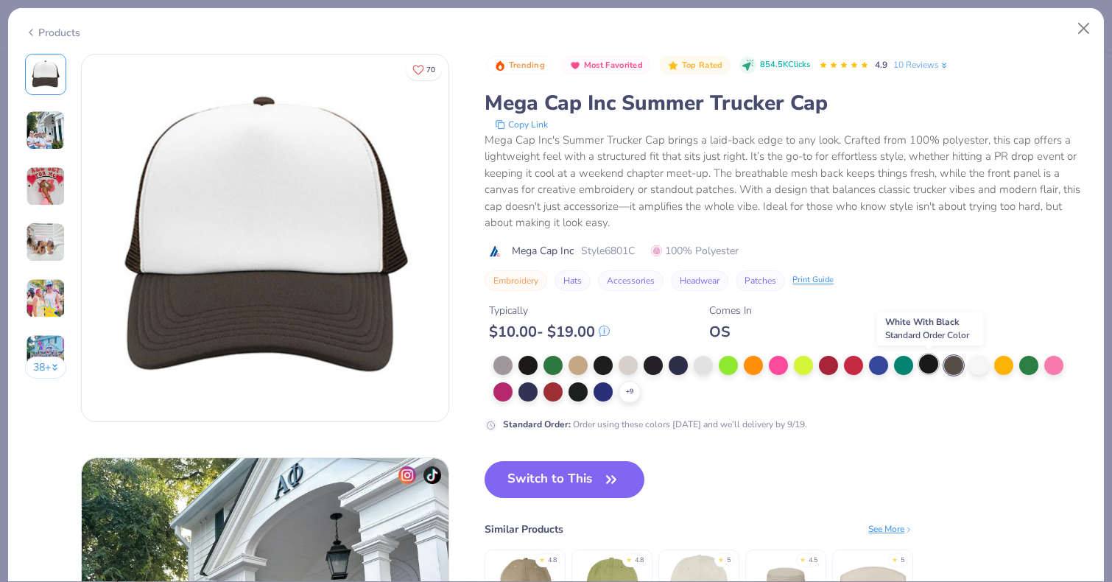
click at [930, 363] on div at bounding box center [928, 363] width 19 height 19
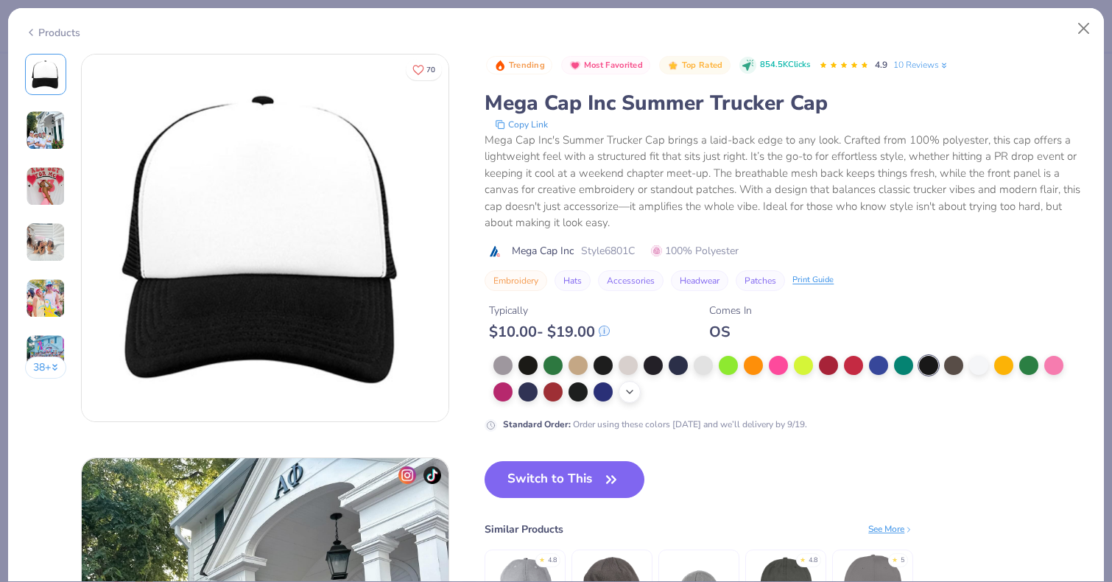
click at [631, 393] on icon at bounding box center [630, 392] width 12 height 12
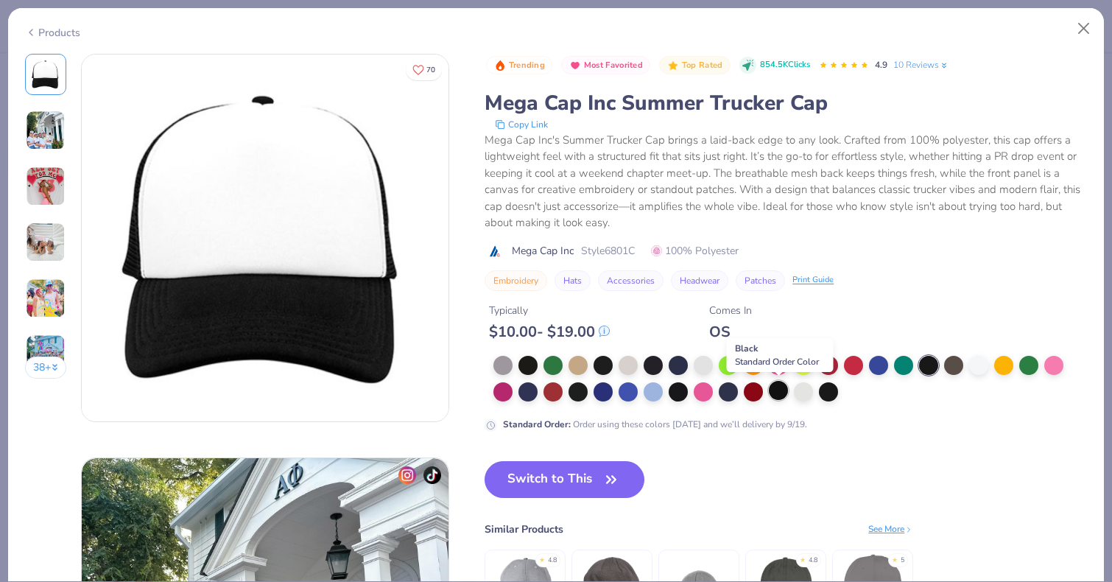
click at [780, 394] on div at bounding box center [778, 390] width 19 height 19
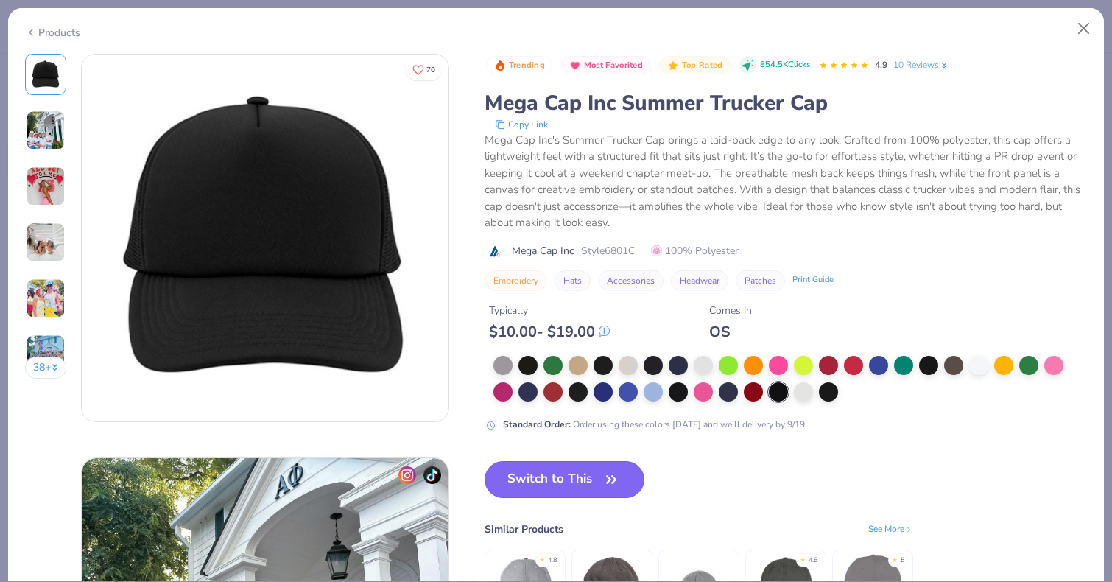
click at [578, 475] on button "Switch to This" at bounding box center [565, 479] width 160 height 37
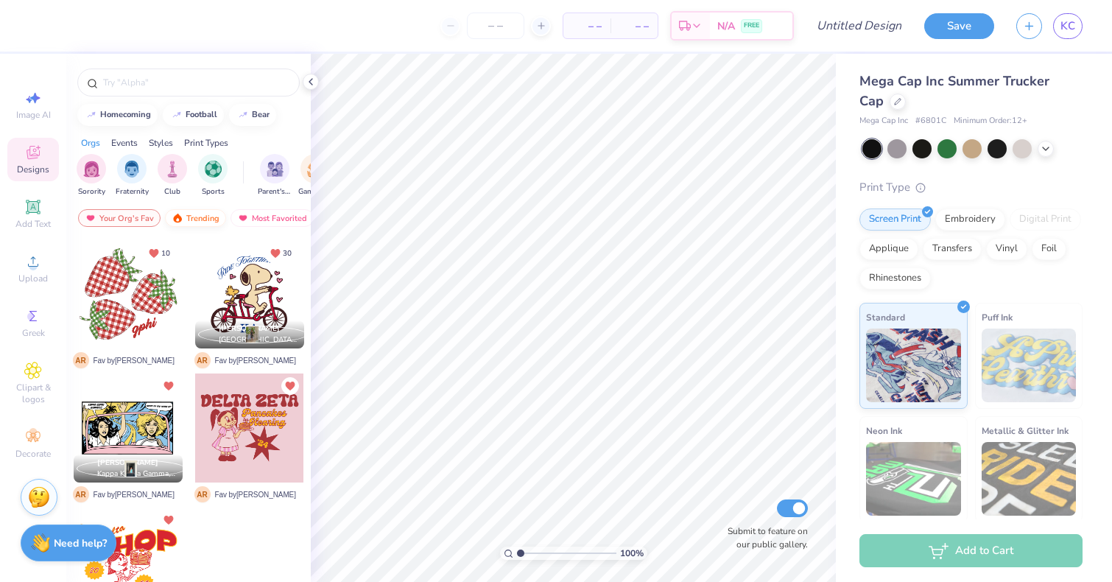
click at [181, 217] on img at bounding box center [178, 218] width 12 height 10
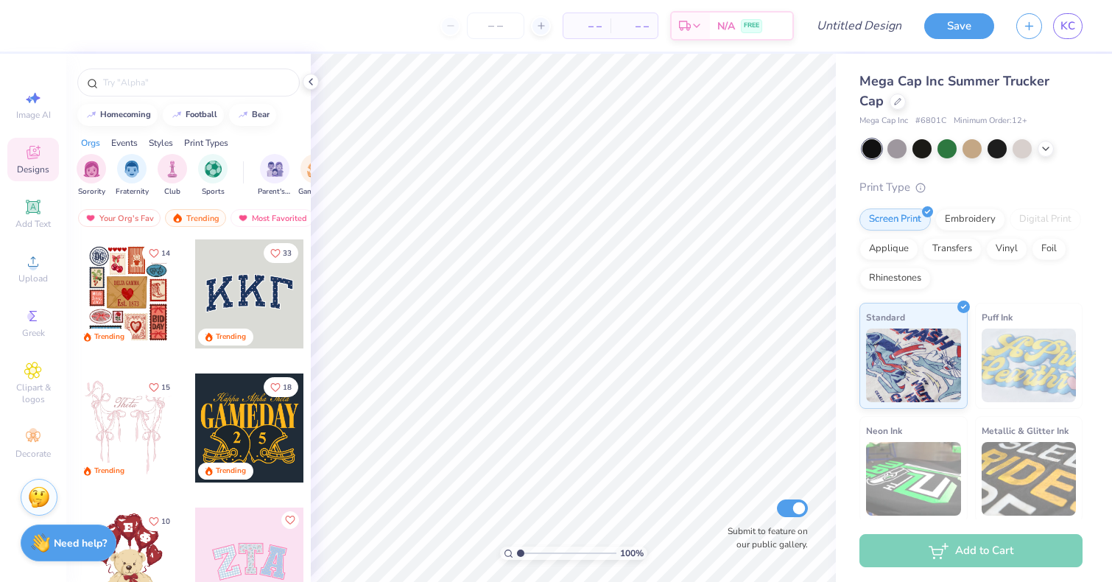
click at [161, 146] on div "Styles" at bounding box center [161, 142] width 24 height 13
click at [211, 172] on img "filter for Y2K" at bounding box center [213, 167] width 16 height 17
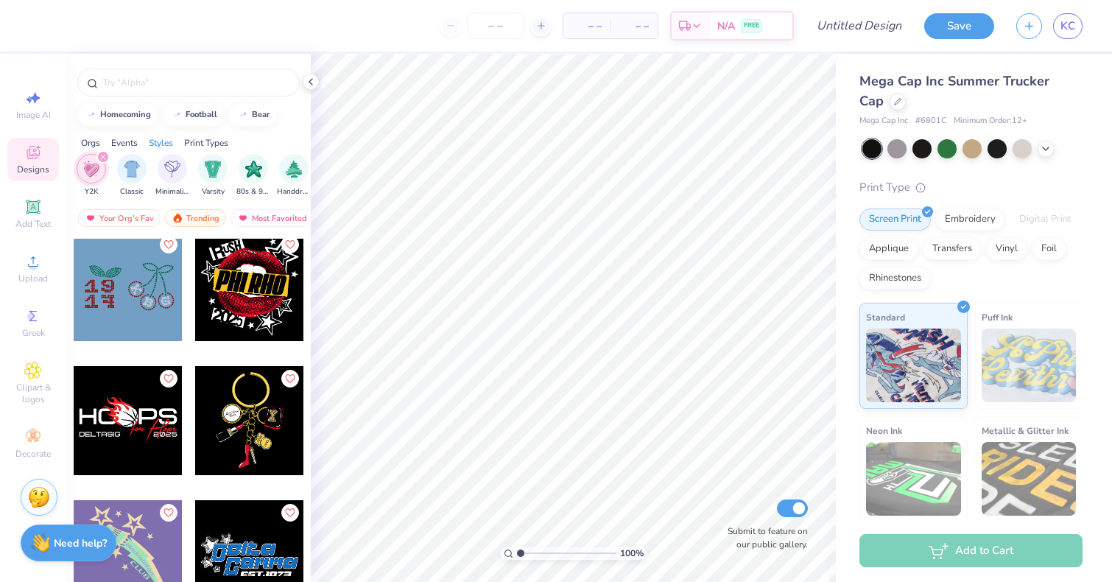
scroll to position [1531, 0]
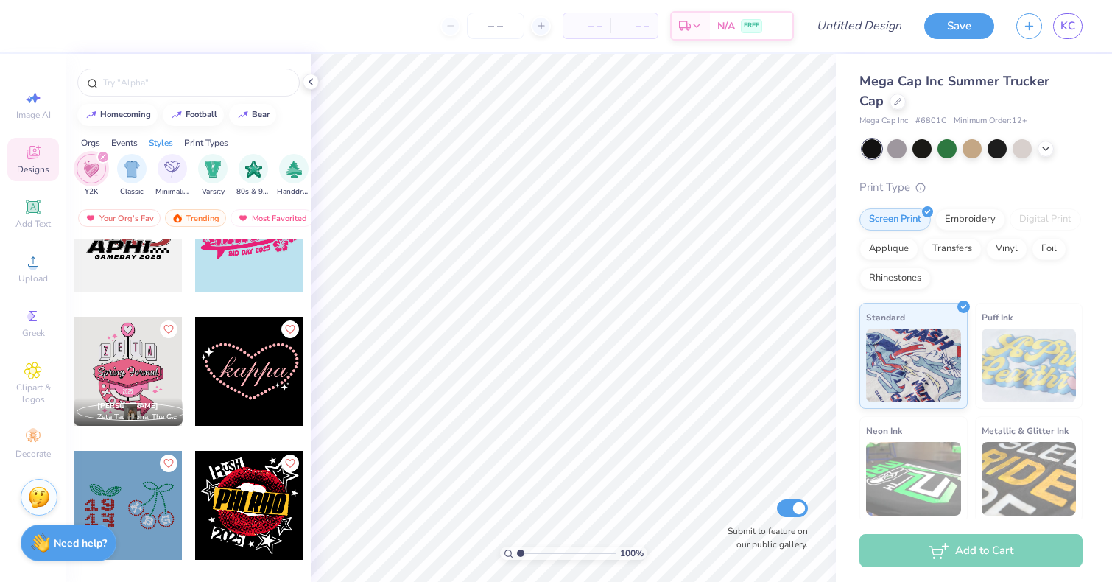
click at [225, 494] on div at bounding box center [249, 505] width 109 height 109
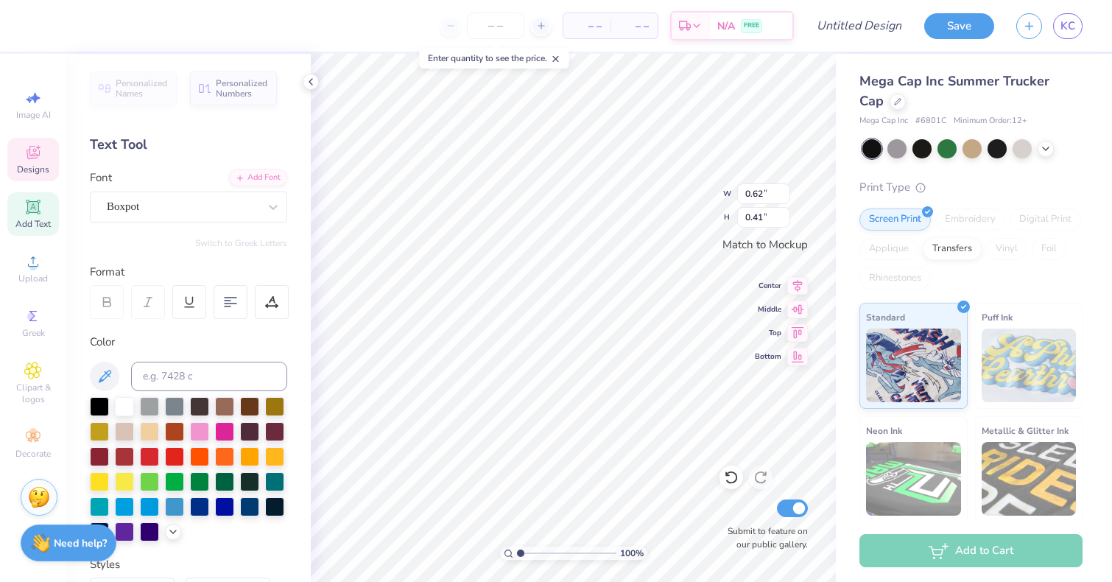
type textarea "PHL"
type input "0.64"
type input "0.36"
type textarea "1888"
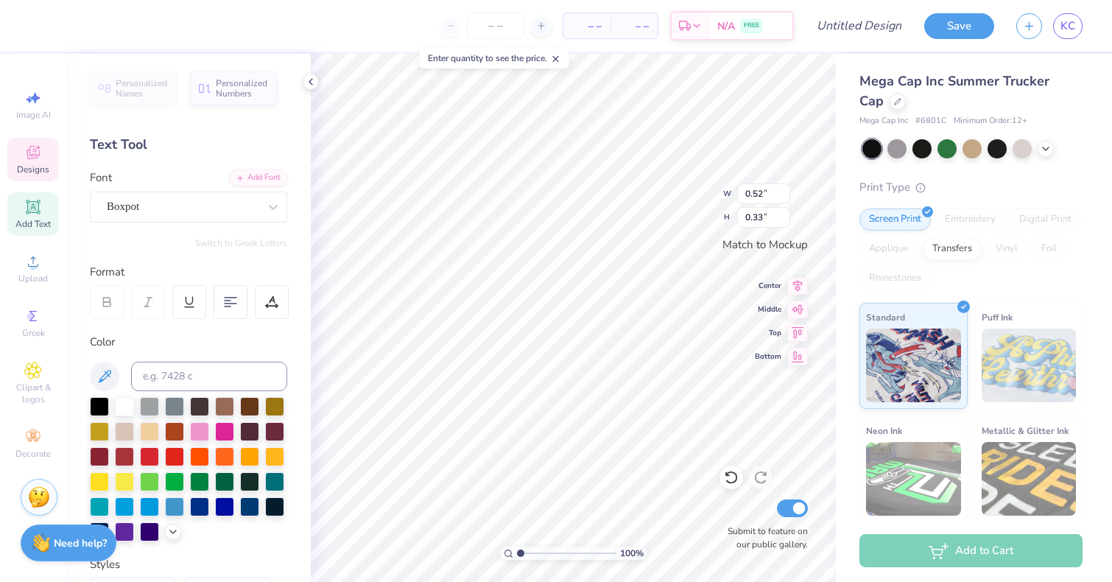
type textarea "since"
type input "0.66"
type input "0.34"
type input "1.40"
type input "0.46"
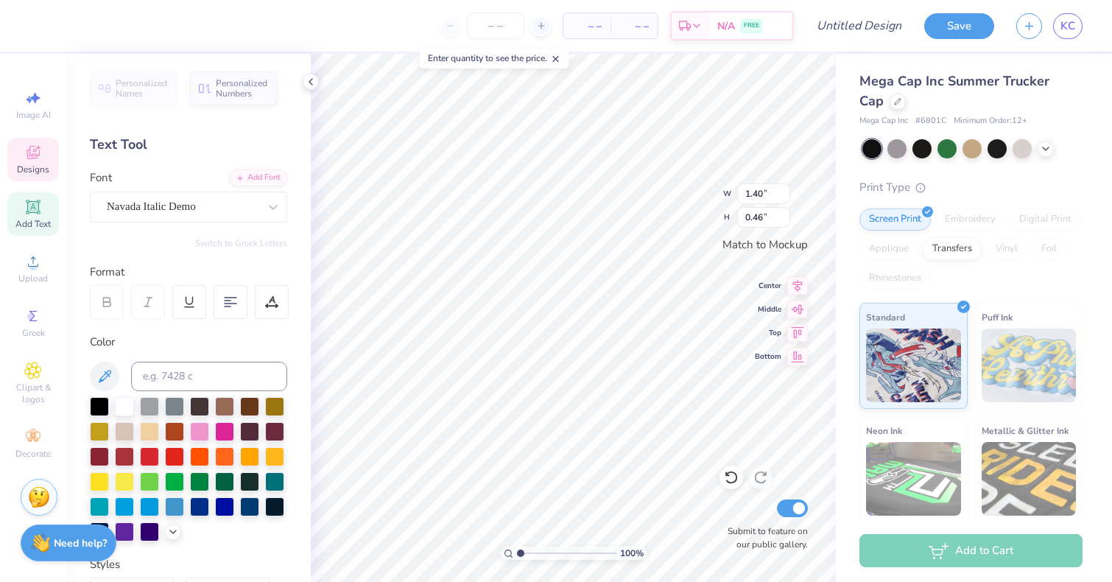
type textarea "tri delt"
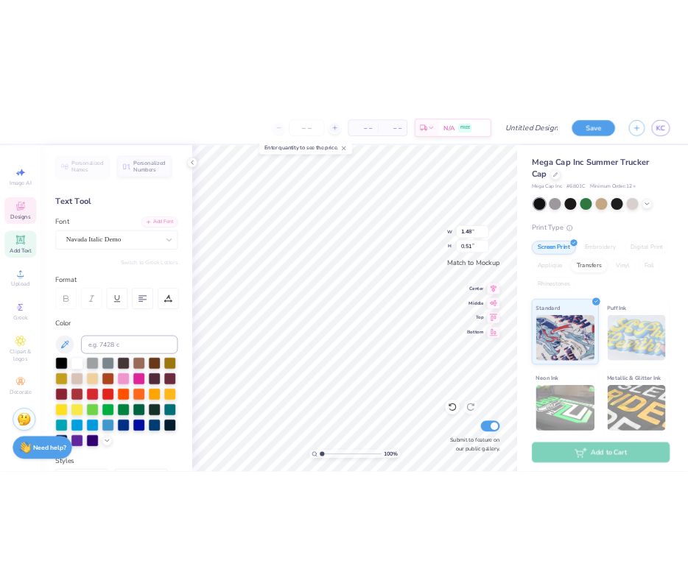
scroll to position [0, 1]
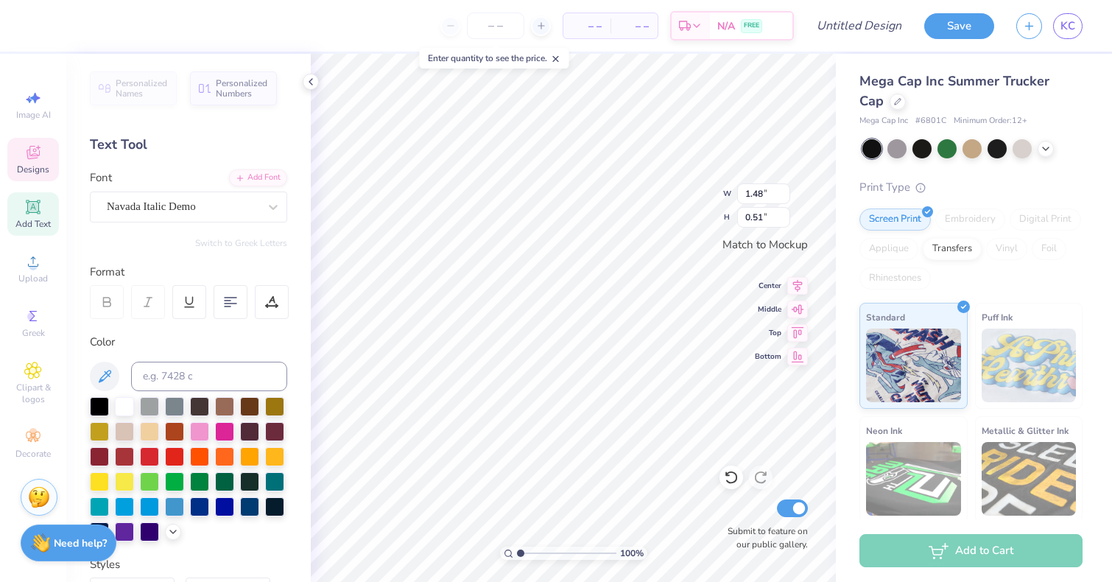
type textarea "tri delta"
type input "1.42"
type input "0.46"
type input "0.66"
type input "0.34"
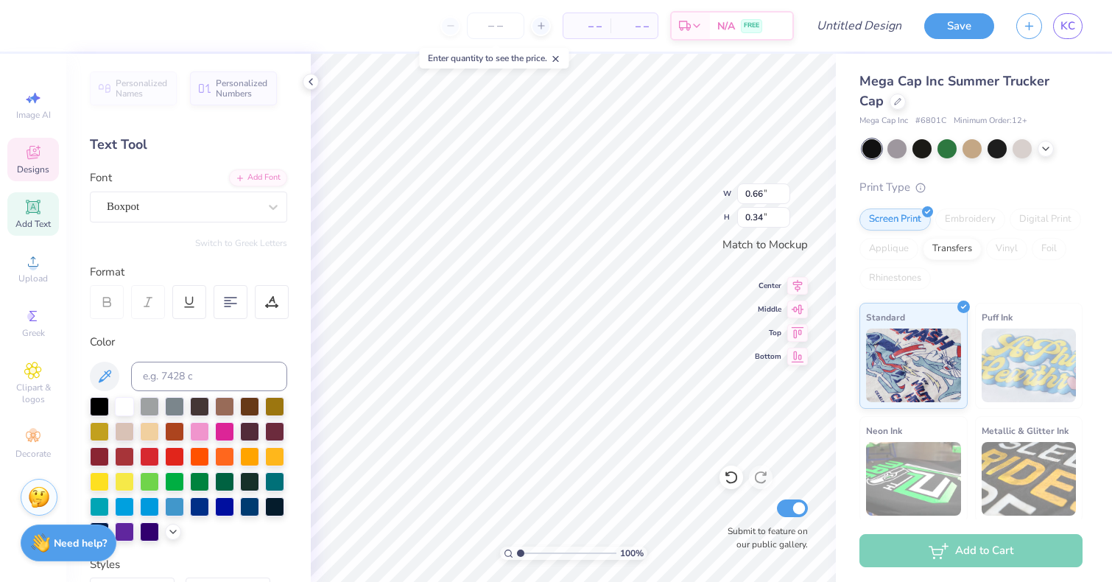
type input "0.60"
type input "0.31"
type input "0.68"
type input "0.41"
click at [722, 470] on div at bounding box center [732, 478] width 24 height 24
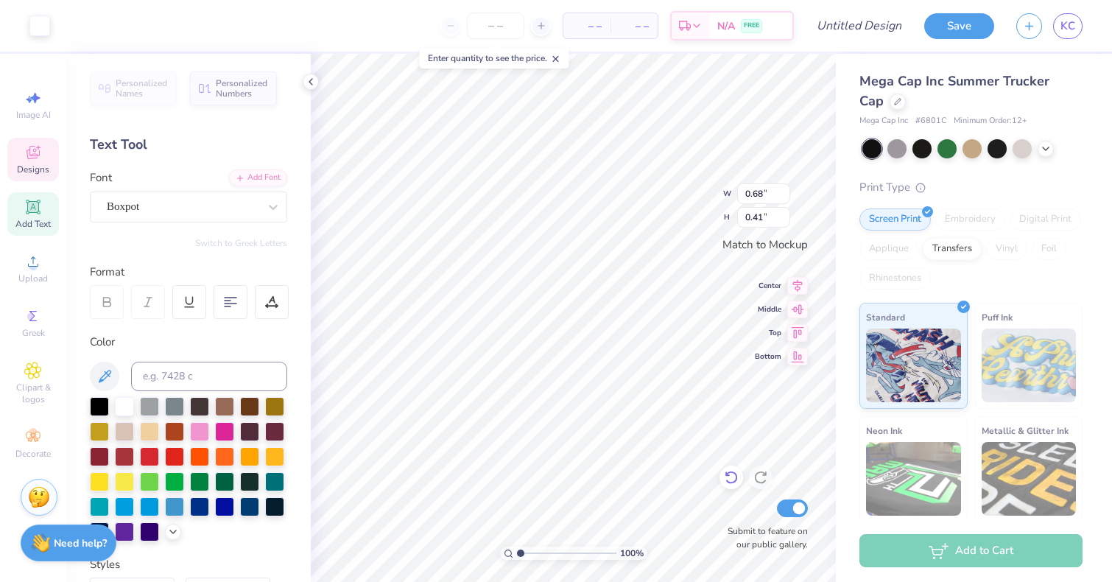
type input "0.70"
type input "0.42"
type input "0.49"
type input "0.34"
type input "0.46"
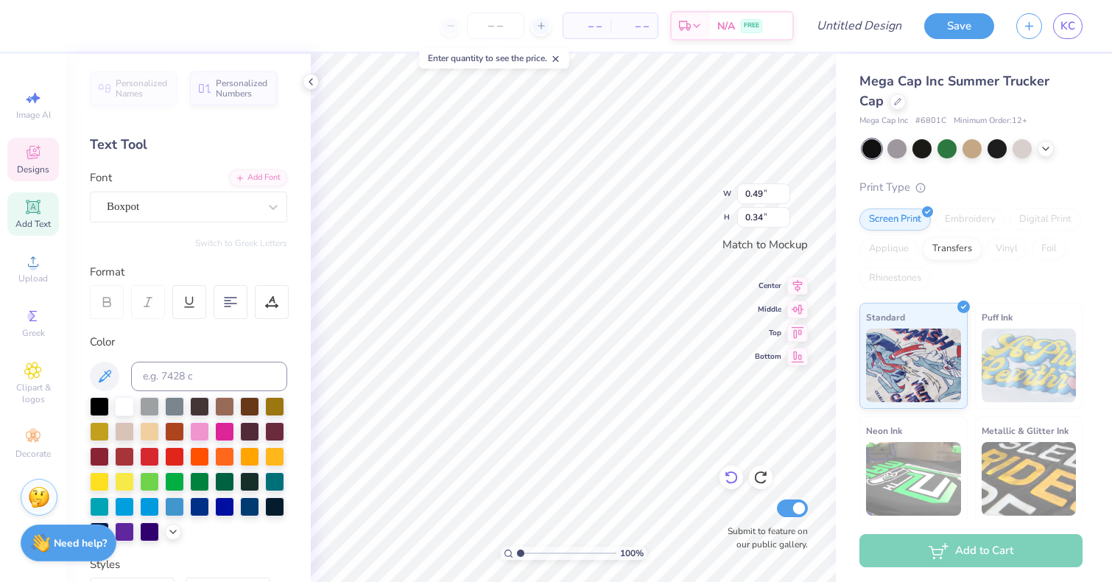
type input "0.31"
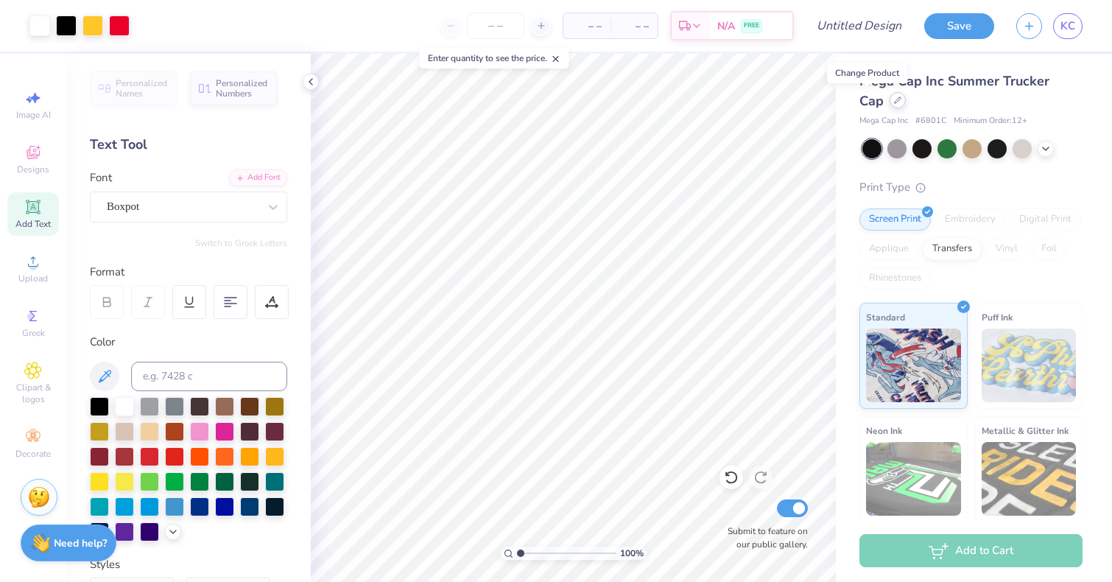
click at [890, 104] on div at bounding box center [898, 100] width 16 height 16
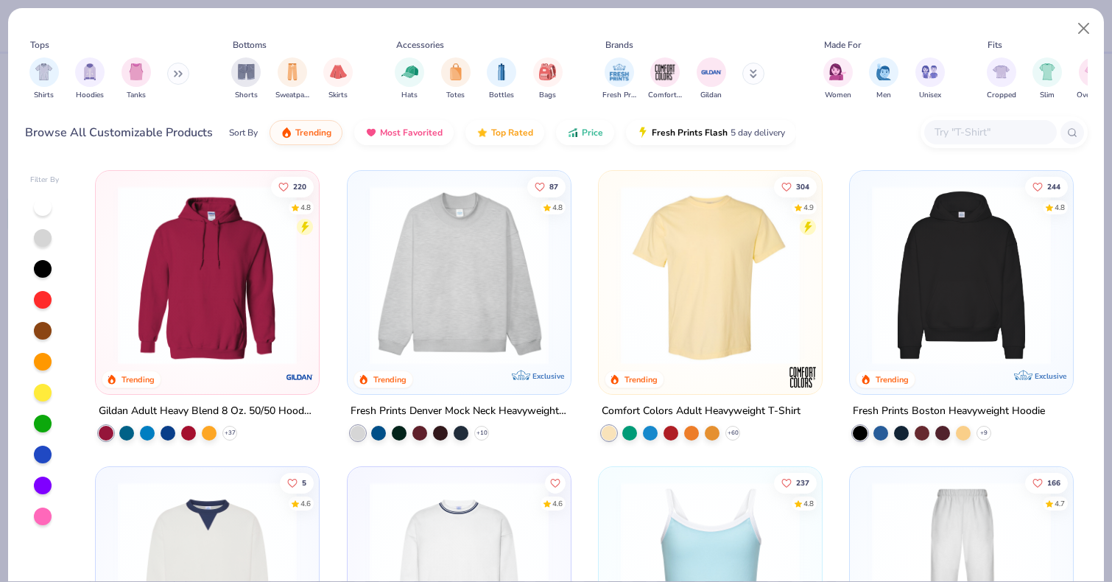
click at [246, 376] on div at bounding box center [207, 278] width 208 height 201
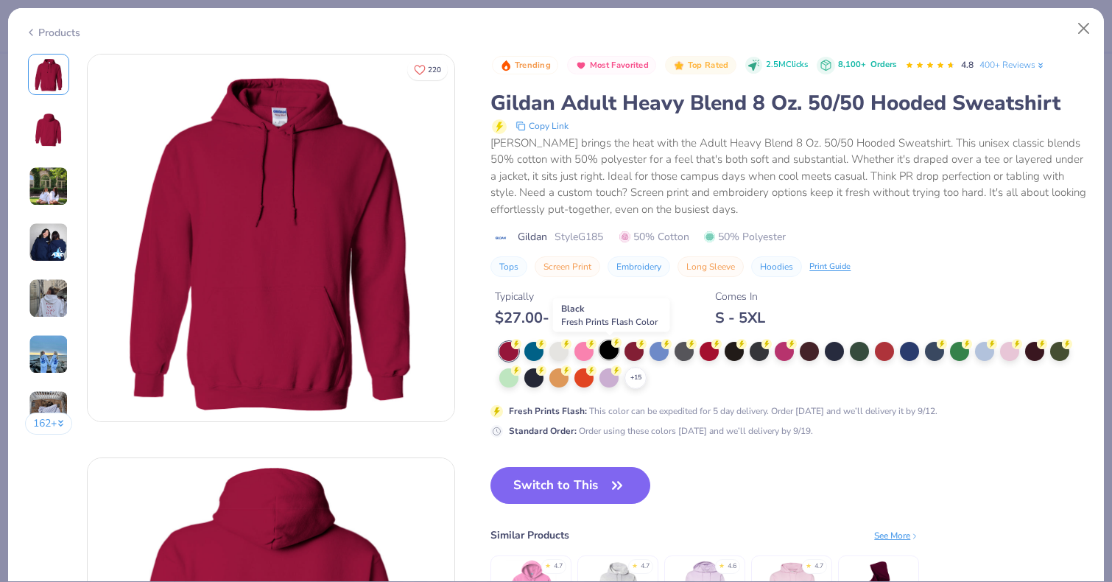
click at [615, 348] on icon at bounding box center [616, 342] width 10 height 10
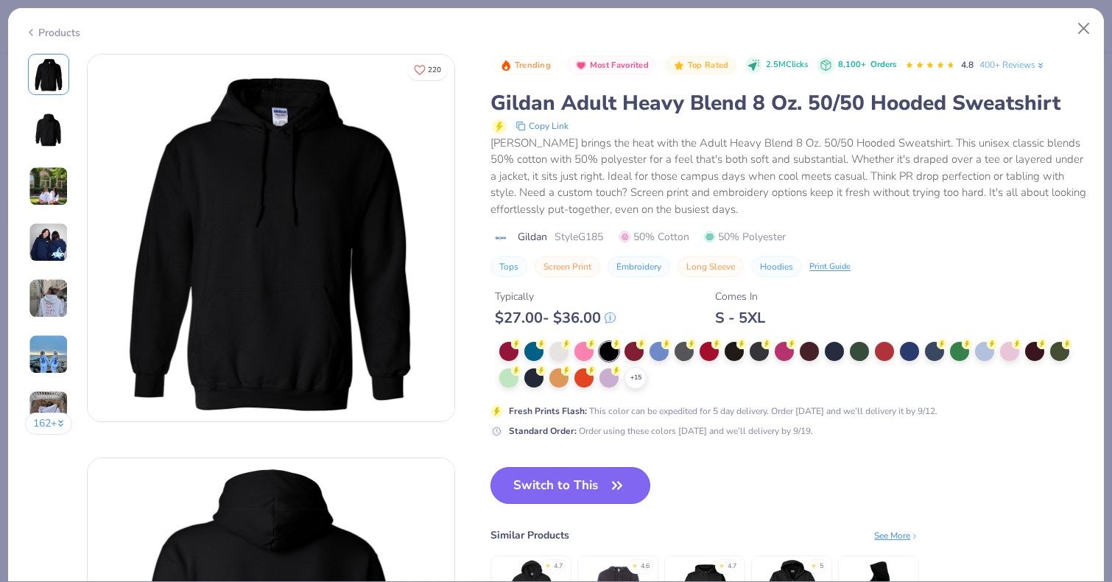
click at [587, 488] on button "Switch to This" at bounding box center [571, 485] width 160 height 37
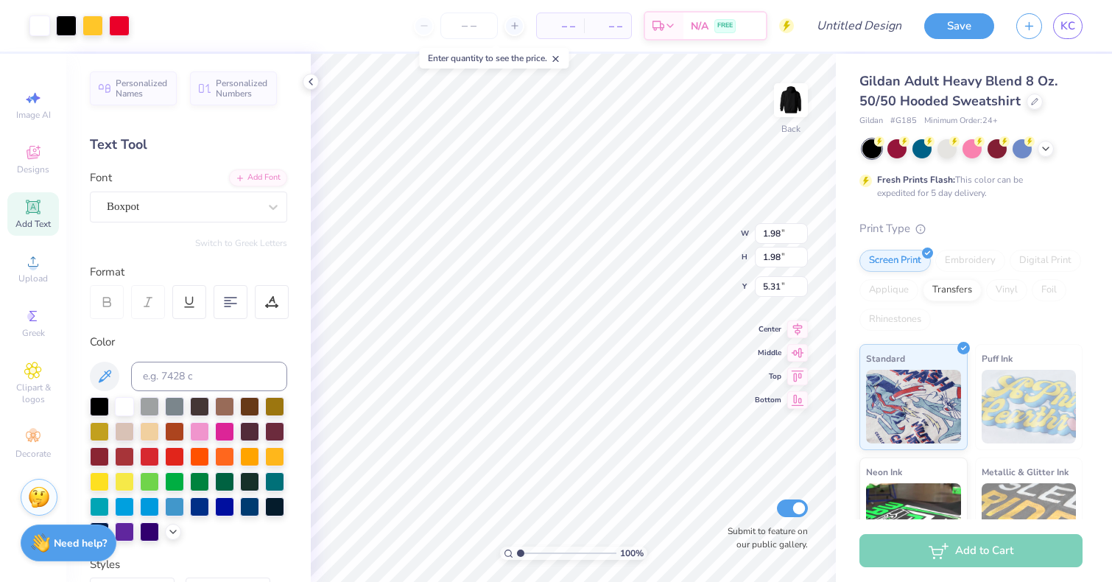
type input "5.55"
type input "5.54"
type input "8.47"
type input "8.46"
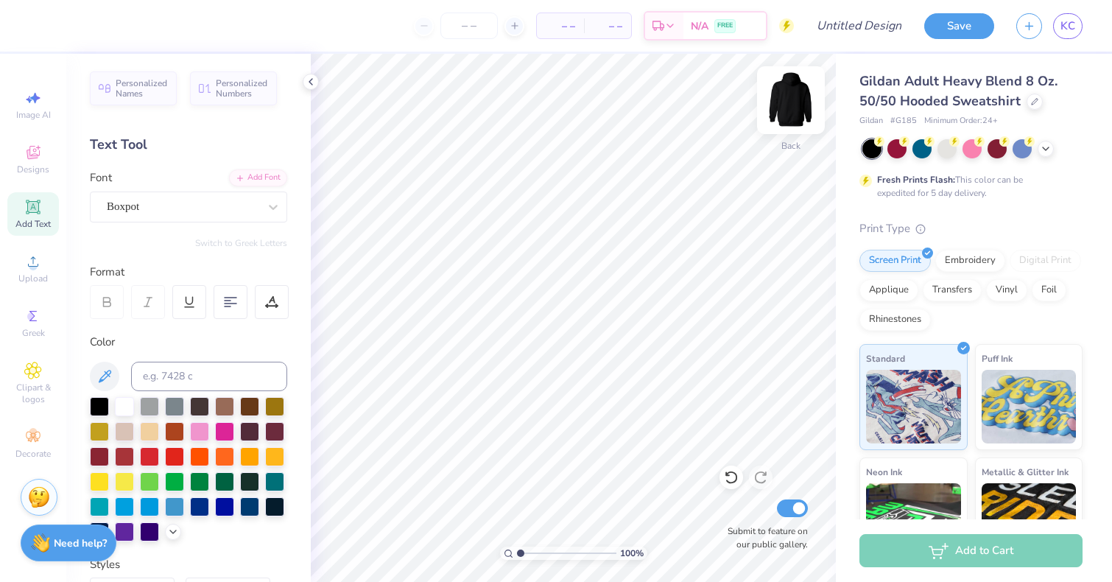
click at [789, 88] on img at bounding box center [791, 100] width 59 height 59
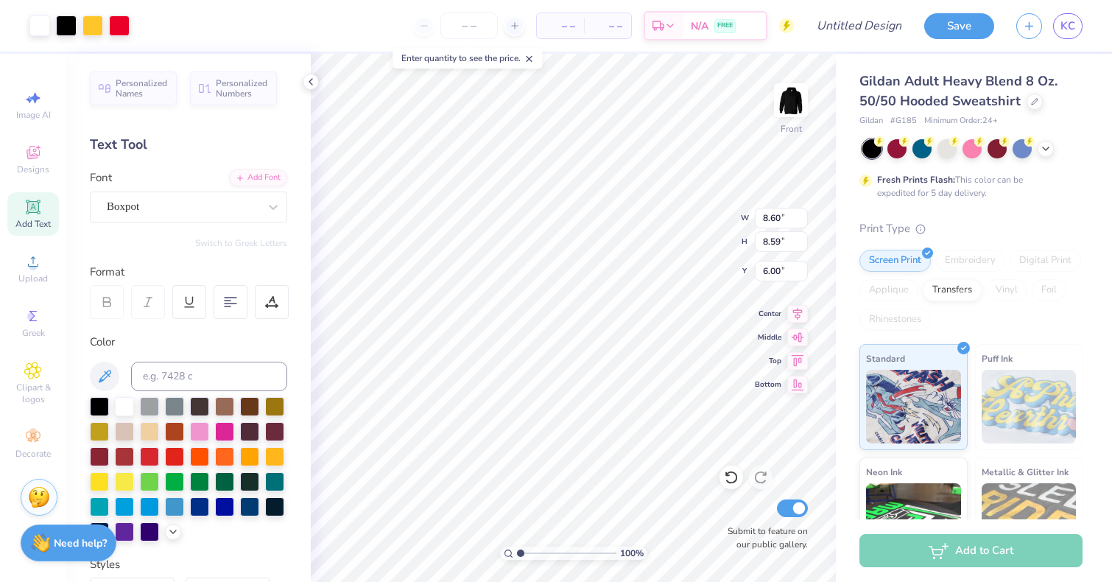
type input "6.00"
type input "11.63"
type input "11.62"
type input "13.27"
type input "13.26"
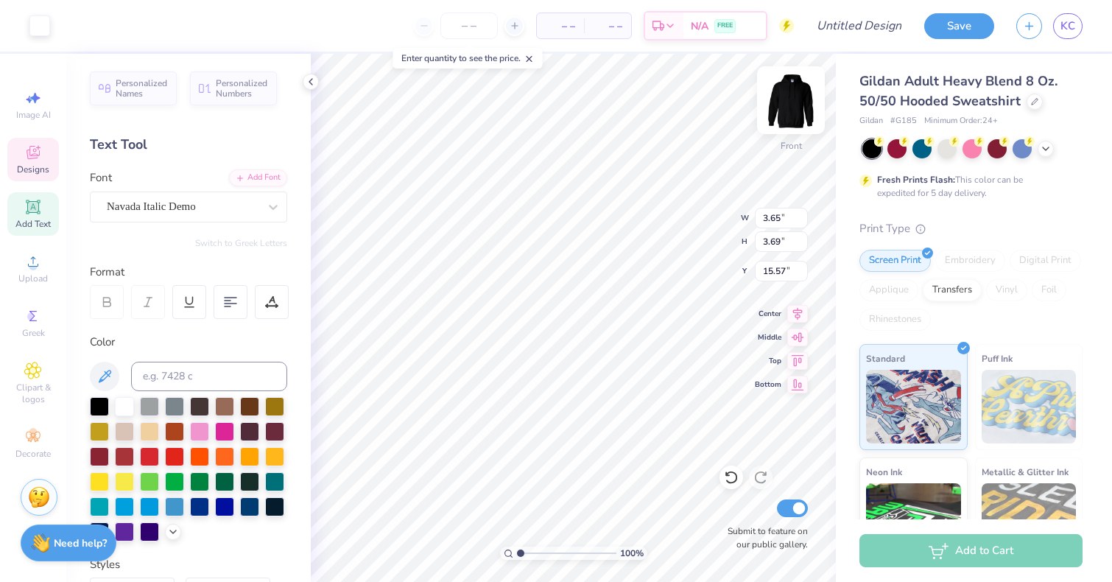
click at [790, 96] on img at bounding box center [791, 100] width 59 height 59
type input "3.00"
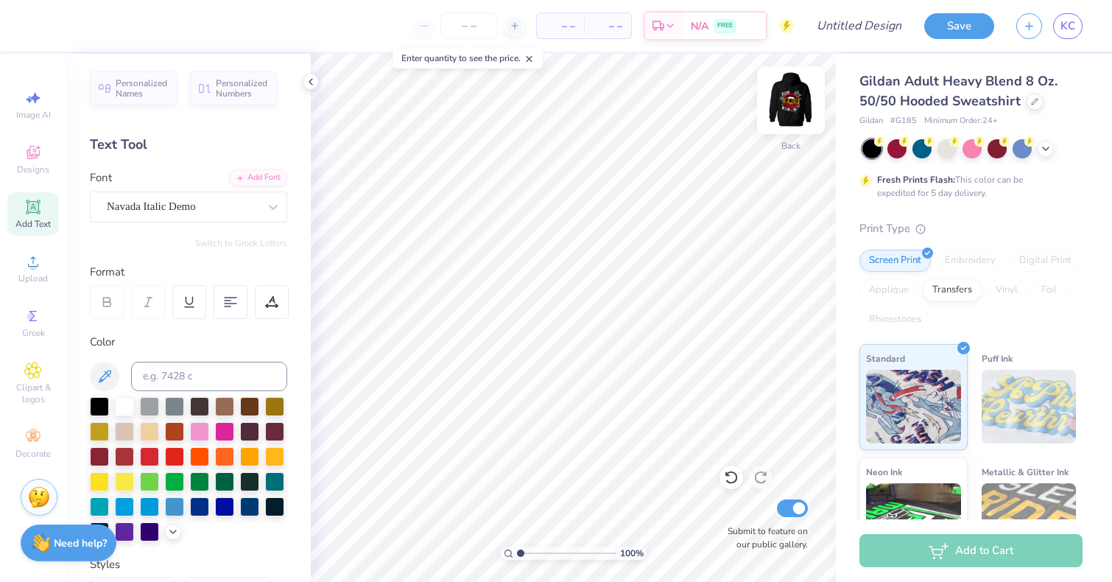
click at [783, 102] on img at bounding box center [791, 100] width 59 height 59
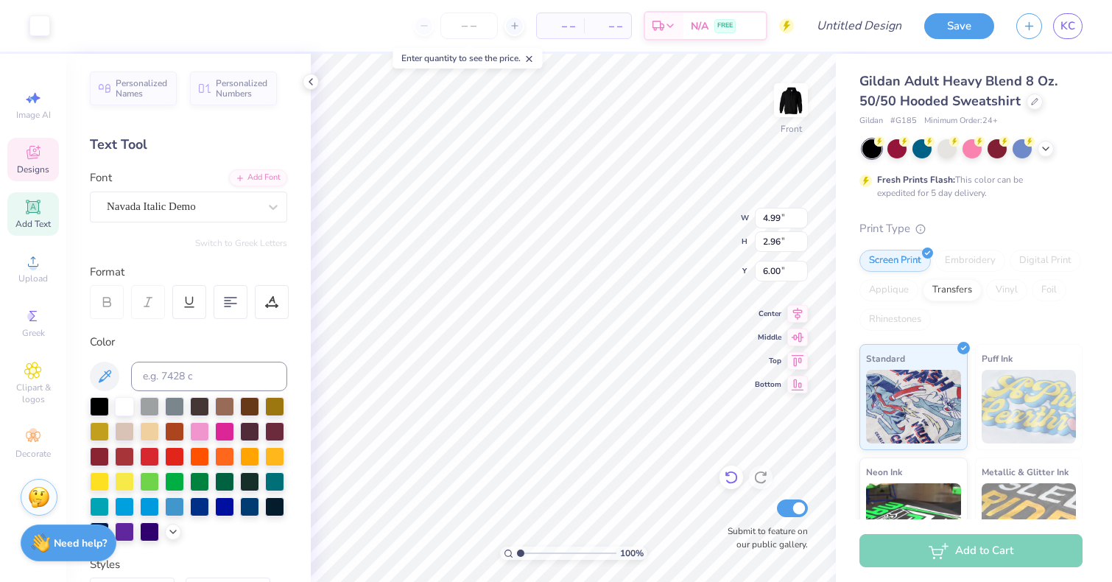
click at [728, 476] on icon at bounding box center [731, 477] width 15 height 15
type input "6.12"
click at [727, 476] on icon at bounding box center [731, 477] width 15 height 15
type input "6.12"
click at [792, 118] on img at bounding box center [791, 100] width 59 height 59
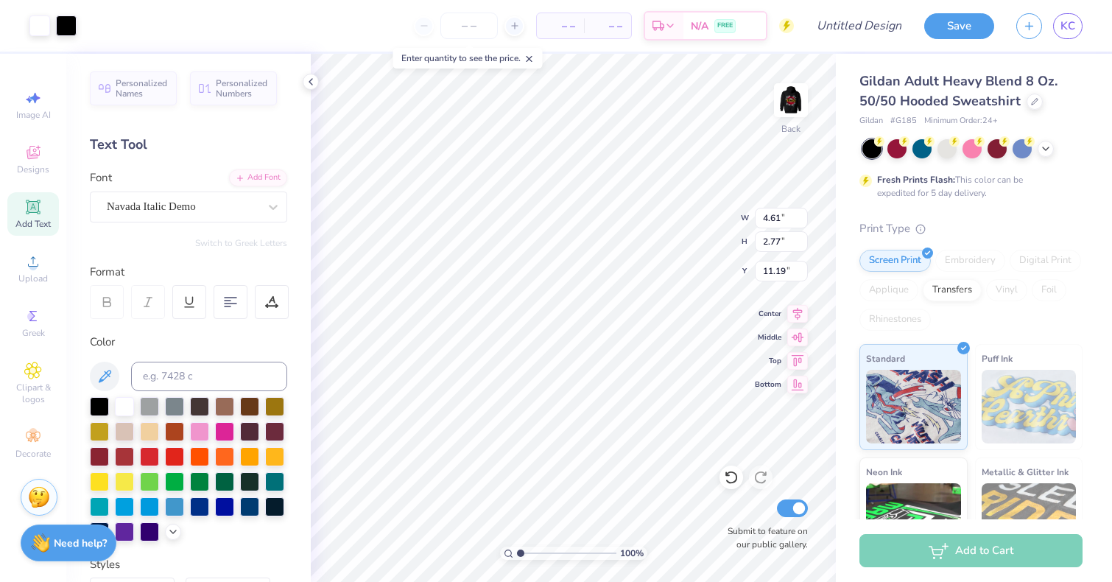
type input "4.45"
type input "1.79"
type input "11.69"
type input "3.00"
type textarea "ddd"
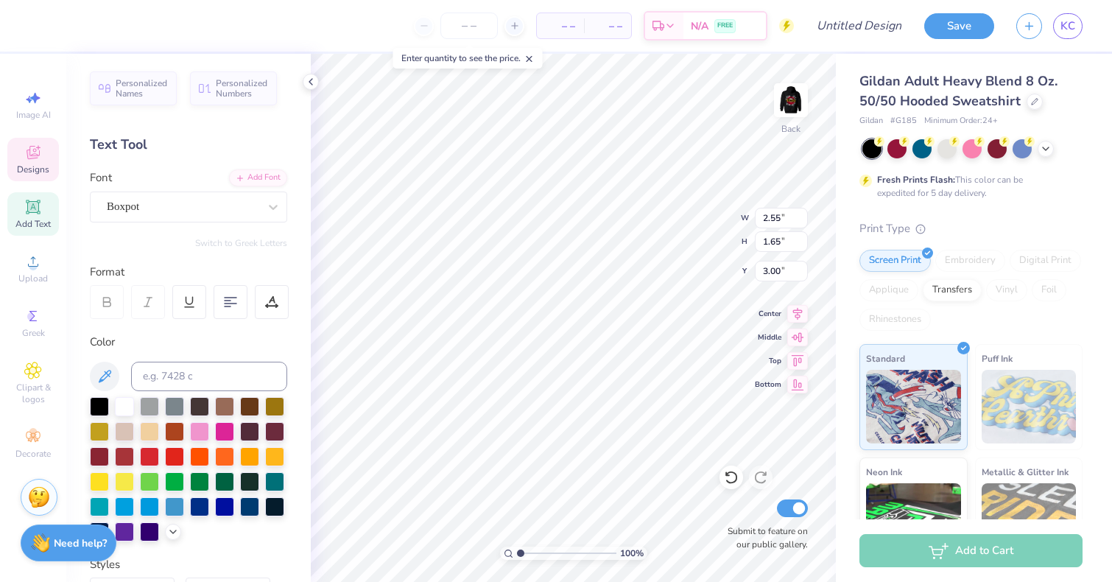
type input "3.00"
type textarea "d"
type textarea "a"
type textarea "k"
type textarea "d"
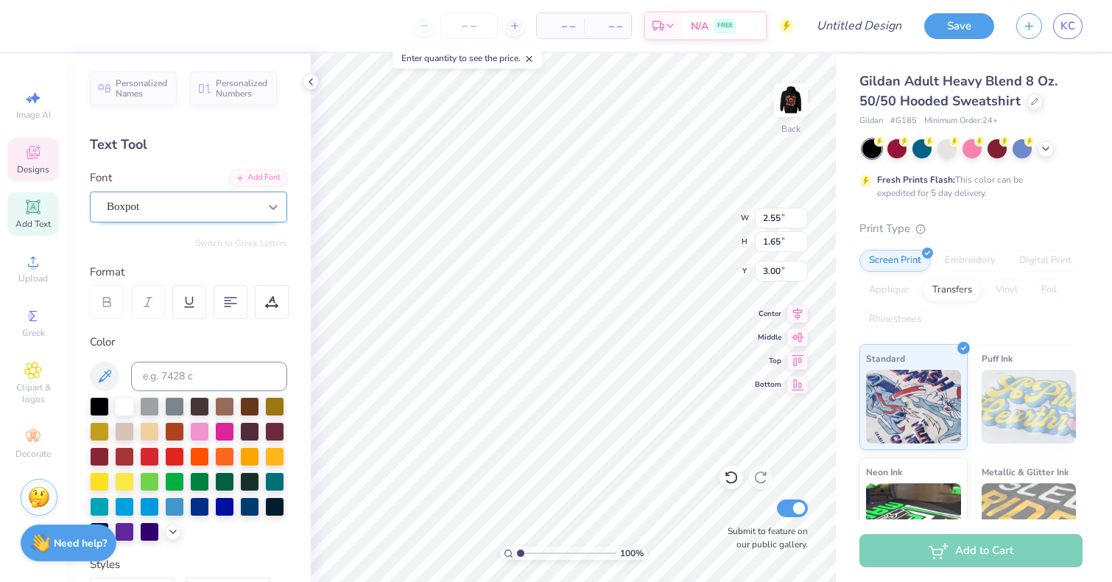
type textarea "d"
click at [263, 206] on div at bounding box center [273, 207] width 27 height 27
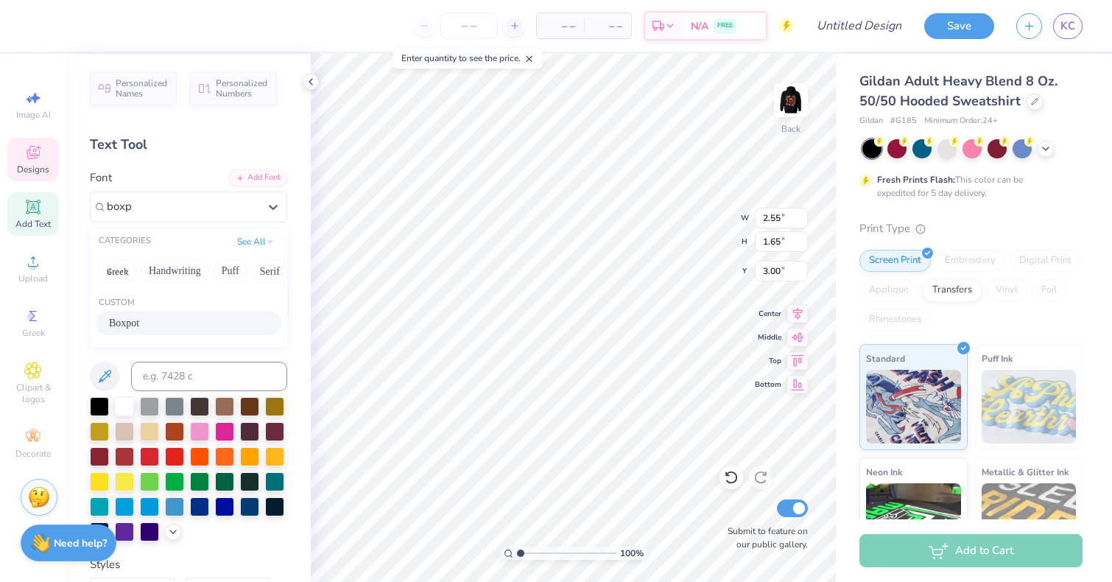
type input "boxp"
type textarea "ddd"
type input "1.88"
type input "1.22"
type input "3.43"
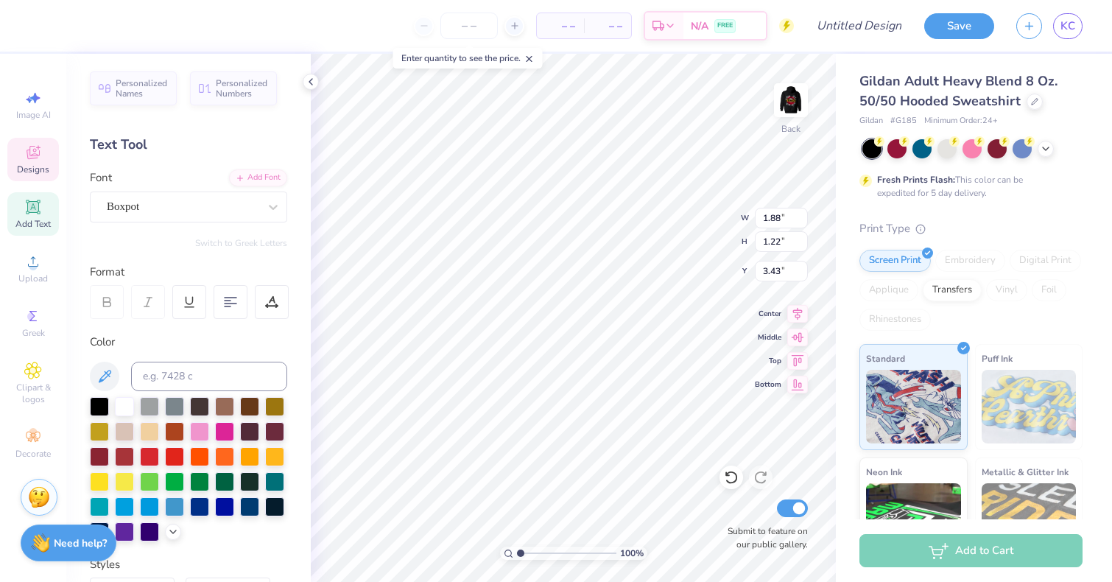
type input "3.28"
type input "3.56"
type input "1.43"
type input "3.56"
type input "3.28"
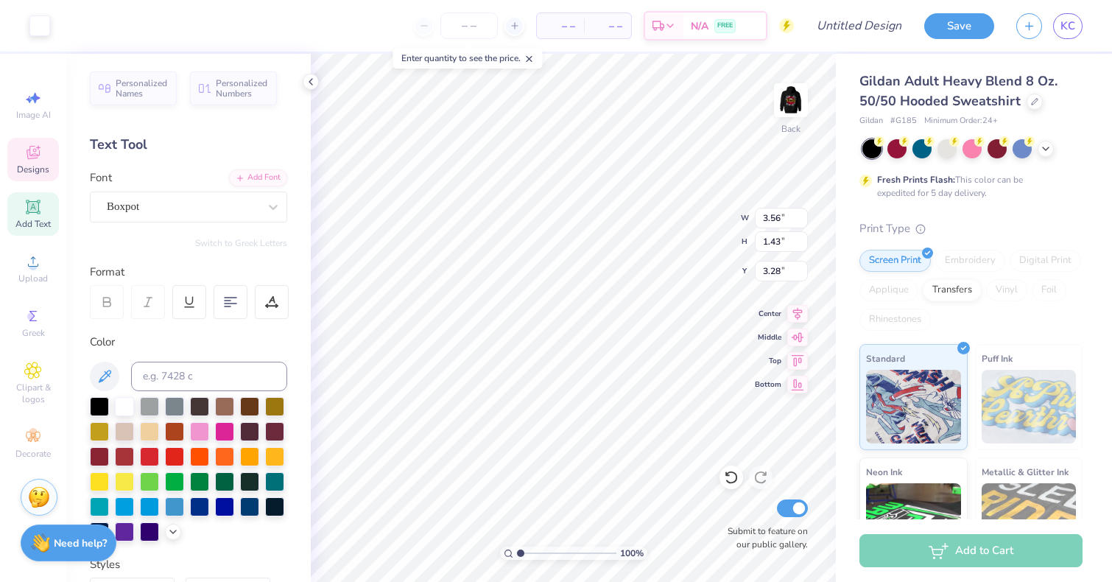
type input "1.88"
type input "1.22"
type input "1.62"
type input "1.05"
type input "3.45"
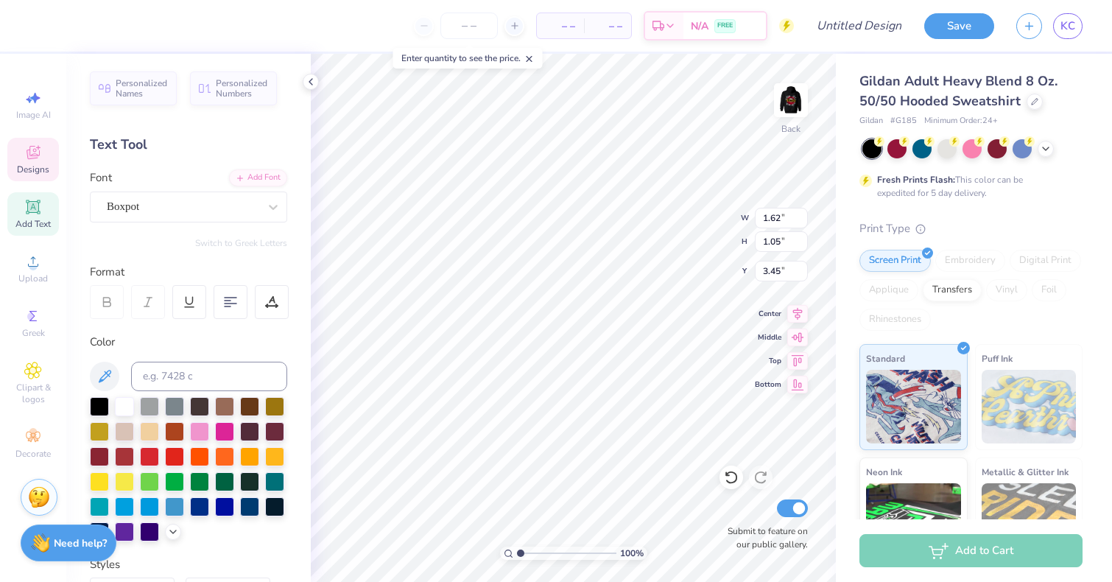
type input "3.48"
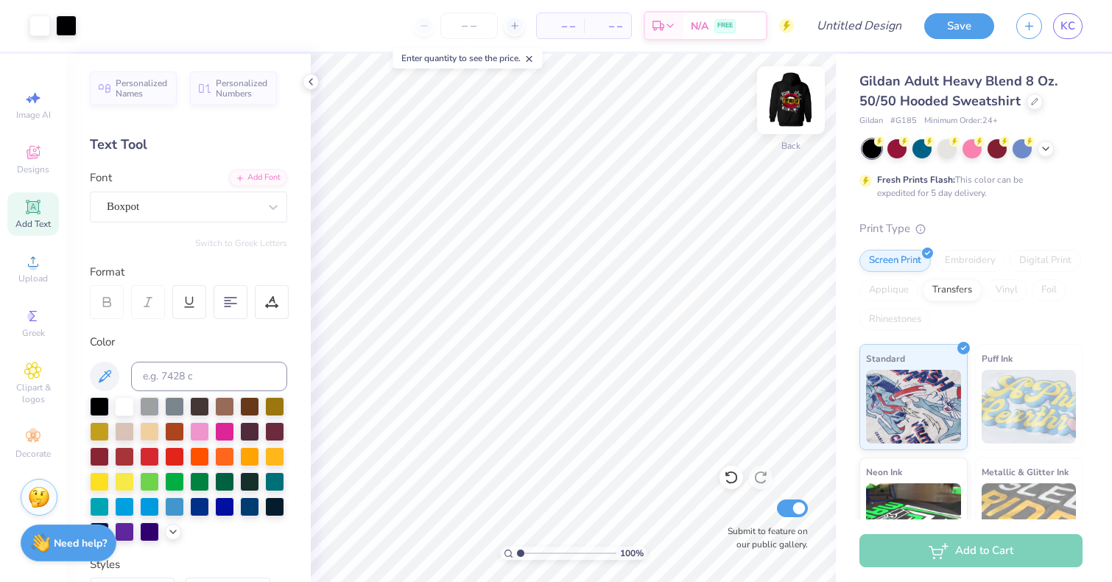
click at [790, 93] on img at bounding box center [791, 100] width 59 height 59
click at [795, 94] on img at bounding box center [791, 100] width 59 height 59
type input "2.68"
type input "3.19"
type input "5.97"
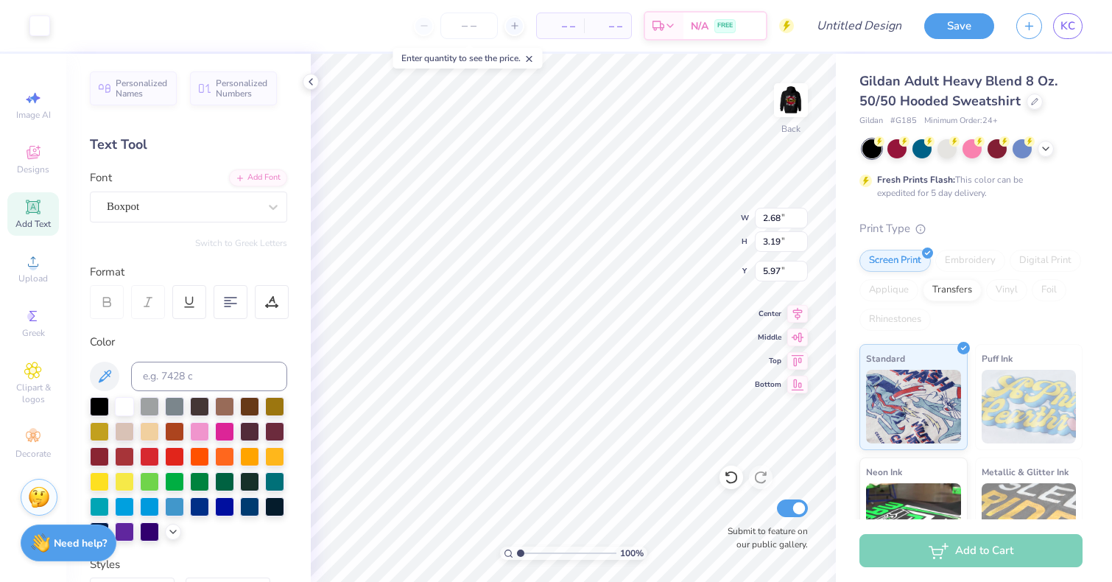
type input "1.34"
type input "1.60"
type input "7.56"
type input "3.73"
click at [721, 479] on div at bounding box center [732, 478] width 24 height 24
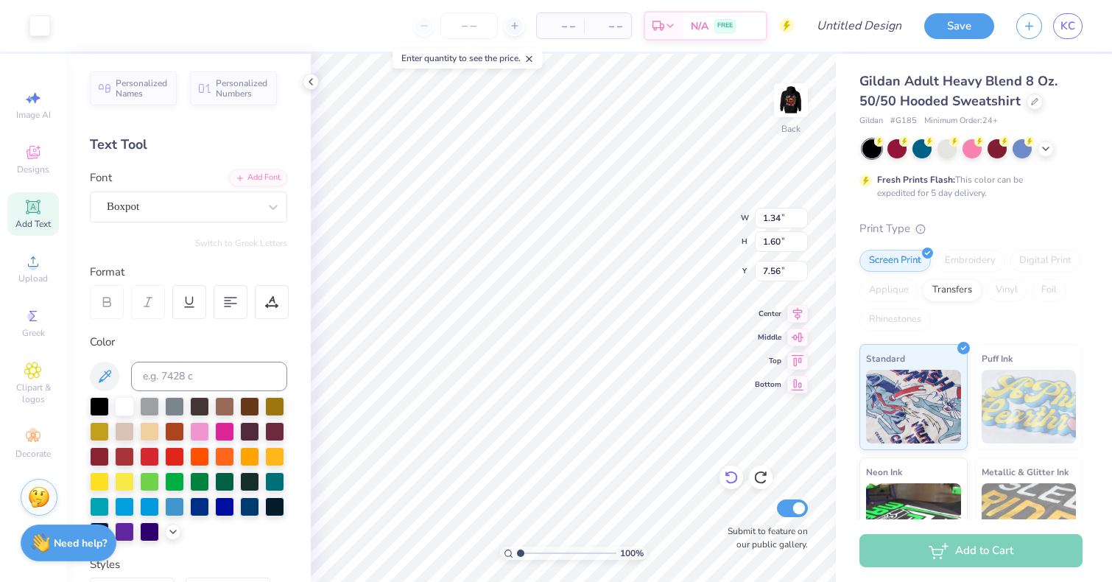
type input "1.39"
type input "1.65"
type input "7.40"
type input "3.00"
type input "1.67"
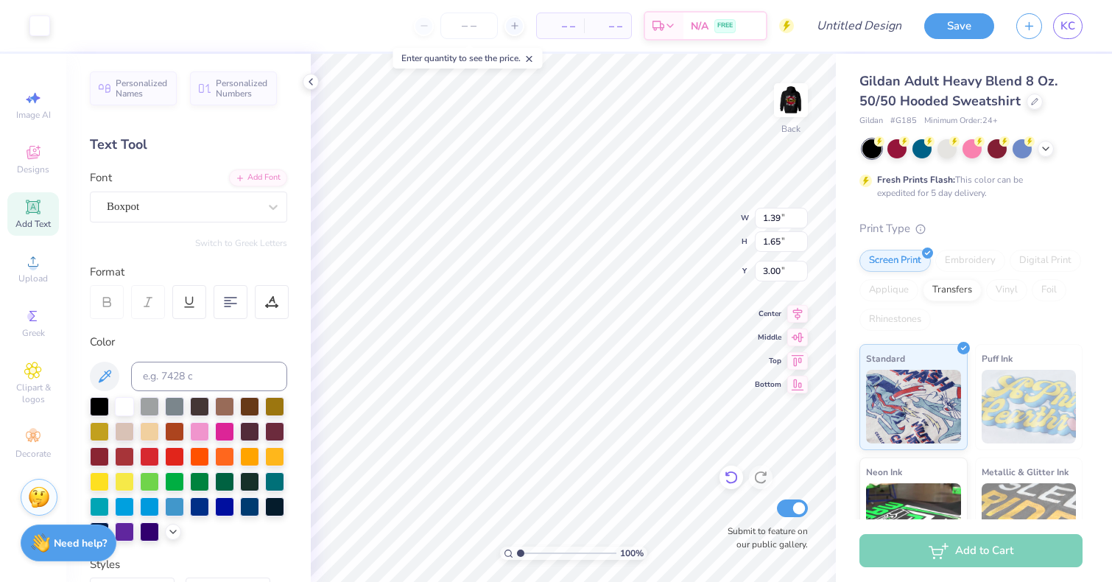
type input "1.42"
type input "3.27"
type input "3.56"
type input "1.43"
type input "3.28"
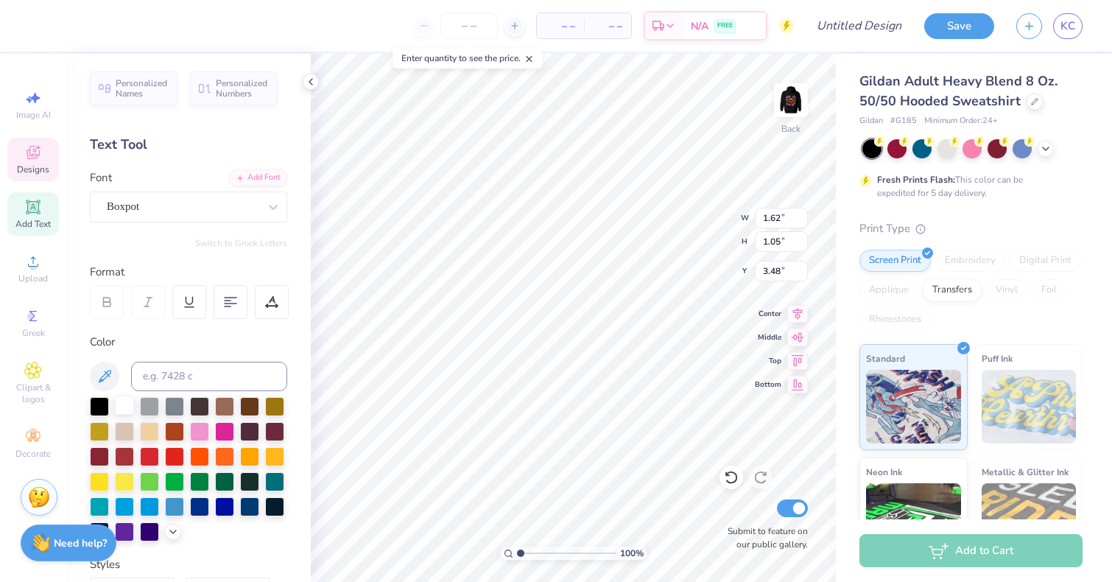
click at [127, 407] on div at bounding box center [124, 405] width 19 height 19
type input "3.29"
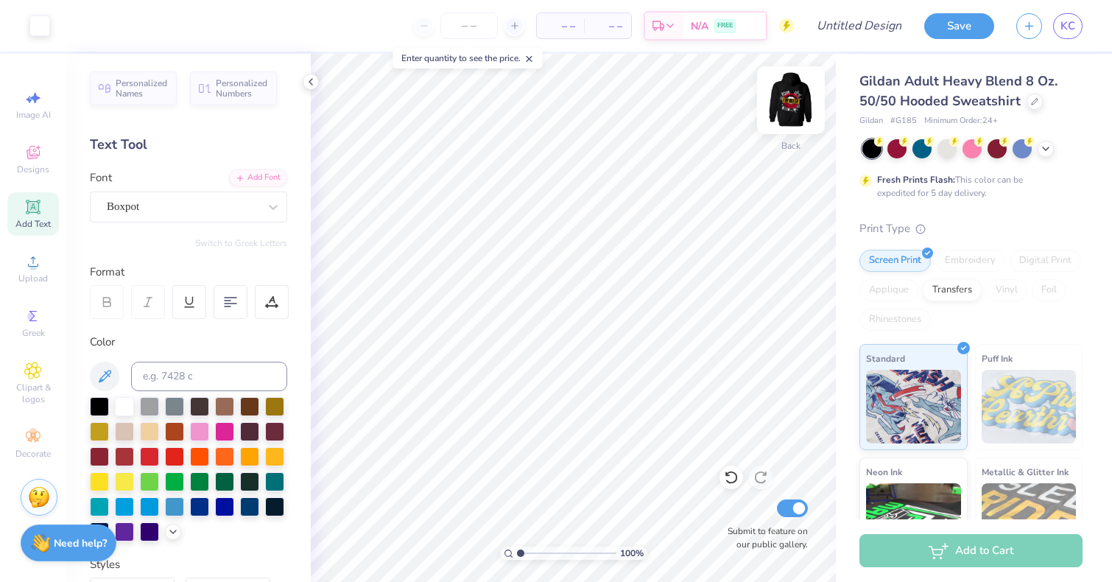
click at [787, 94] on img at bounding box center [791, 100] width 59 height 59
click at [807, 91] on img at bounding box center [791, 100] width 59 height 59
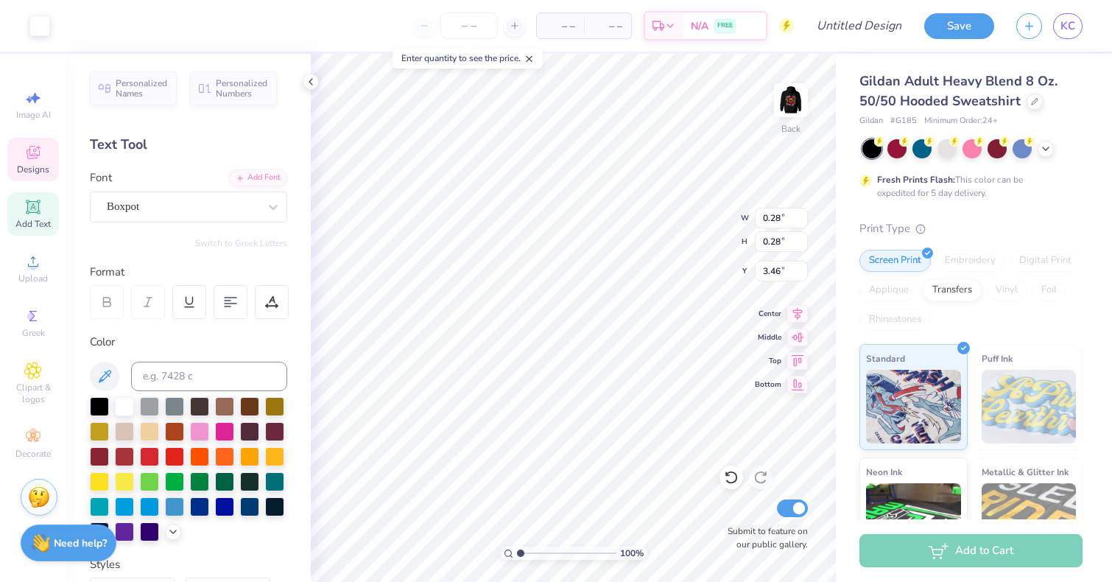
type input "4.71"
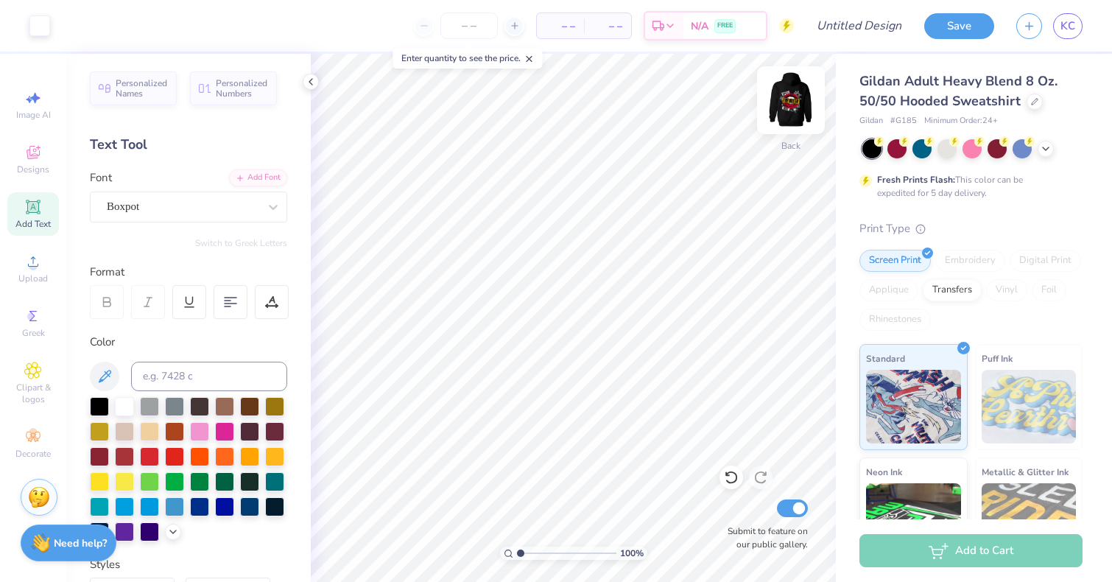
click at [791, 98] on img at bounding box center [791, 100] width 59 height 59
click at [805, 101] on img at bounding box center [791, 100] width 59 height 59
click at [795, 106] on img at bounding box center [791, 100] width 59 height 59
click at [791, 108] on img at bounding box center [791, 100] width 59 height 59
click at [792, 105] on img at bounding box center [791, 100] width 59 height 59
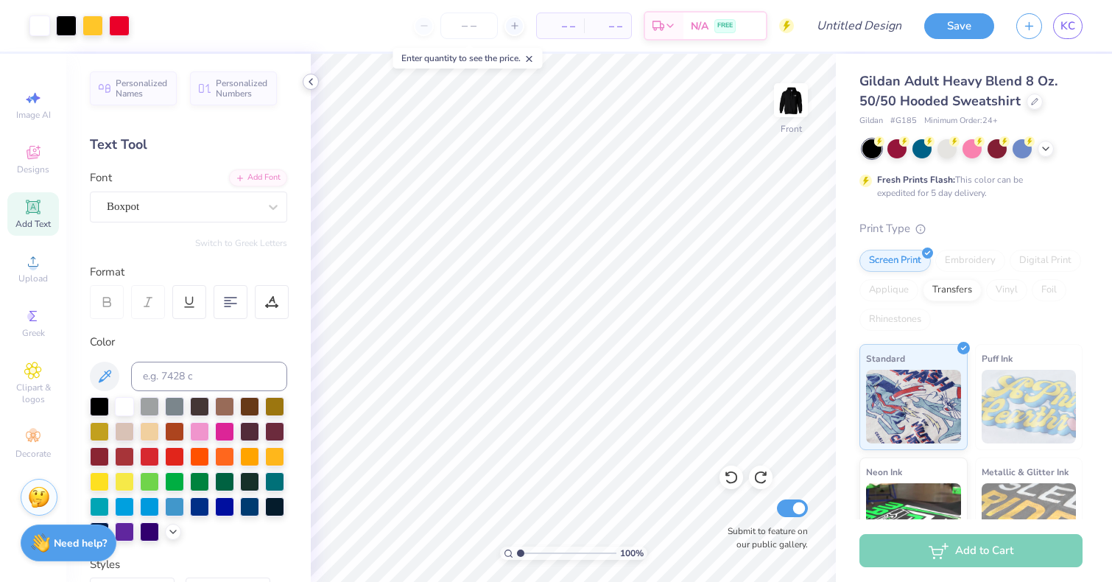
click at [313, 82] on icon at bounding box center [311, 82] width 12 height 12
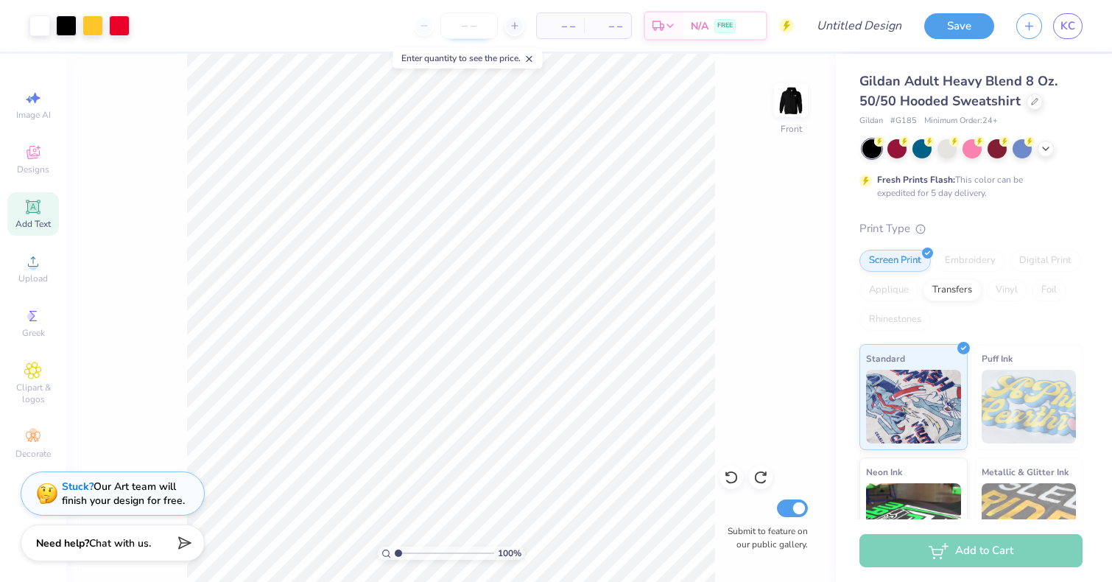
click at [467, 29] on input "number" at bounding box center [468, 26] width 57 height 27
type input "1"
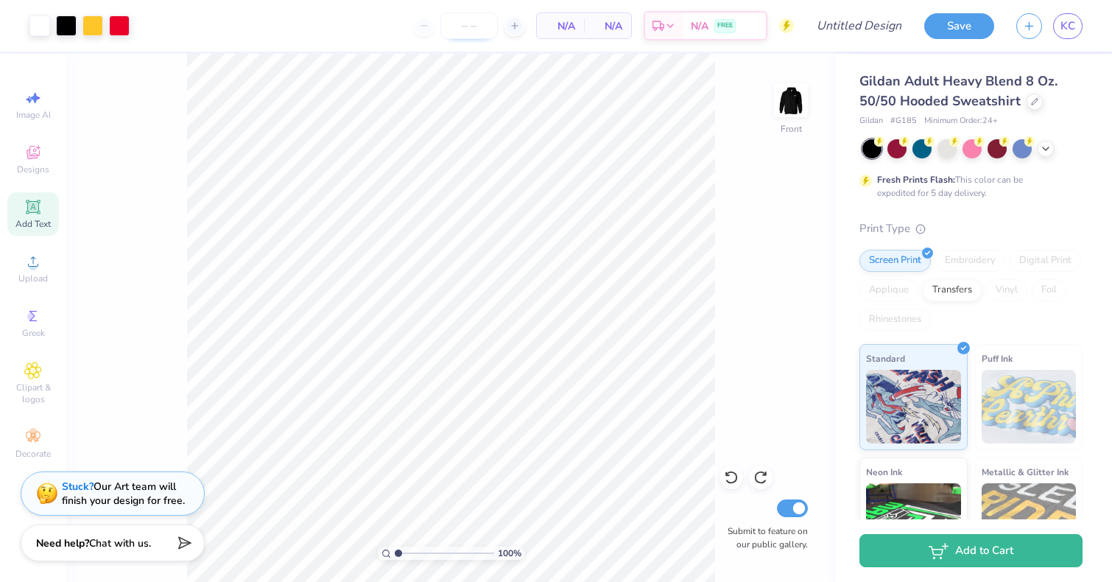
type input "2"
type input "1"
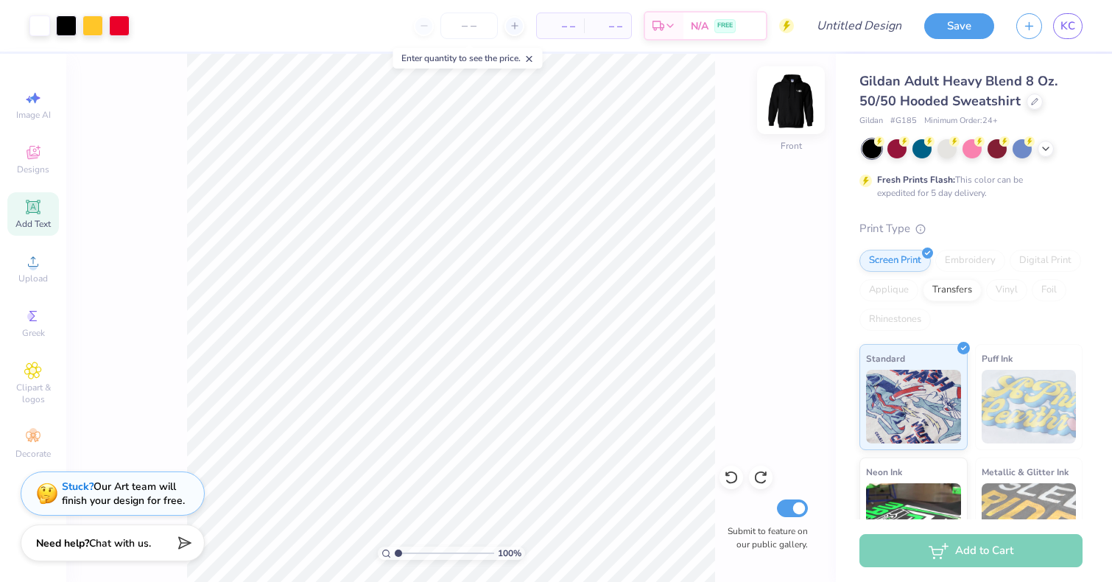
click at [782, 119] on img at bounding box center [791, 100] width 59 height 59
click at [797, 105] on img at bounding box center [791, 100] width 59 height 59
click at [797, 104] on img at bounding box center [791, 100] width 59 height 59
click at [797, 104] on img at bounding box center [790, 99] width 29 height 29
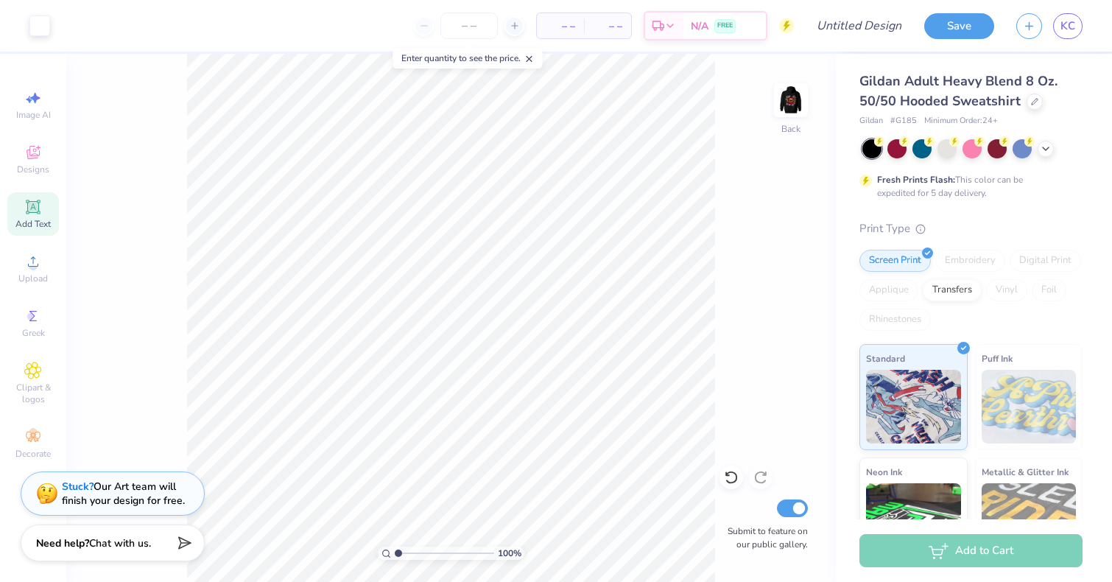
click at [797, 104] on img at bounding box center [790, 99] width 29 height 29
click at [797, 102] on img at bounding box center [791, 100] width 59 height 59
click at [797, 102] on img at bounding box center [790, 99] width 29 height 29
click at [793, 101] on img at bounding box center [791, 100] width 59 height 59
click at [800, 101] on img at bounding box center [791, 100] width 59 height 59
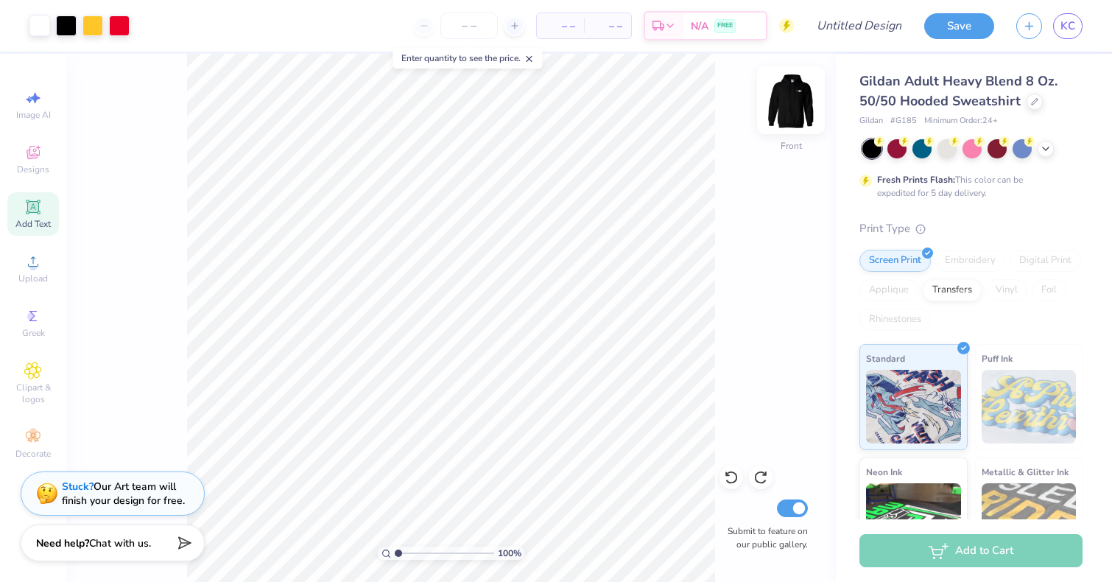
click at [801, 101] on img at bounding box center [791, 100] width 59 height 59
click at [790, 102] on img at bounding box center [792, 100] width 59 height 59
click at [793, 108] on img at bounding box center [792, 100] width 59 height 59
click at [792, 104] on img at bounding box center [792, 100] width 59 height 59
click at [792, 104] on img at bounding box center [792, 99] width 29 height 29
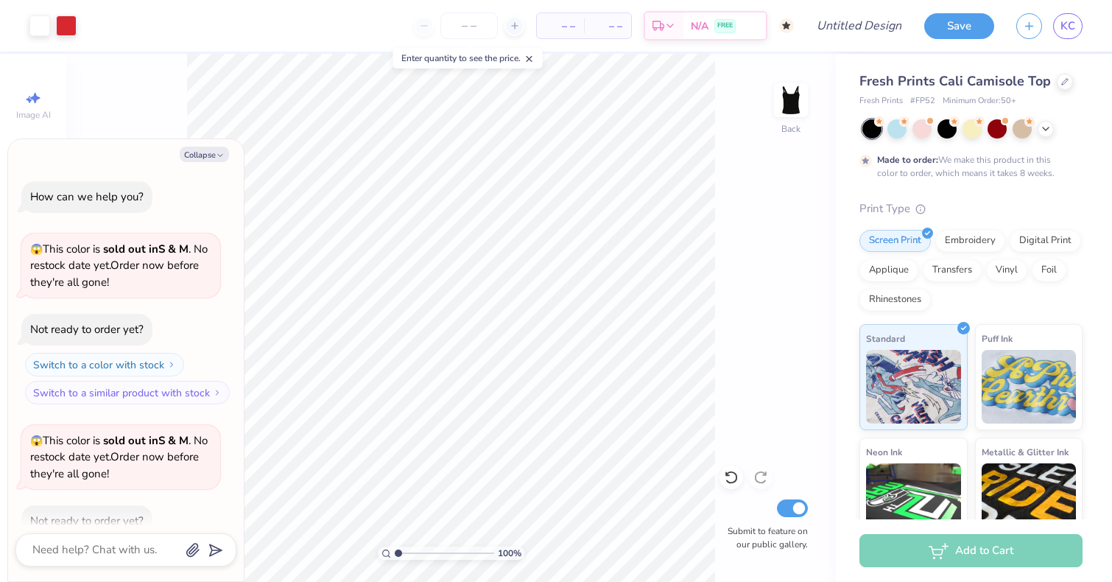
scroll to position [983, 0]
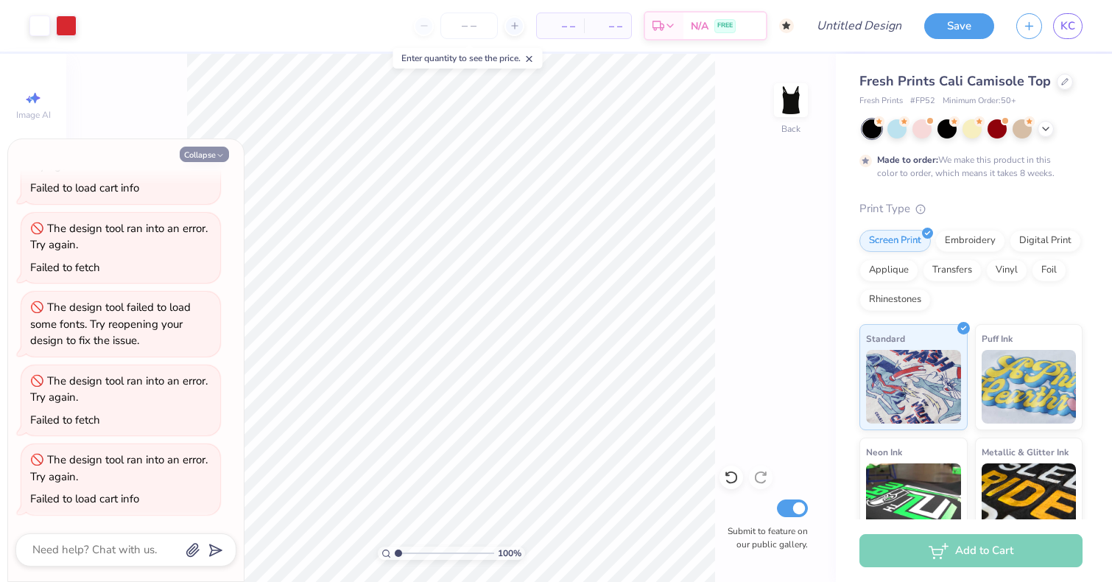
click at [198, 154] on button "Collapse" at bounding box center [204, 154] width 49 height 15
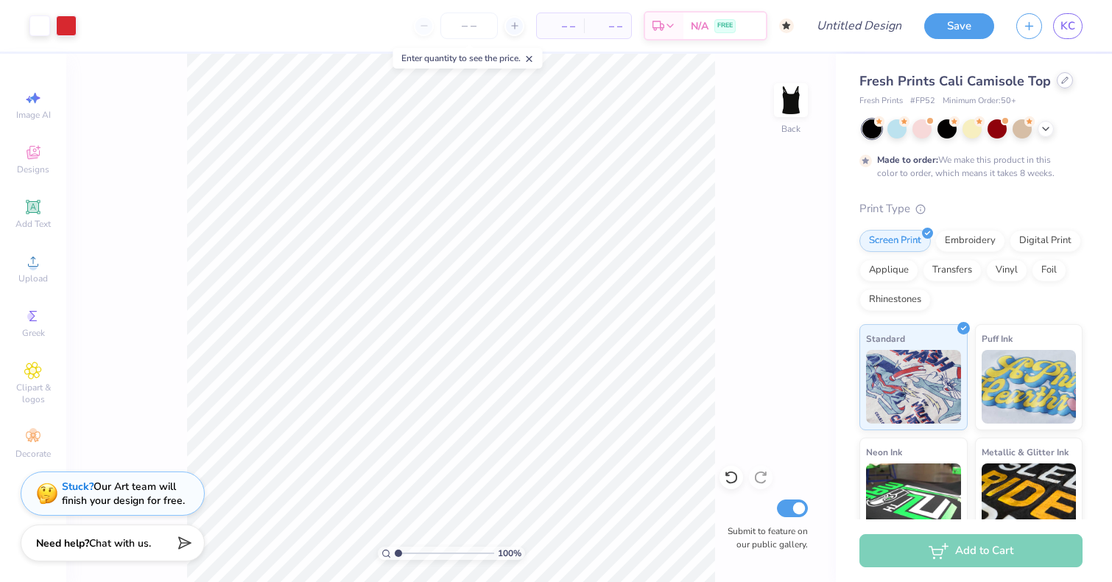
click at [1061, 82] on icon at bounding box center [1064, 80] width 7 height 7
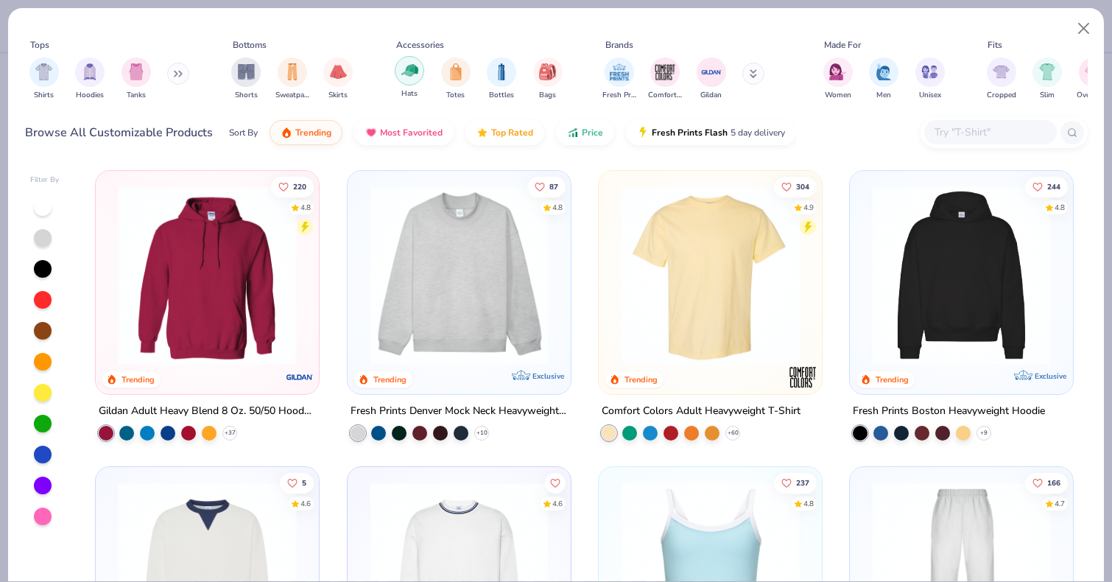
click at [420, 79] on div "filter for Hats" at bounding box center [409, 70] width 29 height 29
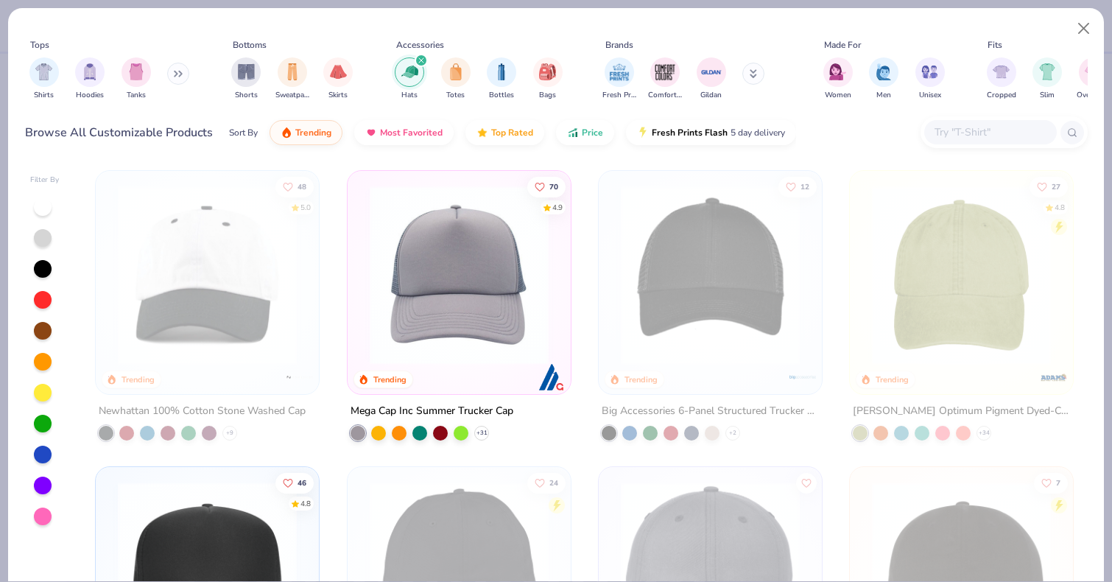
click at [474, 363] on div at bounding box center [459, 278] width 208 height 201
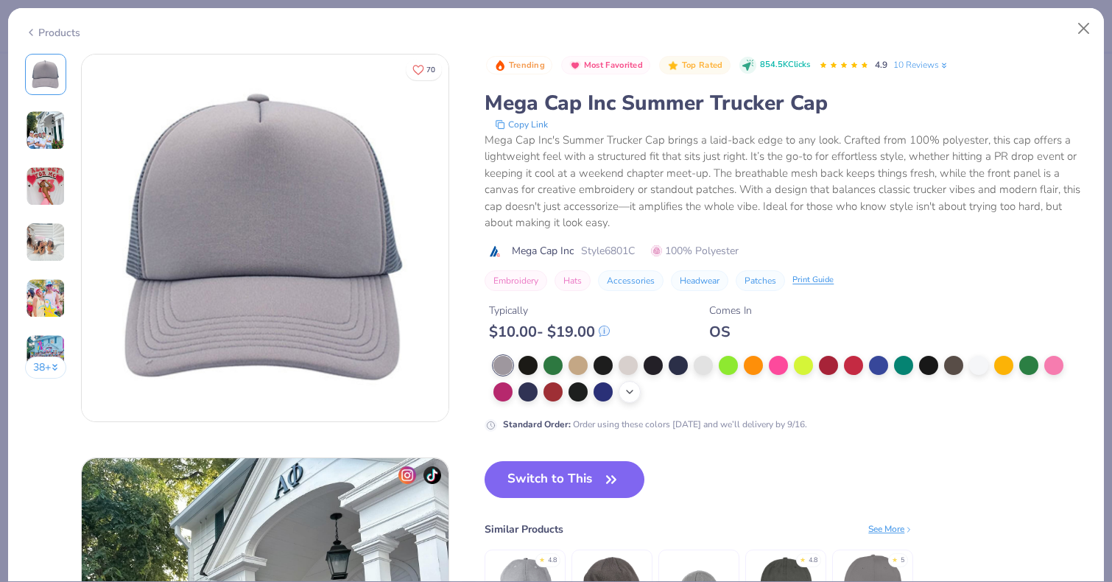
click at [627, 397] on icon at bounding box center [630, 392] width 12 height 12
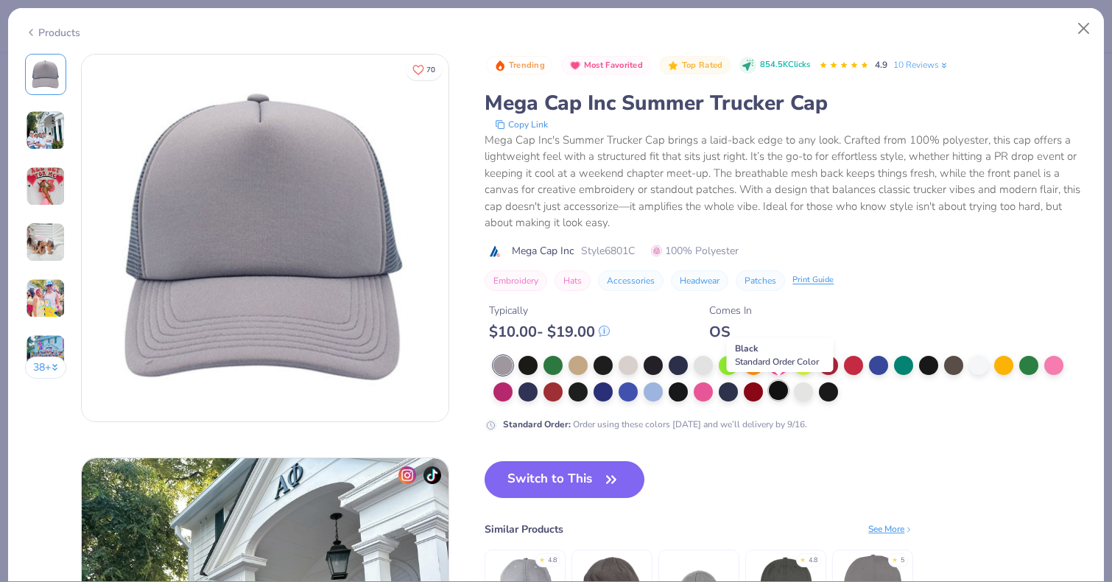
click at [784, 391] on div at bounding box center [778, 390] width 19 height 19
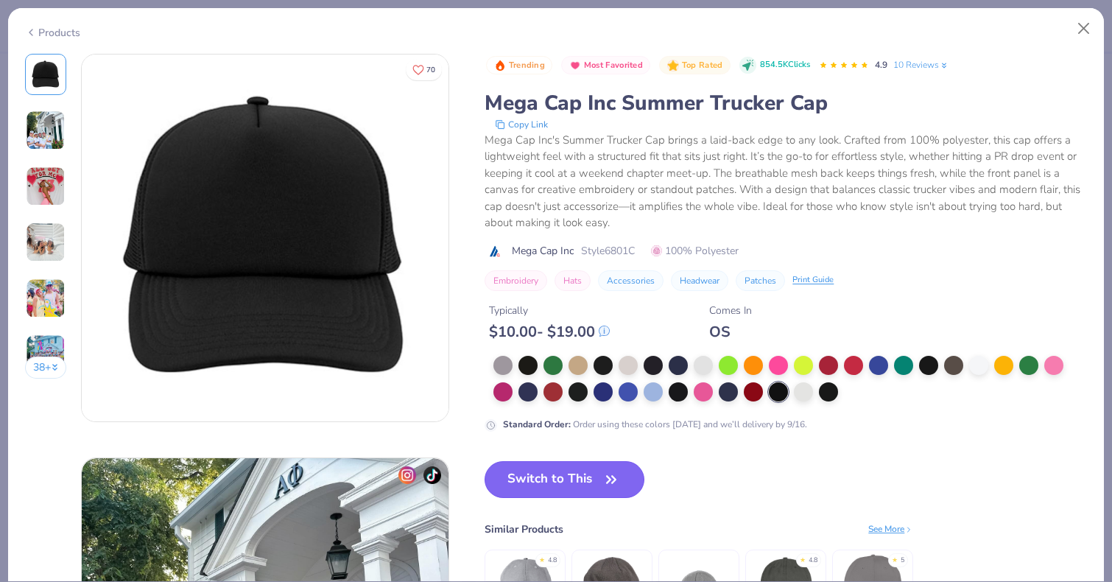
click at [571, 471] on button "Switch to This" at bounding box center [565, 479] width 160 height 37
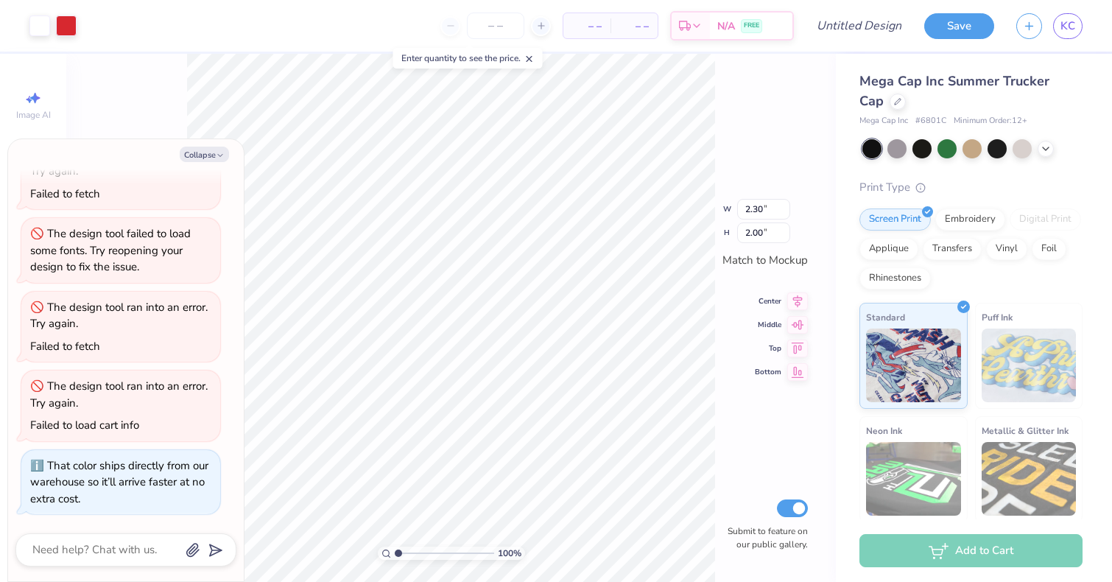
type textarea "x"
type input "2.28"
type input "1.98"
click at [214, 149] on button "Collapse" at bounding box center [204, 154] width 49 height 15
type textarea "x"
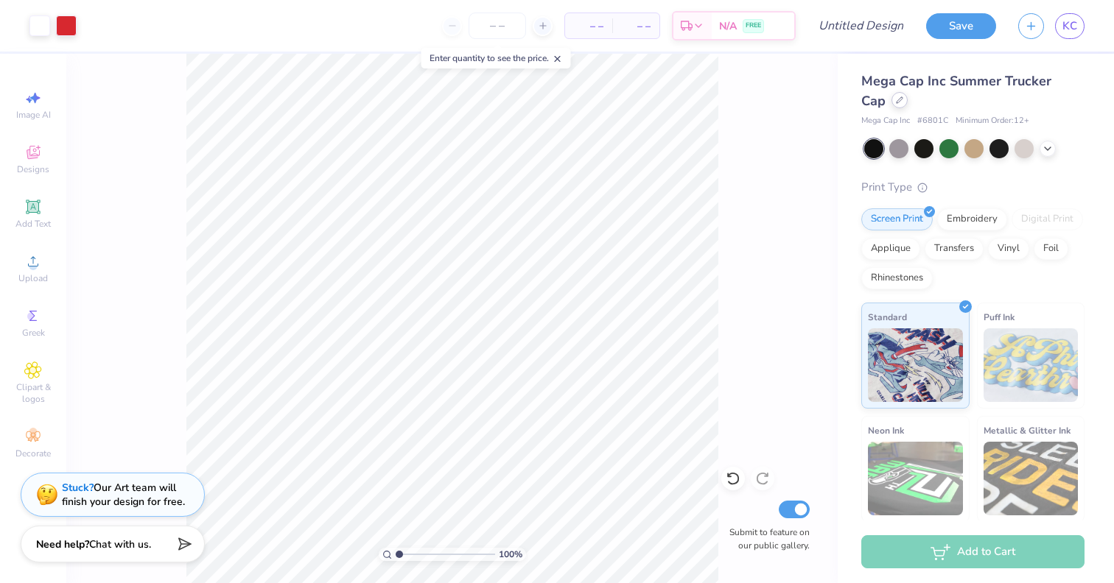
click at [896, 102] on icon at bounding box center [899, 99] width 7 height 7
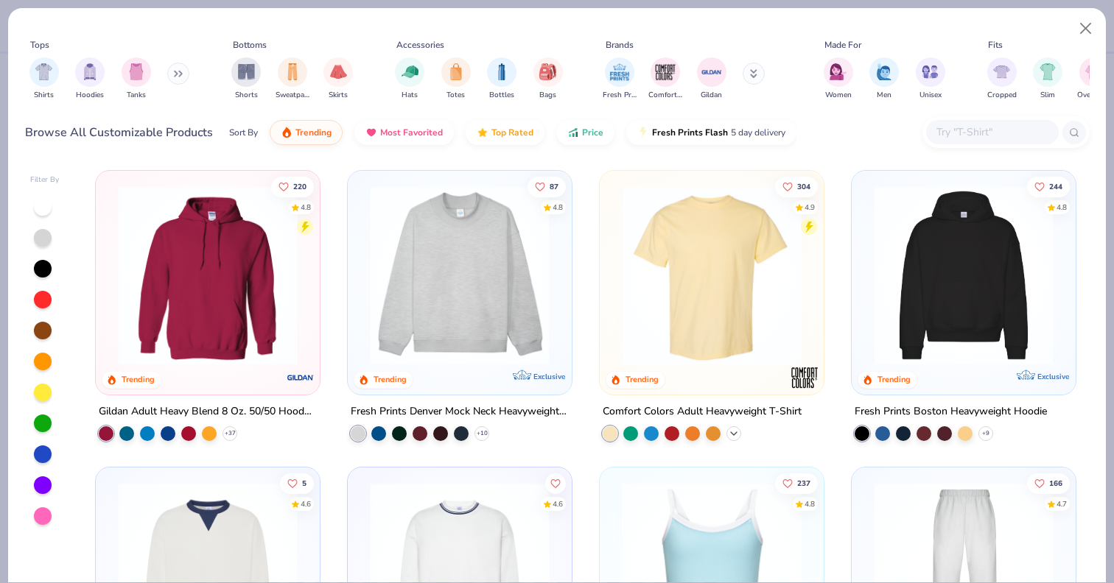
click at [728, 432] on icon at bounding box center [734, 434] width 12 height 12
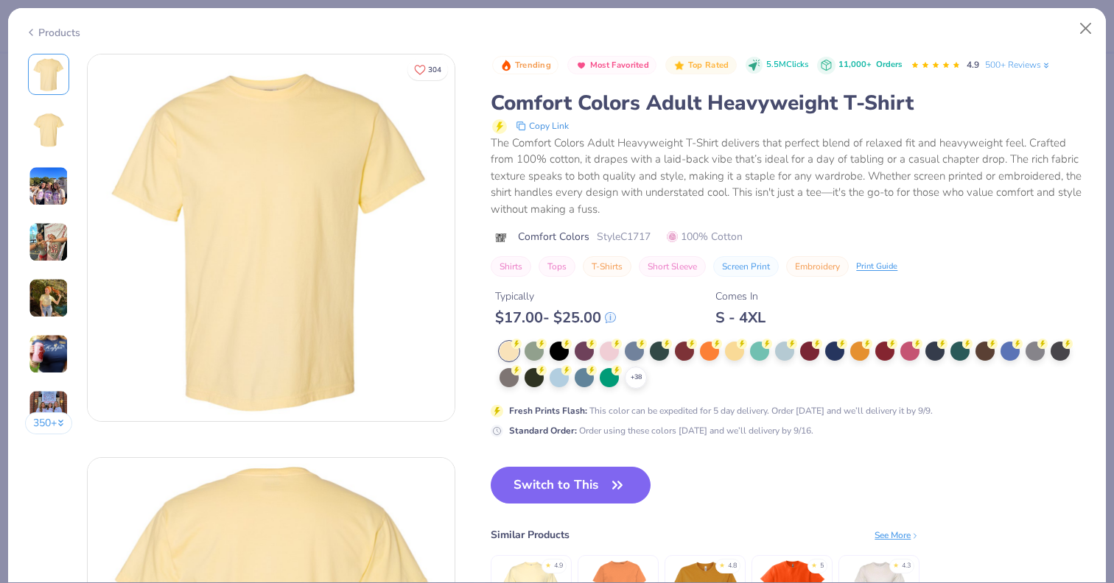
click at [46, 192] on img at bounding box center [49, 186] width 40 height 40
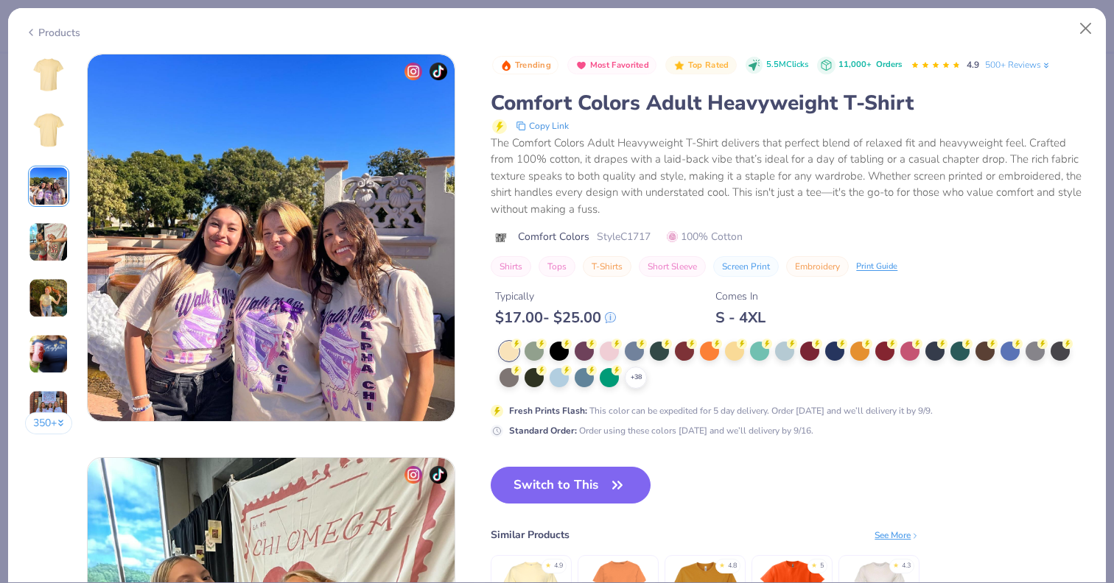
click at [41, 105] on div "350 +" at bounding box center [49, 250] width 48 height 392
click at [42, 86] on img at bounding box center [48, 74] width 35 height 35
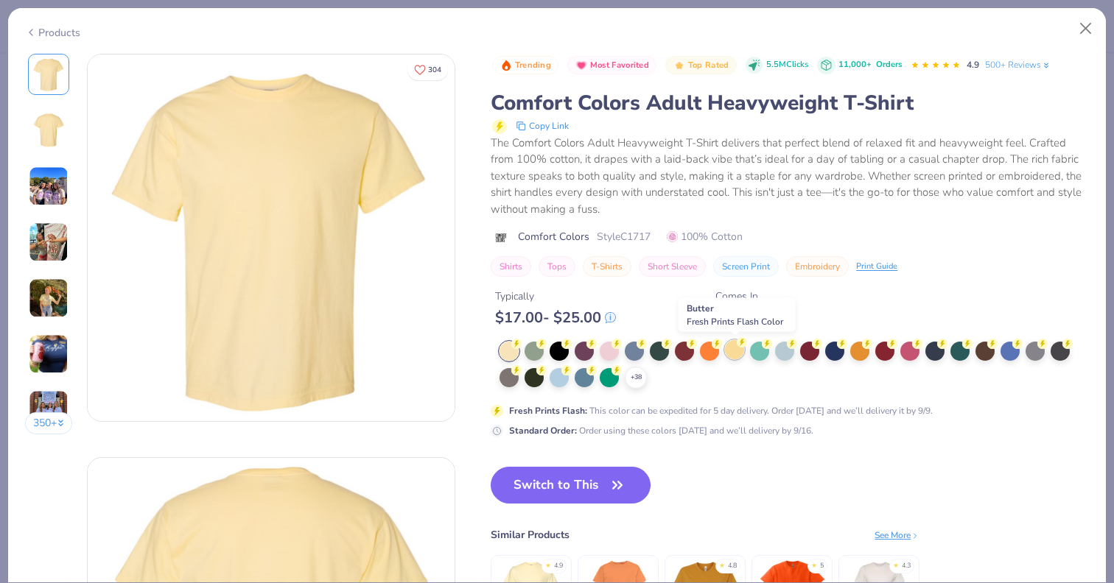
click at [740, 351] on div at bounding box center [734, 349] width 19 height 19
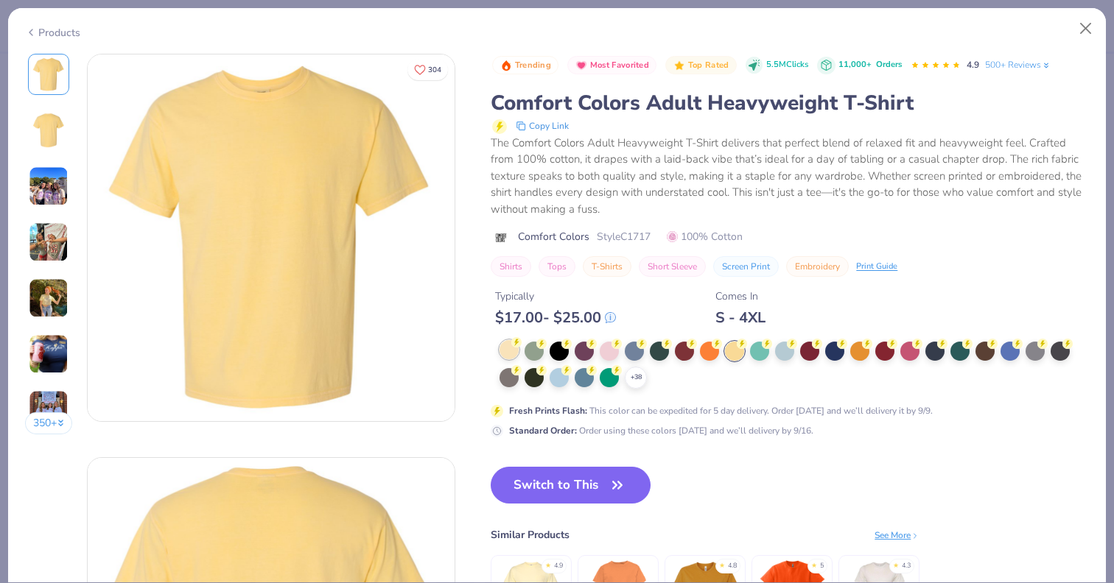
click at [510, 354] on div at bounding box center [508, 349] width 19 height 19
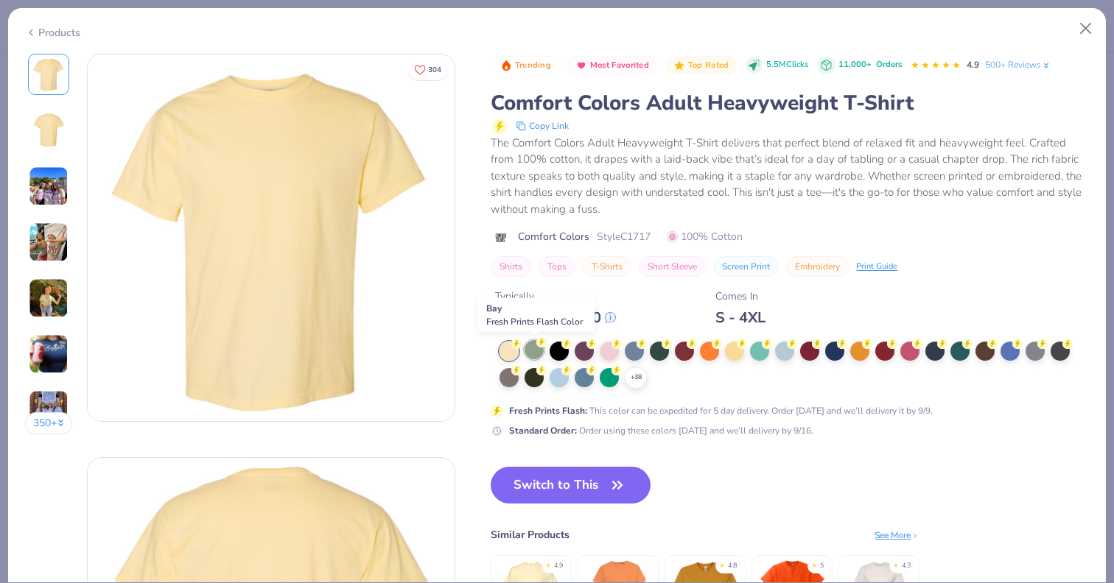
click at [539, 348] on div at bounding box center [533, 349] width 19 height 19
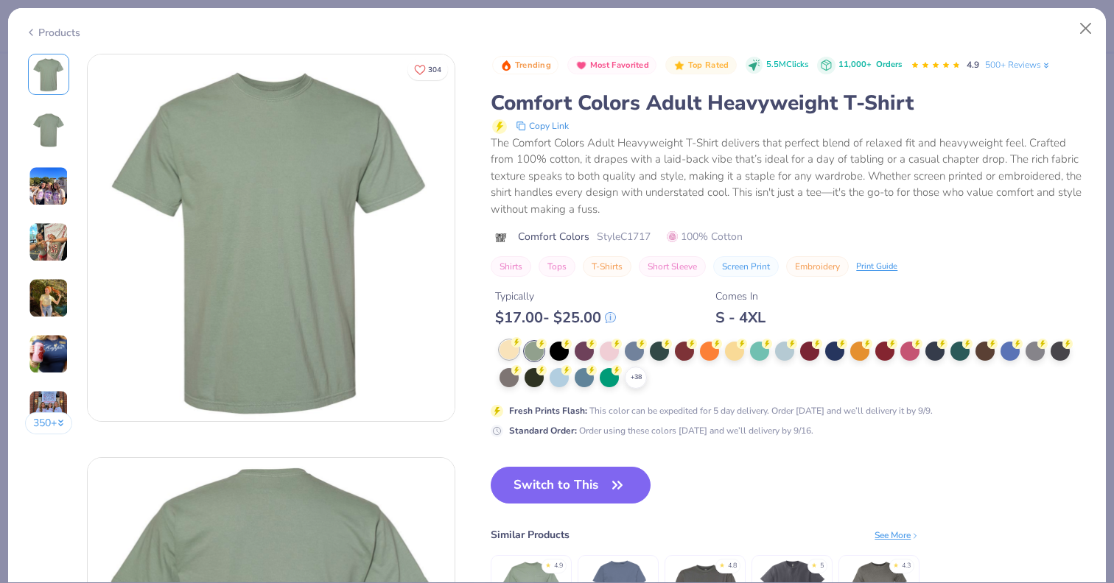
click at [499, 351] on div at bounding box center [508, 349] width 19 height 19
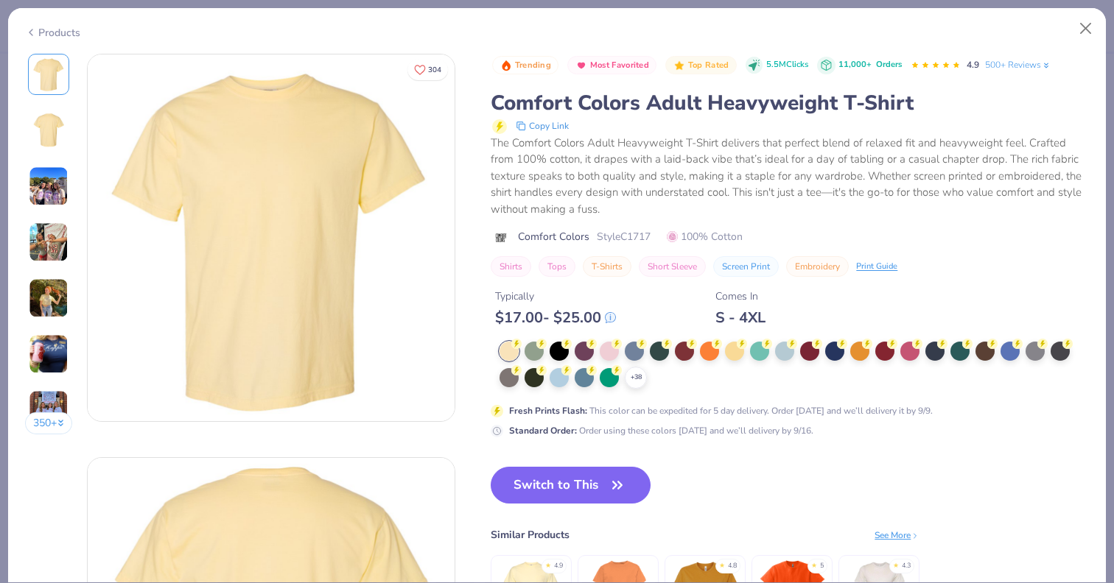
click at [46, 200] on img at bounding box center [49, 186] width 40 height 40
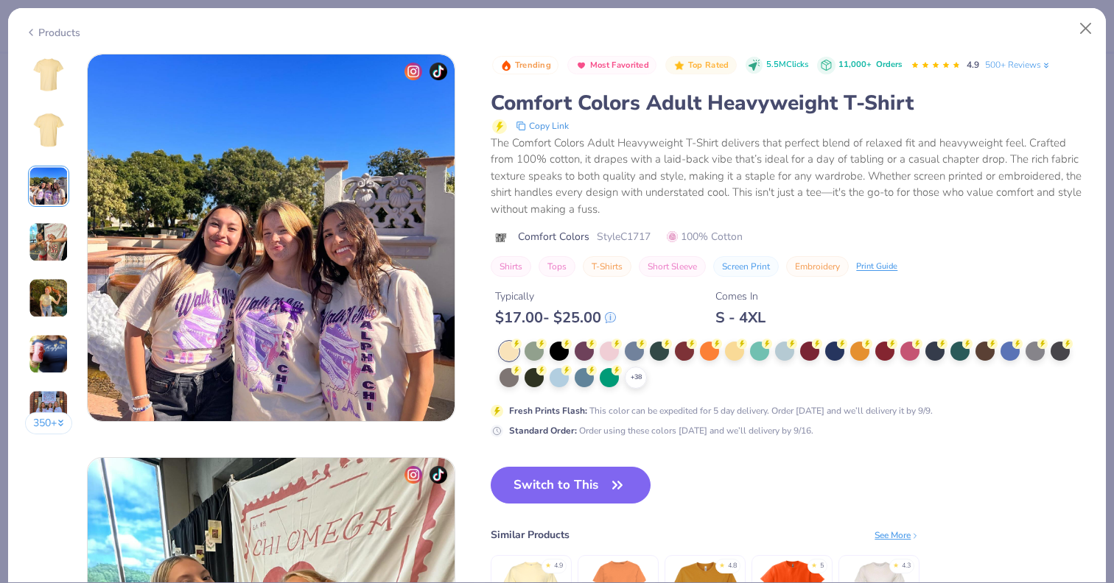
click at [51, 233] on img at bounding box center [49, 242] width 40 height 40
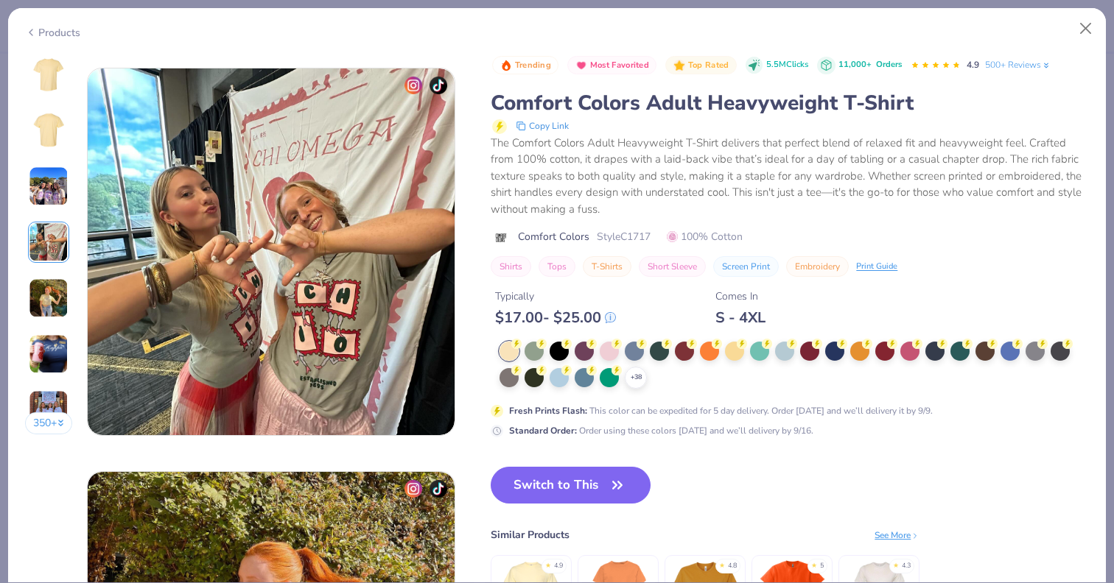
scroll to position [1211, 0]
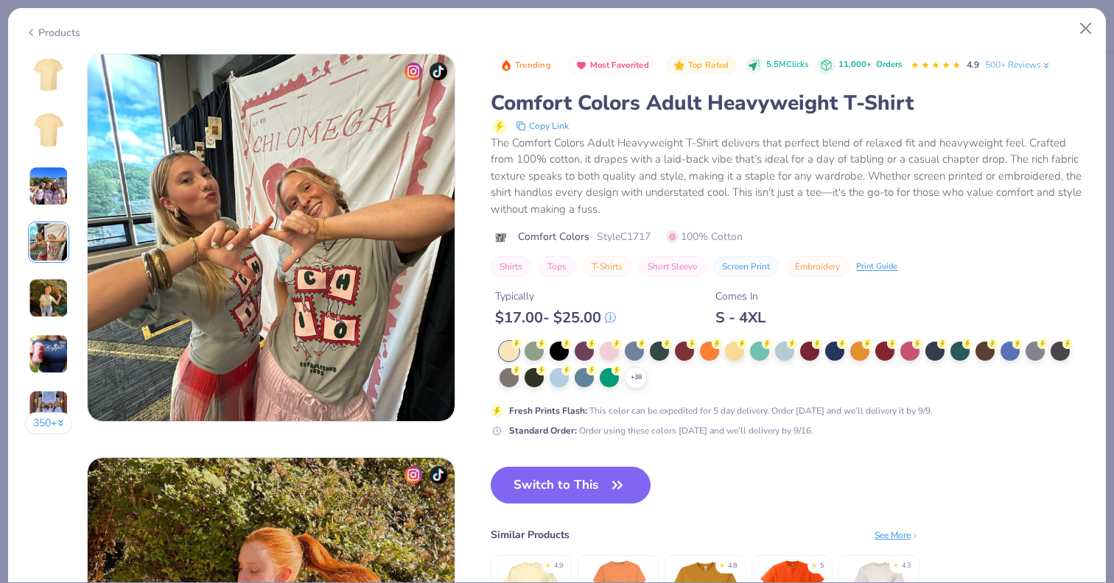
click at [48, 84] on img at bounding box center [48, 74] width 35 height 35
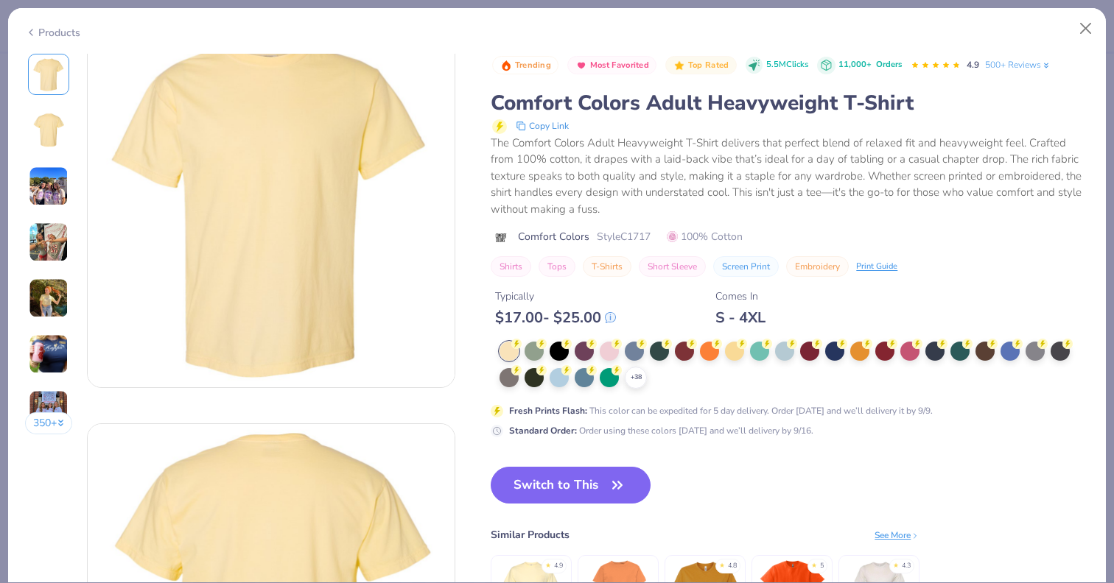
scroll to position [0, 0]
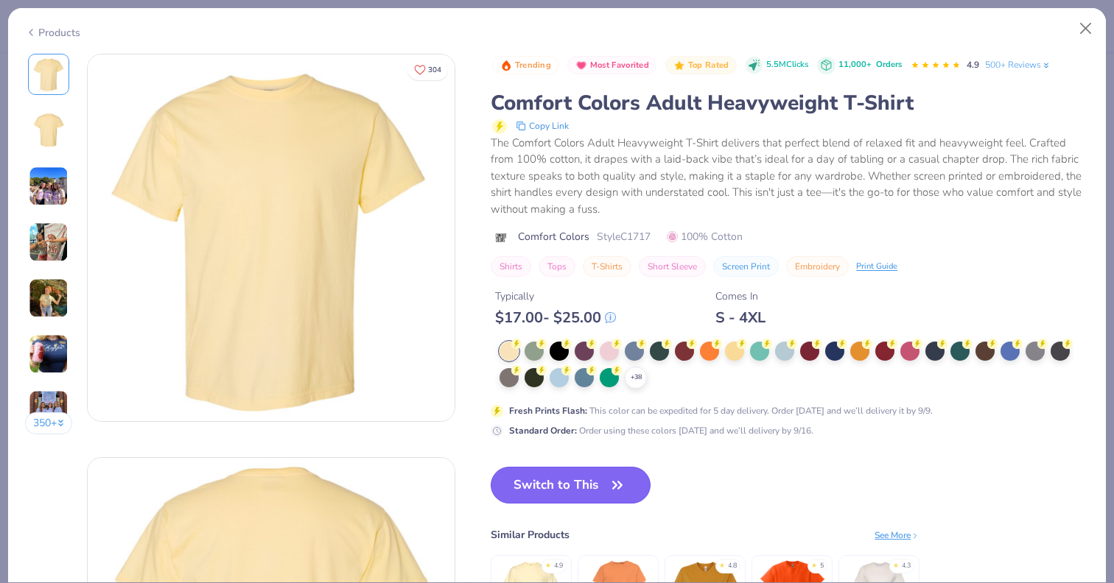
click at [524, 472] on button "Switch to This" at bounding box center [571, 485] width 160 height 37
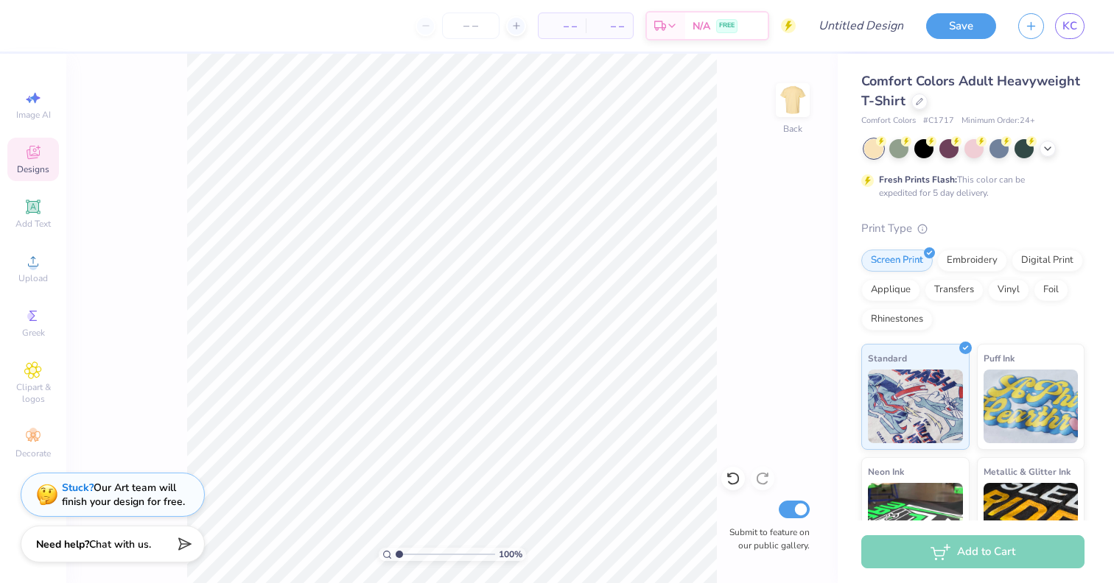
click at [34, 166] on span "Designs" at bounding box center [33, 170] width 32 height 12
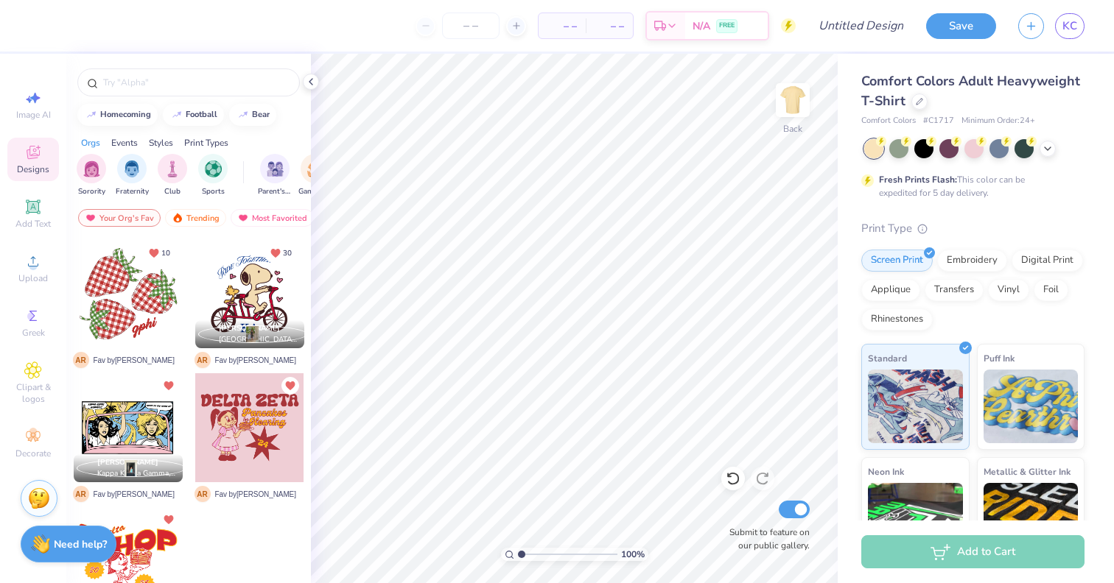
scroll to position [2, 0]
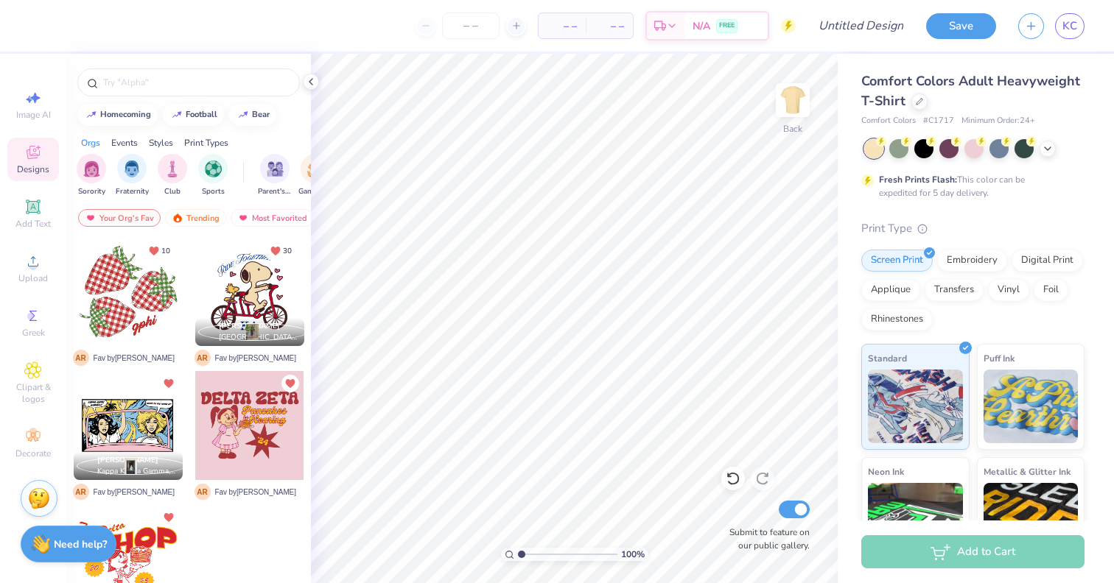
click at [249, 417] on div at bounding box center [249, 425] width 109 height 109
click at [785, 99] on img at bounding box center [792, 100] width 59 height 59
click at [189, 83] on input "text" at bounding box center [196, 82] width 189 height 15
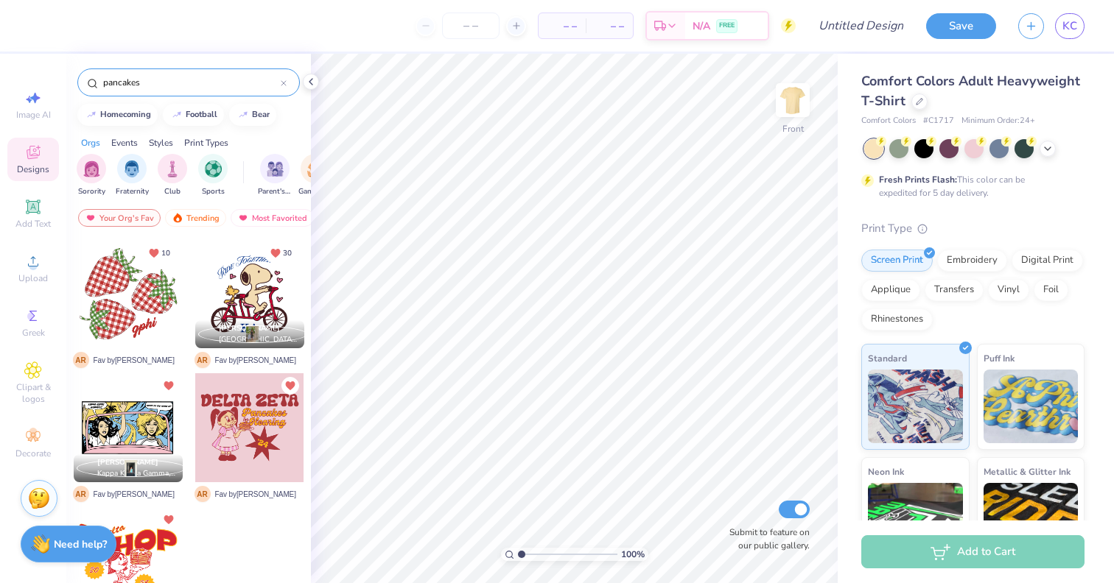
type input "pancakes"
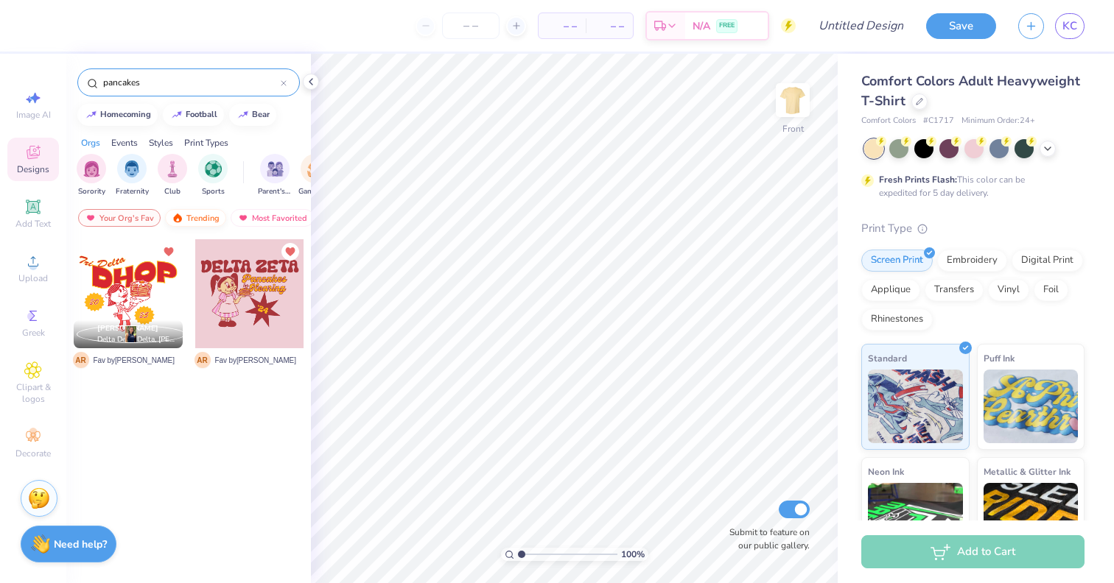
click at [194, 217] on div "Trending" at bounding box center [195, 218] width 61 height 18
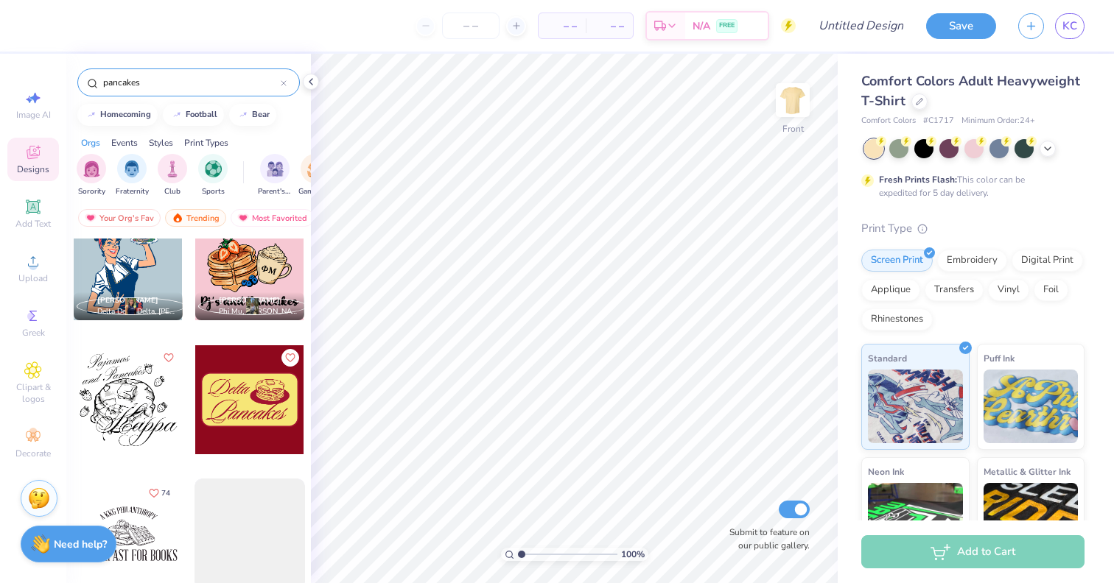
scroll to position [432, 0]
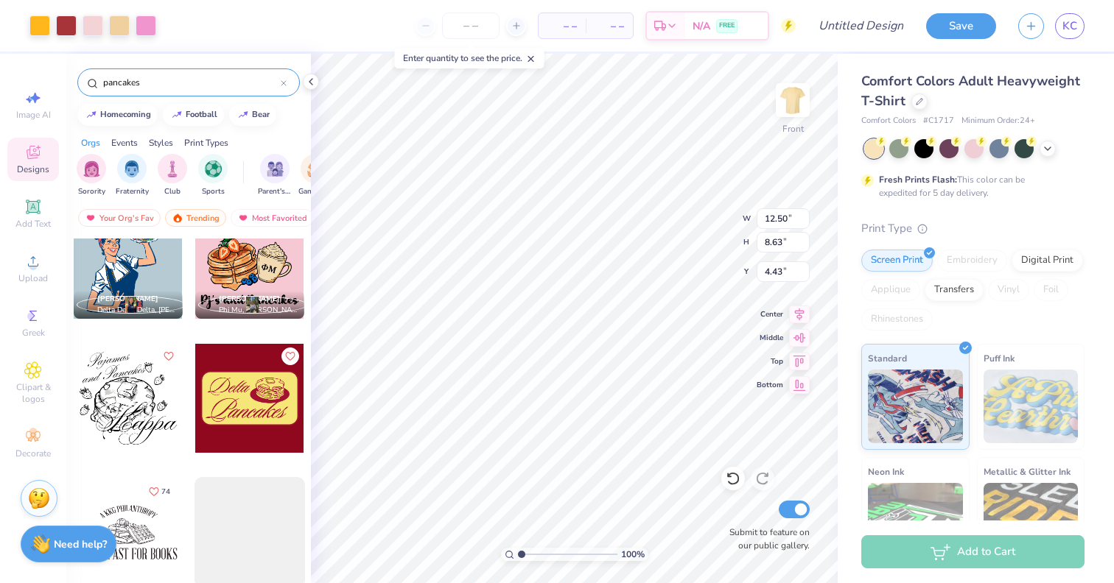
type input "4.43"
type input "4.44"
type input "5.81"
type input "1.15"
type input "6.06"
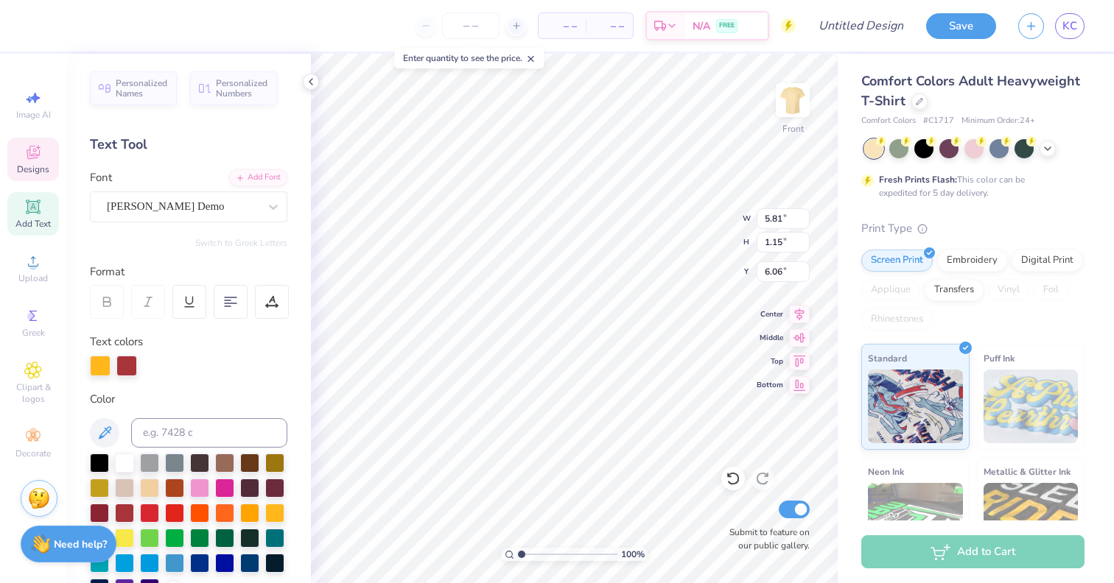
scroll to position [0, 0]
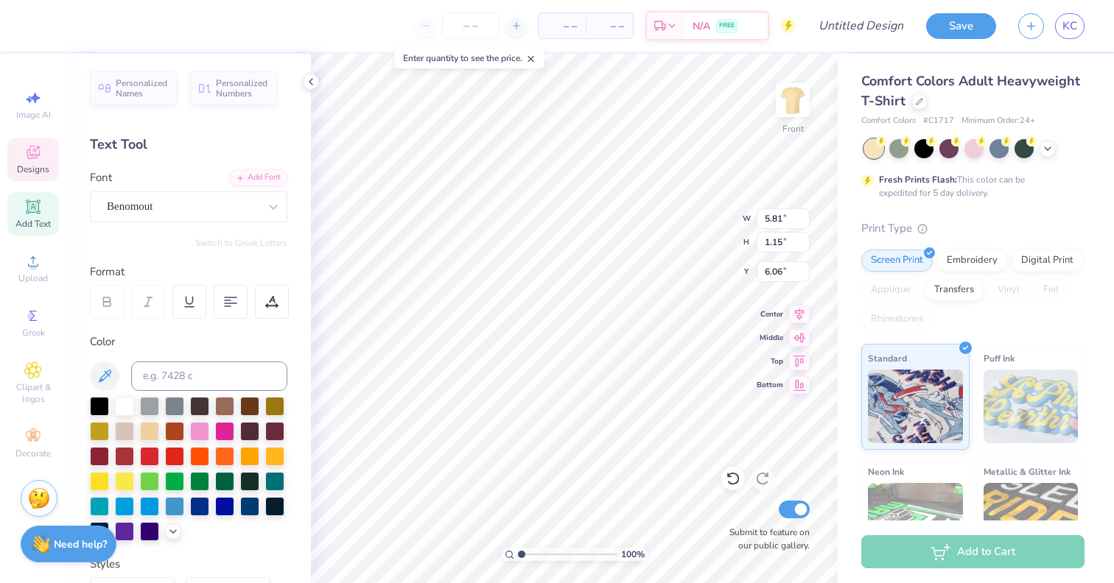
type input "5.46"
type input "1.62"
type input "4.44"
type textarea "Tri"
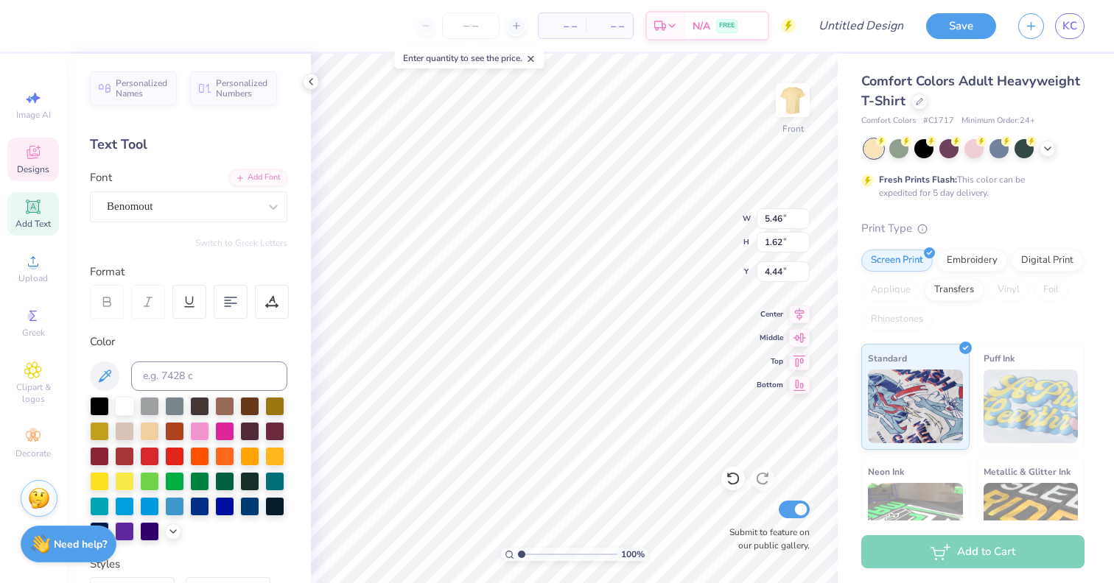
type input "5.46"
type textarea "HOP"
type input "2.91"
type textarea "TRI- HOP"
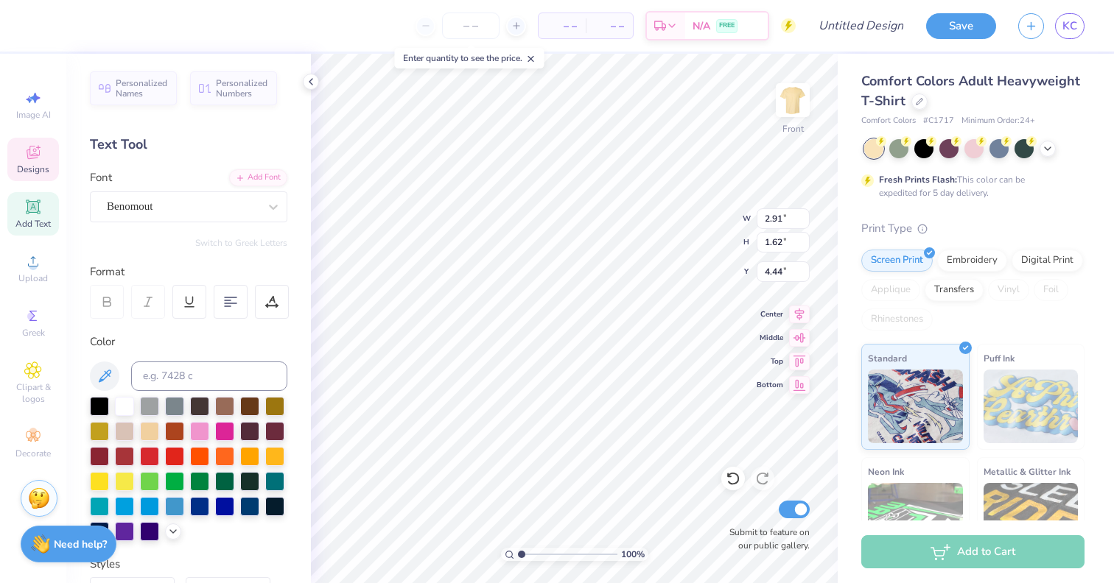
type input "4.24"
type input "4.45"
type input "4.18"
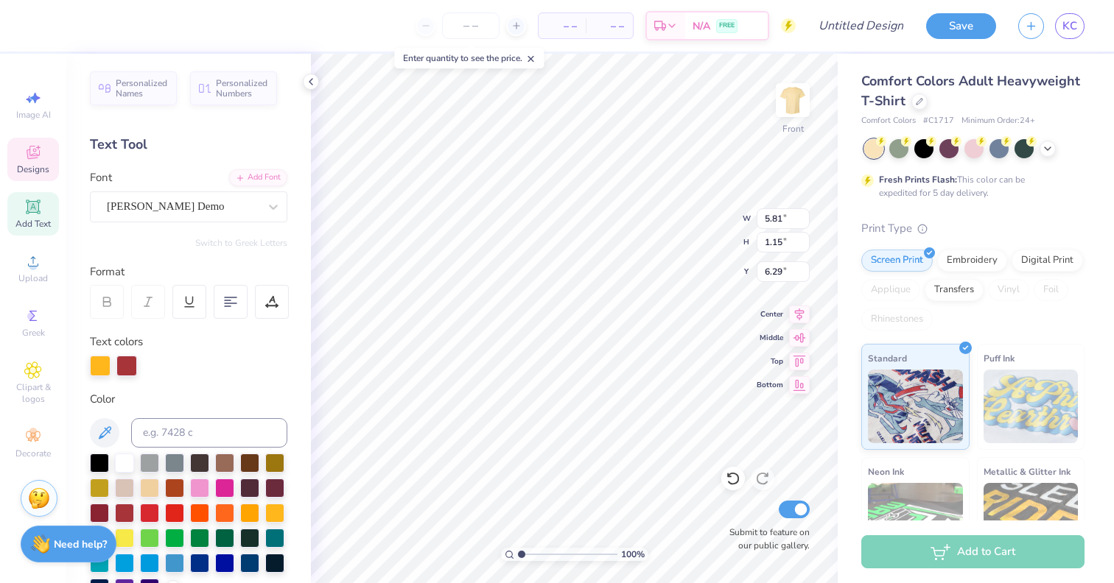
type input "6.29"
type textarea "Tri delta"
type input "6.10"
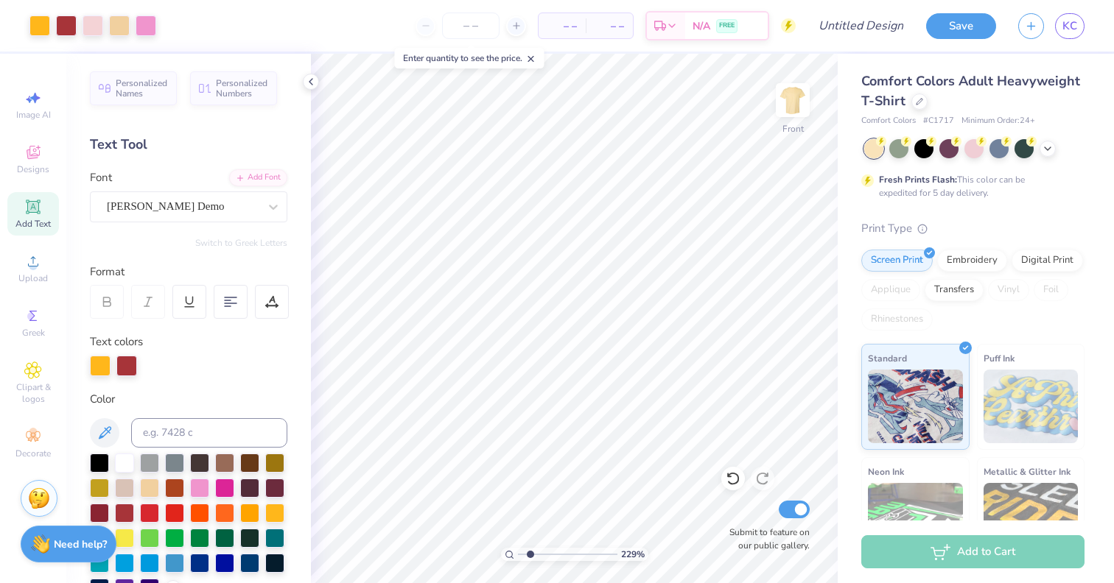
drag, startPoint x: 521, startPoint y: 554, endPoint x: 528, endPoint y: 551, distance: 7.9
type input "1.78"
click at [528, 551] on input "range" at bounding box center [567, 554] width 99 height 13
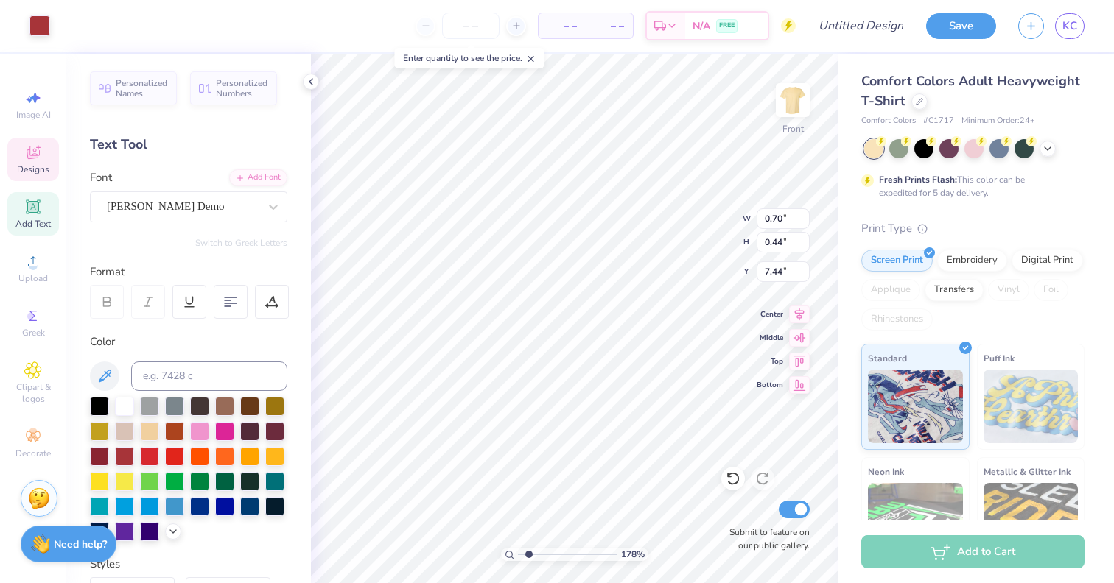
type input "7.50"
type textarea "x"
type textarea "and"
type input "8.97"
type input "6.98"
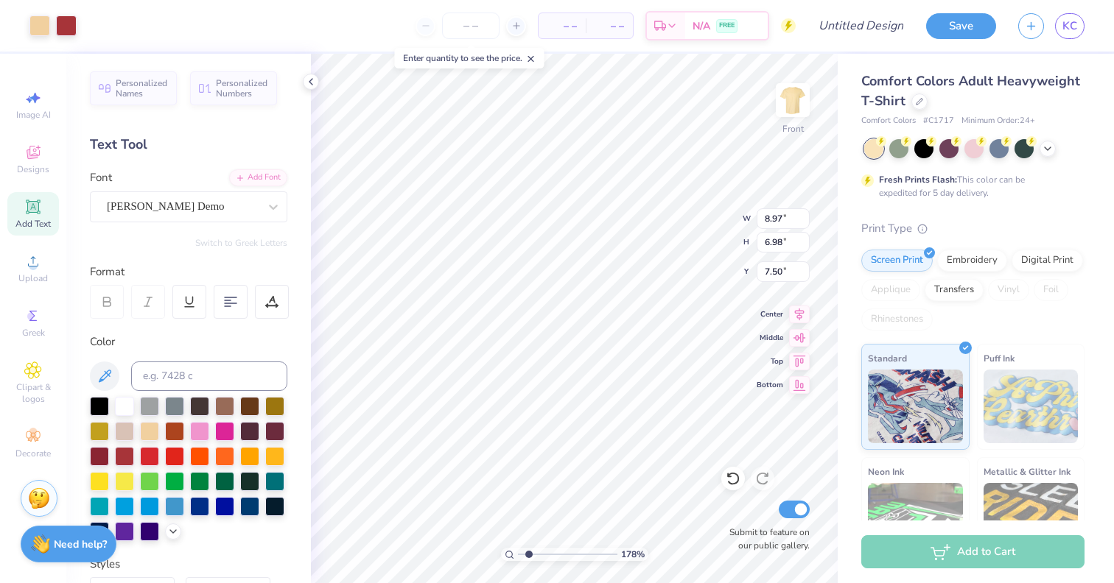
type input "6.10"
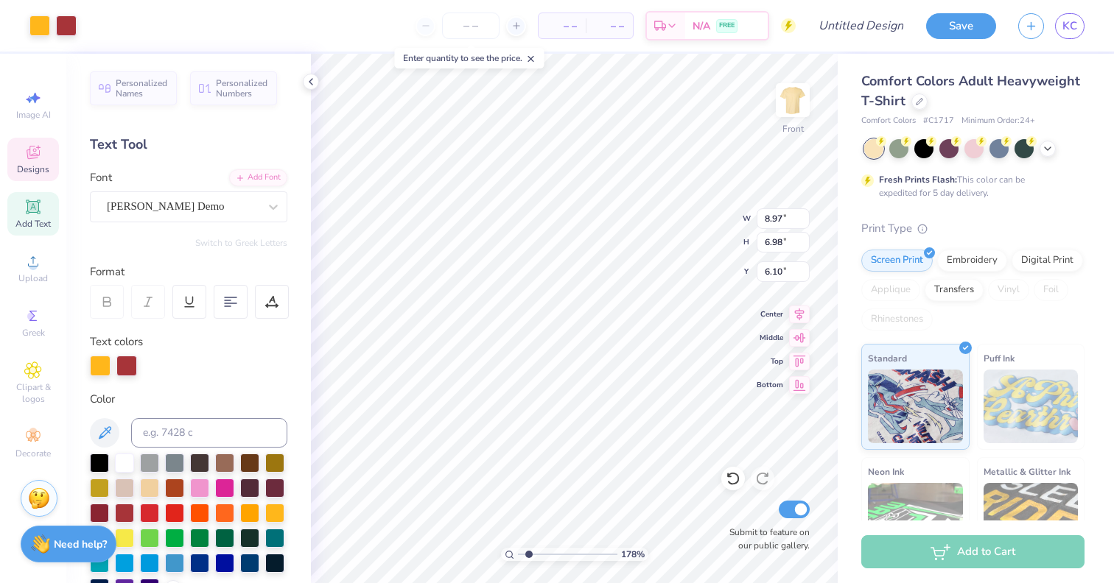
type input "4.90"
type input "1.43"
type input "7.51"
type textarea "h"
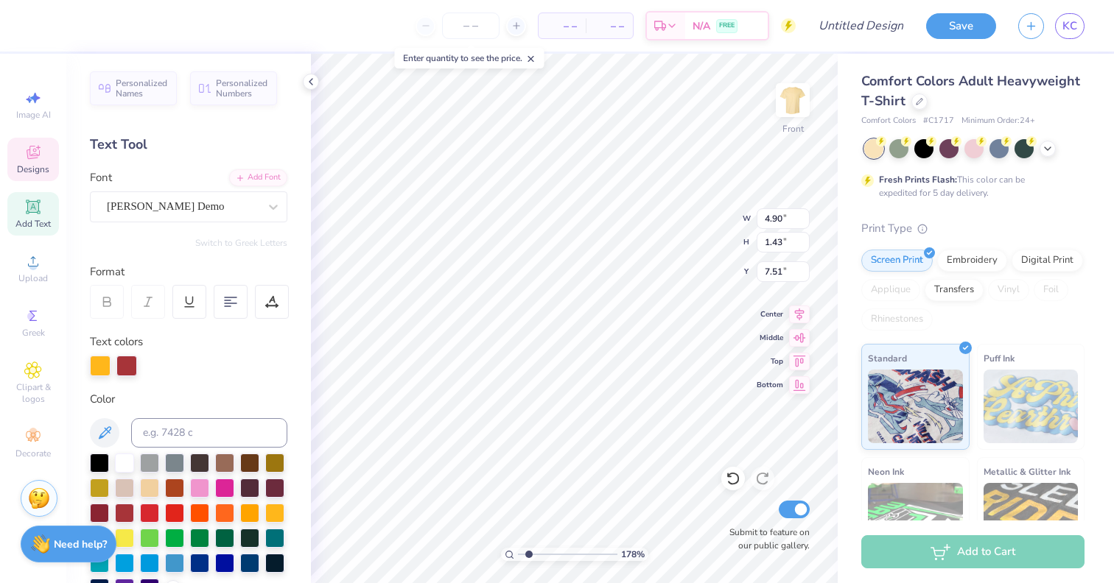
type textarea "Hall"
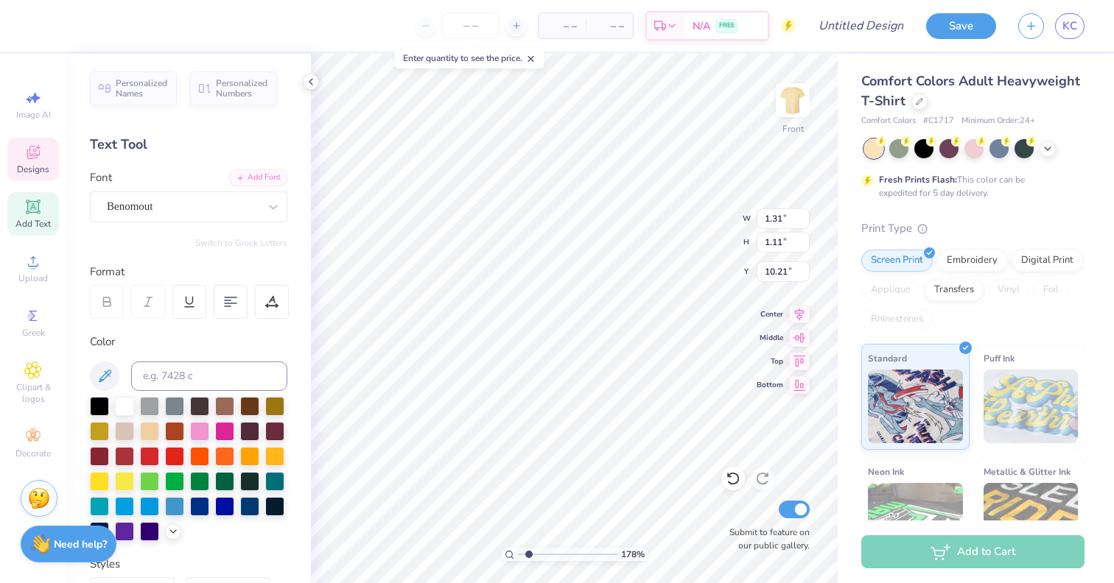
type textarea "'25"
type input "8.97"
type input "6.98"
type input "6.10"
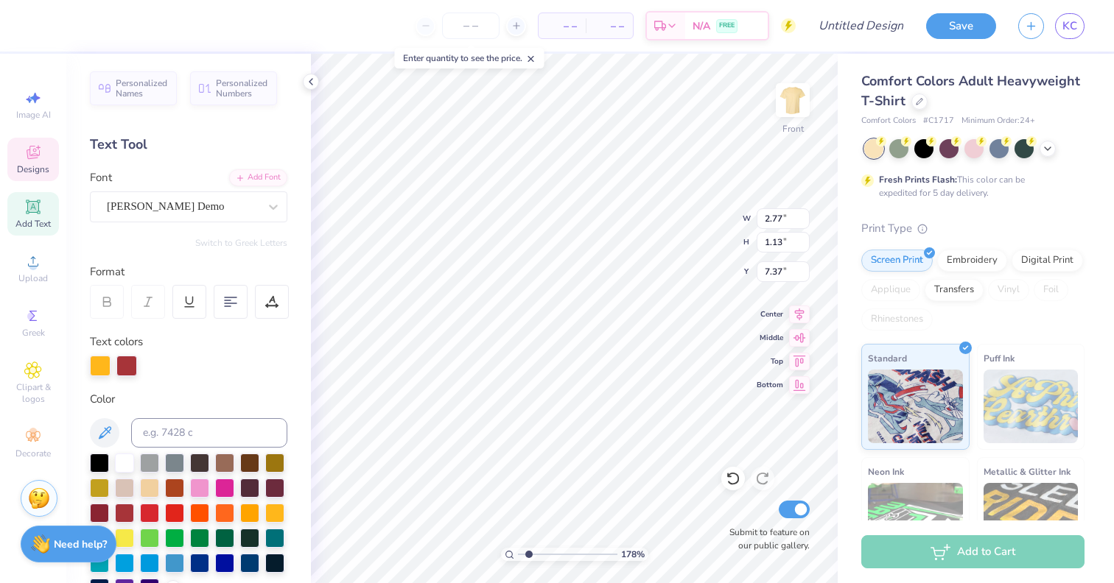
type input "7.37"
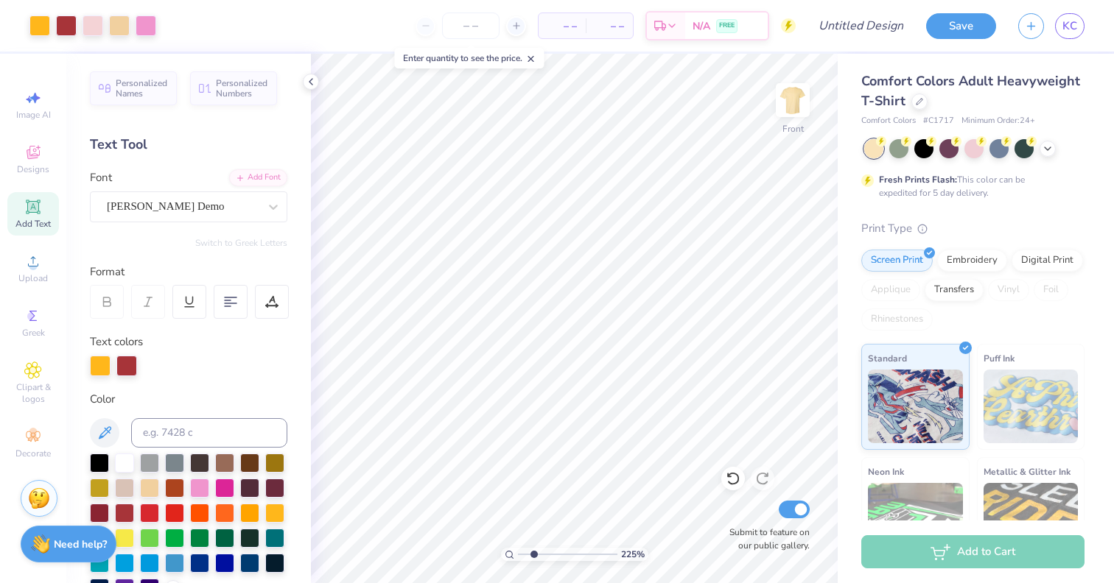
click at [533, 552] on input "range" at bounding box center [567, 554] width 99 height 13
drag, startPoint x: 533, startPoint y: 552, endPoint x: 514, endPoint y: 552, distance: 19.2
type input "1"
click at [518, 552] on input "range" at bounding box center [567, 554] width 99 height 13
click at [37, 174] on span "Designs" at bounding box center [33, 170] width 32 height 12
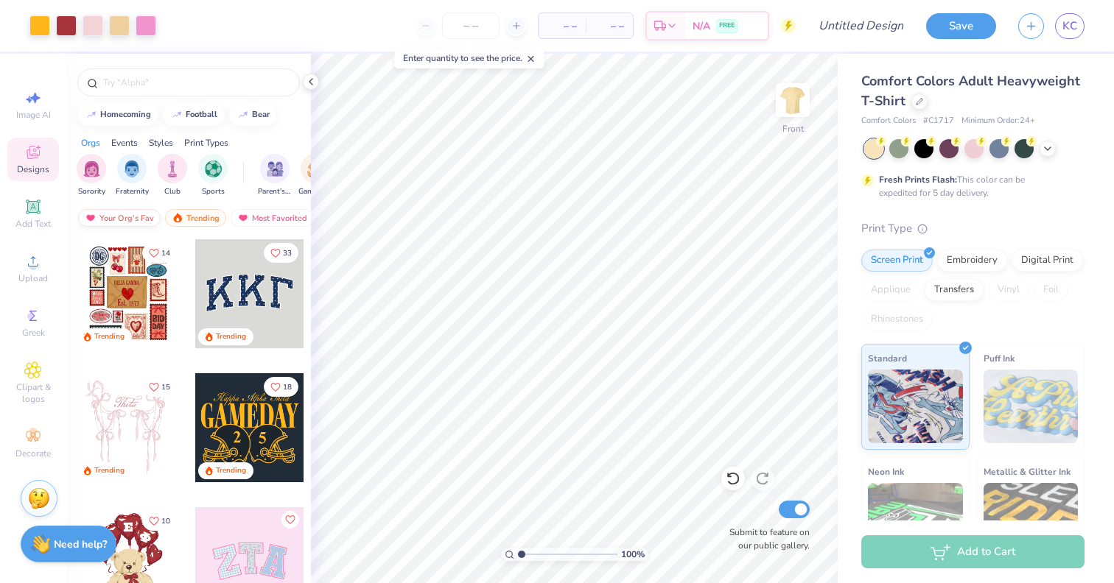
click at [135, 217] on div "Your Org's Fav" at bounding box center [119, 218] width 82 height 18
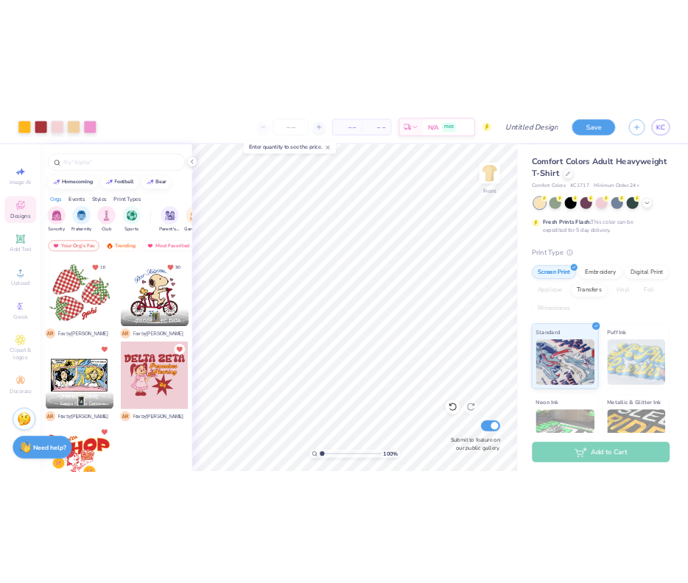
scroll to position [2, 0]
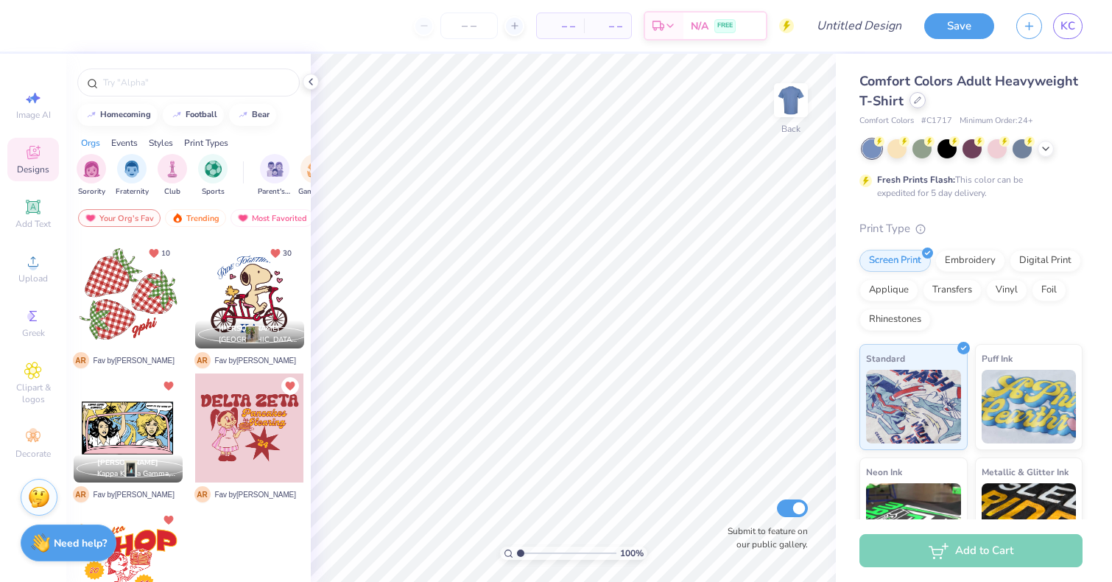
click at [917, 98] on icon at bounding box center [918, 100] width 6 height 6
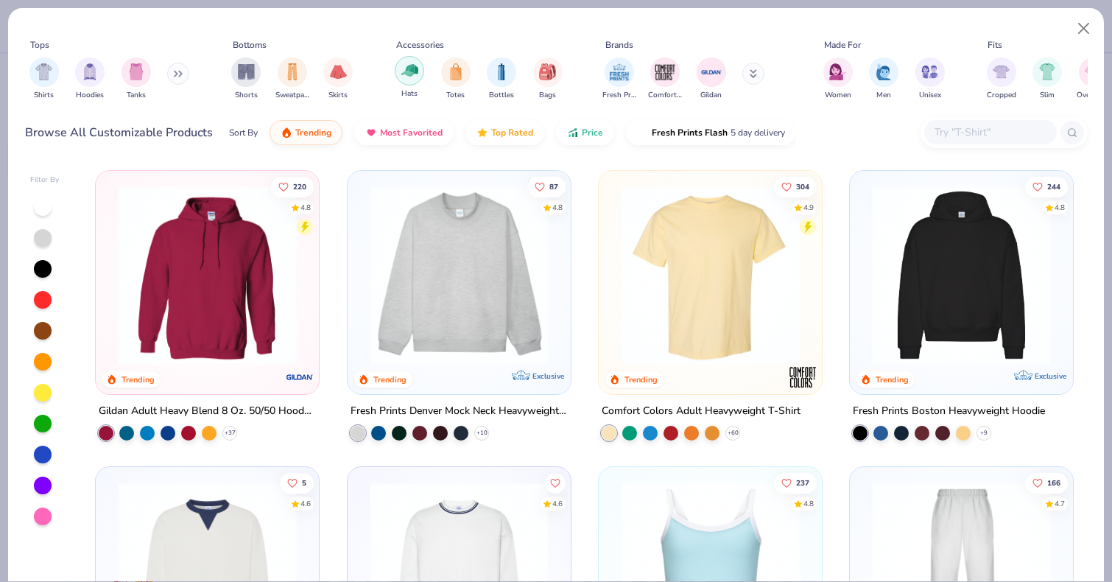
click at [412, 74] on img "filter for Hats" at bounding box center [409, 70] width 17 height 17
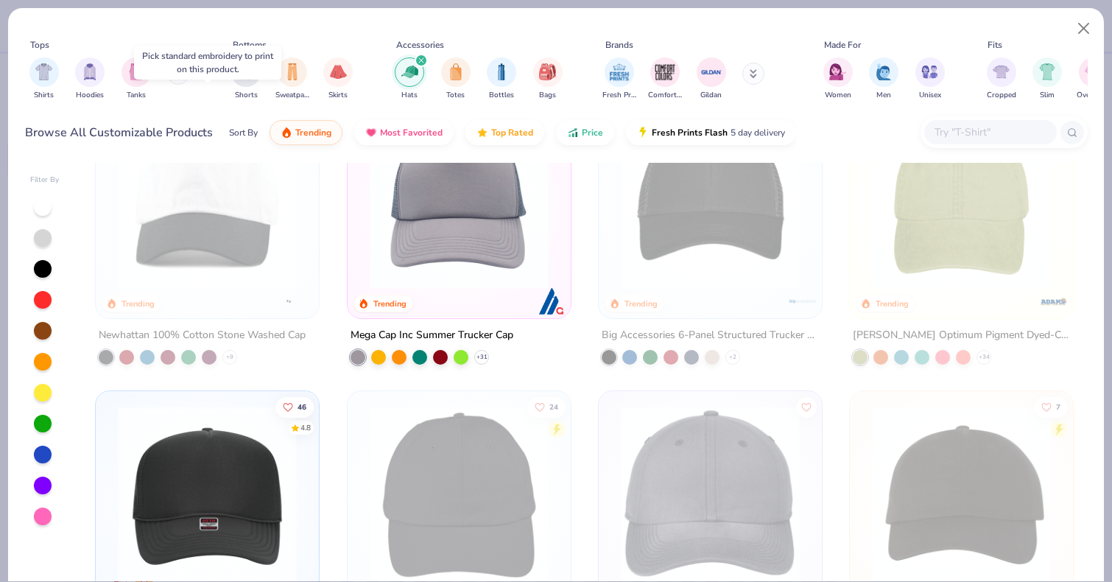
scroll to position [82, 0]
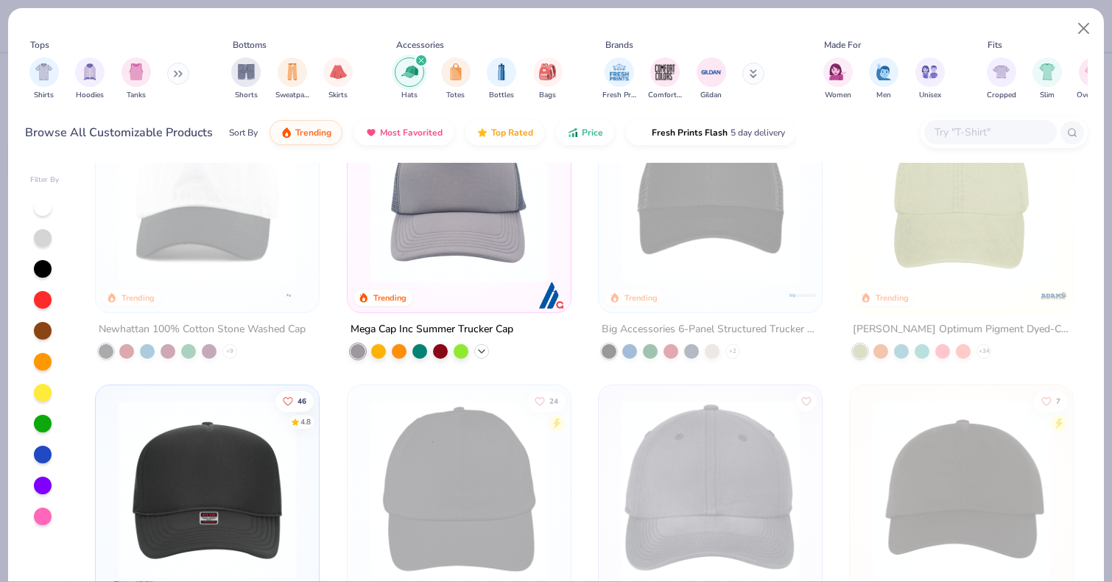
click at [488, 349] on div "+ 31" at bounding box center [481, 351] width 15 height 15
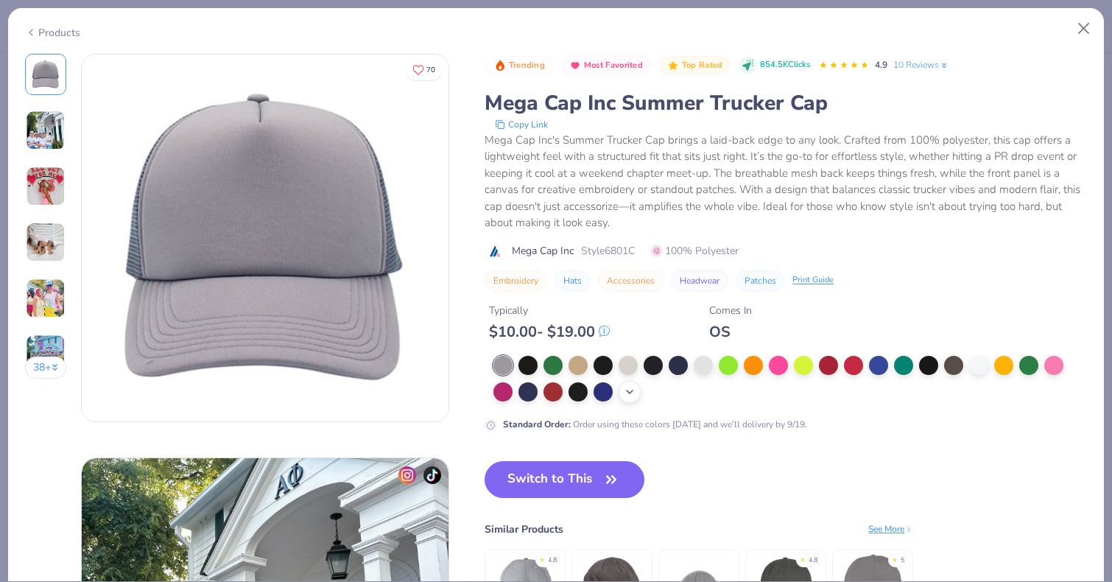
click at [633, 393] on icon at bounding box center [630, 392] width 12 height 12
click at [780, 389] on div at bounding box center [778, 390] width 19 height 19
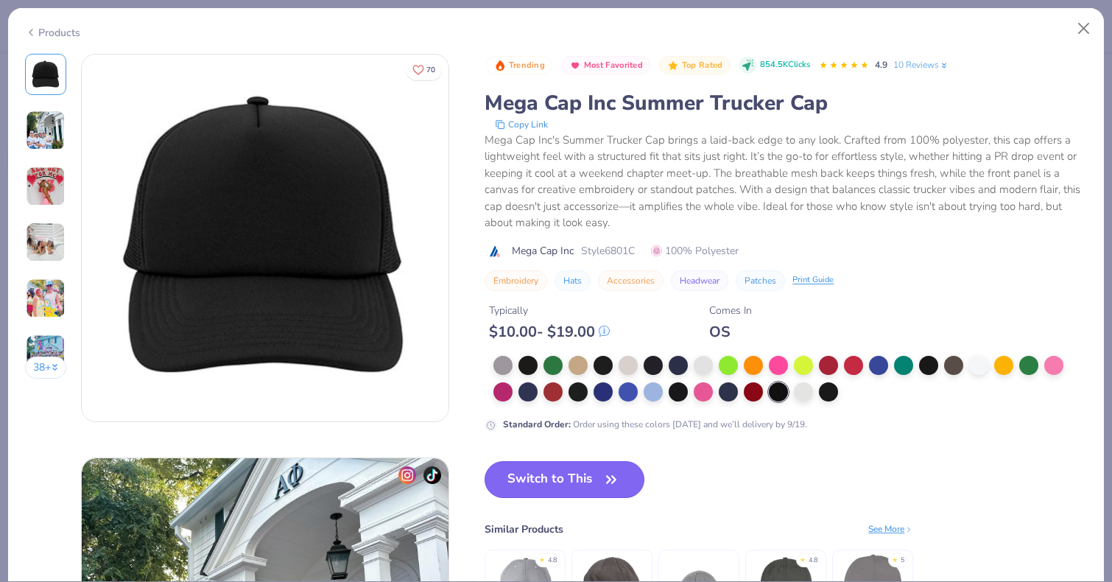
click at [513, 467] on button "Switch to This" at bounding box center [565, 479] width 160 height 37
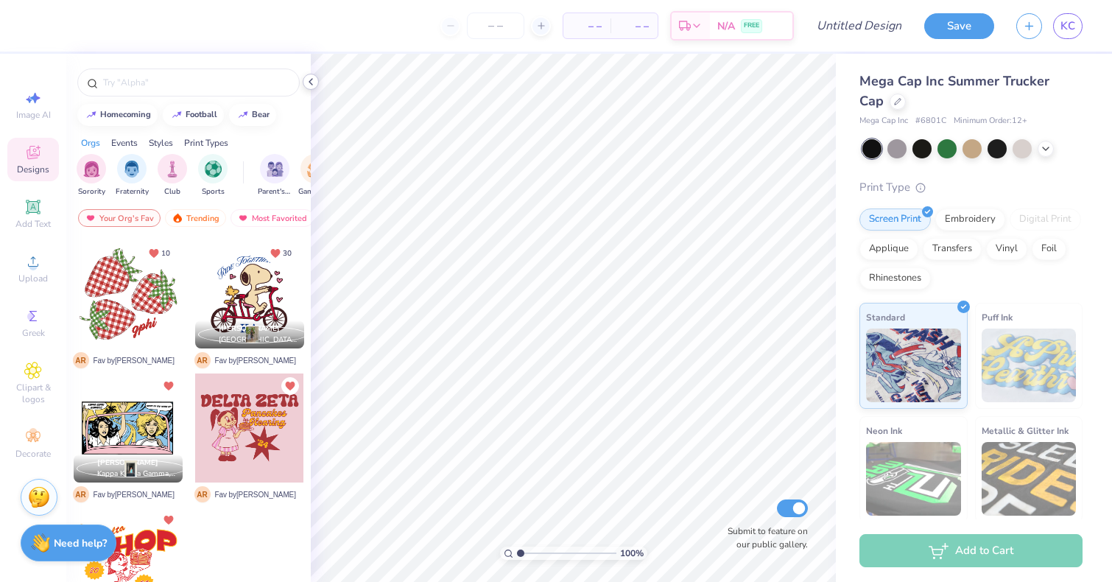
click at [312, 80] on icon at bounding box center [311, 82] width 12 height 12
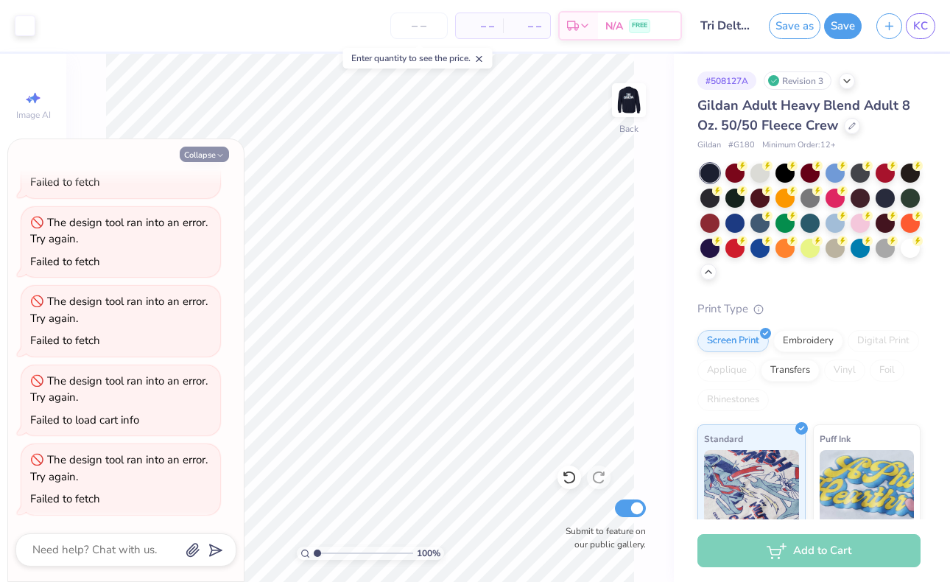
click at [217, 152] on icon "button" at bounding box center [220, 155] width 9 height 9
type textarea "x"
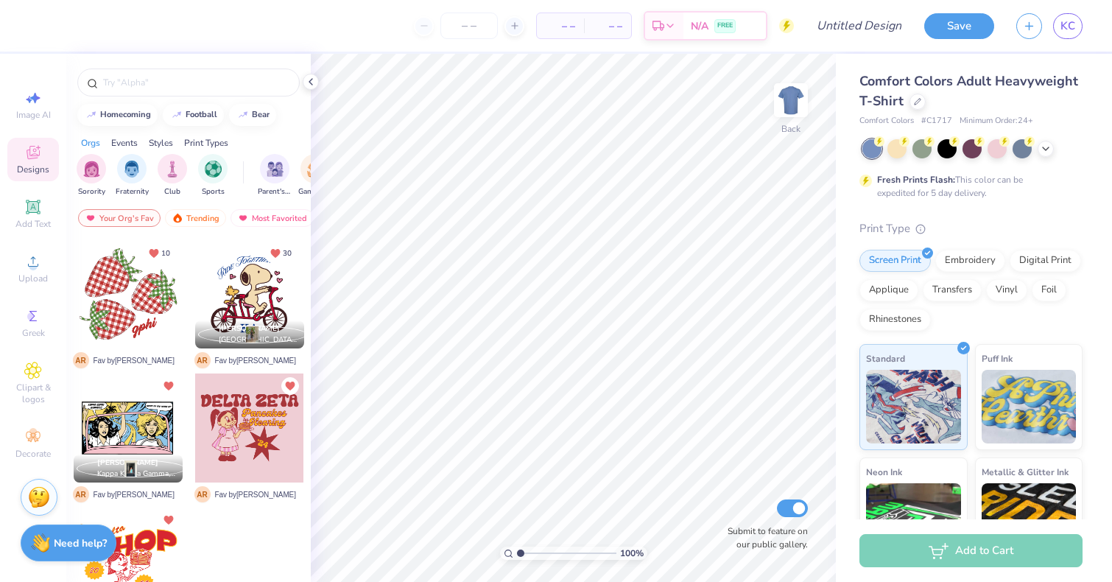
scroll to position [4, 0]
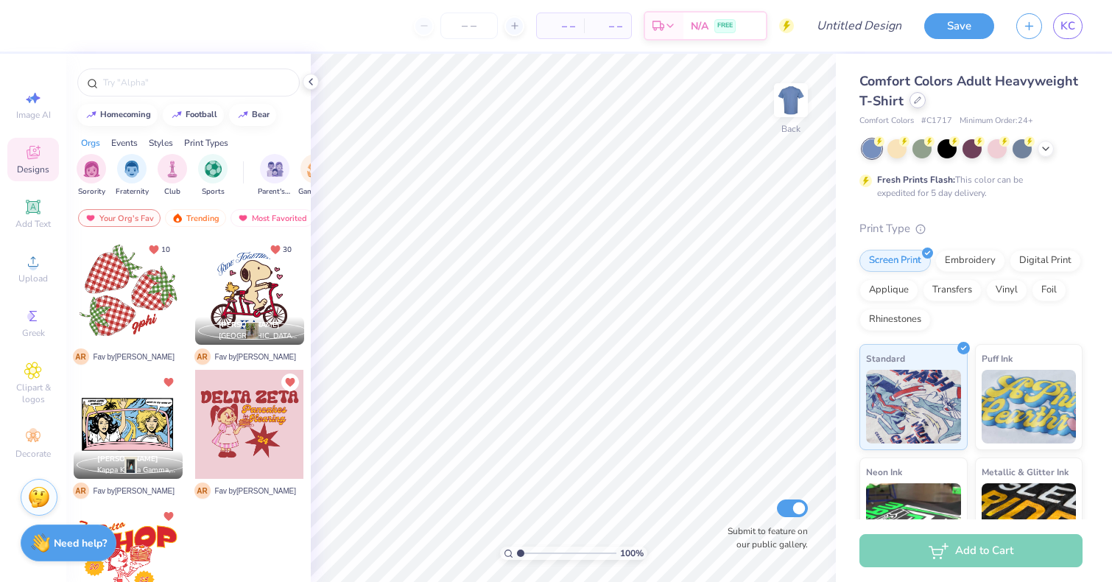
click at [915, 105] on div at bounding box center [918, 100] width 16 height 16
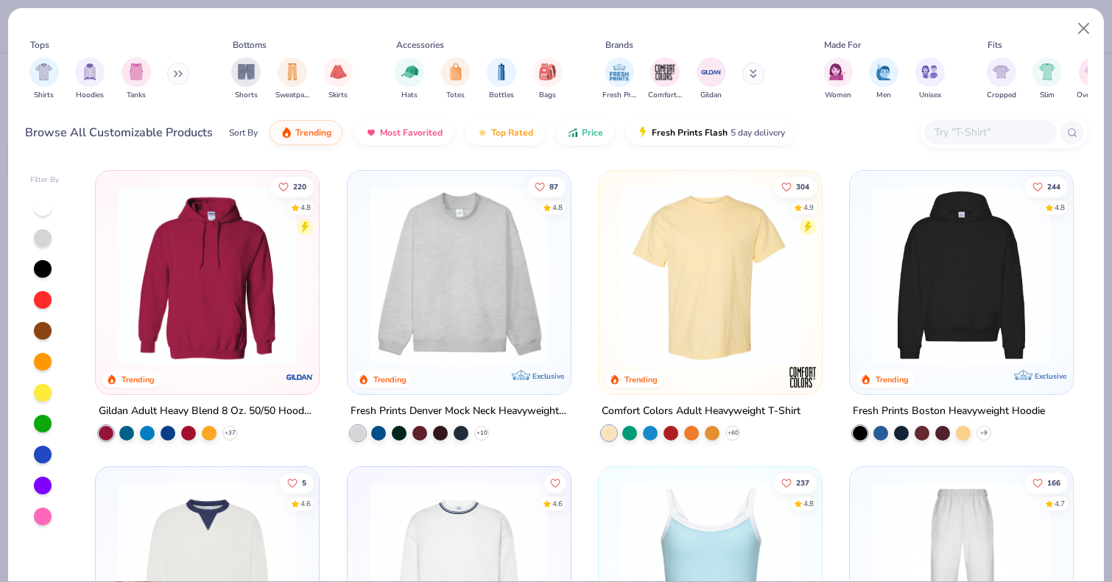
click at [411, 76] on img "filter for Hats" at bounding box center [409, 71] width 17 height 17
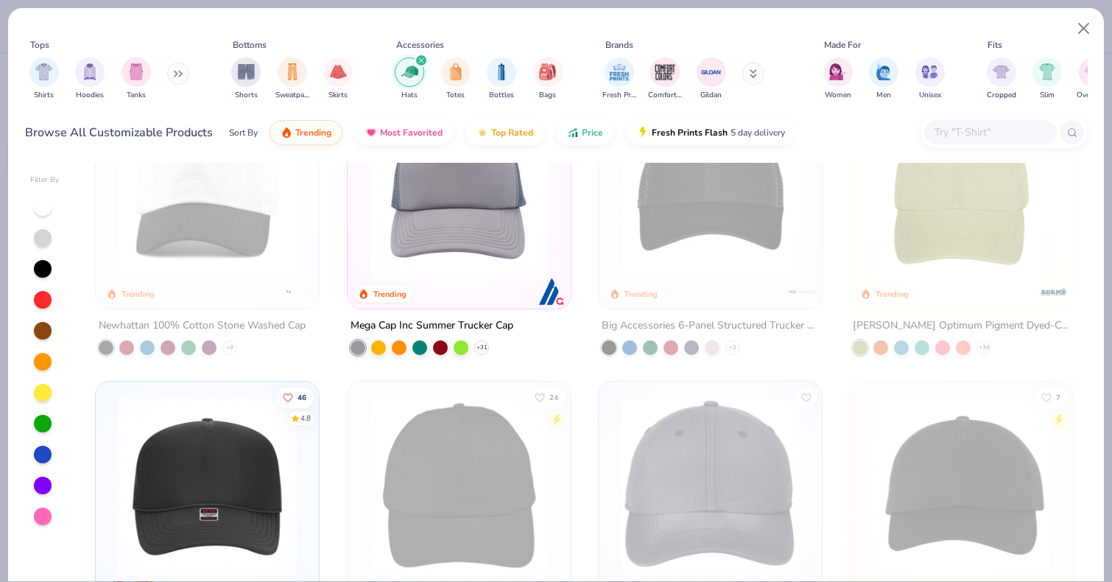
scroll to position [74, 0]
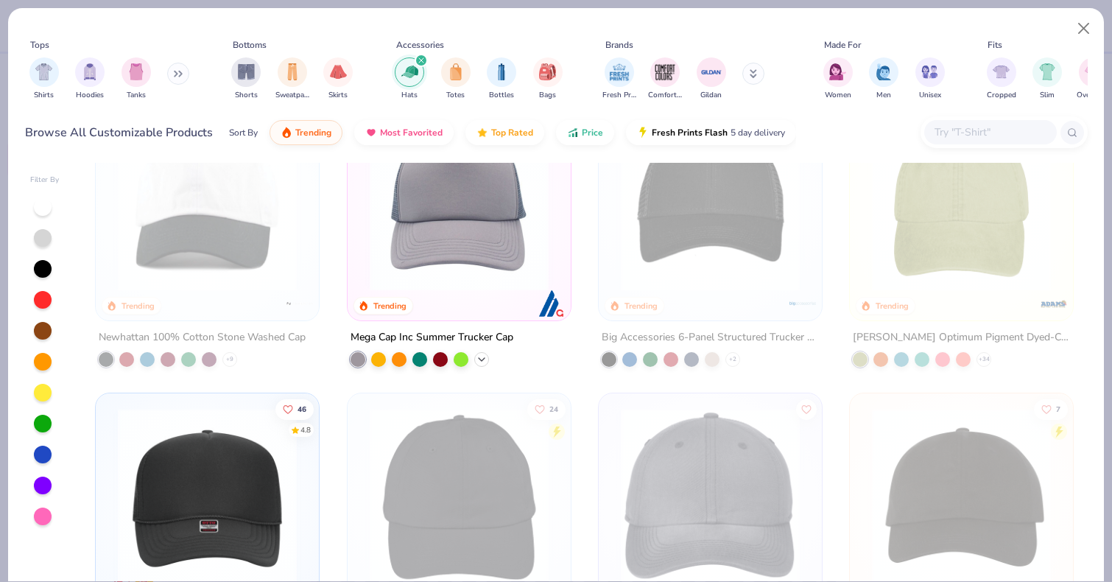
drag, startPoint x: 915, startPoint y: 105, endPoint x: 480, endPoint y: 357, distance: 502.7
click at [480, 357] on div "+ 31" at bounding box center [481, 359] width 15 height 15
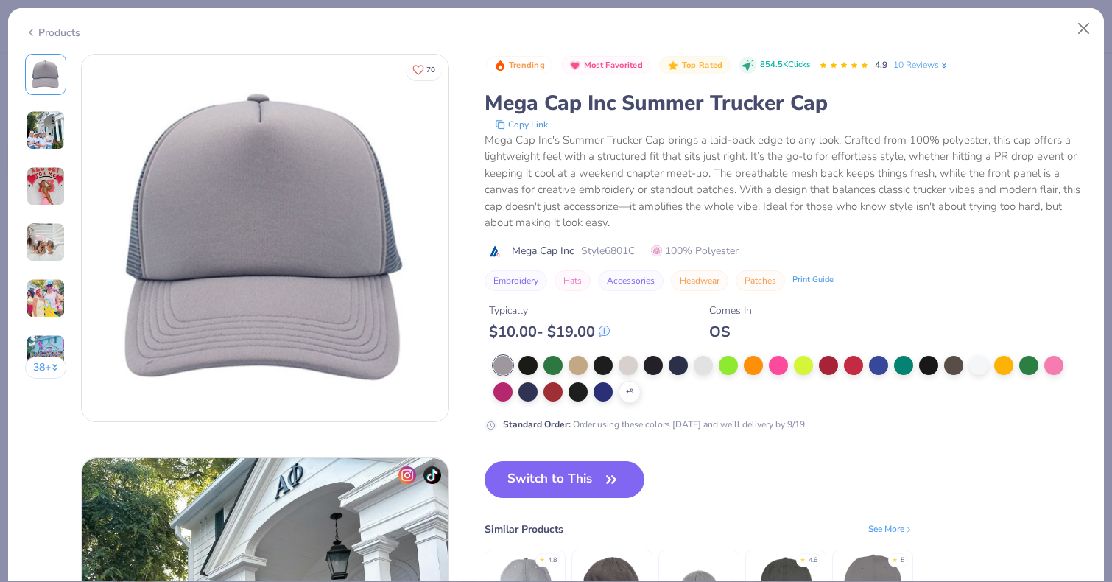
click at [547, 368] on div at bounding box center [553, 365] width 19 height 19
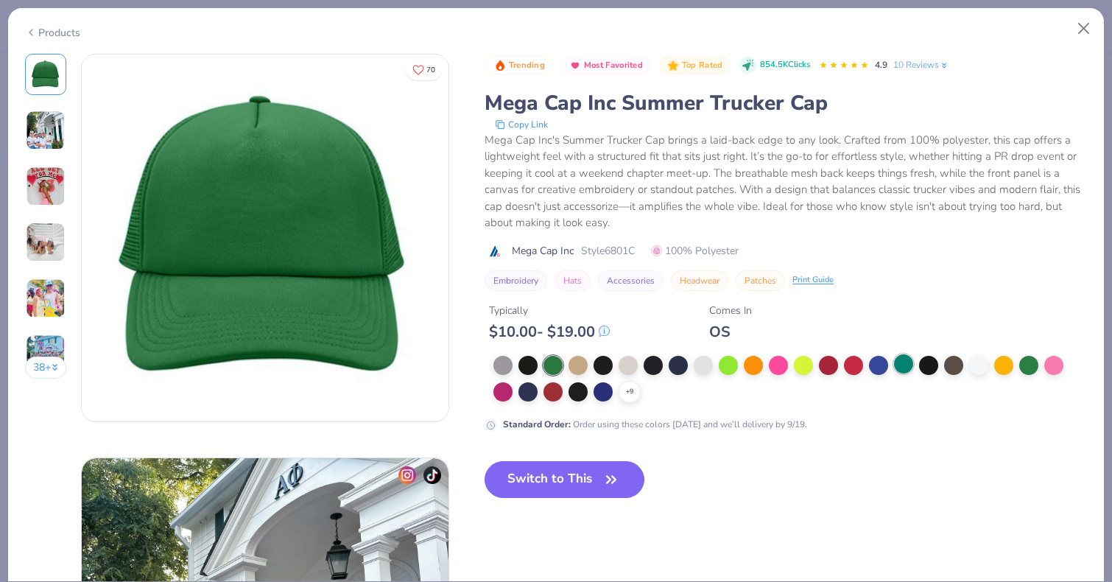
drag, startPoint x: 480, startPoint y: 357, endPoint x: 910, endPoint y: 362, distance: 430.2
click at [910, 362] on div at bounding box center [903, 363] width 19 height 19
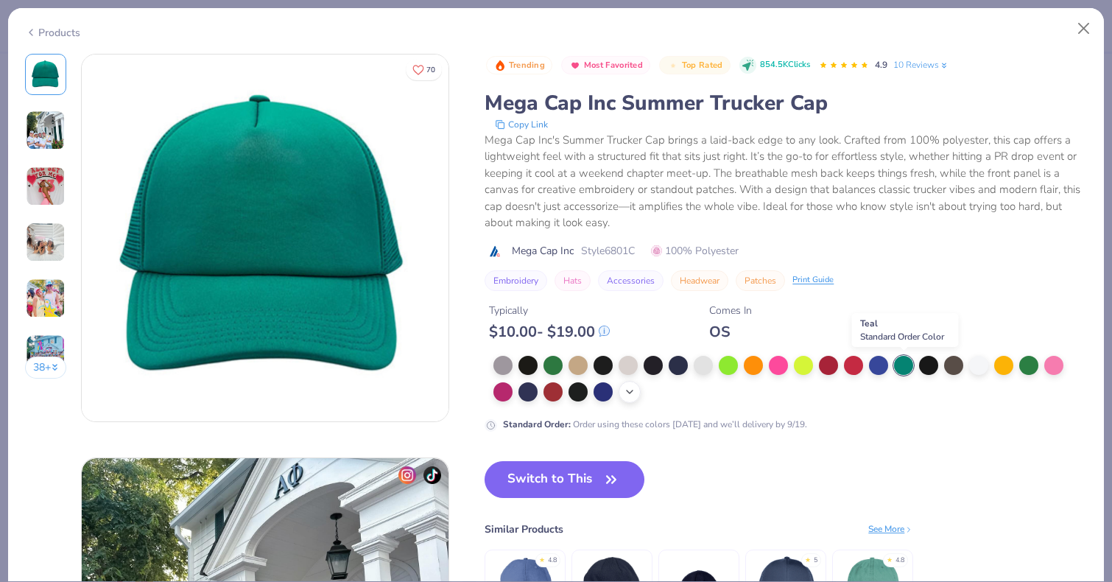
drag, startPoint x: 910, startPoint y: 362, endPoint x: 634, endPoint y: 395, distance: 278.1
click at [634, 395] on div "+ 9" at bounding box center [630, 392] width 22 height 22
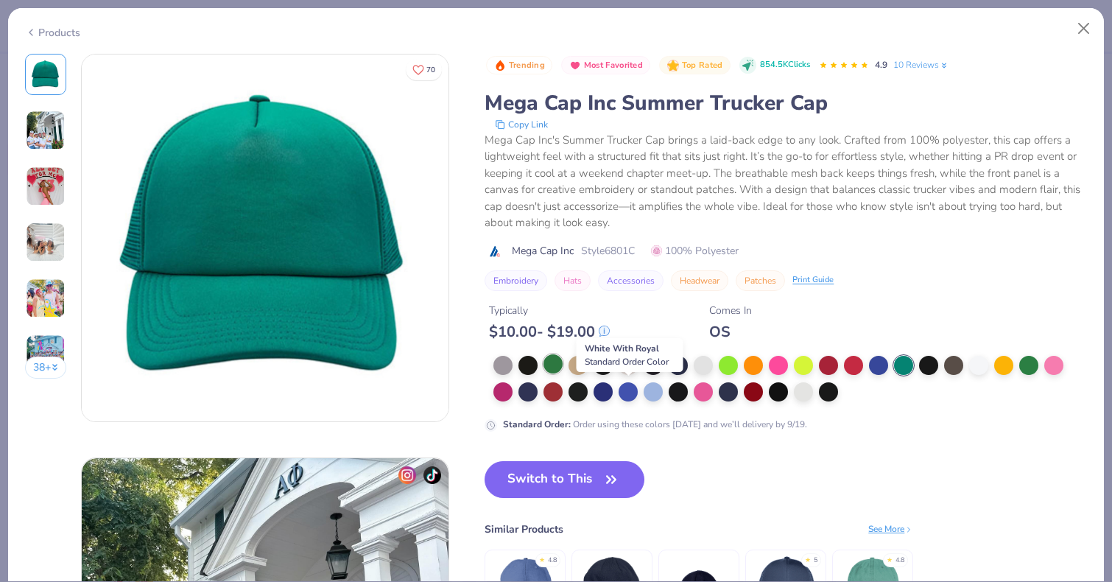
drag, startPoint x: 634, startPoint y: 395, endPoint x: 552, endPoint y: 367, distance: 87.1
click at [552, 367] on div at bounding box center [553, 363] width 19 height 19
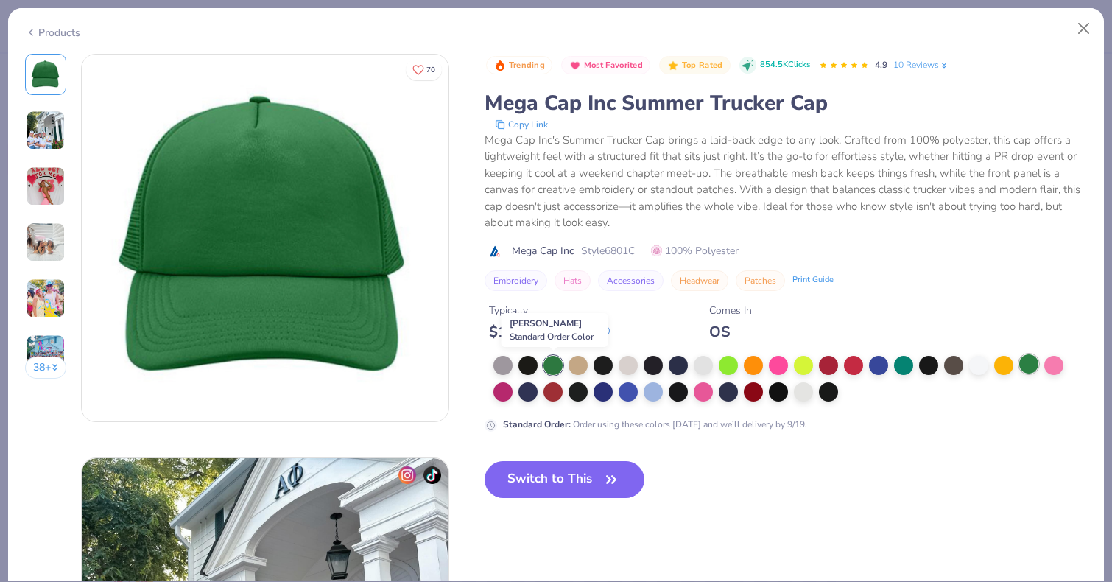
drag, startPoint x: 552, startPoint y: 367, endPoint x: 1028, endPoint y: 366, distance: 475.8
click at [1028, 366] on div at bounding box center [1028, 363] width 19 height 19
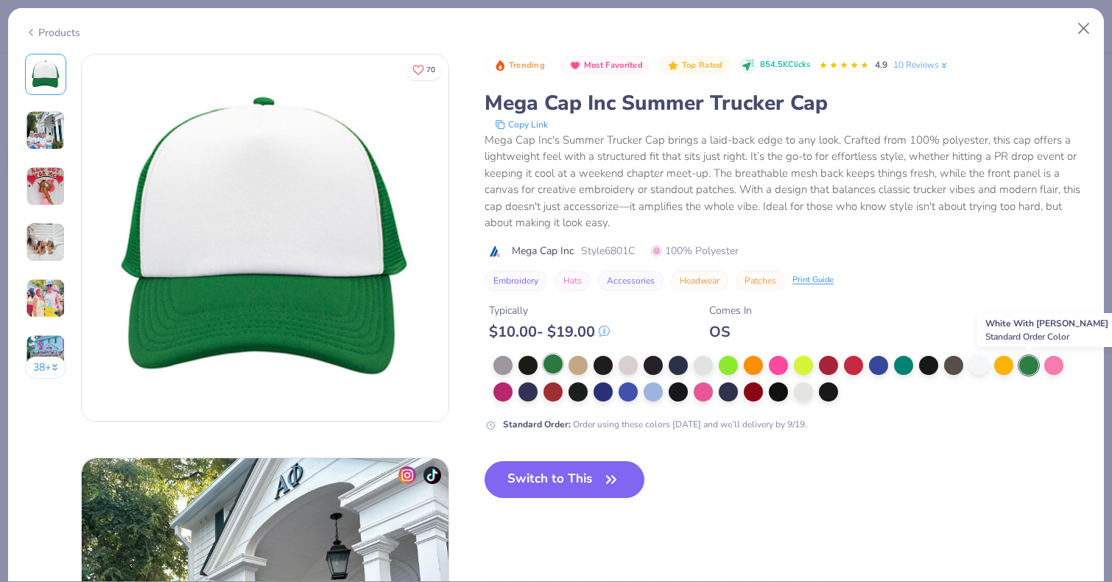
drag, startPoint x: 1028, startPoint y: 366, endPoint x: 559, endPoint y: 361, distance: 468.5
click at [559, 361] on div at bounding box center [553, 363] width 19 height 19
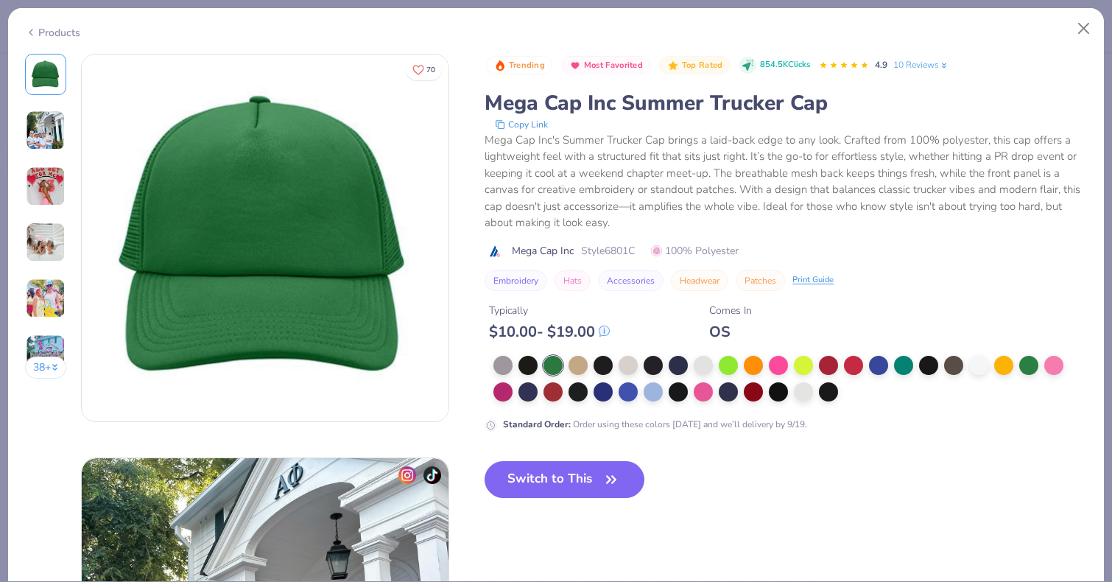
drag, startPoint x: 559, startPoint y: 361, endPoint x: 44, endPoint y: 255, distance: 525.7
click at [44, 255] on img at bounding box center [46, 242] width 40 height 40
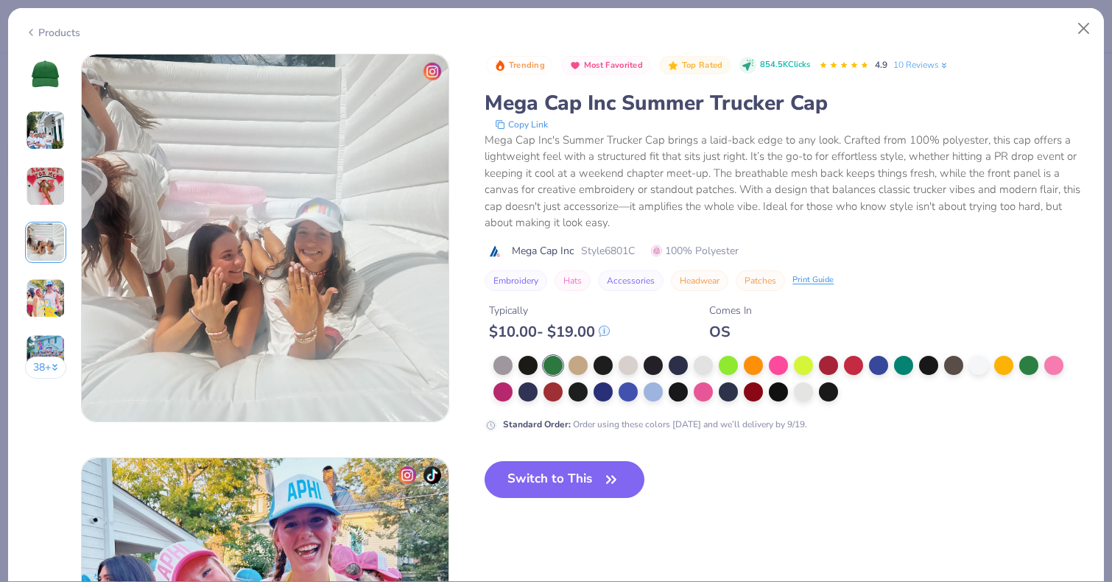
drag, startPoint x: 44, startPoint y: 255, endPoint x: 49, endPoint y: 293, distance: 38.6
click at [49, 293] on img at bounding box center [46, 298] width 40 height 40
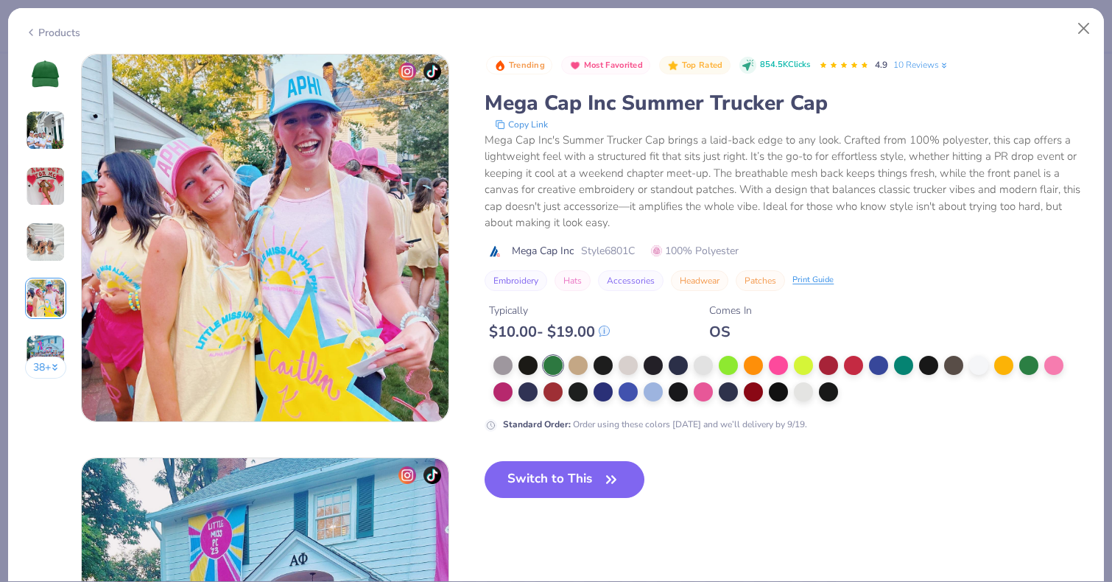
scroll to position [1615, 0]
drag, startPoint x: 49, startPoint y: 293, endPoint x: 45, endPoint y: 320, distance: 27.5
click at [45, 320] on div "38 +" at bounding box center [46, 222] width 42 height 336
drag, startPoint x: 45, startPoint y: 320, endPoint x: 46, endPoint y: 340, distance: 19.2
click at [46, 340] on img at bounding box center [46, 354] width 40 height 40
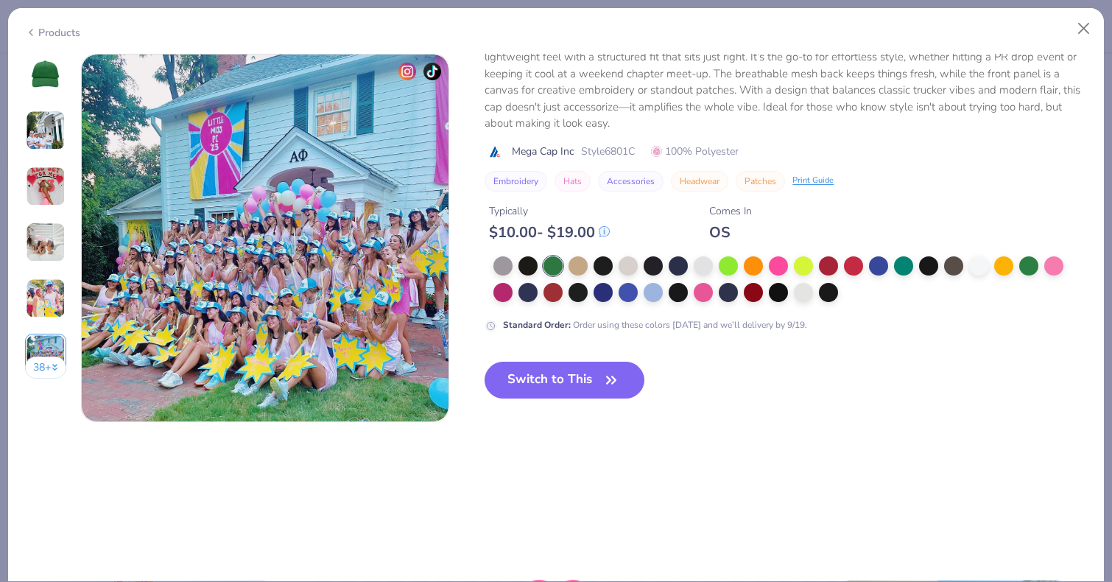
drag, startPoint x: 46, startPoint y: 340, endPoint x: 39, endPoint y: 77, distance: 262.3
click at [39, 77] on img at bounding box center [45, 74] width 35 height 35
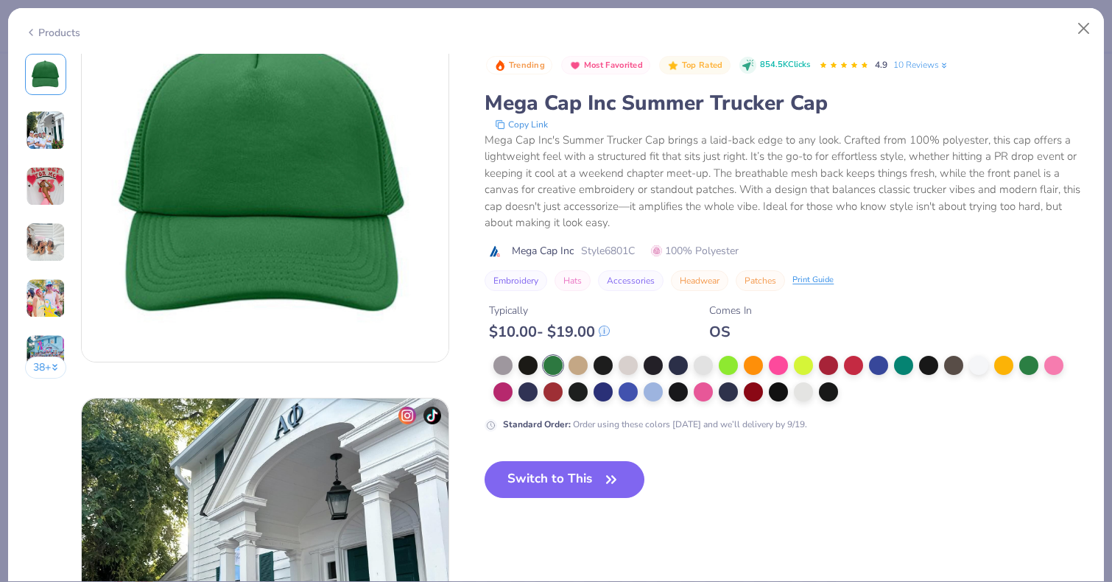
scroll to position [0, 0]
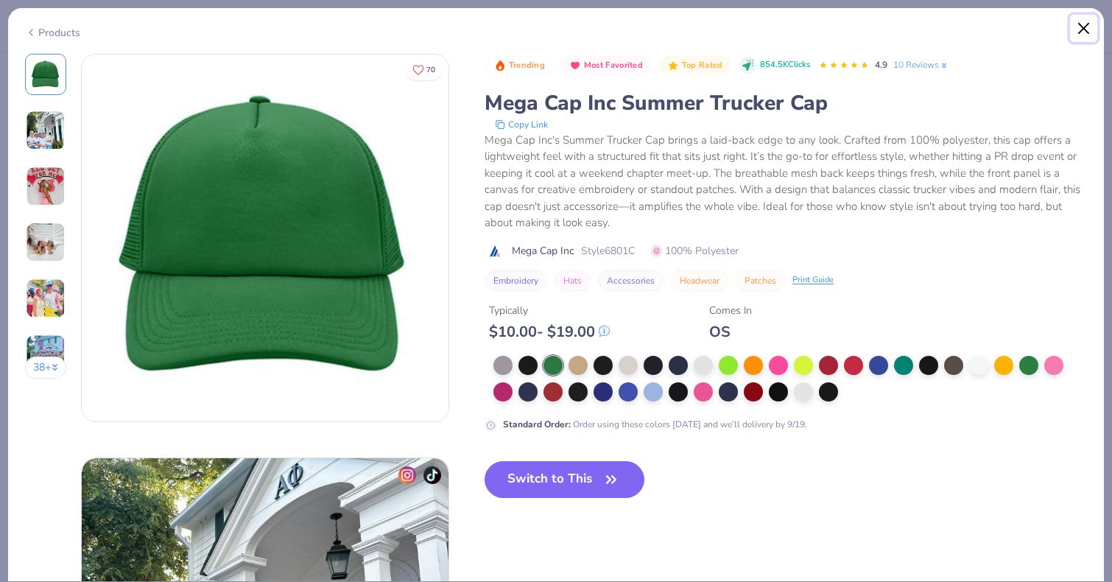
drag, startPoint x: 39, startPoint y: 77, endPoint x: 1079, endPoint y: 24, distance: 1041.4
click at [1079, 24] on button "Close" at bounding box center [1084, 29] width 28 height 28
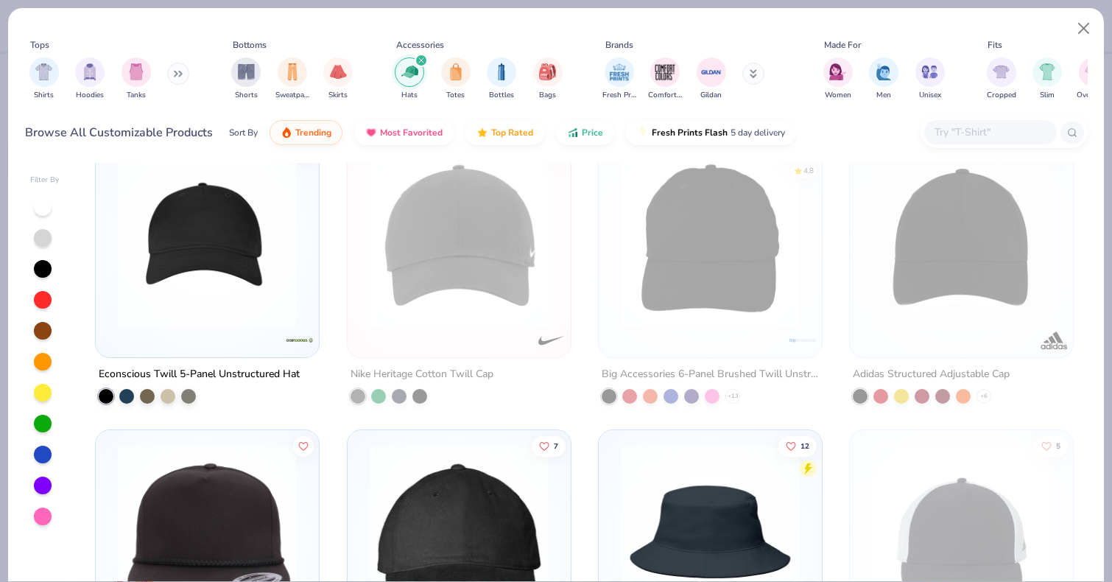
scroll to position [1461, 0]
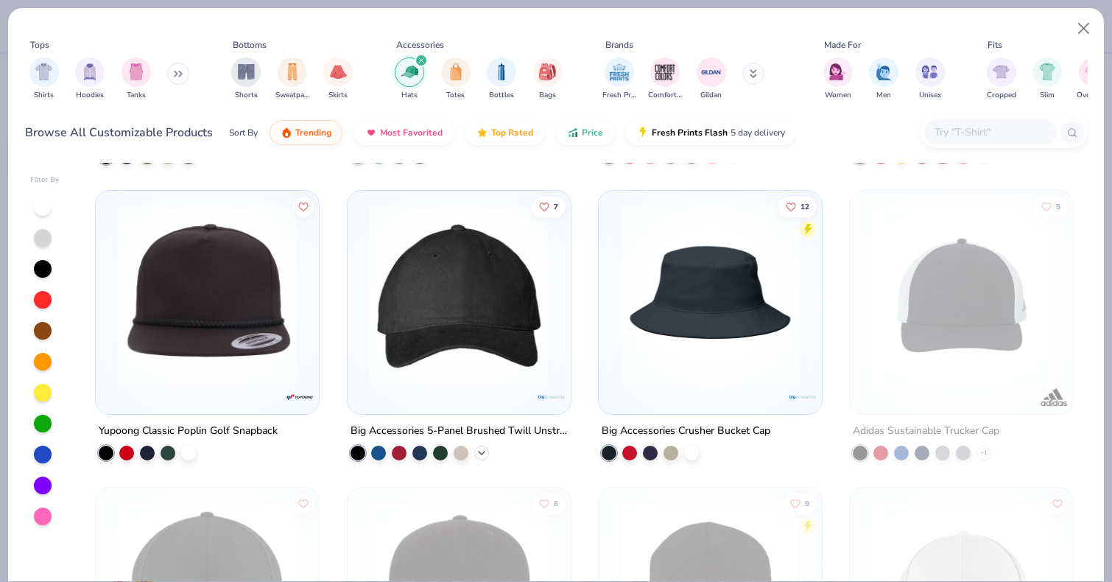
drag, startPoint x: 1079, startPoint y: 24, endPoint x: 482, endPoint y: 449, distance: 733.1
click at [482, 449] on div "+ 1" at bounding box center [481, 453] width 15 height 15
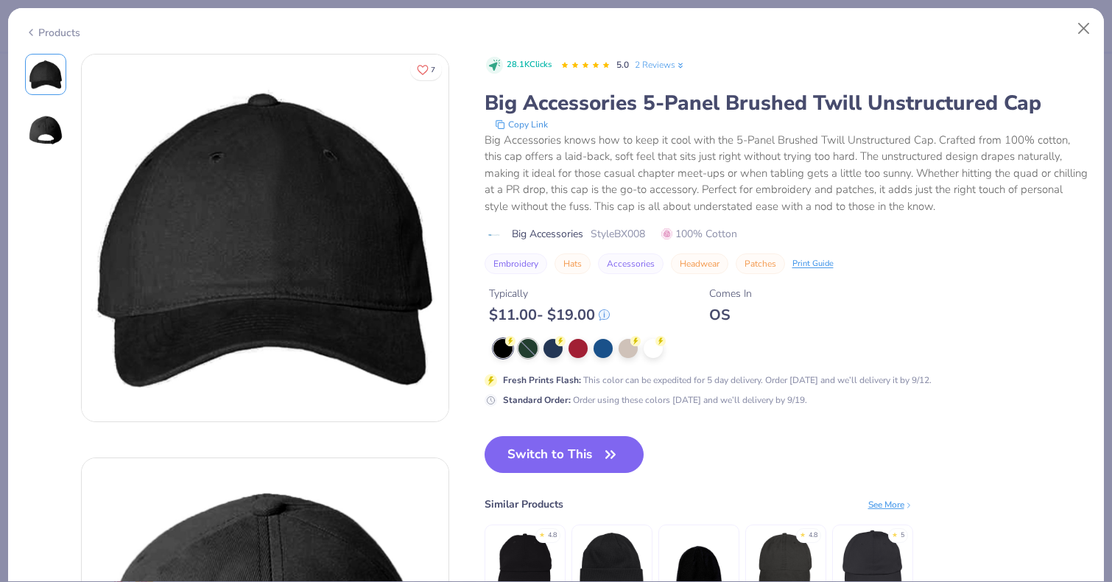
drag, startPoint x: 482, startPoint y: 449, endPoint x: 527, endPoint y: 352, distance: 106.8
click at [527, 352] on div at bounding box center [528, 348] width 19 height 19
drag, startPoint x: 527, startPoint y: 352, endPoint x: 1081, endPoint y: 23, distance: 643.7
click at [1081, 23] on button "Close" at bounding box center [1084, 29] width 28 height 28
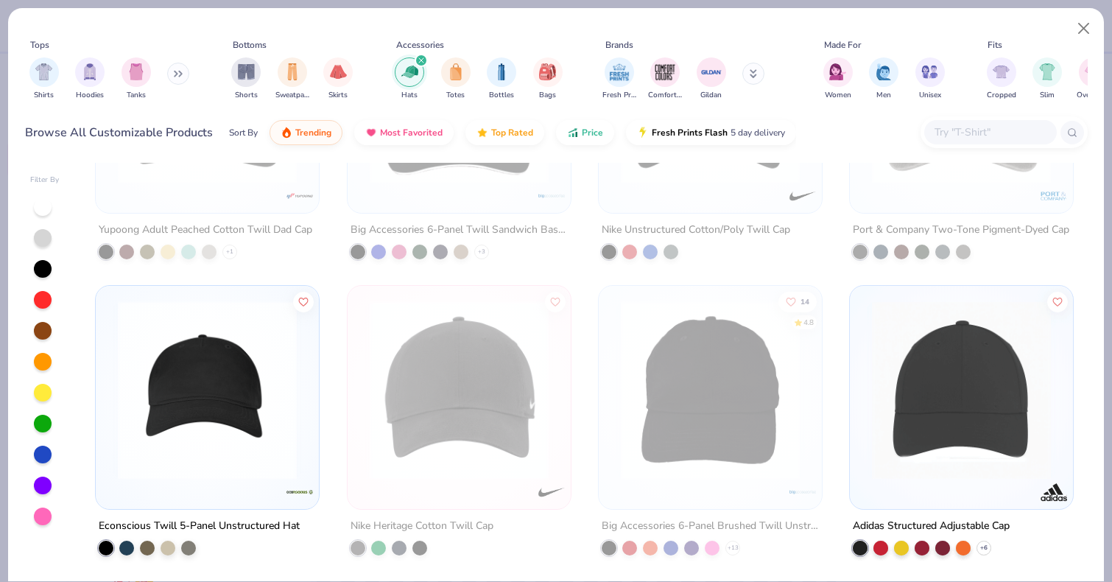
scroll to position [1116, 0]
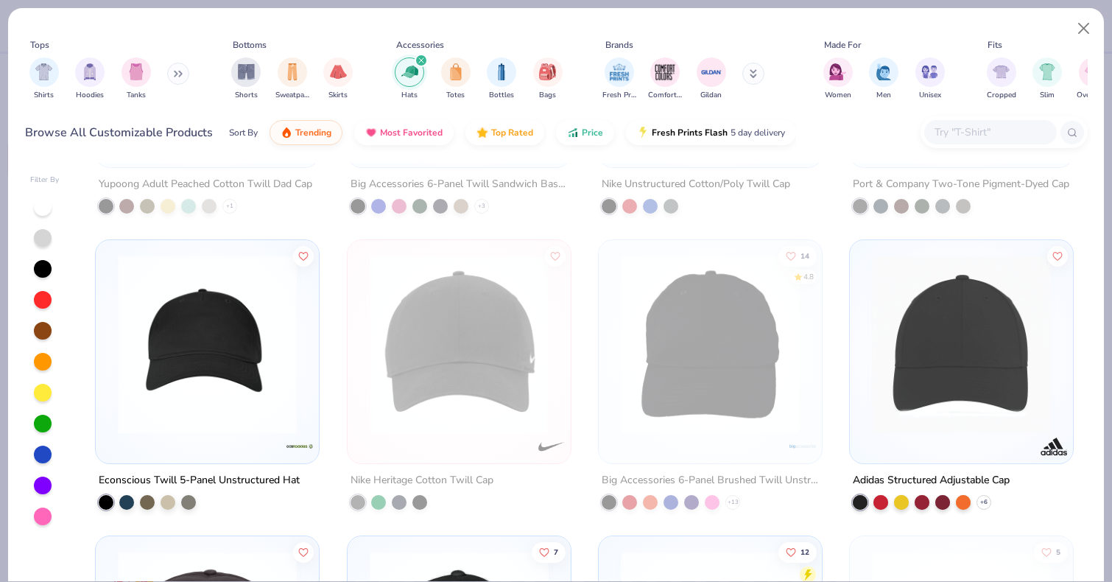
click at [249, 396] on img at bounding box center [207, 344] width 194 height 179
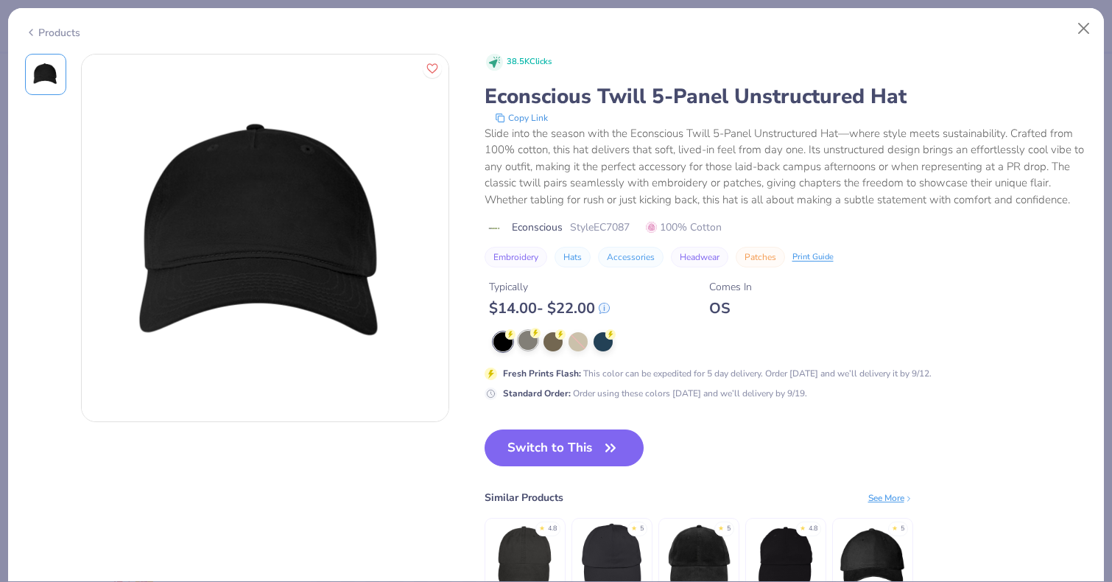
drag, startPoint x: 1081, startPoint y: 23, endPoint x: 535, endPoint y: 337, distance: 628.9
click at [535, 337] on circle at bounding box center [535, 333] width 10 height 10
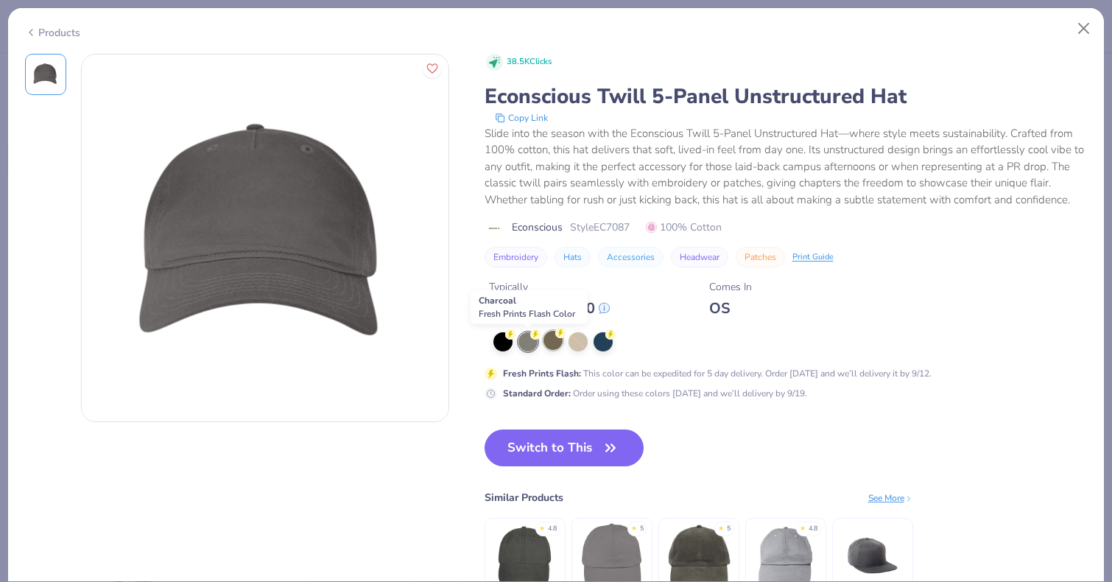
drag, startPoint x: 535, startPoint y: 337, endPoint x: 562, endPoint y: 340, distance: 26.7
click at [562, 338] on icon at bounding box center [560, 333] width 10 height 10
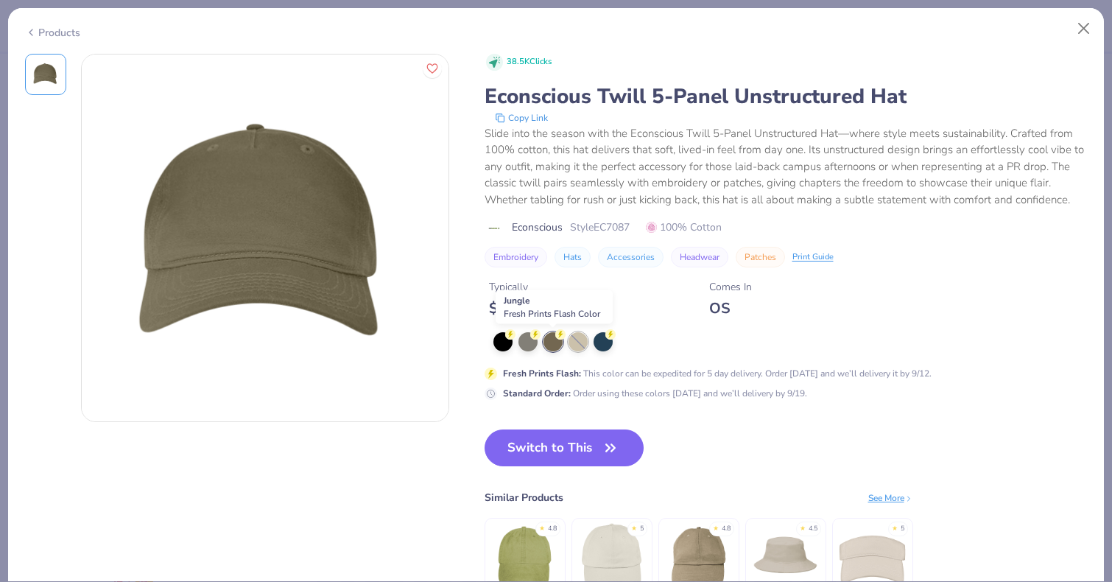
drag, startPoint x: 562, startPoint y: 340, endPoint x: 580, endPoint y: 343, distance: 17.9
click at [580, 343] on div at bounding box center [578, 341] width 19 height 19
drag, startPoint x: 580, startPoint y: 343, endPoint x: 603, endPoint y: 341, distance: 22.9
click at [603, 341] on div at bounding box center [603, 340] width 19 height 19
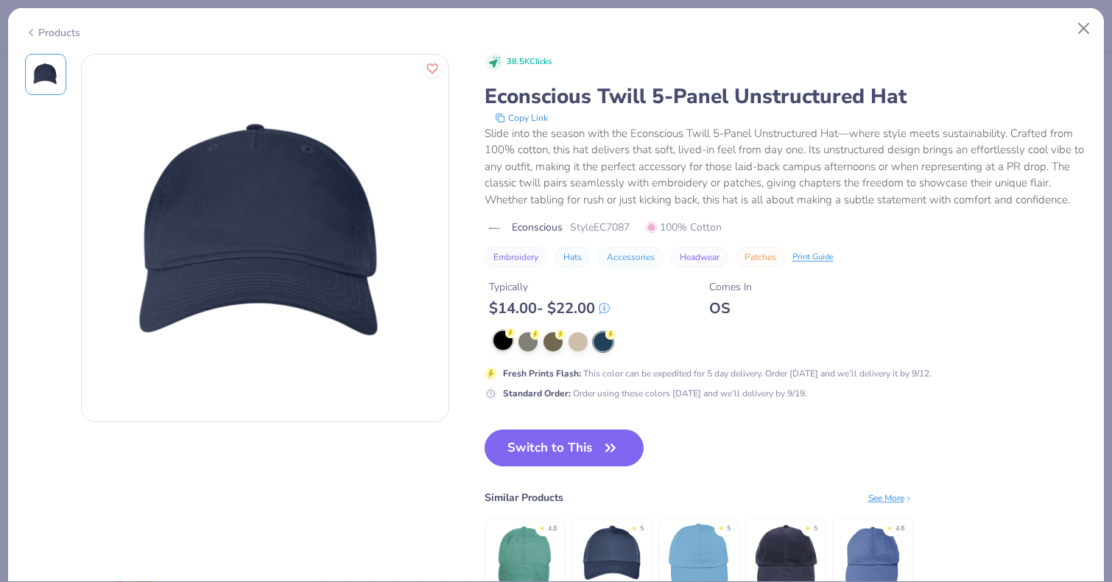
drag, startPoint x: 603, startPoint y: 341, endPoint x: 505, endPoint y: 337, distance: 98.1
click at [505, 337] on icon at bounding box center [510, 333] width 10 height 10
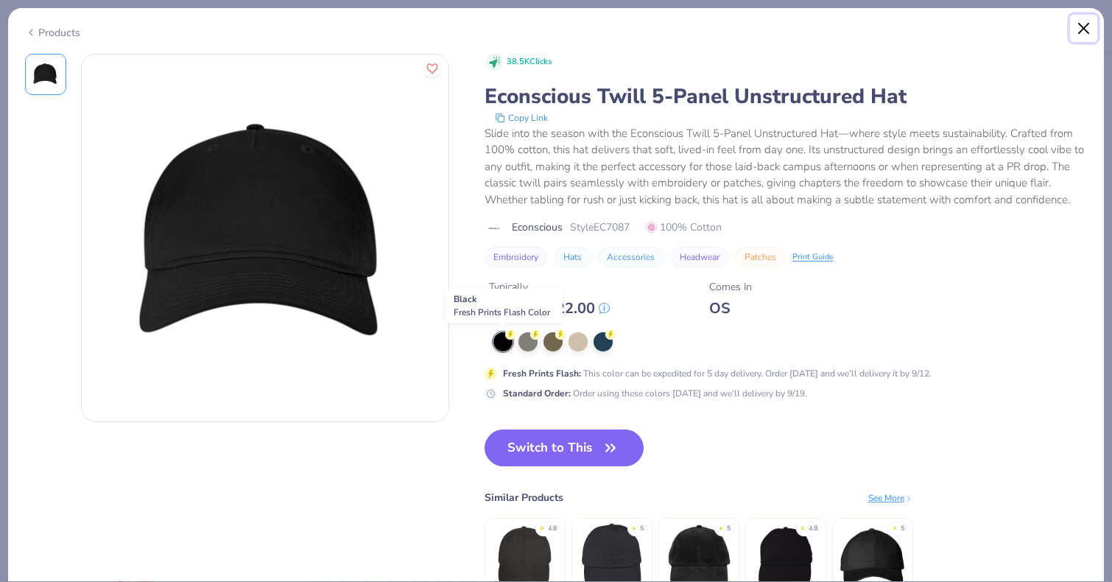
drag, startPoint x: 505, startPoint y: 337, endPoint x: 1080, endPoint y: 35, distance: 649.7
click at [1080, 35] on button "Close" at bounding box center [1084, 29] width 28 height 28
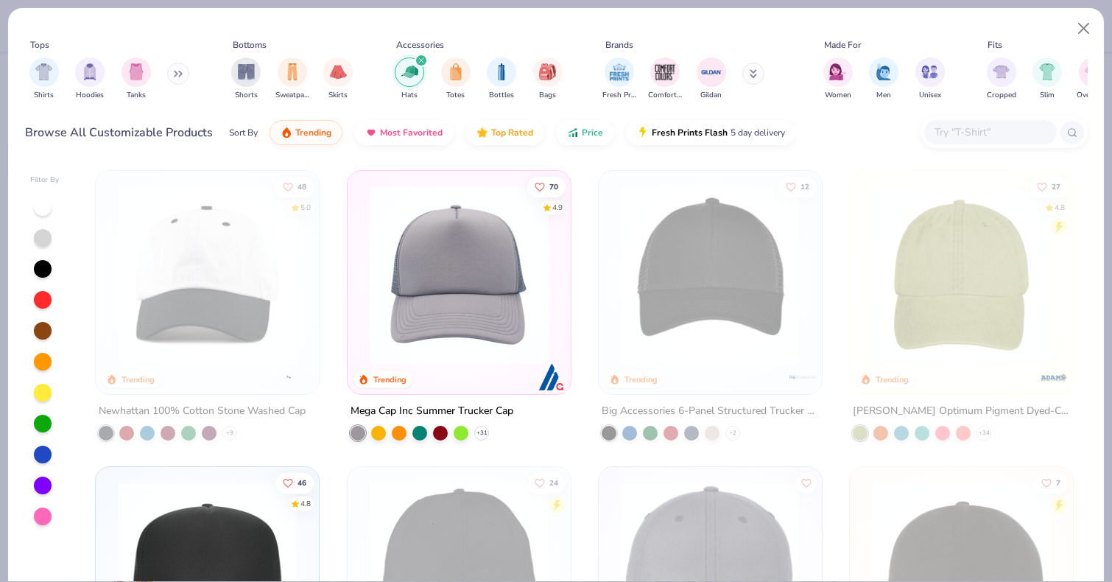
drag, startPoint x: 1080, startPoint y: 35, endPoint x: 188, endPoint y: 296, distance: 929.5
click at [188, 296] on img at bounding box center [207, 275] width 194 height 179
click at [1083, 31] on button "Close" at bounding box center [1084, 29] width 28 height 28
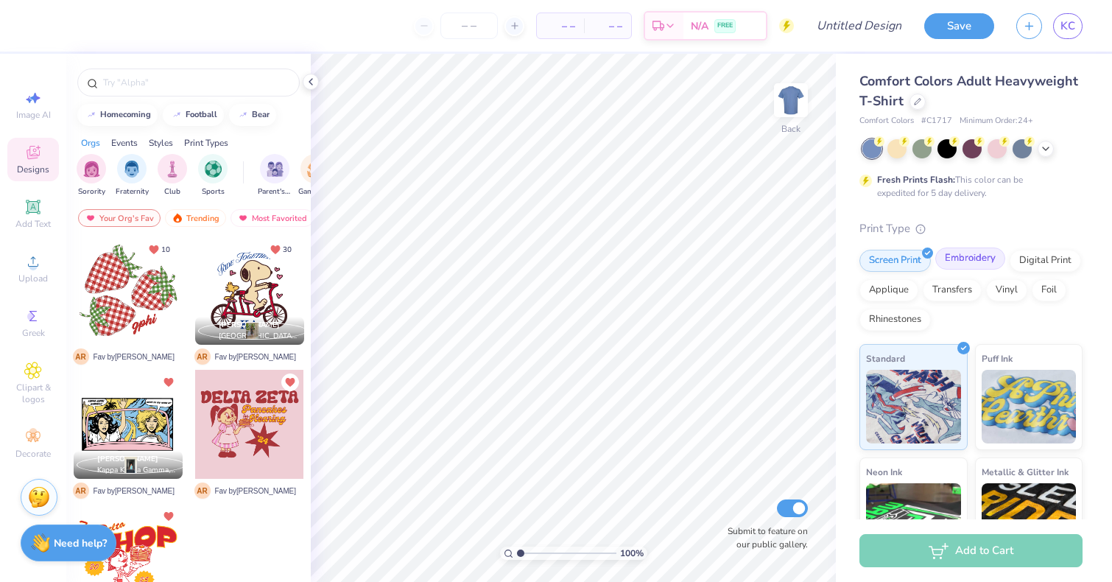
drag, startPoint x: 188, startPoint y: 296, endPoint x: 975, endPoint y: 261, distance: 788.2
click at [975, 261] on div "Embroidery" at bounding box center [970, 258] width 70 height 22
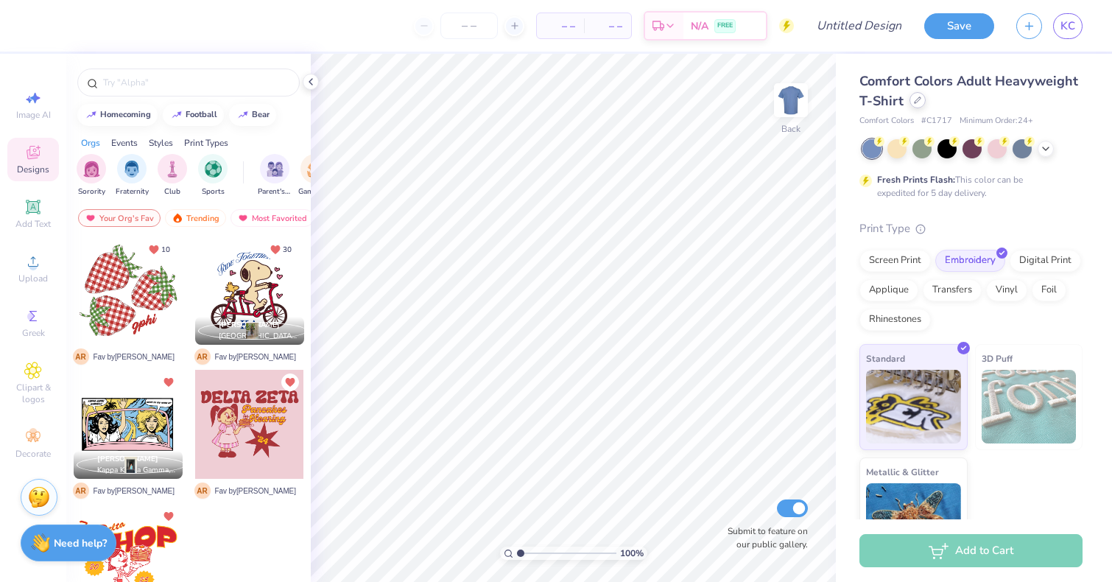
drag, startPoint x: 975, startPoint y: 261, endPoint x: 916, endPoint y: 101, distance: 170.4
click at [916, 101] on icon at bounding box center [917, 99] width 7 height 7
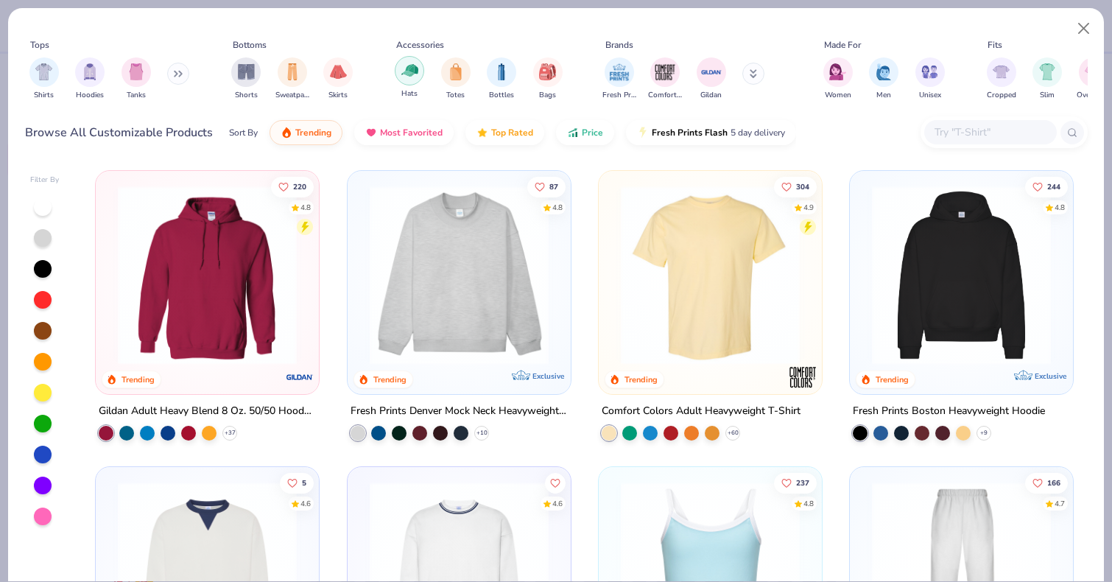
drag, startPoint x: 916, startPoint y: 101, endPoint x: 407, endPoint y: 77, distance: 509.5
click at [407, 77] on img "filter for Hats" at bounding box center [409, 70] width 17 height 17
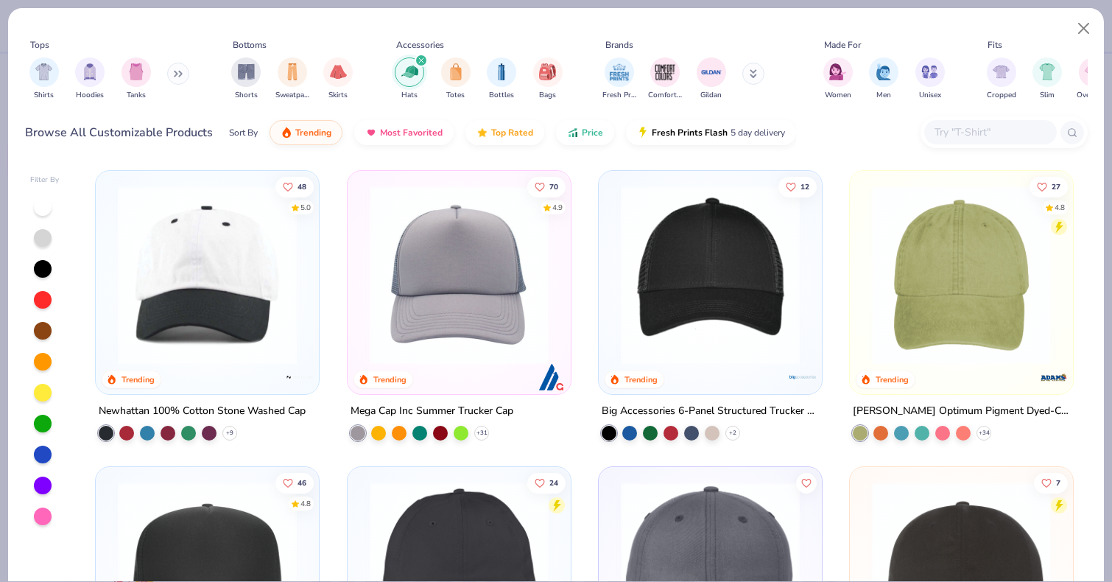
drag, startPoint x: 407, startPoint y: 77, endPoint x: 206, endPoint y: 343, distance: 334.4
click at [206, 343] on img at bounding box center [207, 275] width 194 height 179
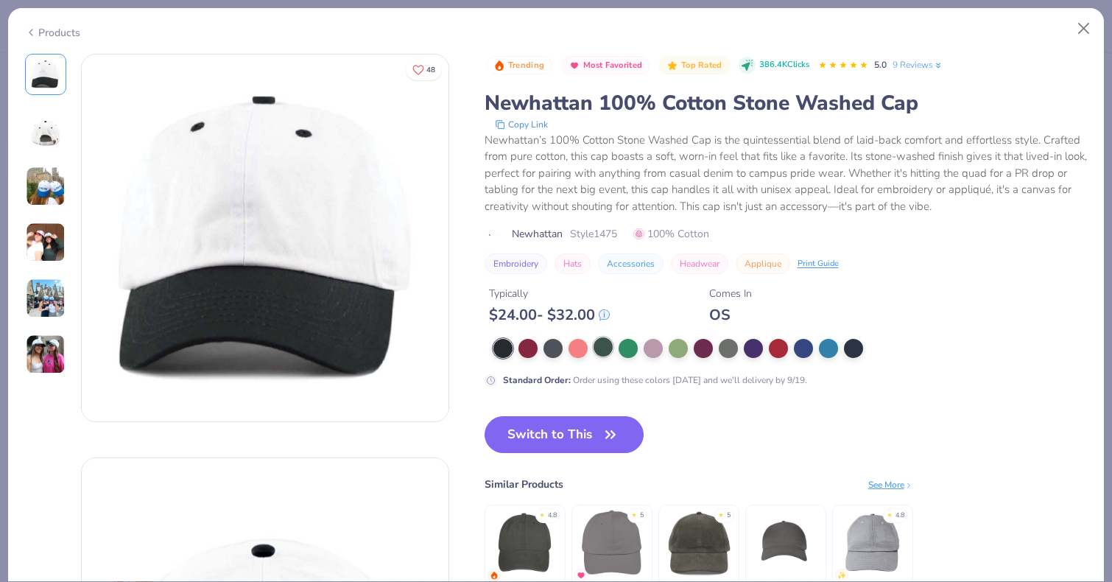
drag, startPoint x: 206, startPoint y: 343, endPoint x: 605, endPoint y: 349, distance: 399.3
click at [605, 349] on div at bounding box center [603, 346] width 19 height 19
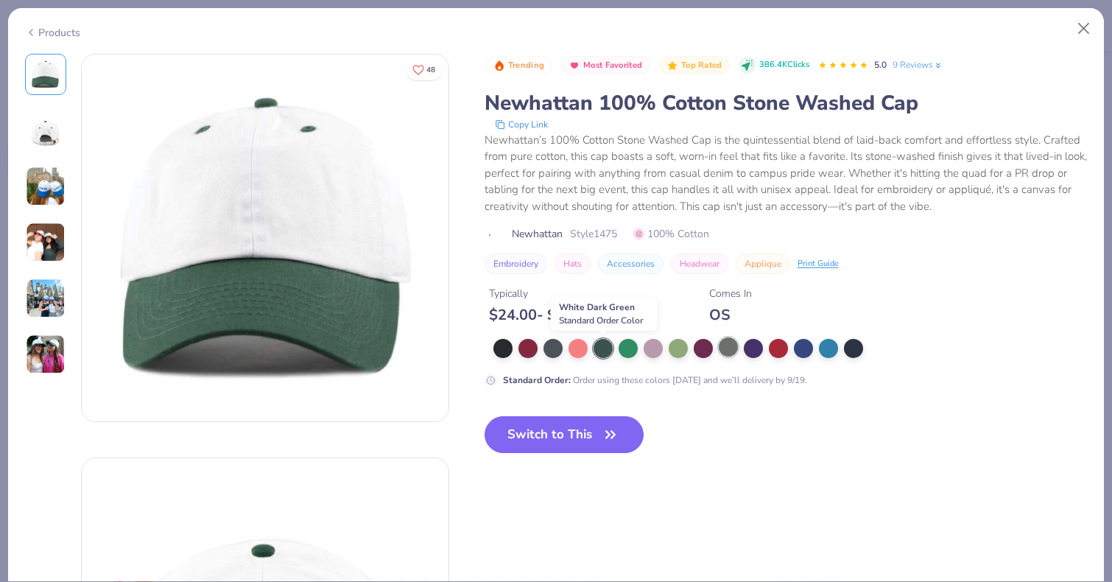
drag, startPoint x: 605, startPoint y: 349, endPoint x: 727, endPoint y: 346, distance: 122.3
click at [727, 346] on div at bounding box center [728, 346] width 19 height 19
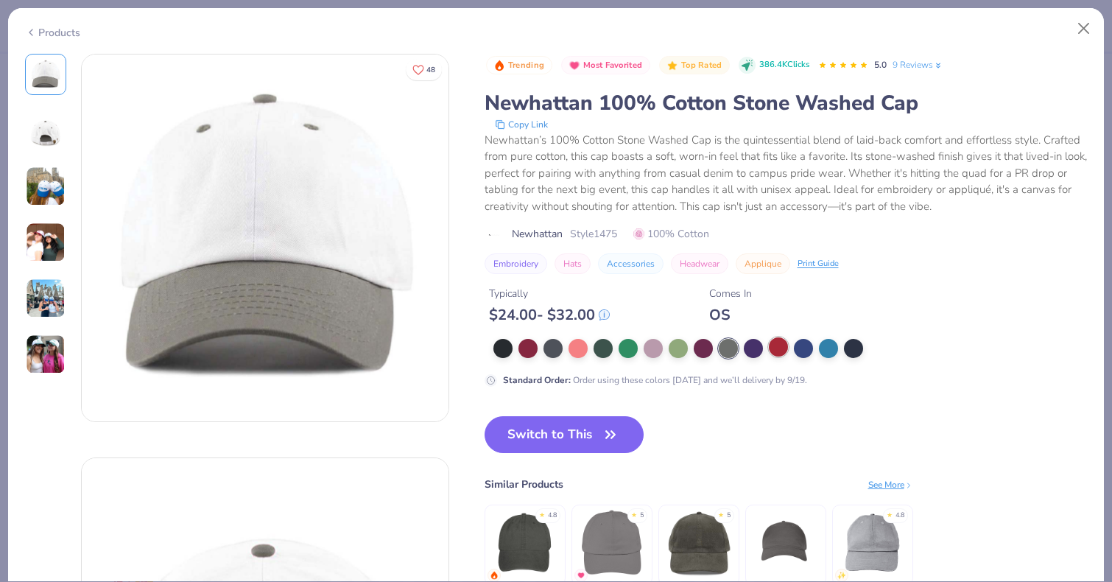
drag, startPoint x: 727, startPoint y: 346, endPoint x: 767, endPoint y: 350, distance: 39.9
click at [769, 350] on div at bounding box center [778, 346] width 19 height 19
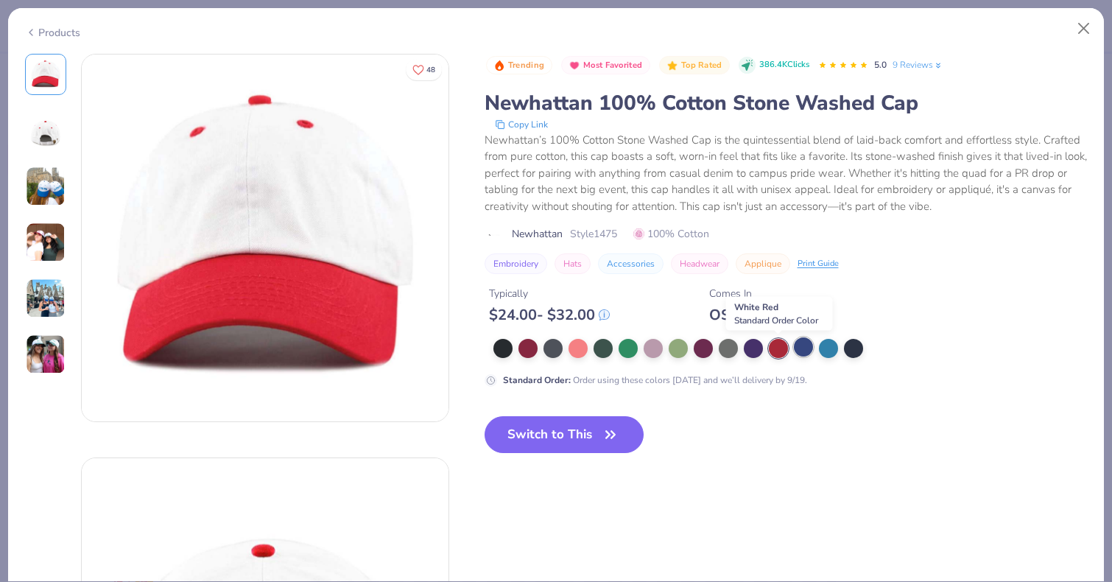
drag, startPoint x: 767, startPoint y: 350, endPoint x: 806, endPoint y: 350, distance: 39.0
click at [806, 350] on div at bounding box center [803, 346] width 19 height 19
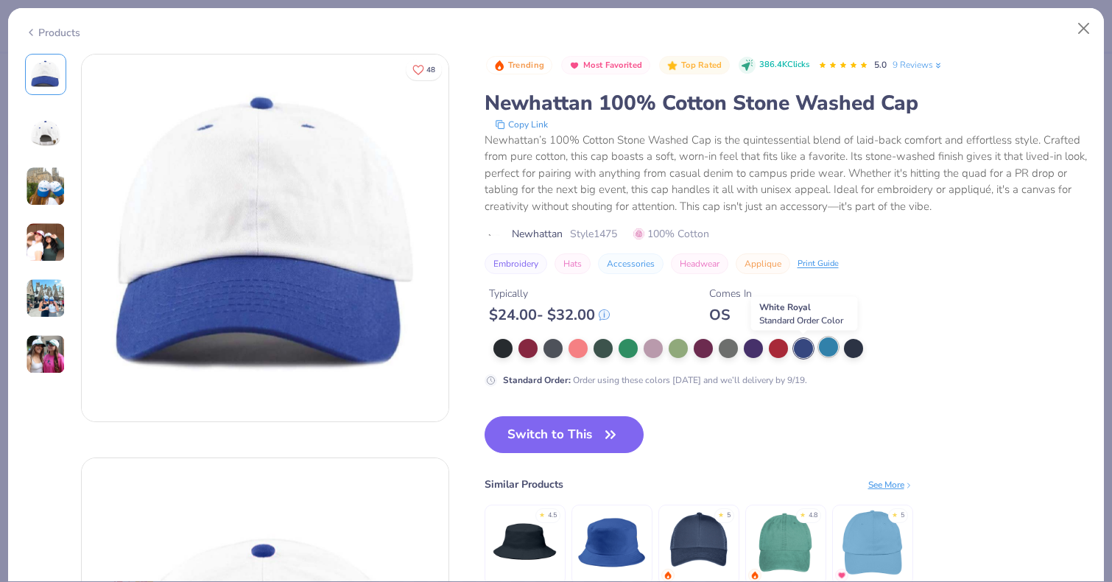
drag, startPoint x: 806, startPoint y: 350, endPoint x: 836, endPoint y: 352, distance: 30.3
click at [836, 352] on div at bounding box center [828, 346] width 19 height 19
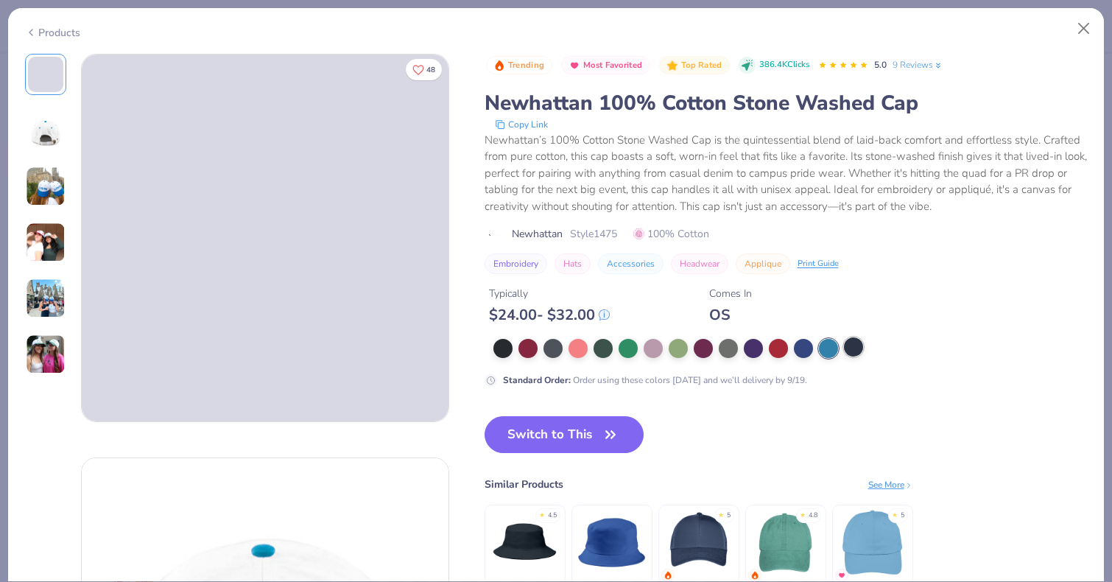
drag, startPoint x: 836, startPoint y: 352, endPoint x: 853, endPoint y: 349, distance: 17.2
click at [853, 349] on div at bounding box center [853, 346] width 19 height 19
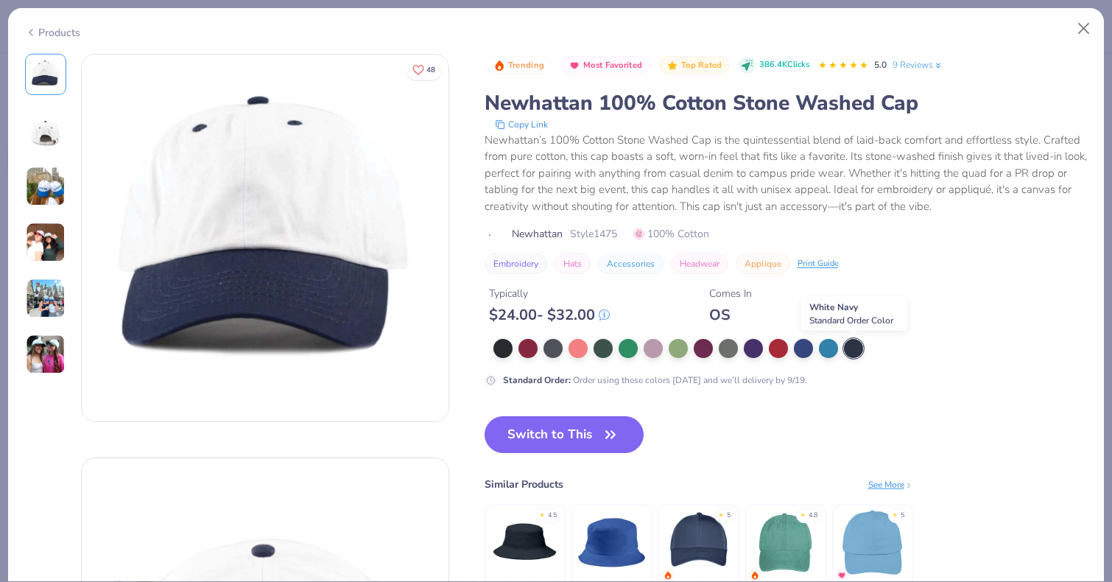
click at [496, 340] on div at bounding box center [503, 348] width 19 height 19
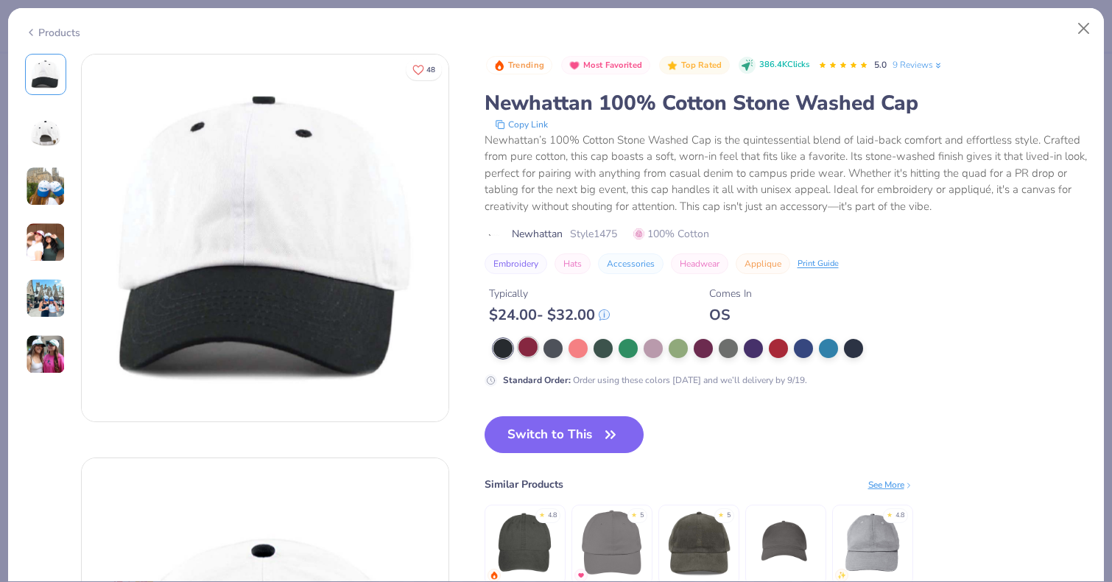
drag, startPoint x: 853, startPoint y: 349, endPoint x: 527, endPoint y: 345, distance: 325.6
click at [527, 345] on div at bounding box center [528, 346] width 19 height 19
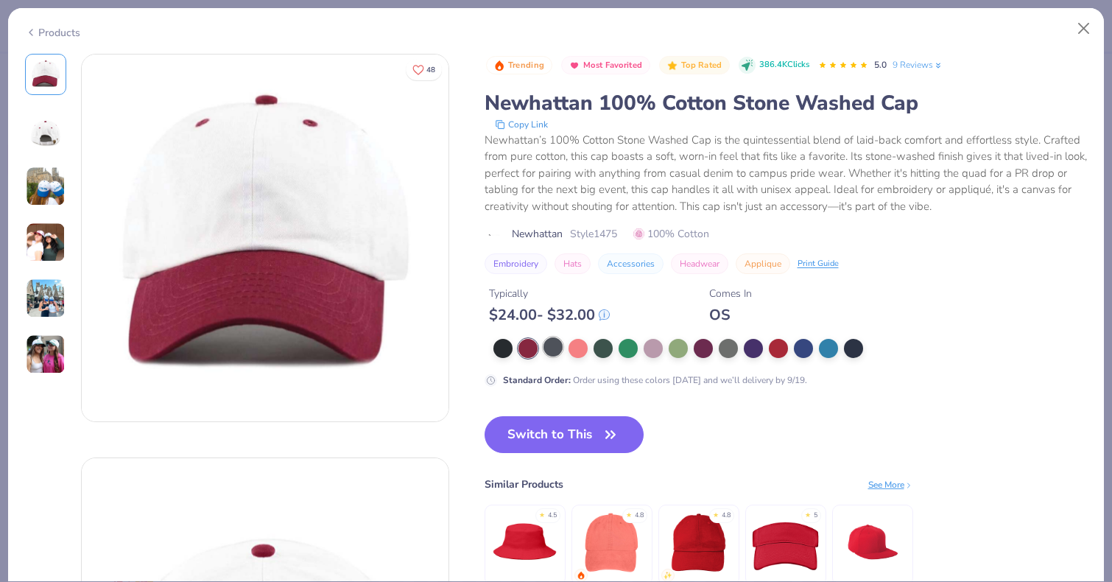
drag, startPoint x: 527, startPoint y: 345, endPoint x: 562, endPoint y: 348, distance: 34.7
click at [562, 348] on div at bounding box center [553, 346] width 19 height 19
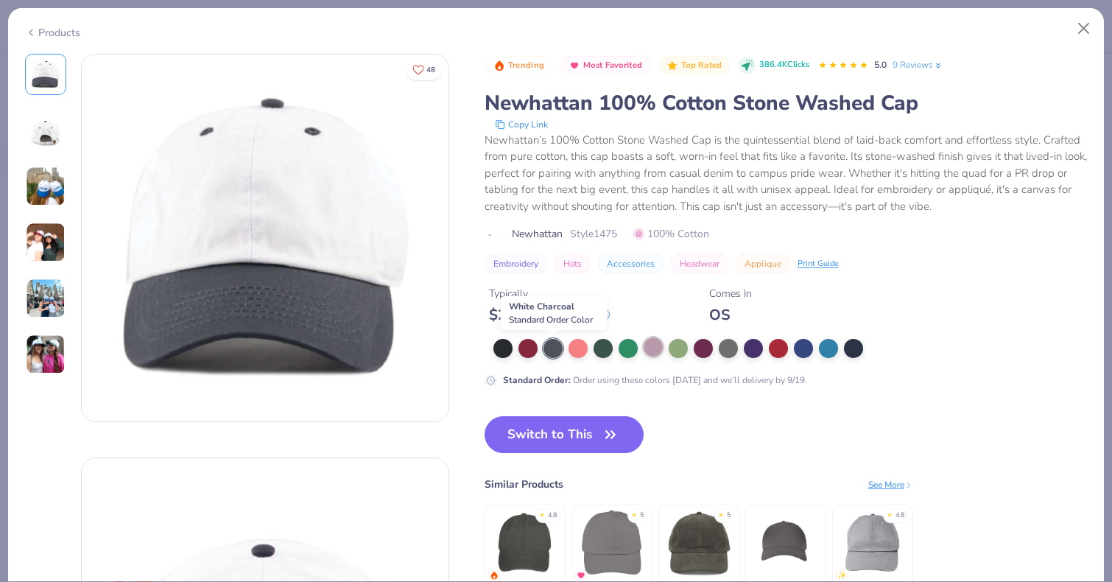
drag, startPoint x: 562, startPoint y: 348, endPoint x: 657, endPoint y: 348, distance: 95.0
click at [657, 348] on div at bounding box center [653, 346] width 19 height 19
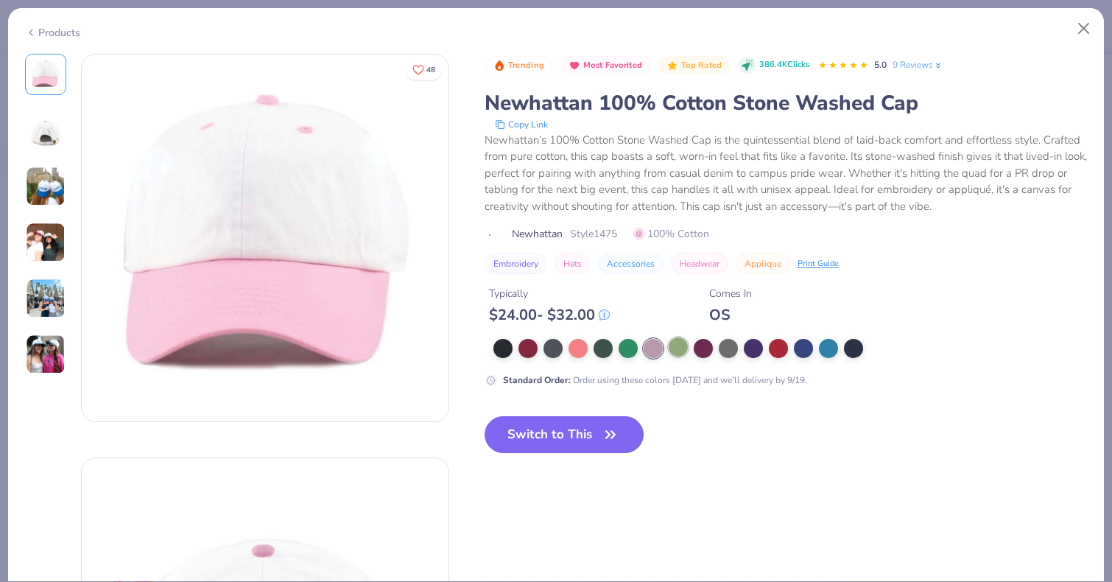
drag, startPoint x: 657, startPoint y: 348, endPoint x: 675, endPoint y: 348, distance: 17.7
click at [675, 348] on div at bounding box center [678, 346] width 19 height 19
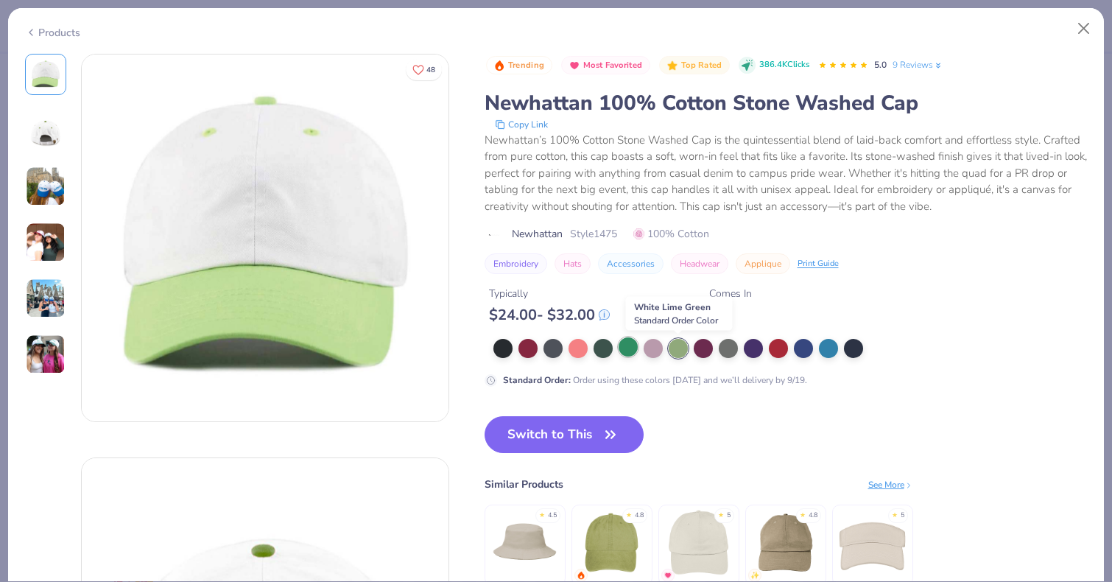
drag, startPoint x: 675, startPoint y: 348, endPoint x: 619, endPoint y: 348, distance: 56.0
click at [619, 348] on div at bounding box center [628, 346] width 19 height 19
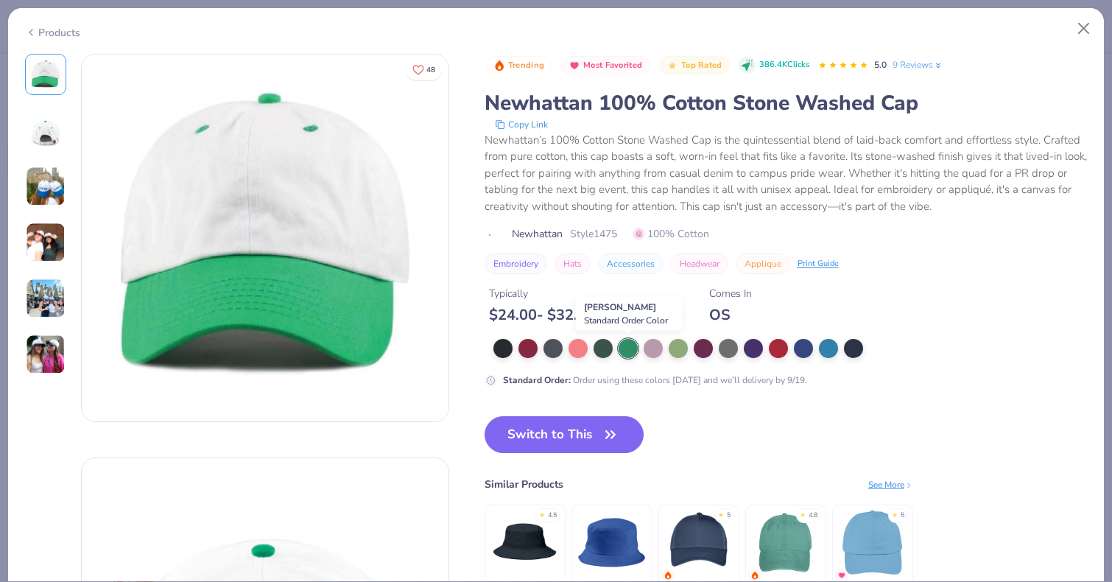
click at [603, 348] on div at bounding box center [603, 348] width 19 height 19
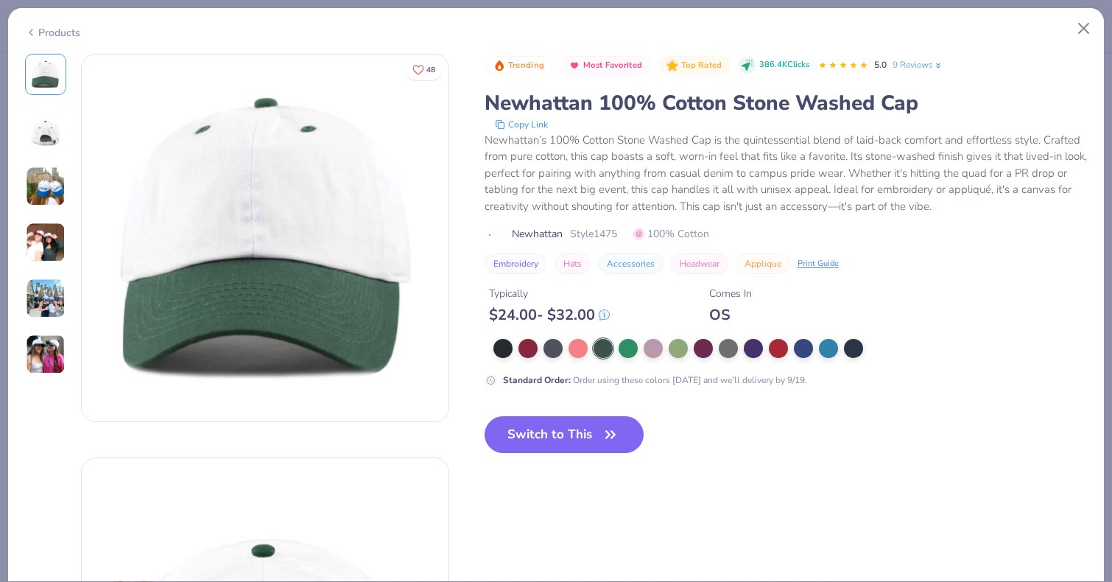
drag, startPoint x: 619, startPoint y: 348, endPoint x: 41, endPoint y: 243, distance: 587.0
click at [41, 243] on img at bounding box center [46, 242] width 40 height 40
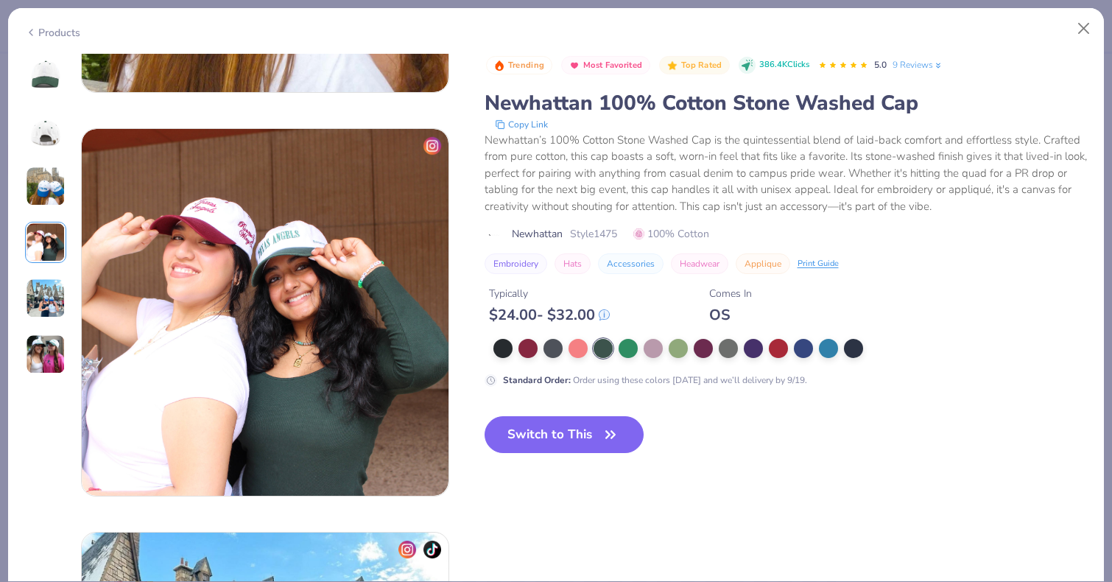
scroll to position [1211, 0]
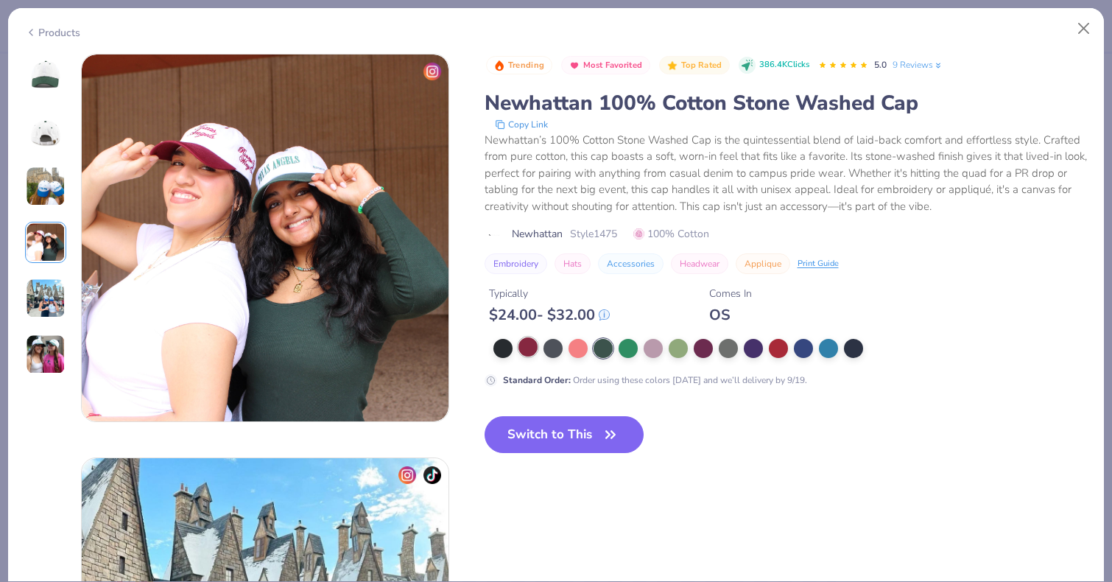
drag, startPoint x: 41, startPoint y: 243, endPoint x: 530, endPoint y: 348, distance: 499.4
click at [530, 348] on div at bounding box center [528, 346] width 19 height 19
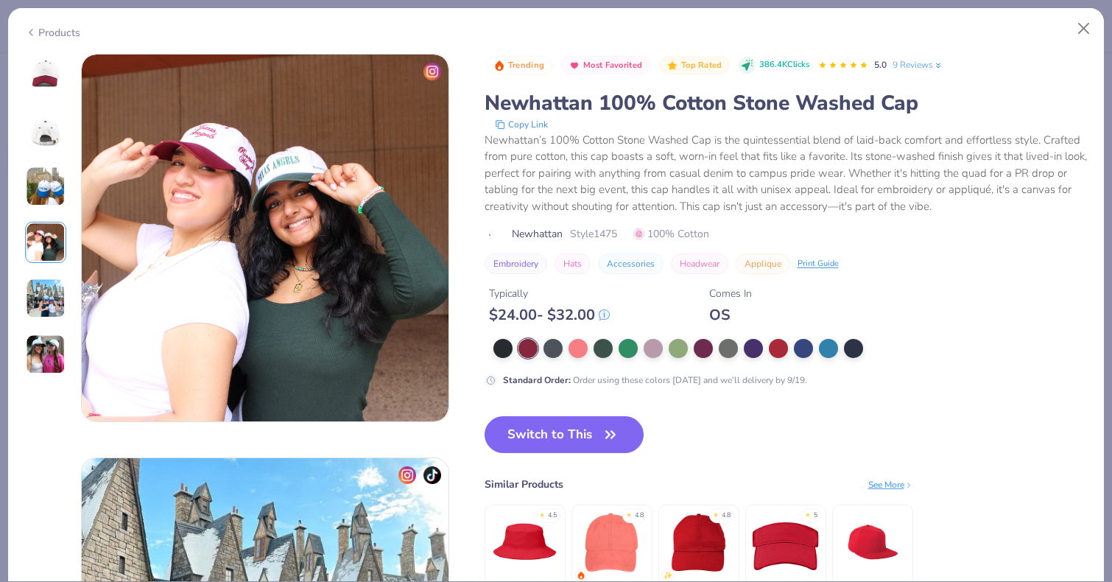
click at [603, 349] on div at bounding box center [603, 348] width 19 height 19
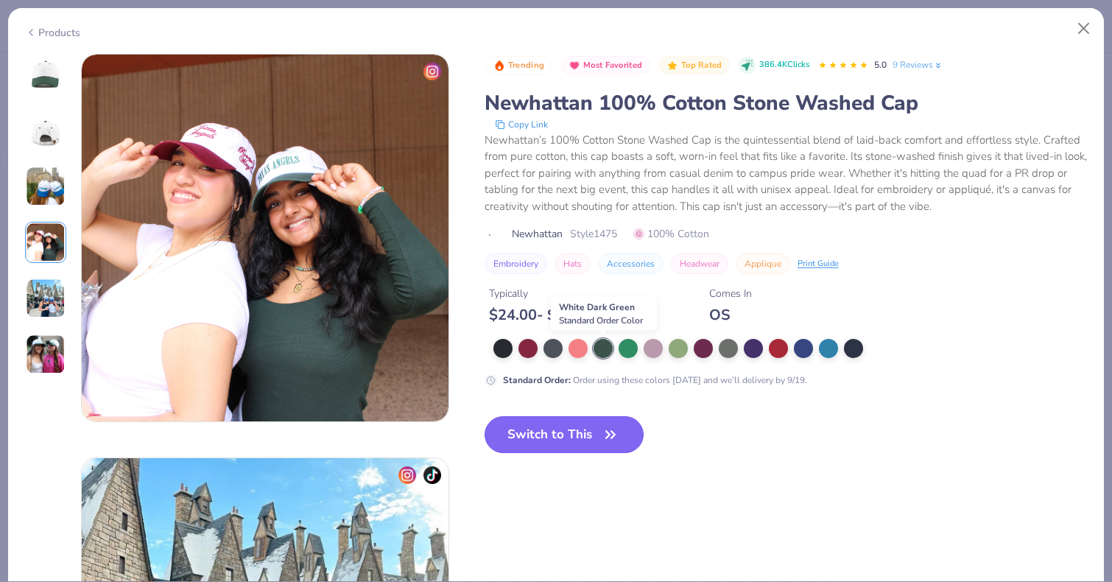
drag, startPoint x: 530, startPoint y: 348, endPoint x: 569, endPoint y: 436, distance: 96.6
click at [569, 436] on button "Switch to This" at bounding box center [565, 434] width 160 height 37
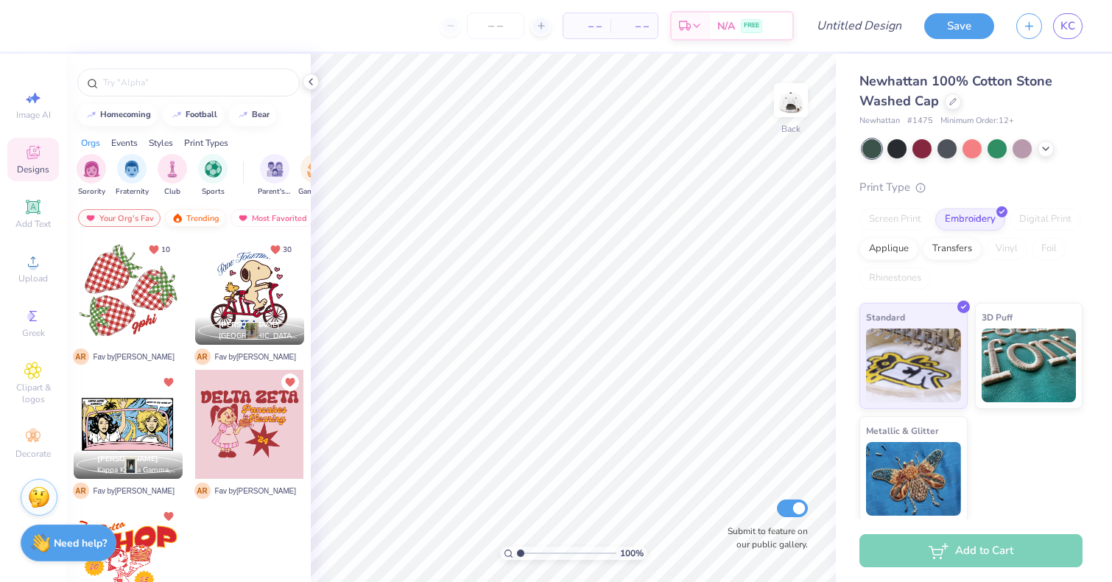
drag, startPoint x: 569, startPoint y: 436, endPoint x: 203, endPoint y: 222, distance: 423.2
click at [203, 222] on div "Trending" at bounding box center [195, 218] width 61 height 18
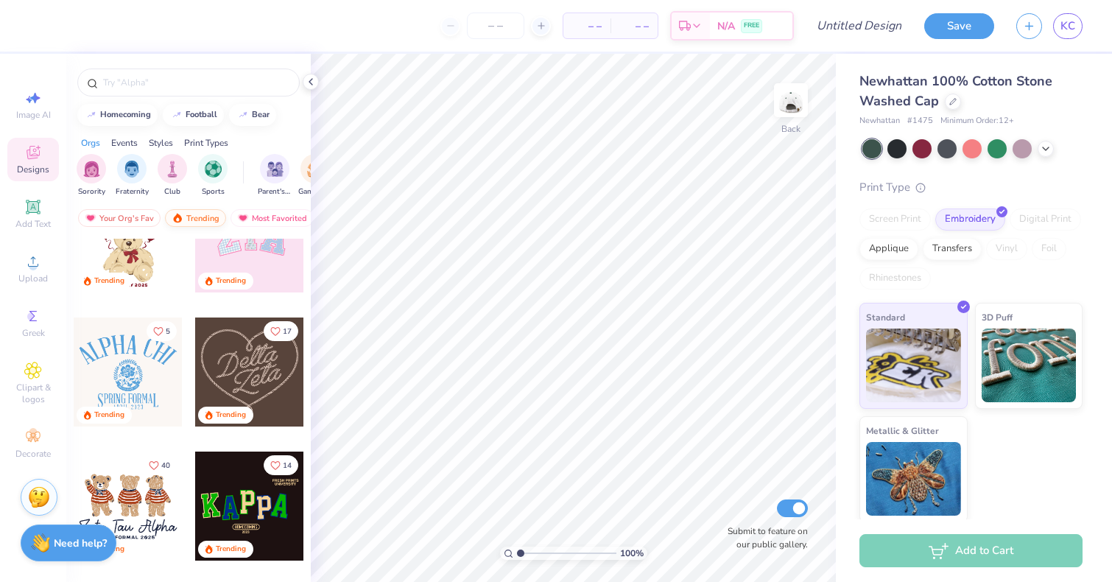
scroll to position [333, 0]
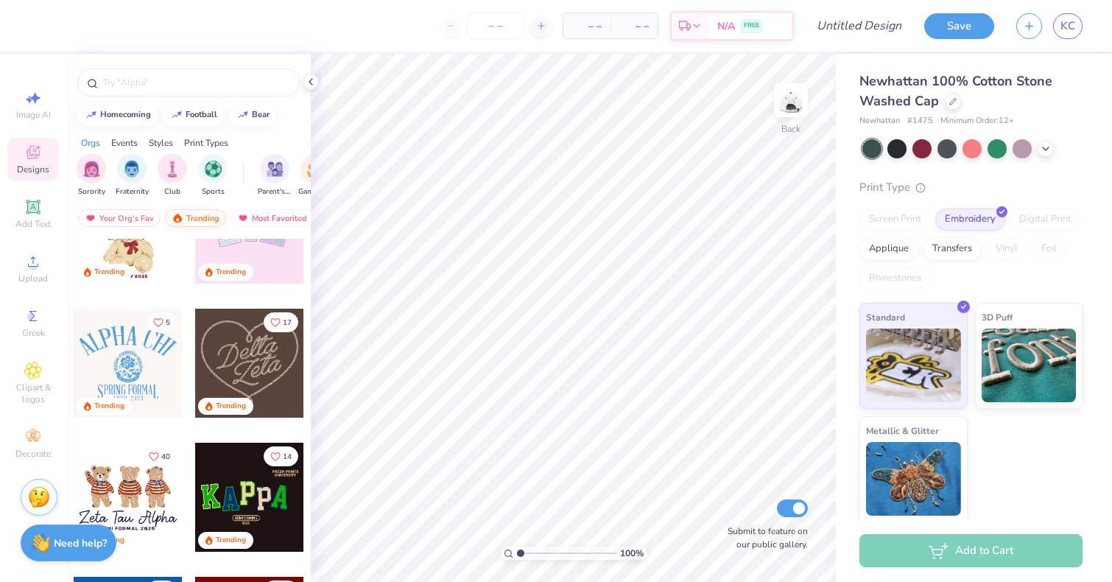
click at [155, 143] on div "Styles" at bounding box center [161, 142] width 24 height 13
drag, startPoint x: 203, startPoint y: 222, endPoint x: 138, endPoint y: 170, distance: 83.9
click at [138, 170] on img "filter for Minimalist" at bounding box center [132, 167] width 16 height 17
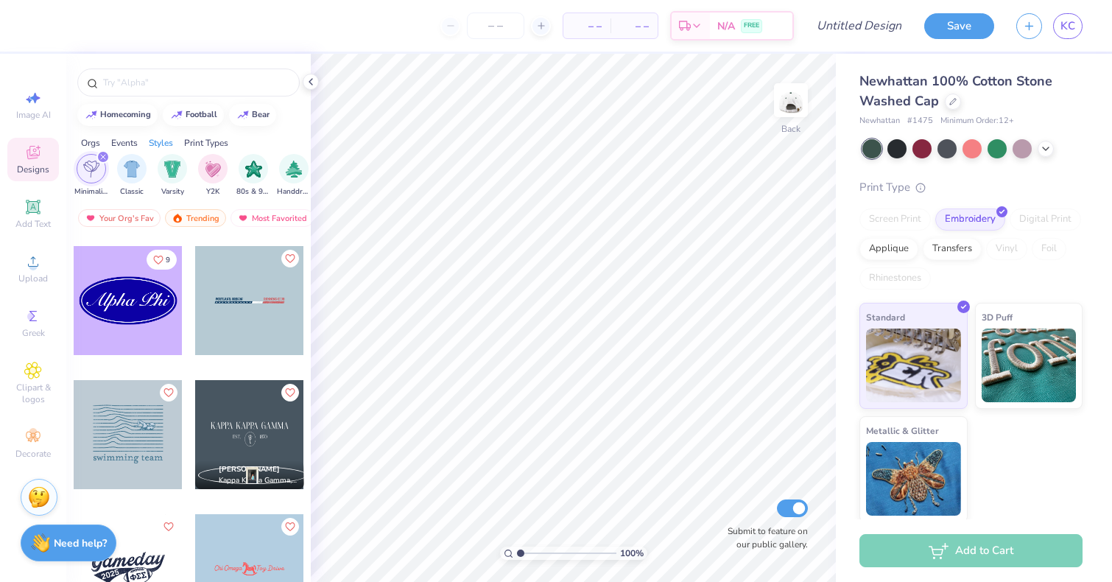
scroll to position [4137, 0]
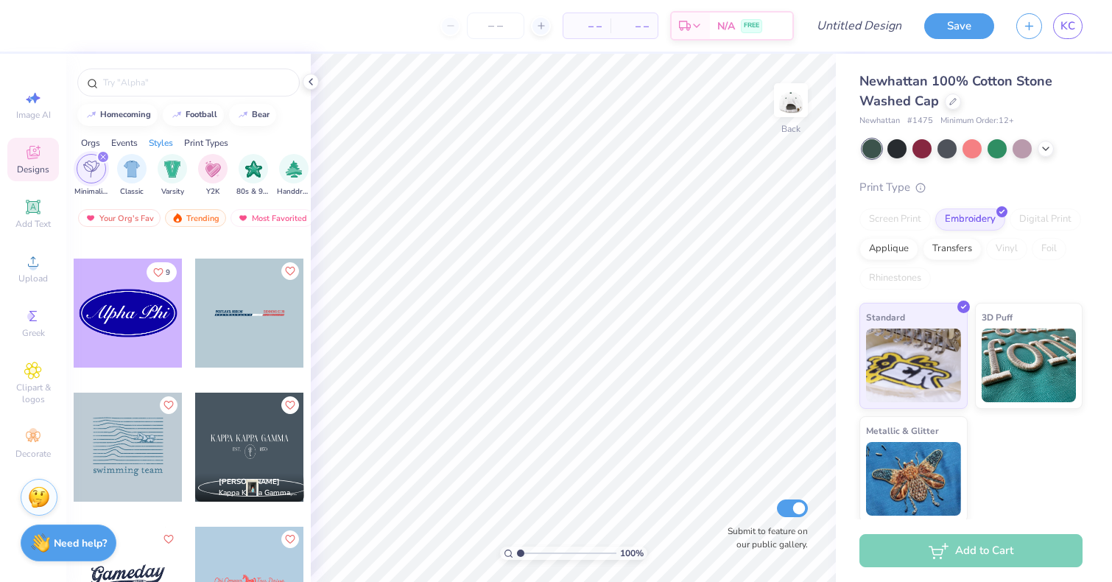
click at [154, 329] on div at bounding box center [128, 313] width 109 height 109
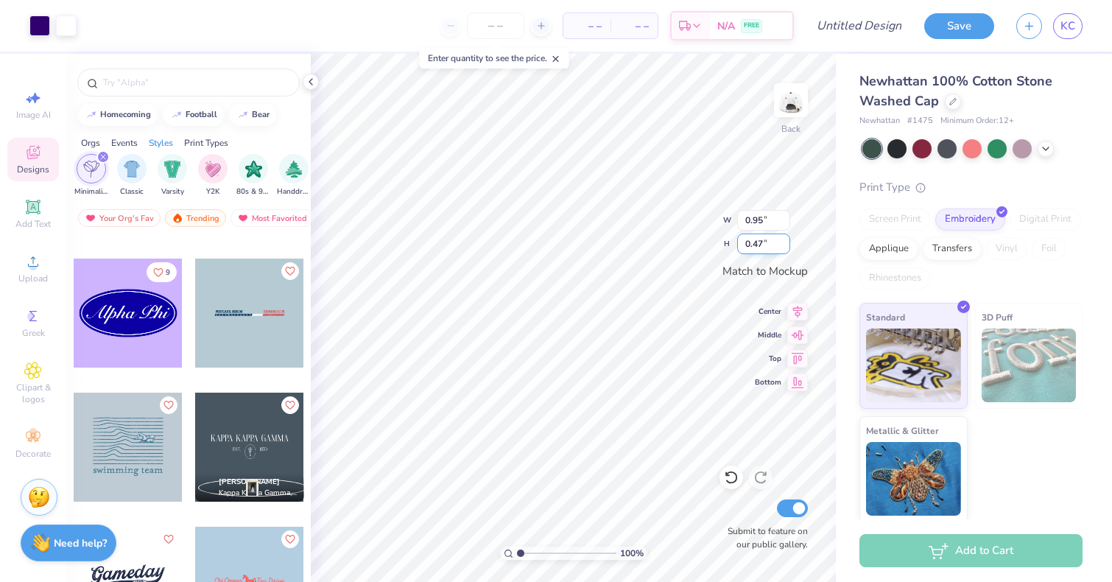
click at [744, 235] on div "100 % Back W 0.95 0.95 " H 0.47 0.47 " Match to Mockup Center Middle Top Bottom…" at bounding box center [573, 318] width 525 height 528
type input "2.95"
type input "1.45"
type input "3.68"
type input "1.81"
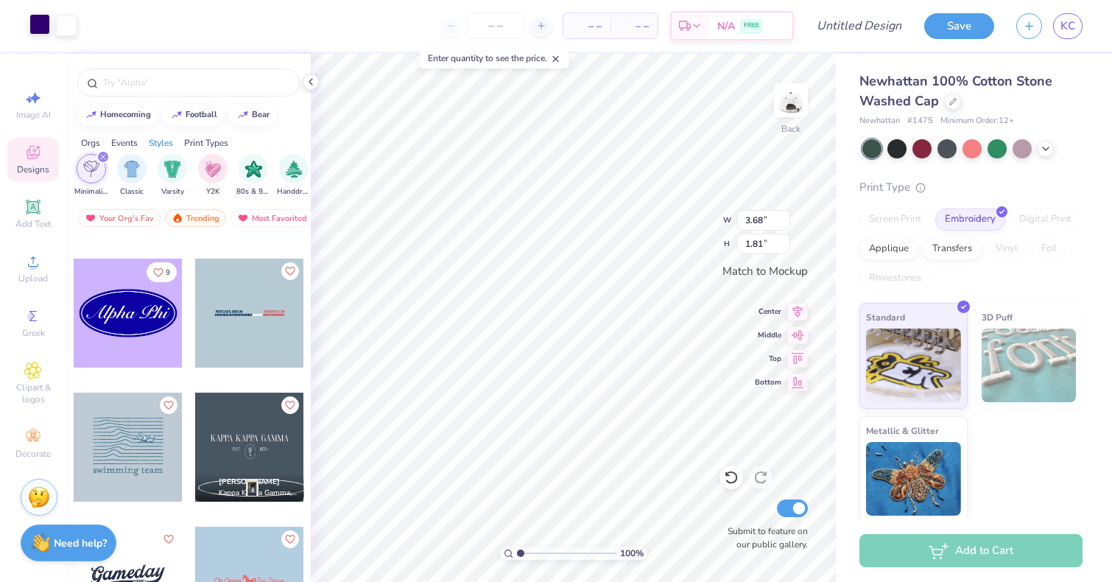
drag, startPoint x: 744, startPoint y: 235, endPoint x: 39, endPoint y: 31, distance: 733.8
click at [39, 31] on div at bounding box center [39, 24] width 21 height 21
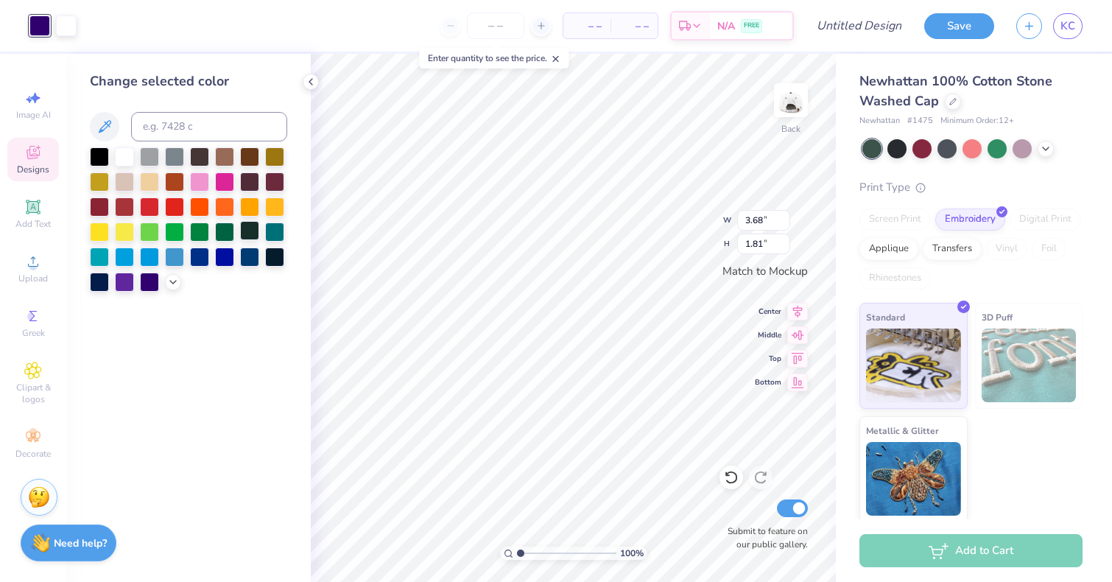
drag, startPoint x: 39, startPoint y: 31, endPoint x: 253, endPoint y: 231, distance: 292.4
click at [253, 231] on div at bounding box center [249, 230] width 19 height 19
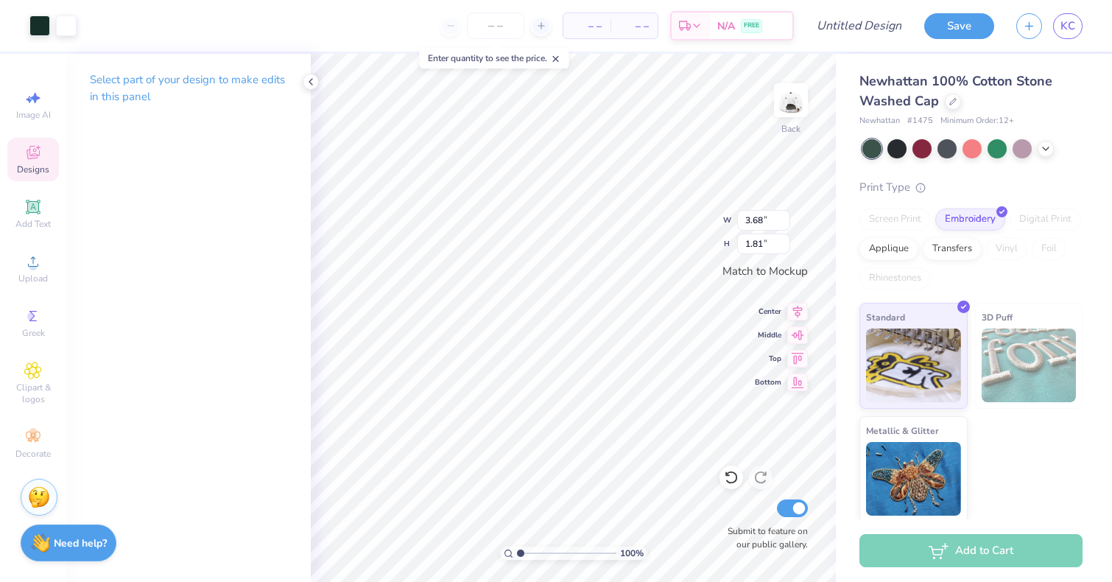
type input "2.99"
type input "0.66"
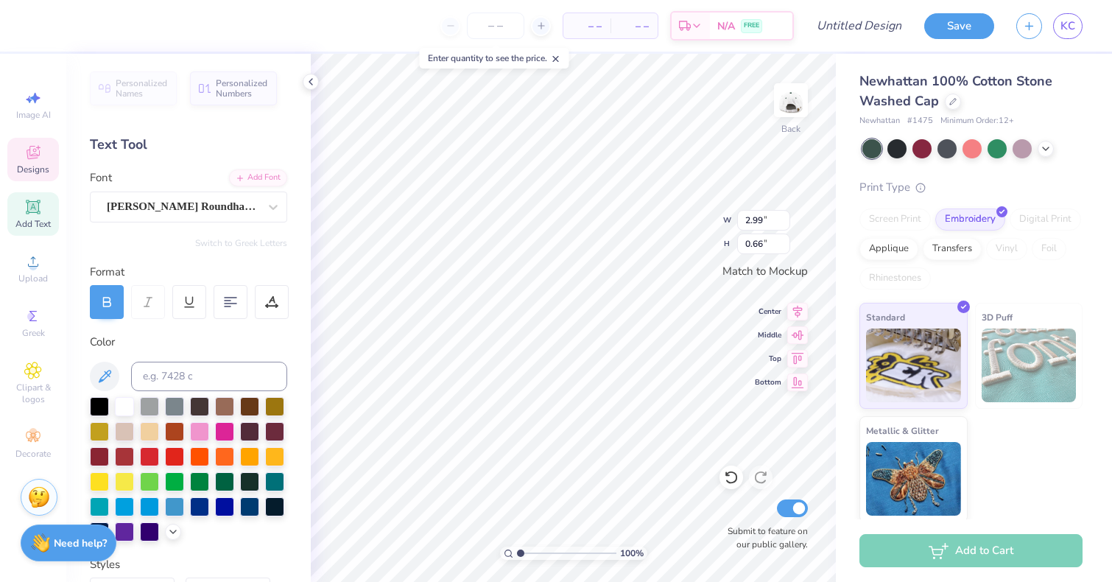
scroll to position [0, 1]
type textarea "Tri Delta"
click at [950, 103] on icon at bounding box center [952, 99] width 7 height 7
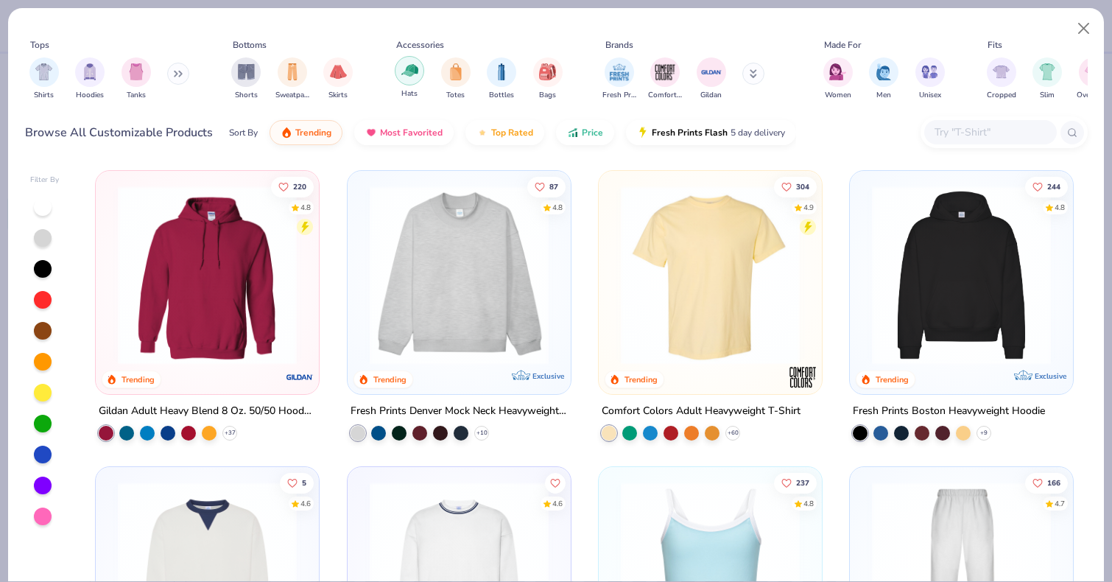
click at [414, 74] on img "filter for Hats" at bounding box center [409, 70] width 17 height 17
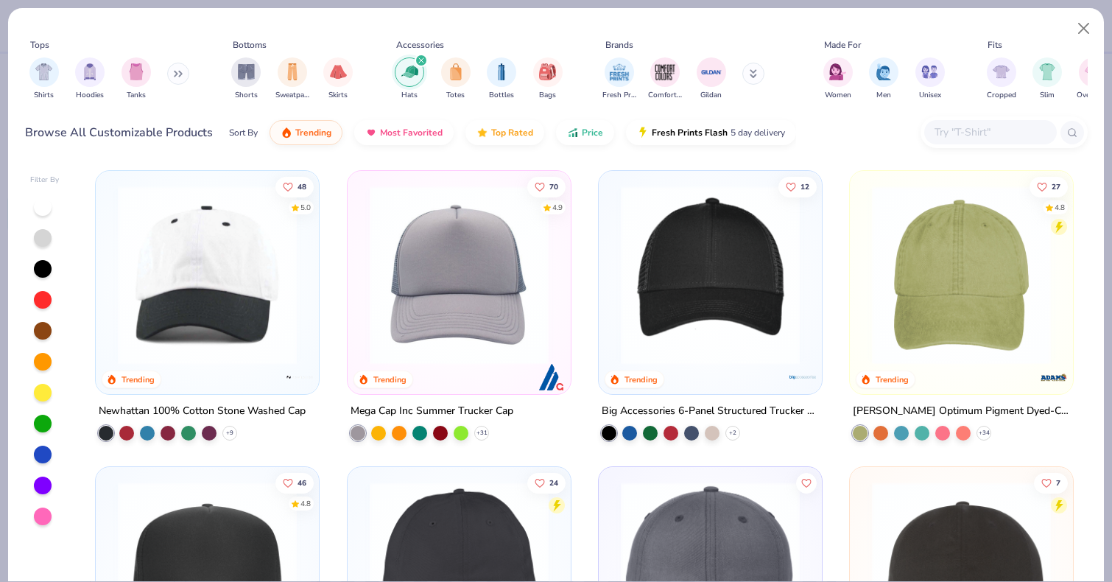
click at [156, 354] on img at bounding box center [207, 275] width 194 height 179
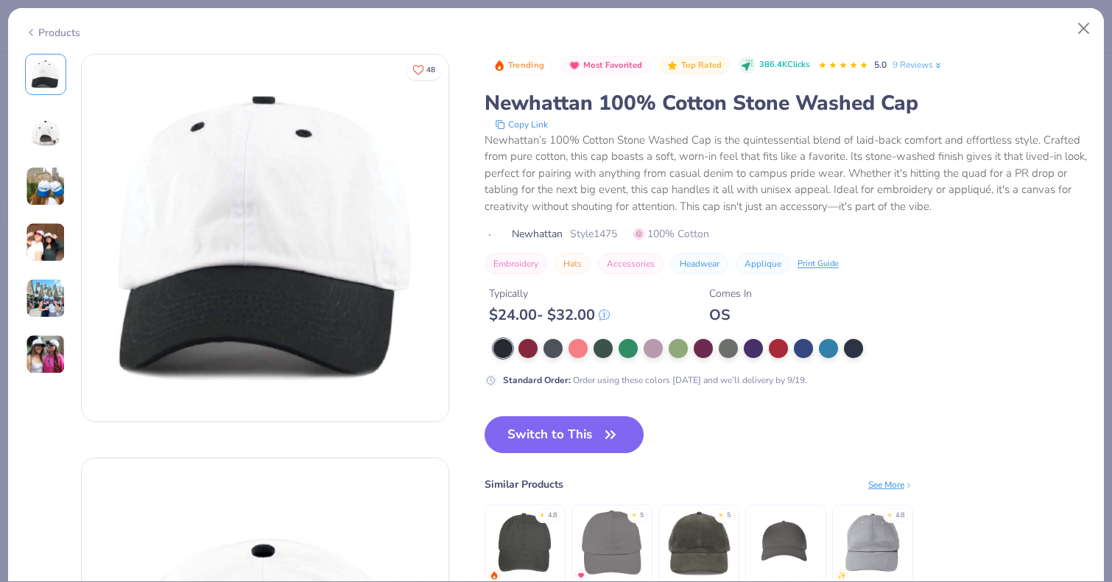
click at [51, 214] on div at bounding box center [45, 214] width 41 height 321
click at [51, 193] on img at bounding box center [46, 186] width 40 height 40
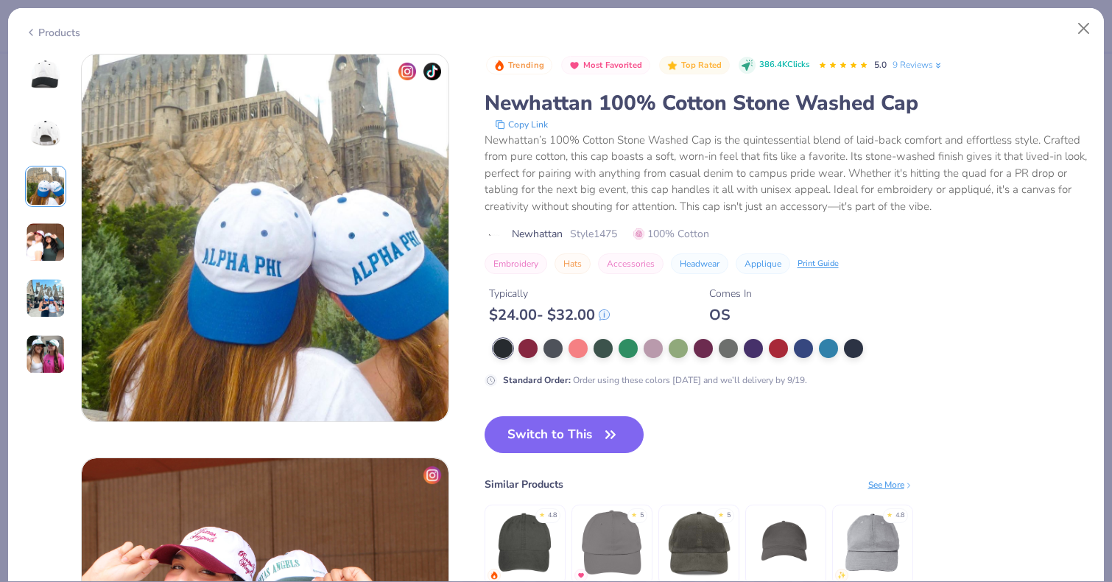
click at [49, 242] on img at bounding box center [46, 242] width 40 height 40
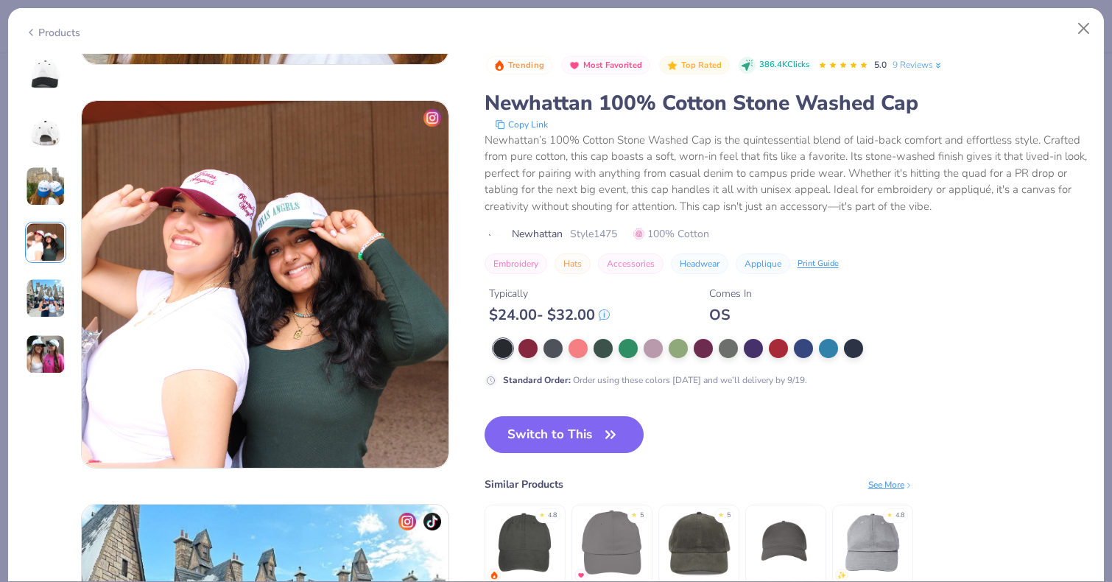
scroll to position [1211, 0]
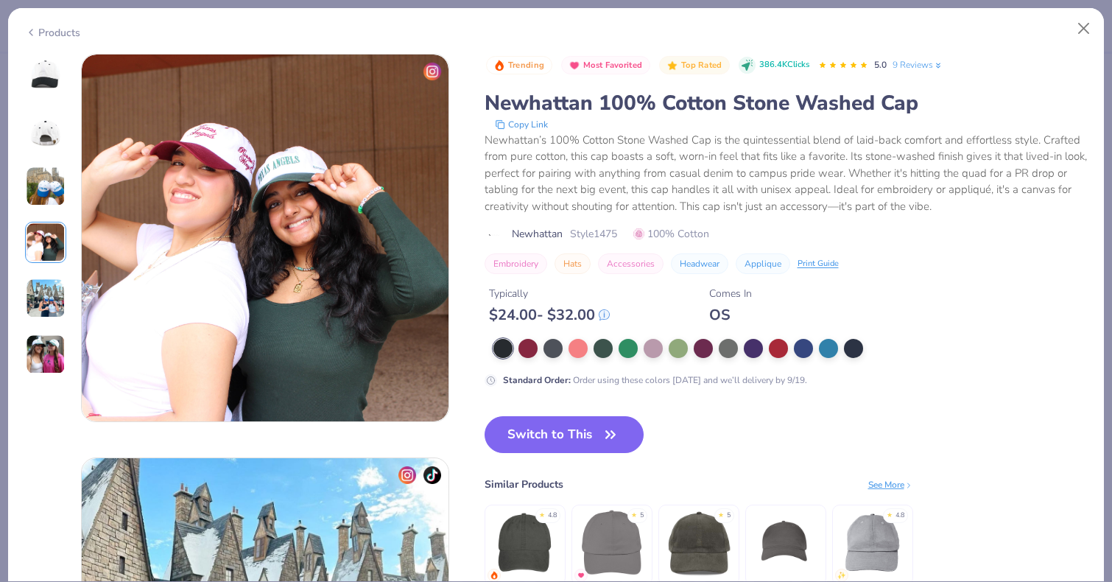
click at [46, 360] on img at bounding box center [46, 354] width 40 height 40
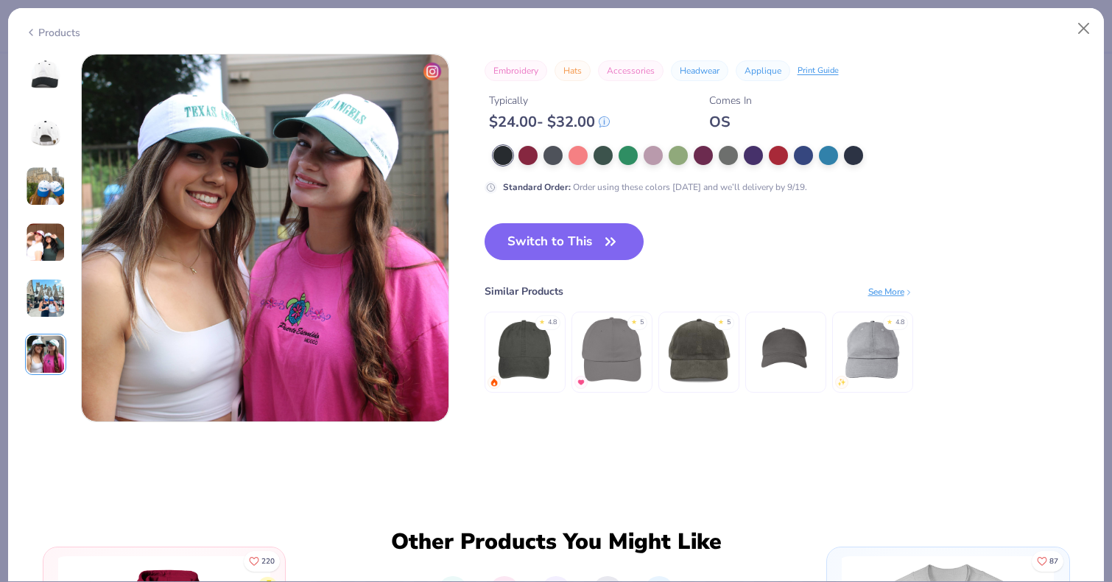
click at [51, 281] on img at bounding box center [46, 298] width 40 height 40
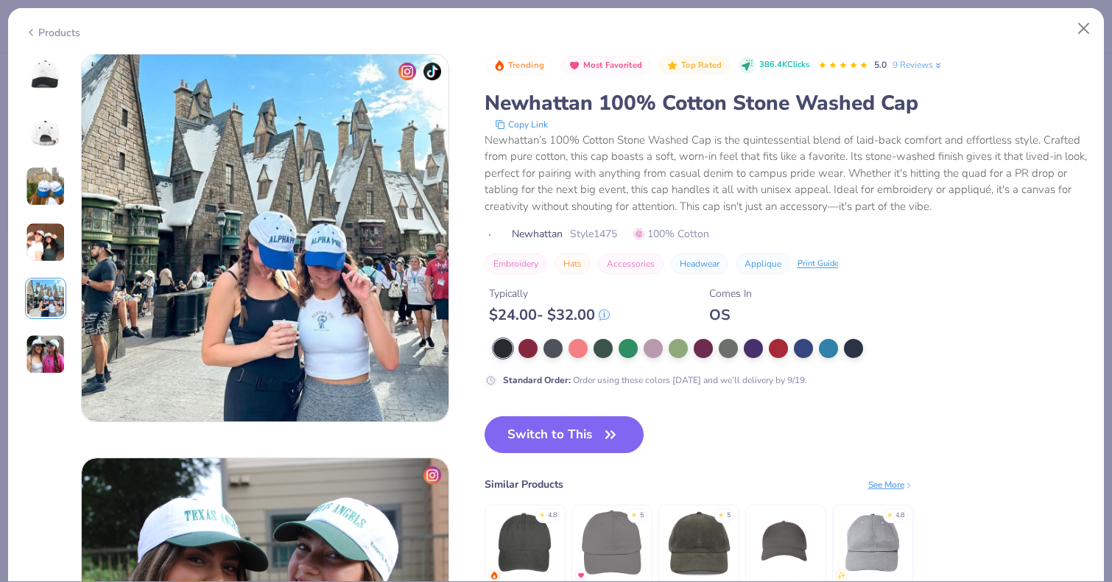
click at [52, 253] on img at bounding box center [46, 242] width 40 height 40
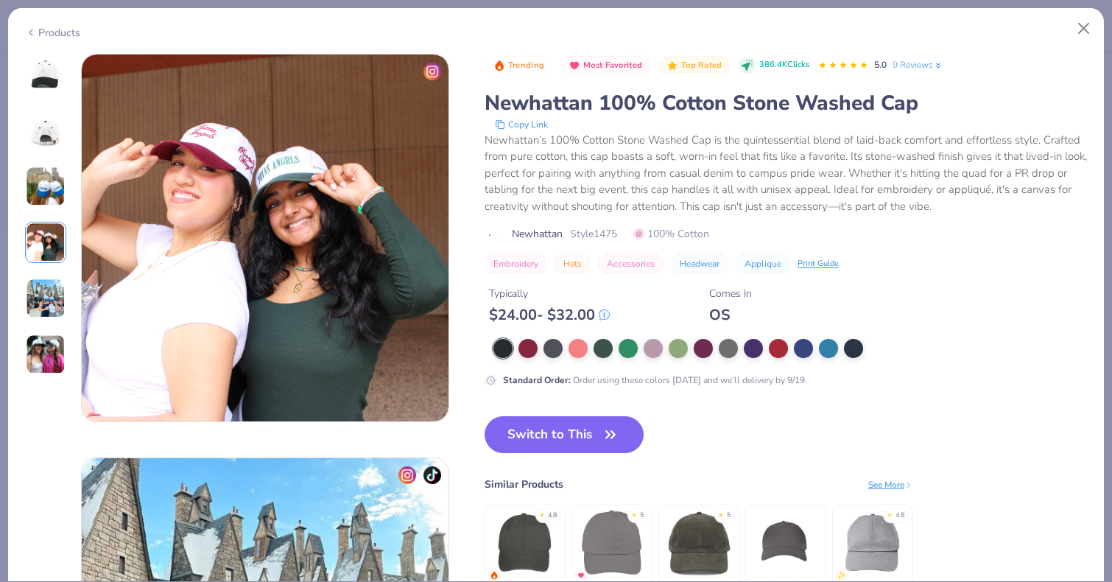
click at [47, 199] on img at bounding box center [46, 186] width 40 height 40
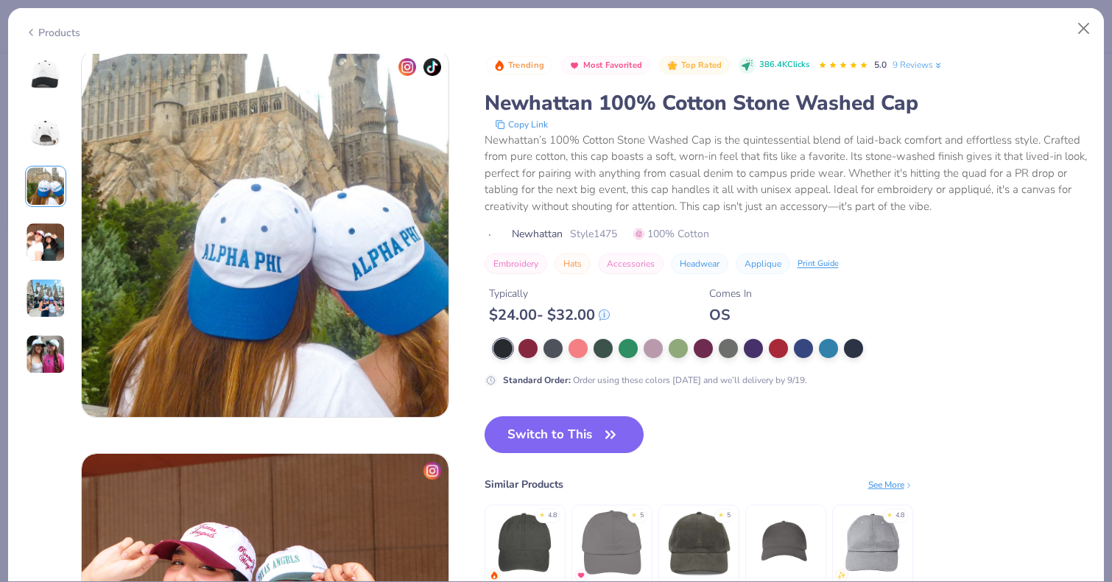
scroll to position [807, 0]
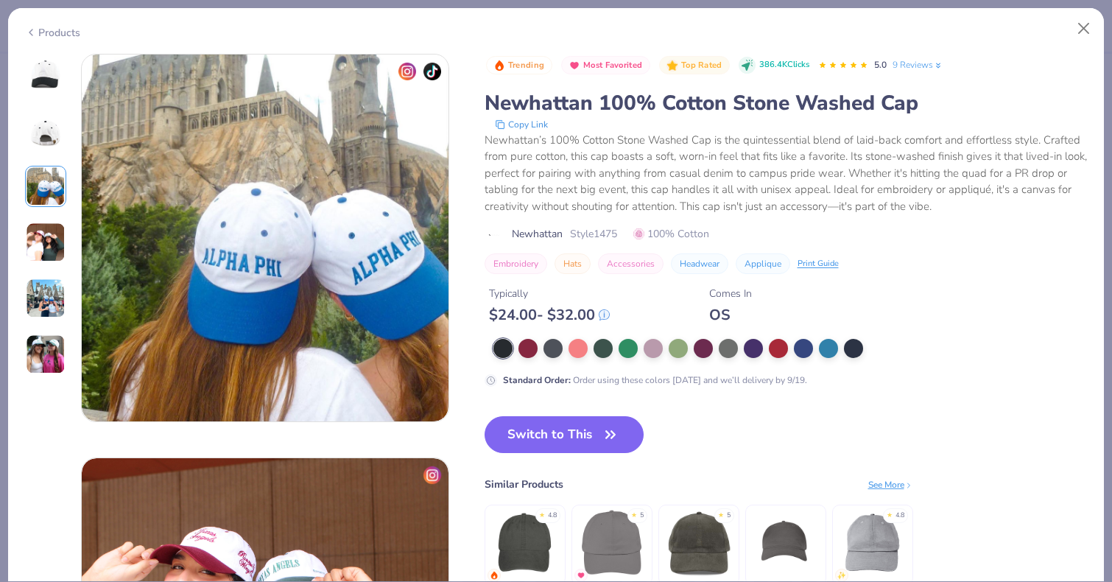
click at [43, 252] on img at bounding box center [46, 242] width 40 height 40
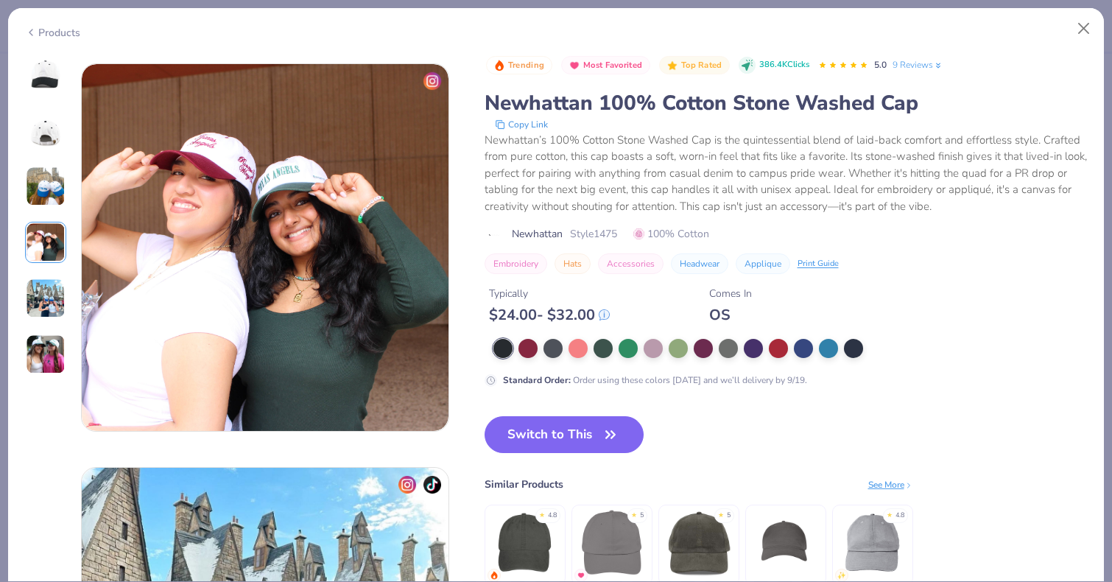
scroll to position [1211, 0]
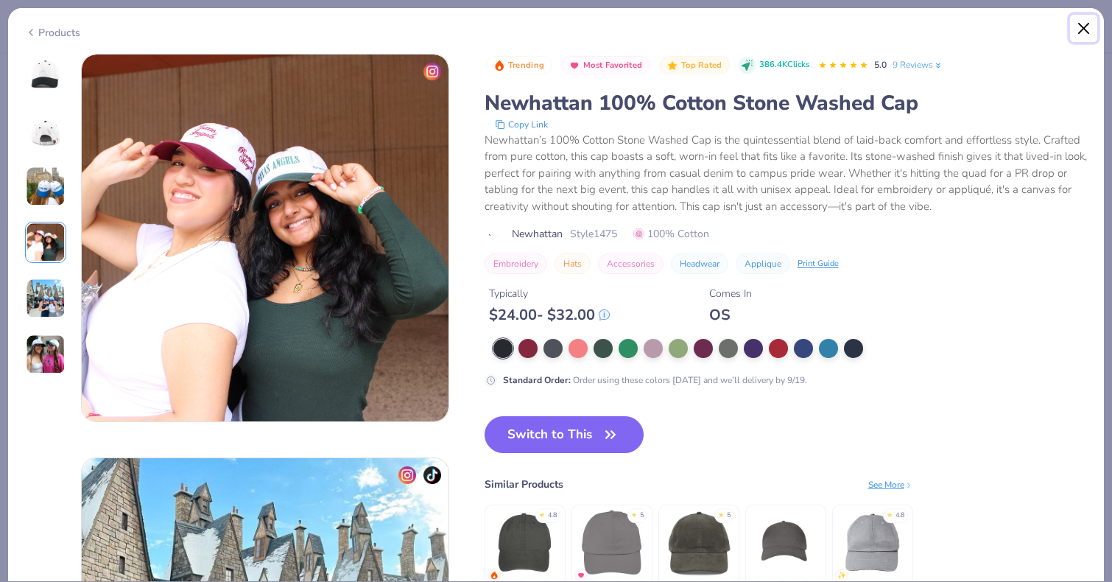
click at [1083, 32] on button "Close" at bounding box center [1084, 29] width 28 height 28
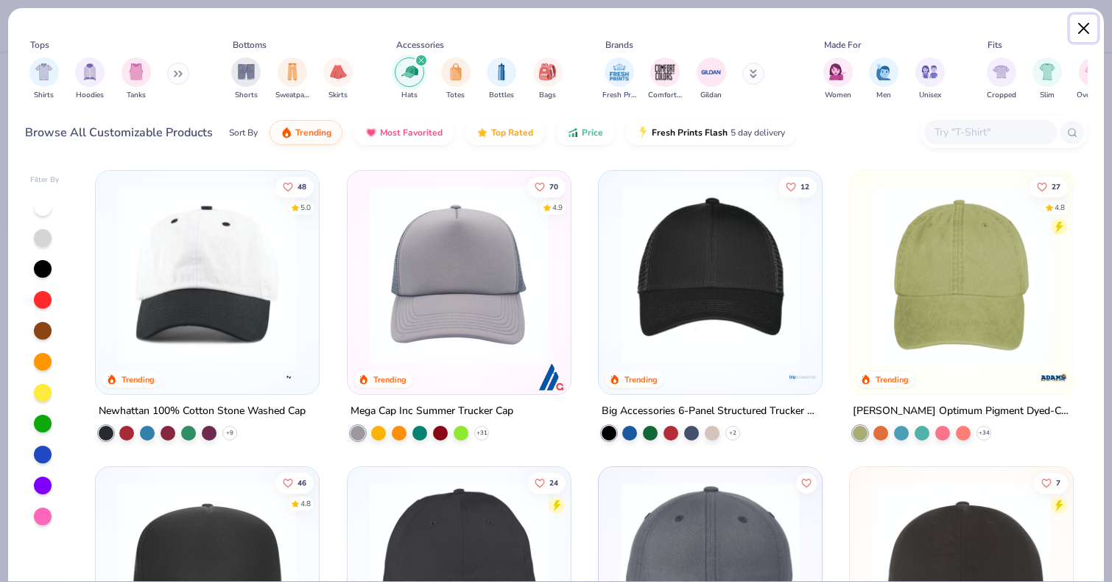
click at [1086, 25] on button "Close" at bounding box center [1084, 29] width 28 height 28
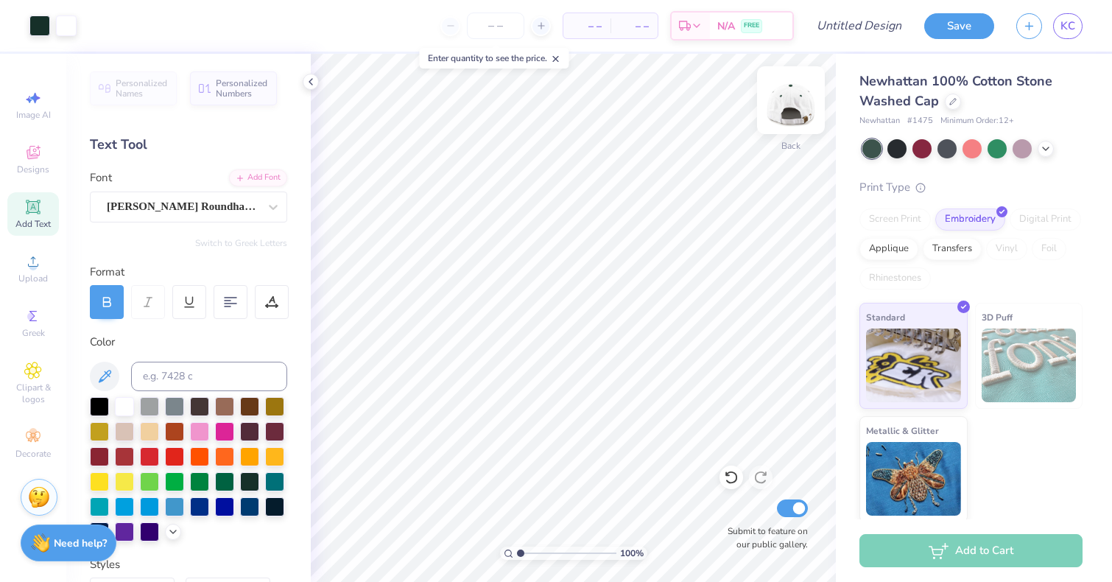
click at [793, 109] on img at bounding box center [791, 100] width 59 height 59
click at [793, 108] on img at bounding box center [791, 100] width 59 height 59
type input "2.78"
type input "0.50"
type input "1.10"
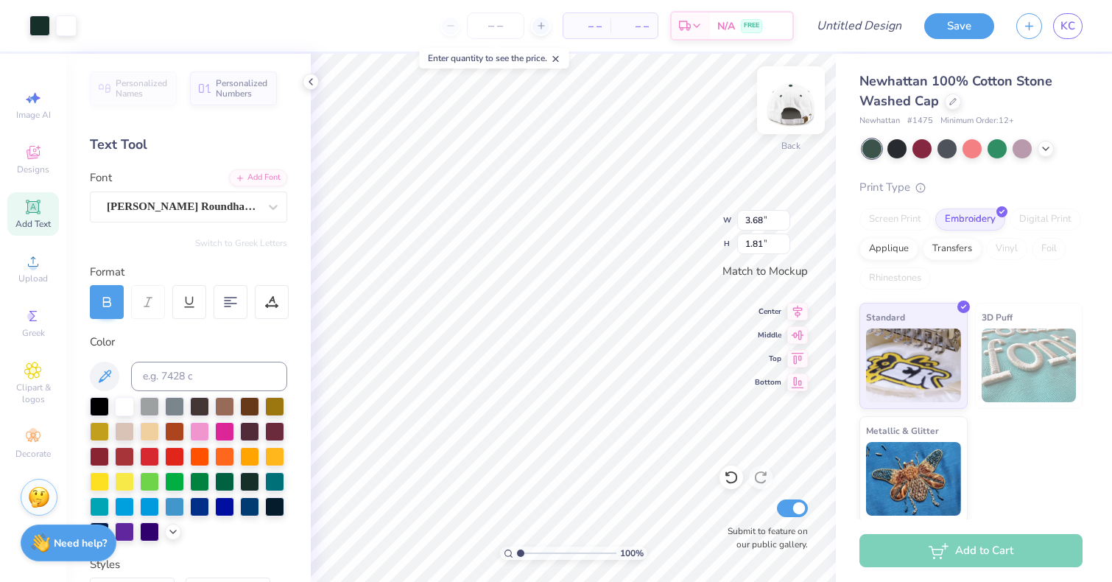
type input "0.54"
type input "2.78"
type input "0.50"
click at [248, 484] on div at bounding box center [249, 480] width 19 height 19
click at [957, 104] on div at bounding box center [953, 100] width 16 height 16
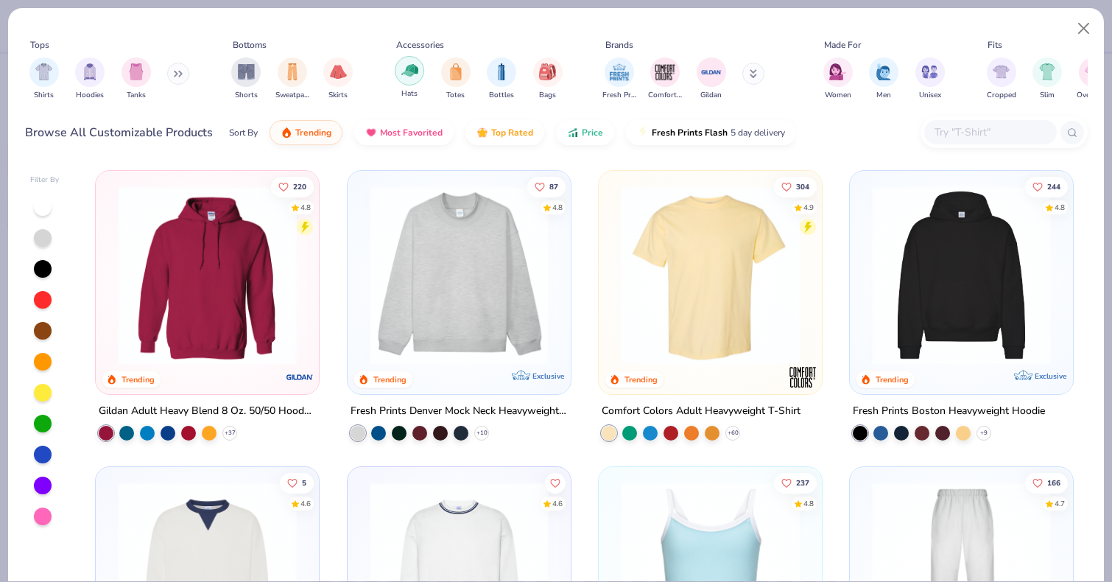
click at [418, 74] on div "filter for Hats" at bounding box center [409, 70] width 29 height 29
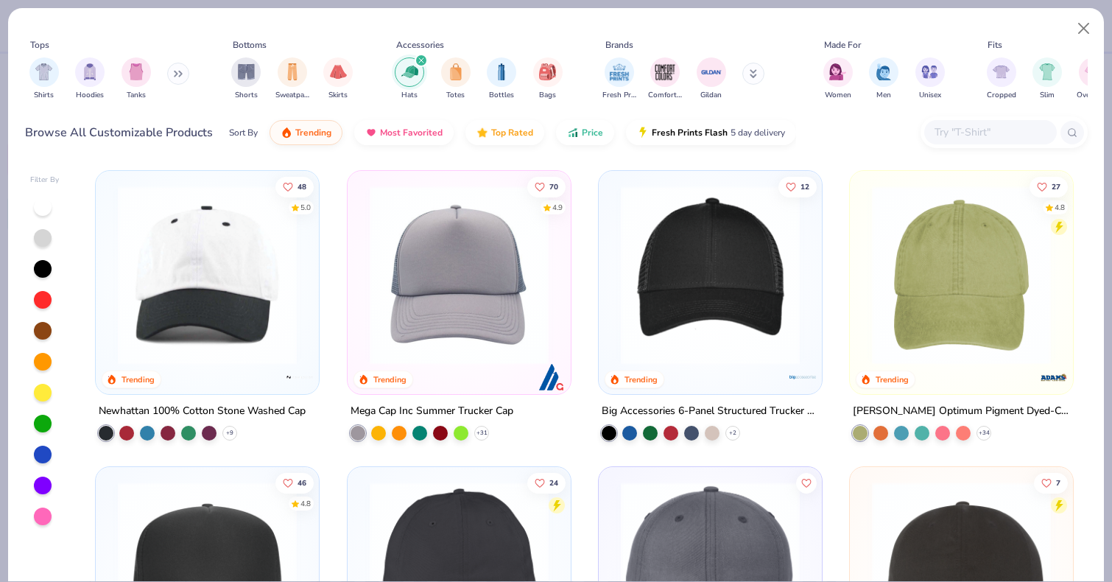
click at [206, 242] on img at bounding box center [207, 275] width 194 height 179
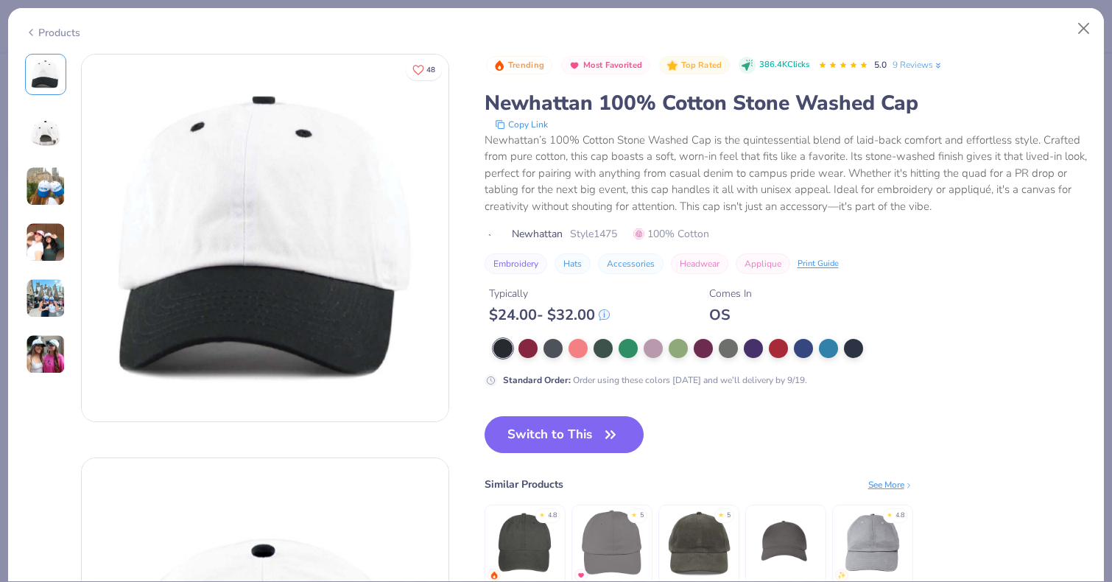
click at [49, 232] on img at bounding box center [46, 242] width 40 height 40
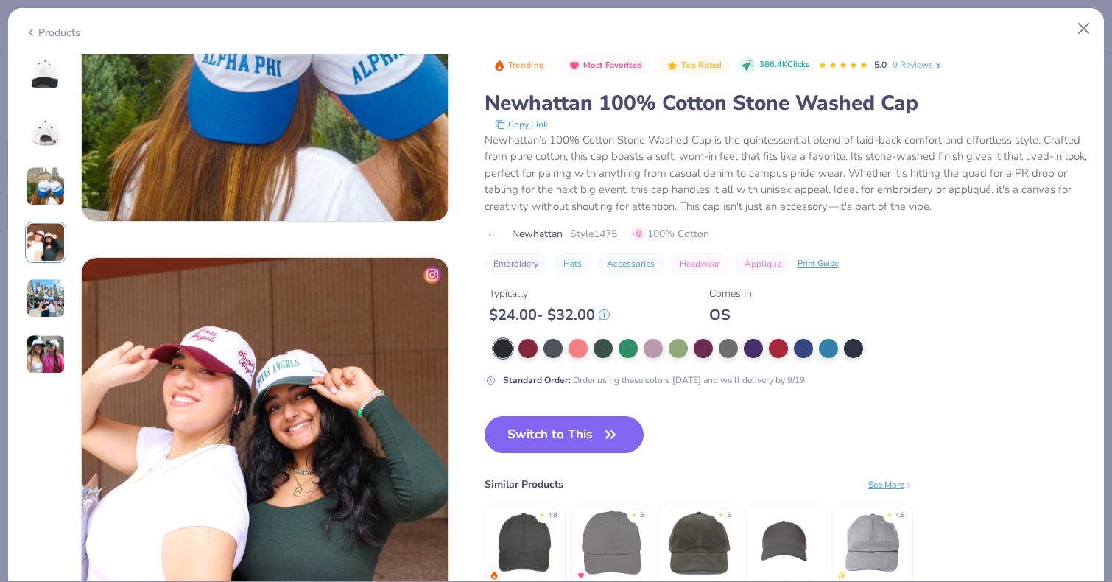
scroll to position [1089, 0]
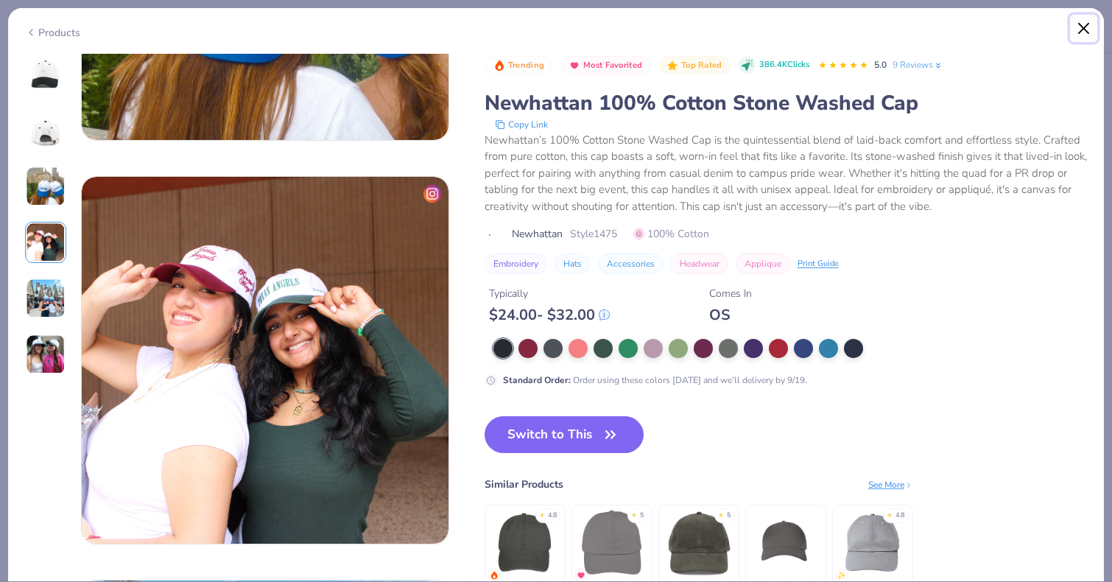
click at [1086, 27] on button "Close" at bounding box center [1084, 29] width 28 height 28
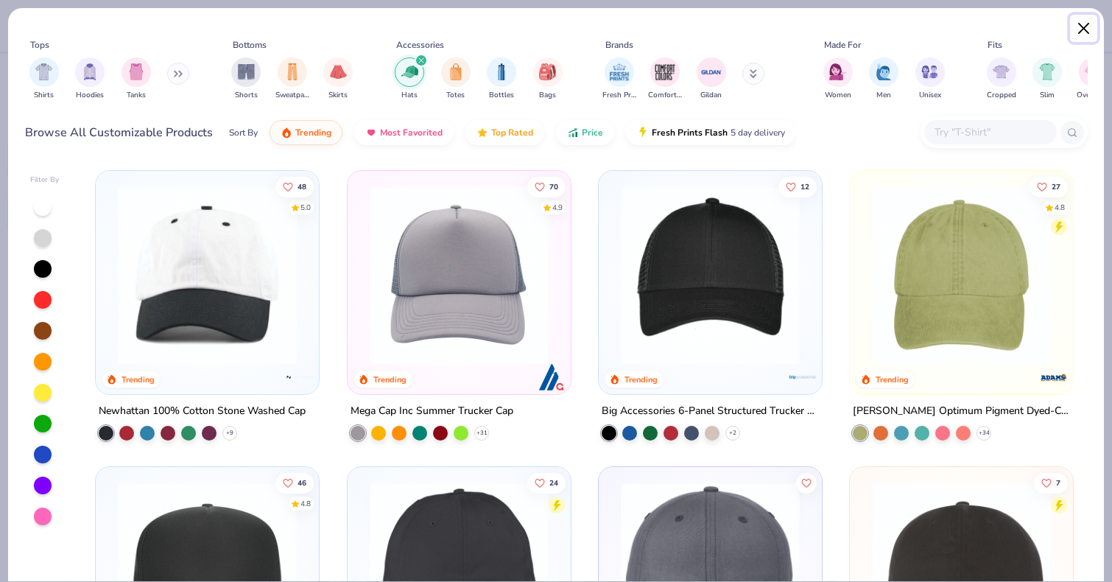
click at [1077, 25] on button "Close" at bounding box center [1084, 29] width 28 height 28
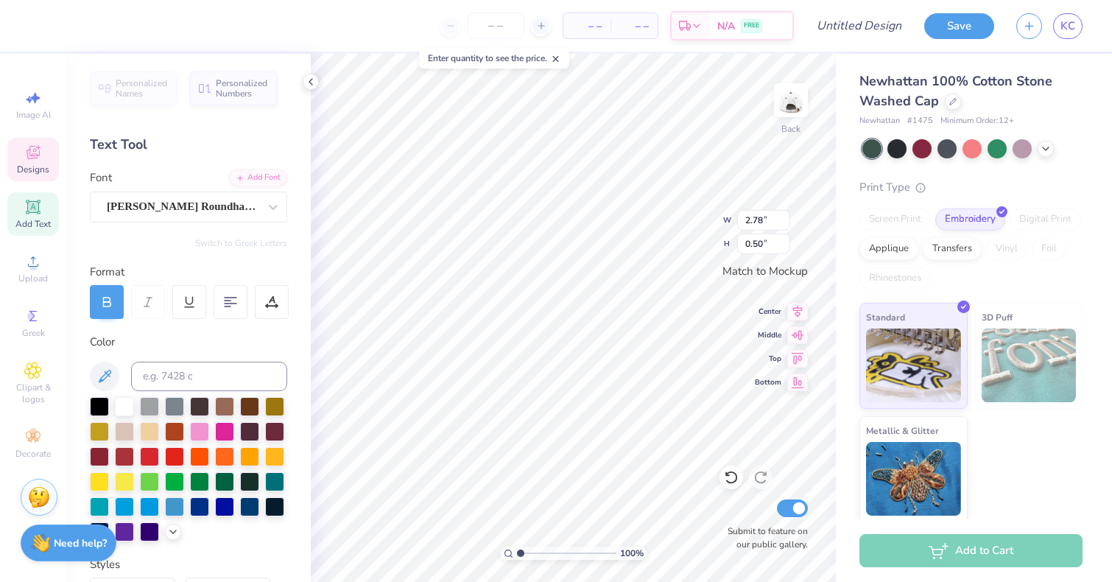
type input "3.81"
type input "0.69"
type input "4.86"
type input "0.88"
type input "4.42"
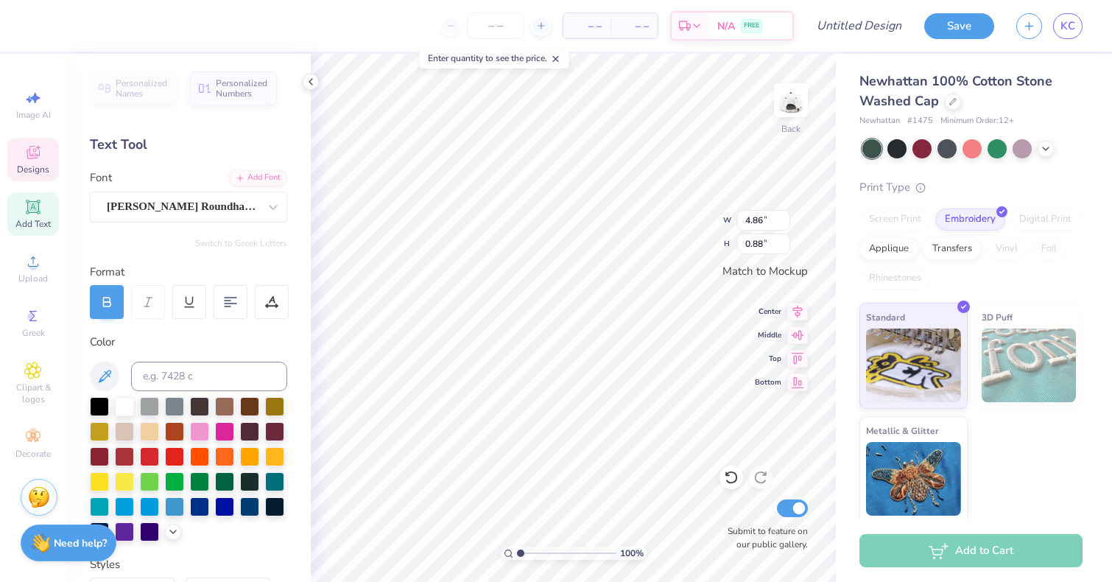
type input "0.80"
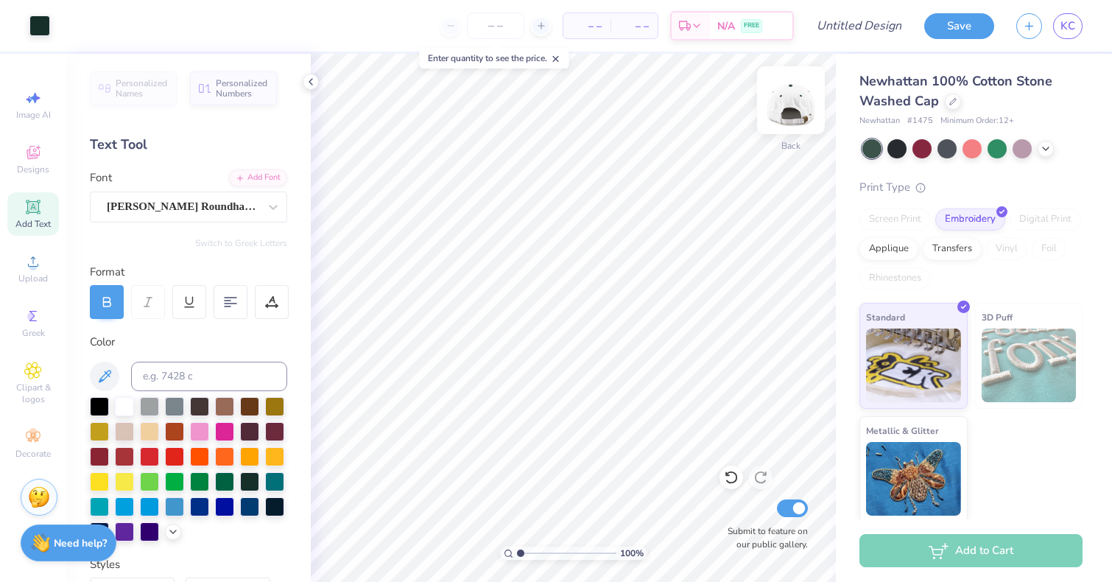
click at [798, 106] on img at bounding box center [791, 100] width 59 height 59
click at [950, 103] on icon at bounding box center [952, 99] width 7 height 7
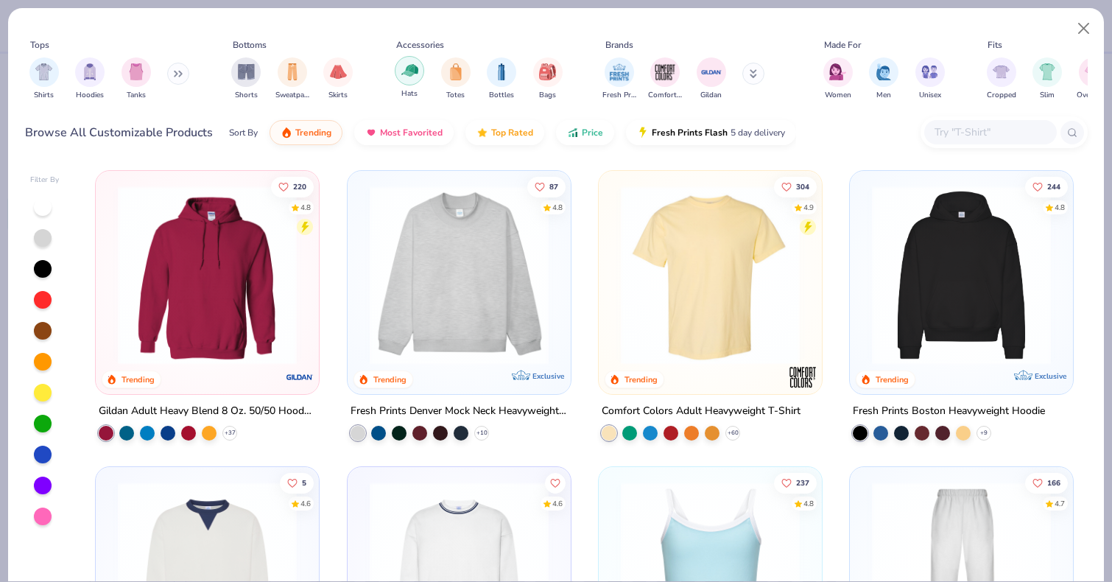
click at [406, 76] on img "filter for Hats" at bounding box center [409, 70] width 17 height 17
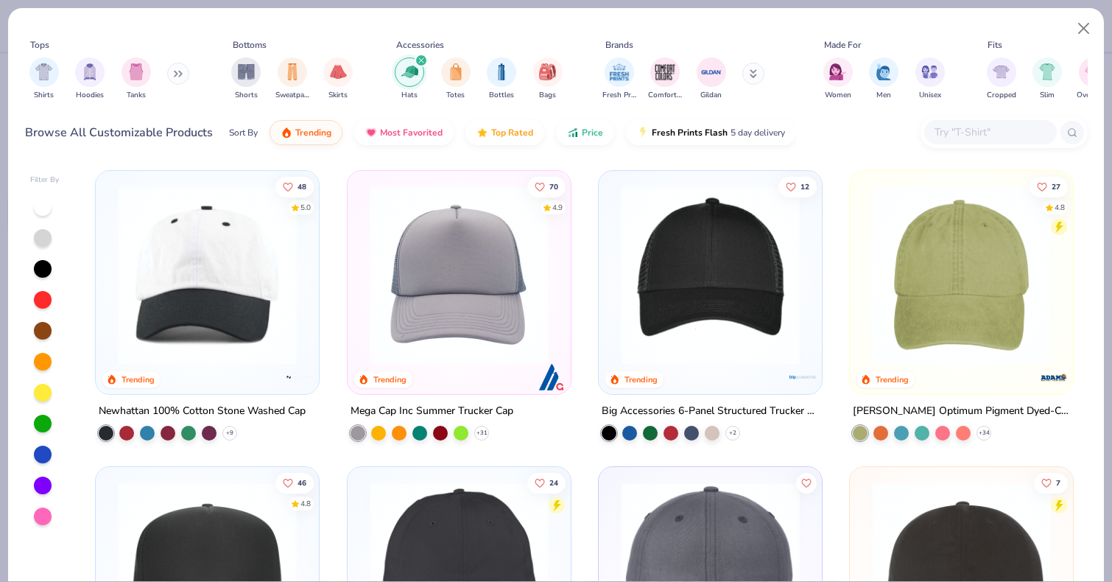
click at [201, 267] on img at bounding box center [207, 275] width 194 height 179
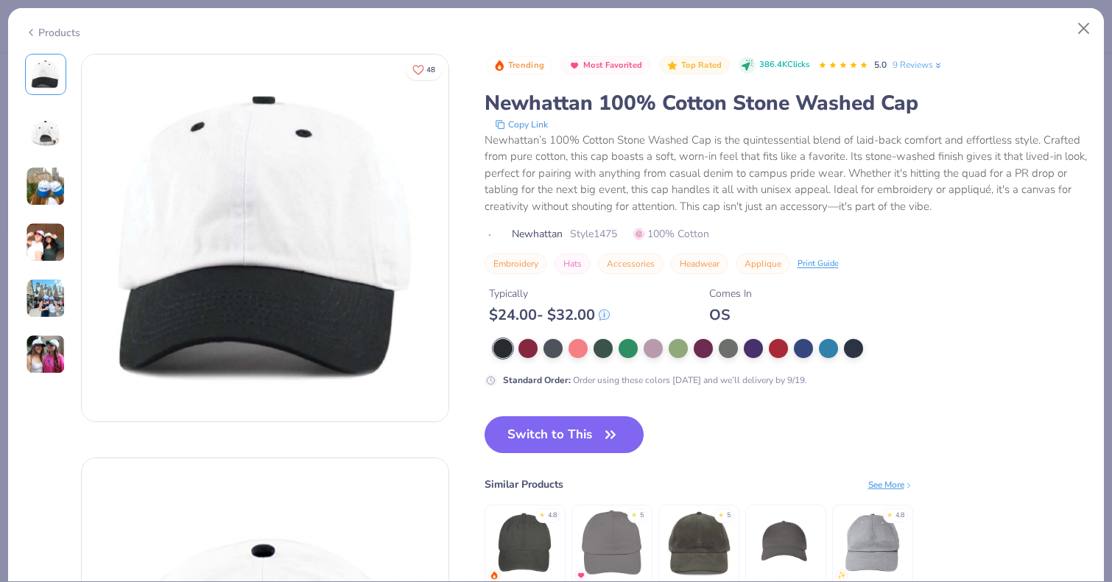
click at [41, 245] on img at bounding box center [46, 242] width 40 height 40
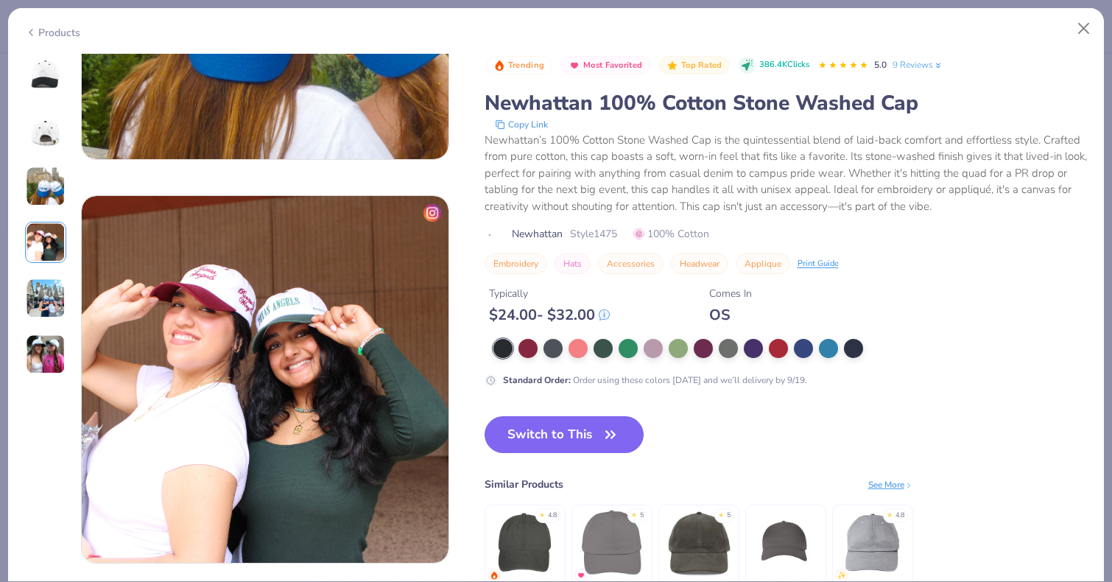
scroll to position [1211, 0]
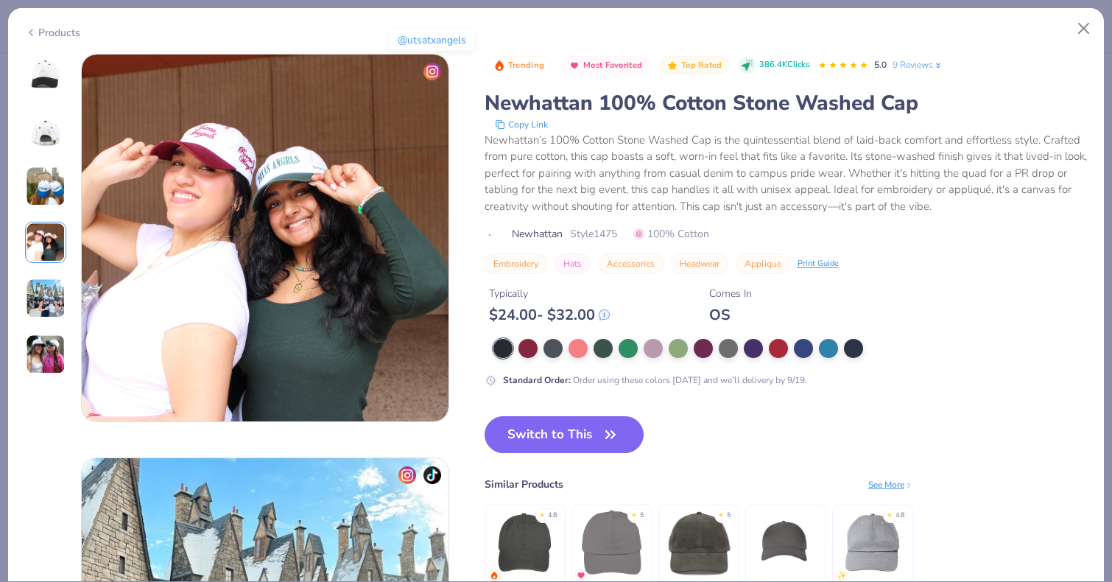
click at [432, 68] on img at bounding box center [433, 72] width 18 height 18
click at [1090, 23] on button "Close" at bounding box center [1084, 29] width 28 height 28
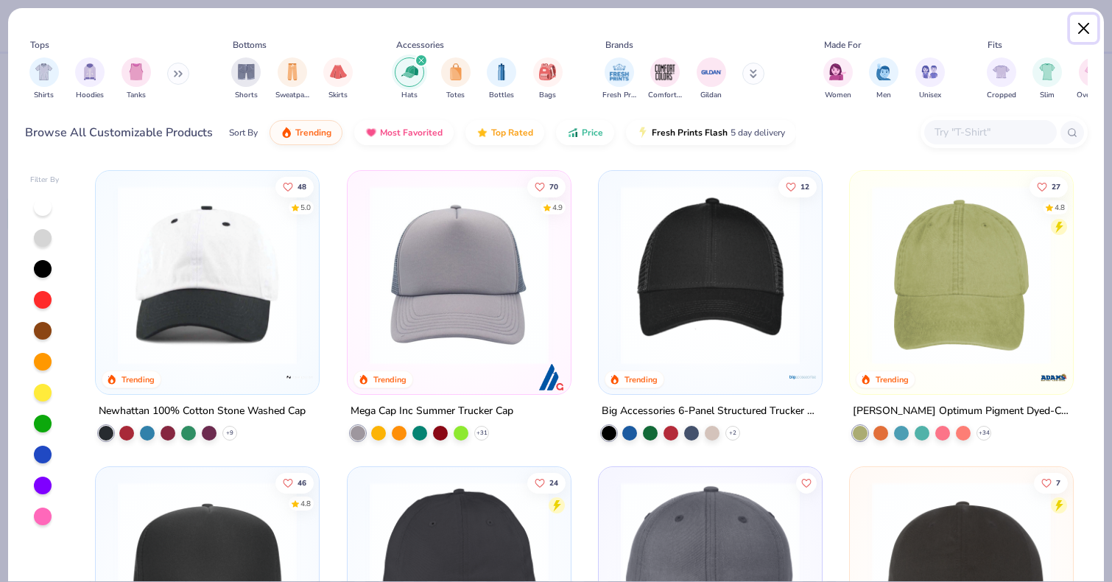
click at [1078, 32] on button "Close" at bounding box center [1084, 29] width 28 height 28
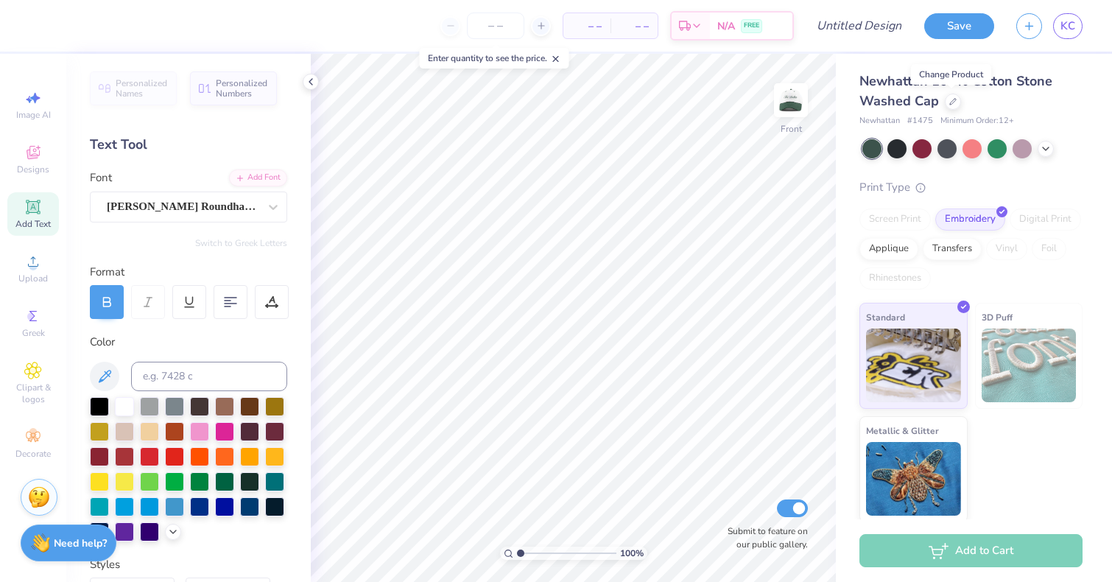
click at [28, 217] on div "Add Text" at bounding box center [33, 213] width 52 height 43
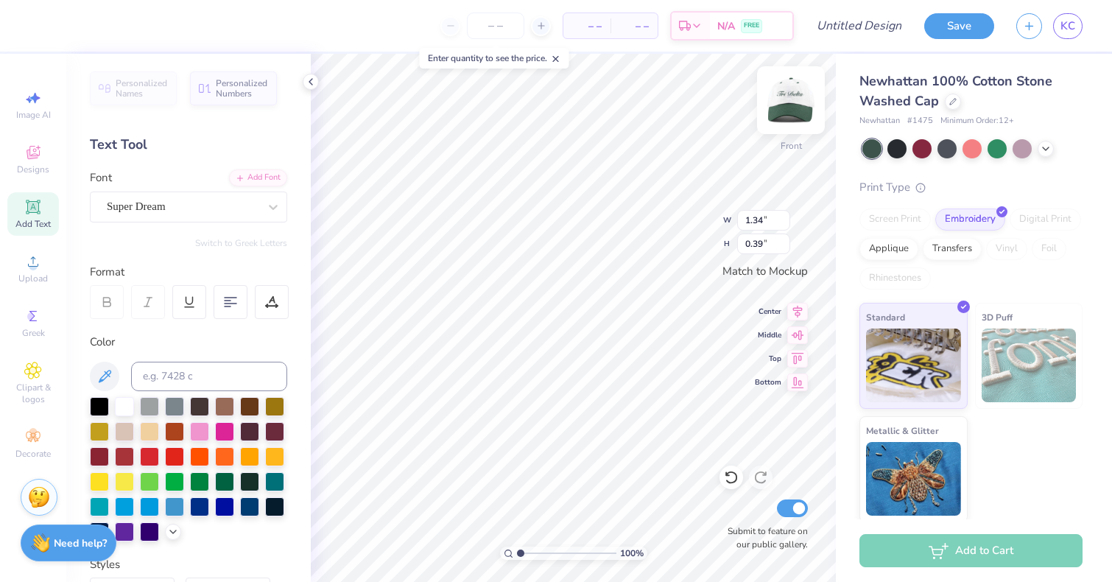
type textarea "P"
click at [793, 103] on img at bounding box center [791, 100] width 59 height 59
click at [783, 111] on img at bounding box center [791, 100] width 59 height 59
click at [199, 212] on div "Super Dream" at bounding box center [182, 206] width 155 height 23
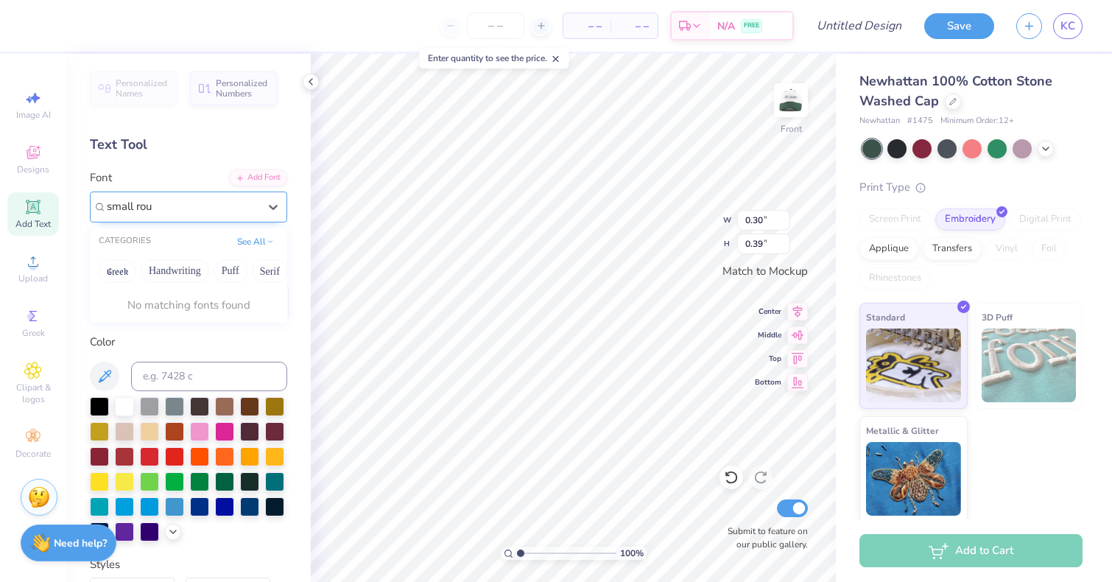
type input "small roun"
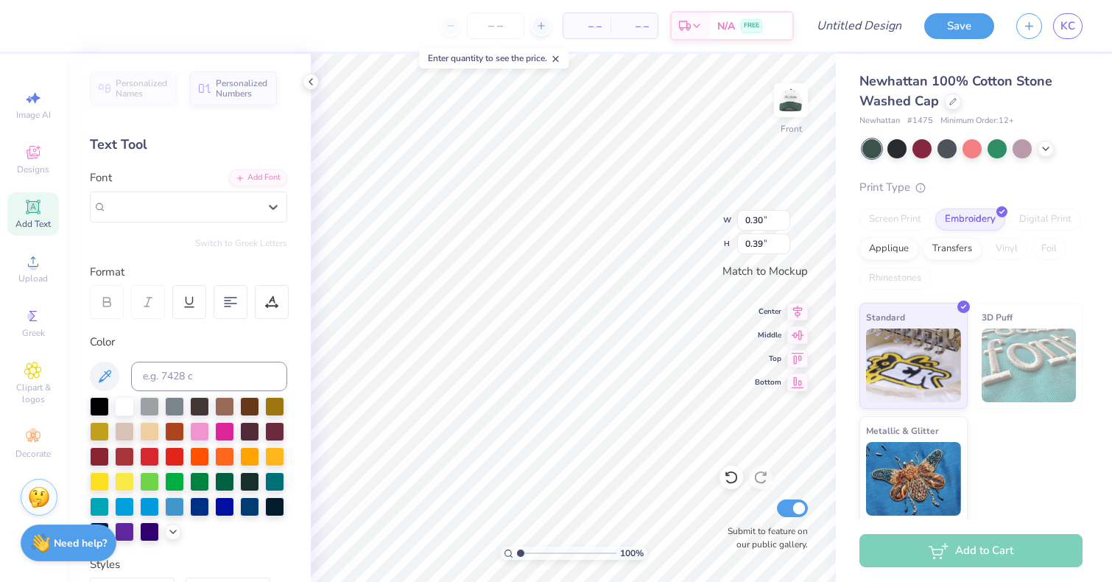
click at [200, 208] on div "Super Dream" at bounding box center [182, 206] width 155 height 23
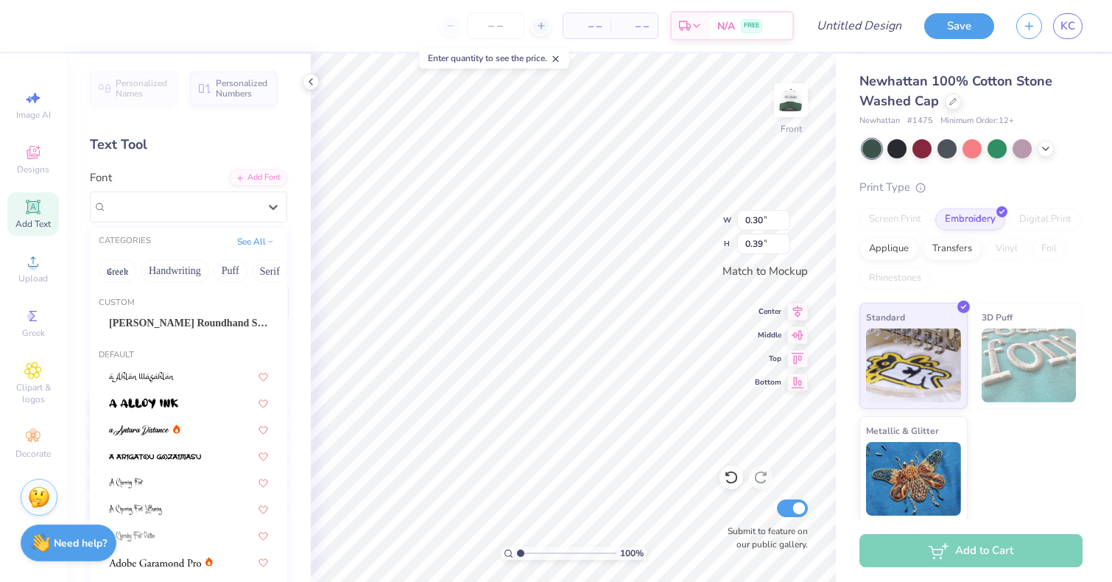
click at [200, 208] on div "Super Dream" at bounding box center [183, 206] width 152 height 17
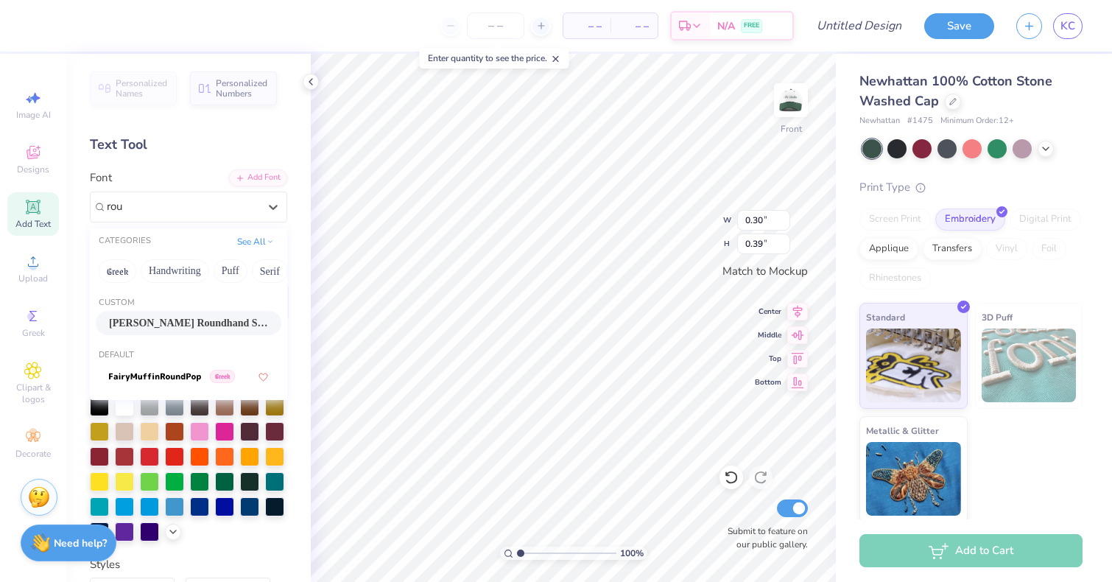
click at [211, 331] on div "Snell Roundhand Script" at bounding box center [188, 322] width 159 height 15
type input "rou"
type input "0.58"
type input "0.42"
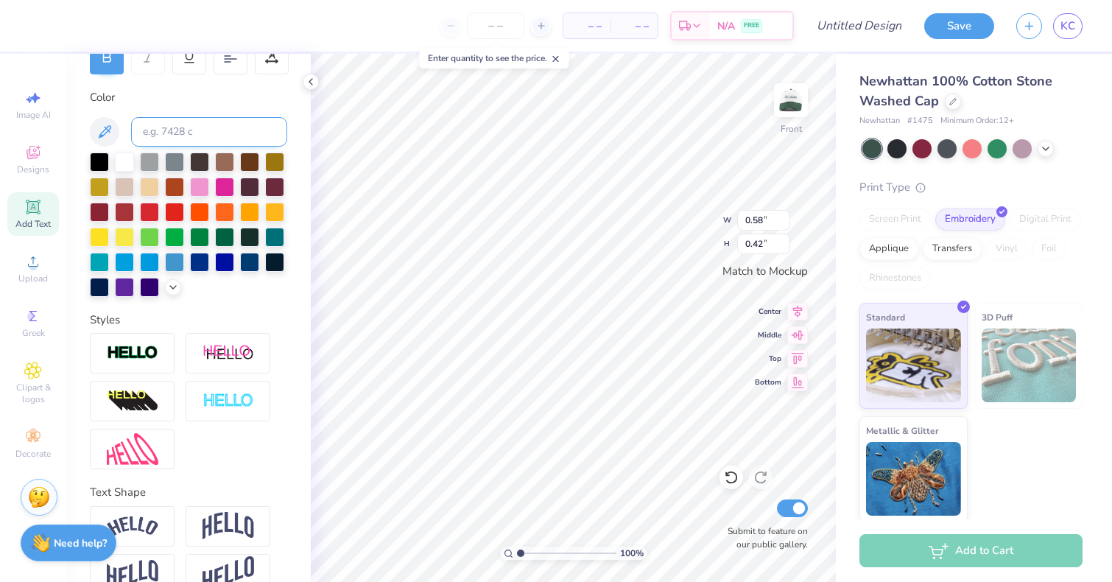
scroll to position [274, 0]
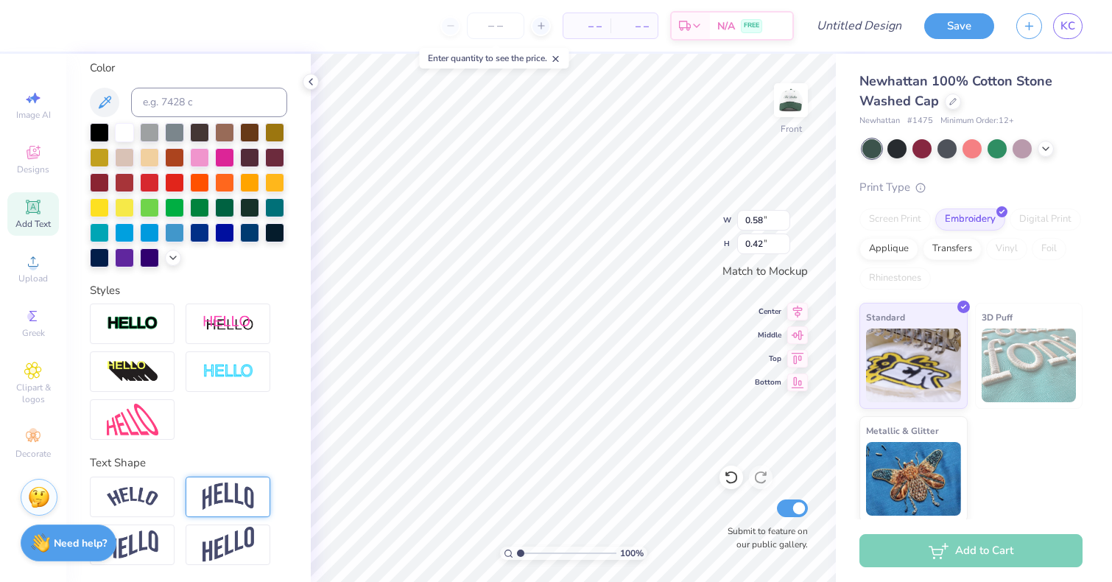
type textarea "philadelphia, pa"
click at [218, 507] on img at bounding box center [229, 496] width 52 height 28
type input "1.38"
type input "0.49"
click at [253, 199] on div at bounding box center [249, 206] width 19 height 19
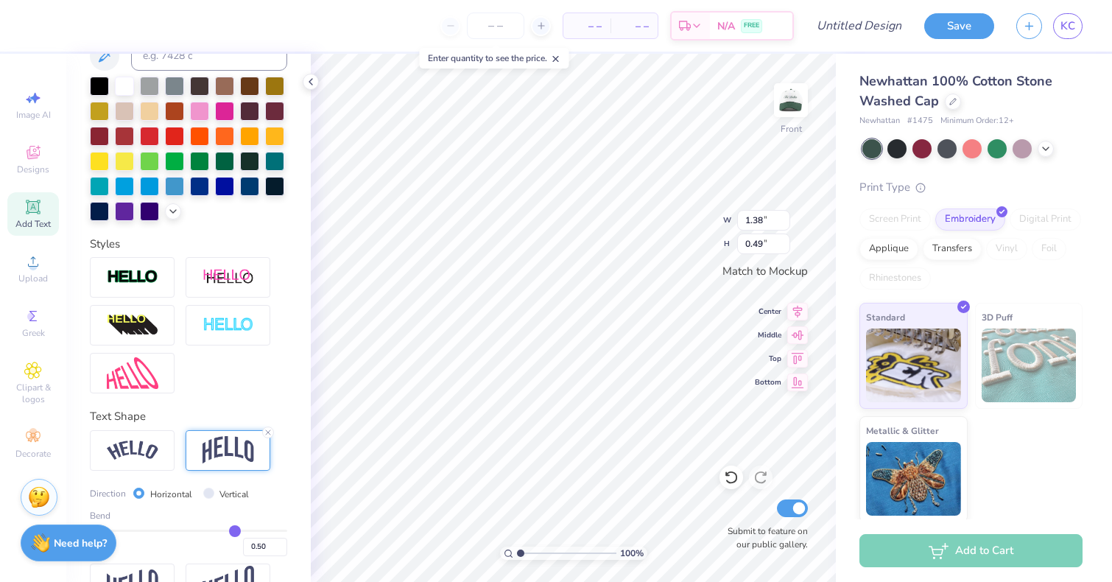
scroll to position [360, 0]
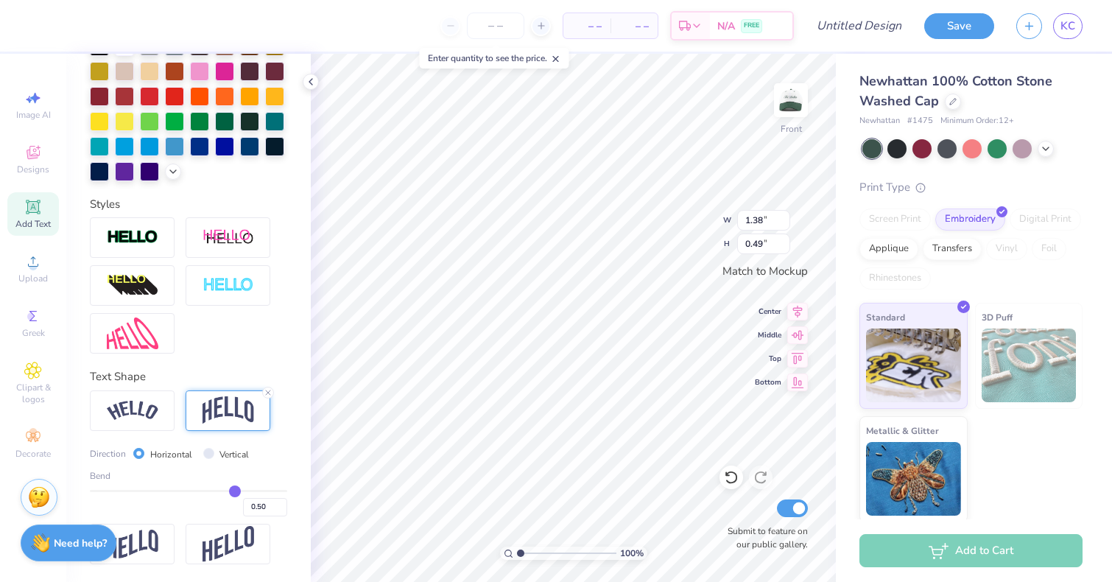
type input "0.45"
type input "0.44"
type input "0.42"
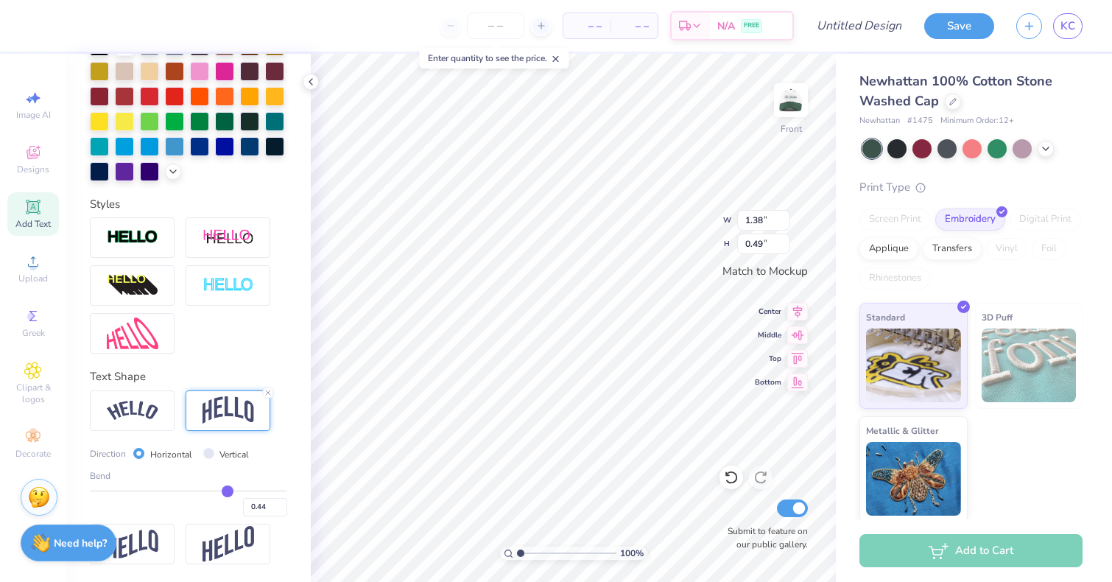
type input "0.42"
type input "0.36"
type input "0.34"
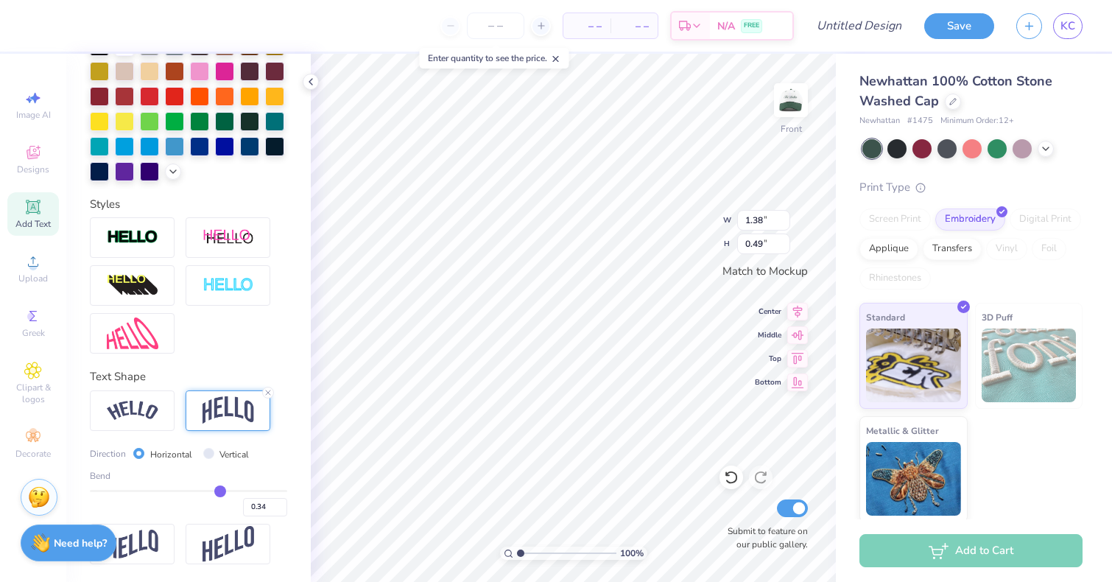
type input "0.29"
type input "0.27"
type input "0.26"
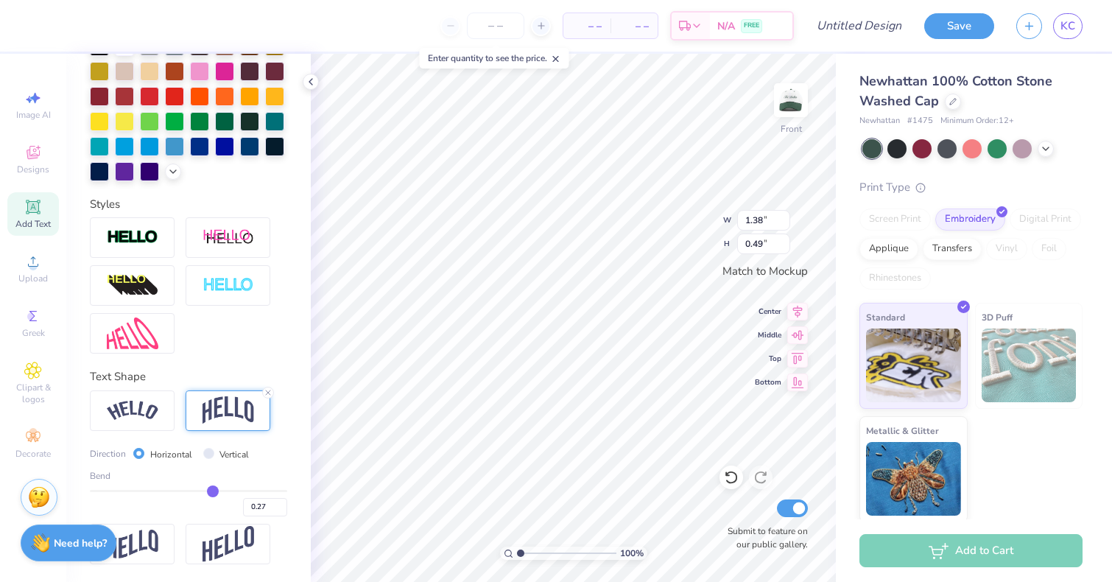
type input "0.26"
type input "0.25"
type input "0.23"
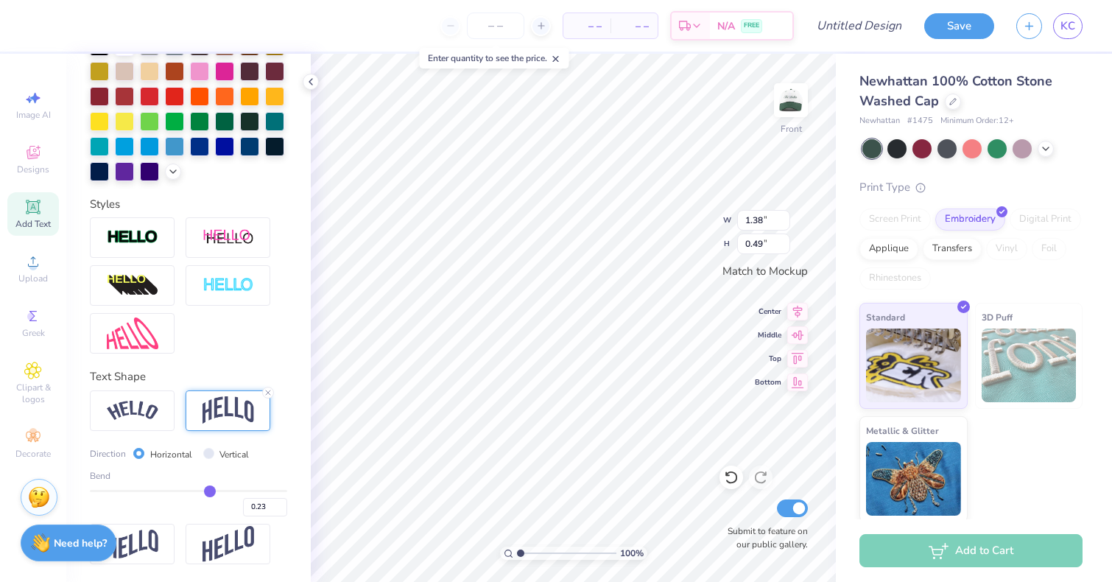
type input "0.18"
type input "0.16"
type input "0.15"
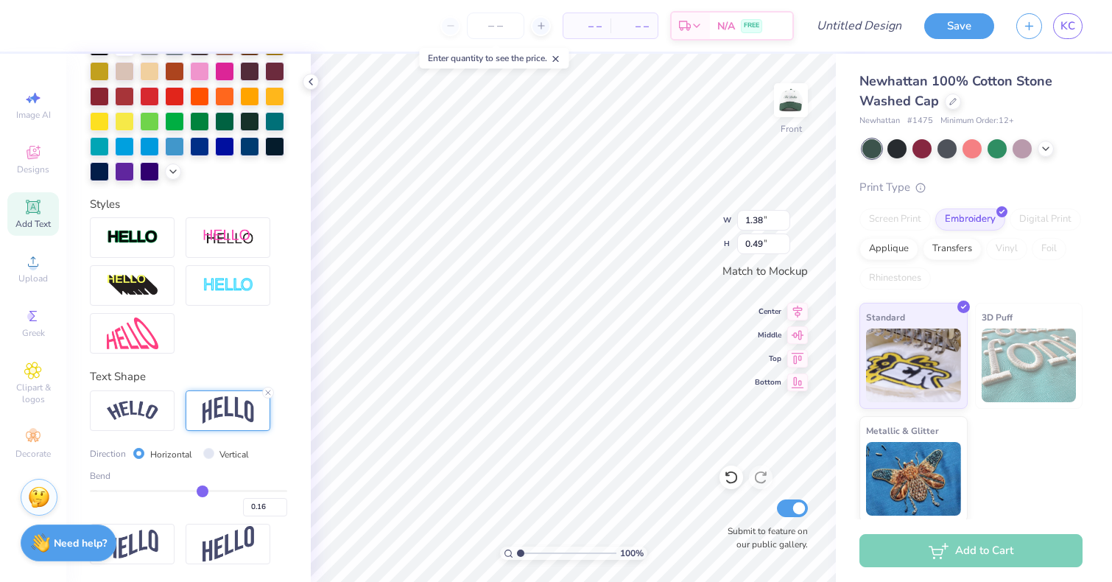
type input "0.15"
type input "0.14"
drag, startPoint x: 230, startPoint y: 489, endPoint x: 202, endPoint y: 488, distance: 28.0
type input "0.14"
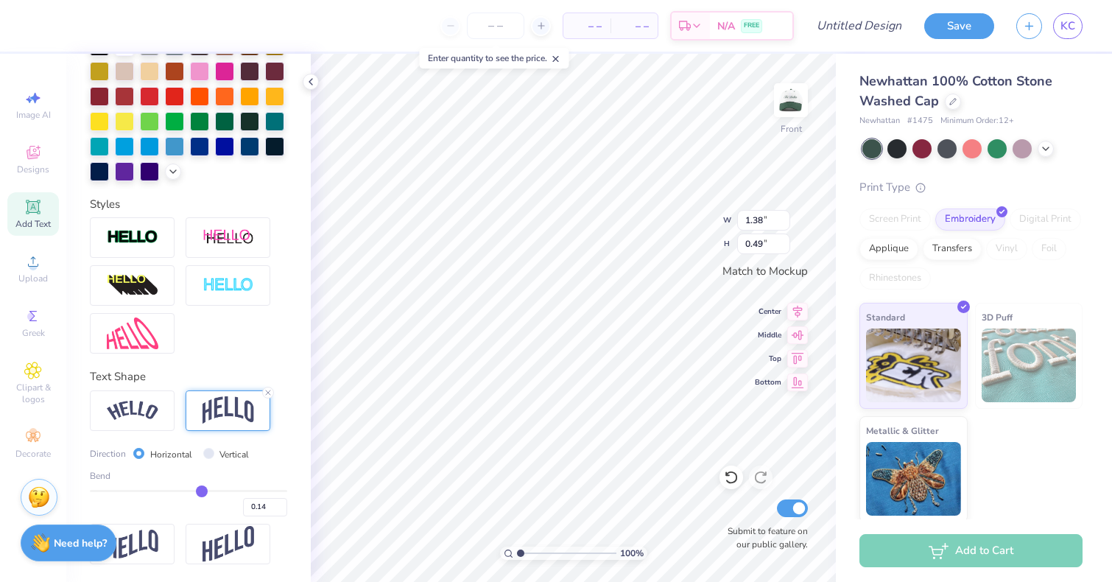
click at [202, 490] on input "range" at bounding box center [188, 491] width 197 height 2
type input "0.28"
type input "0.15"
type input "0.17"
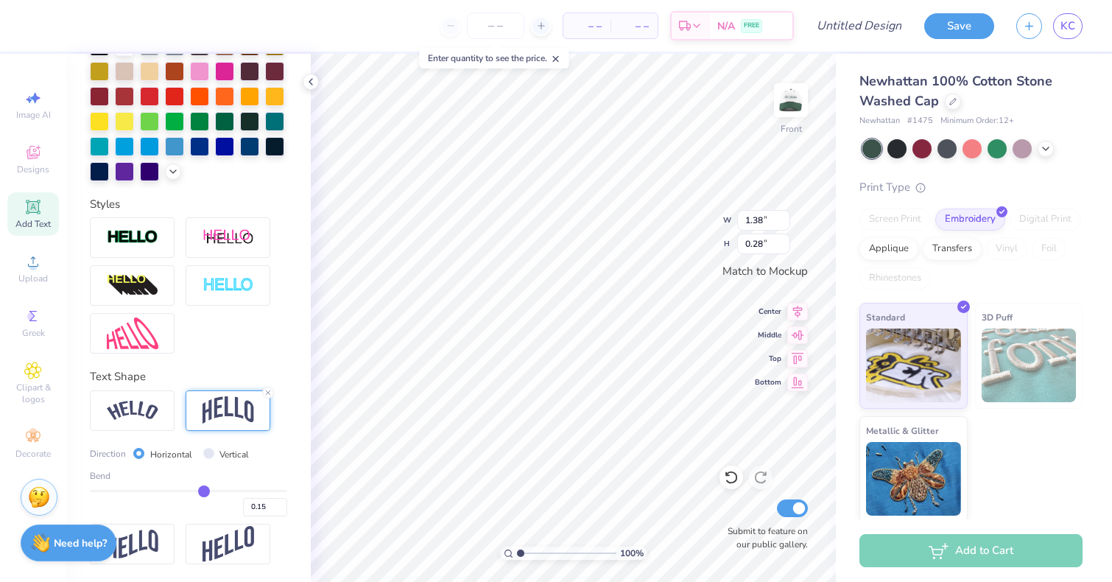
type input "0.17"
type input "0.19"
type input "0.2"
type input "0.20"
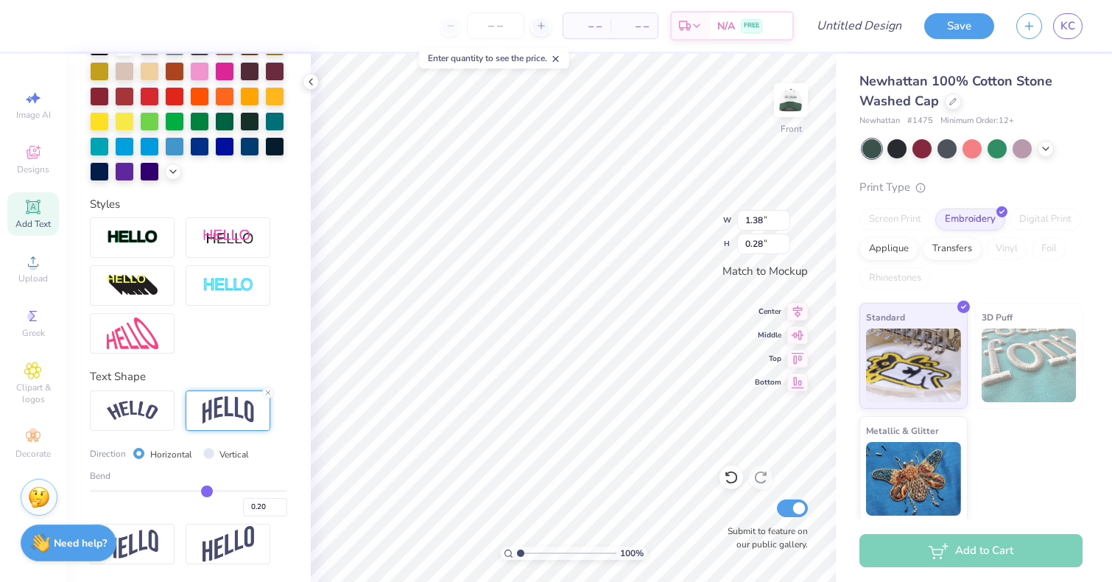
type input "0.2"
click at [207, 490] on input "range" at bounding box center [188, 491] width 197 height 2
type input "0.31"
type input "0.18"
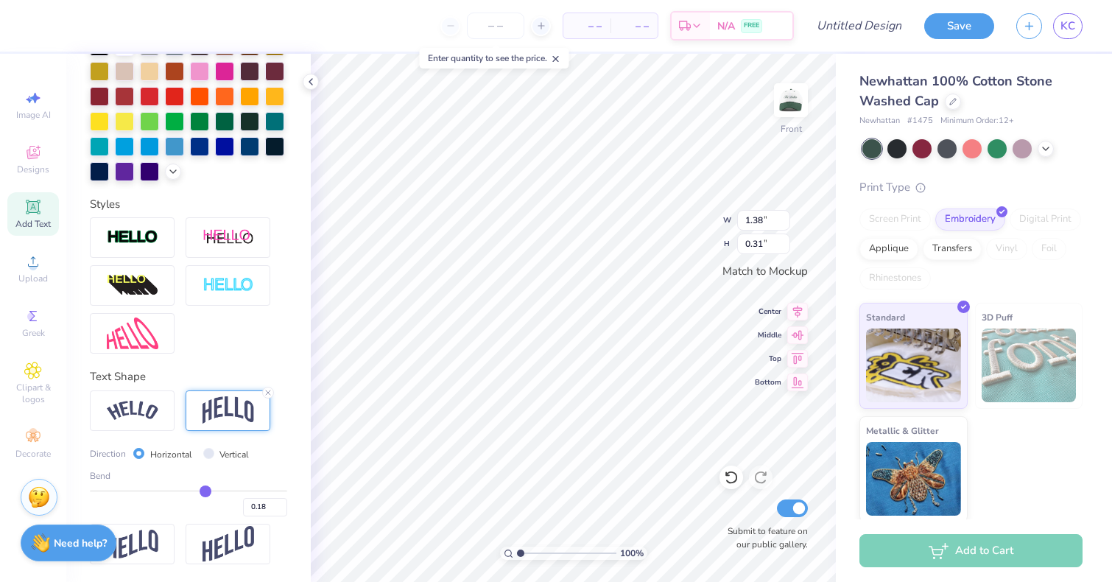
type input "0.16"
type input "0.14"
type input "0.13"
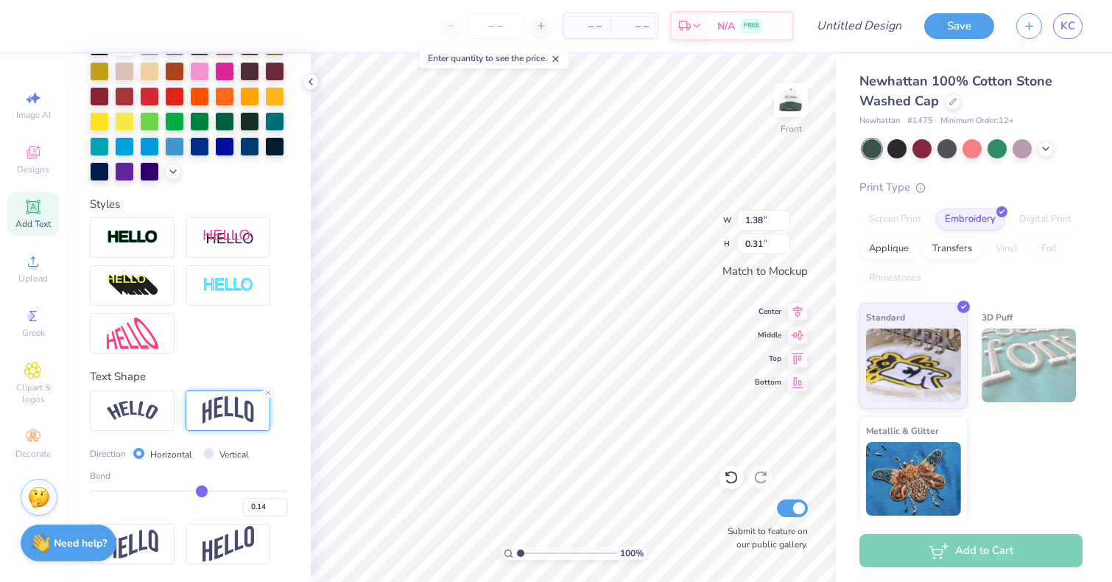
type input "0.13"
type input "0.12"
type input "0.11"
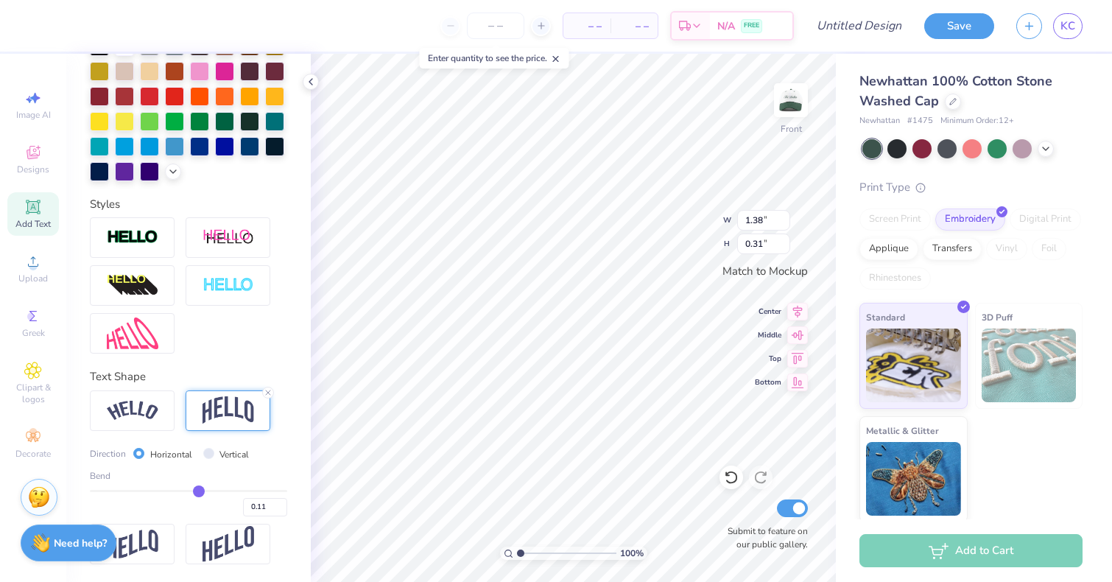
type input "0.1"
type input "0.10"
drag, startPoint x: 206, startPoint y: 492, endPoint x: 197, endPoint y: 492, distance: 8.1
type input "0.1"
click at [197, 492] on input "range" at bounding box center [188, 491] width 197 height 2
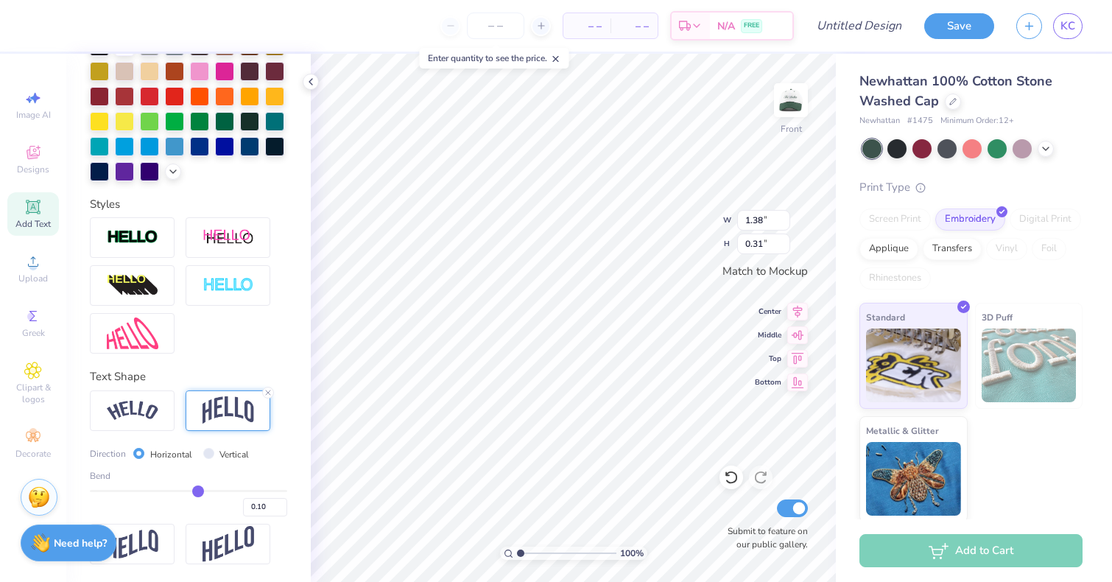
type input "0.26"
click at [801, 99] on img at bounding box center [791, 100] width 59 height 59
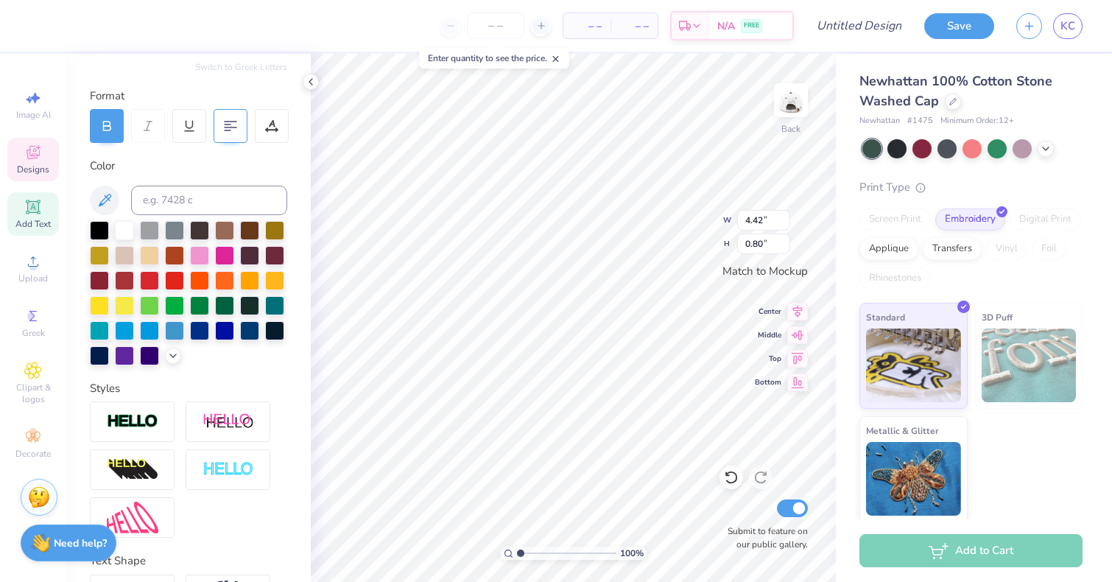
scroll to position [122, 0]
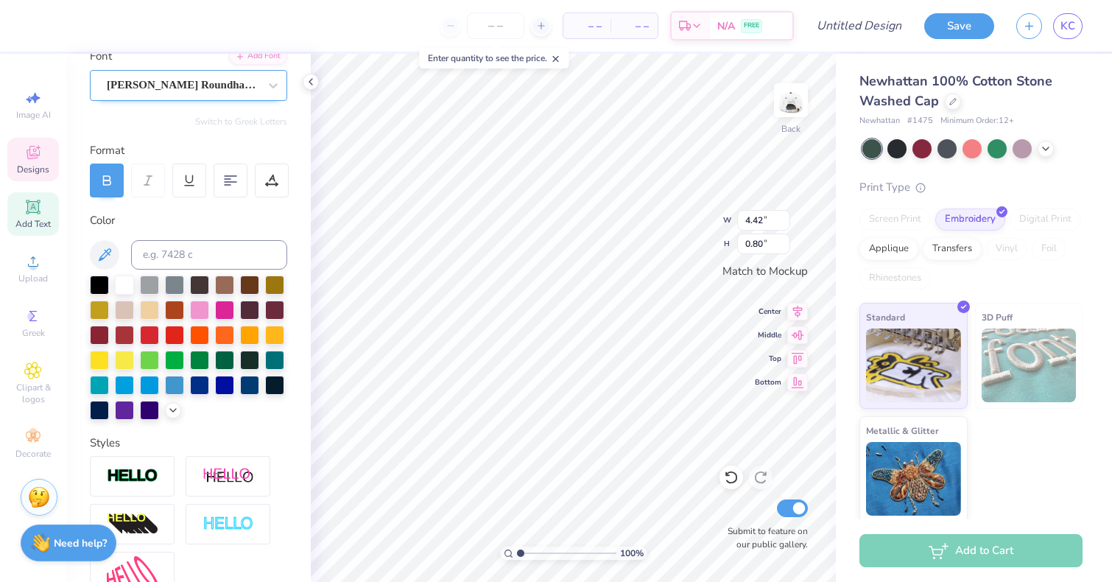
click at [255, 74] on div "Snell Roundhand Script" at bounding box center [182, 85] width 155 height 23
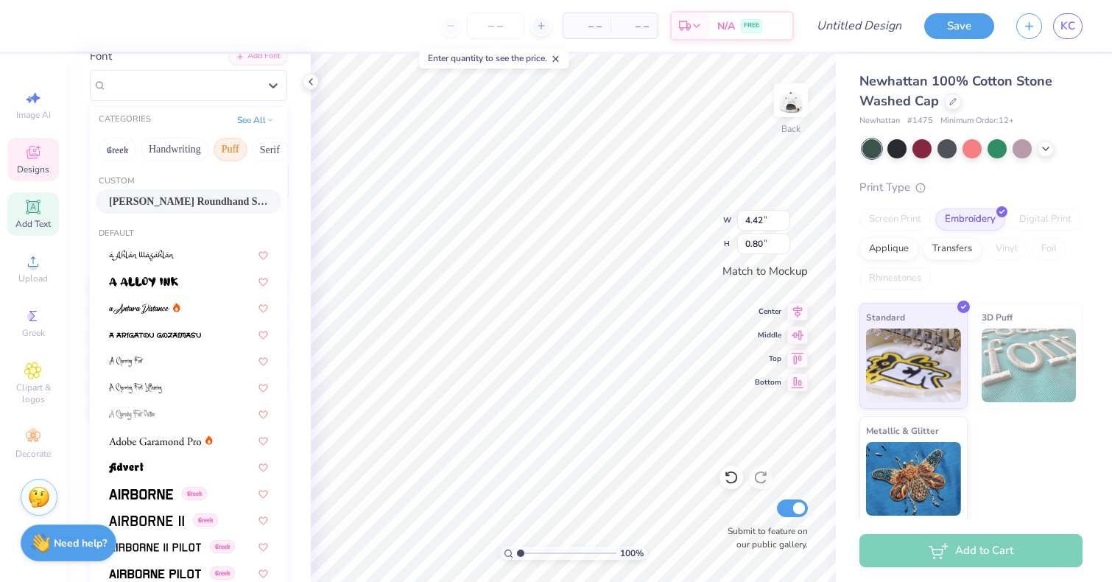
click at [233, 147] on button "Puff" at bounding box center [231, 150] width 34 height 24
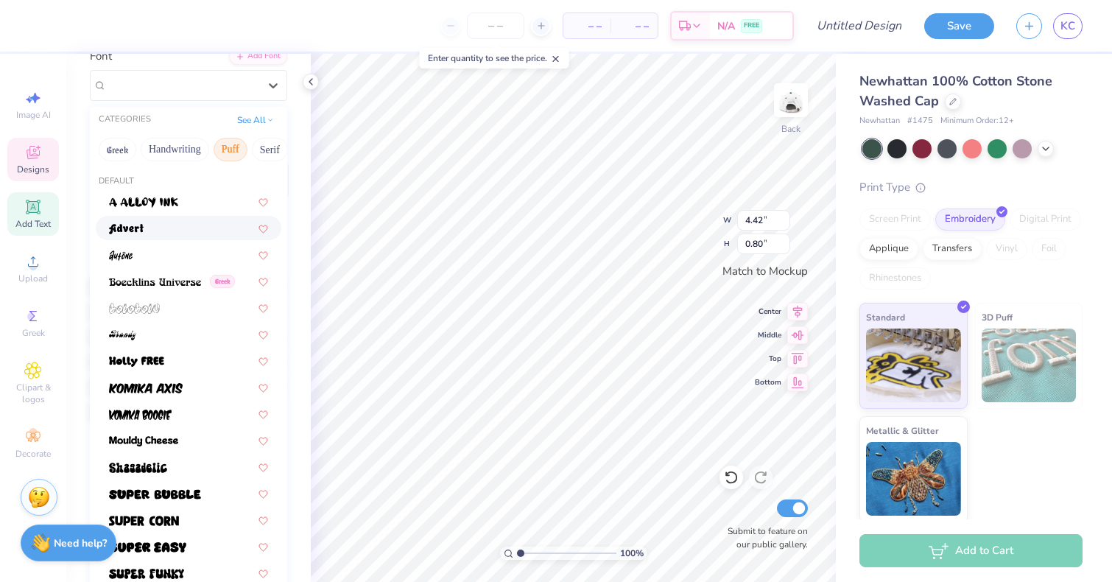
click at [189, 221] on div at bounding box center [188, 227] width 159 height 15
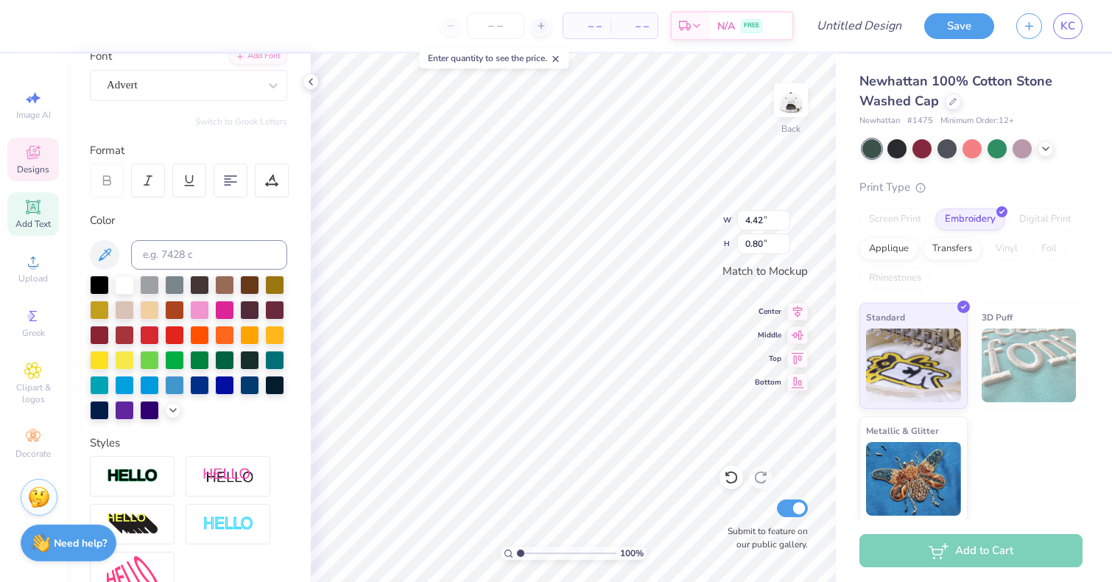
type input "4.38"
type input "1.01"
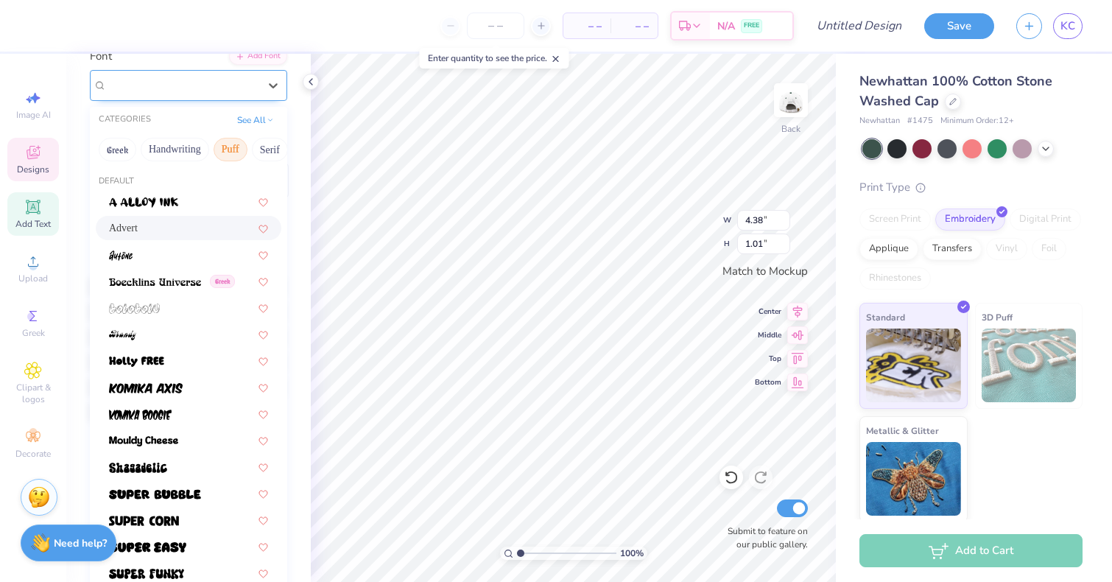
click at [233, 82] on div "Advert" at bounding box center [182, 85] width 155 height 23
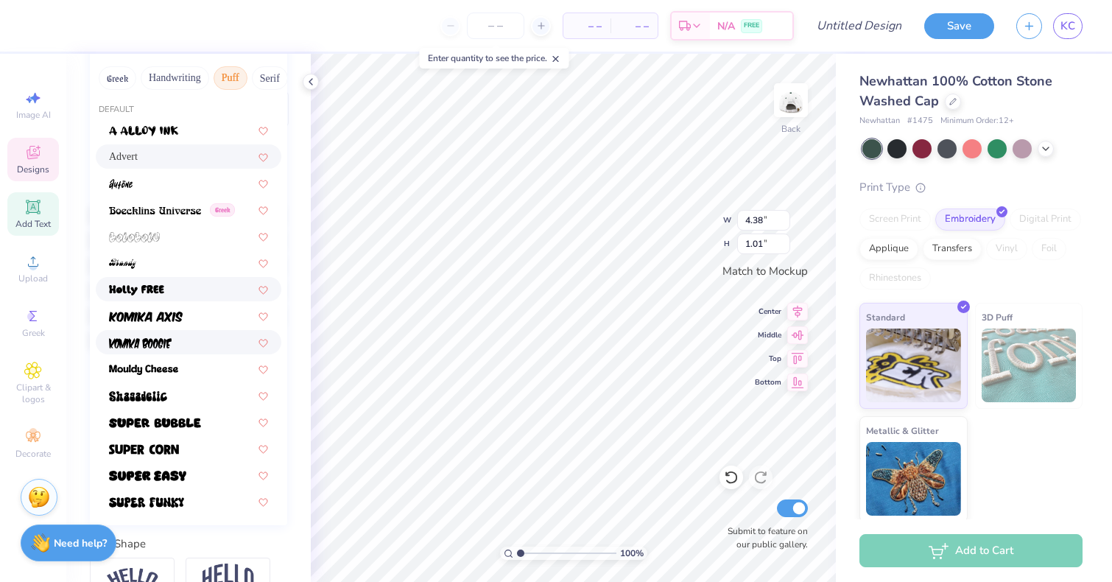
scroll to position [201, 0]
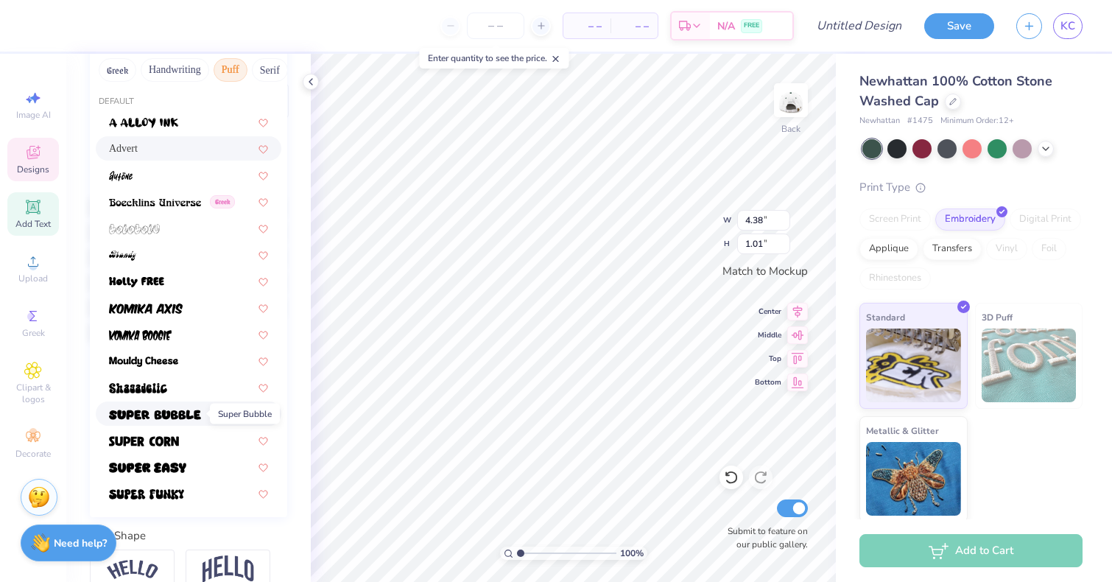
click at [154, 419] on img at bounding box center [155, 415] width 92 height 10
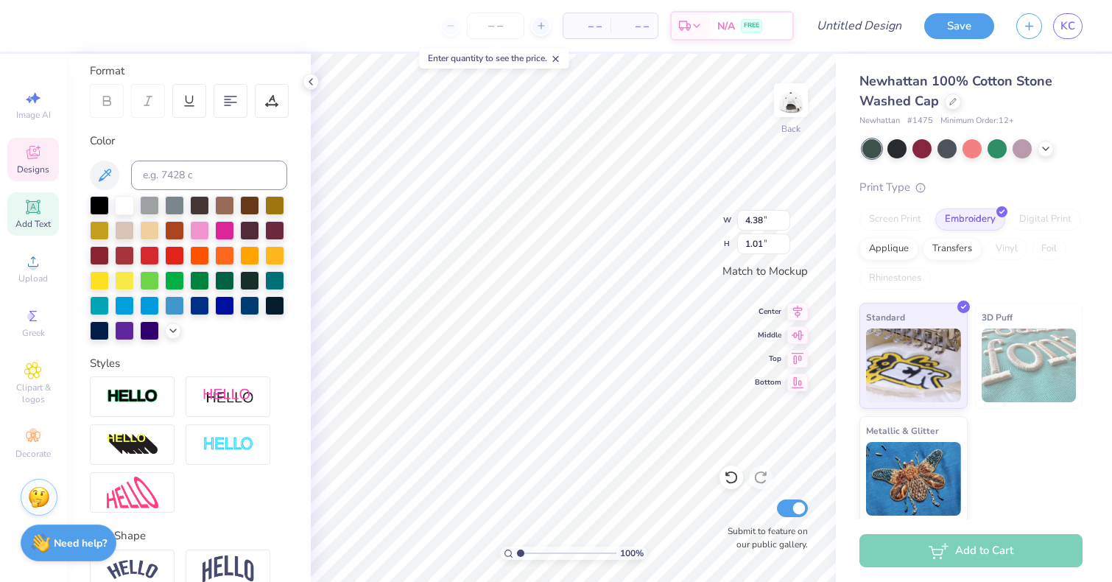
type input "4.98"
type input "0.73"
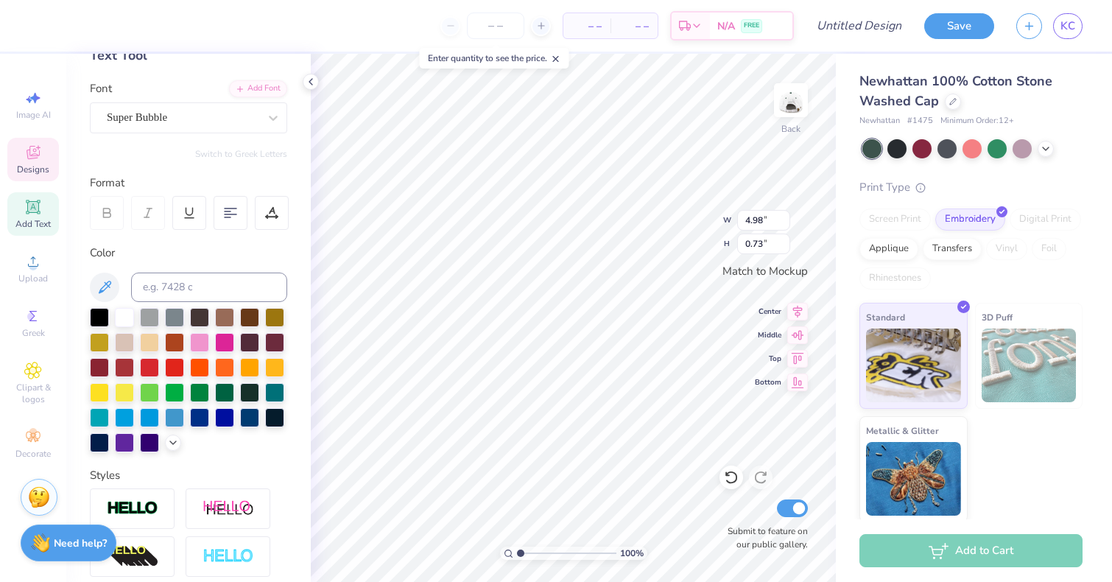
scroll to position [88, 0]
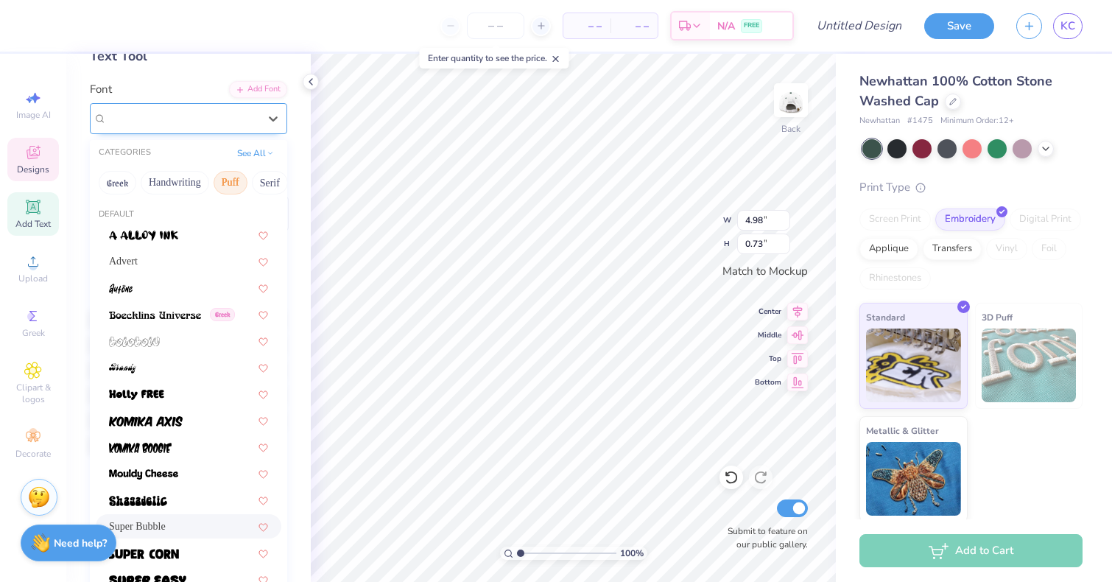
click at [242, 127] on div "Super Bubble" at bounding box center [182, 118] width 155 height 23
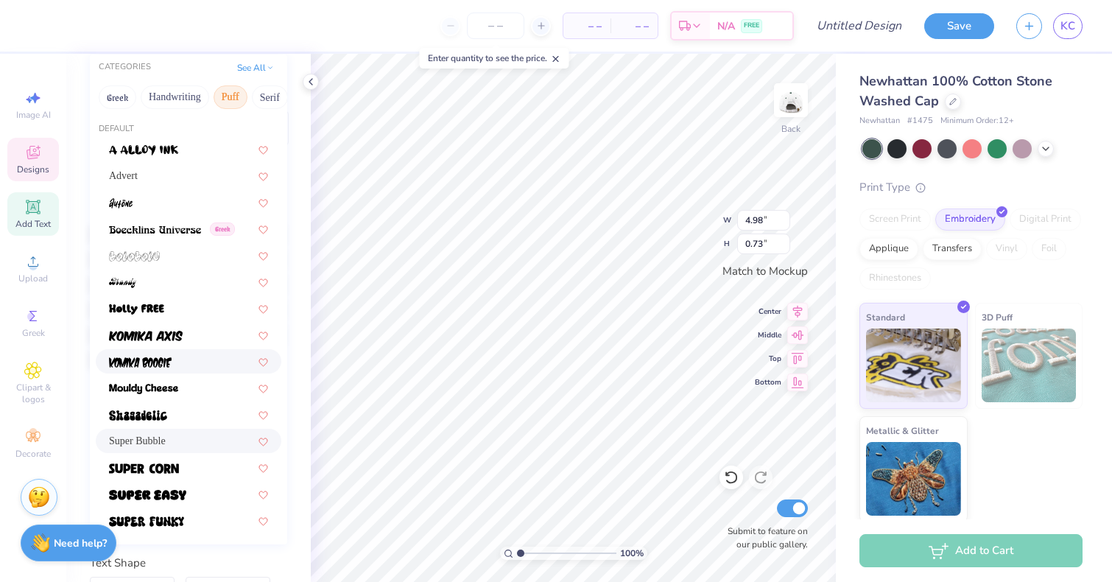
scroll to position [194, 0]
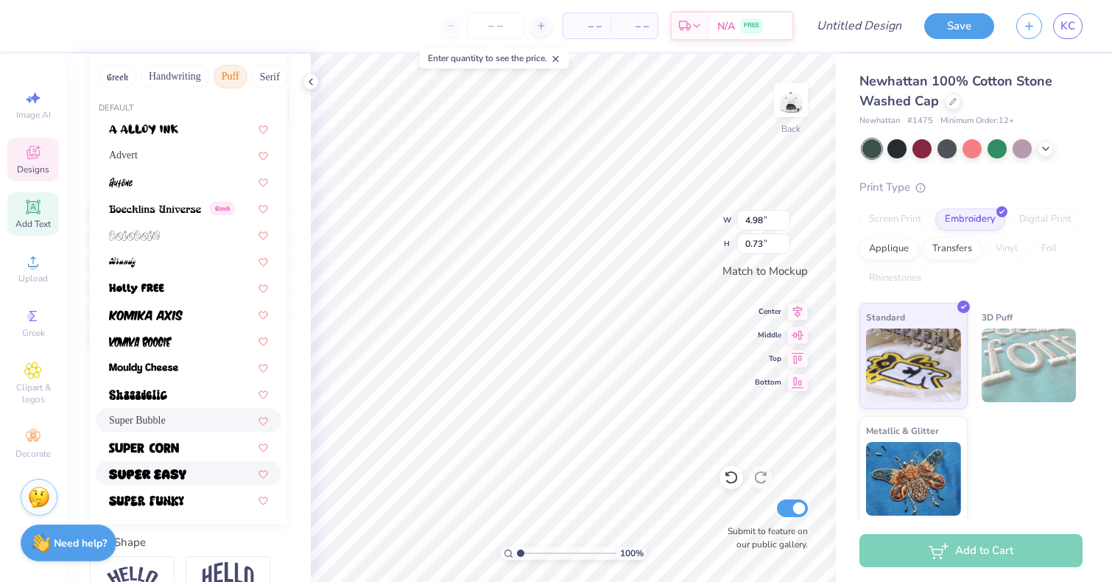
click at [183, 468] on span at bounding box center [147, 473] width 77 height 15
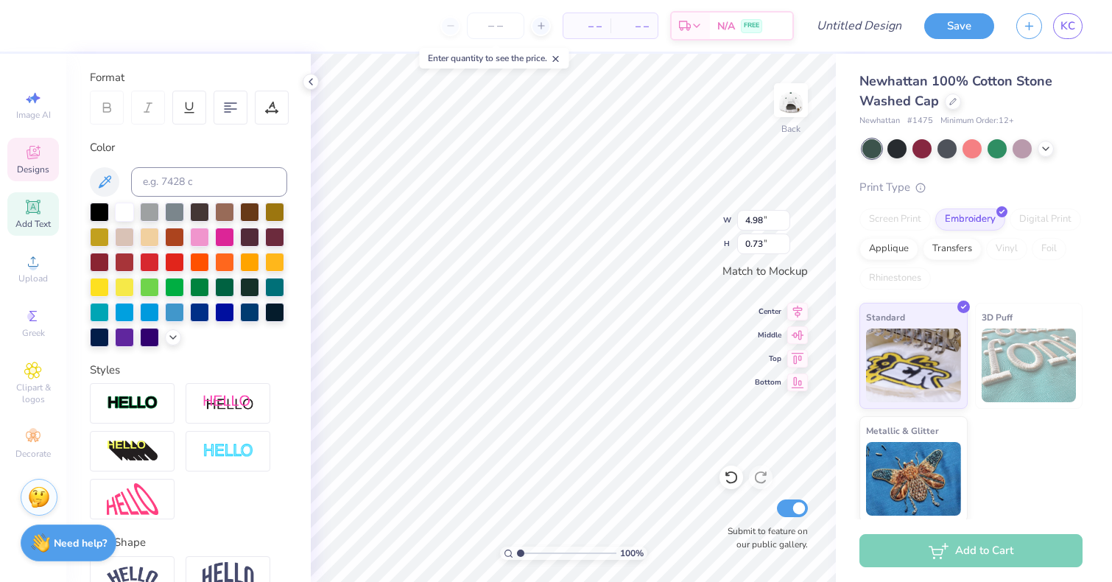
type input "3.82"
type input "0.62"
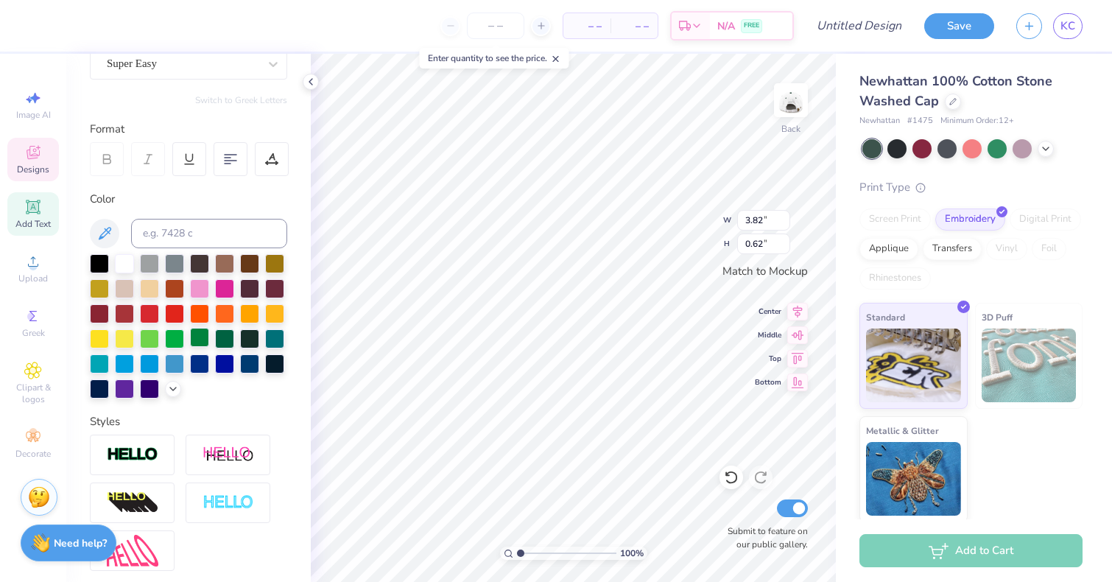
scroll to position [137, 0]
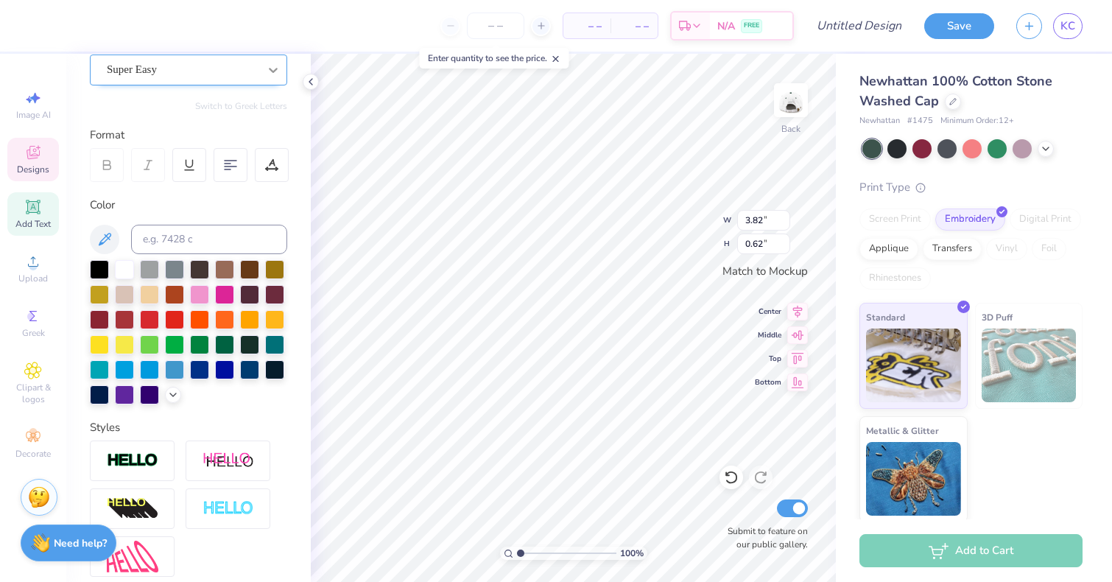
click at [281, 67] on div at bounding box center [273, 70] width 27 height 27
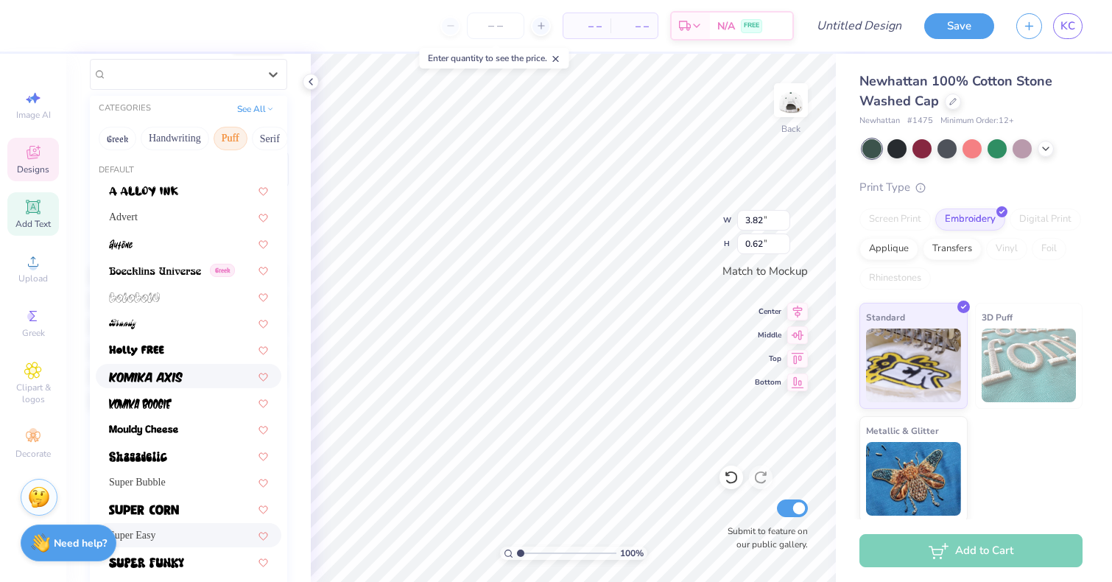
scroll to position [136, 0]
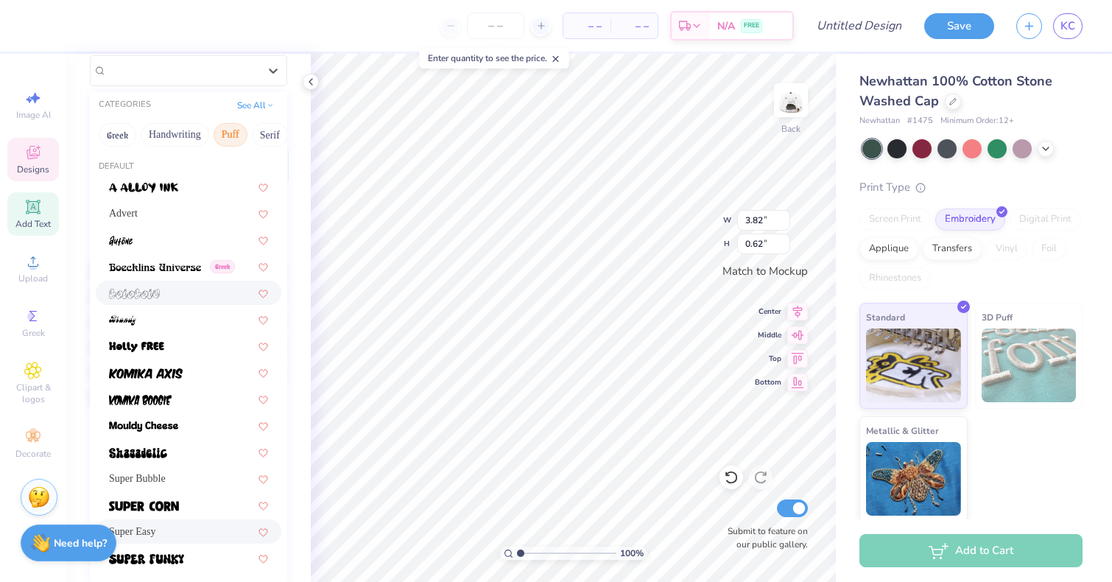
click at [192, 292] on div at bounding box center [188, 292] width 159 height 15
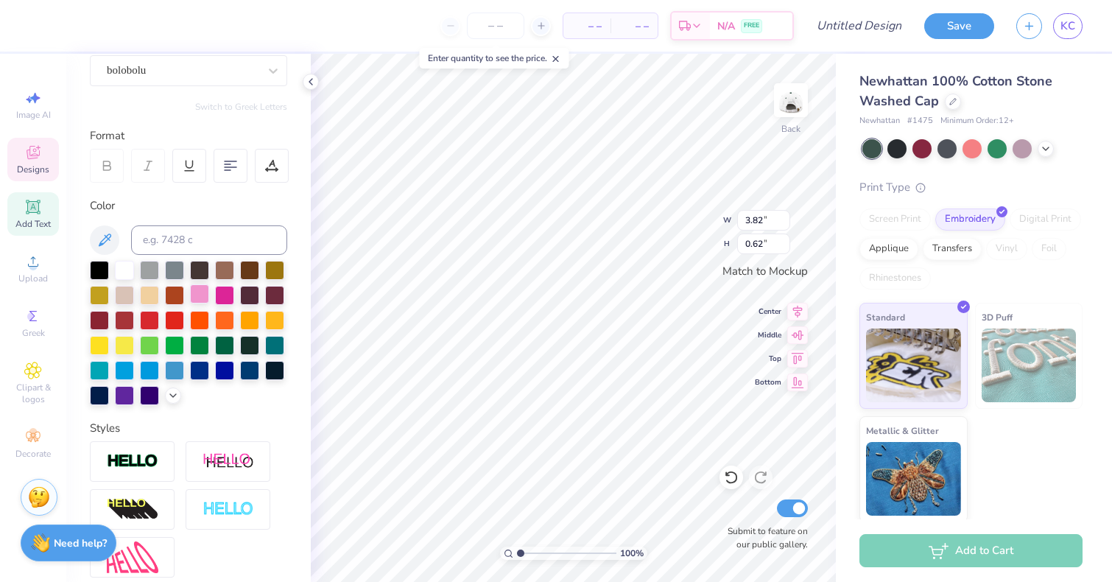
type input "3.53"
type input "0.80"
click at [232, 79] on div at bounding box center [183, 70] width 152 height 20
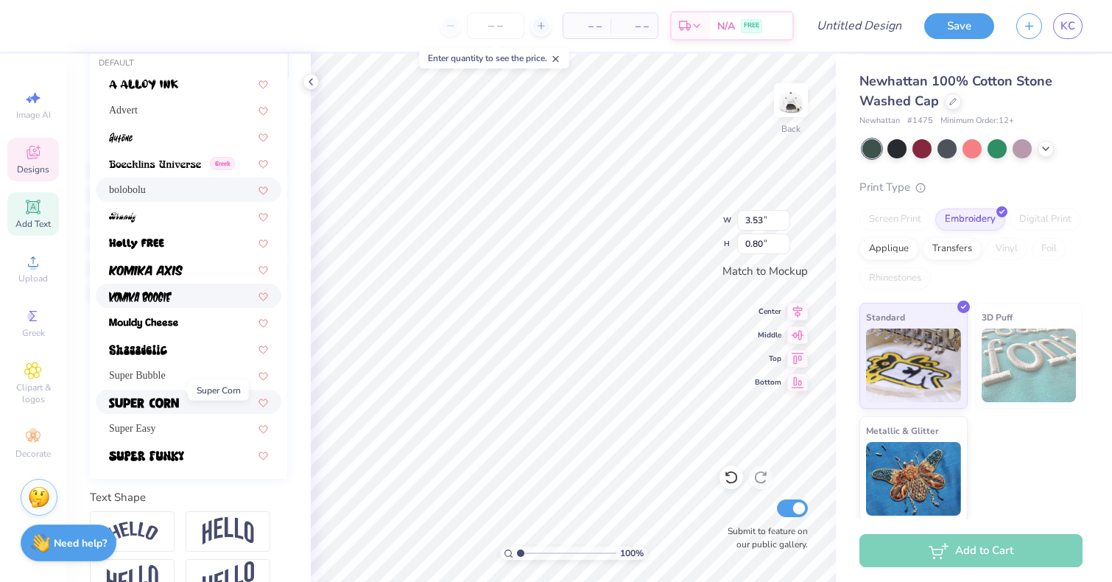
scroll to position [274, 0]
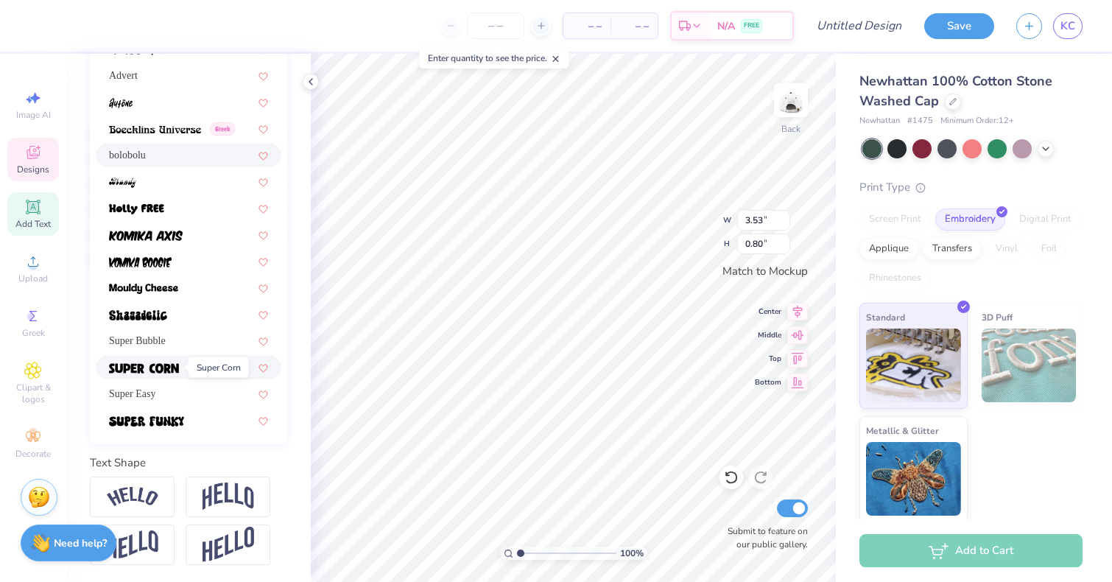
click at [172, 368] on img at bounding box center [144, 368] width 70 height 10
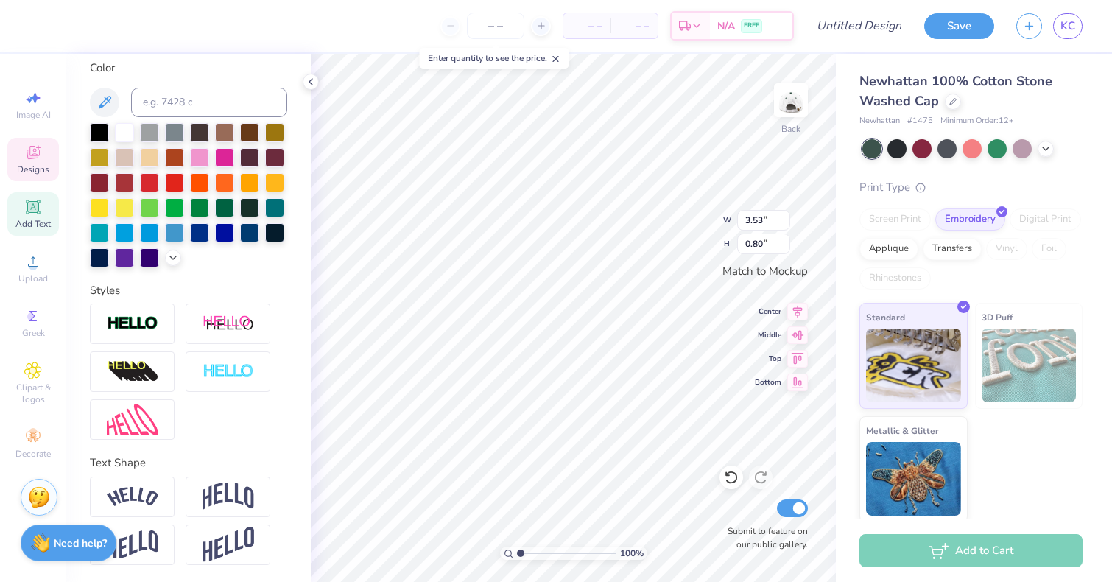
type input "3.20"
type input "0.55"
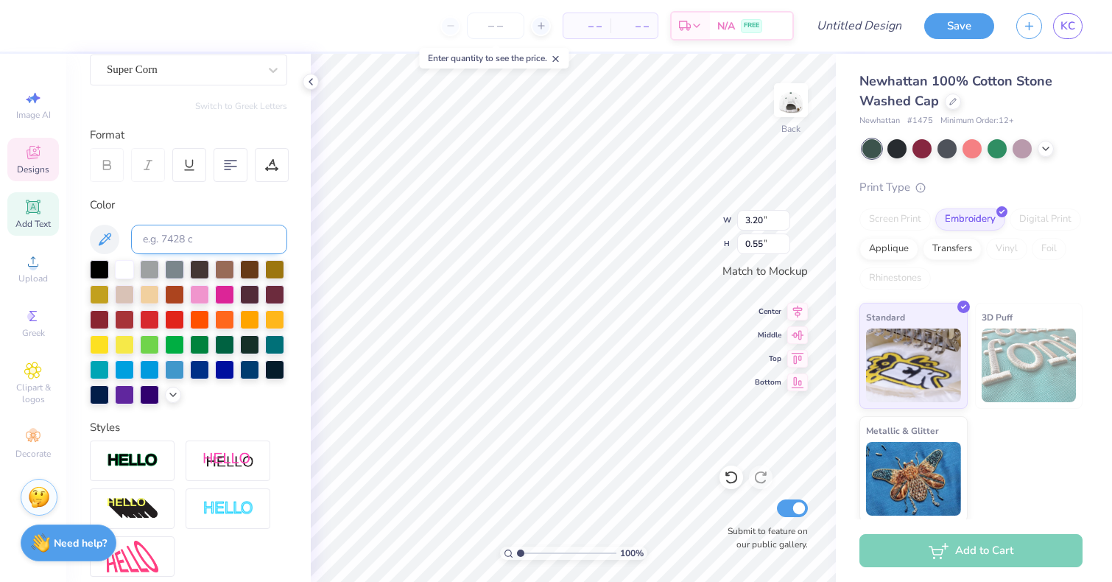
scroll to position [80, 0]
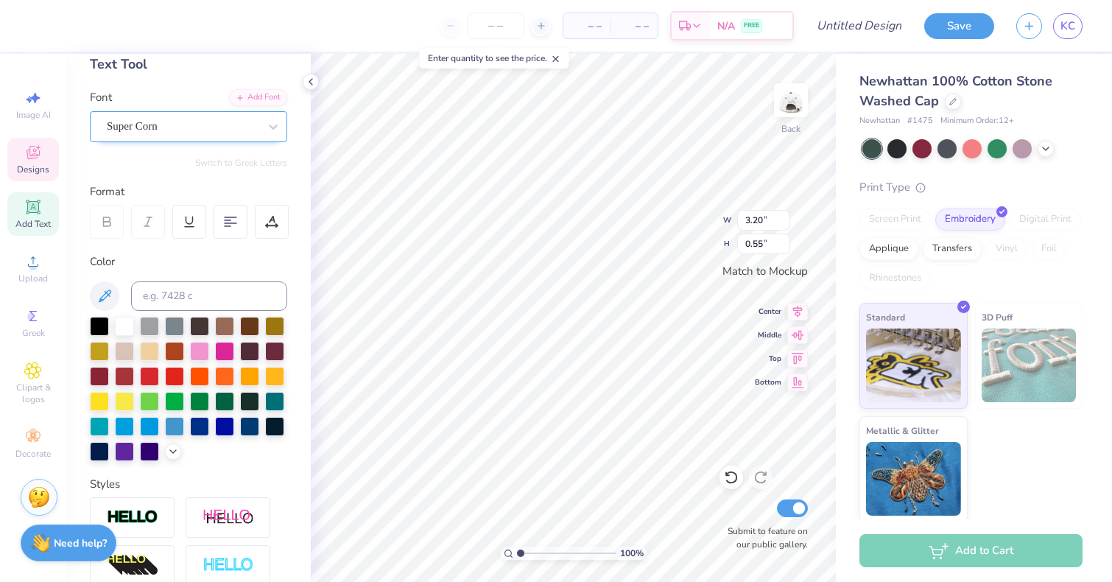
click at [222, 133] on div "Super Corn" at bounding box center [182, 126] width 155 height 23
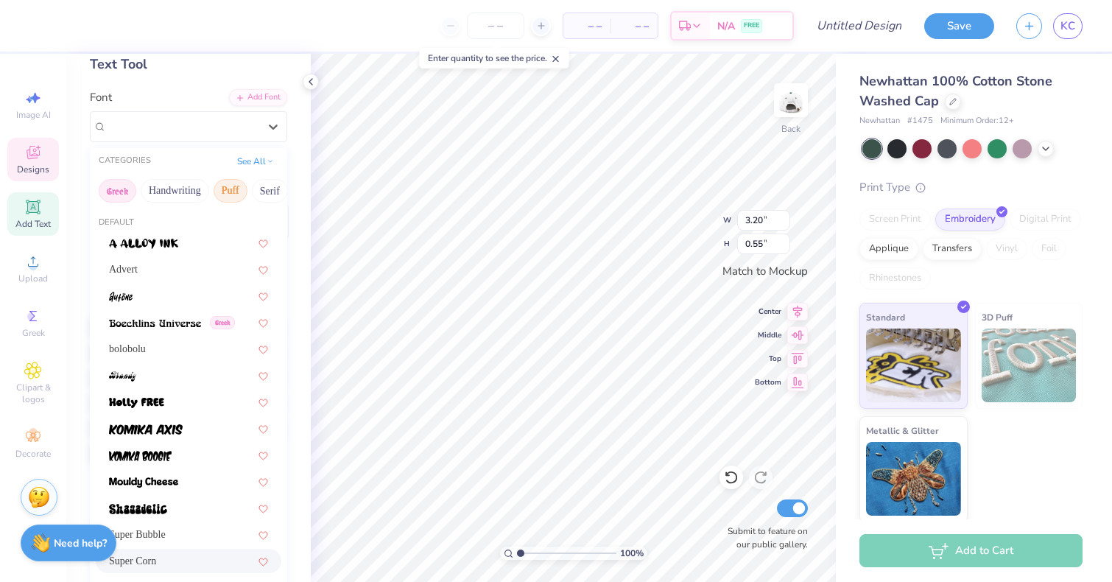
click at [122, 197] on button "Greek" at bounding box center [118, 191] width 38 height 24
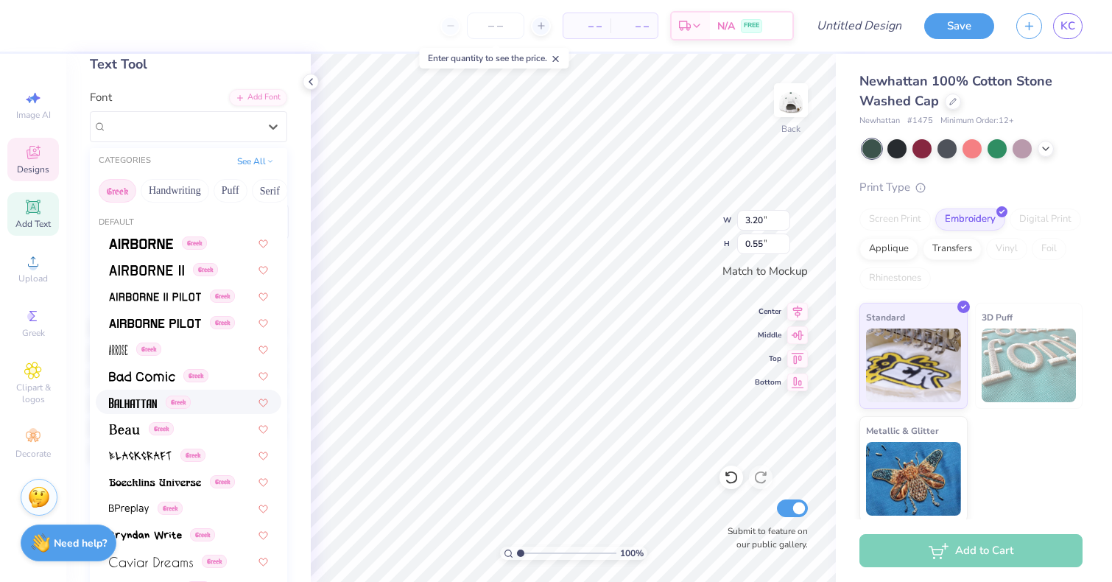
scroll to position [27, 0]
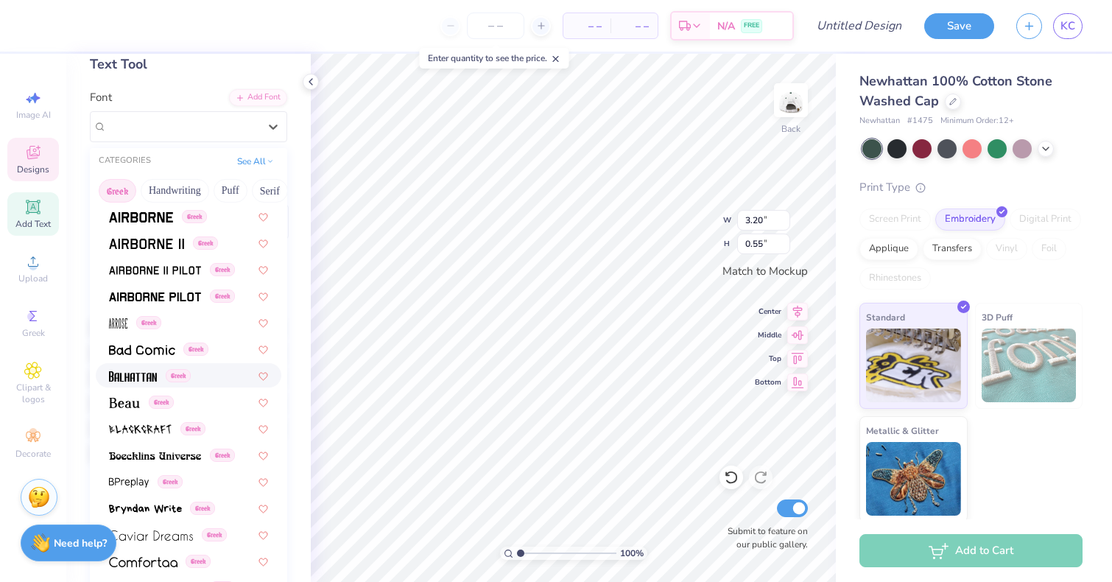
click at [132, 381] on img at bounding box center [133, 376] width 48 height 10
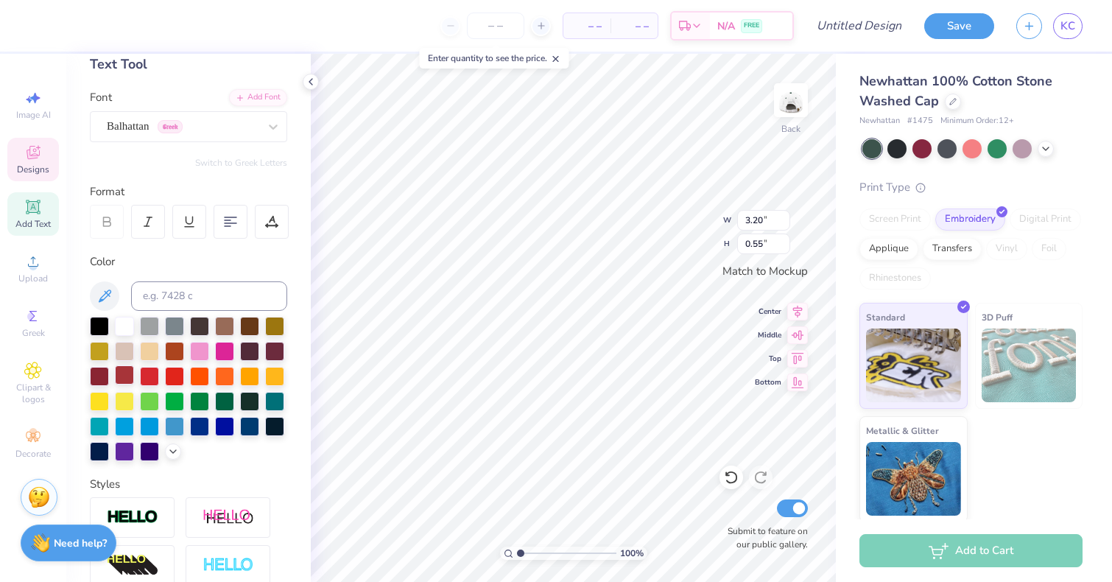
type input "2.77"
type input "0.68"
click at [235, 131] on div "Balhattan Greek" at bounding box center [182, 126] width 155 height 23
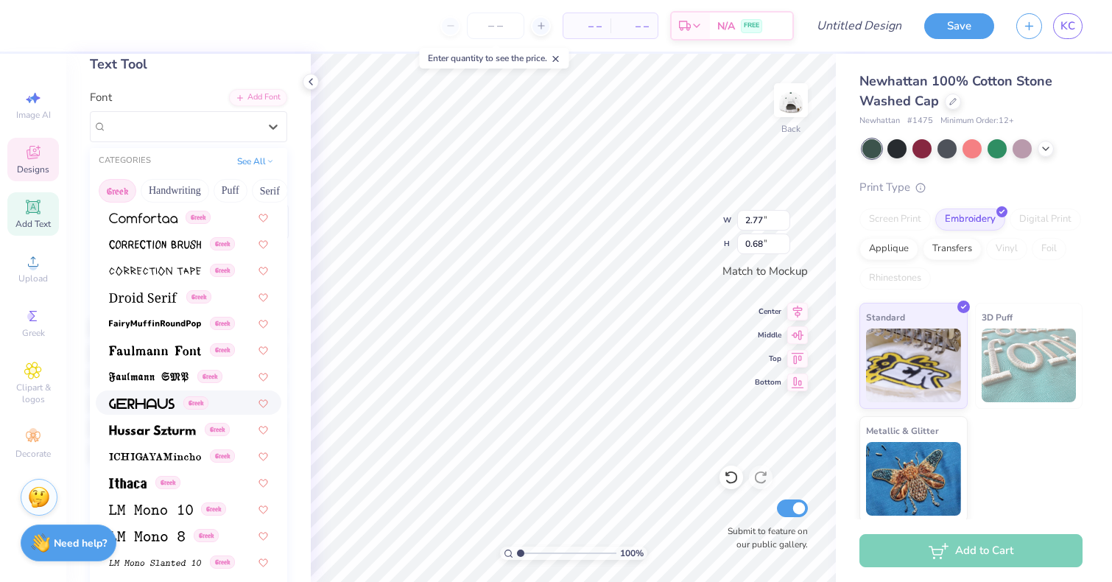
scroll to position [371, 0]
click at [141, 478] on img at bounding box center [128, 482] width 38 height 10
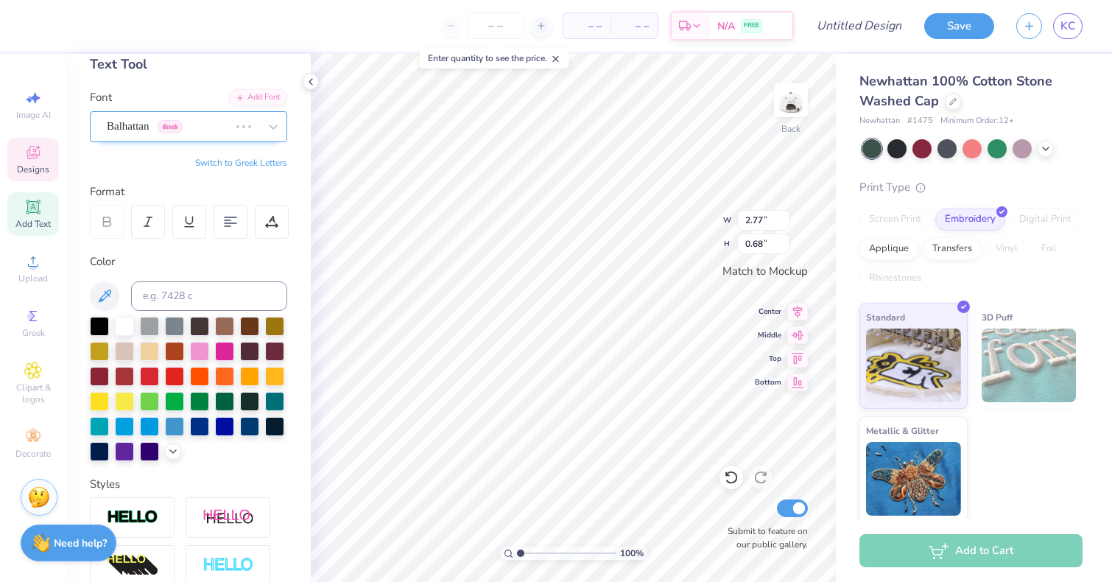
click at [250, 133] on div "Balhattan Greek" at bounding box center [188, 126] width 197 height 31
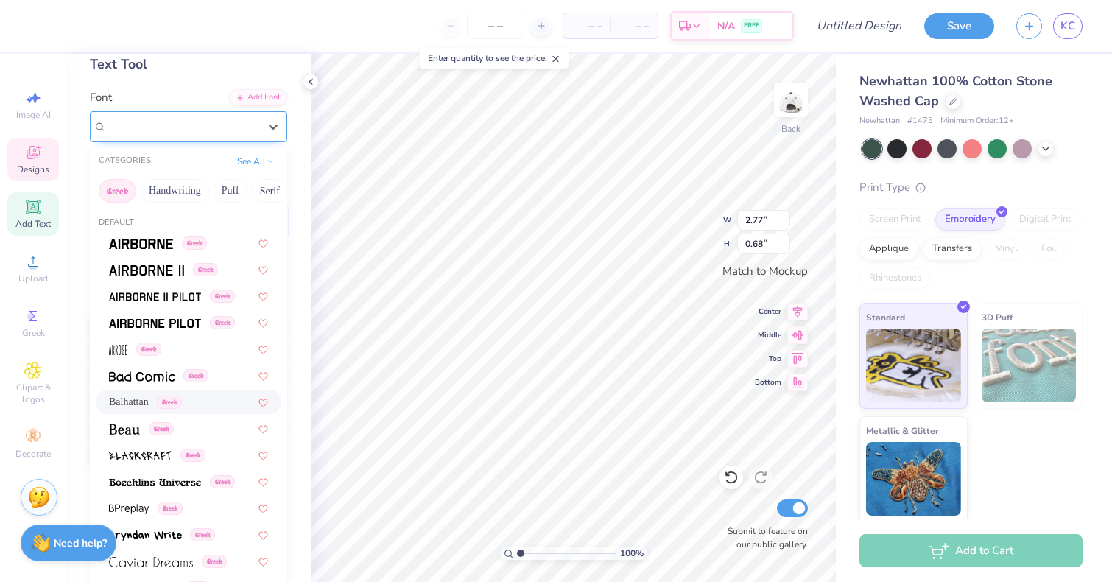
type input "2.40"
type input "0.47"
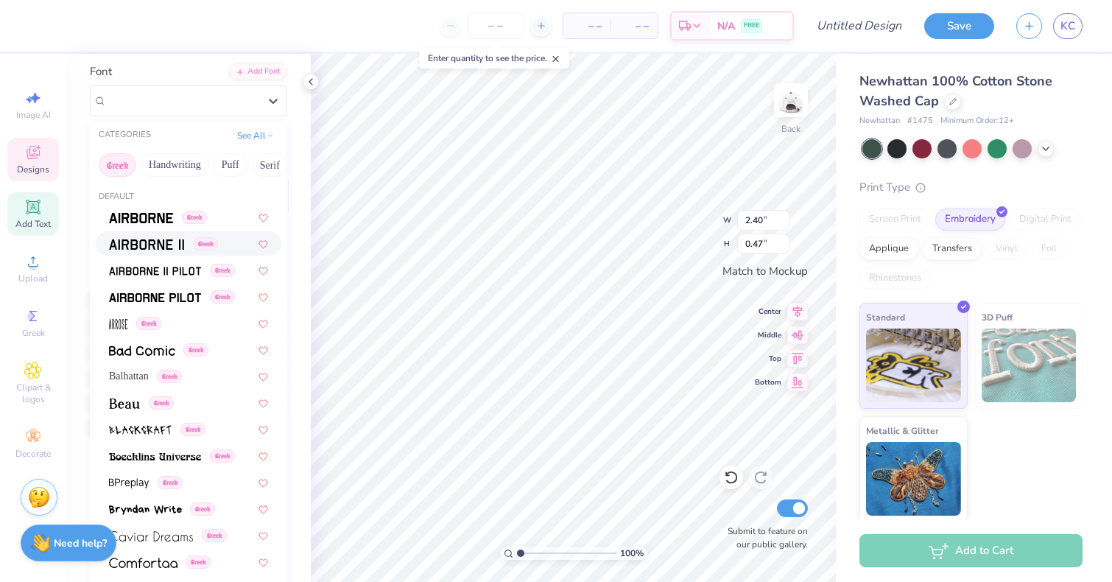
scroll to position [79, 0]
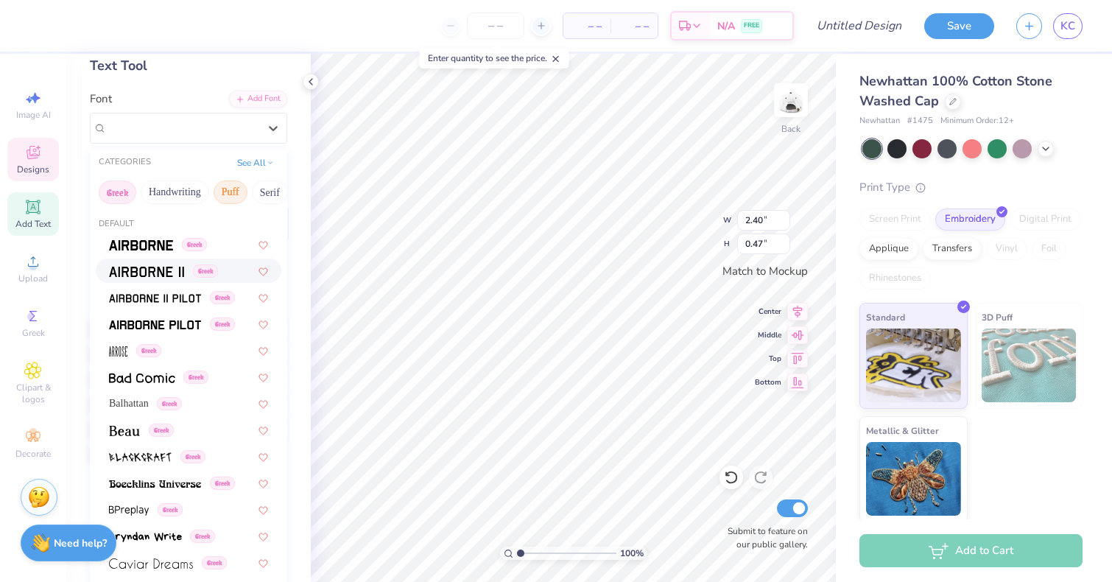
click at [231, 191] on button "Puff" at bounding box center [231, 192] width 34 height 24
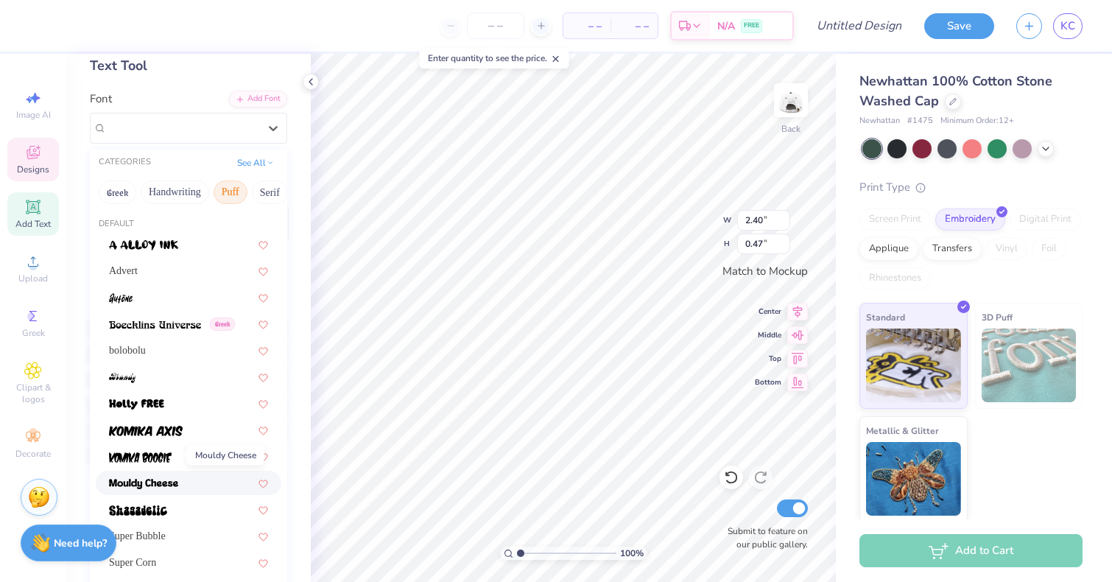
scroll to position [107, 0]
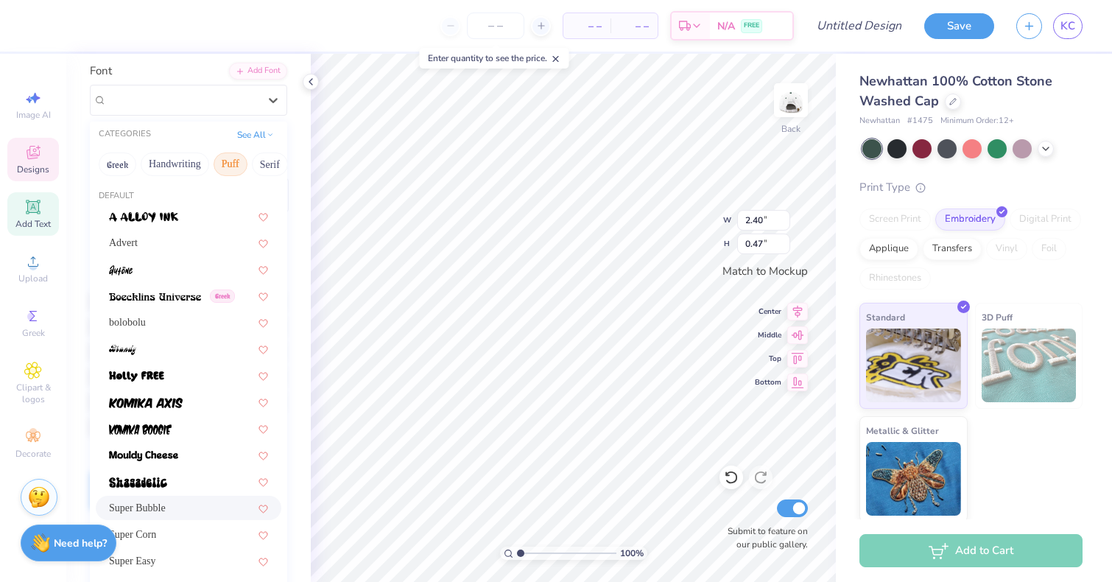
click at [146, 513] on span "Super Bubble" at bounding box center [137, 507] width 57 height 15
type input "4.98"
type input "0.73"
click at [261, 107] on div at bounding box center [273, 100] width 27 height 27
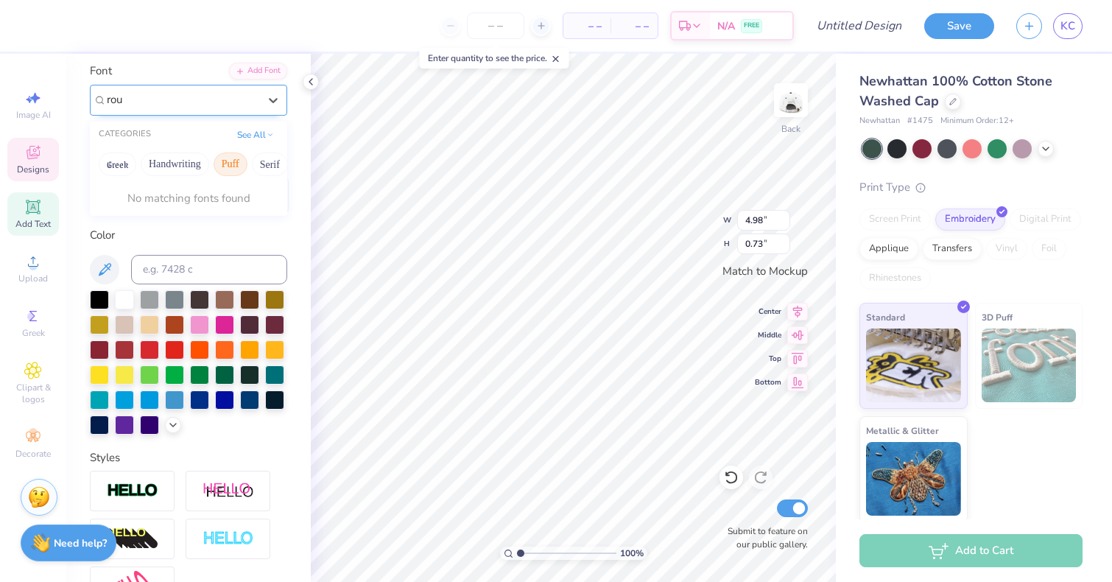
type input "roun"
click at [234, 101] on div "Super Bubble" at bounding box center [182, 99] width 155 height 23
click at [234, 101] on div "Super Bubble" at bounding box center [183, 99] width 152 height 17
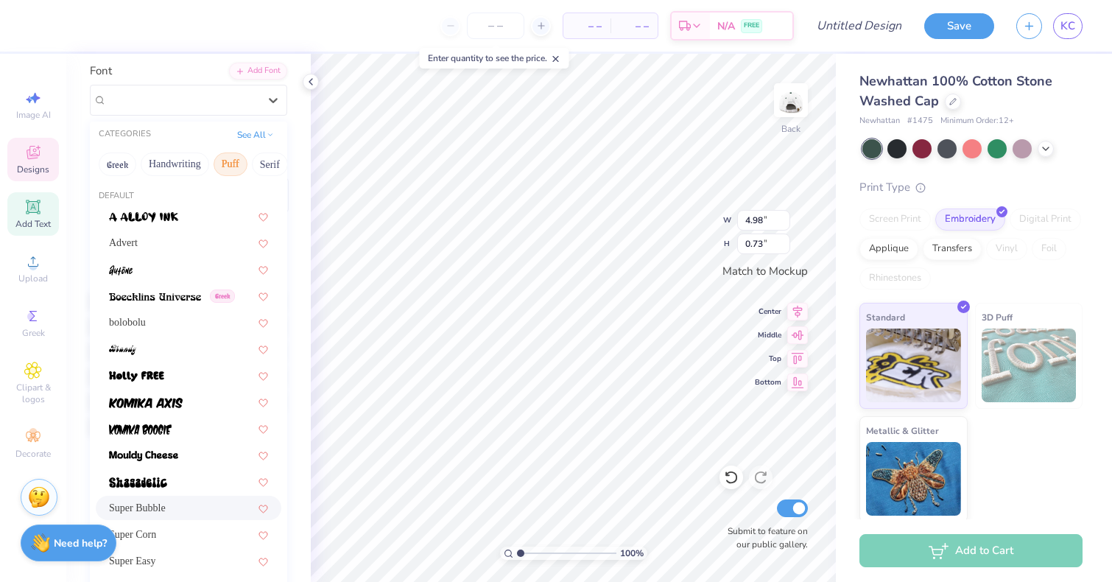
click at [231, 160] on button "Puff" at bounding box center [231, 164] width 34 height 24
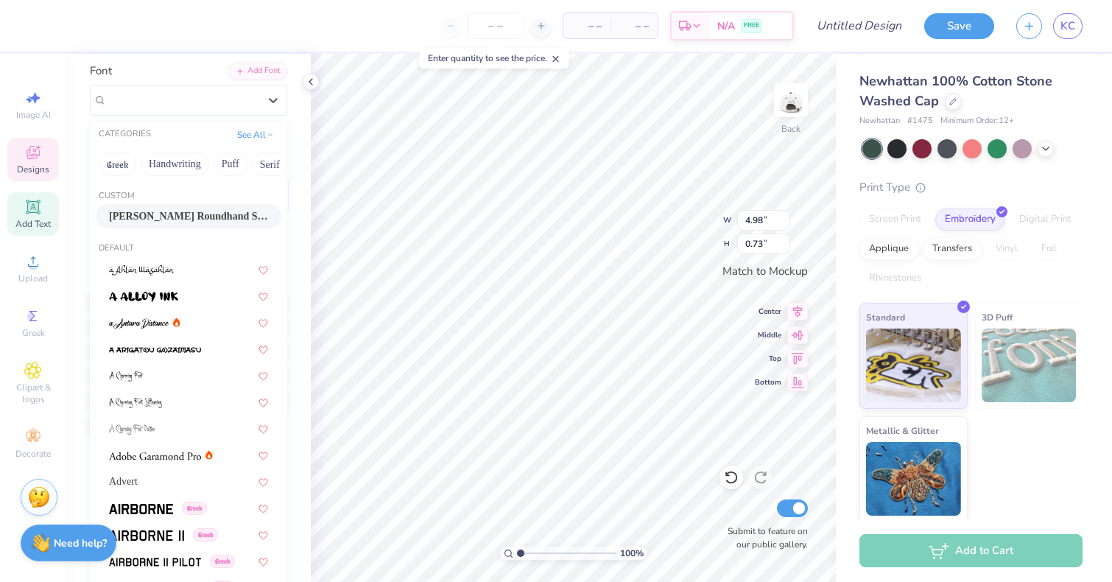
click at [192, 210] on span "Snell Roundhand Script" at bounding box center [188, 215] width 159 height 15
type input "3.44"
type input "0.62"
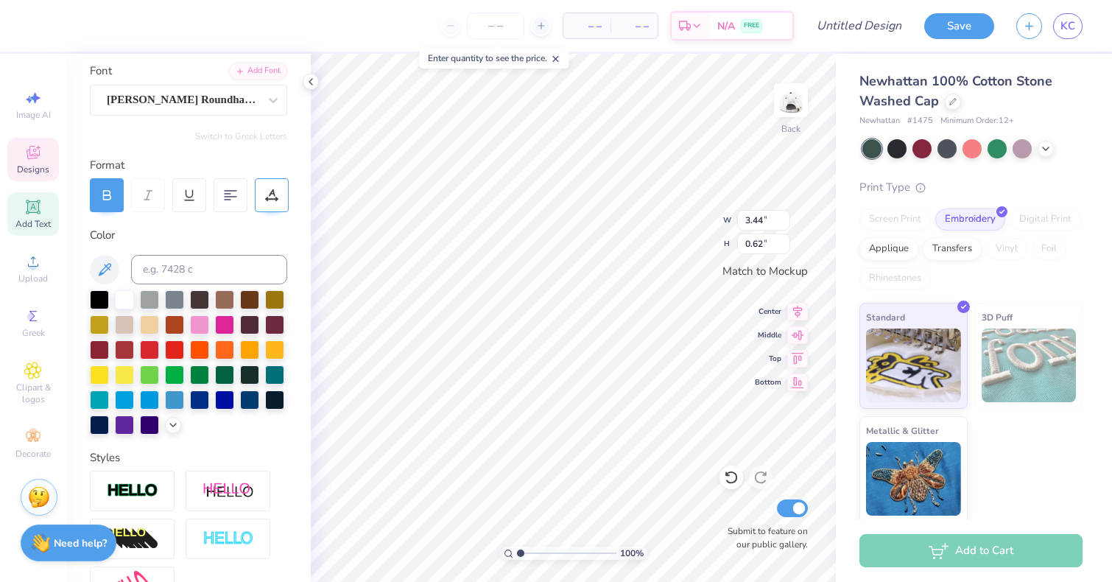
click at [679, 233] on div "100 % Back W 3.44 3.44 " H 0.62 0.62 " Match to Mockup Center Middle Top Bottom…" at bounding box center [573, 318] width 525 height 528
type input "4.05"
type input "0.73"
click at [797, 107] on img at bounding box center [791, 100] width 59 height 59
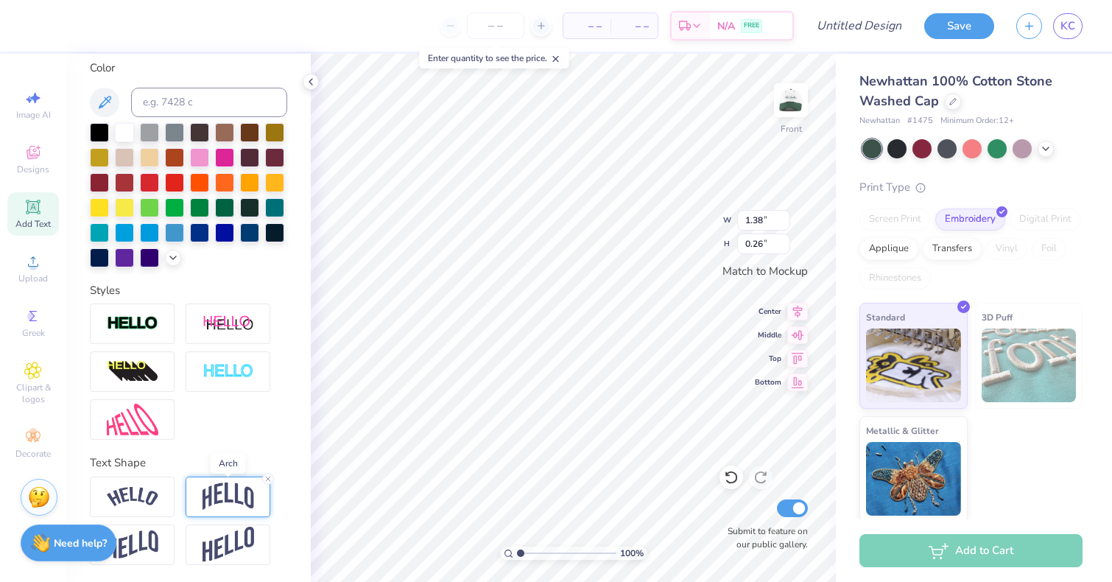
click at [217, 489] on img at bounding box center [229, 496] width 52 height 28
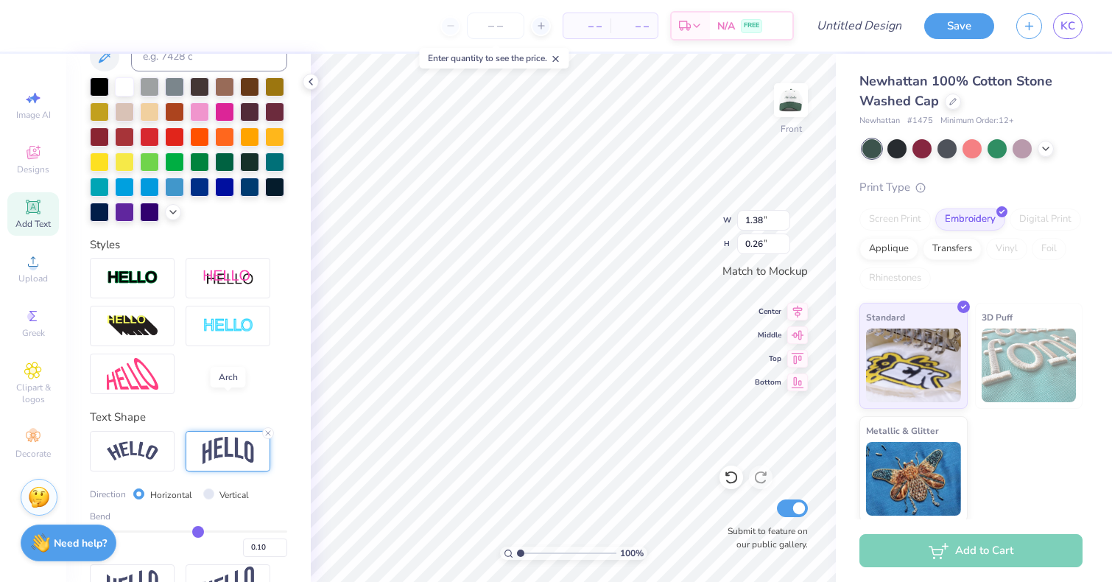
scroll to position [360, 0]
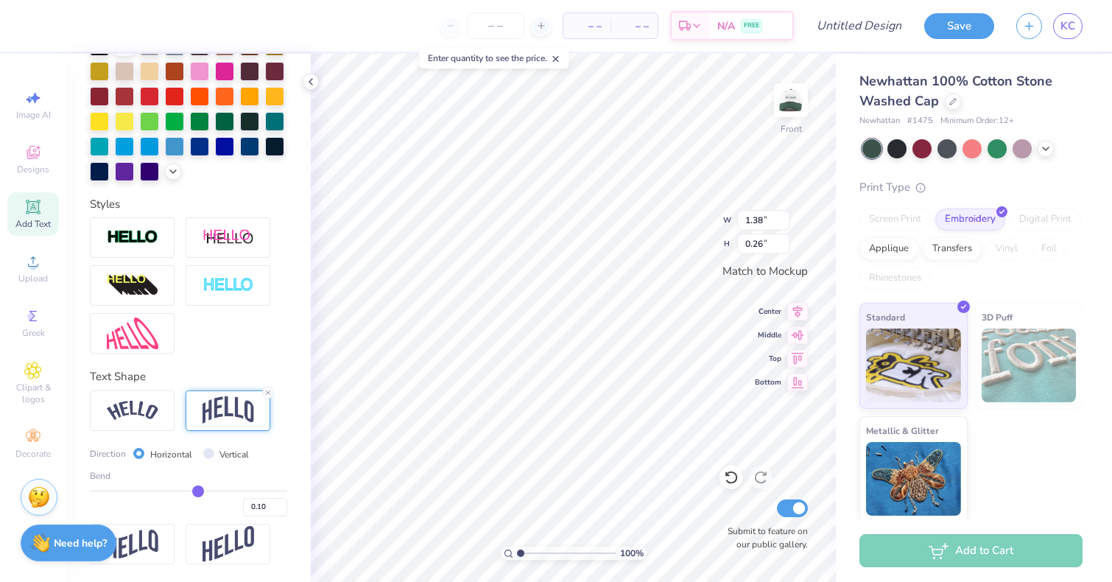
type input "0.11"
type input "0.13"
type input "0.14"
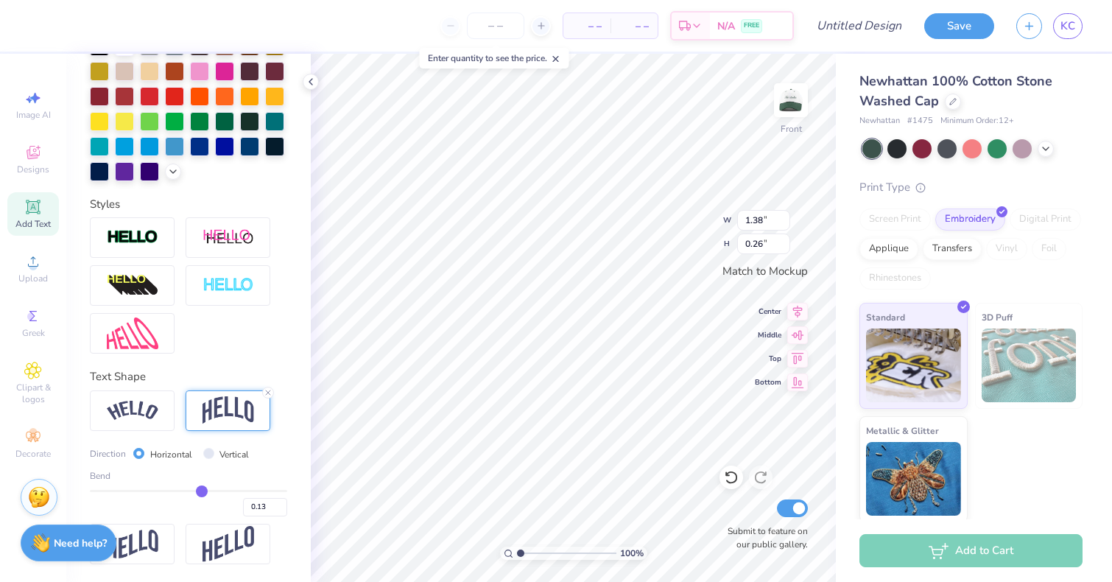
type input "0.14"
type input "0.15"
type input "0.16"
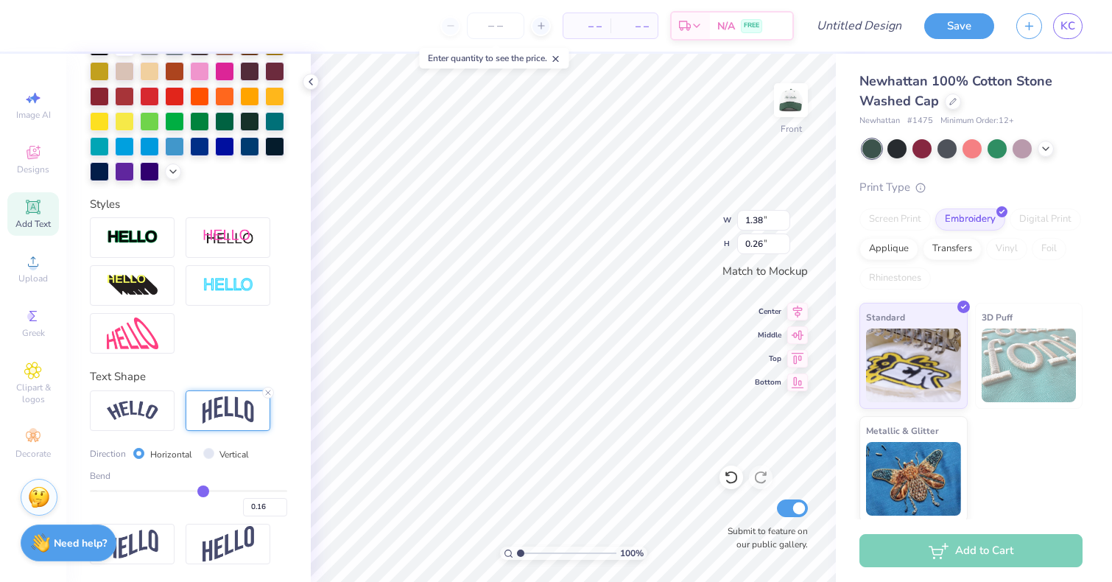
type input "0.17"
click at [204, 491] on input "range" at bounding box center [188, 491] width 197 height 2
type input "0.30"
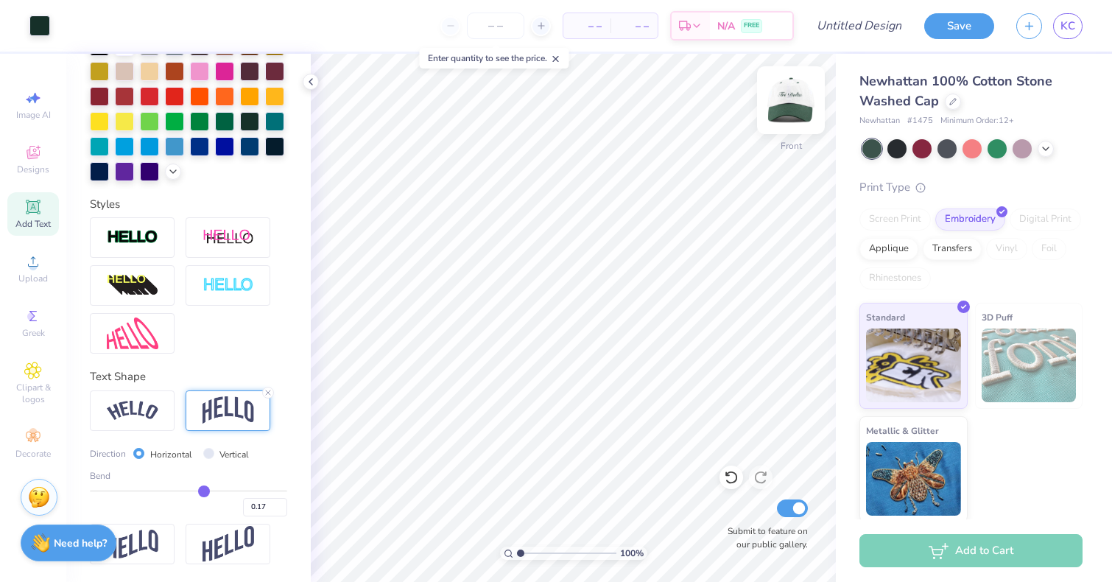
click at [784, 105] on img at bounding box center [791, 100] width 59 height 59
click at [16, 398] on span "Clipart & logos" at bounding box center [33, 394] width 52 height 24
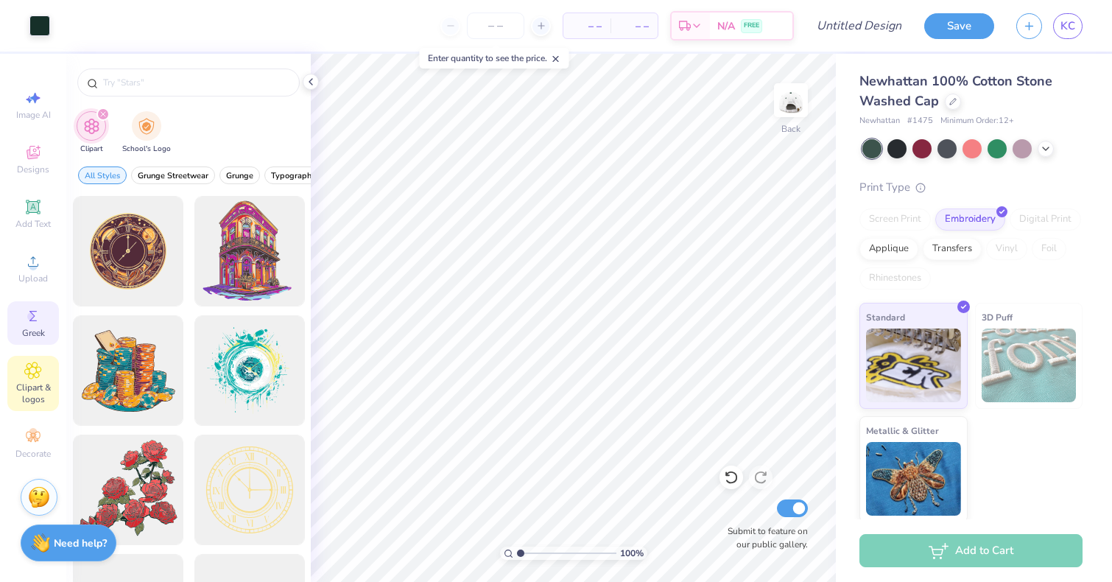
click at [26, 330] on span "Greek" at bounding box center [33, 333] width 23 height 12
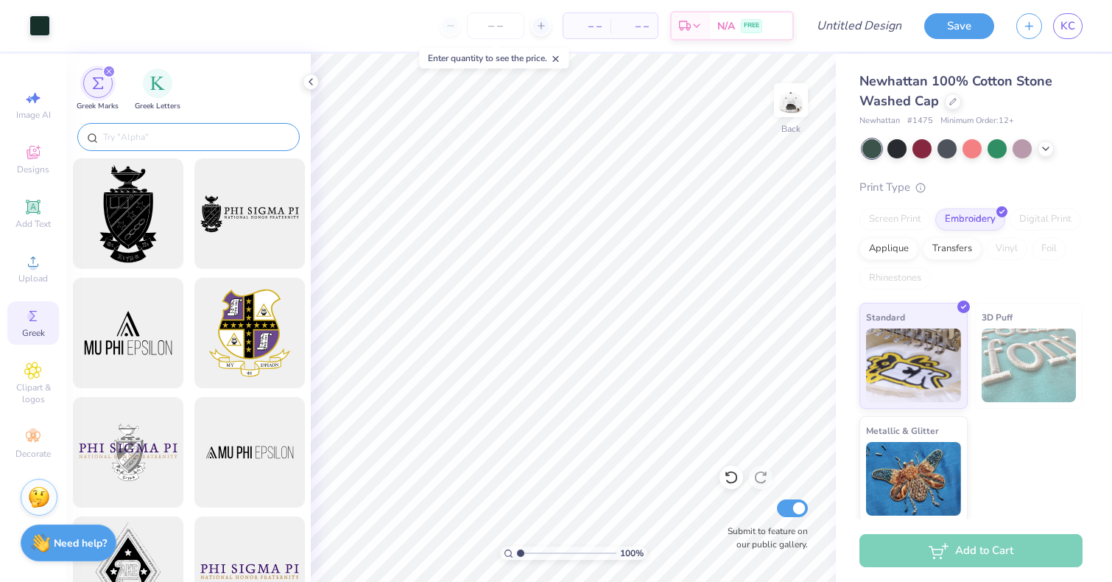
click at [143, 144] on div at bounding box center [188, 137] width 222 height 28
click at [143, 144] on input "text" at bounding box center [196, 137] width 189 height 15
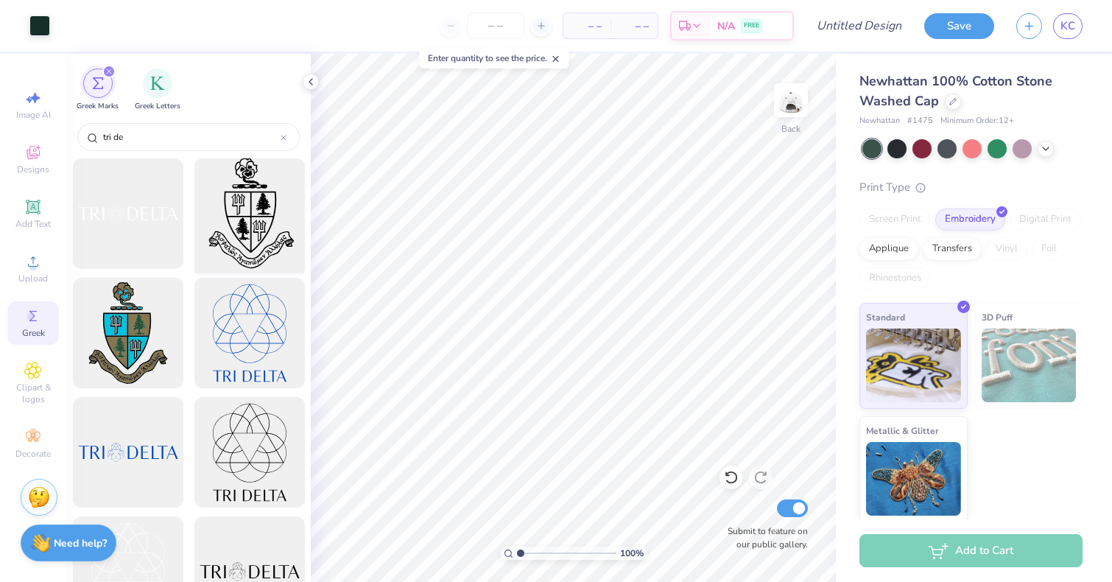
type input "tri de"
click at [264, 206] on div at bounding box center [250, 214] width 122 height 122
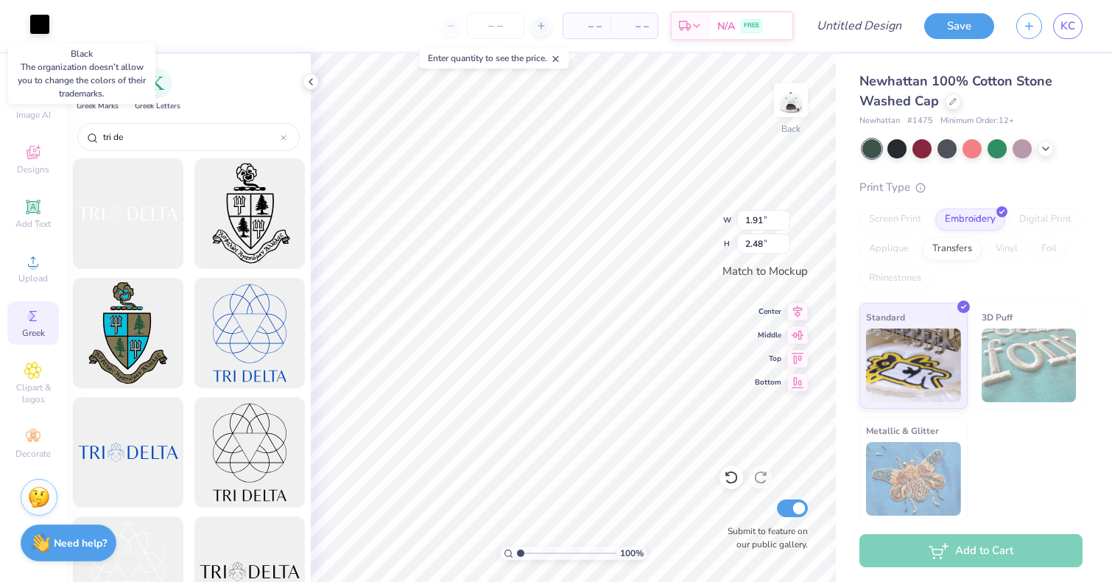
click at [40, 32] on div at bounding box center [39, 24] width 21 height 21
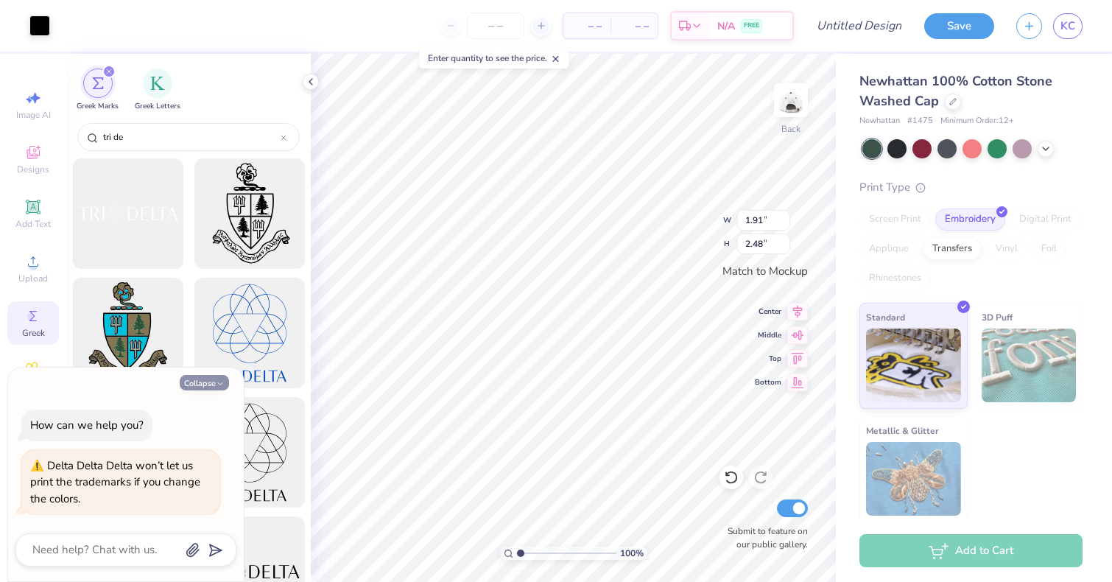
click at [214, 384] on button "Collapse" at bounding box center [204, 382] width 49 height 15
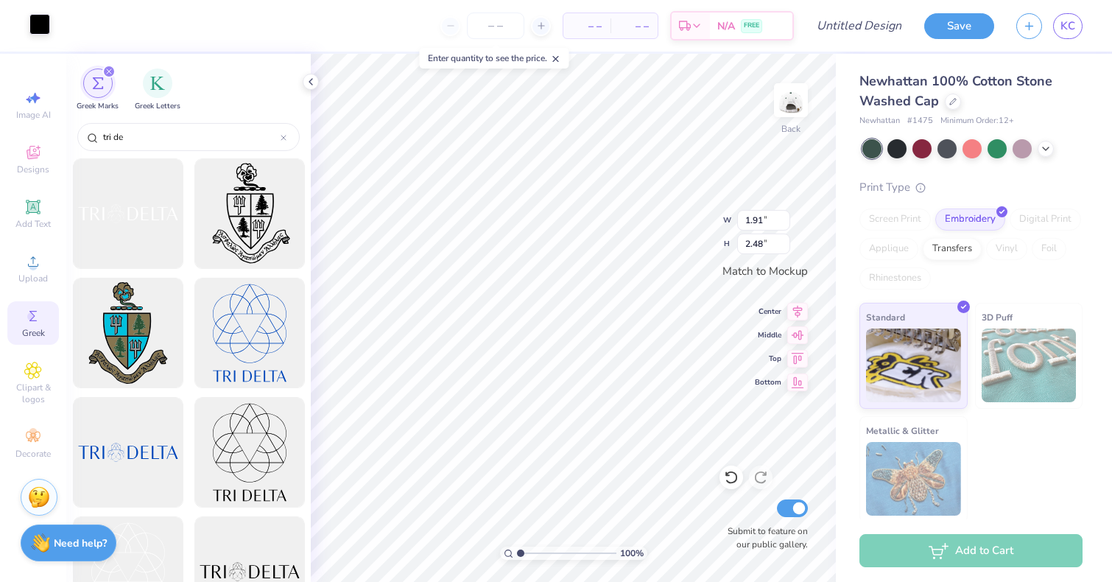
click at [30, 24] on div at bounding box center [39, 24] width 21 height 21
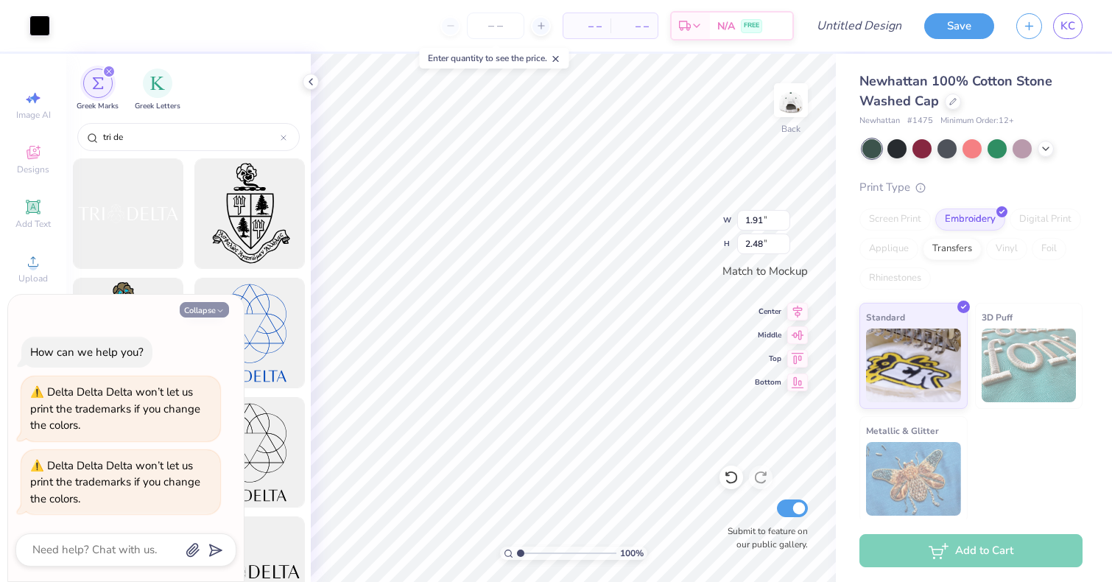
click at [194, 314] on button "Collapse" at bounding box center [204, 309] width 49 height 15
type textarea "x"
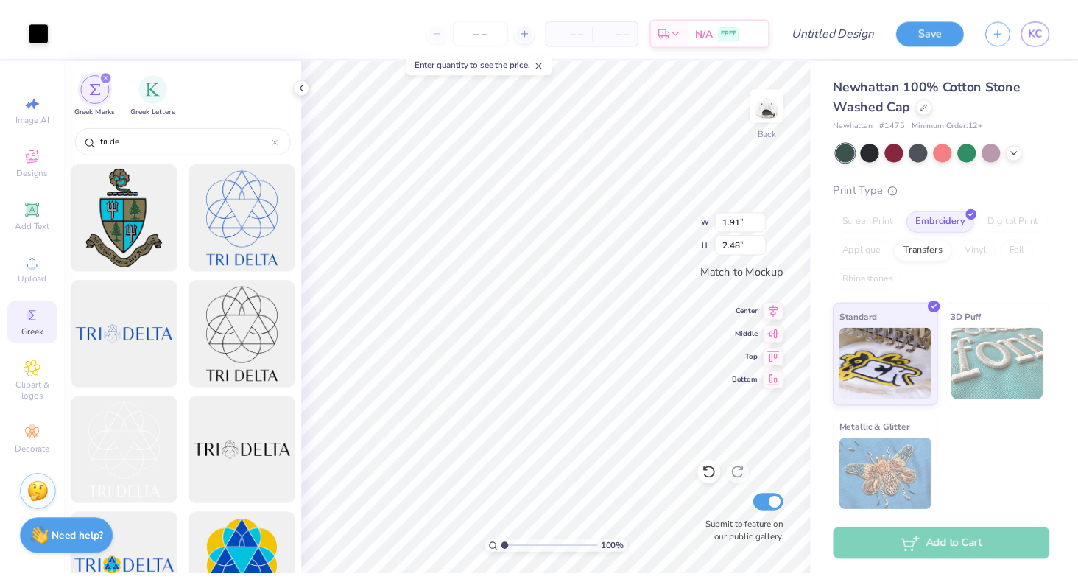
scroll to position [172, 0]
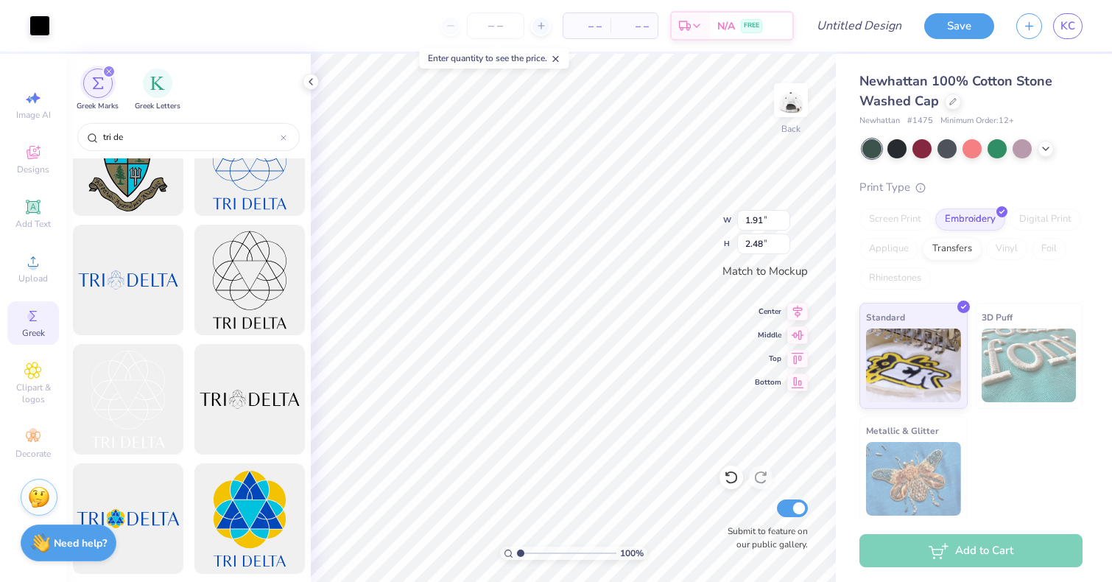
type input "0.56"
type input "0.72"
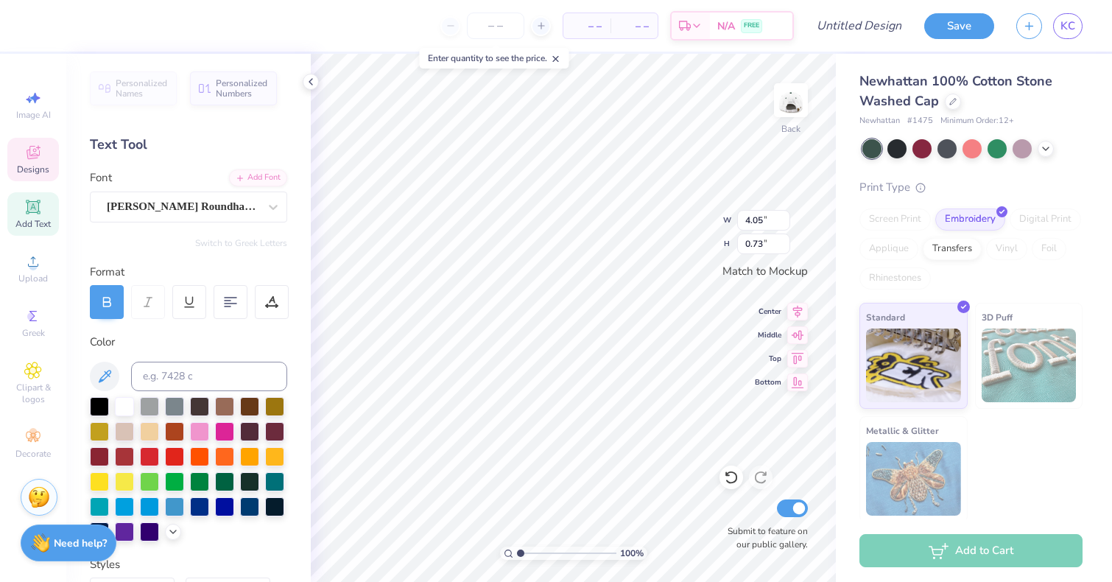
type input "0.56"
type input "0.72"
type input "0.65"
type input "0.84"
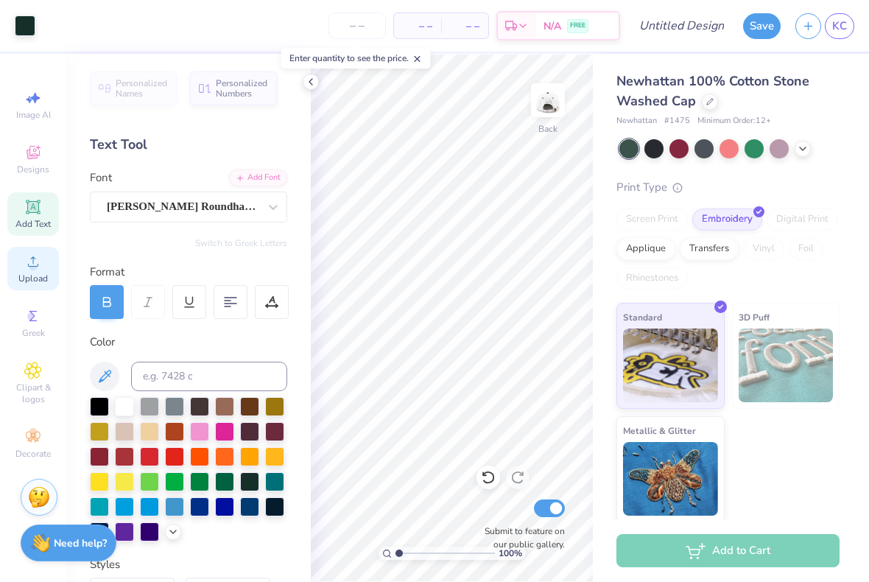
click at [38, 273] on span "Upload" at bounding box center [32, 279] width 29 height 12
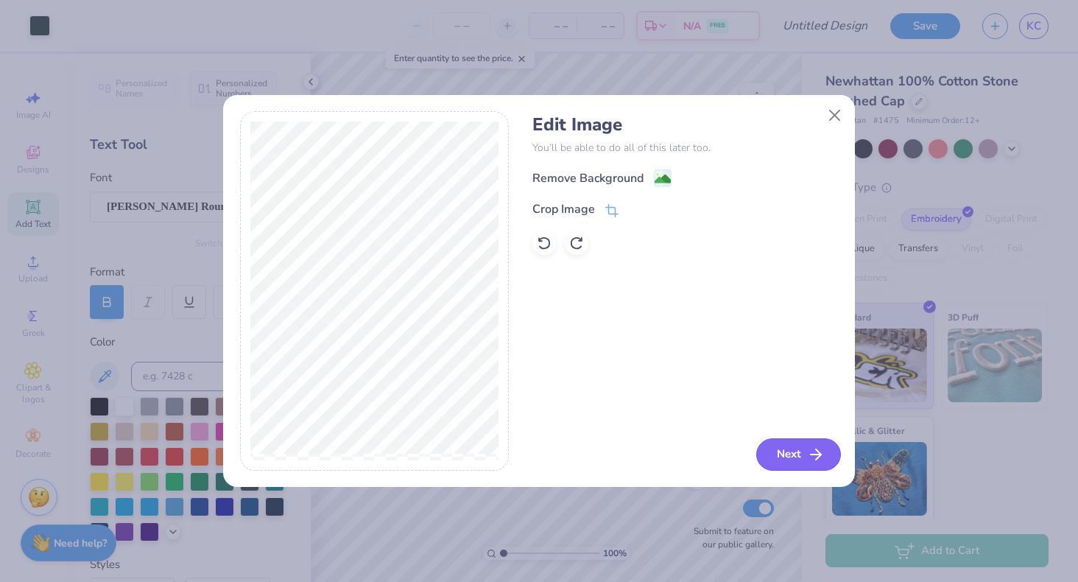
click at [796, 457] on button "Next" at bounding box center [798, 454] width 85 height 32
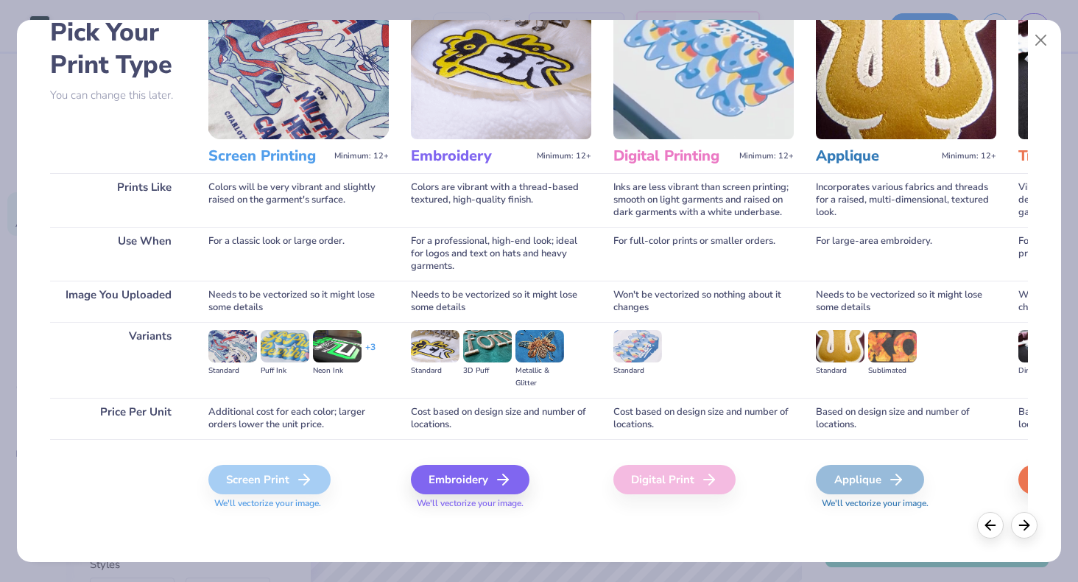
scroll to position [74, 0]
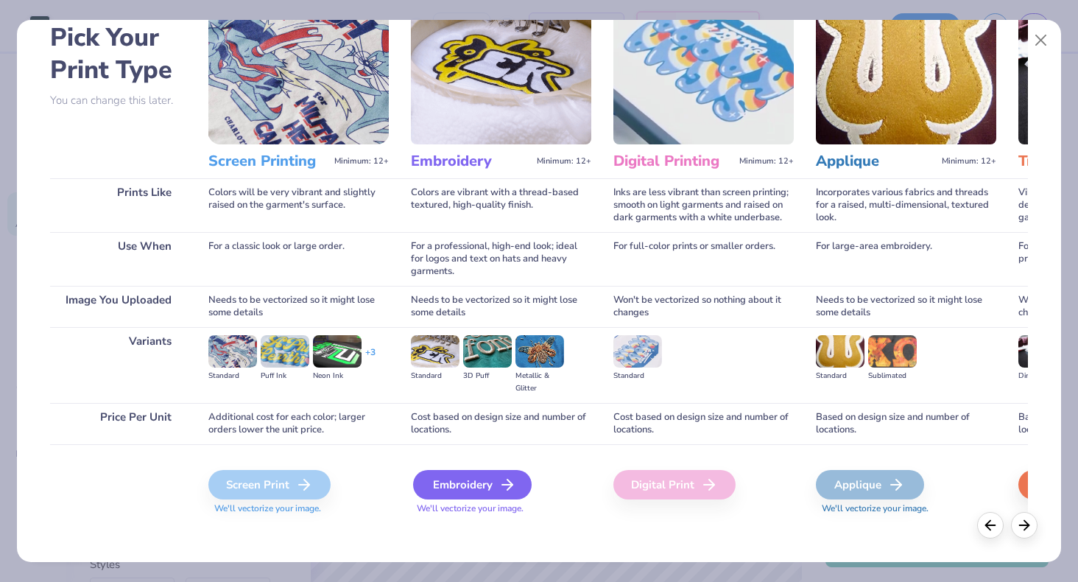
click at [481, 495] on div "Embroidery" at bounding box center [472, 484] width 119 height 29
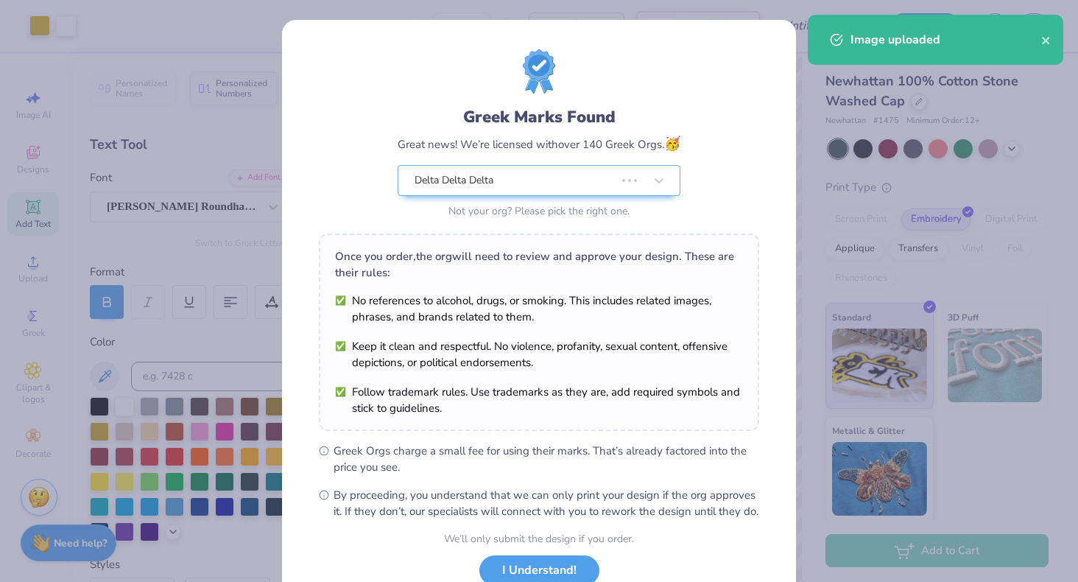
click at [37, 21] on div "Greek Marks Found Great news! We’re licensed with over 140 Greek Orgs. 🥳 Delta …" at bounding box center [539, 291] width 1078 height 582
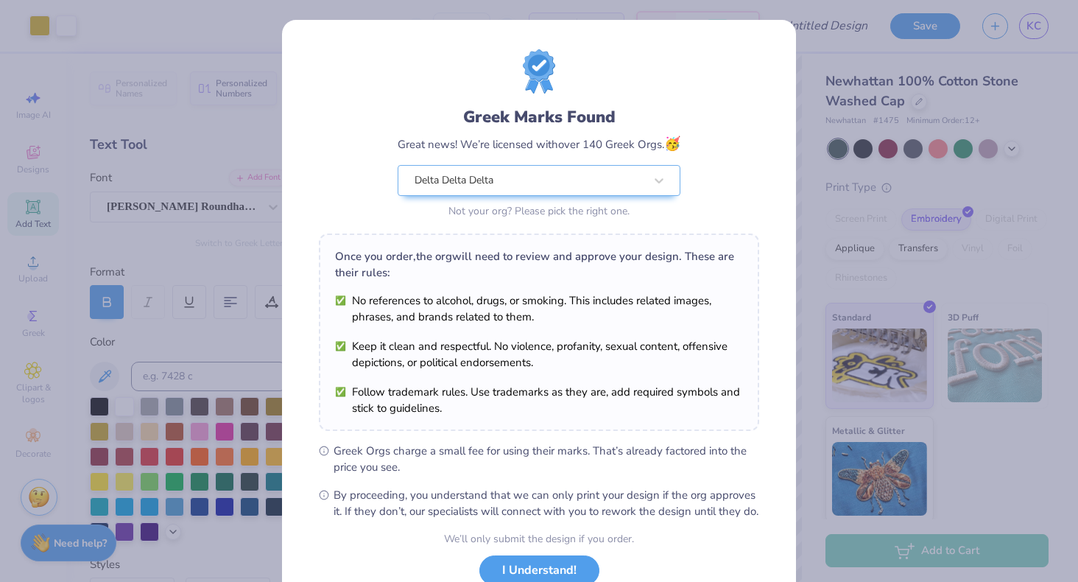
scroll to position [108, 0]
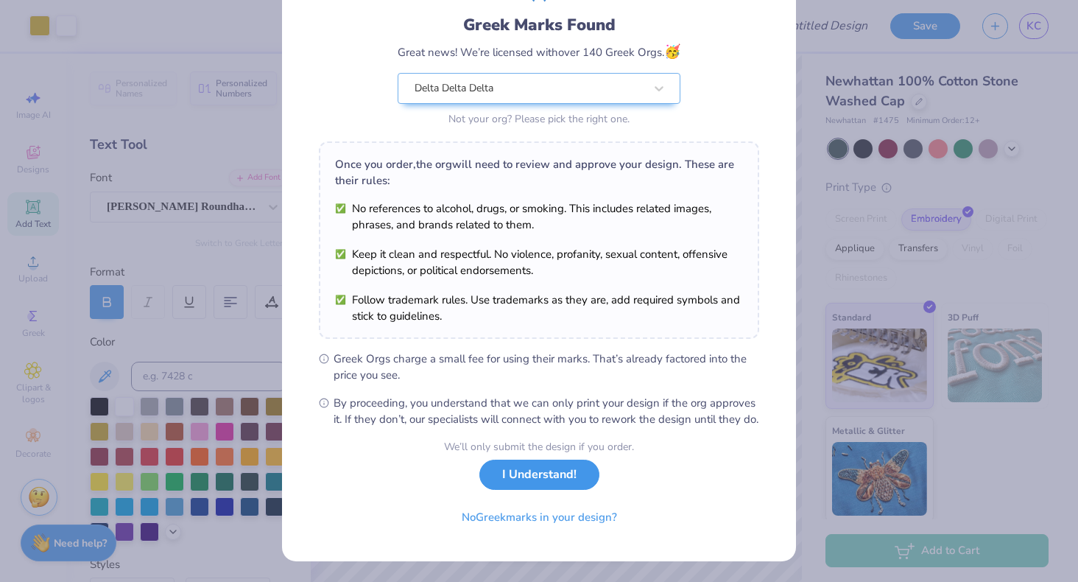
drag, startPoint x: 543, startPoint y: 491, endPoint x: 542, endPoint y: 479, distance: 12.5
click at [542, 479] on button "I Understand!" at bounding box center [540, 475] width 120 height 30
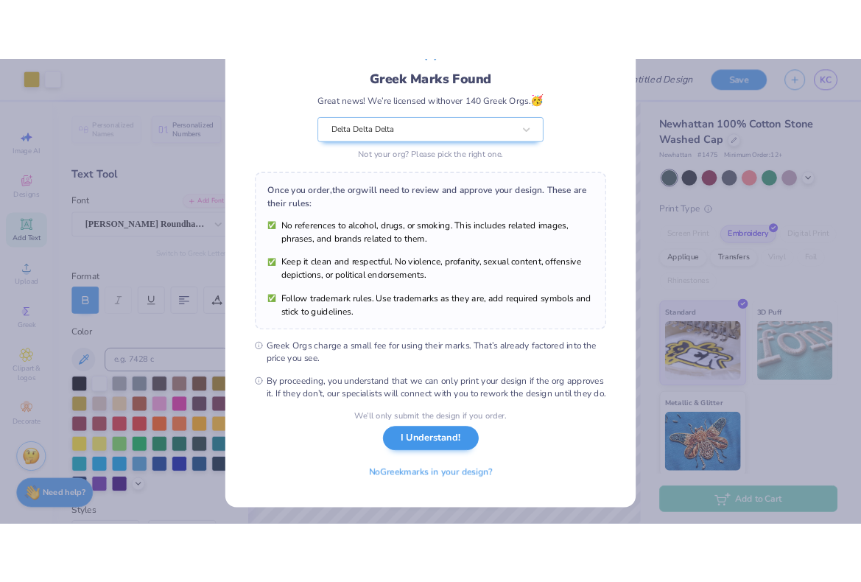
scroll to position [0, 0]
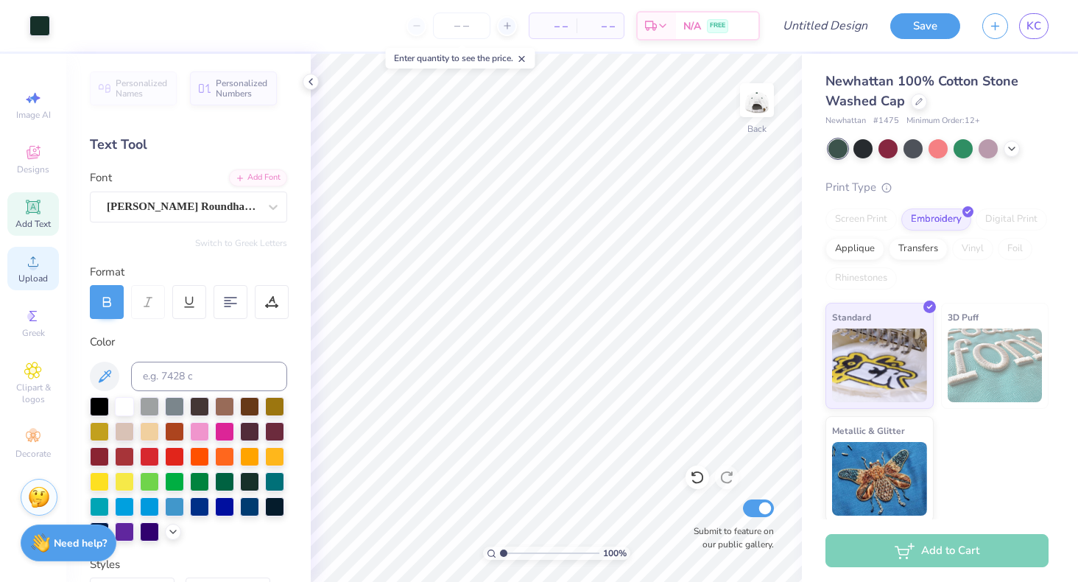
click at [40, 267] on icon at bounding box center [33, 262] width 18 height 18
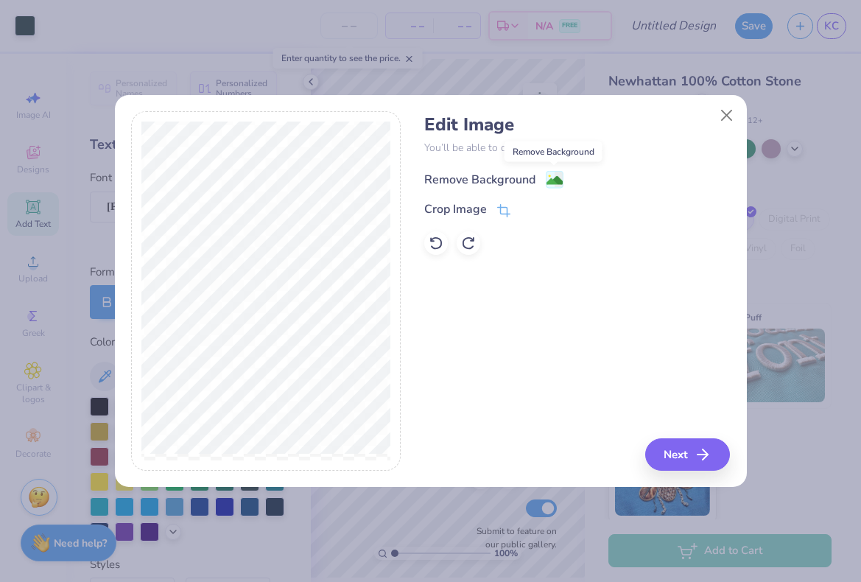
click at [555, 175] on image at bounding box center [555, 180] width 16 height 16
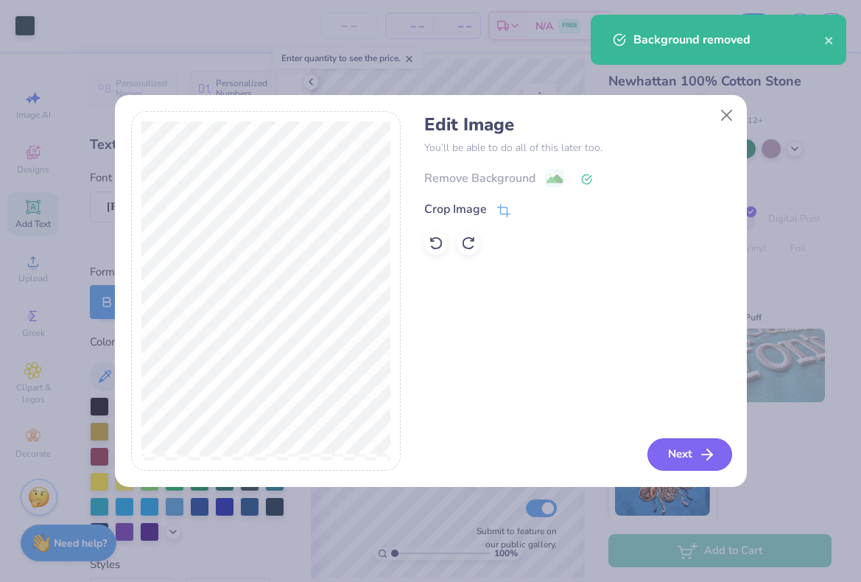
click at [672, 449] on button "Next" at bounding box center [689, 454] width 85 height 32
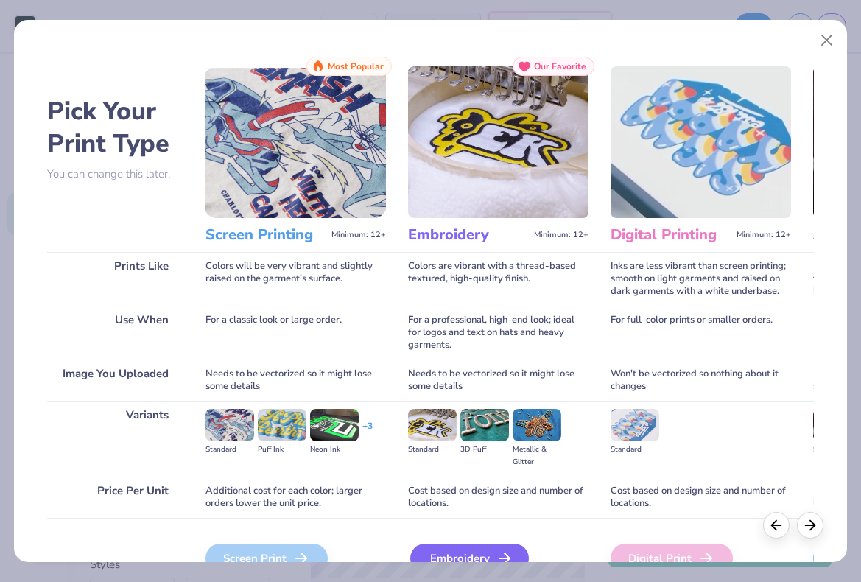
click at [505, 549] on div "Embroidery" at bounding box center [469, 558] width 119 height 29
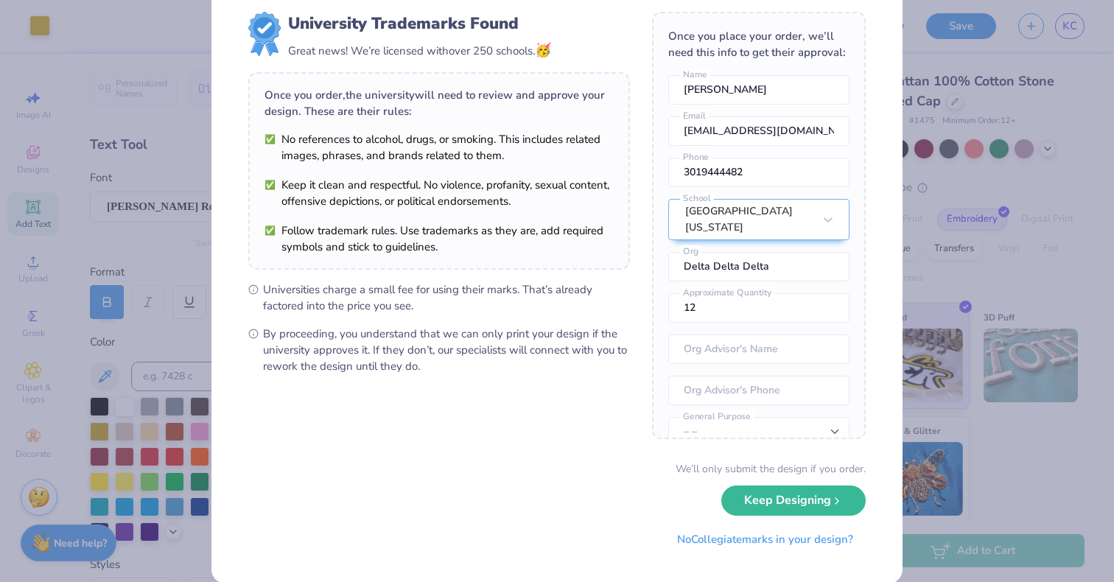
scroll to position [48, 0]
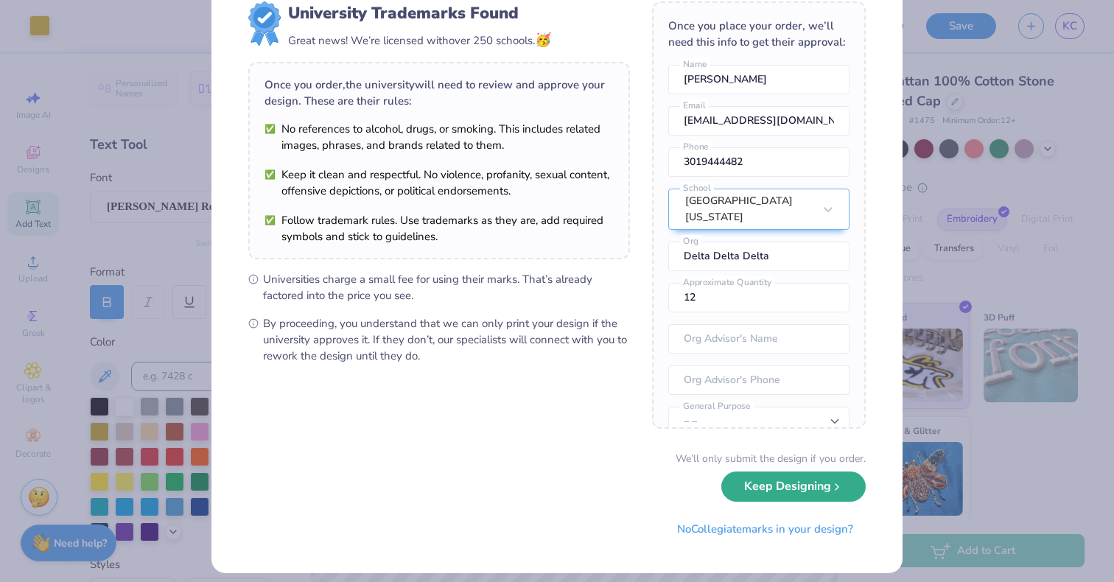
click at [815, 490] on button "Keep Designing" at bounding box center [793, 486] width 144 height 30
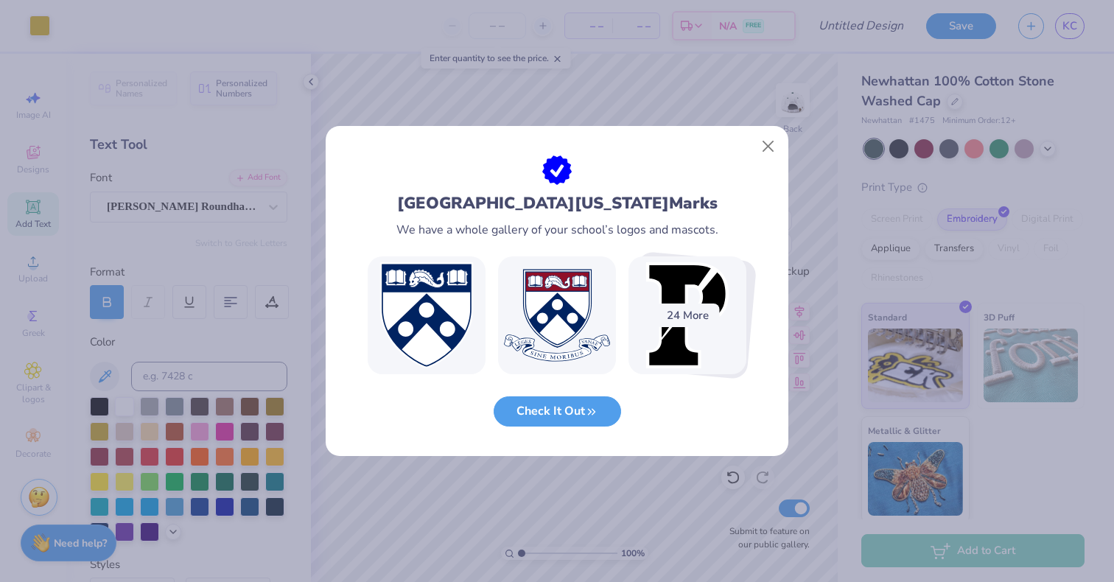
scroll to position [0, 0]
click at [770, 140] on button "Close" at bounding box center [768, 147] width 28 height 28
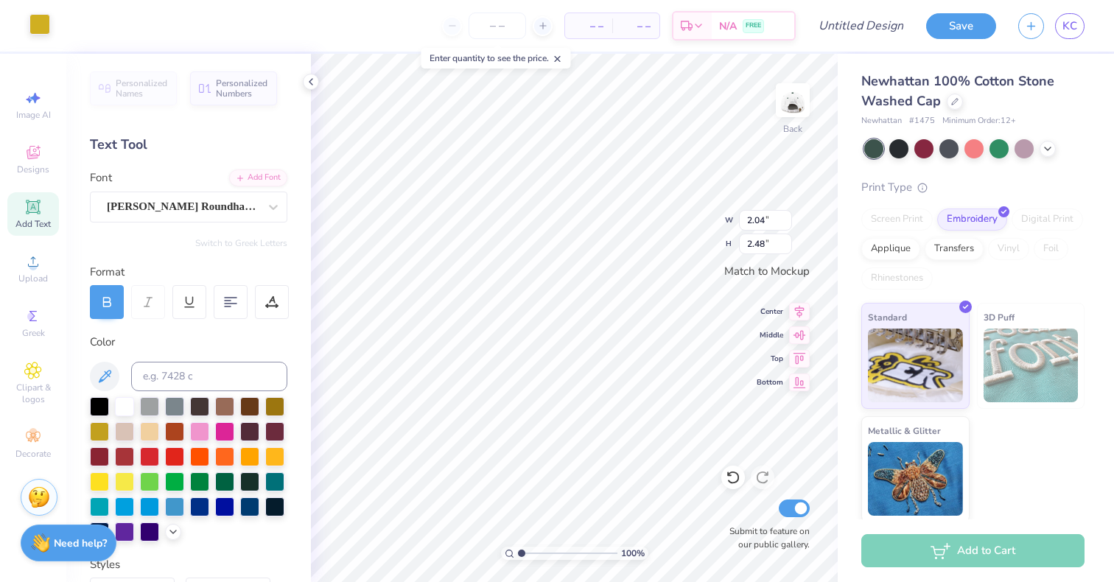
click at [38, 25] on div at bounding box center [39, 24] width 21 height 21
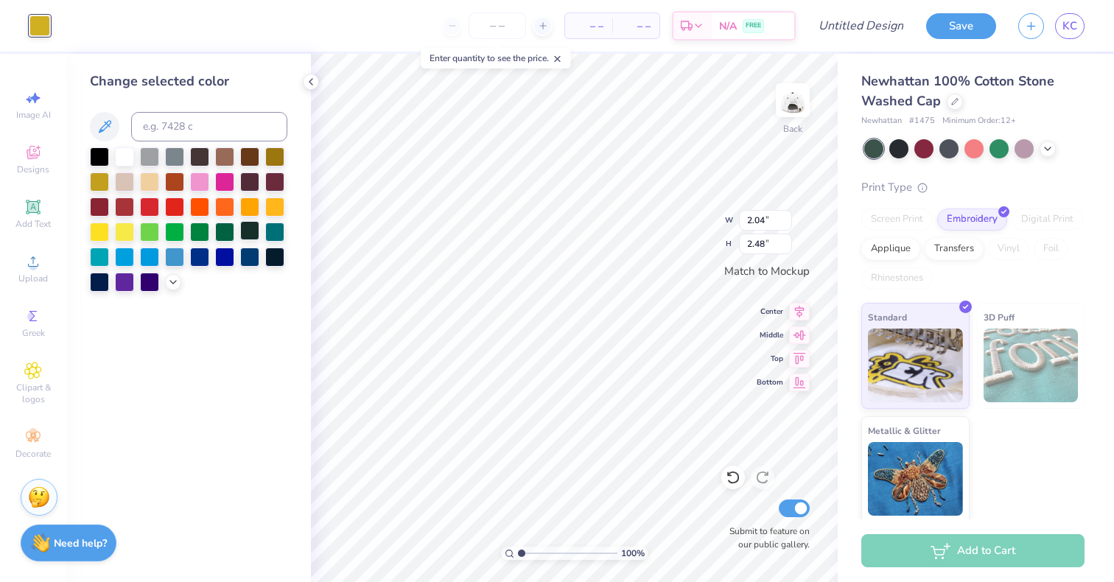
click at [245, 237] on div at bounding box center [249, 230] width 19 height 19
type input "1.36"
type input "1.66"
type input "1.01"
type input "1.23"
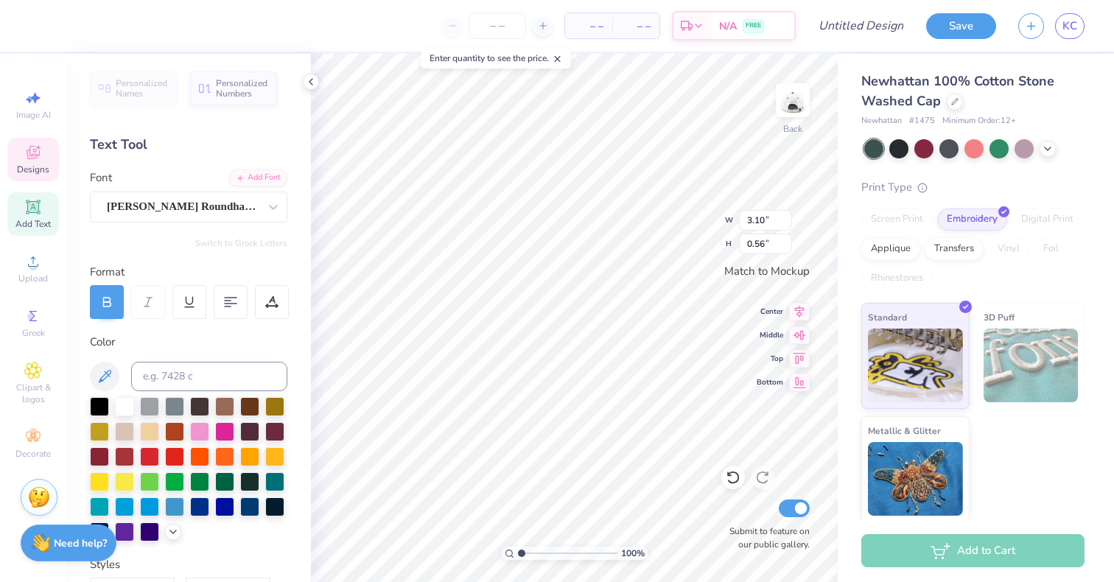
type input "3.10"
type input "0.56"
type input "0.60"
type input "1.01"
type input "1.23"
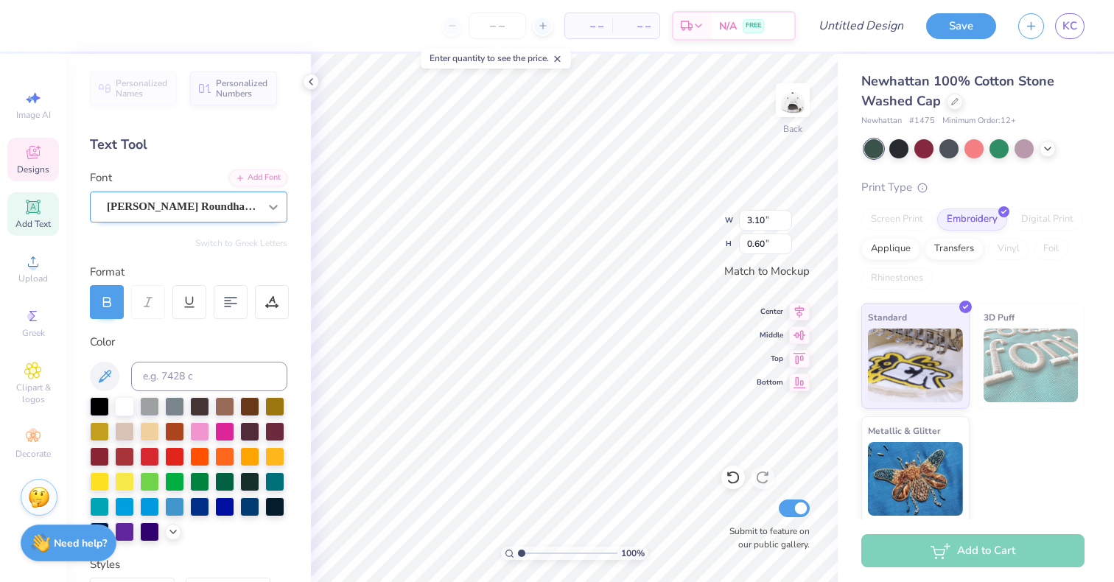
click at [261, 204] on div at bounding box center [273, 207] width 27 height 27
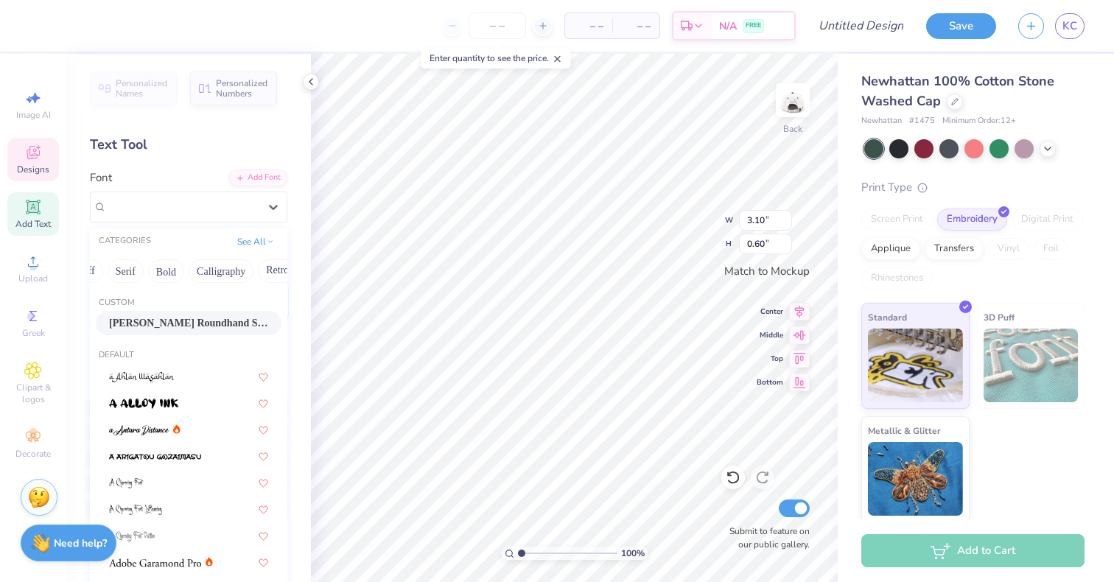
scroll to position [0, 150]
click at [233, 273] on button "Calligraphy" at bounding box center [215, 271] width 65 height 24
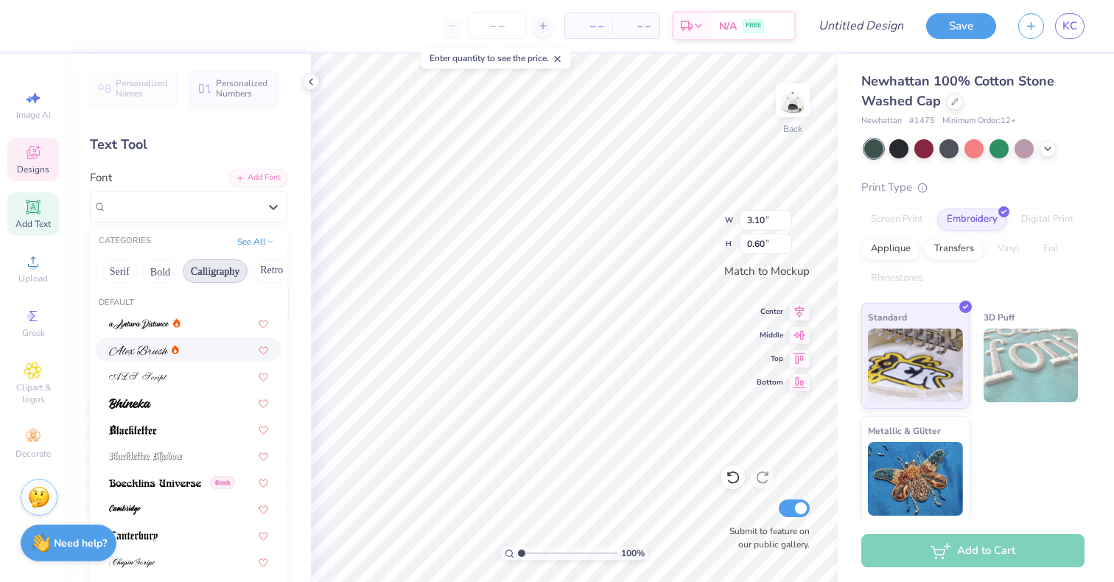
click at [204, 353] on div at bounding box center [188, 349] width 159 height 15
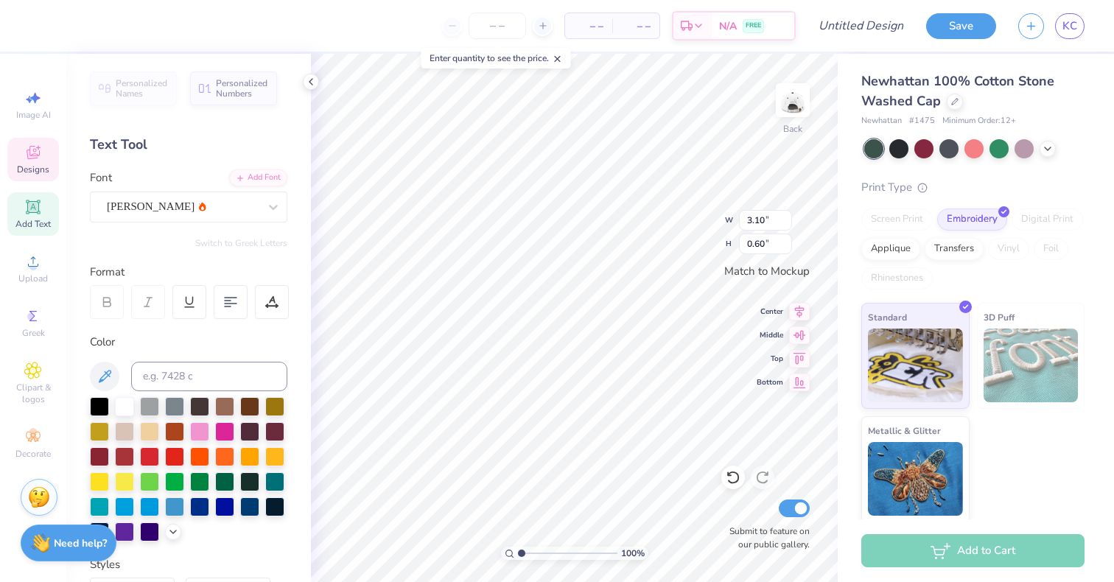
type input "2.75"
type input "0.61"
click at [241, 219] on div "[PERSON_NAME]" at bounding box center [188, 207] width 197 height 31
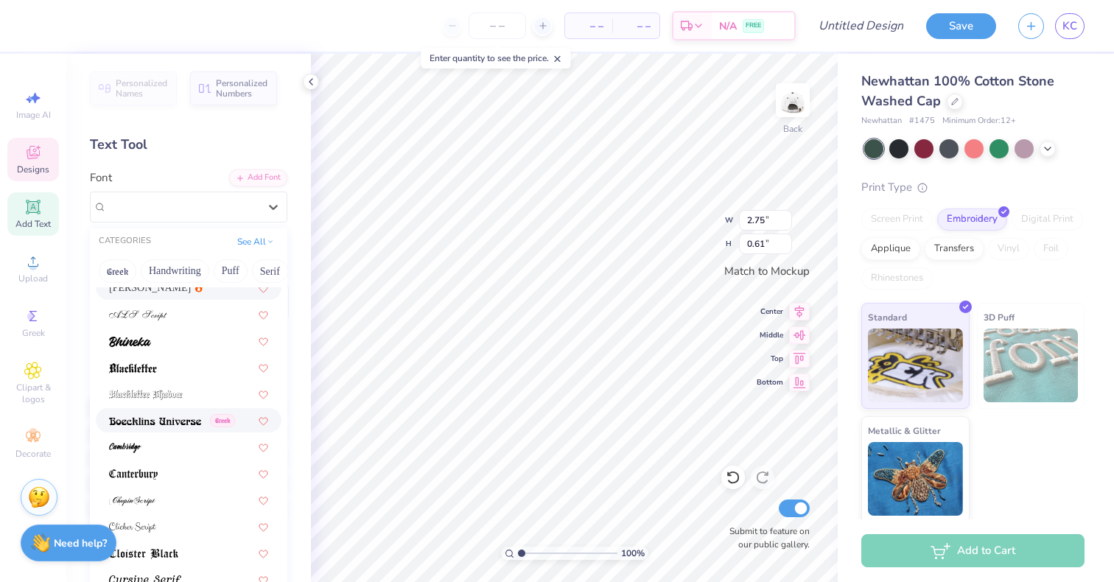
scroll to position [72, 0]
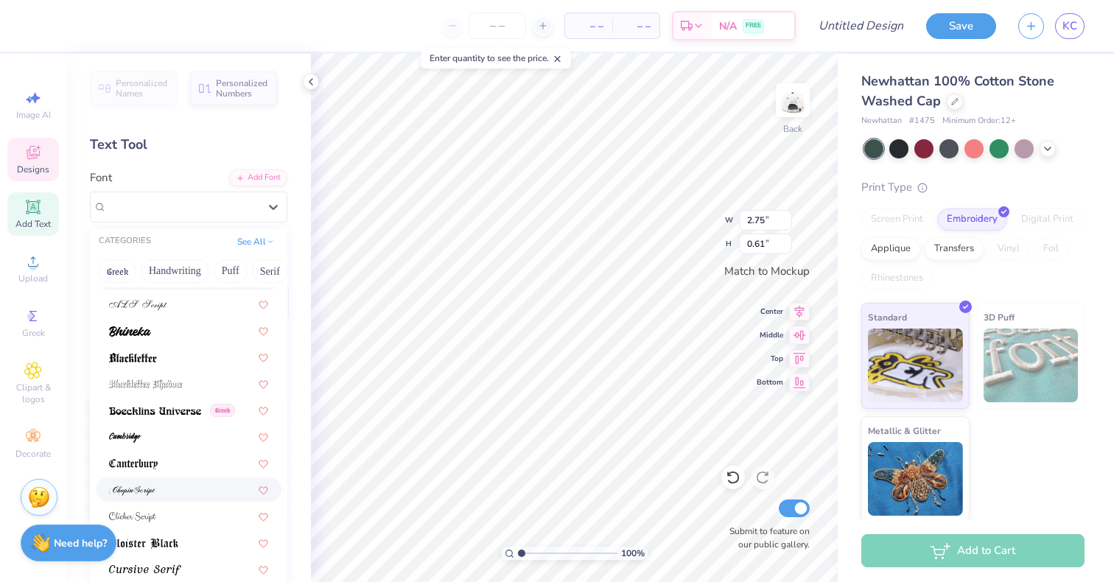
click at [178, 487] on div at bounding box center [188, 489] width 159 height 15
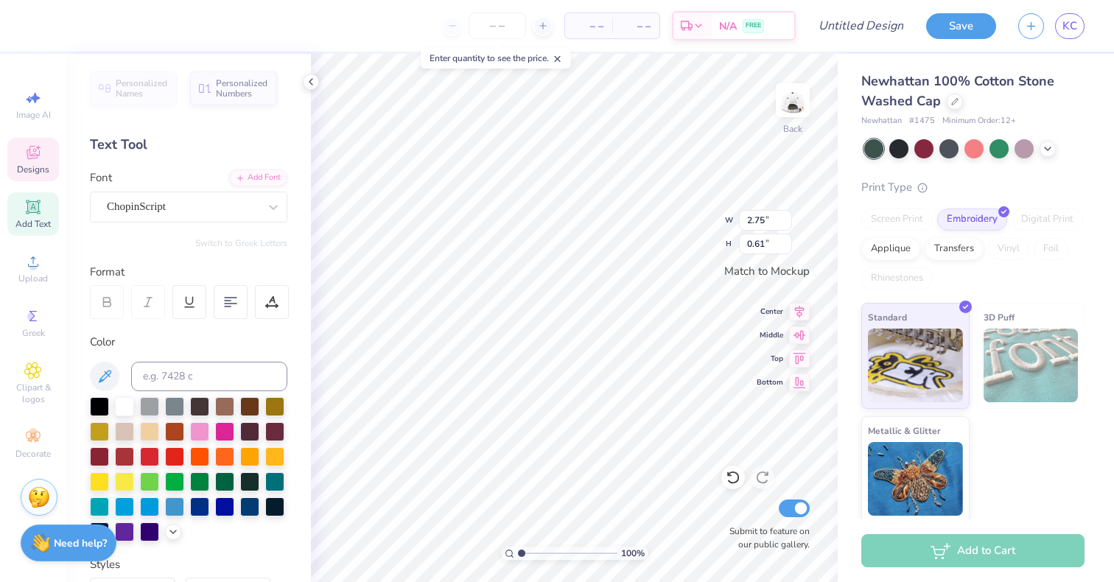
type input "2.90"
type input "0.68"
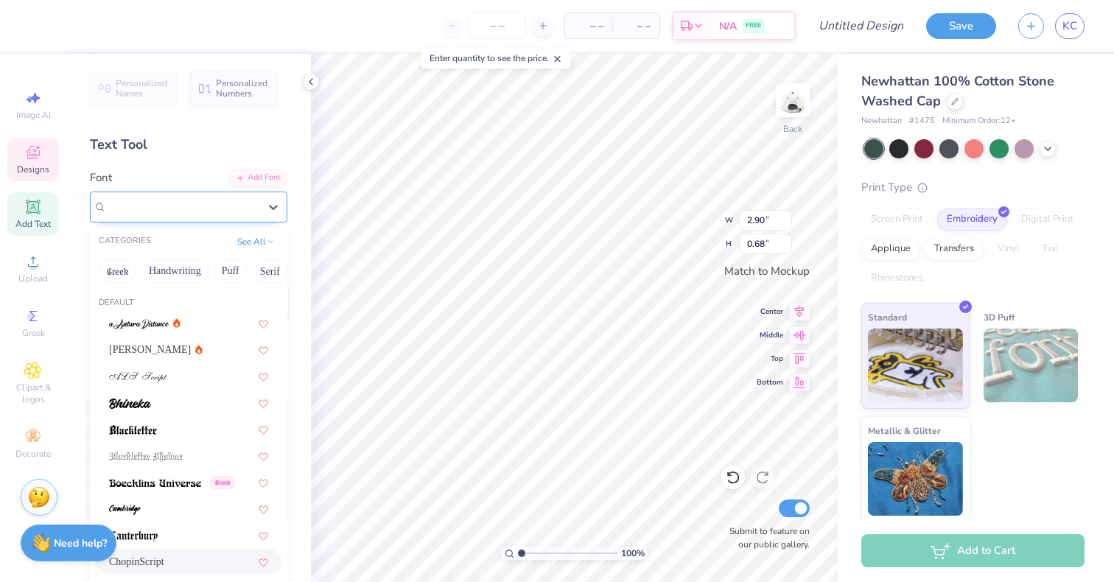
click at [239, 211] on div "ChopinScript" at bounding box center [182, 206] width 155 height 23
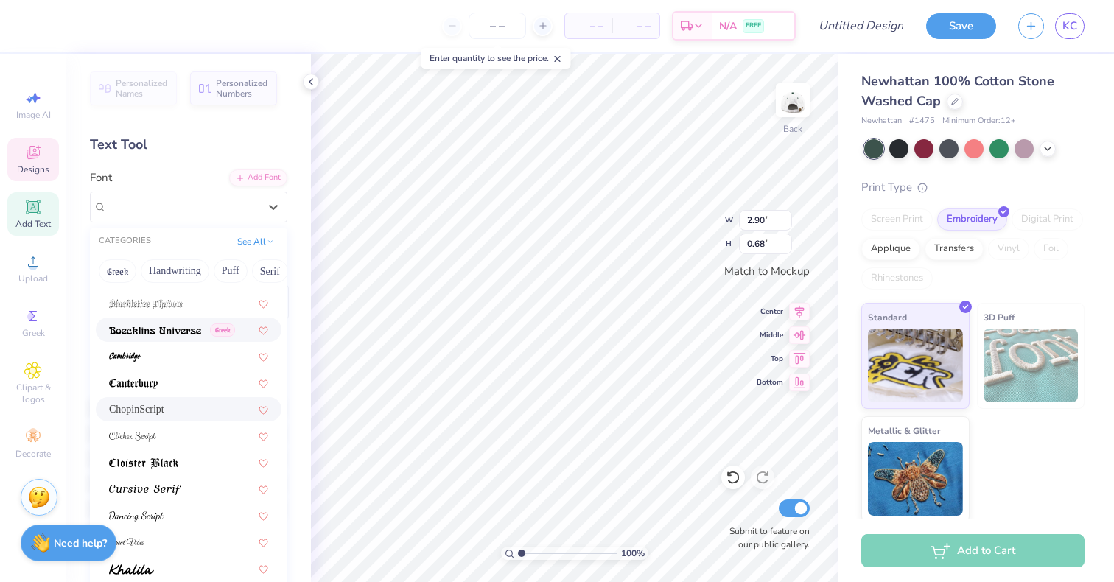
scroll to position [161, 0]
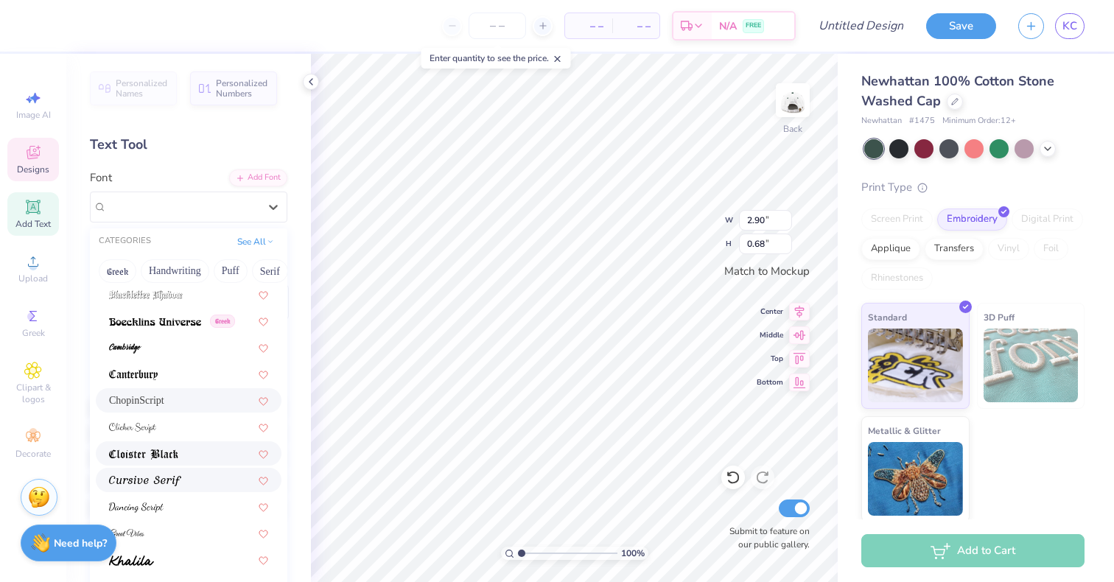
click at [197, 464] on div at bounding box center [189, 453] width 186 height 24
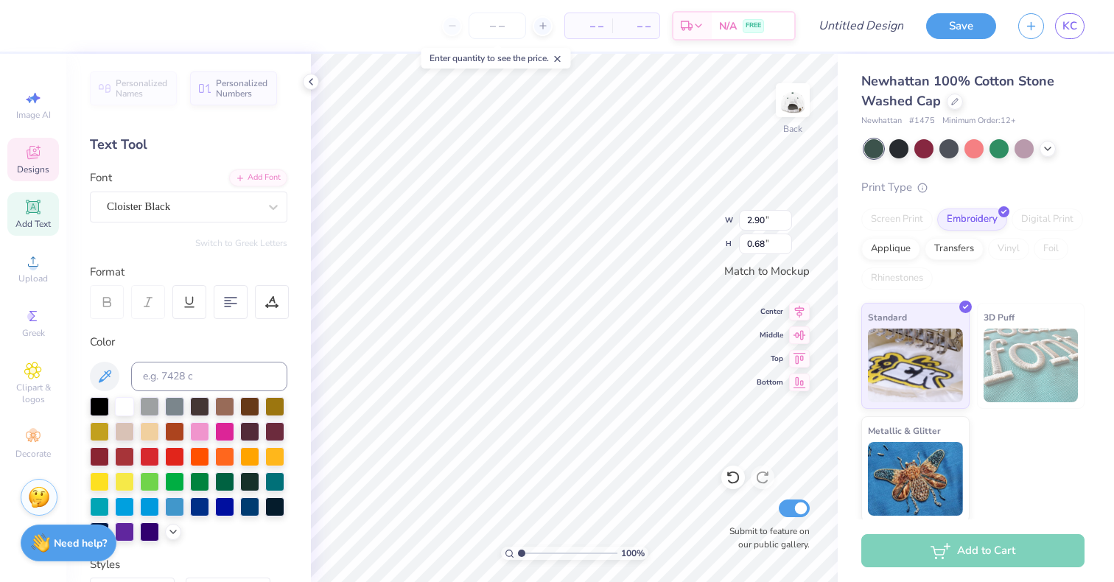
type input "2.85"
type input "0.57"
click at [218, 193] on div "Cloister Black" at bounding box center [188, 207] width 197 height 31
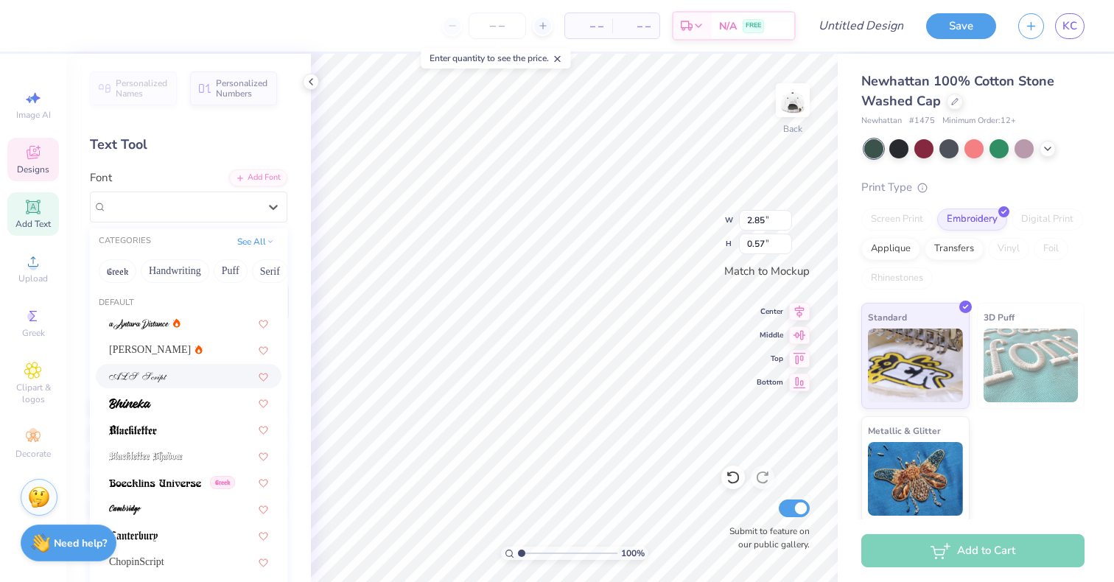
scroll to position [177, 0]
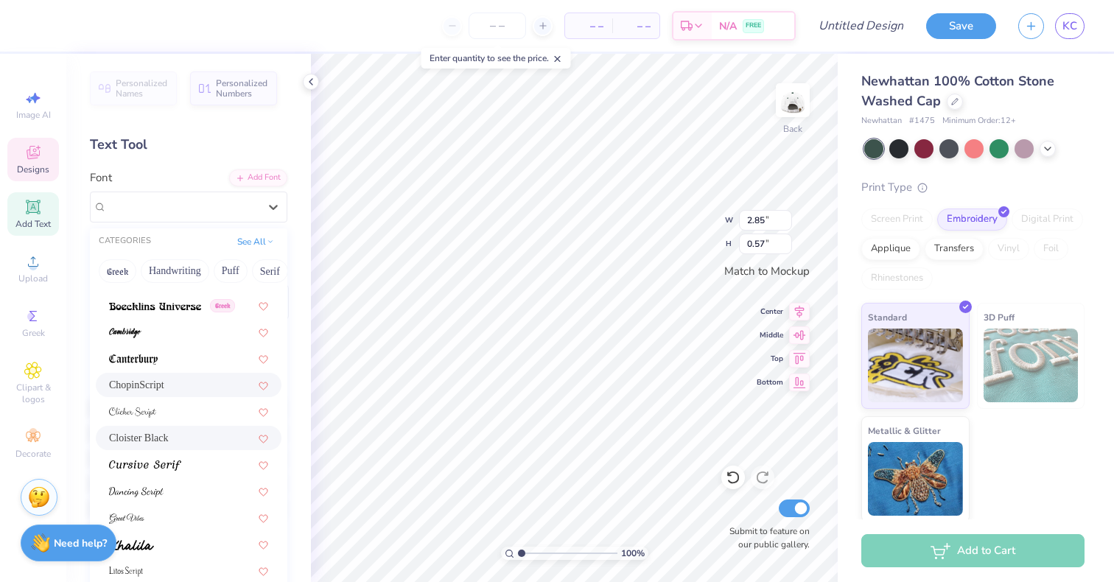
click at [175, 387] on div "ChopinScript" at bounding box center [188, 384] width 159 height 15
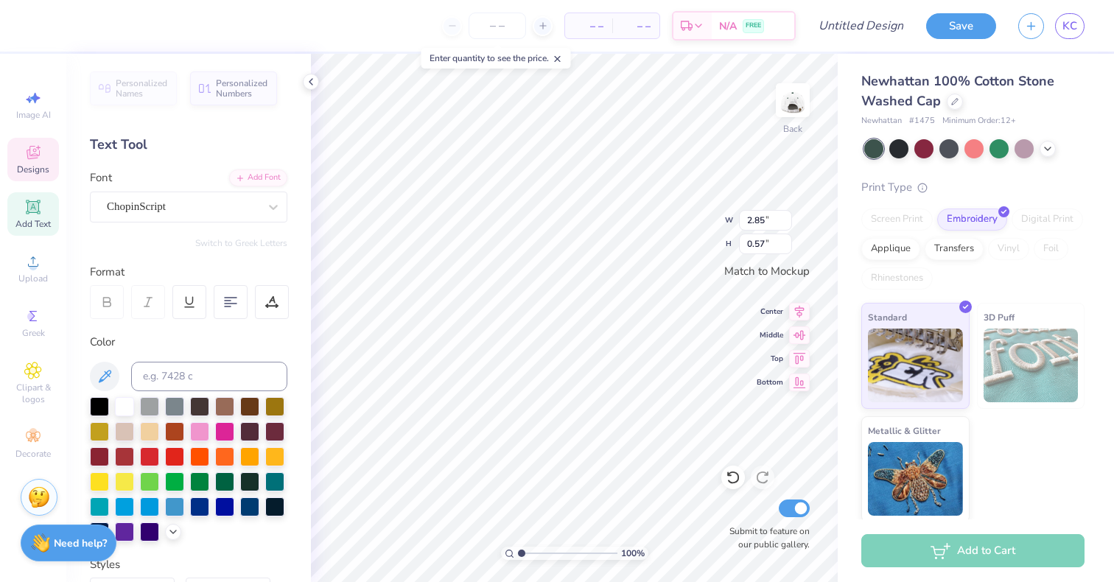
type input "2.90"
type input "0.68"
click at [191, 219] on div "ChopinScript" at bounding box center [188, 207] width 197 height 31
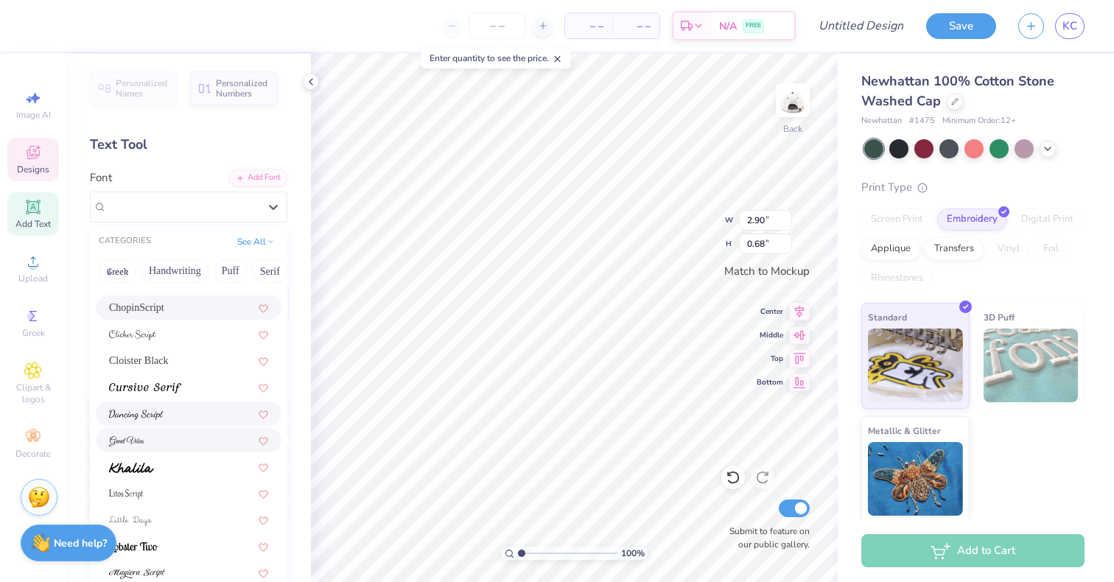
scroll to position [264, 0]
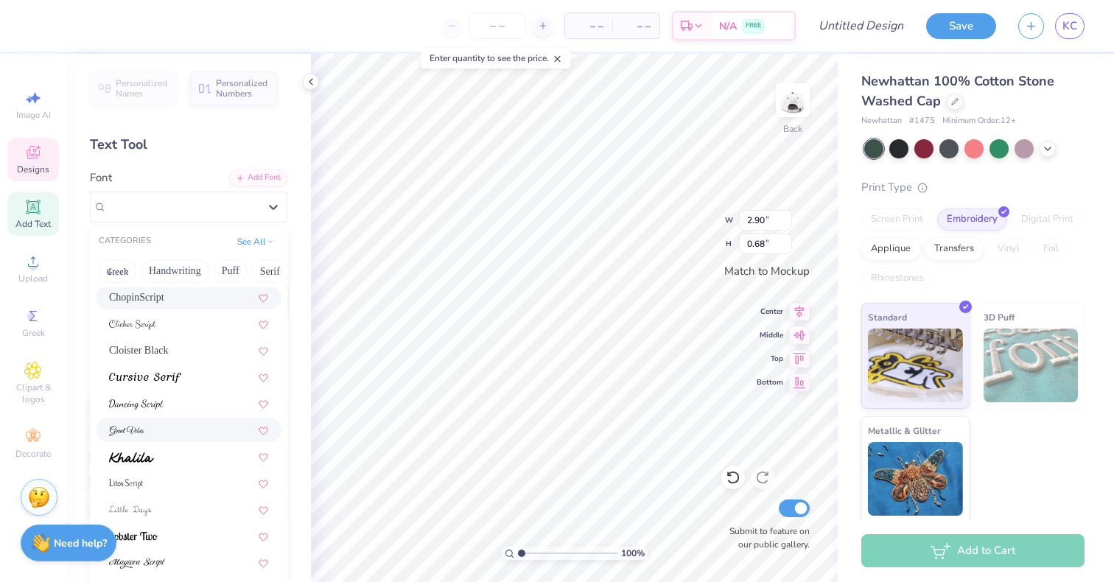
click at [165, 432] on div at bounding box center [188, 429] width 159 height 15
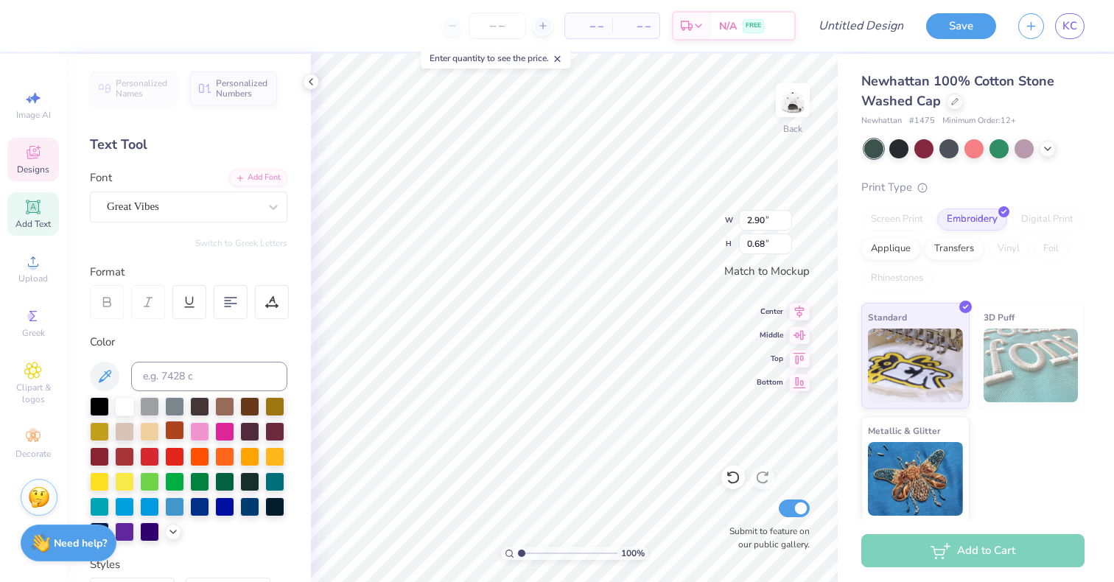
type input "2.77"
type input "0.62"
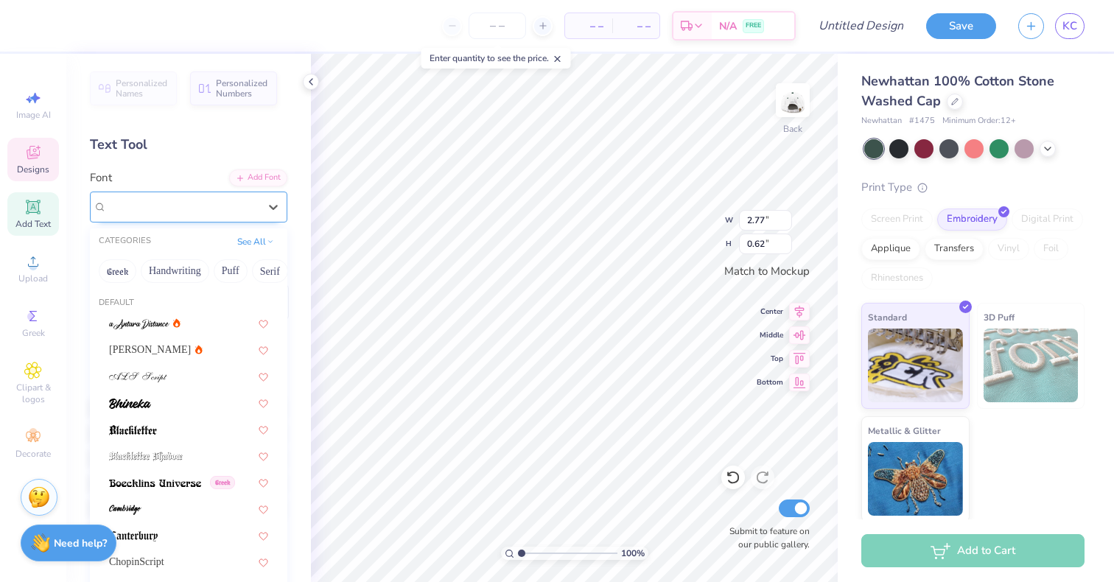
click at [236, 194] on div "Great Vibes" at bounding box center [188, 207] width 197 height 31
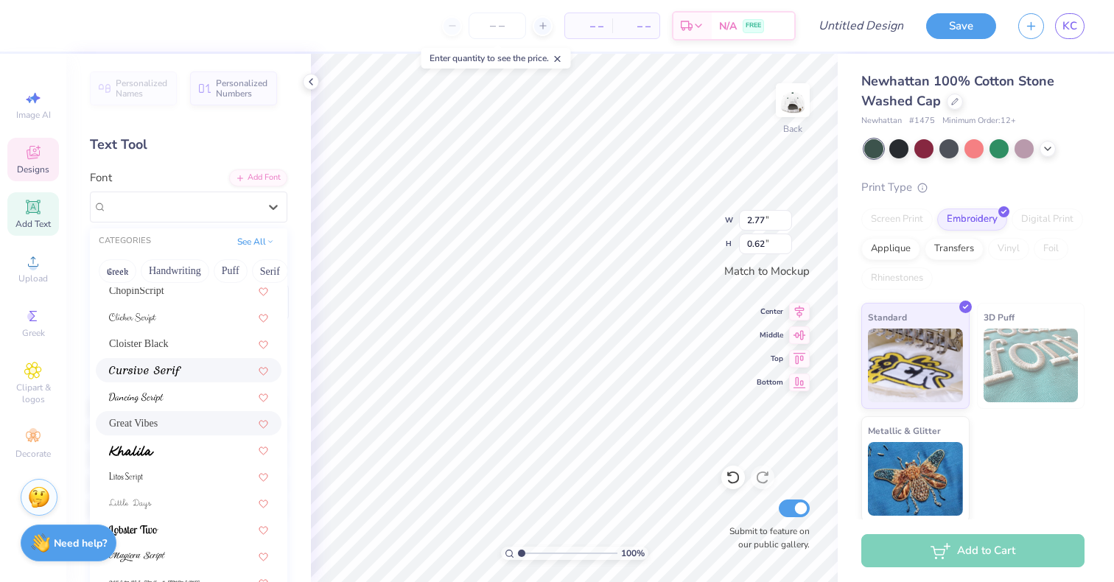
scroll to position [268, 0]
click at [172, 297] on div "ChopinScript" at bounding box center [188, 293] width 159 height 15
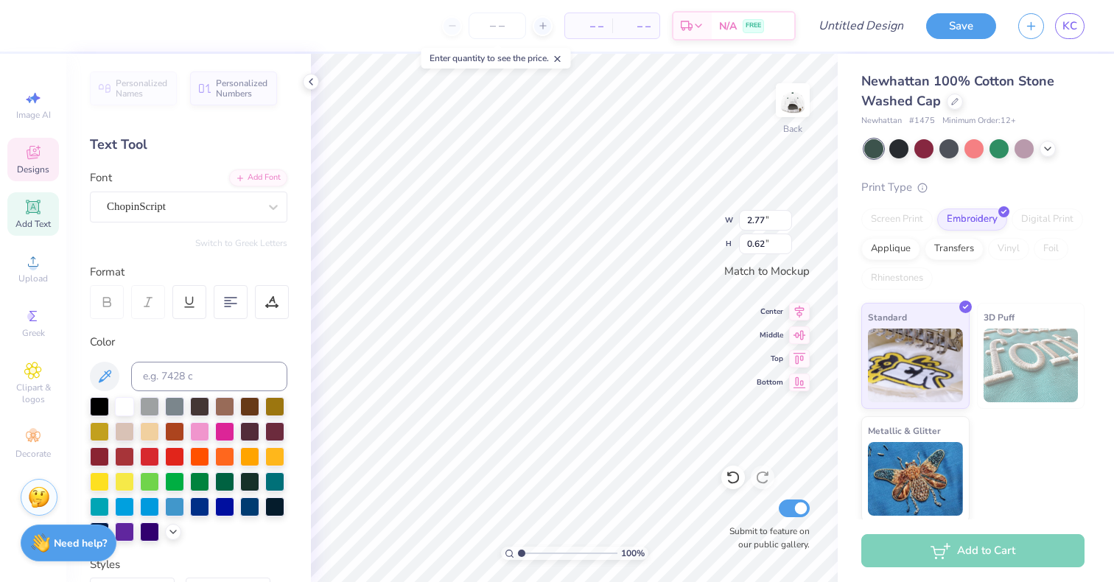
type input "2.90"
type input "0.68"
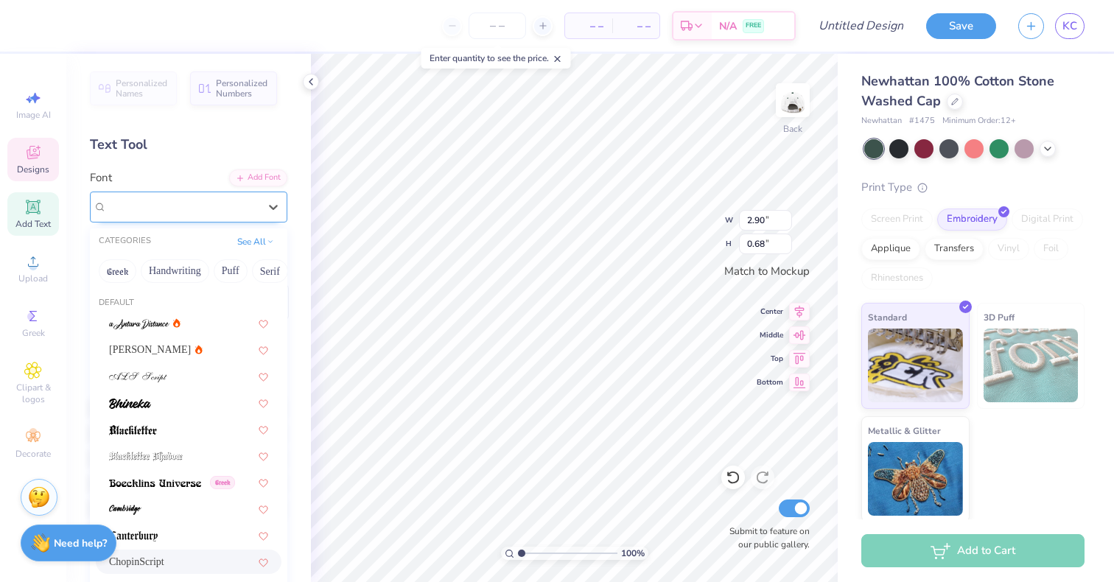
click at [189, 203] on div "ChopinScript" at bounding box center [182, 206] width 155 height 23
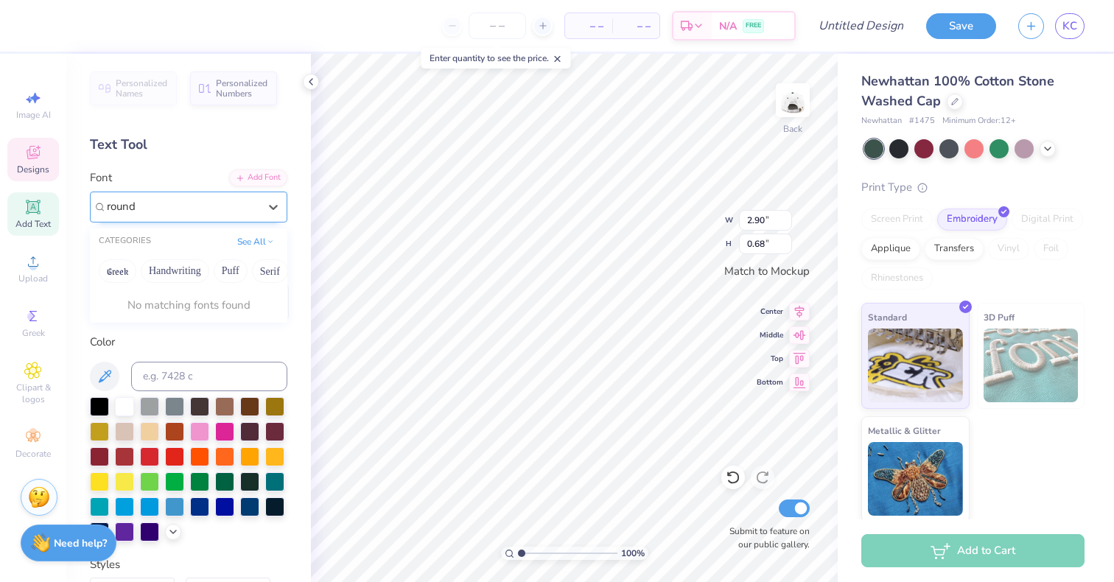
type input "roundh"
click at [182, 204] on div "ChopinScript" at bounding box center [182, 206] width 155 height 23
click at [182, 204] on div "ChopinScript" at bounding box center [183, 206] width 152 height 17
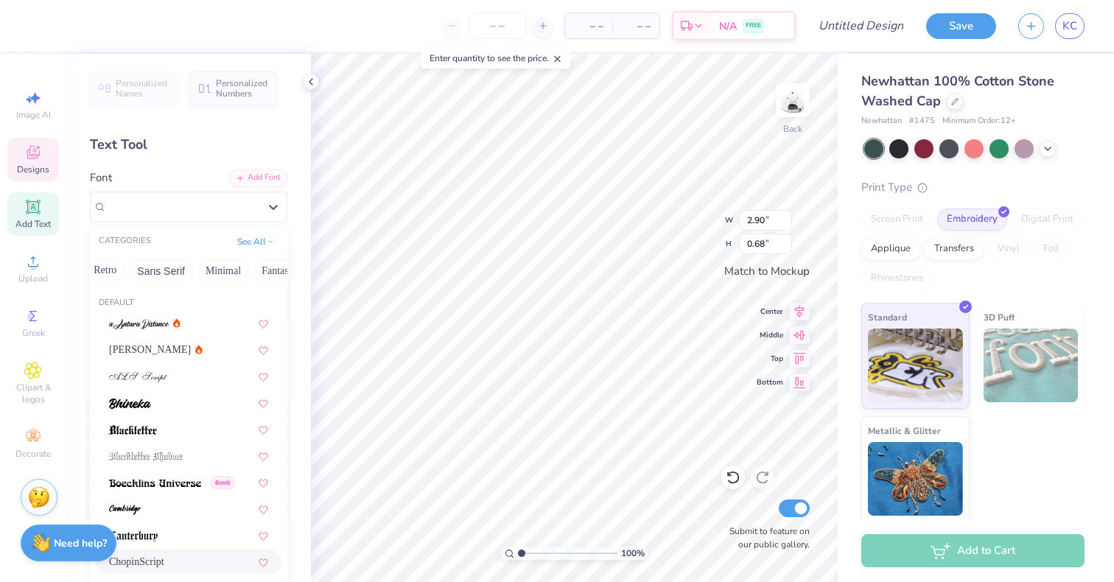
scroll to position [0, 432]
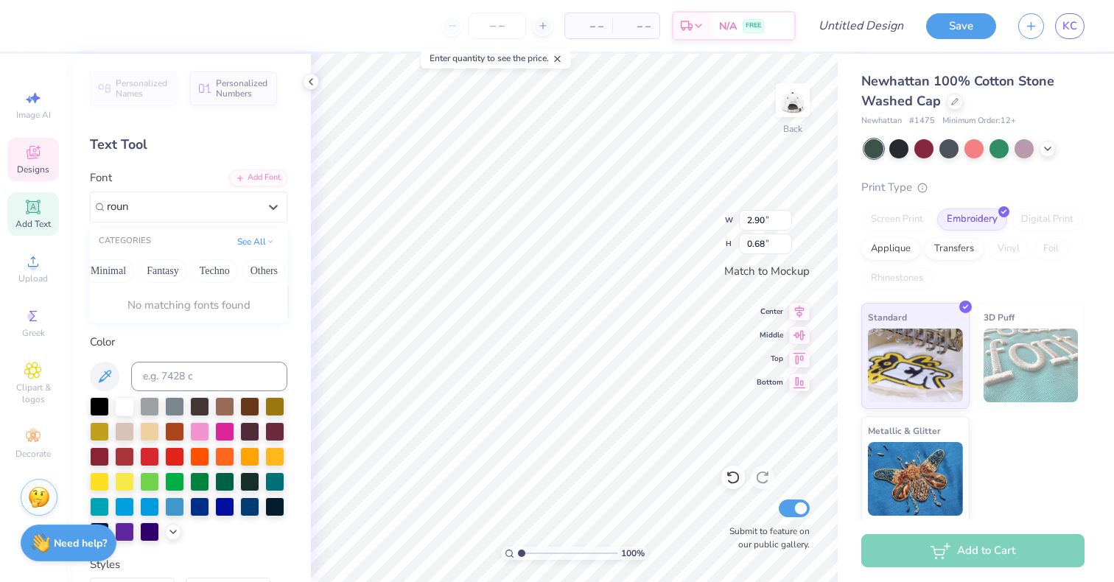
type input "roun"
click at [173, 200] on div at bounding box center [182, 206] width 155 height 23
click at [173, 200] on div "ChopinScript" at bounding box center [183, 206] width 152 height 17
type input "small"
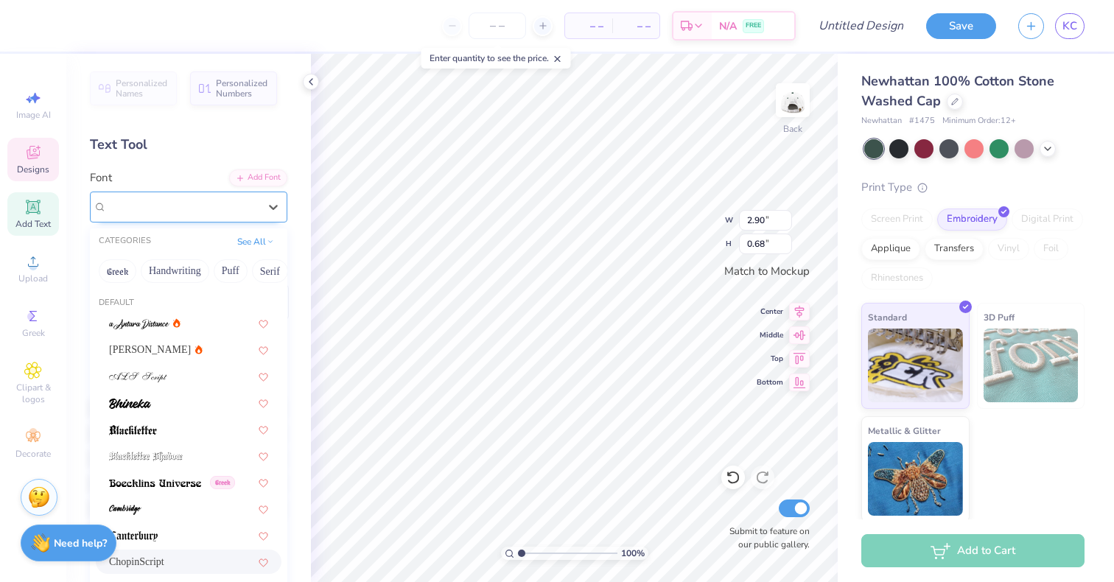
click at [228, 206] on div "ChopinScript" at bounding box center [182, 206] width 155 height 23
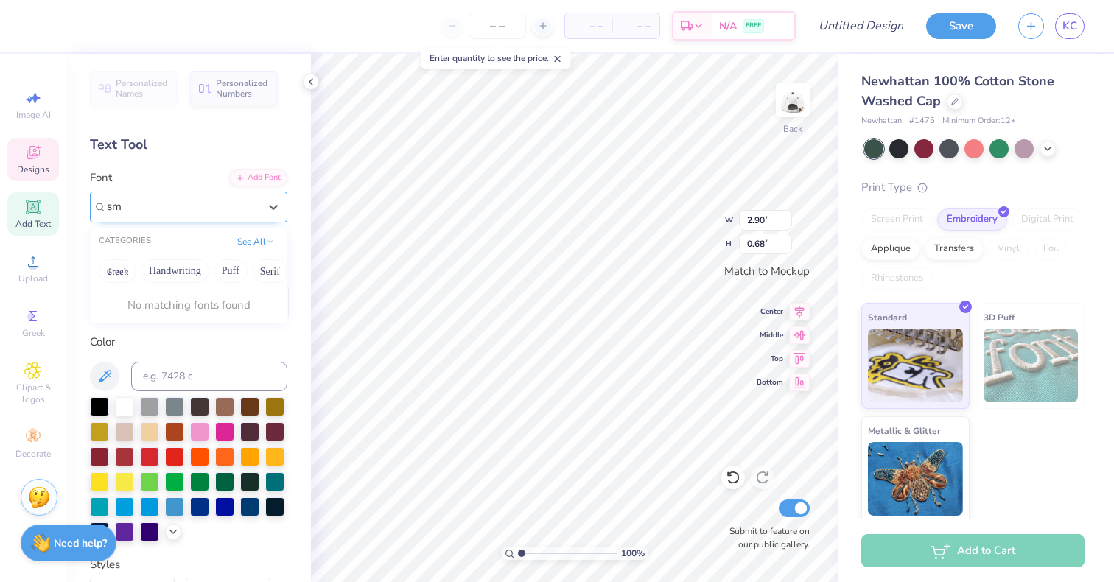
type input "s"
click at [155, 267] on button "Fantasy" at bounding box center [162, 271] width 49 height 24
click at [164, 275] on button "Fantasy" at bounding box center [162, 271] width 49 height 24
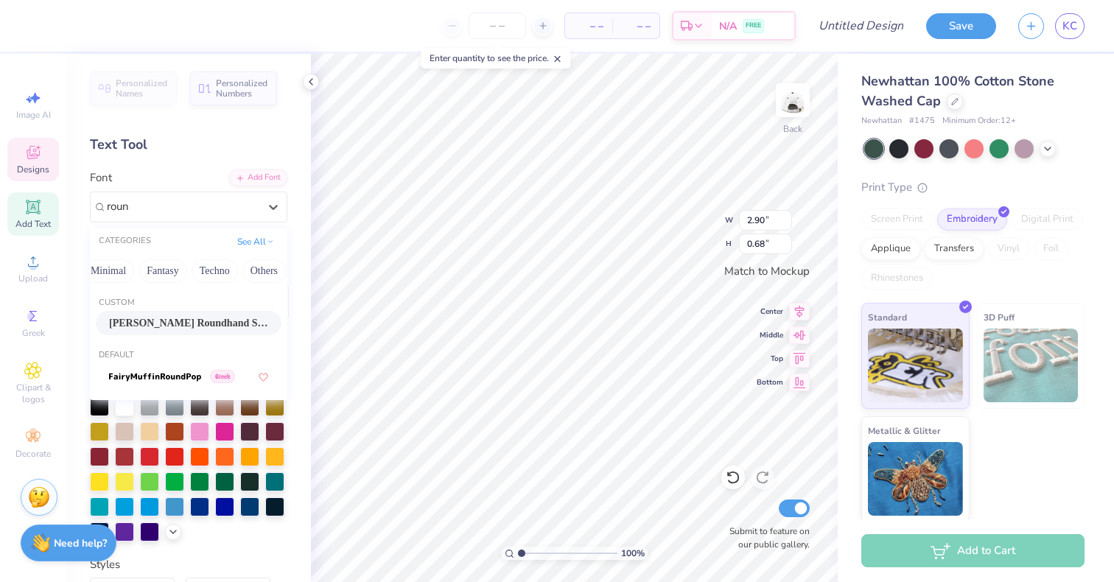
click at [166, 323] on span "[PERSON_NAME] Roundhand Script" at bounding box center [188, 322] width 159 height 15
type input "roun"
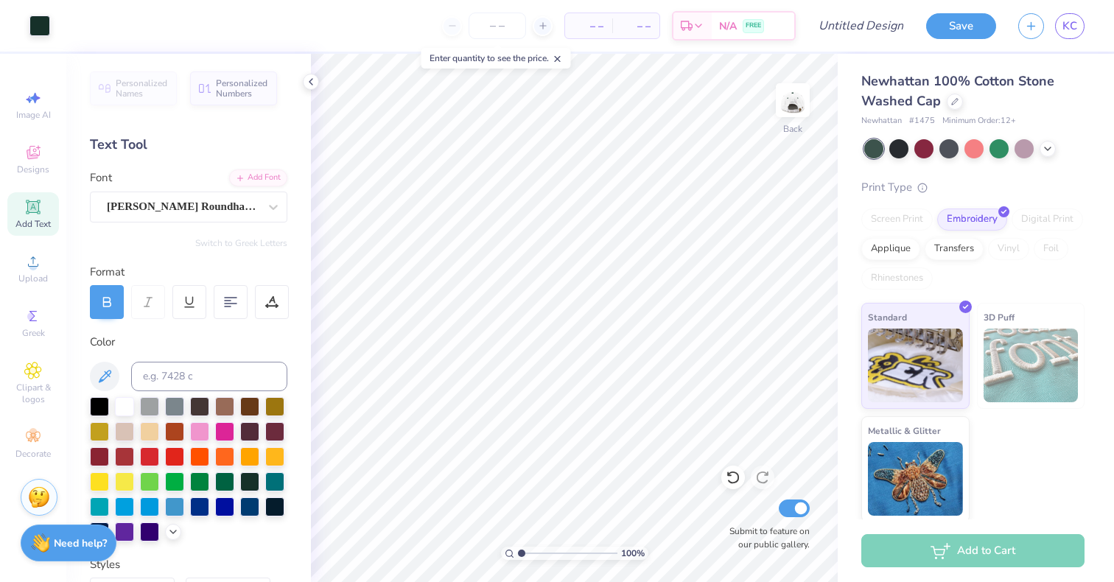
click at [38, 206] on icon at bounding box center [33, 207] width 18 height 18
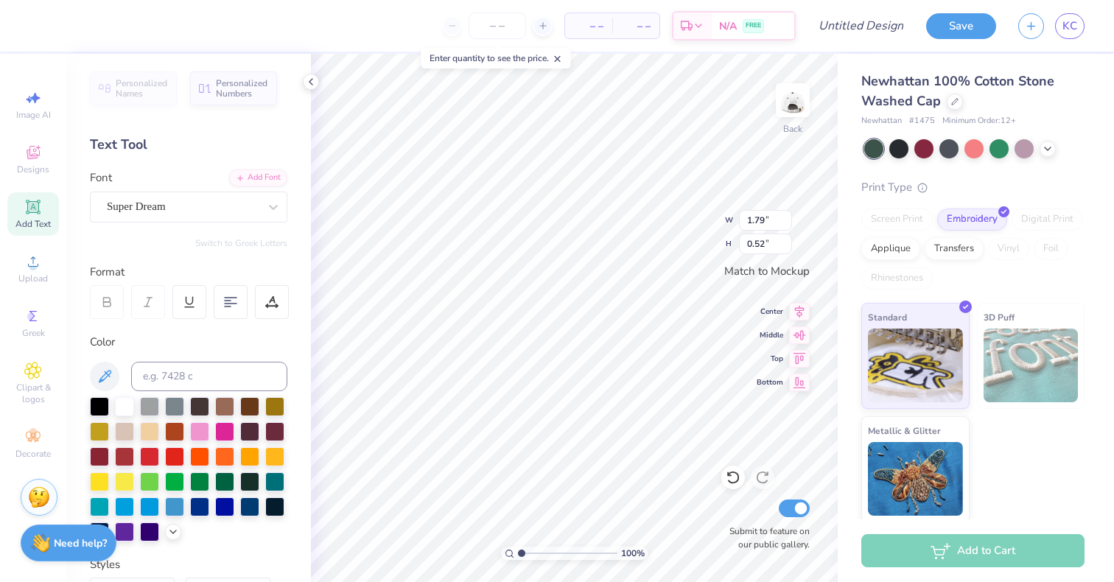
scroll to position [0, 1]
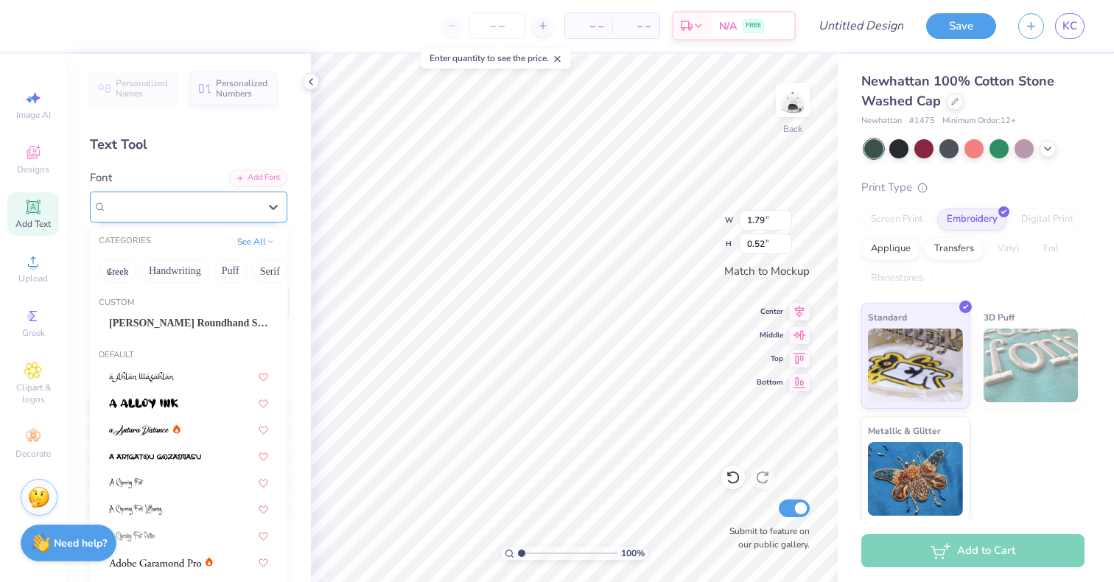
click at [251, 206] on div "Super Dream" at bounding box center [182, 206] width 155 height 23
click at [219, 267] on button "Sans Serif" at bounding box center [249, 271] width 64 height 24
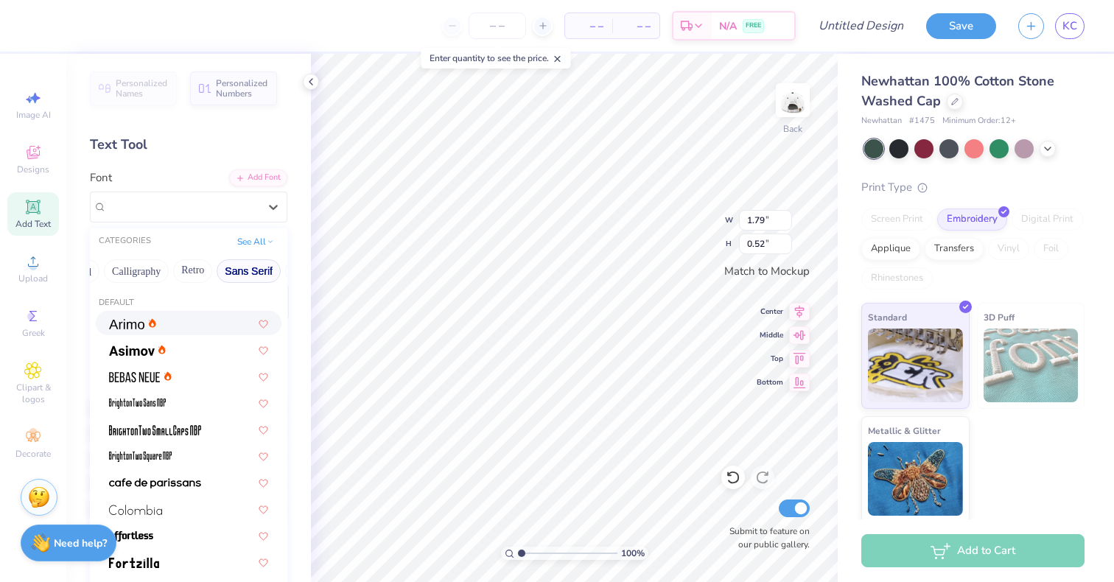
click at [180, 331] on div at bounding box center [189, 323] width 186 height 24
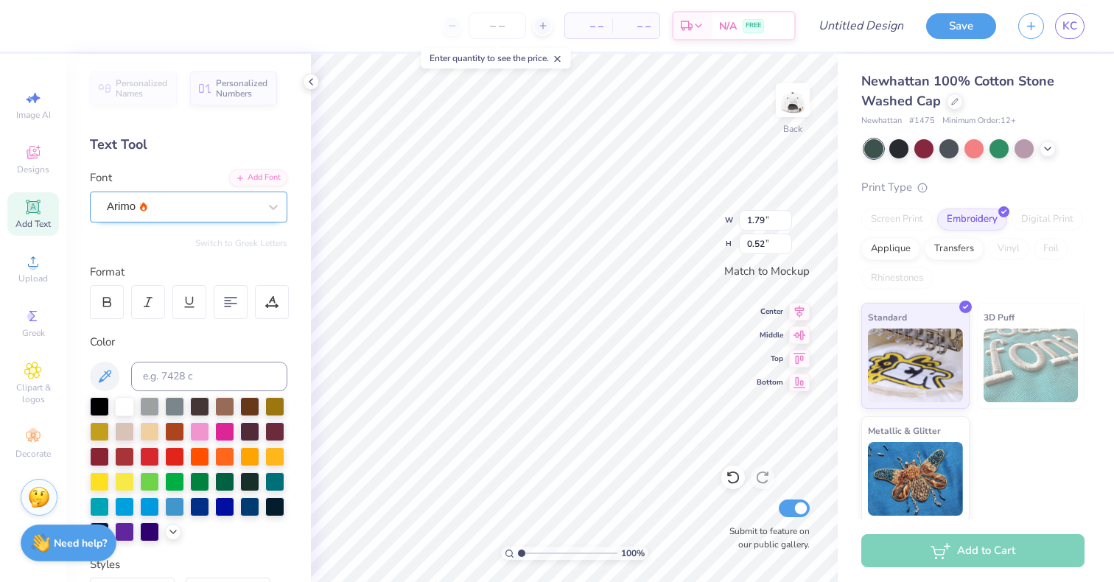
click at [202, 217] on div "Arimo" at bounding box center [182, 206] width 155 height 23
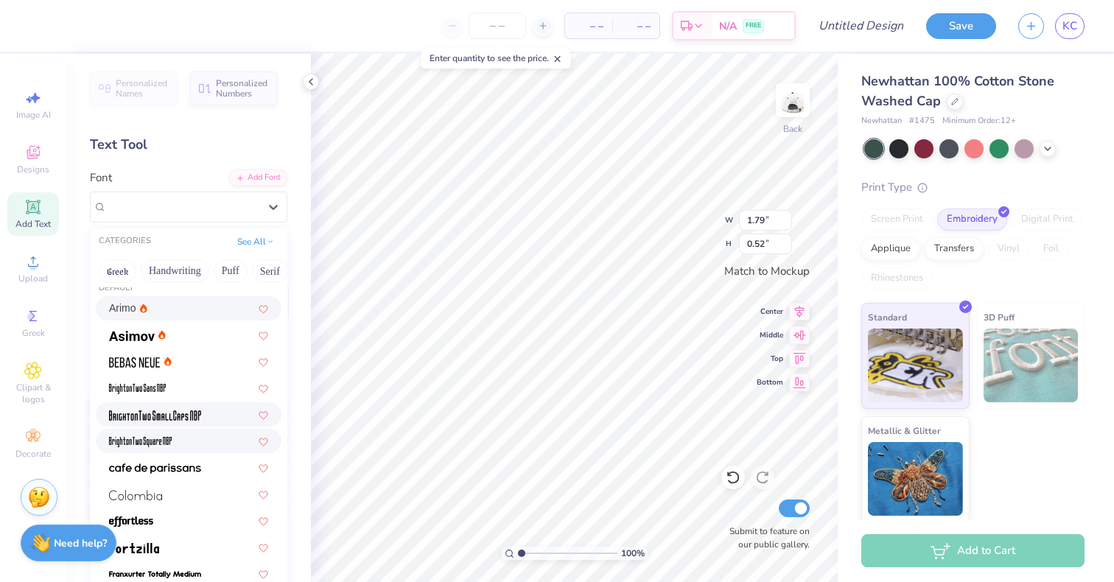
scroll to position [1, 0]
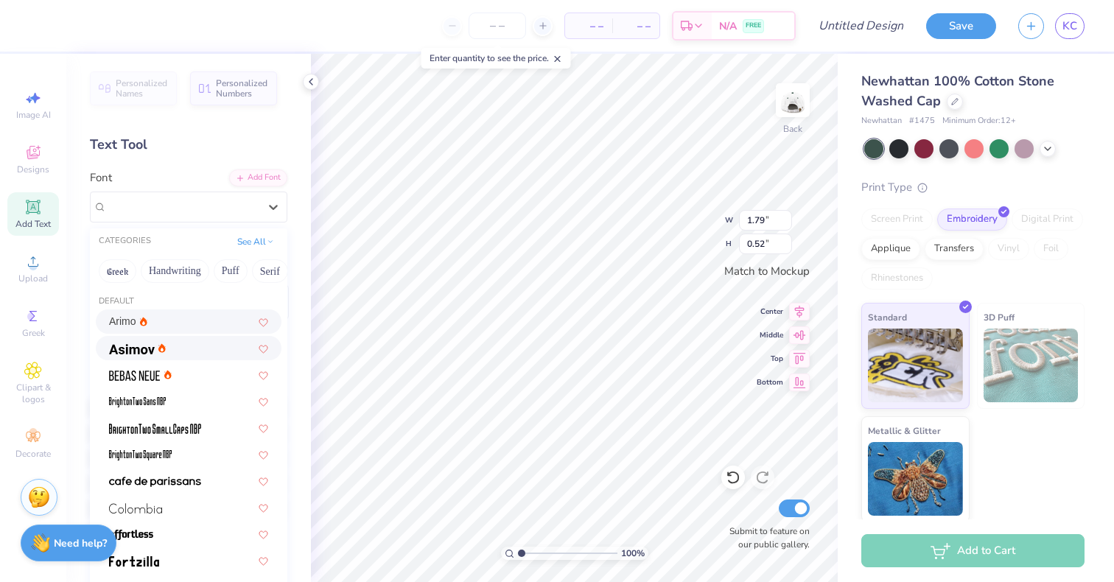
click at [198, 348] on div at bounding box center [188, 347] width 159 height 15
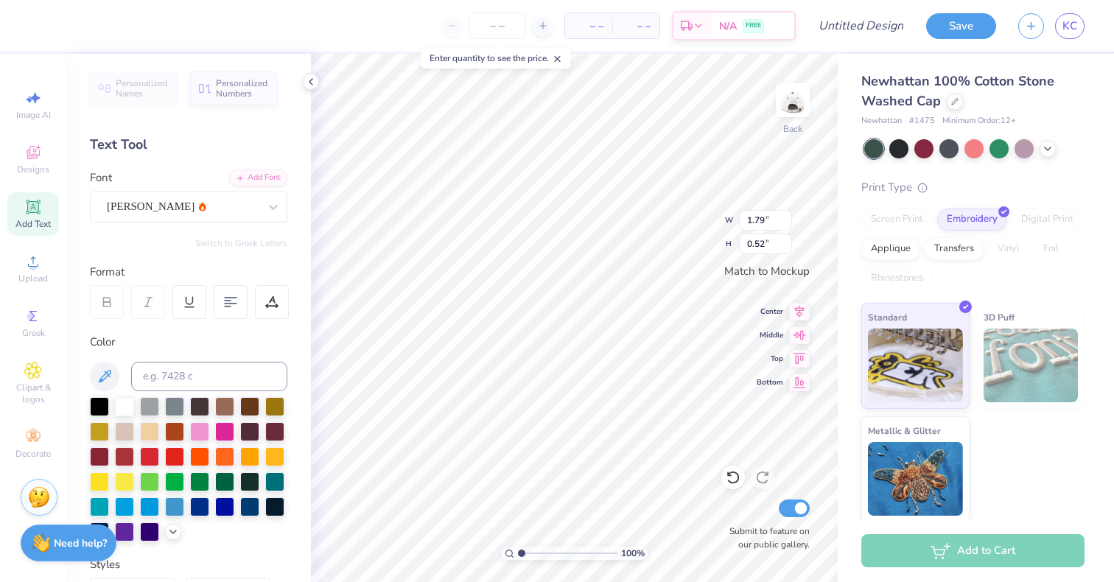
scroll to position [0, 1]
type textarea "Since [DATE]"
click at [249, 478] on div at bounding box center [249, 480] width 19 height 19
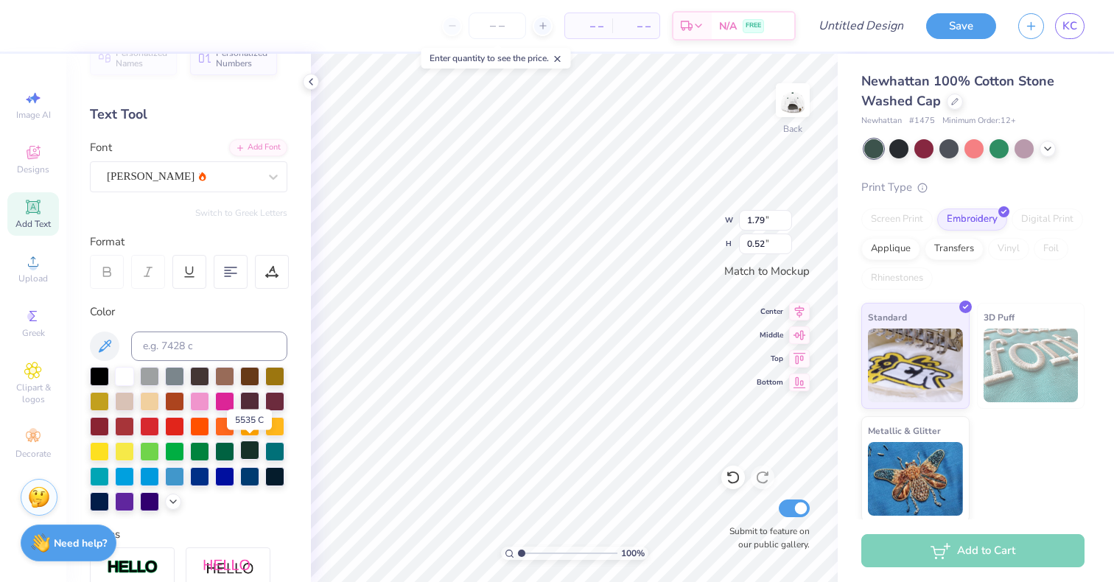
scroll to position [32, 0]
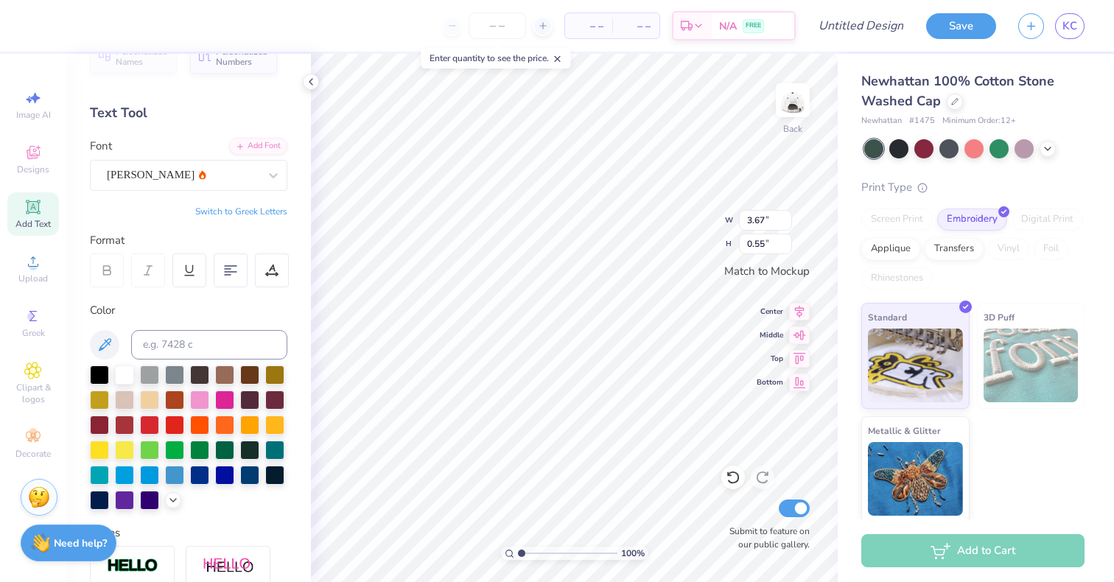
type textarea "SINCE 1888"
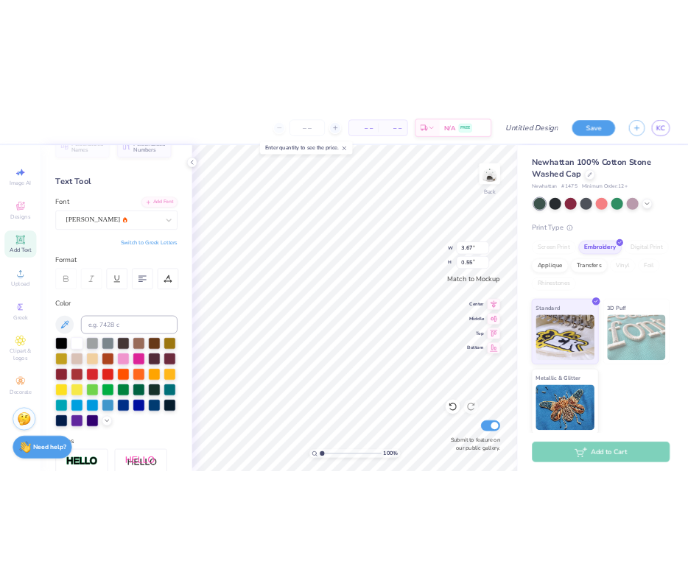
scroll to position [0, 1]
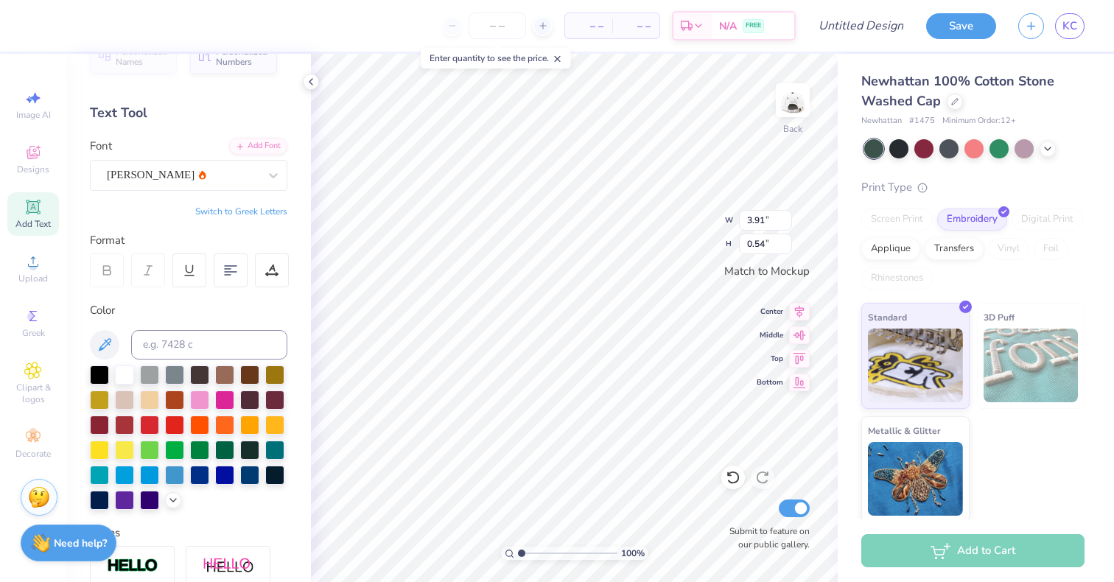
type input "2.64"
type input "0.37"
type input "1.15"
type input "0.16"
type input "3.51"
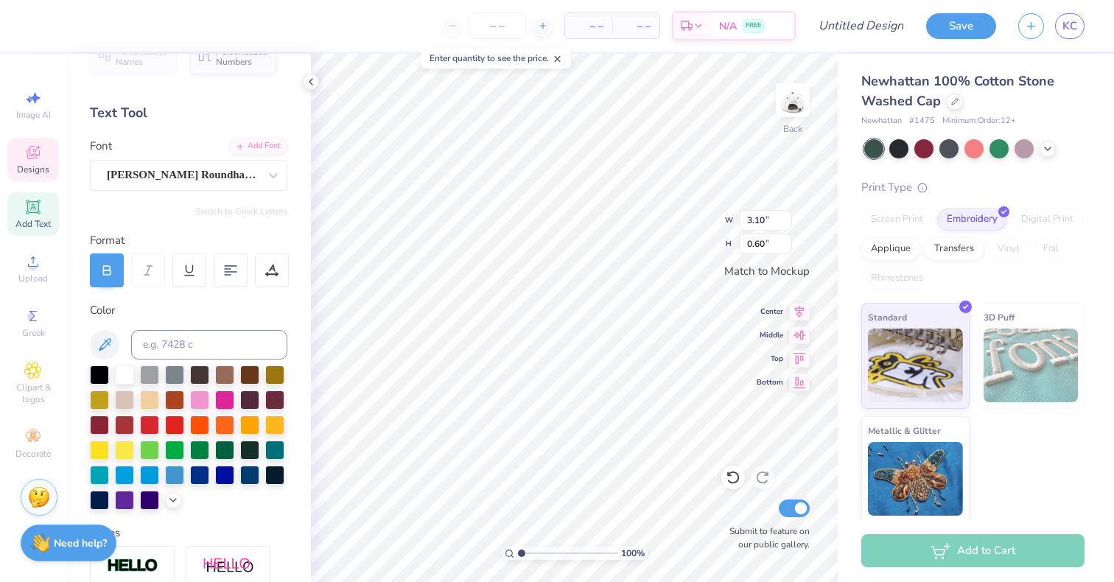
type input "0.68"
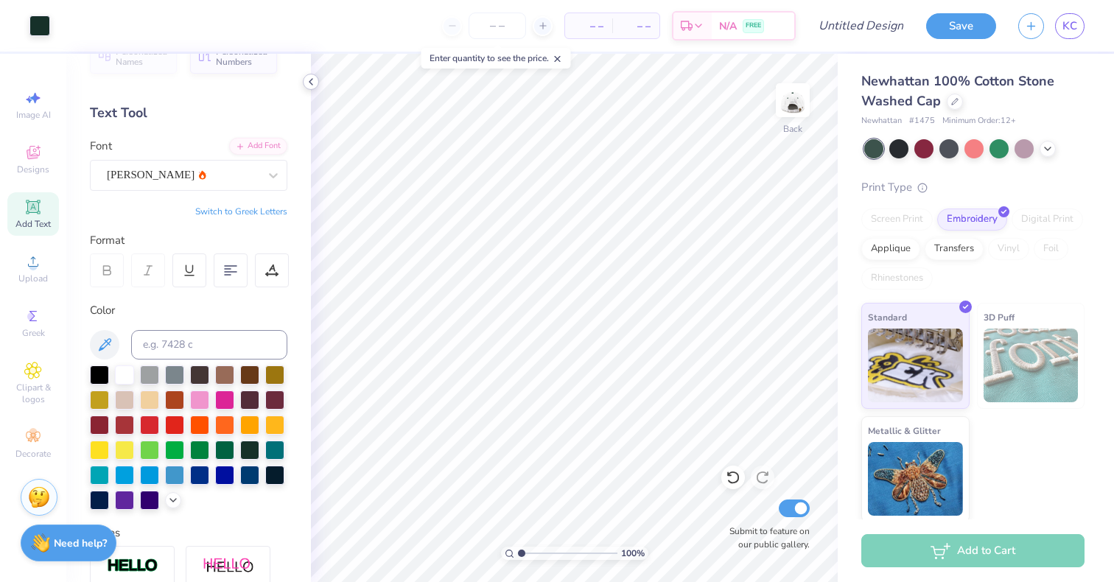
click at [309, 82] on icon at bounding box center [311, 82] width 12 height 12
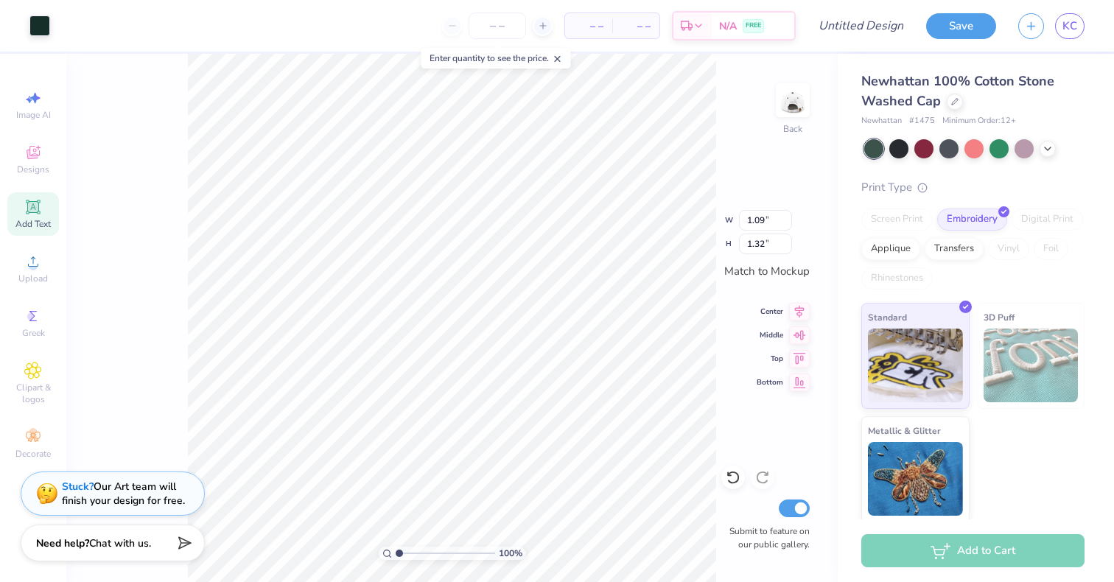
type input "1.09"
type input "1.32"
type input "1.06"
type input "1.28"
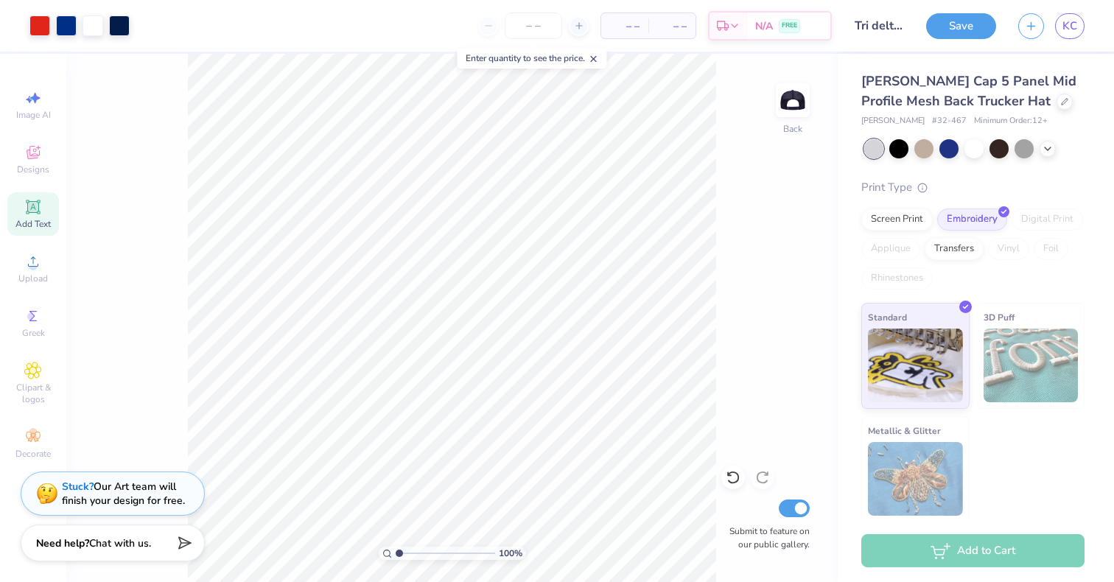
scroll to position [43, 0]
type input "1.83"
type input "1.09"
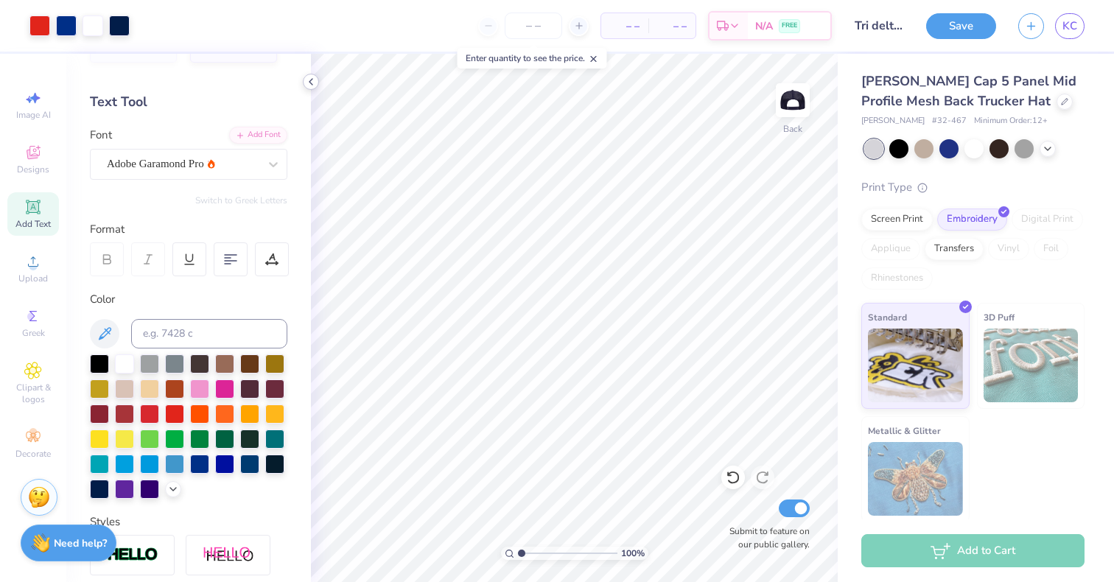
click at [312, 86] on icon at bounding box center [311, 82] width 12 height 12
